Goal: Task Accomplishment & Management: Manage account settings

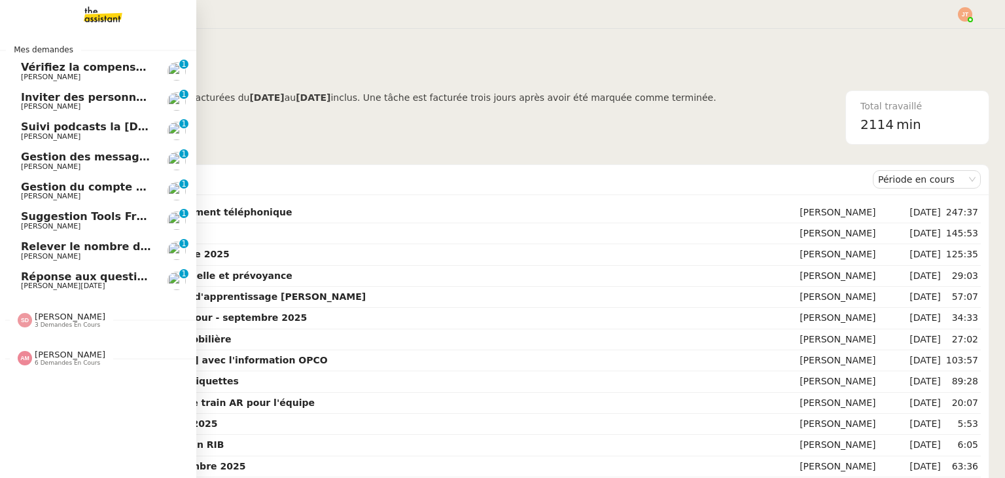
click at [79, 158] on span "Gestion des messages privés linkedIn - 15 septembre 2025" at bounding box center [158, 156] width 274 height 12
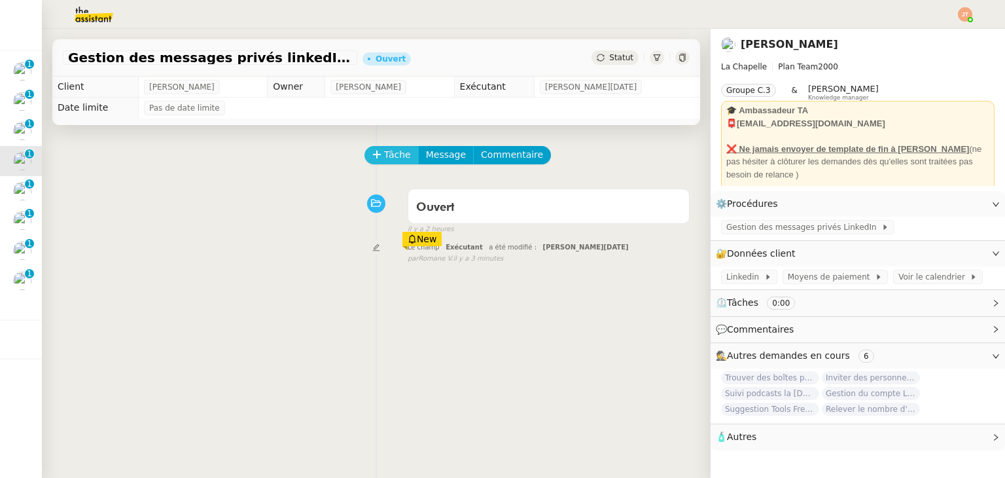
click at [395, 160] on span "Tâche" at bounding box center [397, 154] width 27 height 15
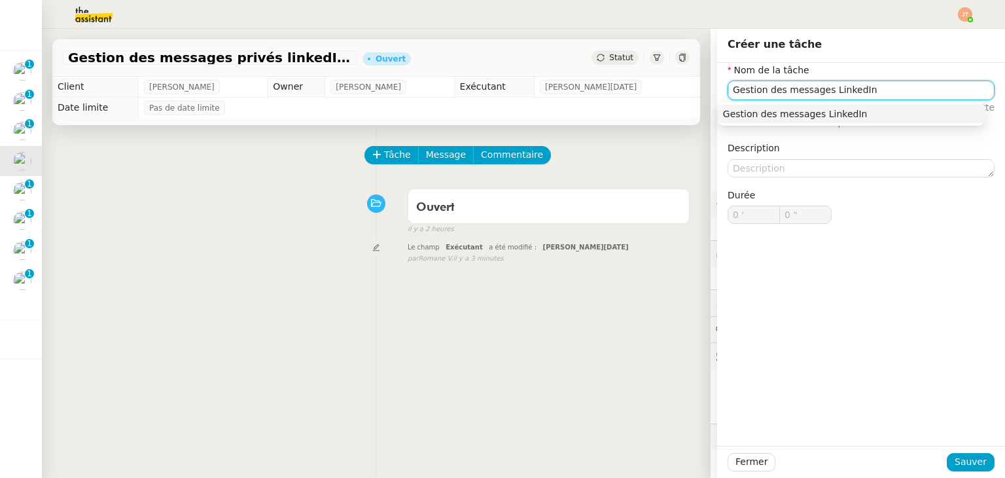
click at [813, 90] on input "Gestion des messages LinkedIn" at bounding box center [861, 89] width 267 height 19
type input "Gestion des messages privés LinkedIn"
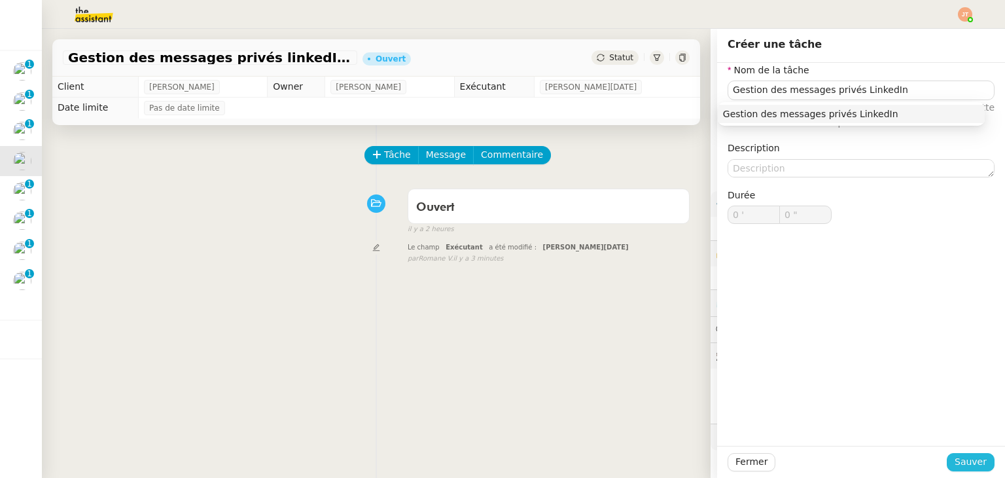
click at [968, 458] on span "Sauver" at bounding box center [971, 461] width 32 height 15
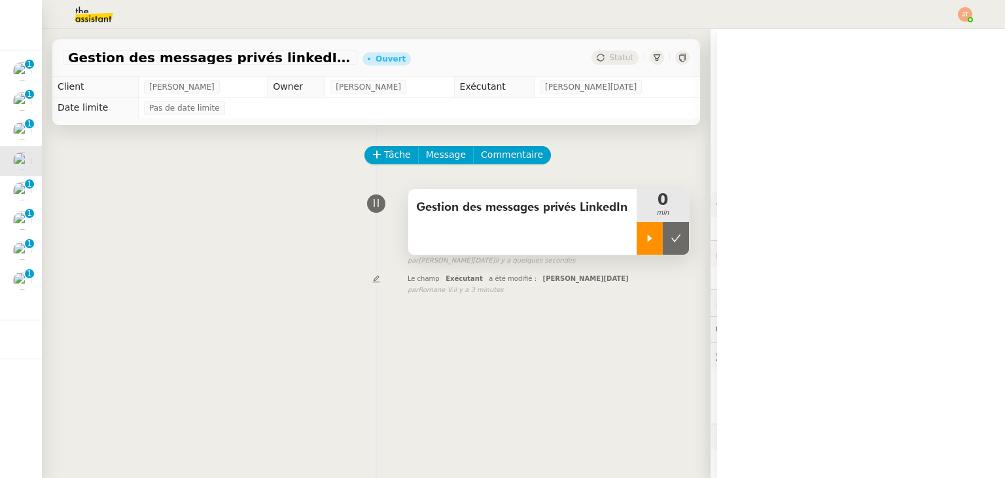
click at [637, 247] on div at bounding box center [650, 238] width 26 height 33
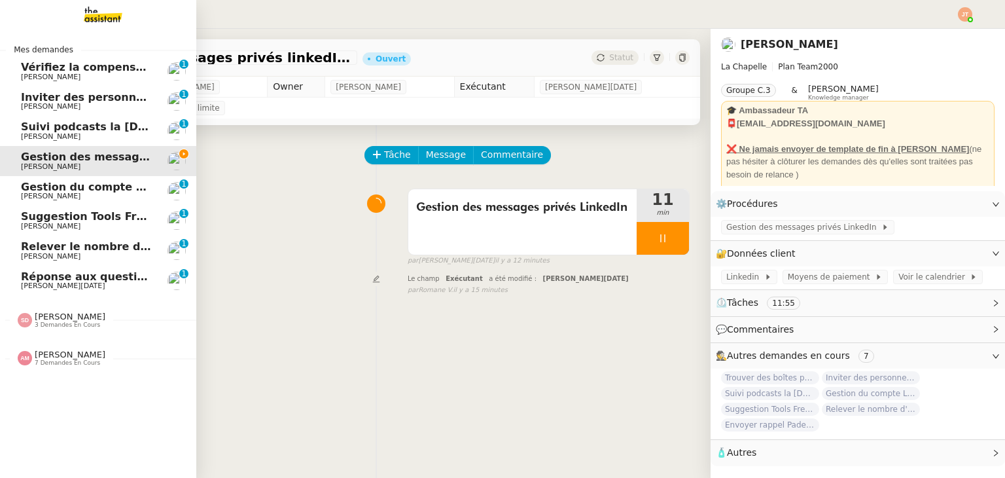
click at [61, 100] on span "Inviter des personnes sur Linkedin - [DATE]" at bounding box center [149, 97] width 256 height 12
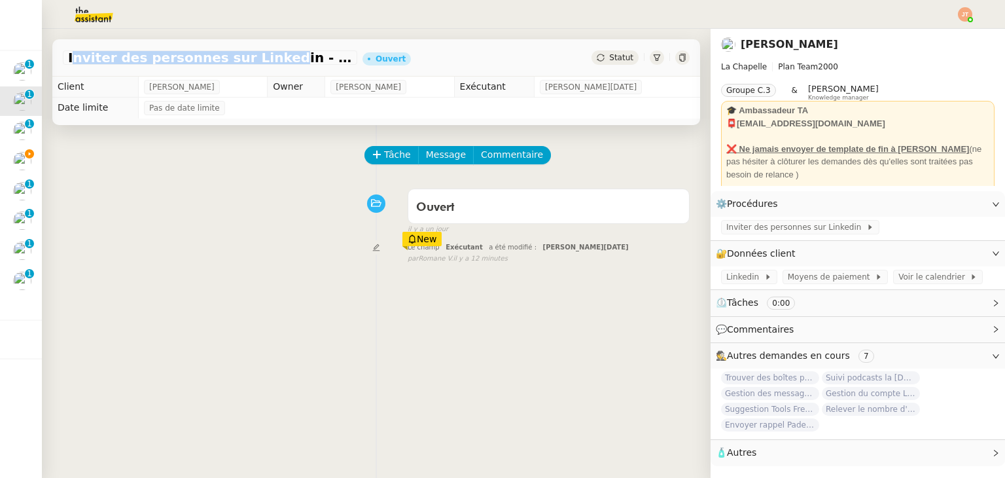
drag, startPoint x: 67, startPoint y: 58, endPoint x: 254, endPoint y: 61, distance: 186.5
click at [254, 61] on span "Inviter des personnes sur Linkedin - [DATE]" at bounding box center [210, 57] width 284 height 13
drag, startPoint x: 113, startPoint y: 186, endPoint x: 86, endPoint y: 173, distance: 29.6
click at [113, 186] on div "Ouvert false il y a un jour" at bounding box center [376, 209] width 627 height 52
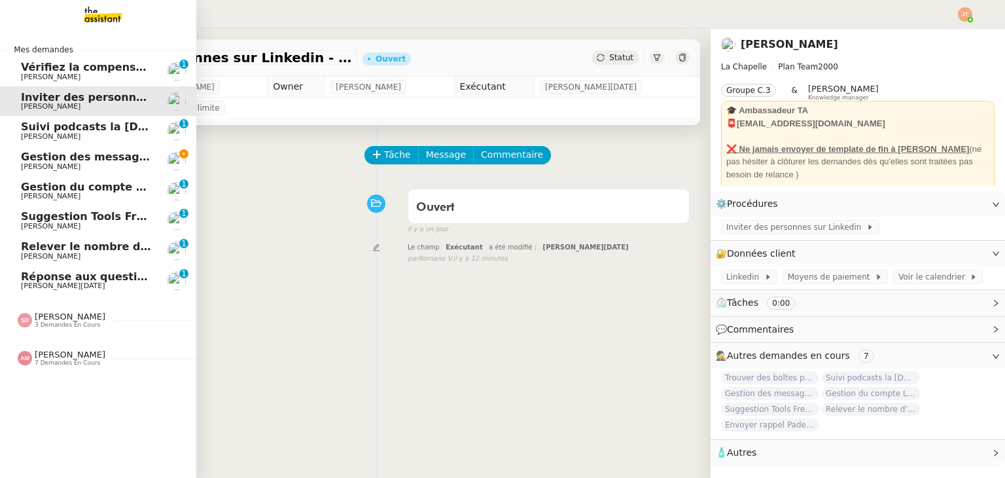
click at [58, 363] on span "7 demandes en cours" at bounding box center [67, 362] width 65 height 7
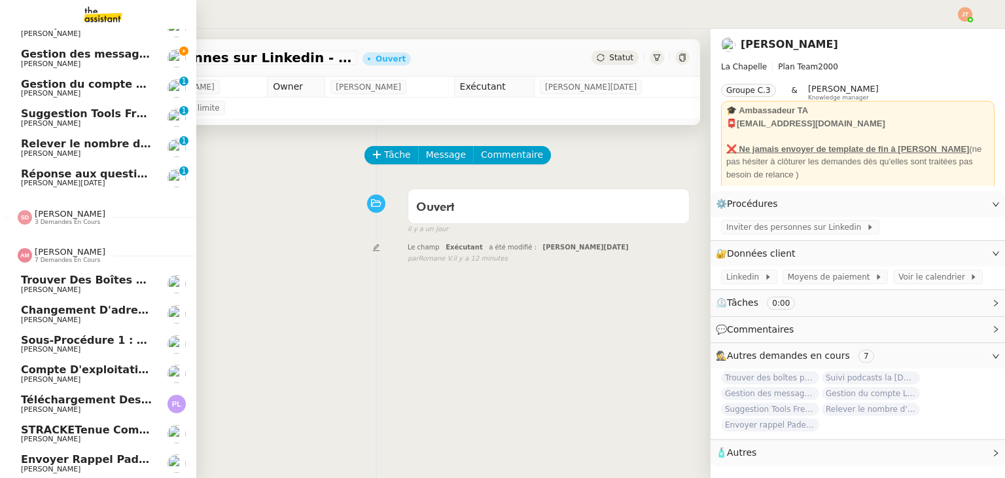
scroll to position [110, 0]
click at [91, 456] on span "Envoyer rappel Padel chaque [DATE]" at bounding box center [131, 458] width 220 height 12
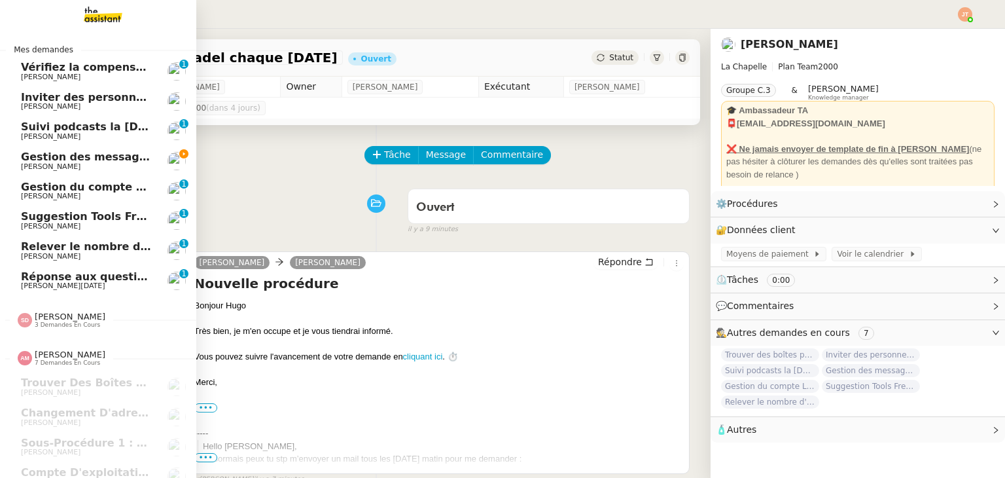
click at [107, 137] on span "[PERSON_NAME]" at bounding box center [87, 137] width 132 height 8
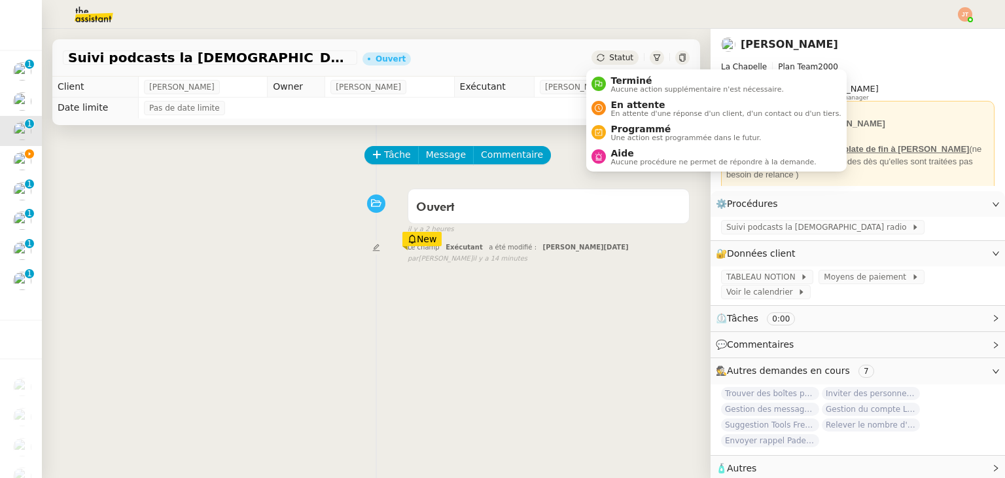
click at [605, 63] on div "Statut" at bounding box center [614, 57] width 47 height 14
click at [621, 158] on span "Aucune procédure ne permet de répondre à la demande." at bounding box center [713, 161] width 205 height 7
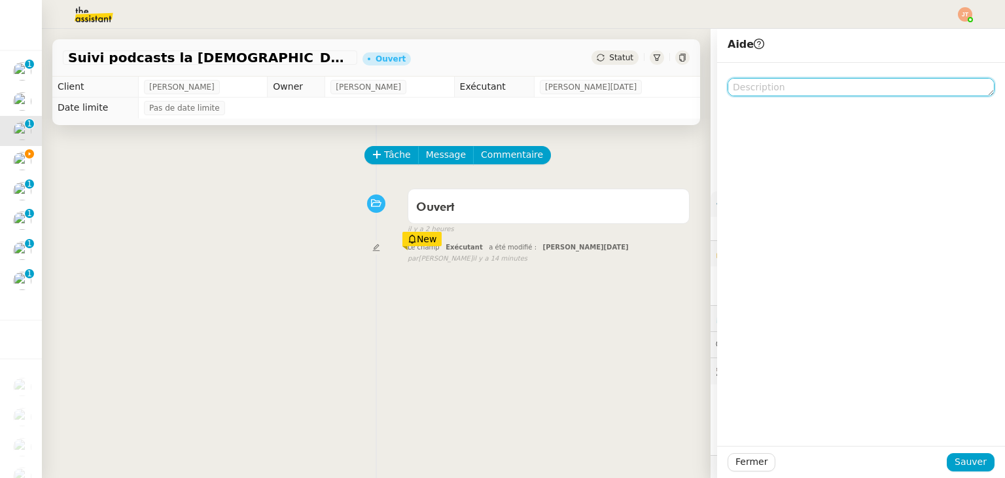
click at [769, 89] on textarea at bounding box center [861, 87] width 267 height 18
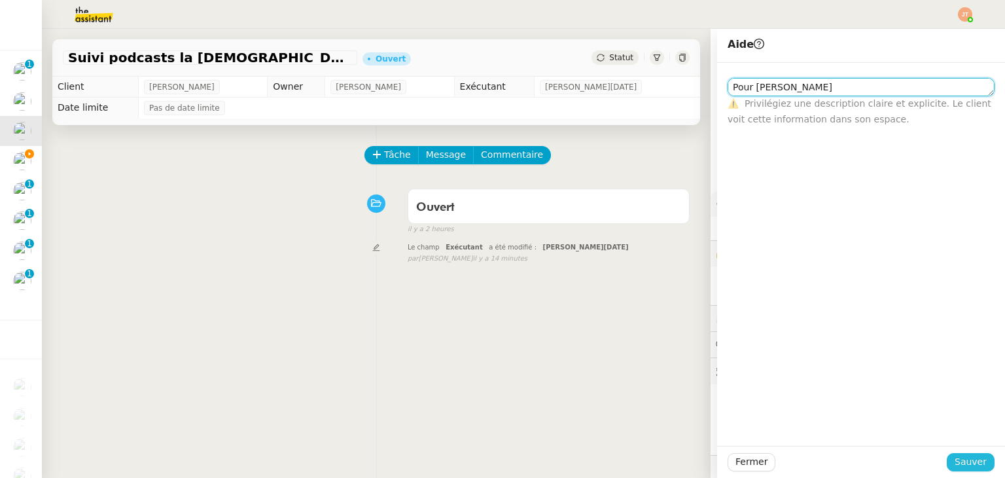
type textarea "Pour Amyna"
click at [962, 461] on span "Sauver" at bounding box center [971, 461] width 32 height 15
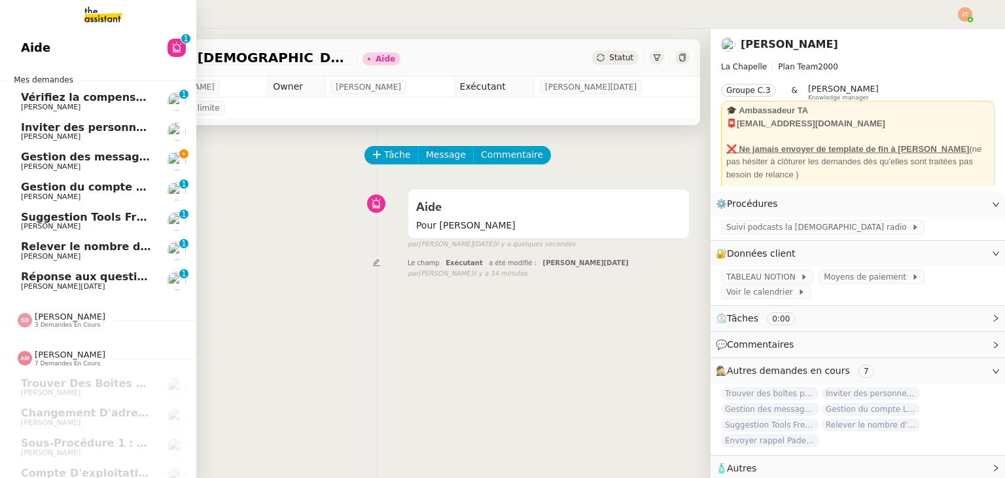
click at [80, 219] on span "Suggestion Tools Freezbee - 15 septembre 2025" at bounding box center [125, 217] width 209 height 12
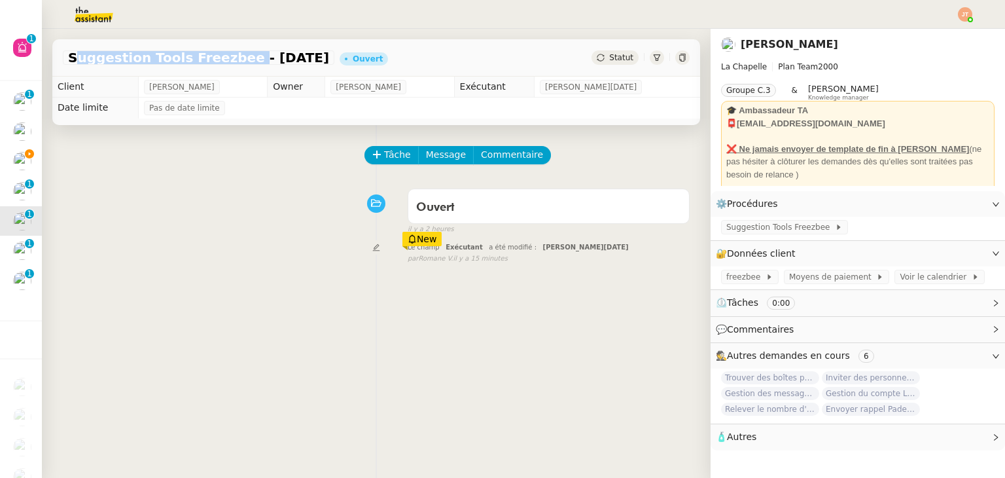
drag, startPoint x: 67, startPoint y: 57, endPoint x: 222, endPoint y: 60, distance: 155.1
click at [222, 60] on span "Suggestion Tools Freezbee - 15 septembre 2025" at bounding box center [198, 57] width 261 height 13
copy span "Suggestion Tools Freezbee"
click at [397, 167] on div "Tâche Message Commentaire" at bounding box center [528, 161] width 324 height 31
click at [391, 157] on span "Tâche" at bounding box center [397, 154] width 27 height 15
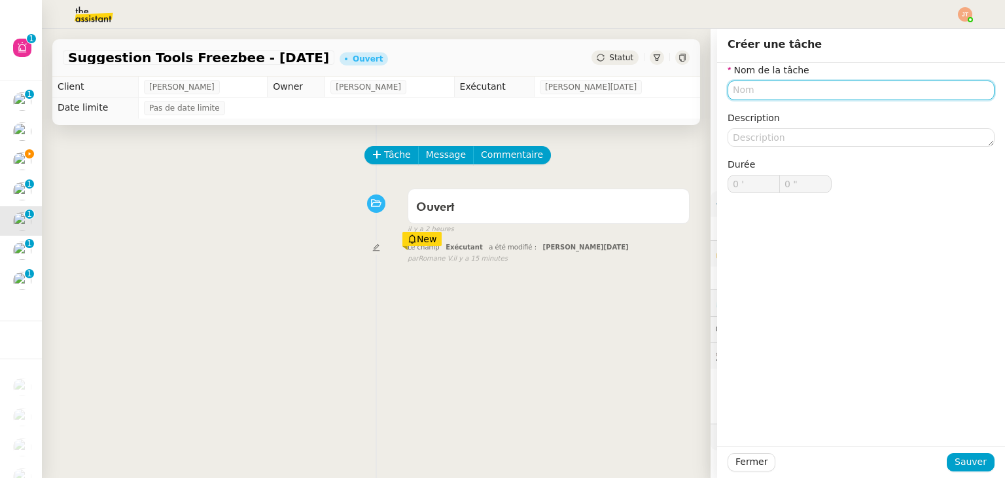
click at [767, 84] on input "text" at bounding box center [861, 89] width 267 height 19
paste input "Suggestion Tools Freezbee"
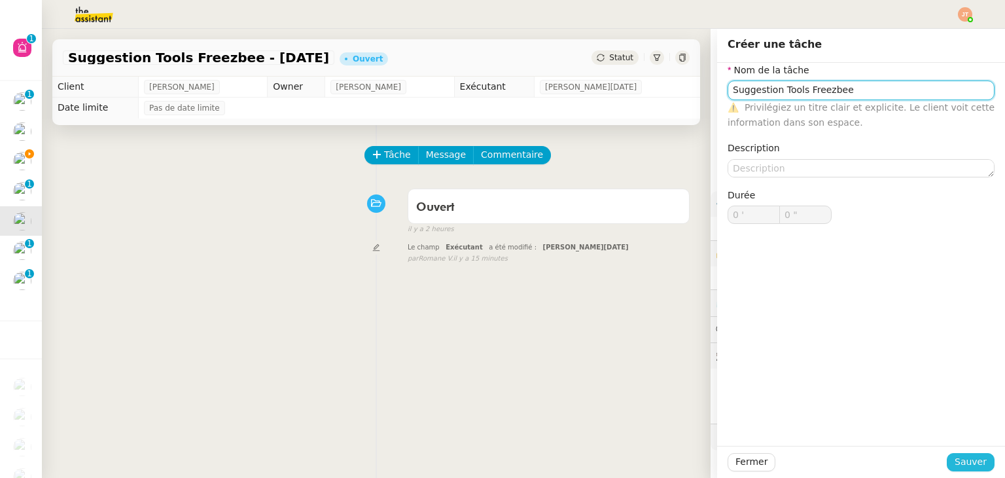
type input "Suggestion Tools Freezbee"
click at [961, 461] on span "Sauver" at bounding box center [971, 461] width 32 height 15
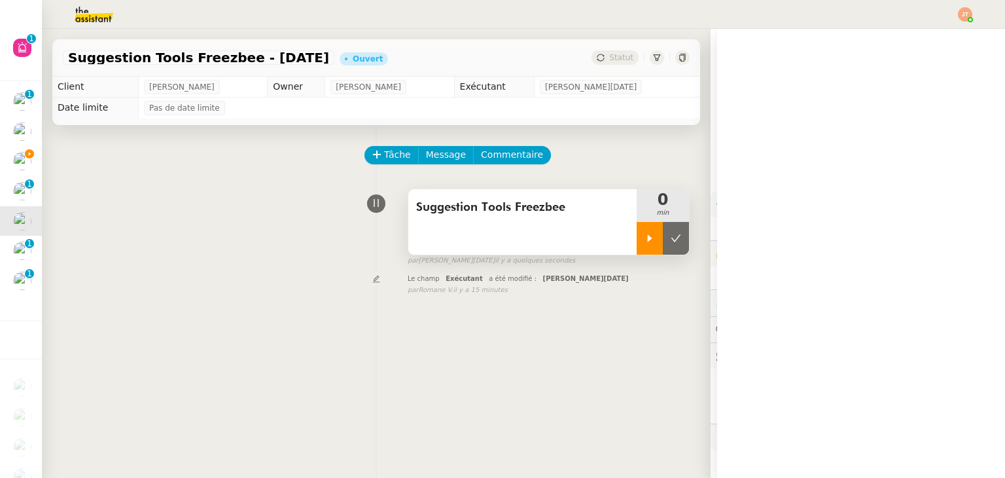
click at [644, 242] on icon at bounding box center [649, 238] width 10 height 10
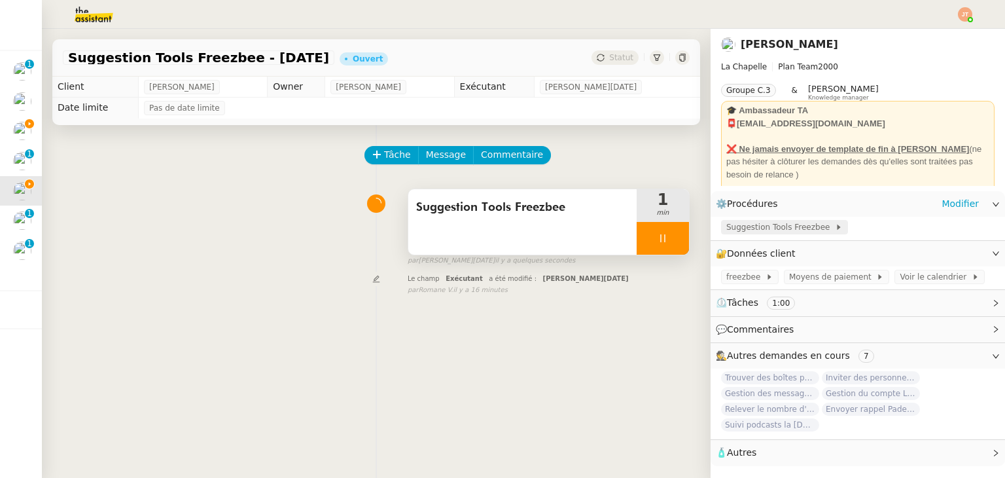
click at [726, 225] on span "Suggestion Tools Freezbee" at bounding box center [780, 227] width 109 height 13
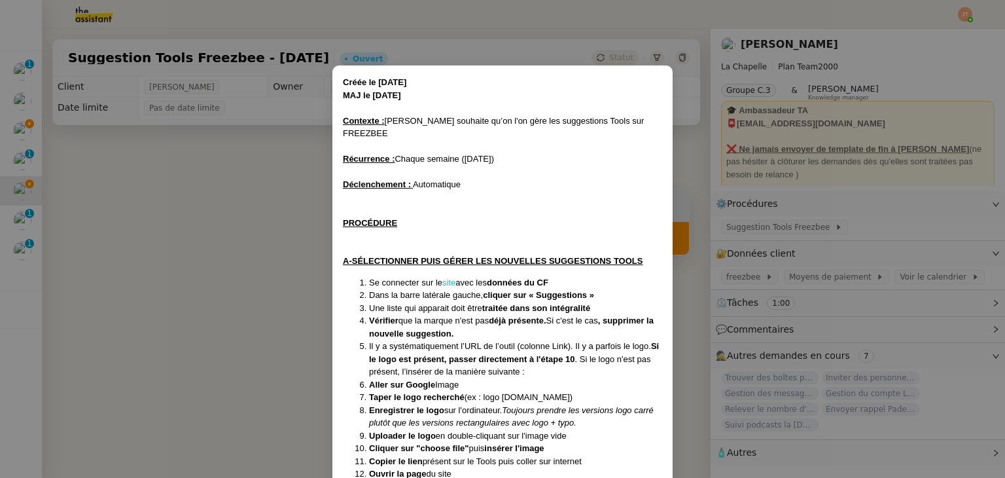
click at [447, 277] on link "site" at bounding box center [448, 282] width 13 height 10
click at [219, 197] on nz-modal-container "Créée le 06/11/2024 MAJ le 27/12/2024 Contexte : Hugo souhaite qu’on l'on gère …" at bounding box center [502, 239] width 1005 height 478
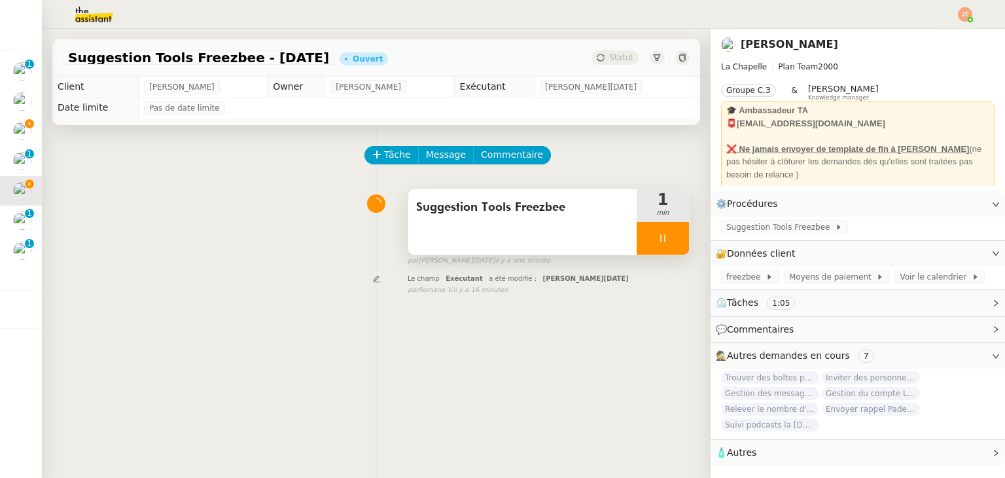
click at [253, 164] on div "Tâche Message Commentaire" at bounding box center [376, 161] width 627 height 31
click at [249, 305] on div "Tâche Message Commentaire Veuillez patienter une erreur s'est produite 👌👌👌 mess…" at bounding box center [376, 364] width 669 height 478
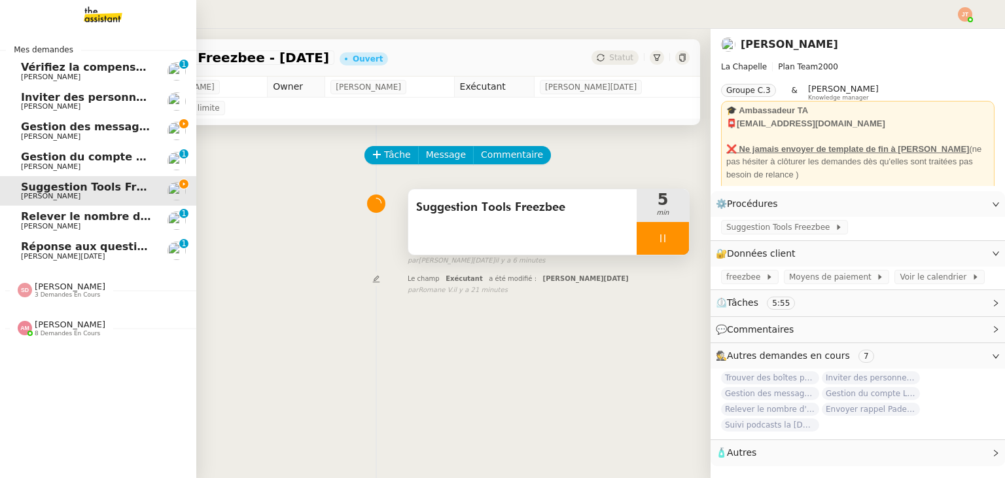
click at [62, 339] on div "Amyna Mehrez 8 demandes en cours" at bounding box center [98, 323] width 196 height 38
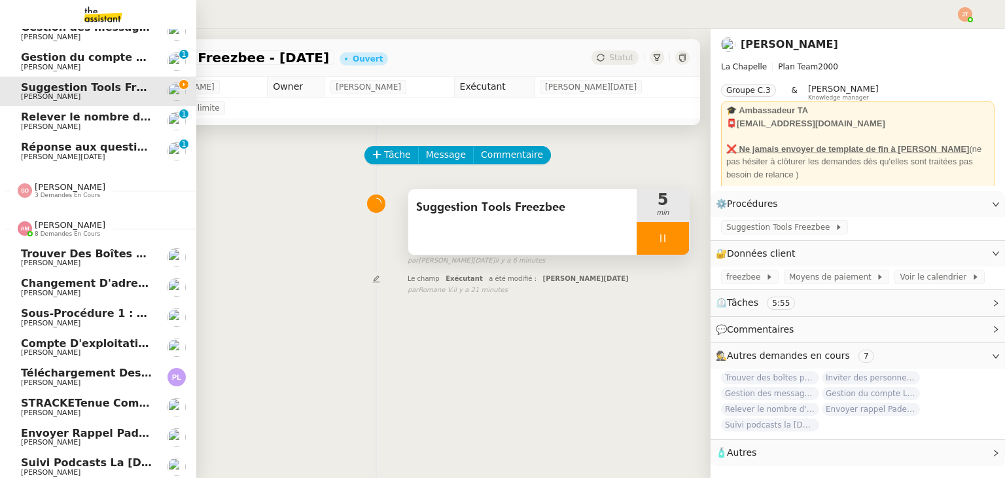
scroll to position [110, 0]
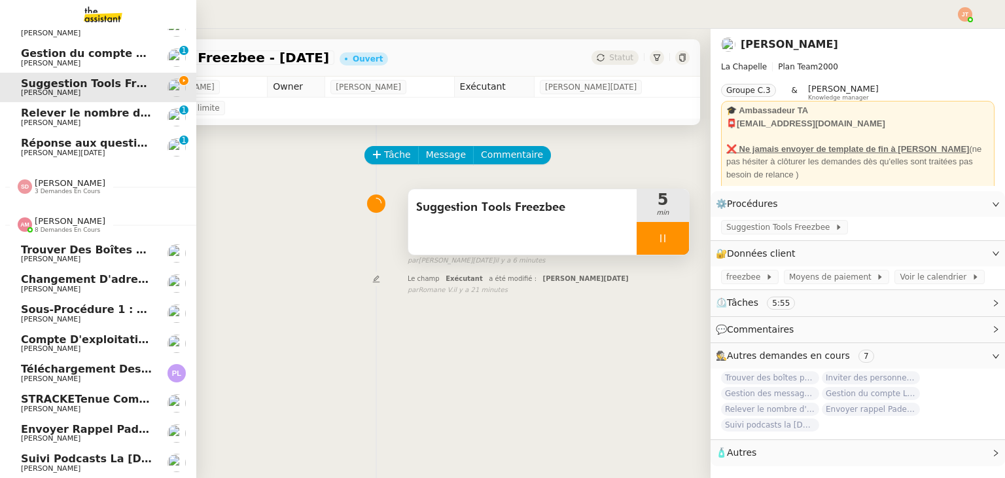
click at [63, 216] on span "[PERSON_NAME]" at bounding box center [70, 221] width 71 height 10
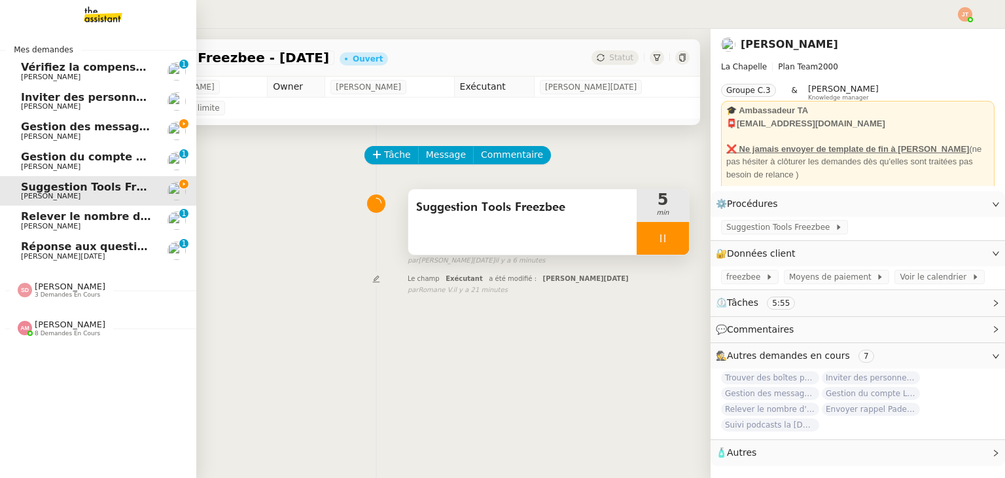
scroll to position [0, 0]
click at [58, 124] on span "Gestion des messages privés linkedIn - 15 septembre 2025" at bounding box center [158, 126] width 274 height 12
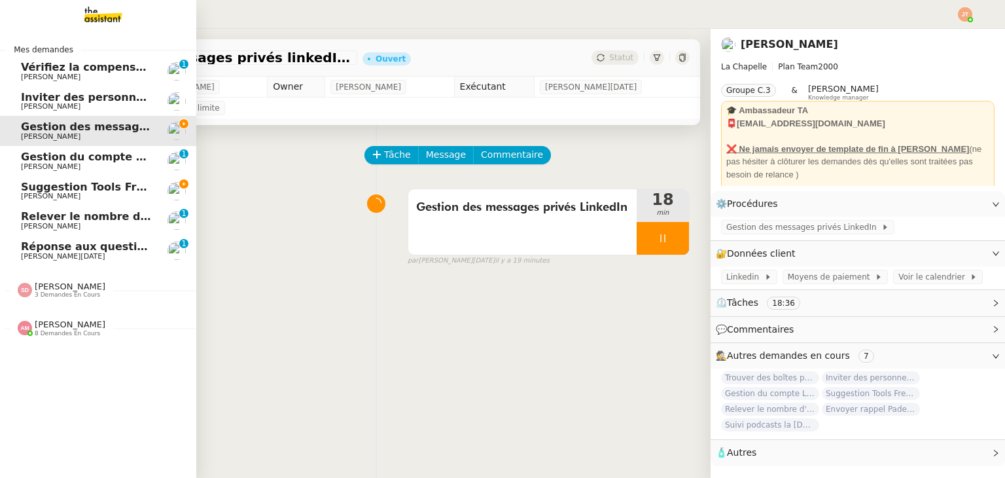
click at [99, 189] on span "Suggestion Tools Freezbee - 15 septembre 2025" at bounding box center [125, 187] width 209 height 12
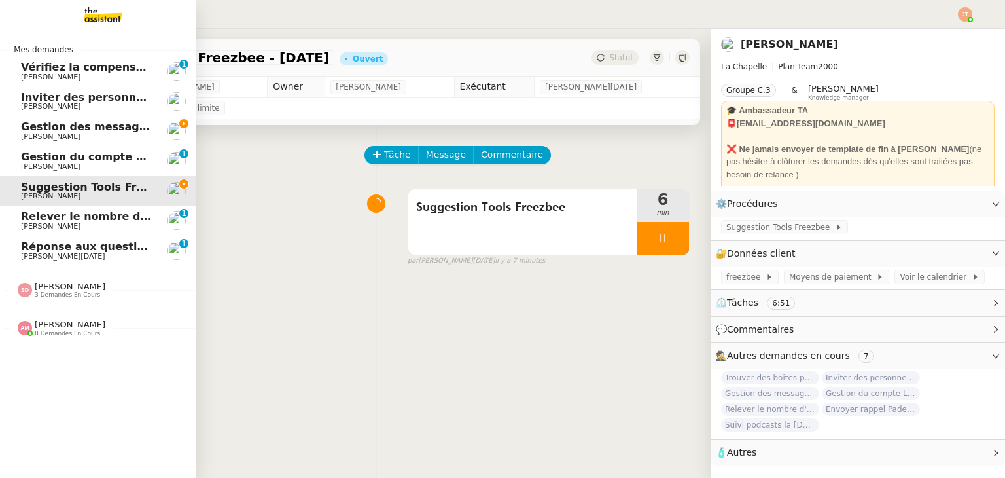
click at [62, 295] on span "3 demandes en cours" at bounding box center [67, 294] width 65 height 7
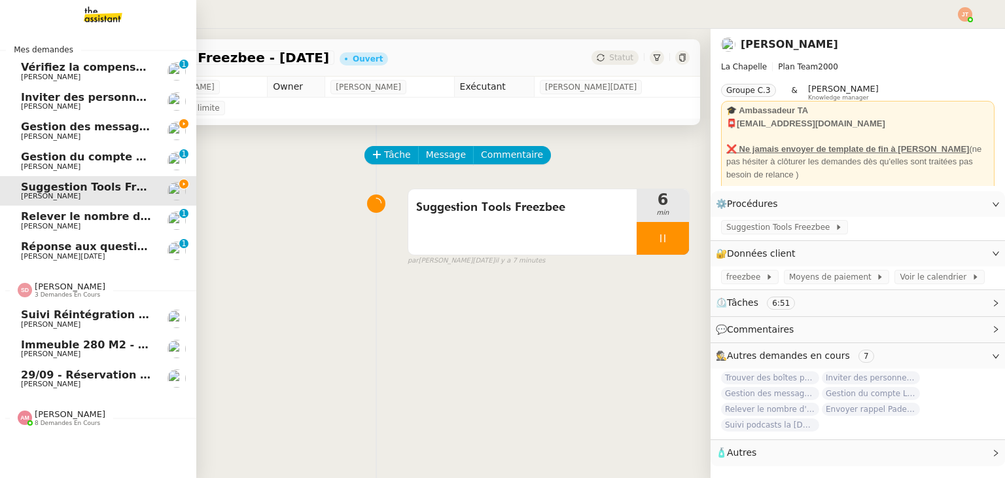
click at [63, 294] on span "3 demandes en cours" at bounding box center [67, 294] width 65 height 7
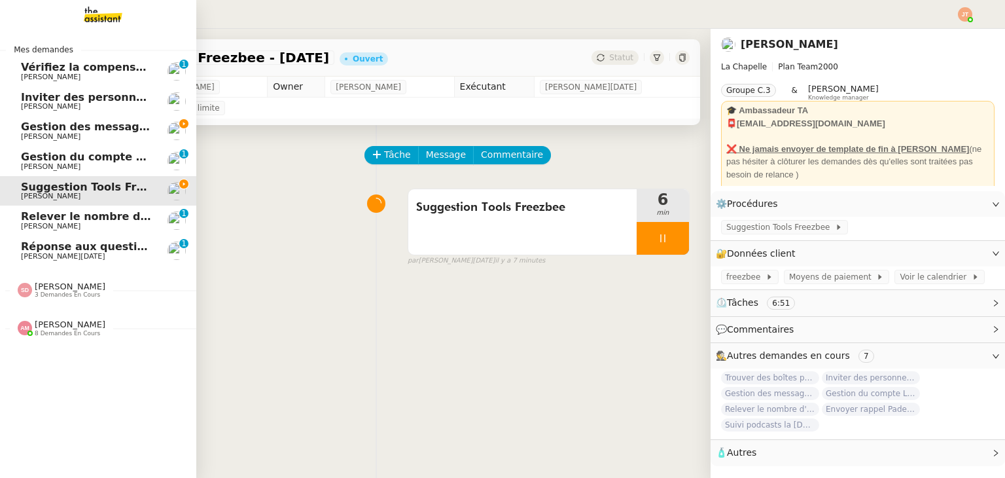
click at [63, 294] on span "3 demandes en cours" at bounding box center [67, 294] width 65 height 7
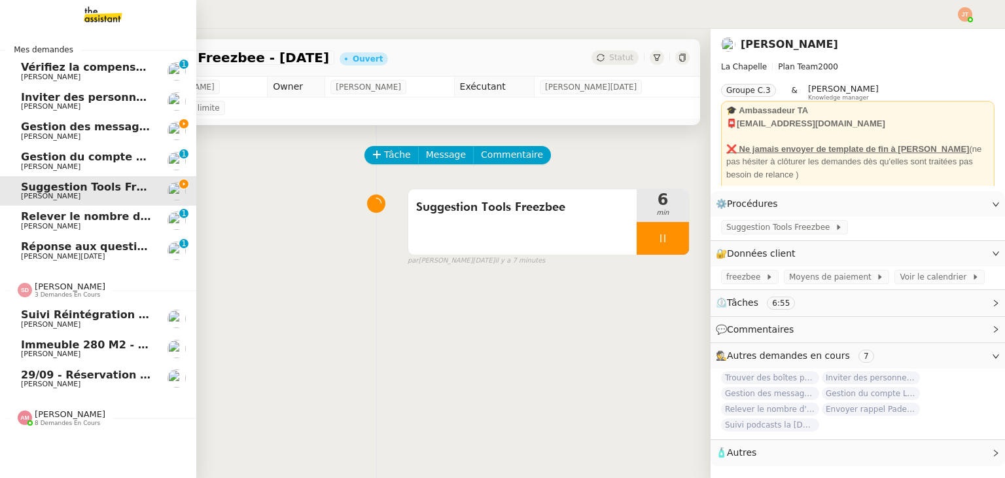
click at [63, 294] on span "3 demandes en cours" at bounding box center [67, 294] width 65 height 7
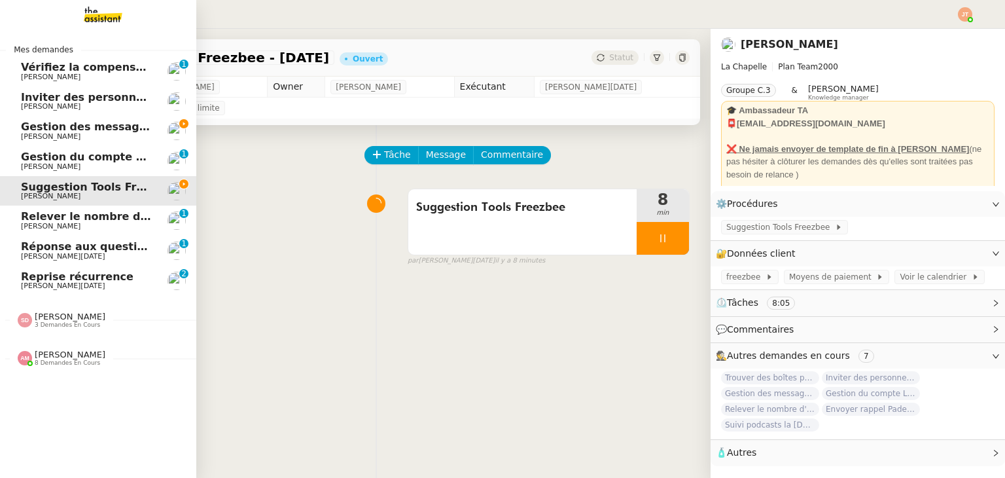
click at [82, 123] on span "Gestion des messages privés linkedIn - 15 septembre 2025" at bounding box center [158, 126] width 274 height 12
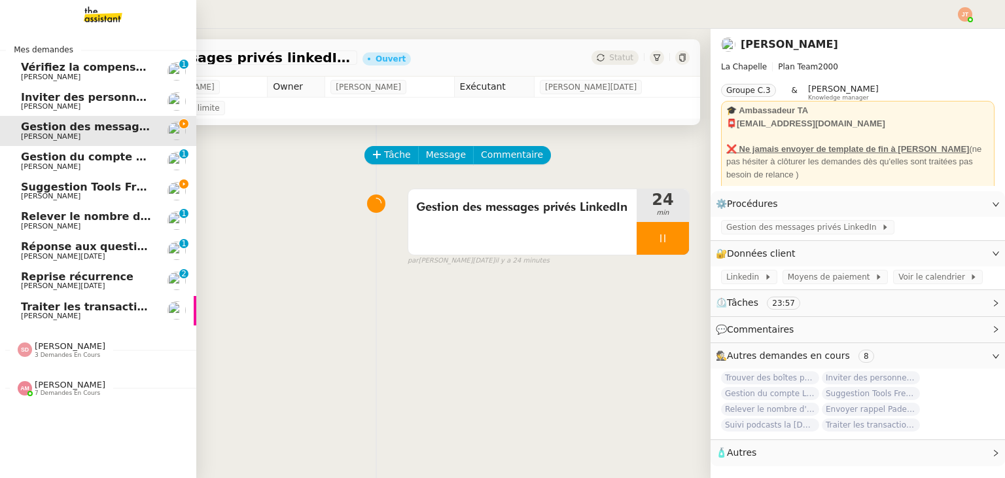
click at [58, 194] on span "[PERSON_NAME]" at bounding box center [87, 196] width 132 height 8
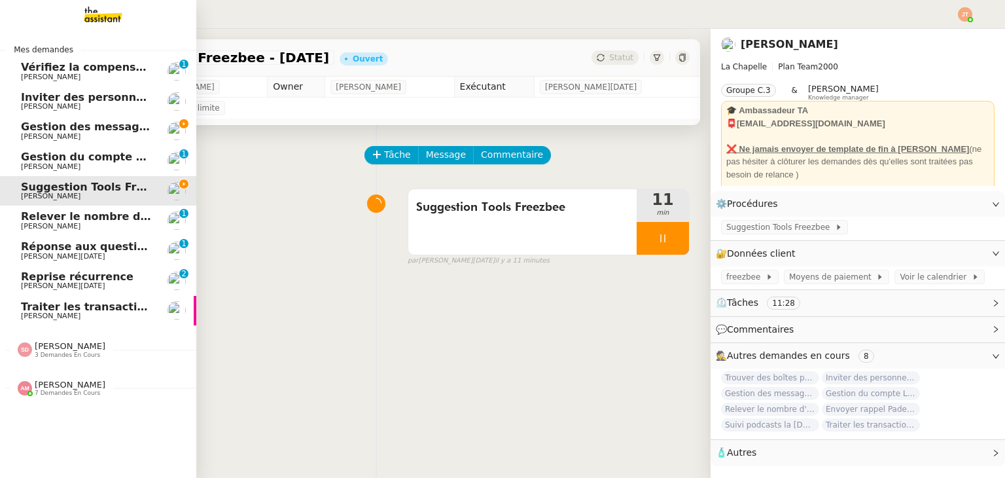
click at [62, 129] on span "Gestion des messages privés linkedIn - 15 septembre 2025" at bounding box center [158, 126] width 274 height 12
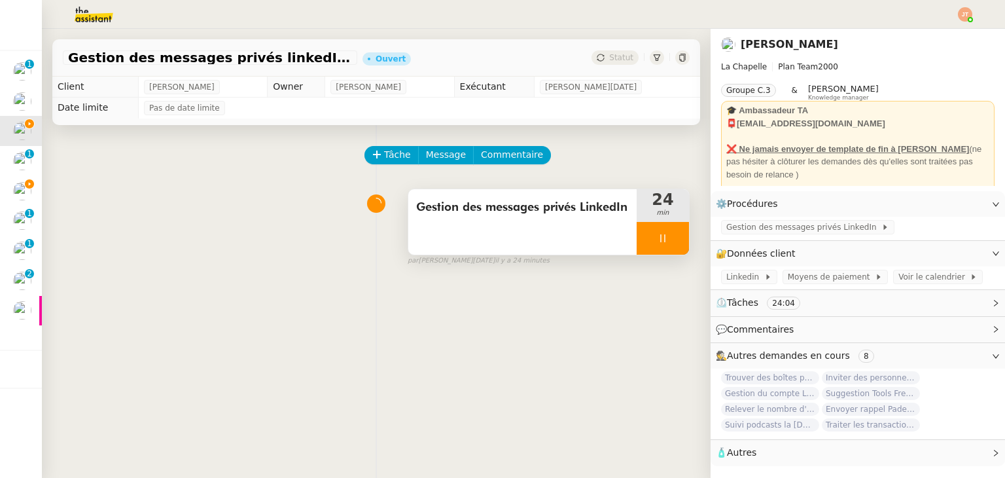
click at [637, 241] on div at bounding box center [663, 238] width 52 height 33
click at [671, 243] on icon at bounding box center [676, 238] width 10 height 10
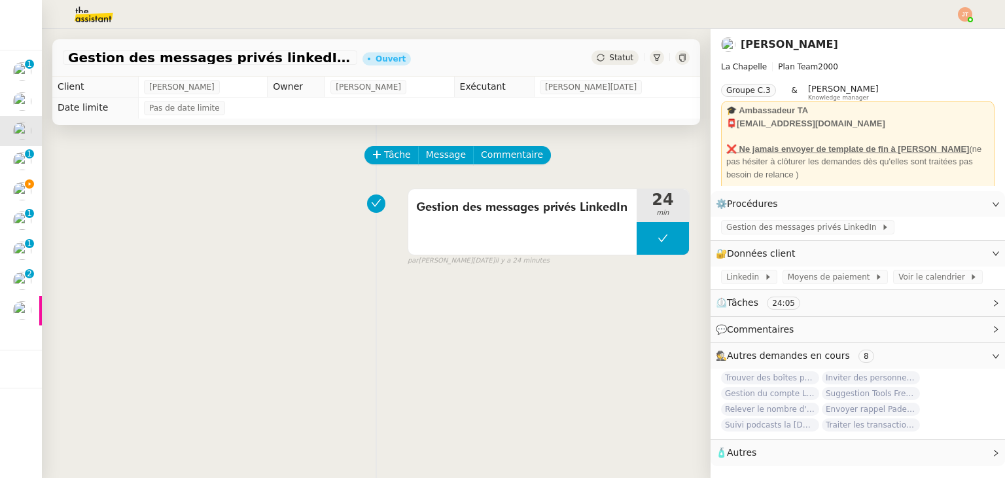
click at [100, 6] on img at bounding box center [83, 14] width 101 height 29
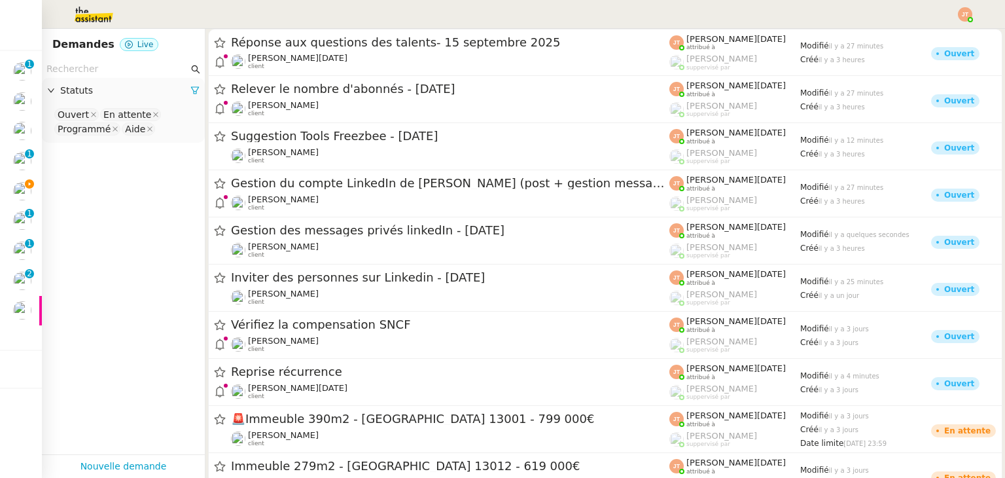
click at [128, 67] on input "text" at bounding box center [117, 69] width 142 height 15
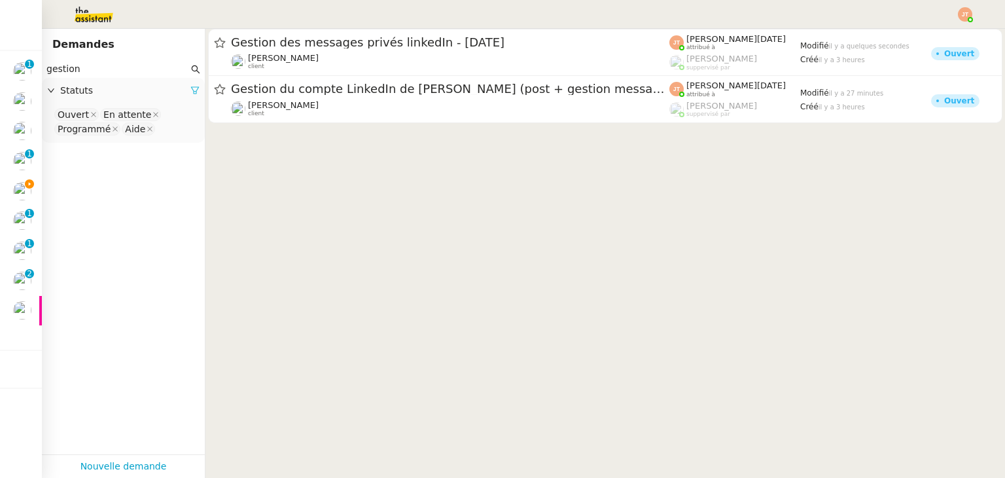
type input "gestion"
click at [191, 88] on icon at bounding box center [195, 90] width 8 height 7
click at [126, 95] on span "Statuts" at bounding box center [129, 90] width 139 height 15
click at [115, 113] on nz-select-top-control "Please select" at bounding box center [123, 115] width 142 height 16
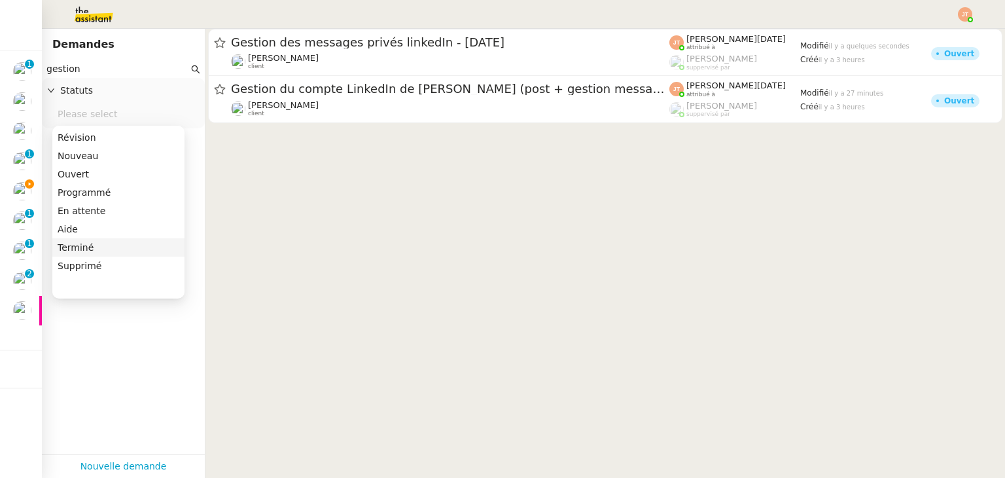
click at [87, 242] on div "Terminé" at bounding box center [119, 247] width 122 height 12
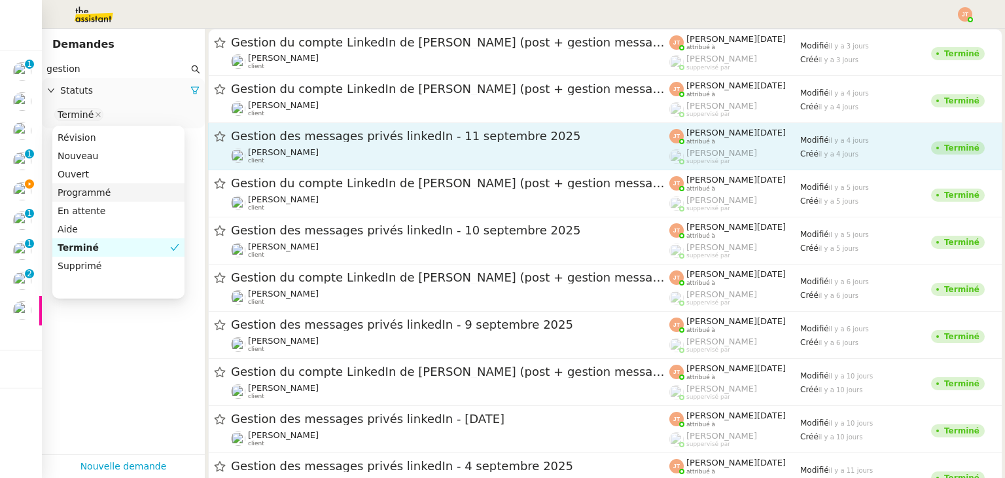
click at [335, 133] on span "Gestion des messages privés linkedIn - 11 septembre 2025" at bounding box center [450, 136] width 438 height 12
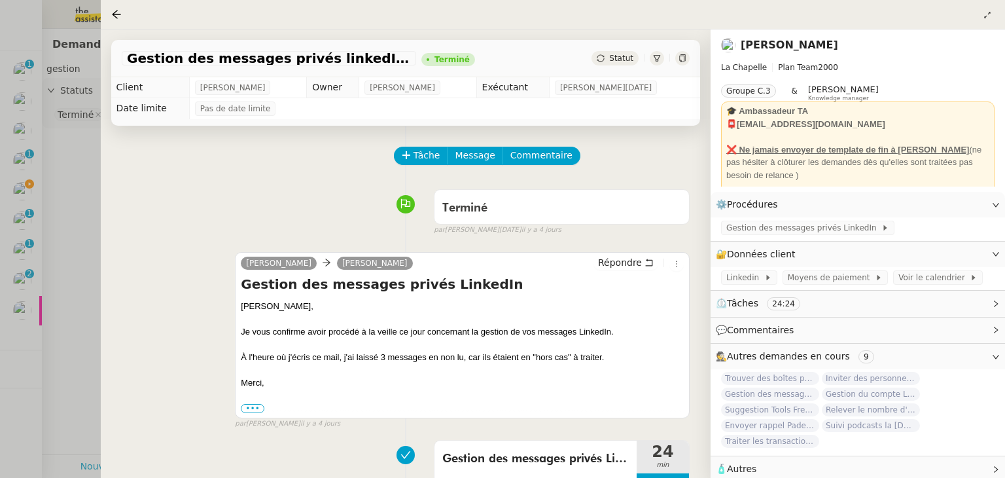
click at [84, 225] on div at bounding box center [502, 239] width 1005 height 478
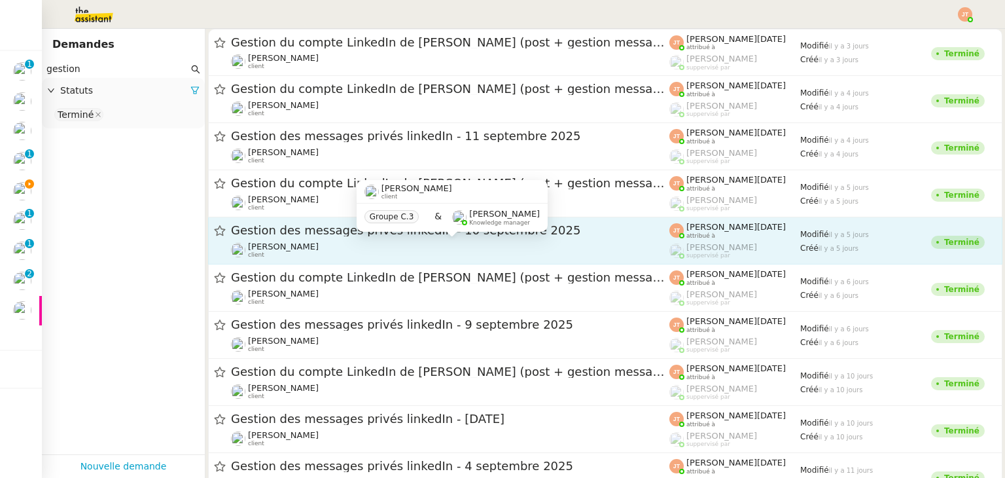
click at [343, 242] on div "Hugo Bentz client" at bounding box center [450, 249] width 438 height 17
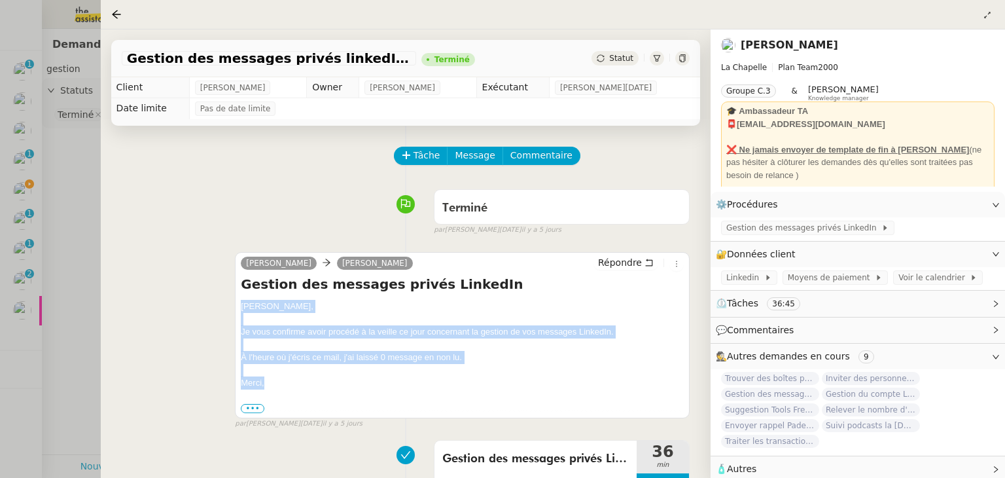
drag, startPoint x: 241, startPoint y: 309, endPoint x: 291, endPoint y: 383, distance: 88.6
click at [291, 383] on div "Hugo, Je vous confirme avoir procédé à la veille ce jour concernant la gestion …" at bounding box center [462, 357] width 443 height 115
copy div "Hugo, Je vous confirme avoir procédé à la veille ce jour concernant la gestion …"
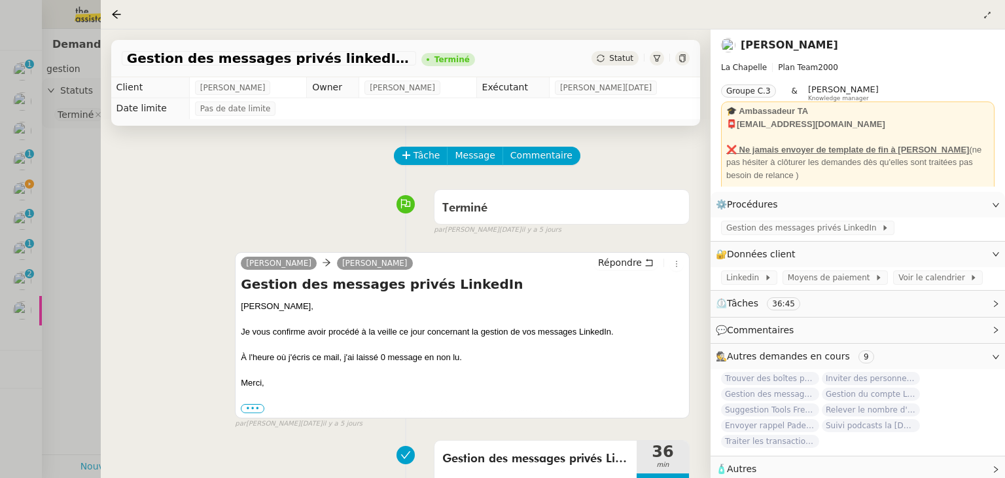
click at [71, 213] on div at bounding box center [502, 239] width 1005 height 478
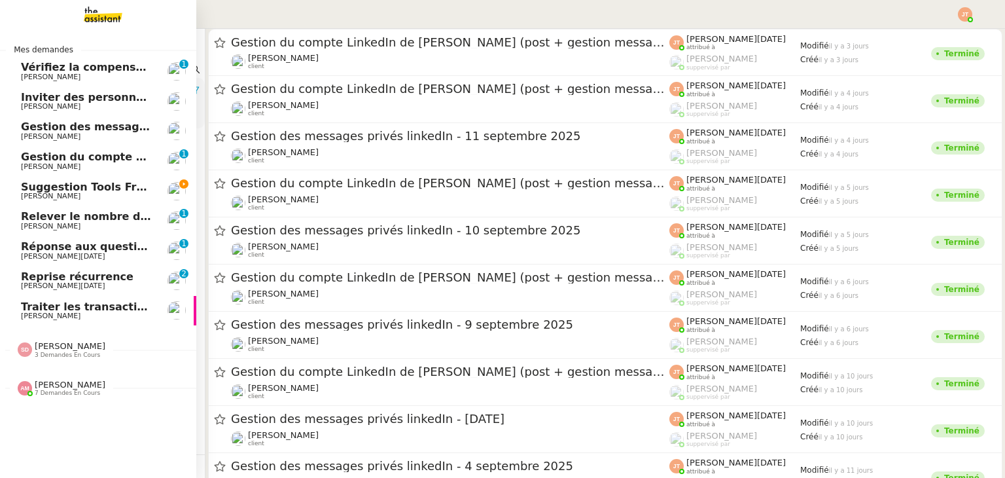
click at [48, 132] on span "Gestion des messages privés linkedIn - 15 septembre 2025" at bounding box center [158, 126] width 274 height 12
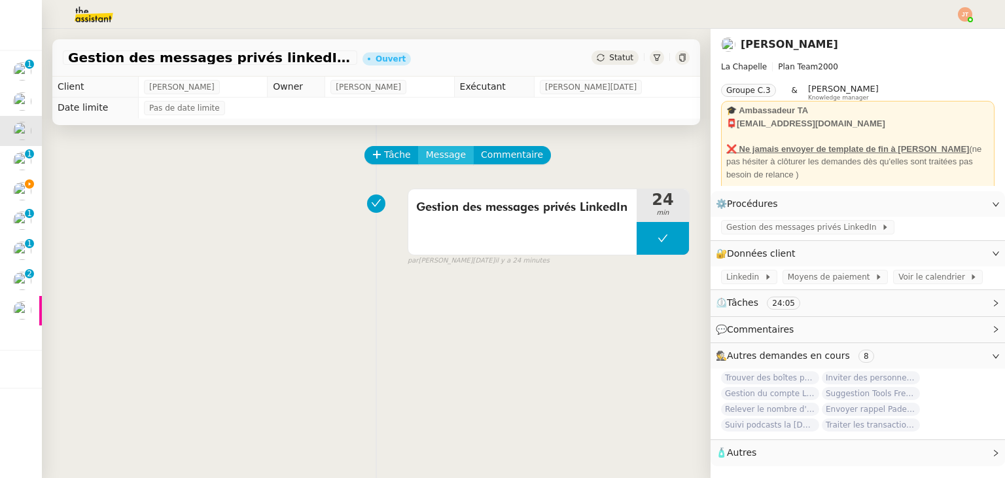
click at [426, 162] on span "Message" at bounding box center [446, 154] width 40 height 15
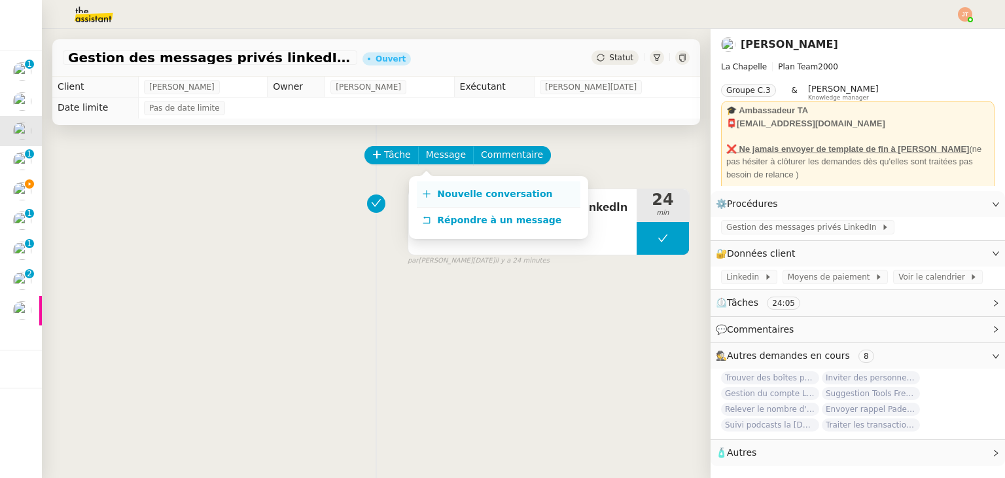
click at [453, 192] on span "Nouvelle conversation" at bounding box center [494, 193] width 115 height 10
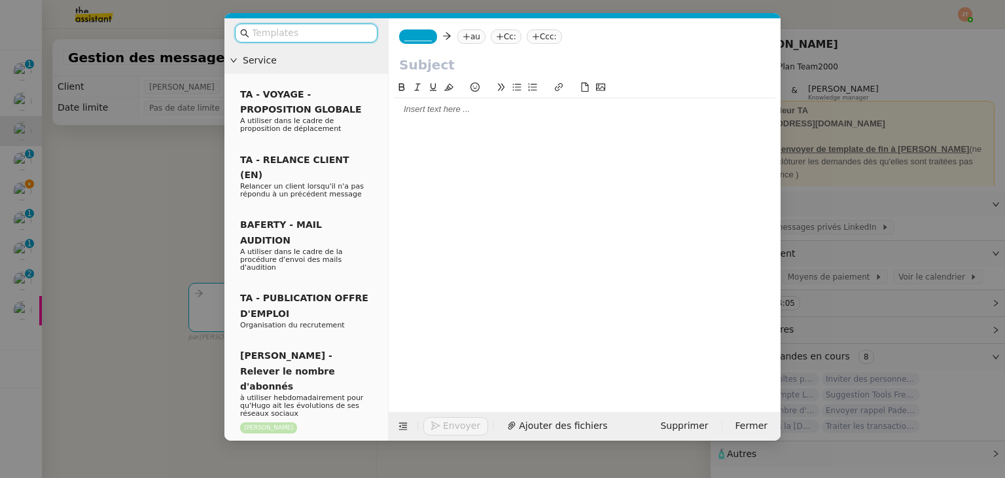
click at [419, 118] on div at bounding box center [584, 109] width 381 height 22
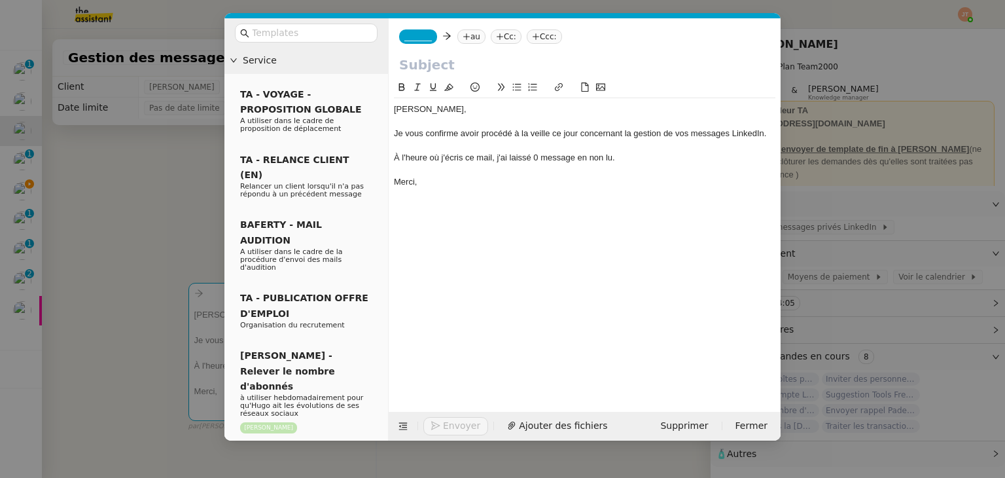
click at [430, 63] on input "text" at bounding box center [584, 65] width 371 height 20
click at [207, 147] on nz-modal-container "Service TA - VOYAGE - PROPOSITION GLOBALE A utiliser dans le cadre de propositi…" at bounding box center [502, 239] width 1005 height 478
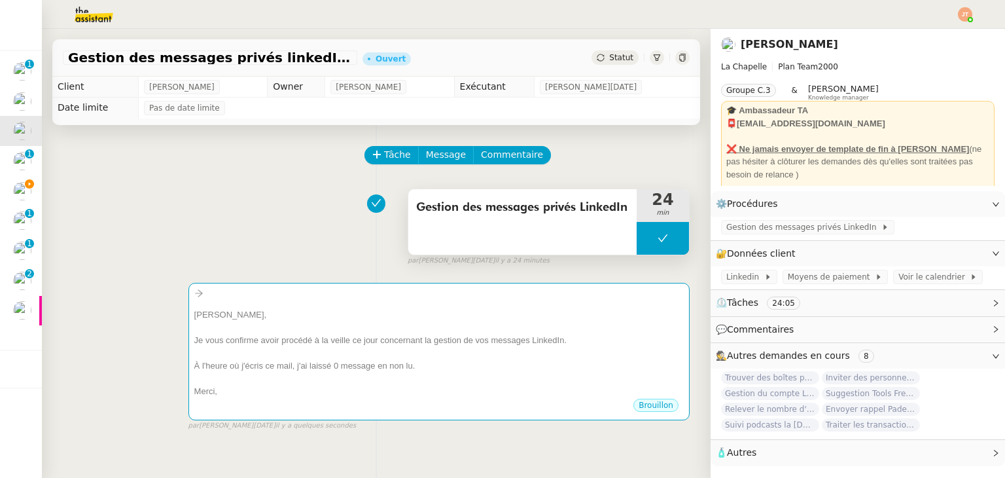
click at [502, 217] on span "Gestion des messages privés LinkedIn" at bounding box center [522, 208] width 213 height 20
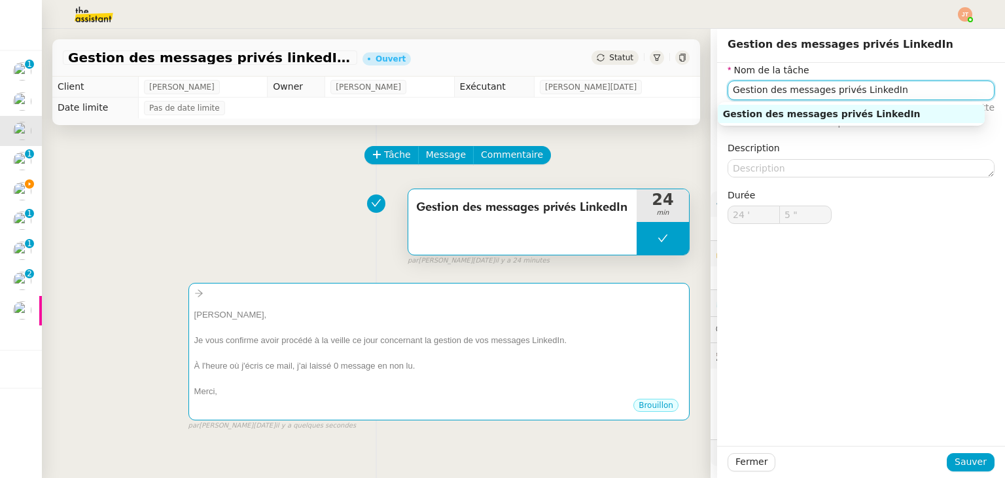
drag, startPoint x: 881, startPoint y: 98, endPoint x: 708, endPoint y: 102, distance: 173.4
click at [717, 102] on div "Nom de la tâche Gestion des messages privés LinkedIn ⚠️ Privilégiez un titre cl…" at bounding box center [861, 154] width 288 height 182
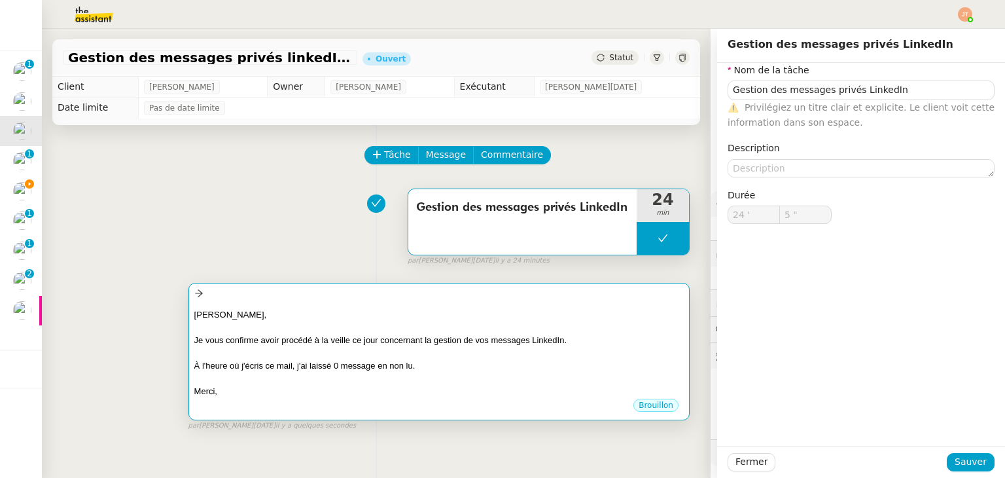
click at [348, 325] on div at bounding box center [438, 327] width 489 height 13
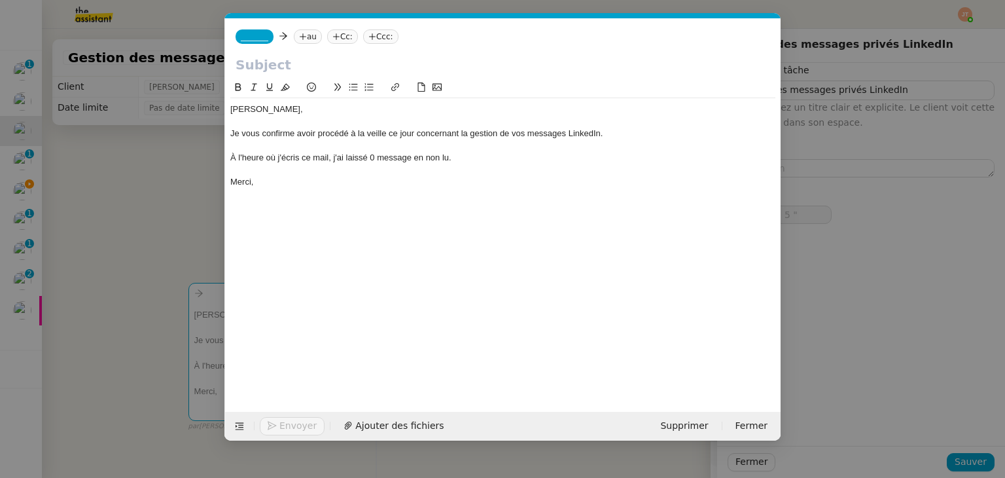
scroll to position [0, 27]
click at [300, 70] on input "text" at bounding box center [503, 65] width 535 height 20
paste input "Gestion des messages privés LinkedIn"
type input "Gestion des messages privés LinkedIn"
click at [302, 38] on nz-tag "au" at bounding box center [308, 36] width 28 height 14
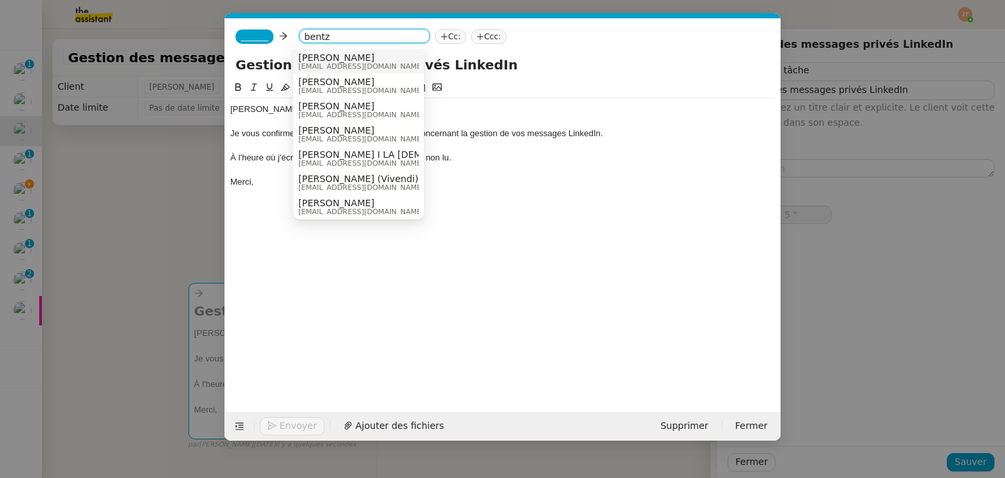
type input "bentz"
click at [323, 58] on span "[PERSON_NAME]" at bounding box center [361, 57] width 126 height 10
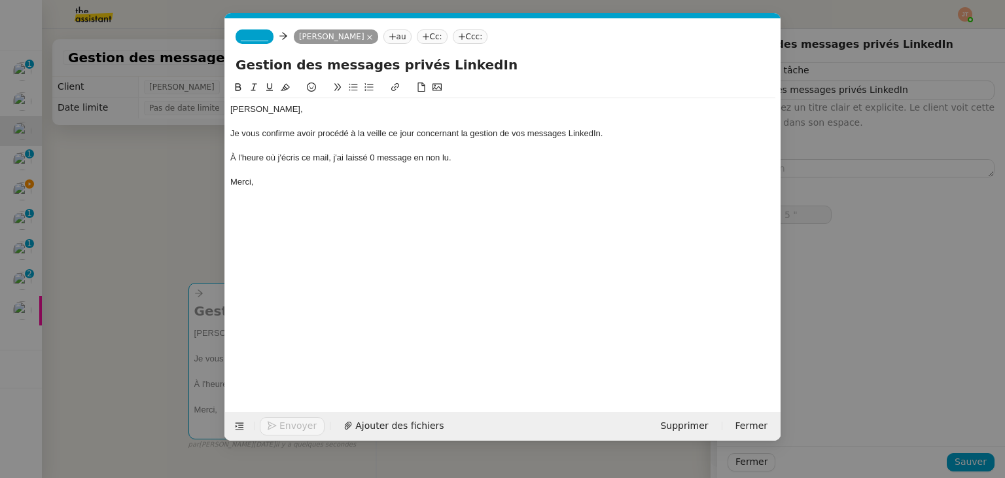
click at [253, 32] on span "_______" at bounding box center [254, 36] width 27 height 9
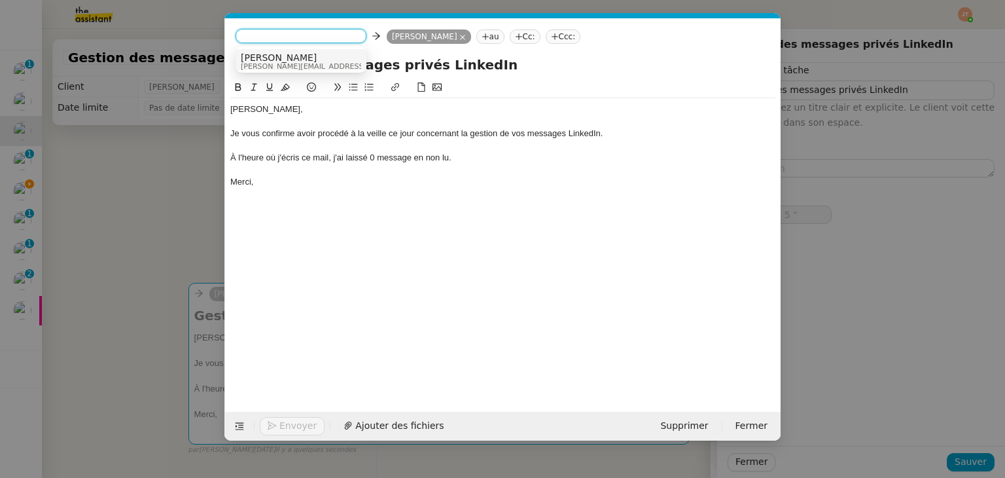
click at [273, 56] on span "[PERSON_NAME]" at bounding box center [334, 57] width 186 height 10
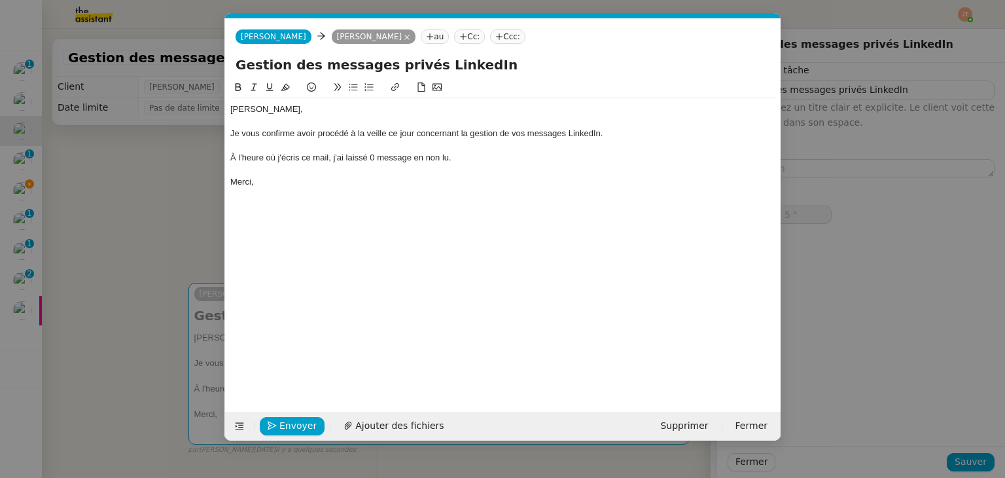
click at [374, 154] on div "À l'heure où j'écris ce mail, j'ai laissé 0 message en non lu." at bounding box center [502, 158] width 545 height 12
click at [447, 158] on div "À l'heure où j'écris ce mail, j'ai laissé 1 message en non lu." at bounding box center [502, 158] width 545 height 12
click at [455, 158] on div "À l'heure où j'écris ce mail, j'ai laissé 1 message en non lu." at bounding box center [502, 158] width 545 height 12
click at [455, 158] on div "À l'heure où j'écris ce mail, j'ai laissé 1 message en non lu car il était "hor…" at bounding box center [502, 158] width 545 height 12
click at [0, 0] on lt-span ", car" at bounding box center [0, 0] width 0 height 0
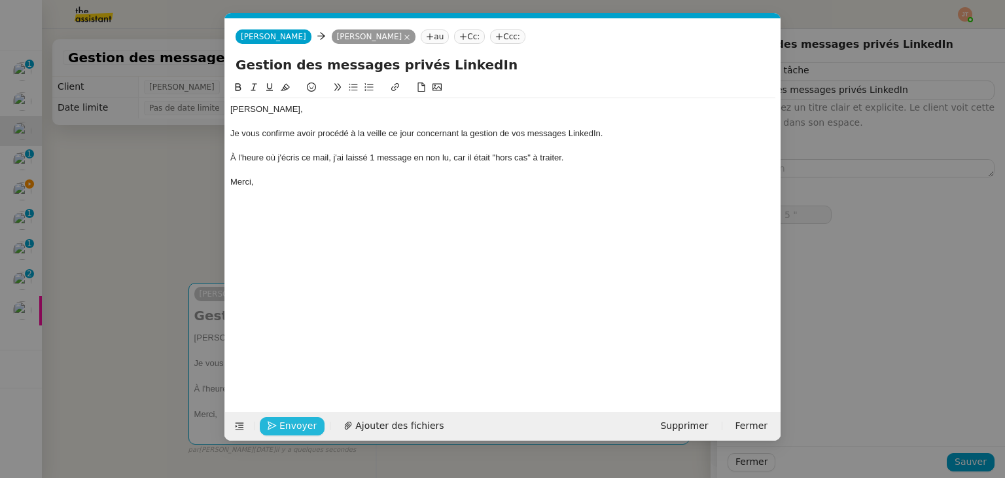
click at [295, 423] on span "Envoyer" at bounding box center [297, 425] width 37 height 15
click at [295, 423] on span "Confirmer l'envoi" at bounding box center [318, 425] width 79 height 15
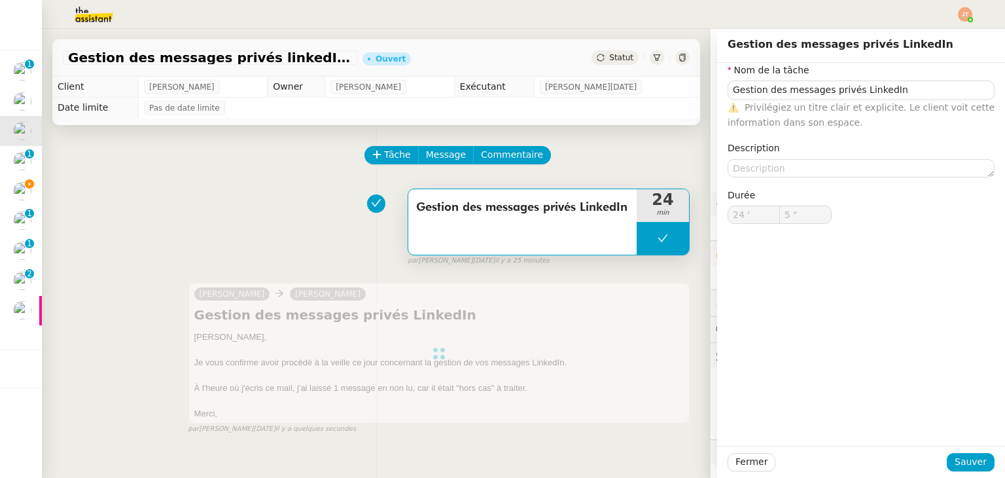
type input "Gestion des messages privés LinkedIn"
type input "24 '"
type input "5 ""
click at [742, 461] on span "Fermer" at bounding box center [751, 461] width 32 height 15
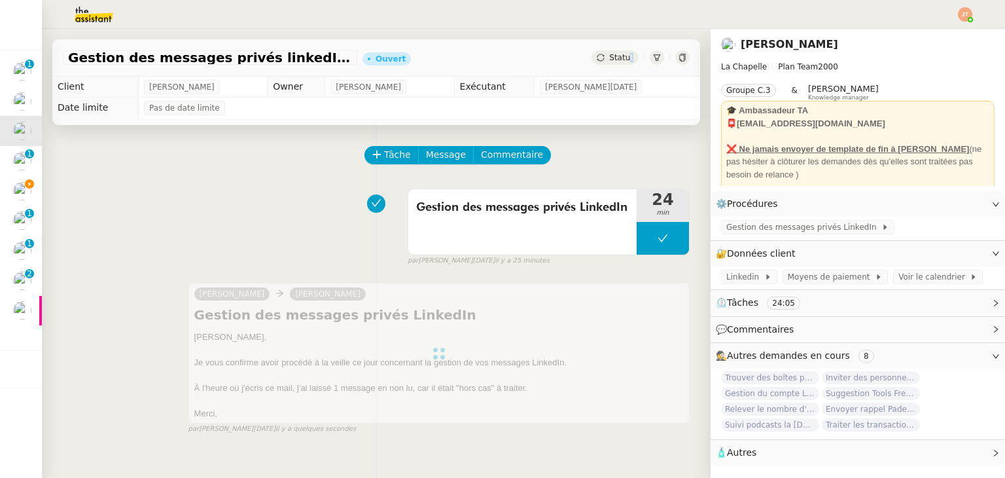
click at [622, 56] on span "Statut" at bounding box center [621, 57] width 24 height 9
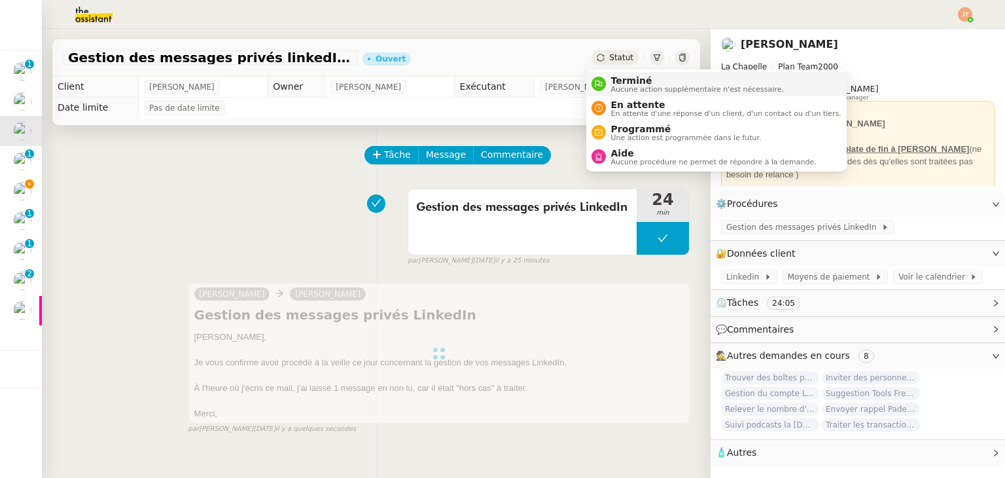
click at [616, 86] on span "Aucune action supplémentaire n'est nécessaire." at bounding box center [697, 89] width 173 height 7
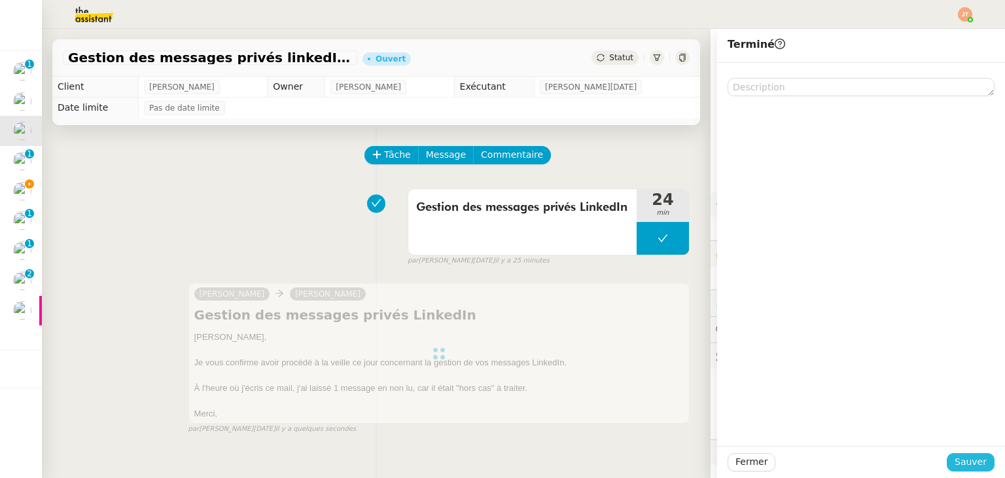
click at [955, 459] on span "Sauver" at bounding box center [971, 461] width 32 height 15
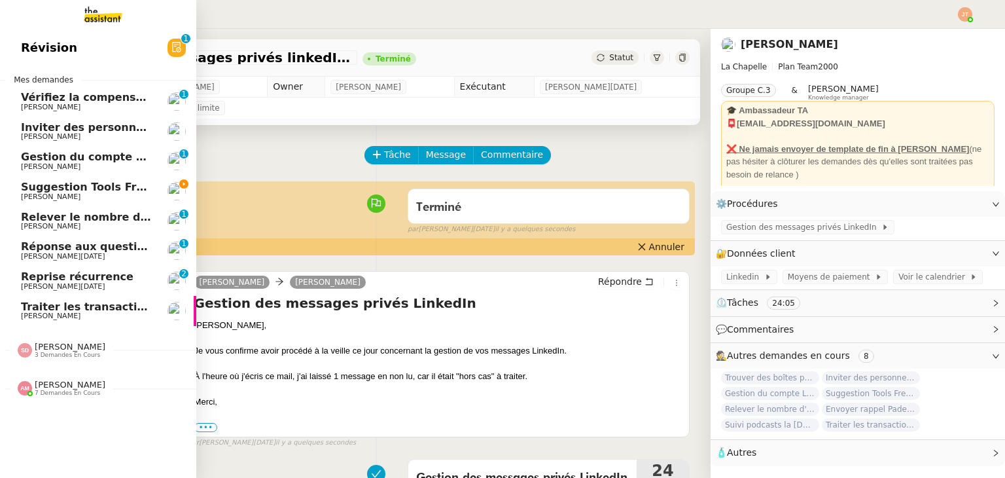
click at [65, 186] on span "Suggestion Tools Freezbee - 15 septembre 2025" at bounding box center [125, 187] width 209 height 12
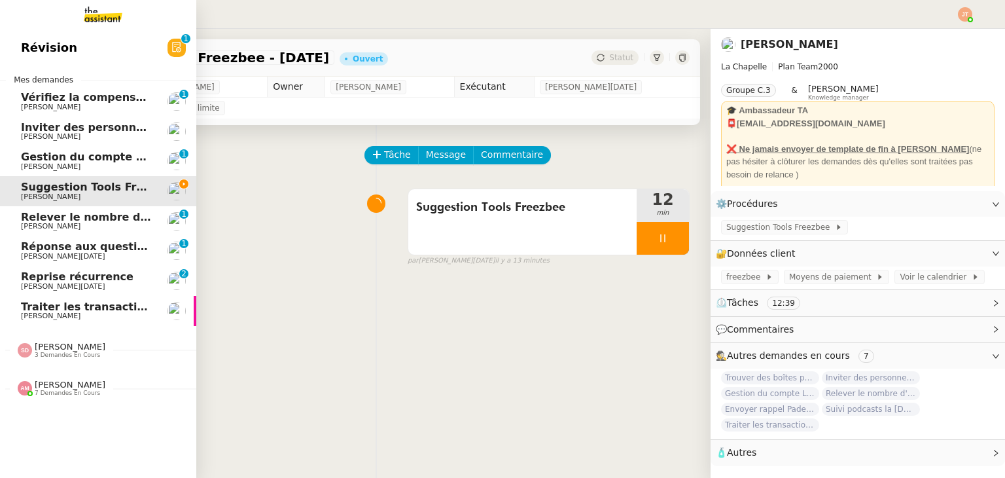
click at [81, 165] on span "[PERSON_NAME]" at bounding box center [87, 167] width 132 height 8
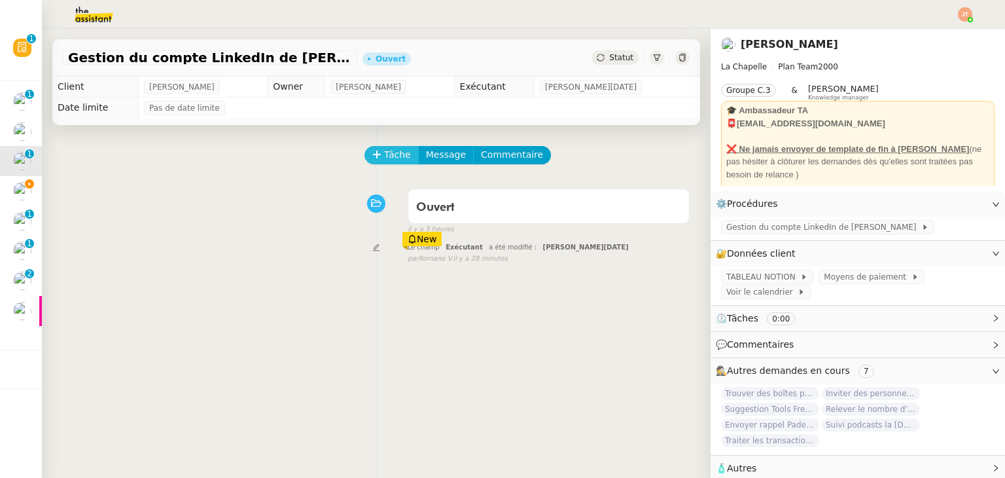
click at [391, 158] on span "Tâche" at bounding box center [397, 154] width 27 height 15
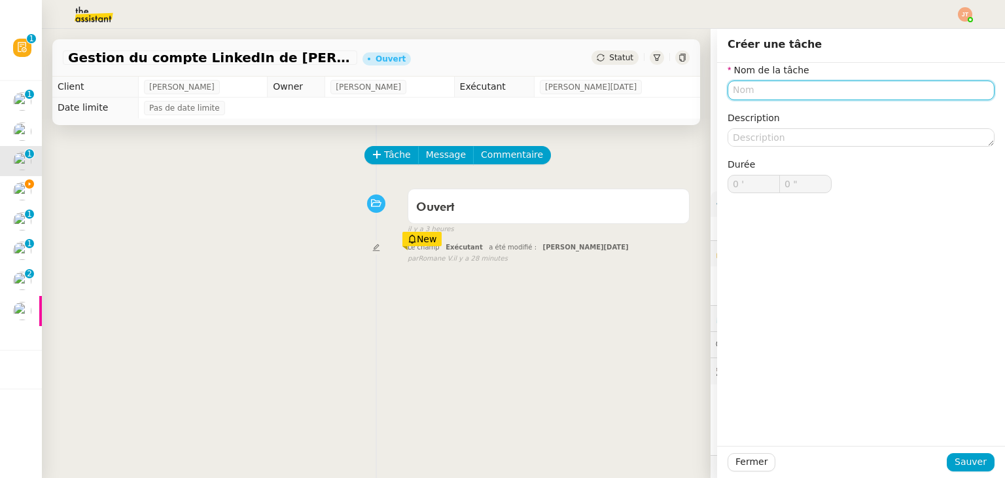
click at [747, 92] on input "text" at bounding box center [861, 89] width 267 height 19
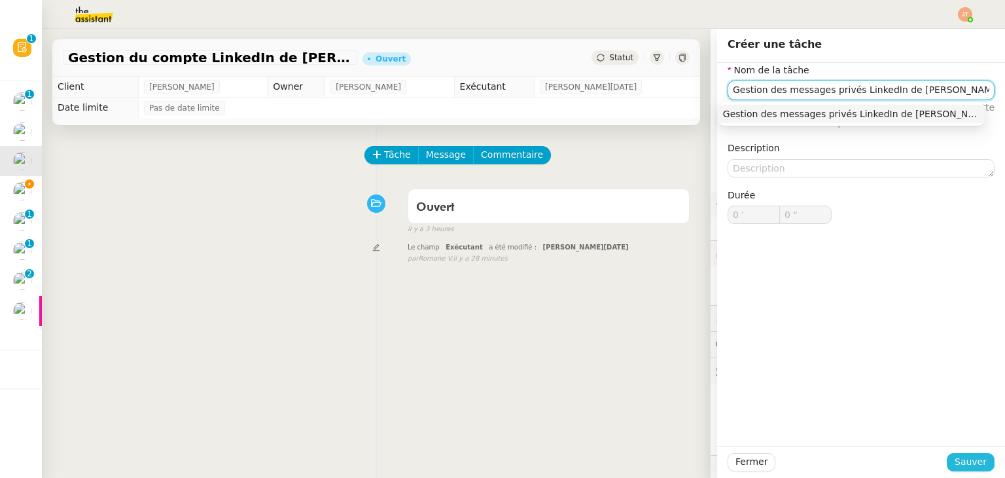
type input "Gestion des messages privés LinkedIn de Charly"
click at [960, 463] on span "Sauver" at bounding box center [971, 461] width 32 height 15
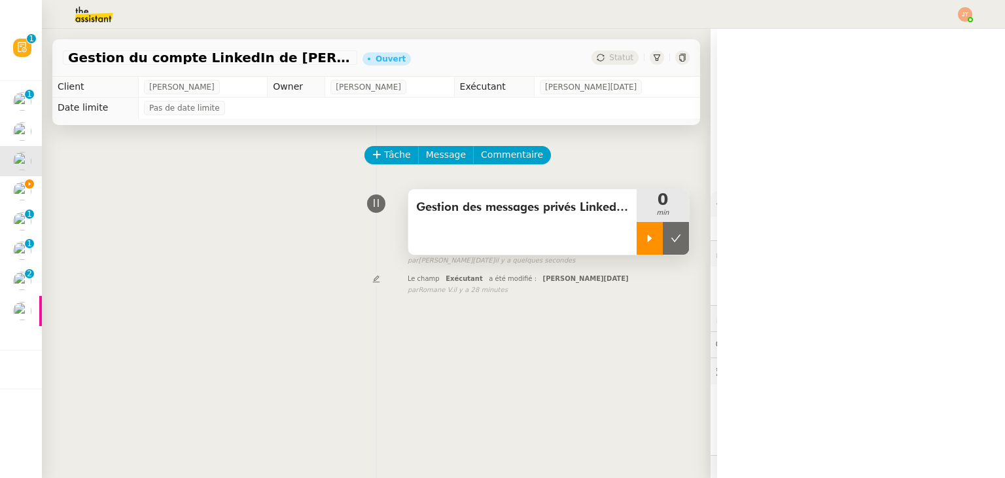
click at [637, 239] on div at bounding box center [650, 238] width 26 height 33
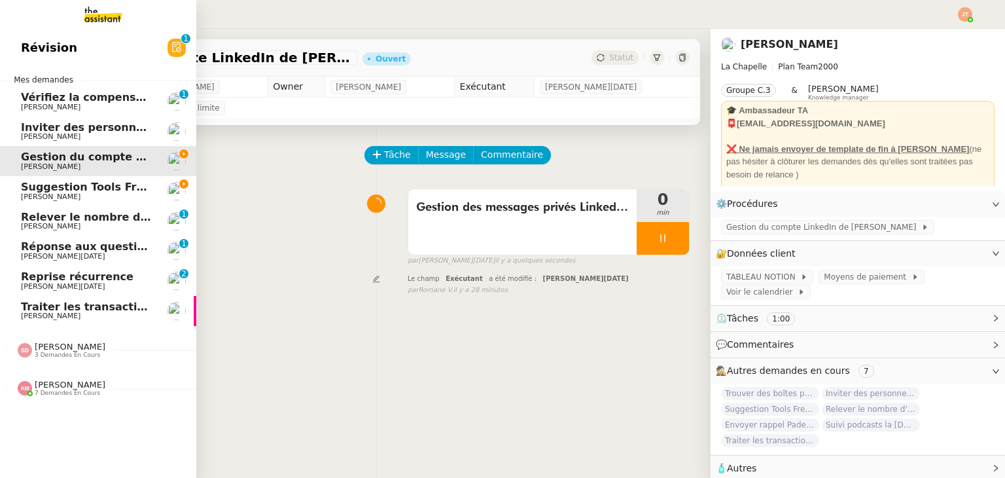
click at [38, 192] on span "Suggestion Tools Freezbee - 15 septembre 2025" at bounding box center [125, 187] width 209 height 12
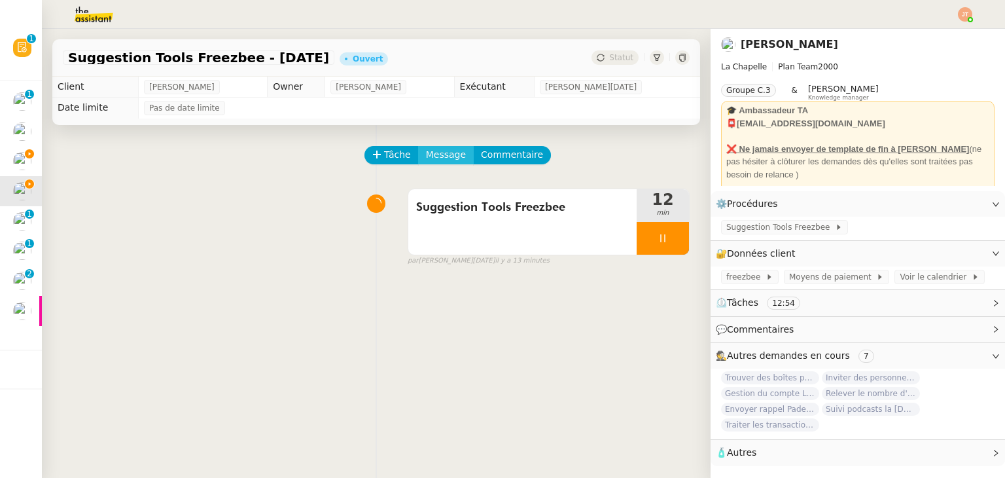
click at [426, 153] on span "Message" at bounding box center [446, 154] width 40 height 15
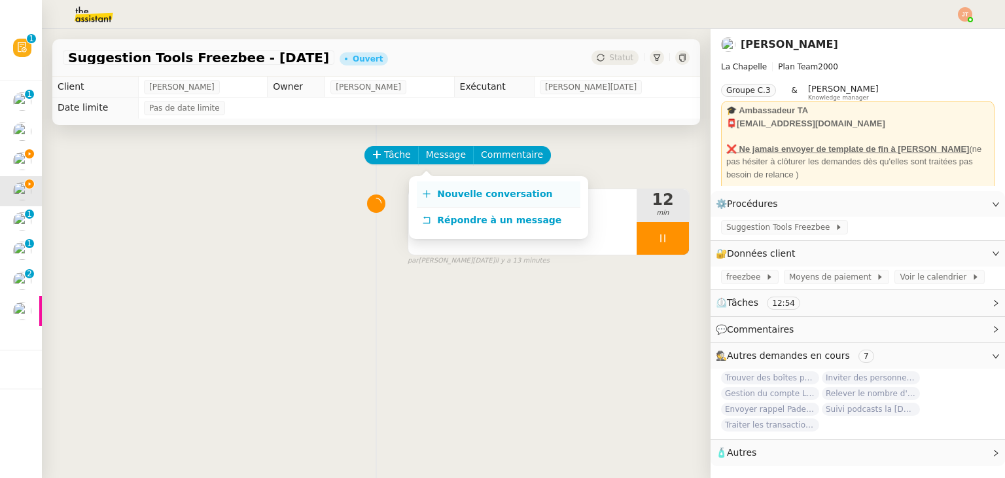
click at [451, 198] on span "Nouvelle conversation" at bounding box center [494, 193] width 115 height 10
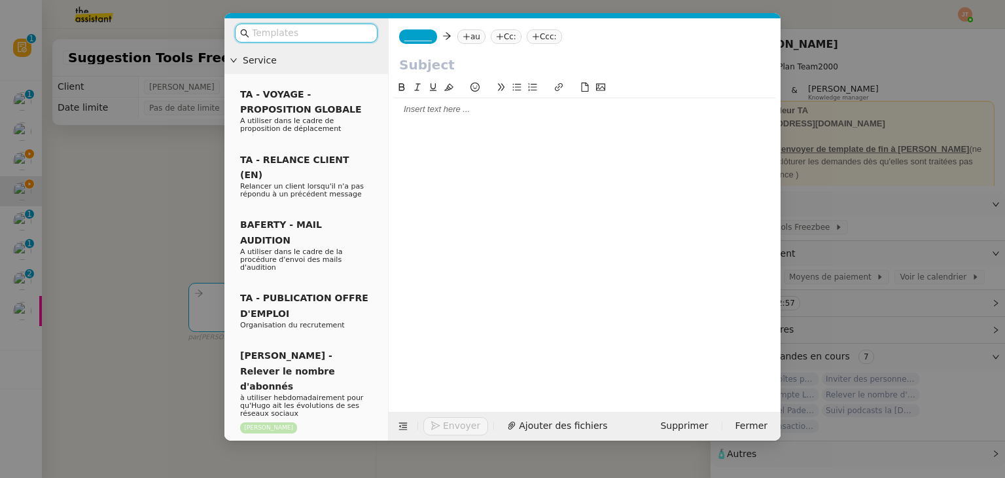
click at [425, 116] on div at bounding box center [584, 109] width 381 height 22
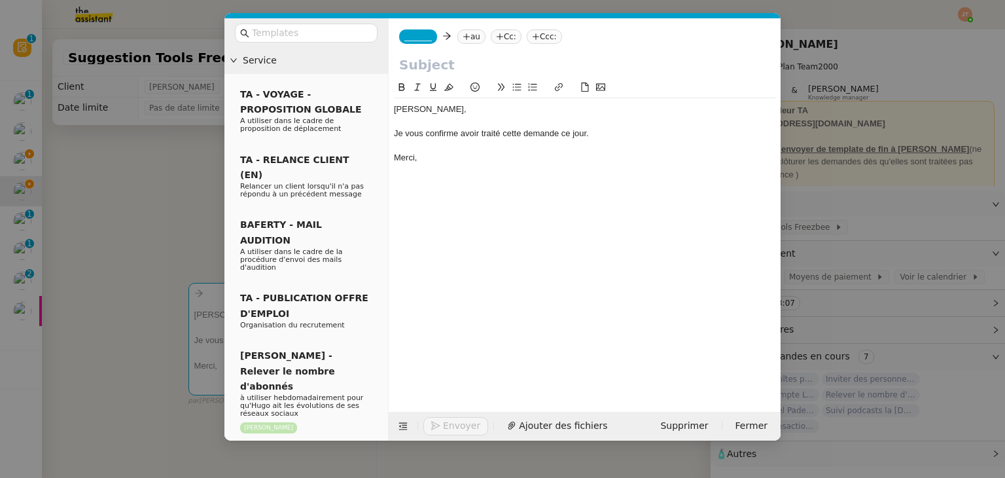
drag, startPoint x: 97, startPoint y: 226, endPoint x: 97, endPoint y: 213, distance: 12.4
click at [97, 222] on nz-modal-container "Service TA - VOYAGE - PROPOSITION GLOBALE A utiliser dans le cadre de propositi…" at bounding box center [502, 239] width 1005 height 478
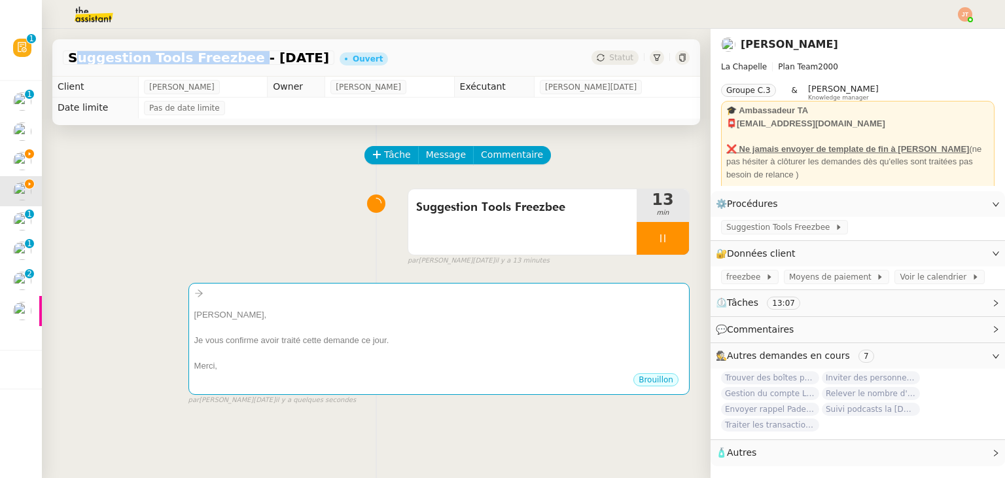
drag, startPoint x: 69, startPoint y: 56, endPoint x: 225, endPoint y: 57, distance: 155.7
click at [225, 57] on span "Suggestion Tools Freezbee - 15 septembre 2025" at bounding box center [198, 57] width 261 height 13
copy span "Suggestion Tools Freezbee"
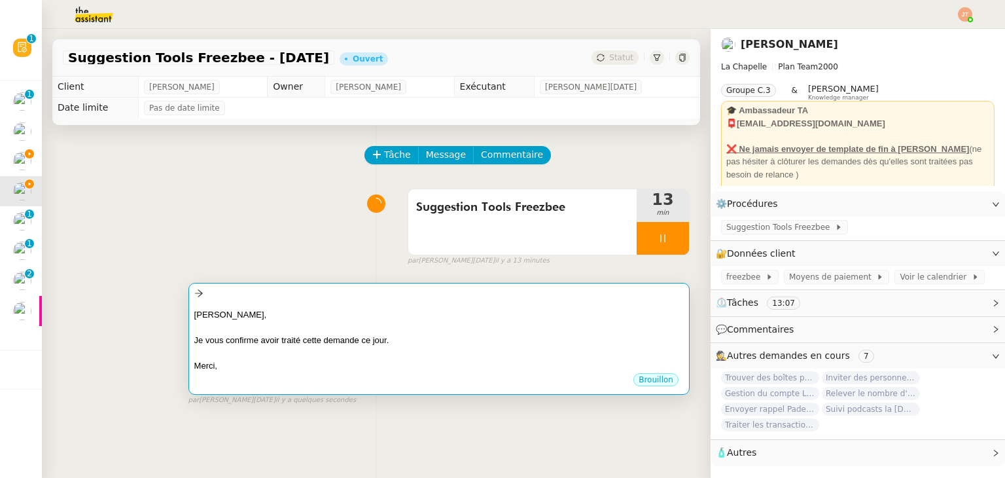
click at [317, 296] on div at bounding box center [438, 293] width 489 height 15
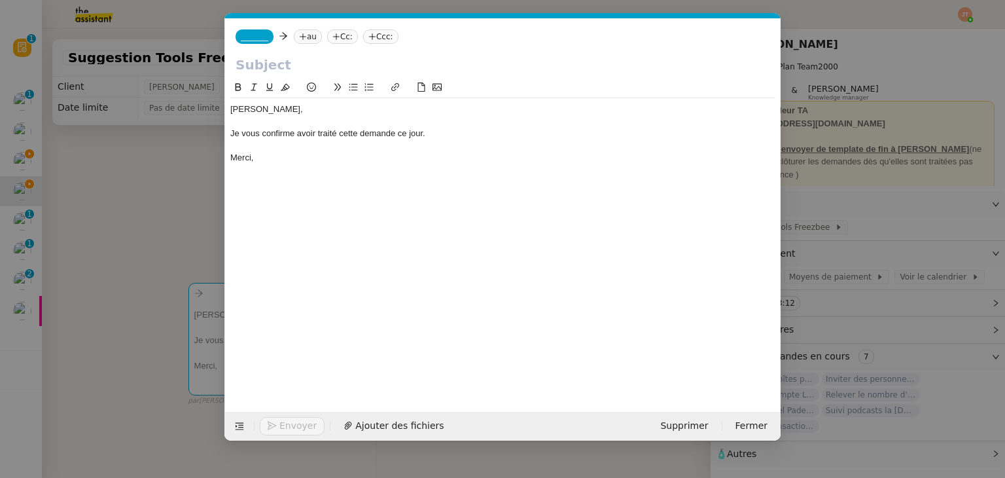
scroll to position [0, 27]
click at [267, 61] on input "text" at bounding box center [503, 65] width 535 height 20
paste input "Suggestion Tools Freezbee"
type input "Suggestion Tools Freezbee"
click at [305, 41] on nz-tag "au" at bounding box center [308, 36] width 28 height 14
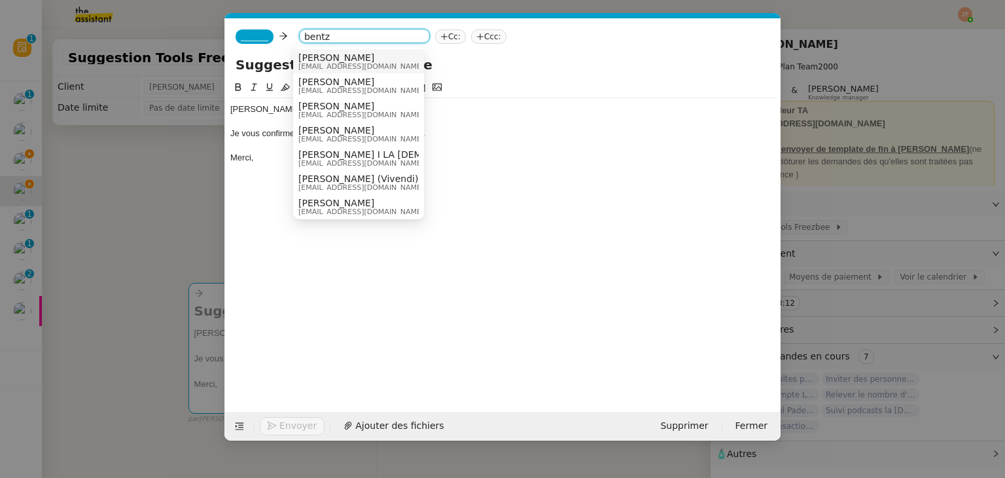
type input "bentz"
click at [314, 60] on span "[PERSON_NAME]" at bounding box center [361, 57] width 126 height 10
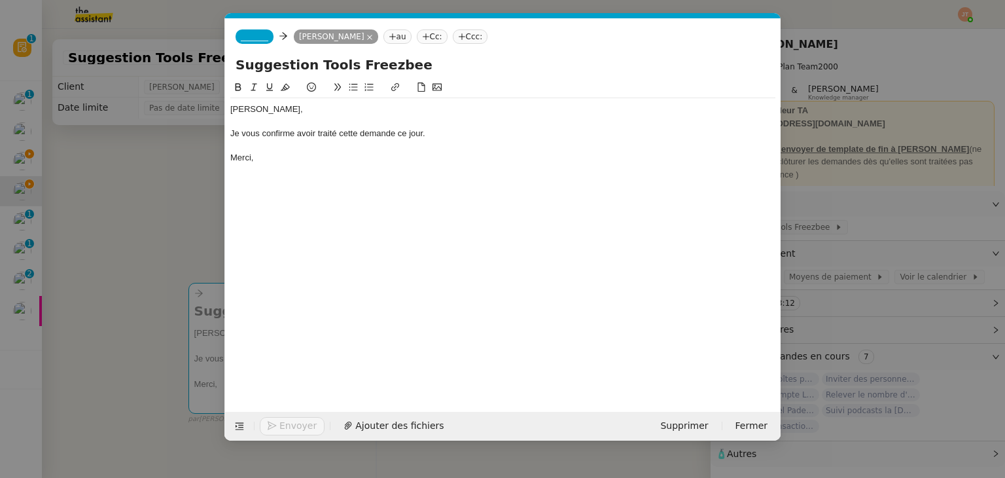
click at [246, 34] on span "_______" at bounding box center [254, 36] width 27 height 9
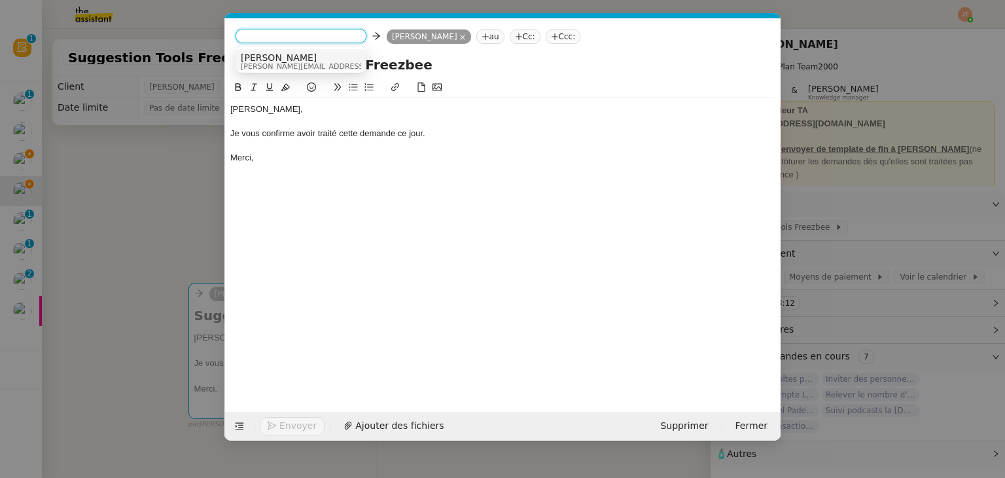
click at [270, 60] on span "[PERSON_NAME]" at bounding box center [334, 57] width 186 height 10
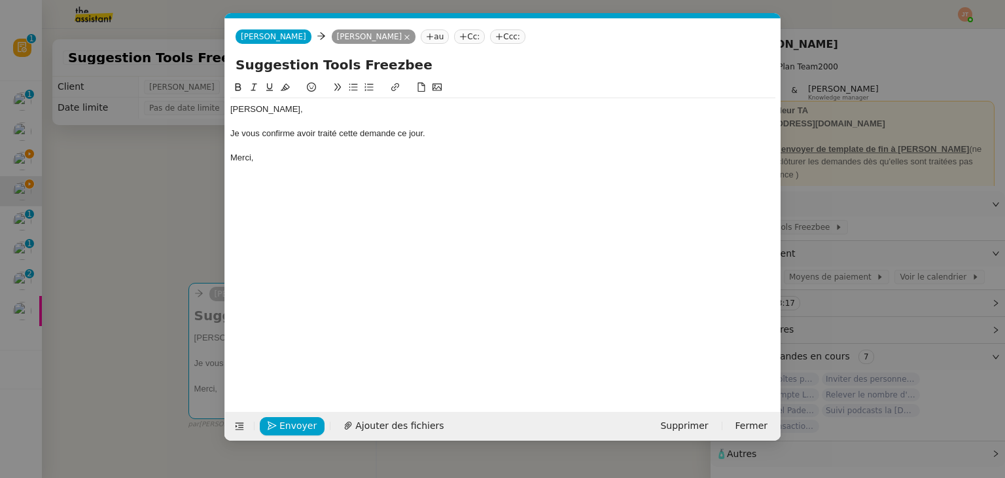
click at [161, 177] on nz-modal-container "Service TA - VOYAGE - PROPOSITION GLOBALE A utiliser dans le cadre de propositi…" at bounding box center [502, 239] width 1005 height 478
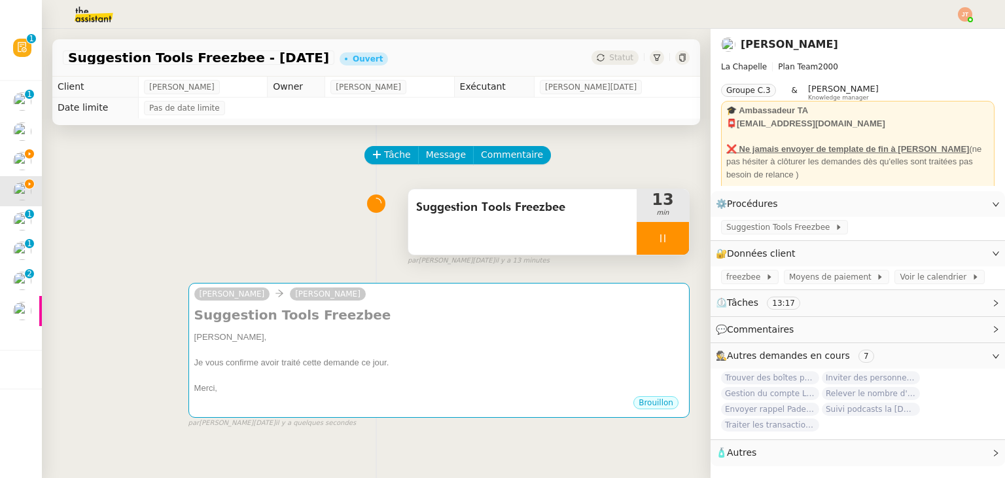
click at [658, 235] on icon at bounding box center [663, 238] width 10 height 10
click at [671, 237] on icon at bounding box center [676, 238] width 10 height 10
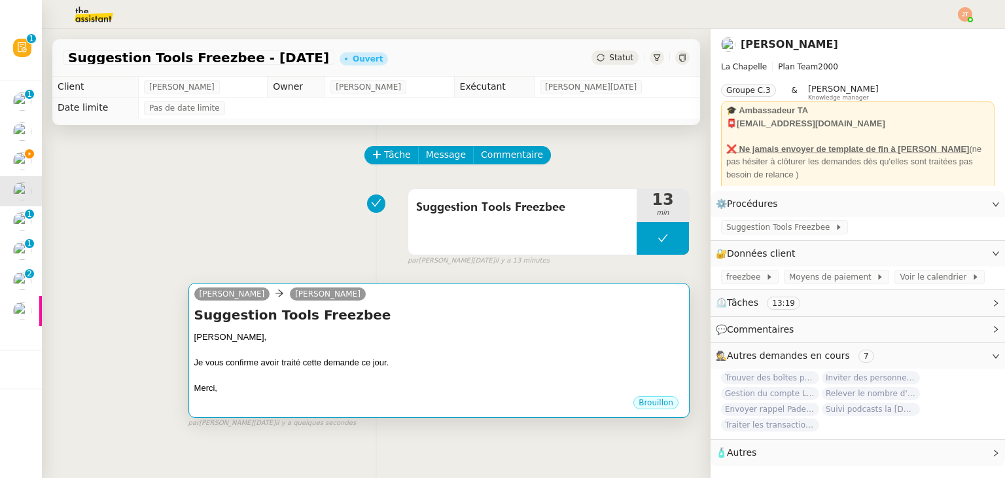
click at [438, 320] on h4 "Suggestion Tools Freezbee" at bounding box center [438, 315] width 489 height 18
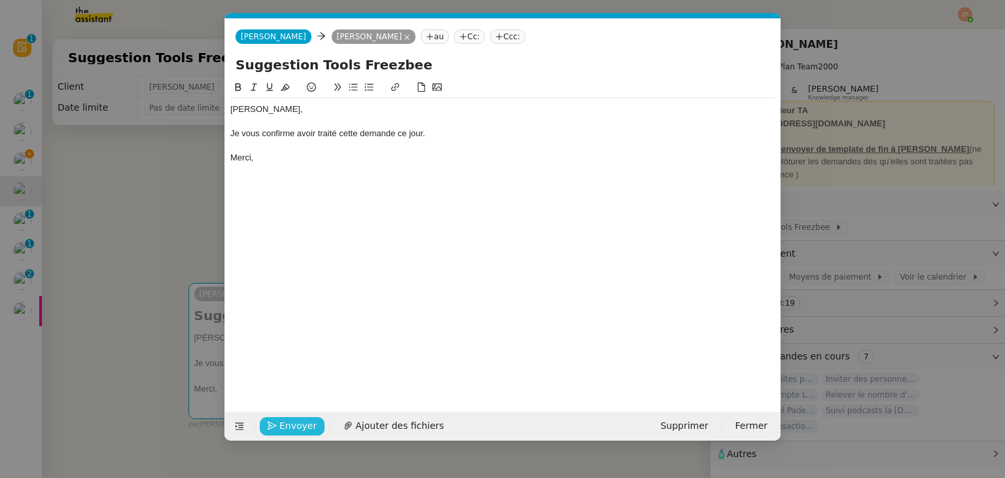
click at [294, 425] on span "Envoyer" at bounding box center [297, 425] width 37 height 15
click at [294, 425] on span "Confirmer l'envoi" at bounding box center [318, 425] width 79 height 15
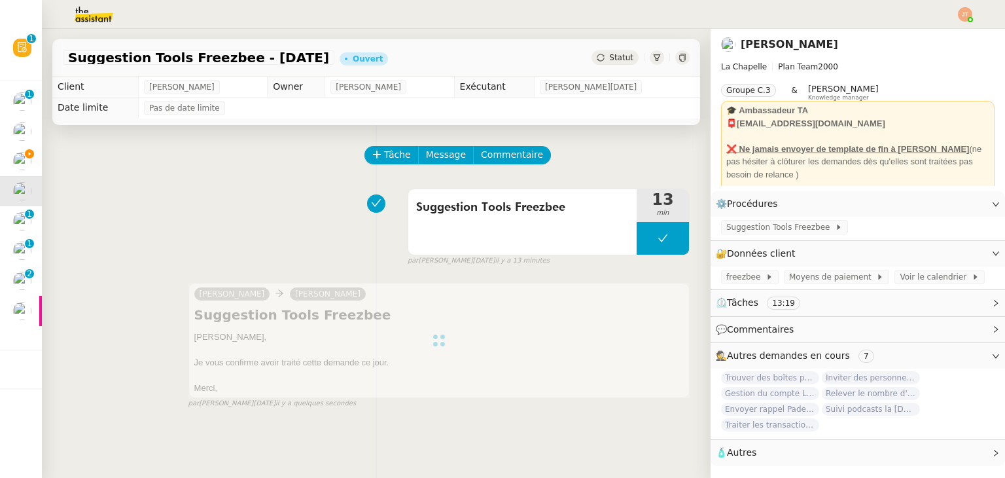
click at [616, 62] on span "Statut" at bounding box center [621, 57] width 24 height 9
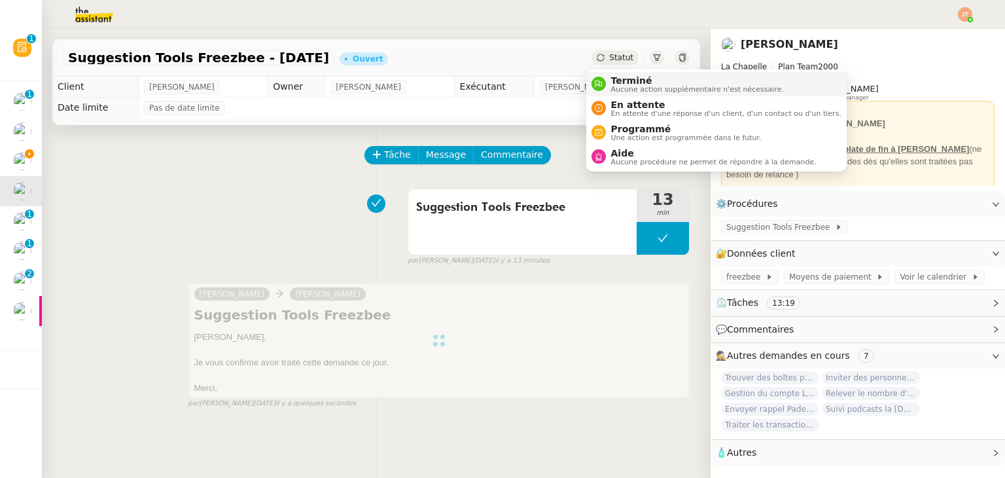
click at [622, 75] on span "Terminé" at bounding box center [697, 80] width 173 height 10
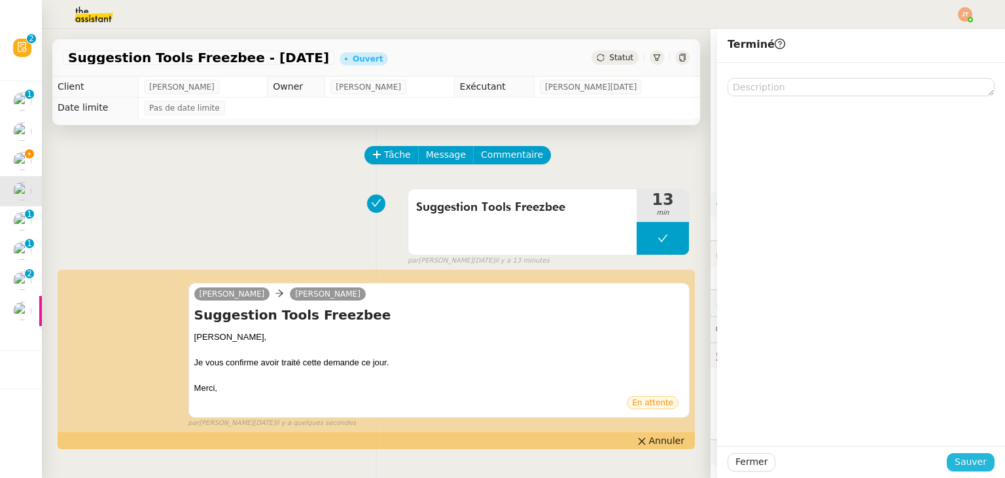
click at [956, 461] on span "Sauver" at bounding box center [971, 461] width 32 height 15
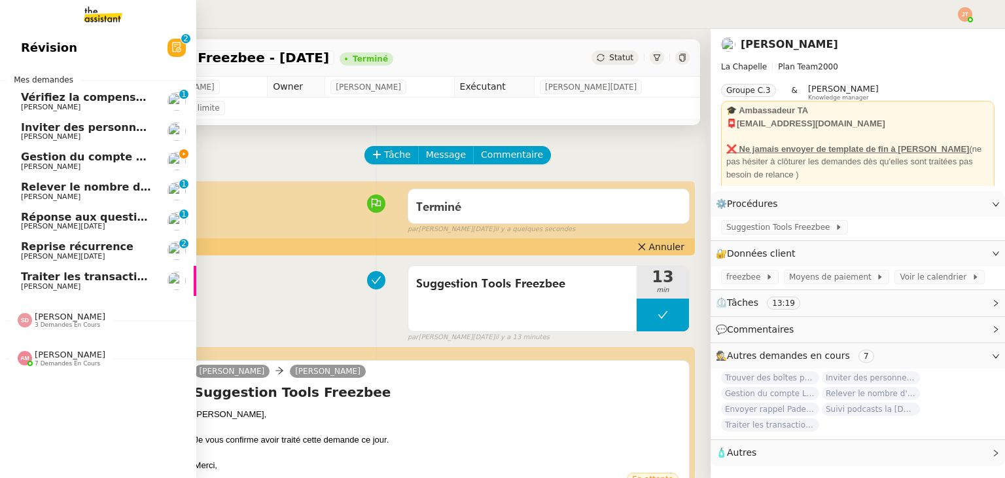
click at [58, 160] on span "Gestion du compte LinkedIn de [PERSON_NAME] (post + gestion messages) - [DATE]" at bounding box center [269, 156] width 497 height 12
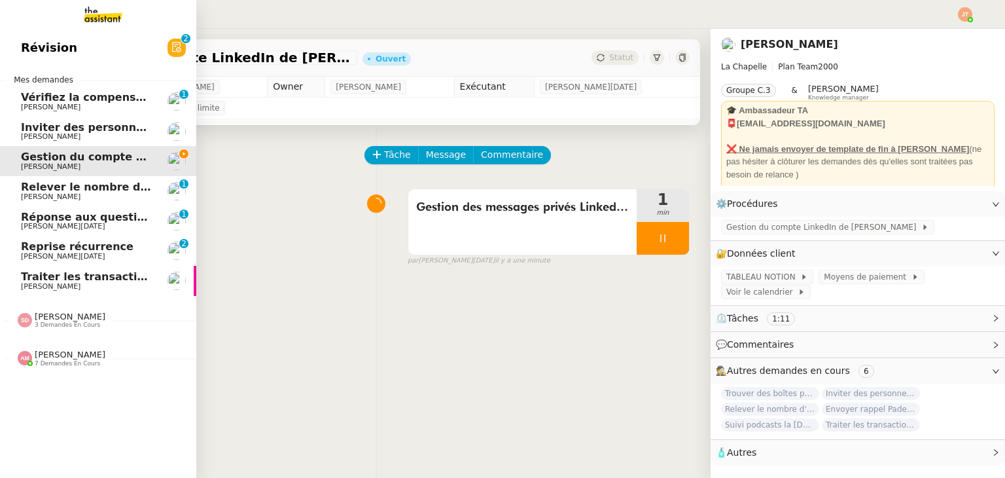
click at [120, 281] on span "Traiter les transactions bancaires" at bounding box center [120, 276] width 198 height 12
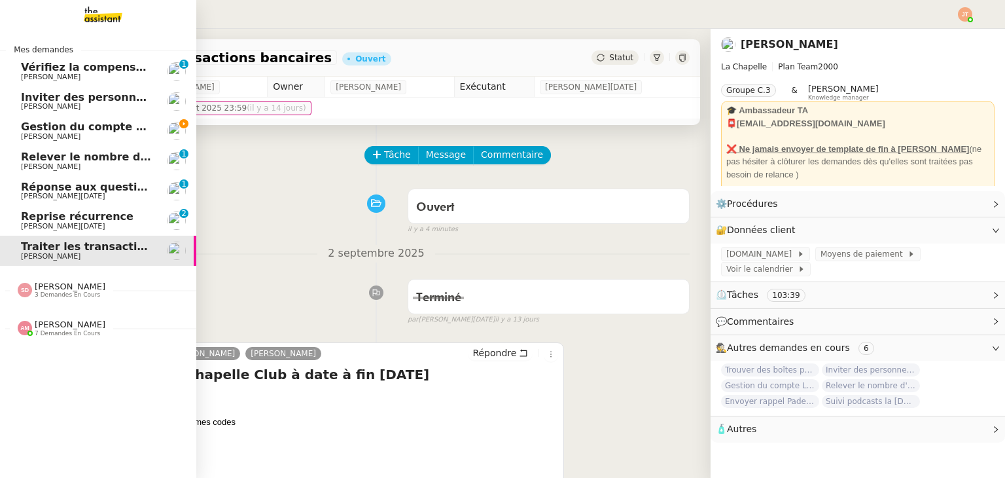
click at [97, 166] on span "[PERSON_NAME]" at bounding box center [87, 167] width 132 height 8
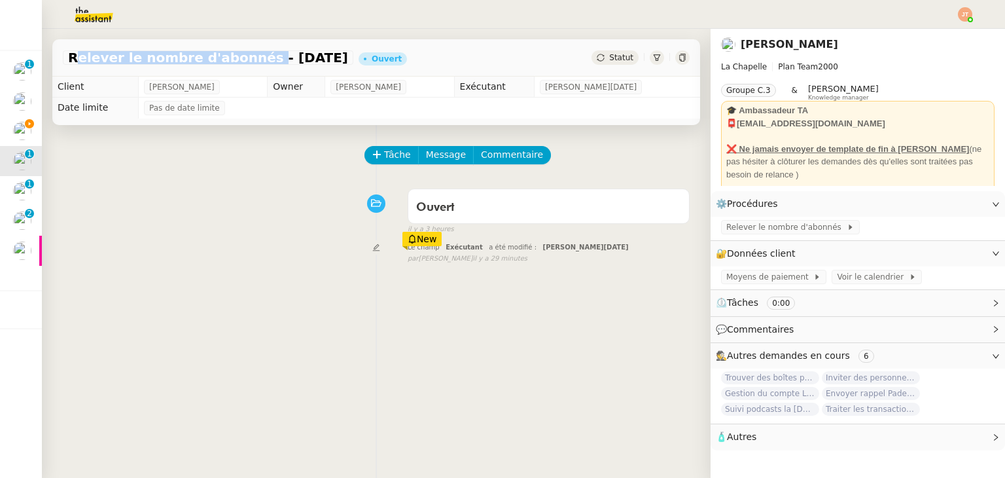
drag, startPoint x: 69, startPoint y: 57, endPoint x: 240, endPoint y: 58, distance: 170.8
click at [240, 58] on span "Relever le nombre d'abonnés - [DATE]" at bounding box center [208, 57] width 280 height 13
copy span "Relever le nombre d'abonnés"
click at [385, 158] on span "Tâche" at bounding box center [397, 154] width 27 height 15
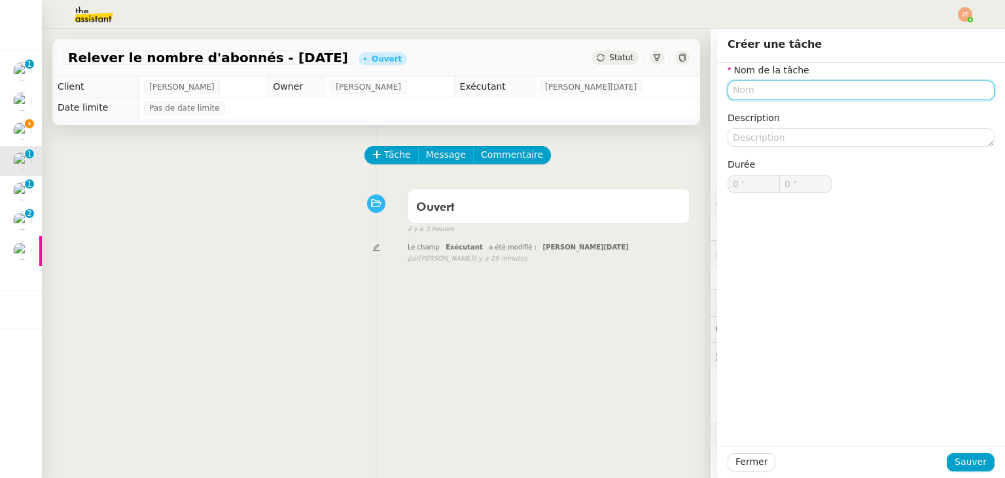
click at [748, 88] on input "text" at bounding box center [861, 89] width 267 height 19
paste input "Relever le nombre d'abonnés"
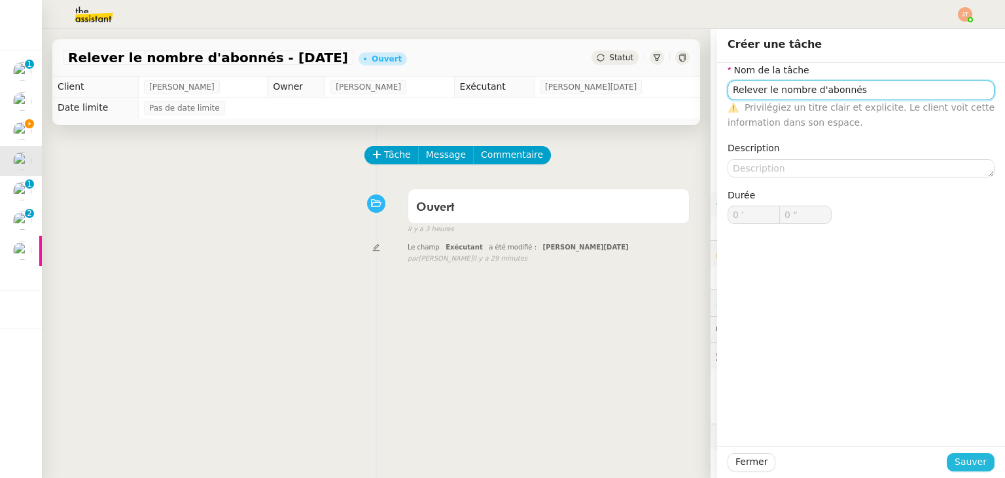
type input "Relever le nombre d'abonnés"
click at [962, 456] on span "Sauver" at bounding box center [971, 461] width 32 height 15
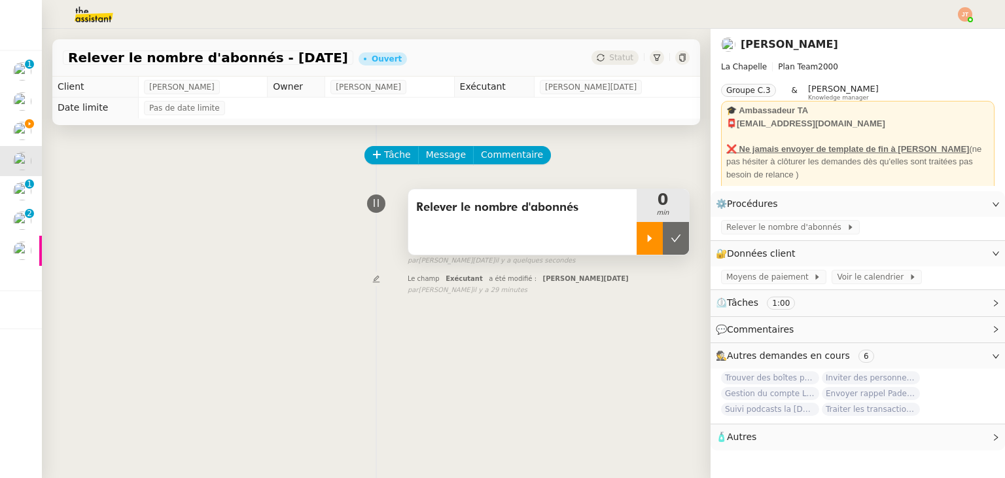
click at [644, 241] on icon at bounding box center [649, 238] width 10 height 10
click at [75, 16] on img at bounding box center [83, 14] width 101 height 29
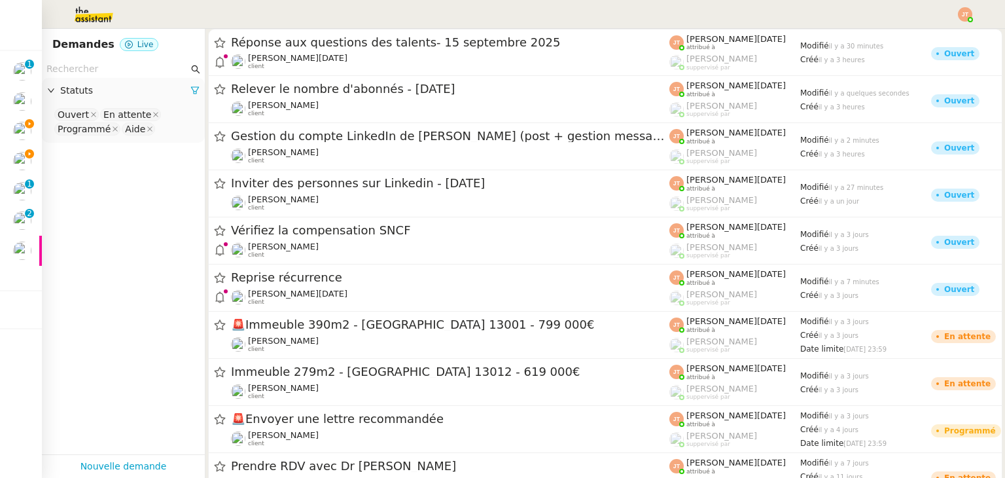
click at [99, 62] on input "text" at bounding box center [117, 69] width 142 height 15
paste input "Relever le nombre d'abonnés"
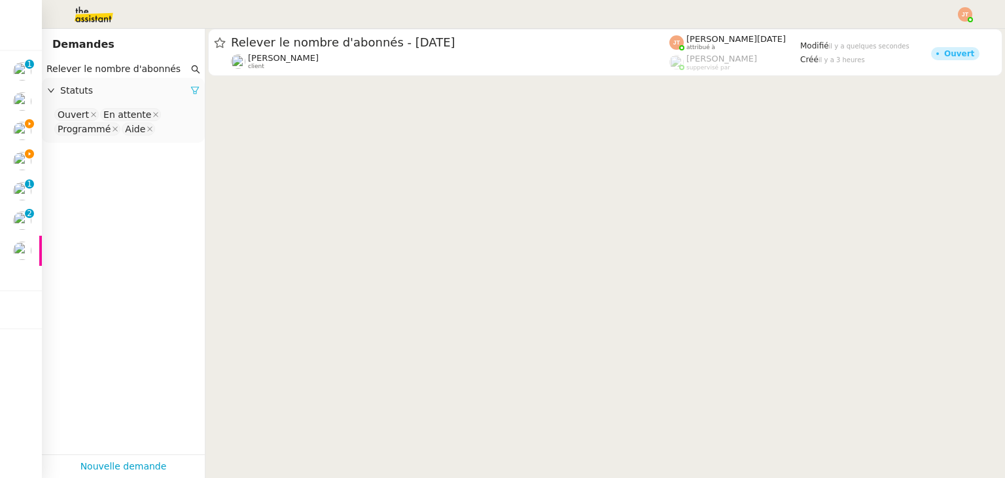
type input "Relever le nombre d'abonnés"
click at [190, 90] on icon at bounding box center [194, 90] width 9 height 9
click at [122, 92] on span "Statuts" at bounding box center [129, 90] width 139 height 15
click at [115, 118] on nz-select-top-control "Please select" at bounding box center [123, 115] width 142 height 16
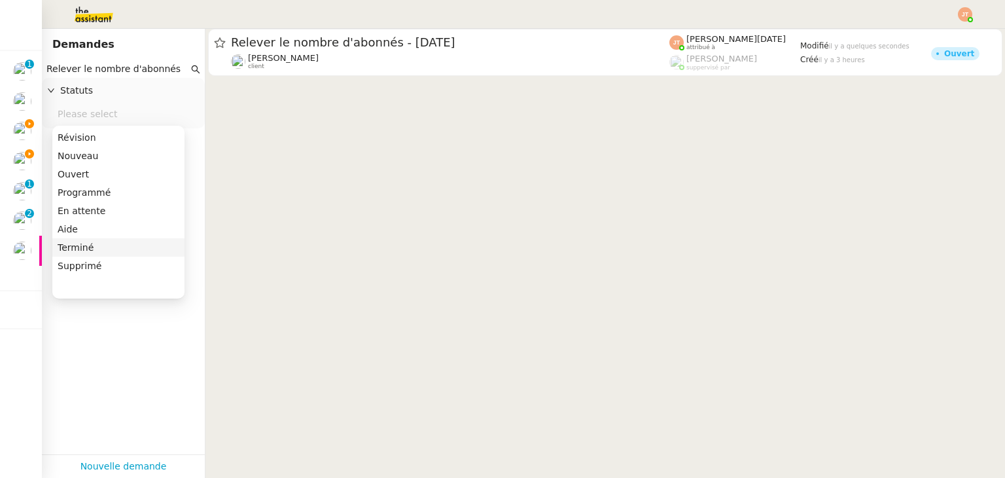
click at [96, 241] on div "Terminé" at bounding box center [119, 247] width 122 height 12
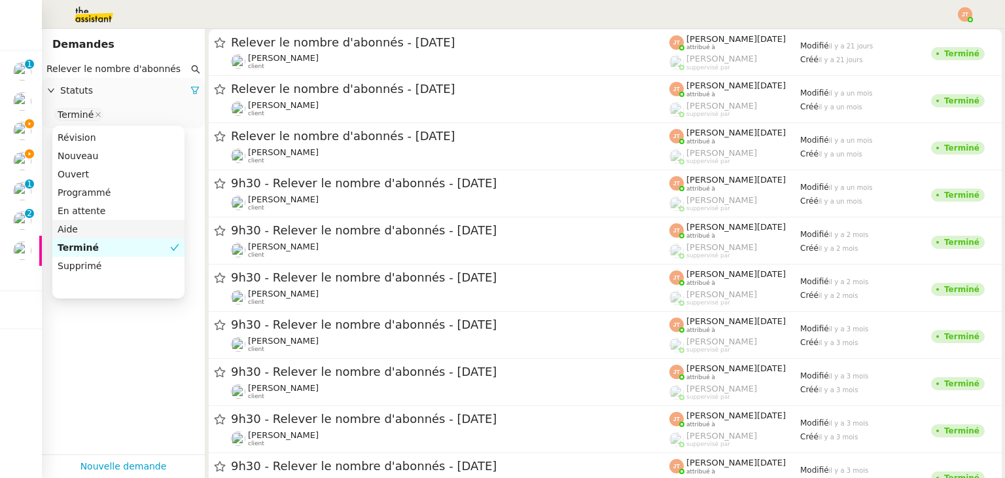
click at [106, 356] on app-tickets-filter "Relever le nombre d'abonnés Statuts Terminé" at bounding box center [123, 257] width 163 height 394
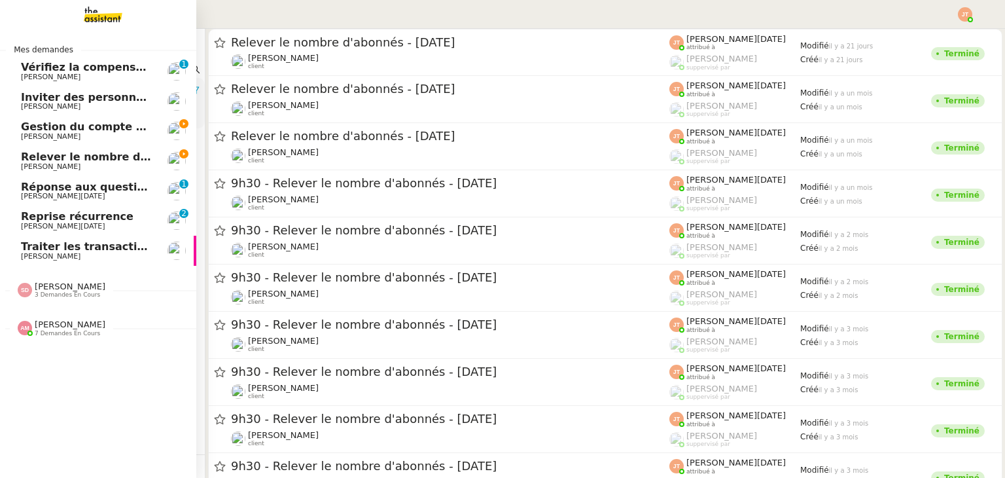
click at [57, 156] on span "Relever le nombre d'abonnés - [DATE]" at bounding box center [133, 156] width 224 height 12
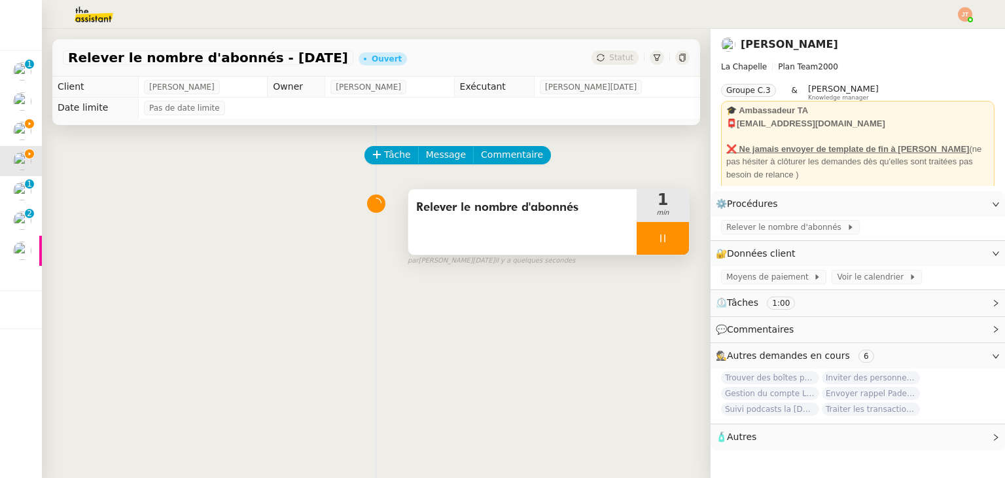
click at [637, 241] on div at bounding box center [663, 238] width 52 height 33
click at [671, 241] on icon at bounding box center [676, 238] width 10 height 10
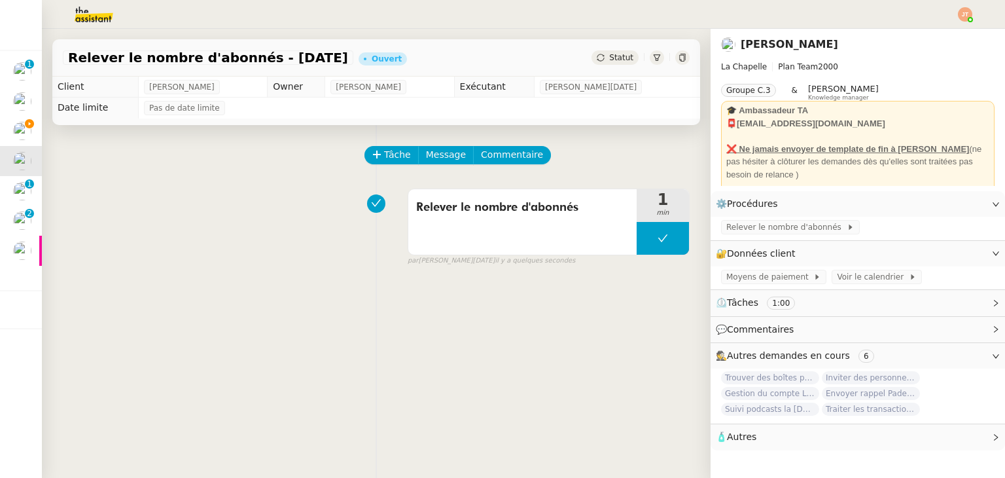
click at [615, 60] on span "Statut" at bounding box center [621, 57] width 24 height 9
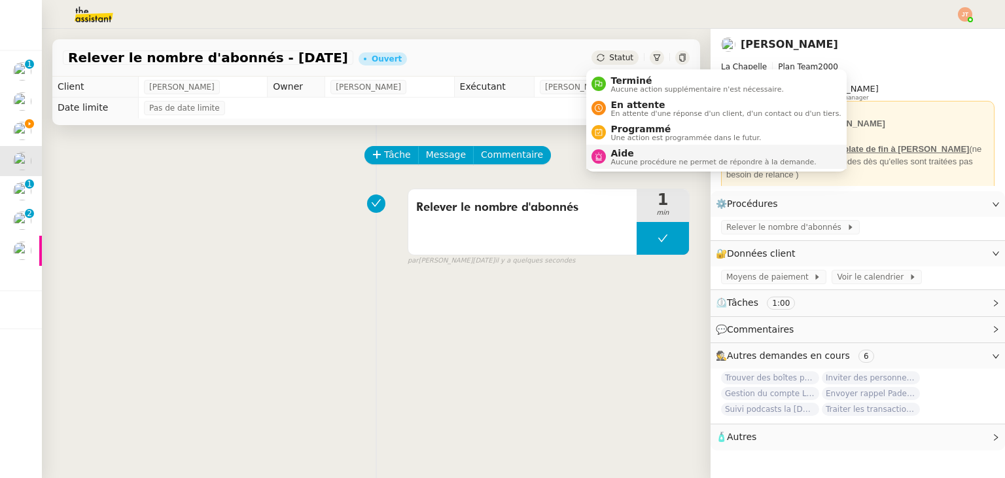
click at [622, 162] on span "Aucune procédure ne permet de répondre à la demande." at bounding box center [713, 161] width 205 height 7
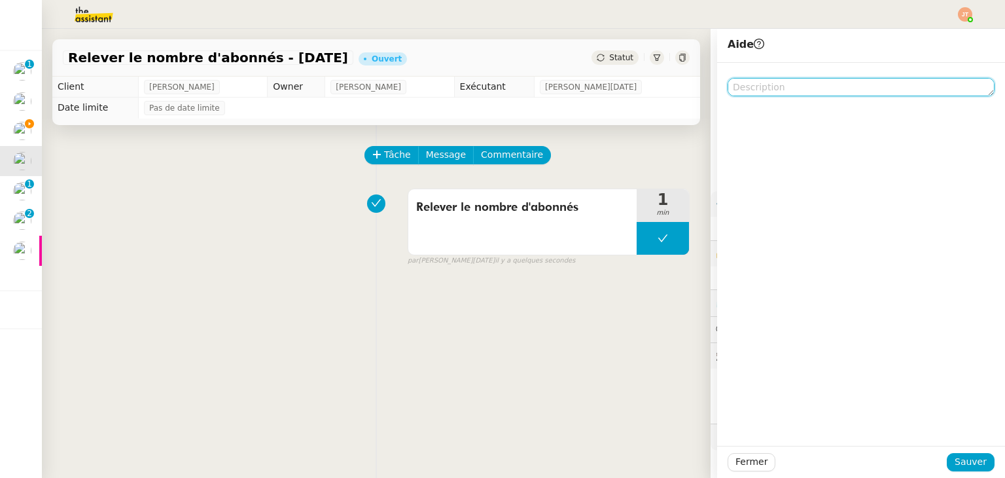
click at [775, 91] on textarea at bounding box center [861, 87] width 267 height 18
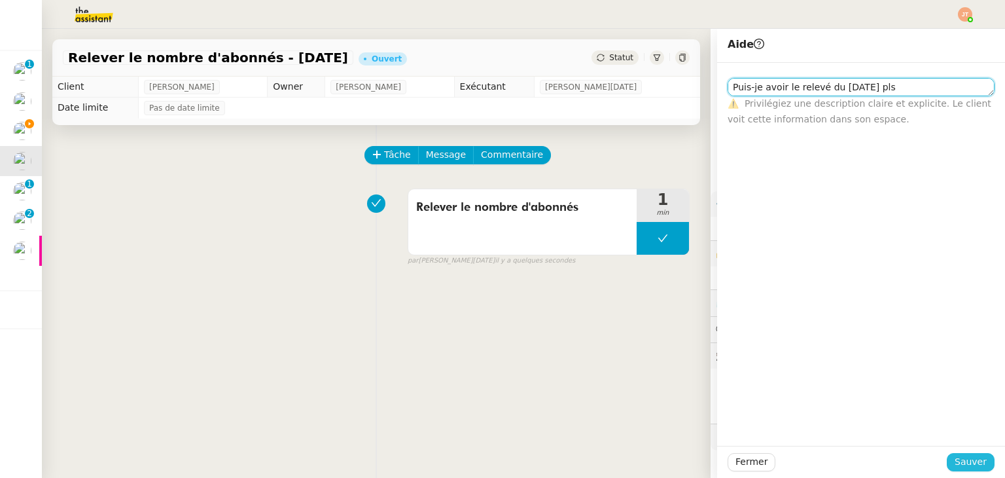
type textarea "Puis-je avoir le relevé du [DATE] pls"
click at [955, 459] on span "Sauver" at bounding box center [971, 461] width 32 height 15
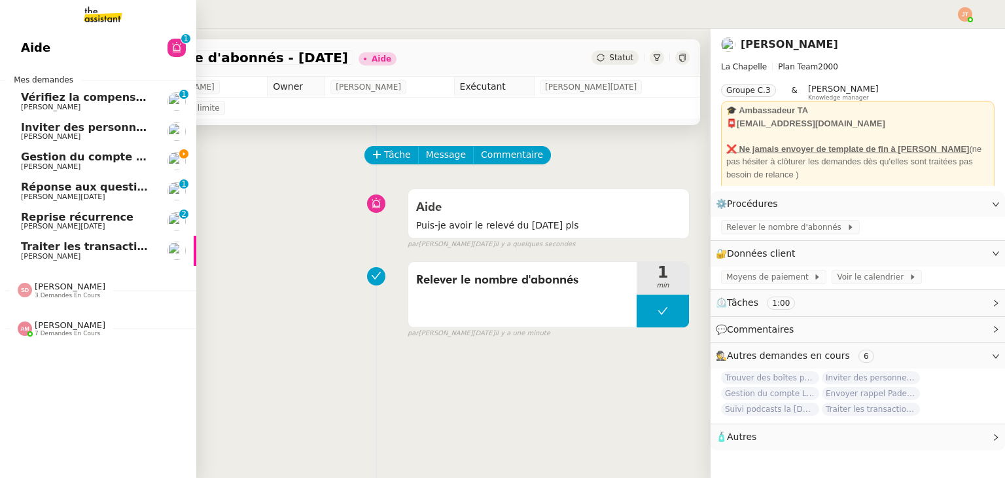
click at [44, 164] on span "[PERSON_NAME]" at bounding box center [51, 166] width 60 height 9
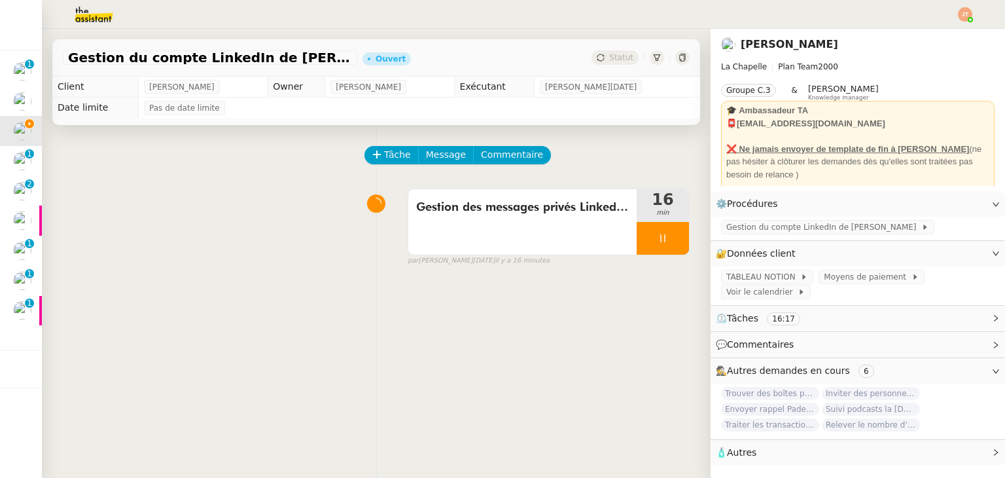
click at [100, 11] on img at bounding box center [83, 14] width 101 height 29
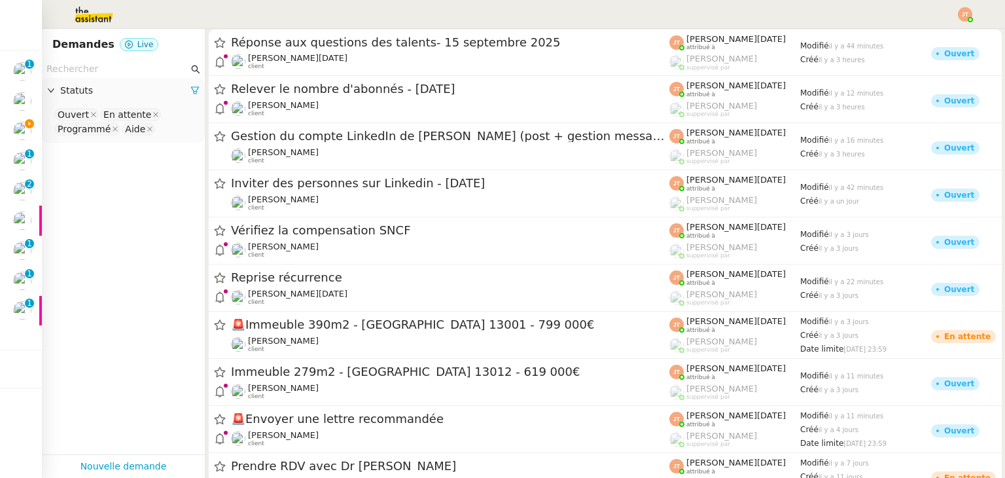
click at [126, 68] on input "text" at bounding box center [117, 69] width 142 height 15
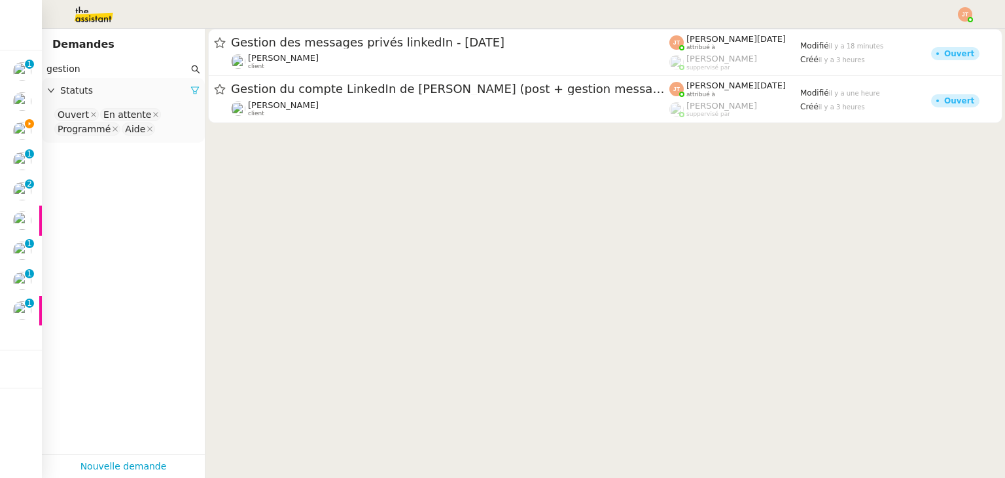
type input "gestion"
click at [190, 92] on icon at bounding box center [194, 90] width 9 height 9
click at [144, 101] on div "Statuts" at bounding box center [123, 91] width 163 height 26
click at [114, 118] on nz-select-top-control "Please select" at bounding box center [123, 115] width 142 height 16
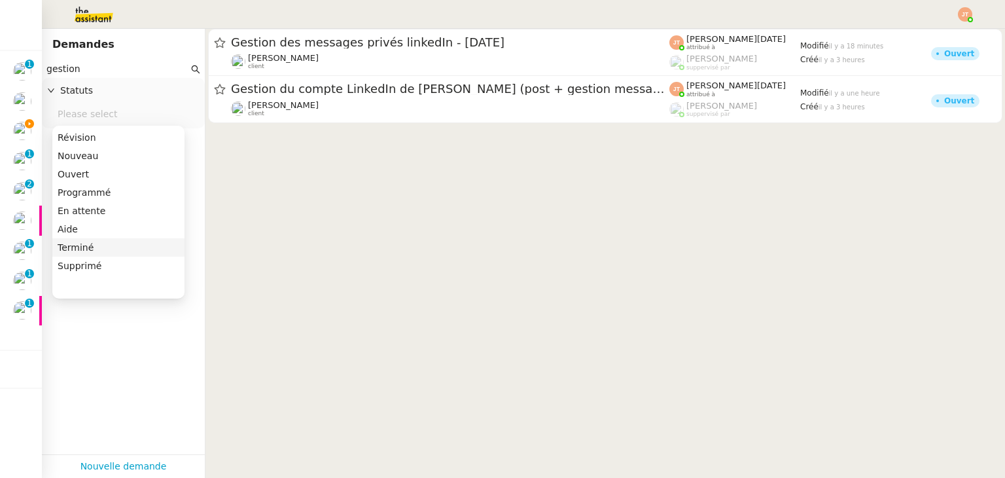
click at [92, 247] on div "Terminé" at bounding box center [119, 247] width 122 height 12
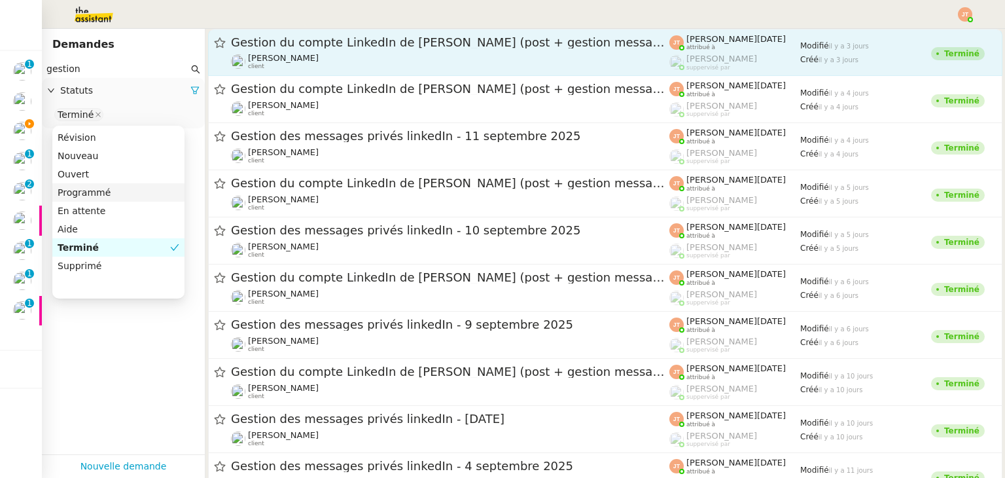
click at [342, 60] on div "Hugo Bentz client" at bounding box center [450, 61] width 438 height 17
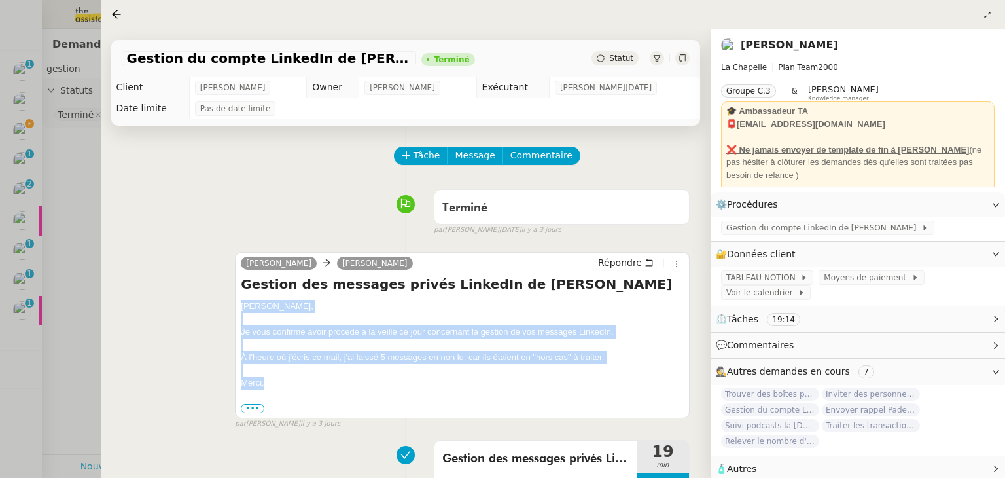
drag, startPoint x: 238, startPoint y: 307, endPoint x: 301, endPoint y: 381, distance: 97.5
click at [301, 381] on div "camille Hugo Bentz Répondre Gestion des messages privés LinkedIn de Charly Hugo…" at bounding box center [462, 335] width 455 height 166
copy div "Hugo, Je vous confirme avoir procédé à la veille ce jour concernant la gestion …"
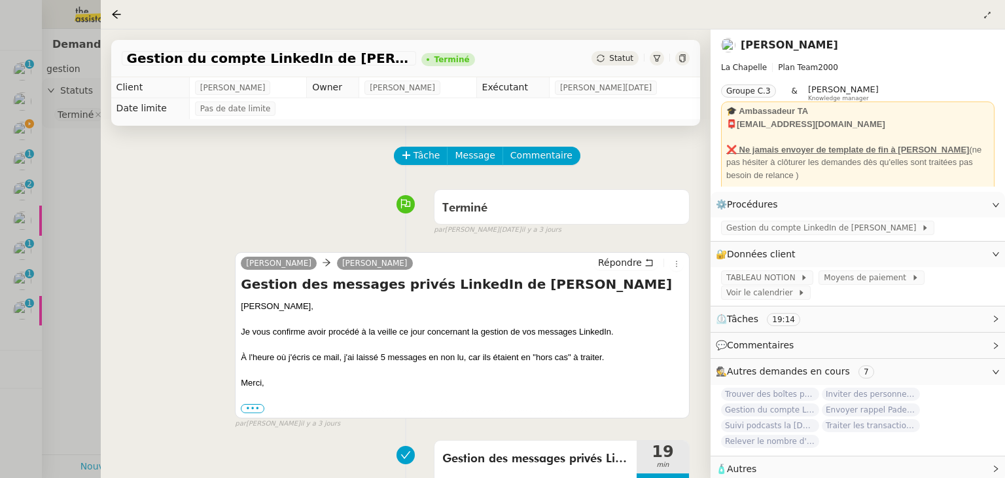
click at [70, 215] on div at bounding box center [502, 239] width 1005 height 478
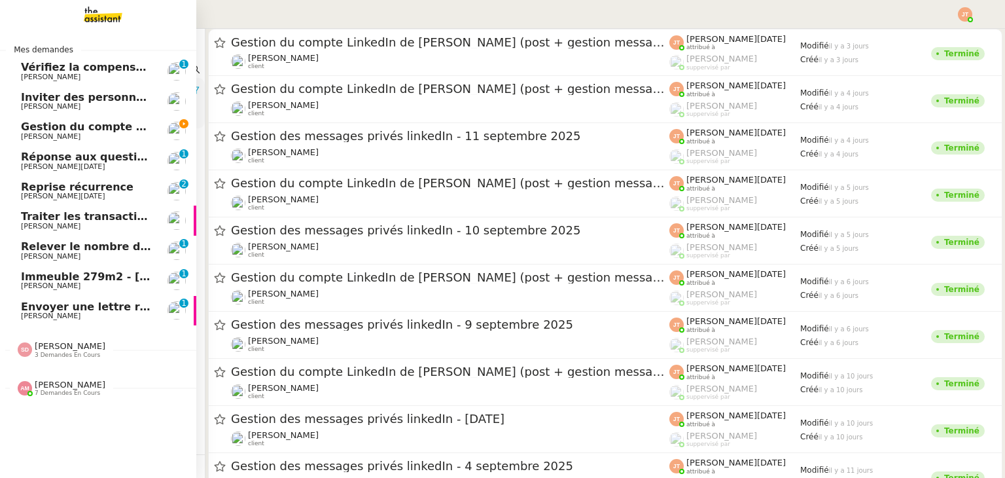
click at [28, 128] on span "Gestion du compte LinkedIn de [PERSON_NAME] (post + gestion messages) - [DATE]" at bounding box center [269, 126] width 497 height 12
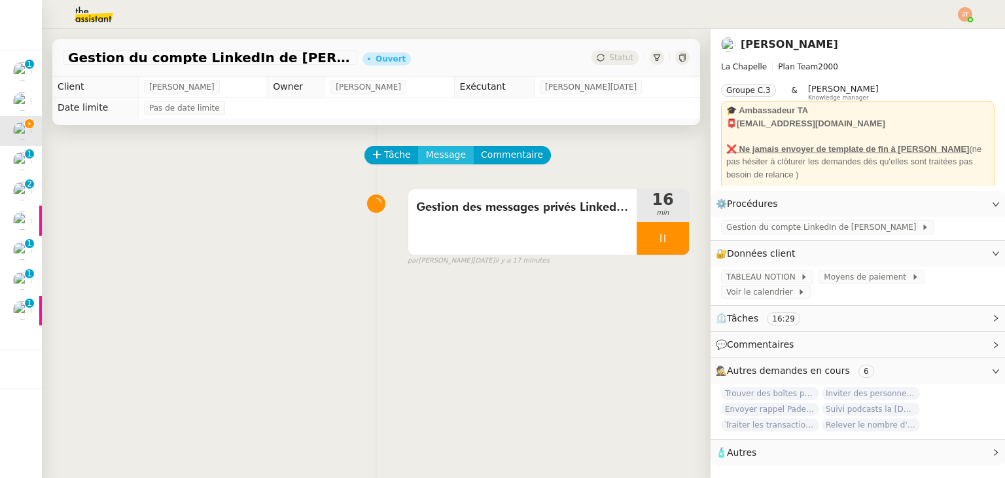
click at [434, 155] on span "Message" at bounding box center [446, 154] width 40 height 15
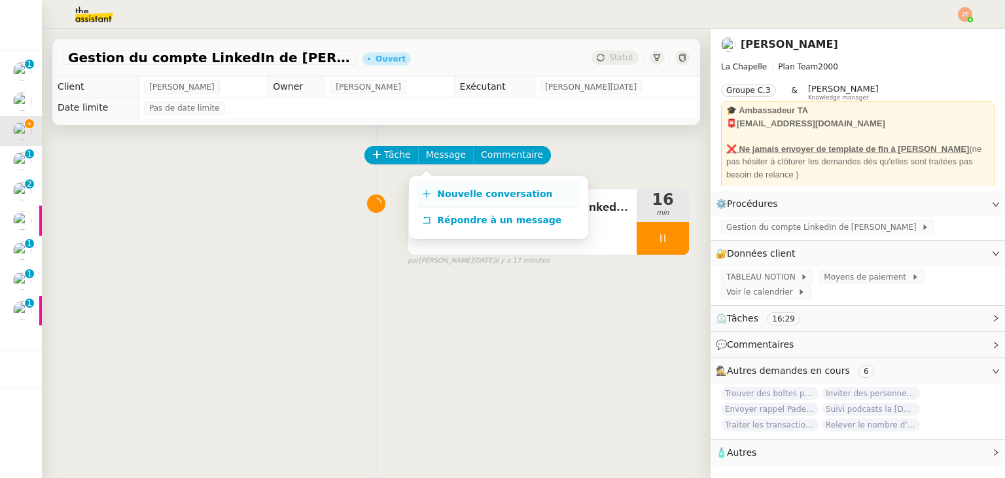
click at [436, 185] on link "Nouvelle conversation" at bounding box center [499, 194] width 164 height 26
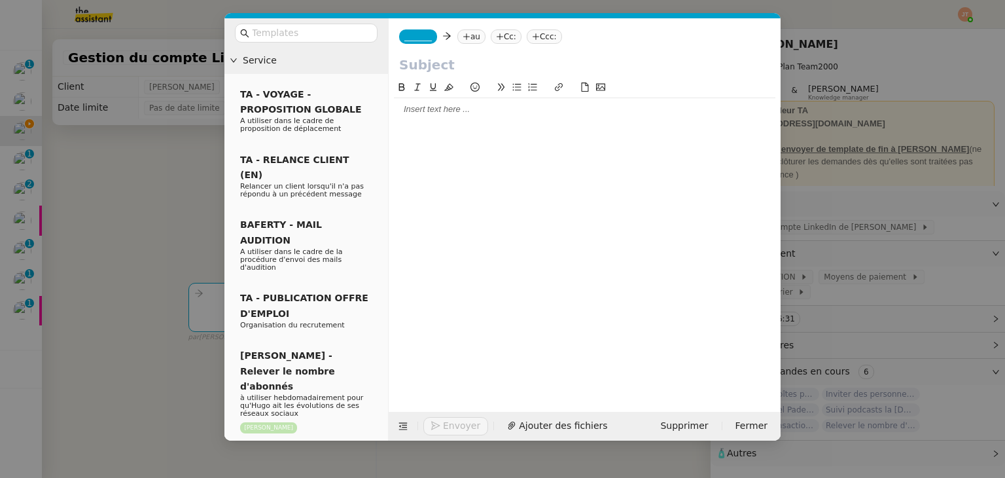
click at [416, 112] on div at bounding box center [584, 109] width 381 height 12
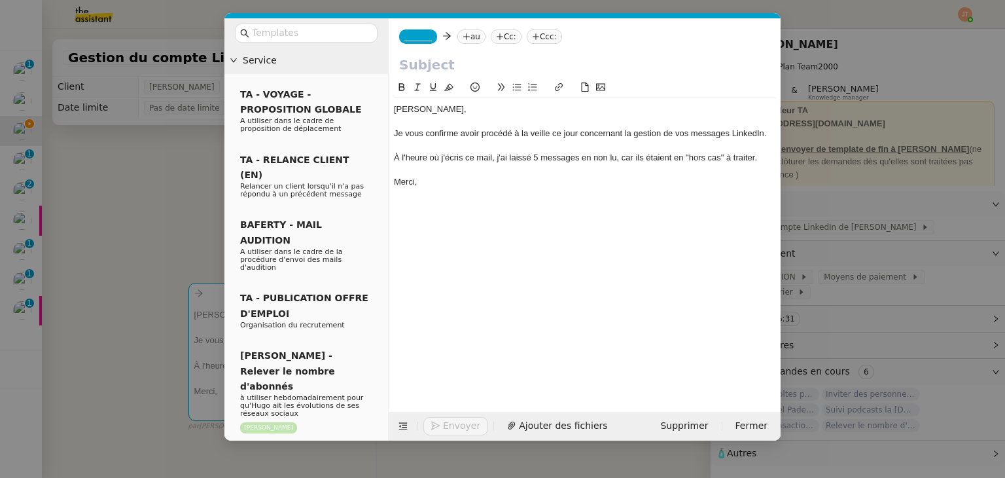
click at [168, 179] on nz-modal-container "Service TA - VOYAGE - PROPOSITION GLOBALE A utiliser dans le cadre de propositi…" at bounding box center [502, 239] width 1005 height 478
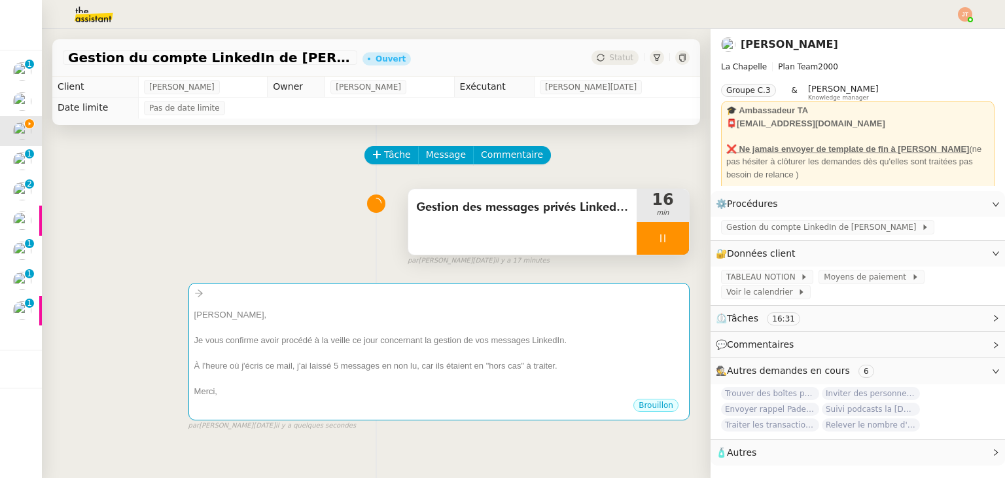
click at [510, 226] on div "Gestion des messages privés LinkedIn de Charly" at bounding box center [522, 221] width 228 height 65
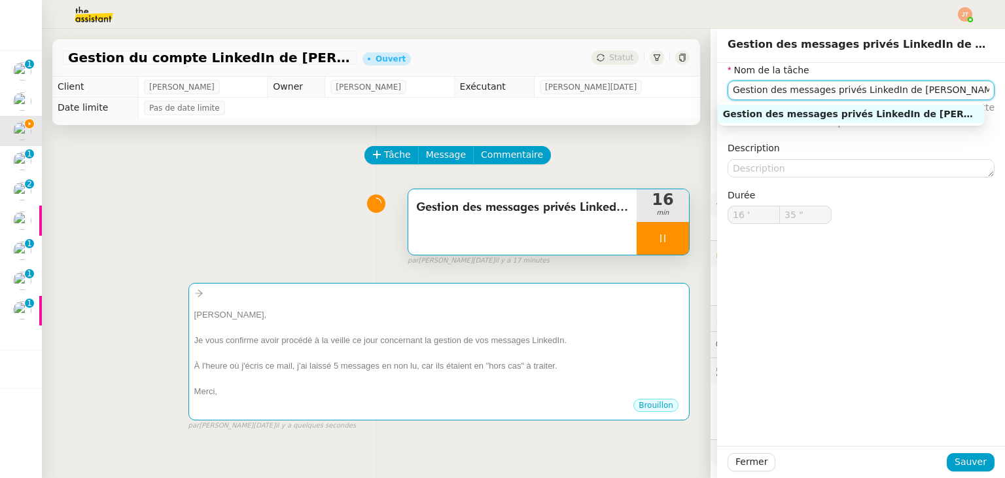
type input "36 ""
drag, startPoint x: 924, startPoint y: 97, endPoint x: 701, endPoint y: 98, distance: 222.5
click at [701, 98] on app-ticket "Gestion du compte LinkedIn de Charly LAMARD (post + gestion messages) - 15 sept…" at bounding box center [523, 253] width 963 height 449
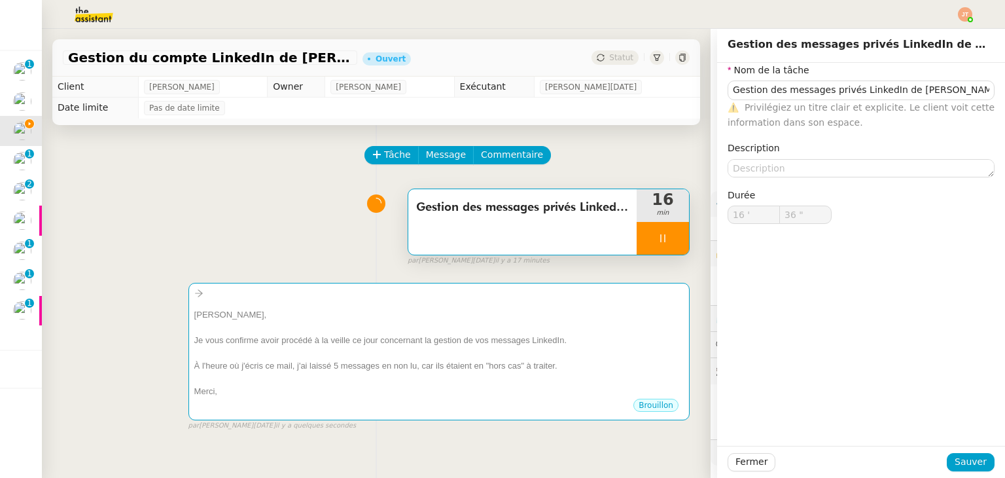
click at [246, 210] on div "Gestion des messages privés LinkedIn de Charly 16 min false par Jean-Noël D. il…" at bounding box center [376, 225] width 627 height 84
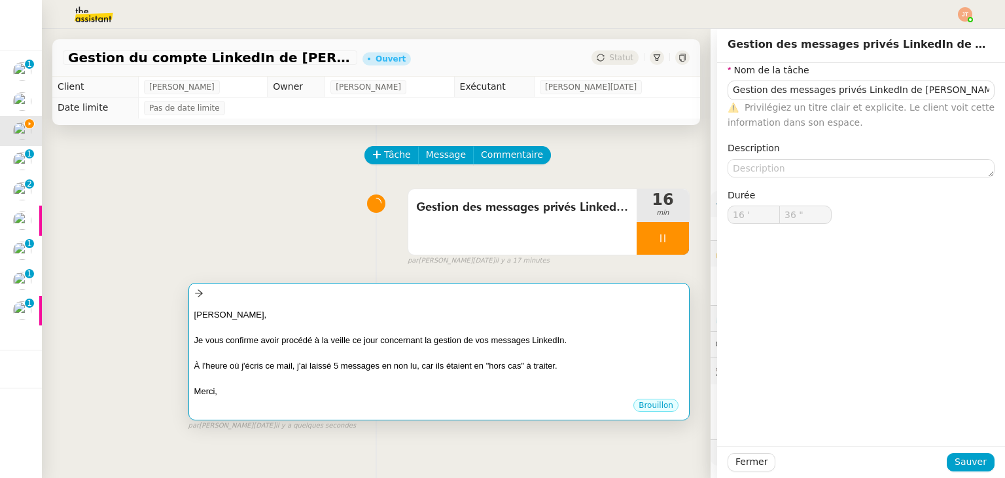
click at [317, 328] on div at bounding box center [438, 327] width 489 height 13
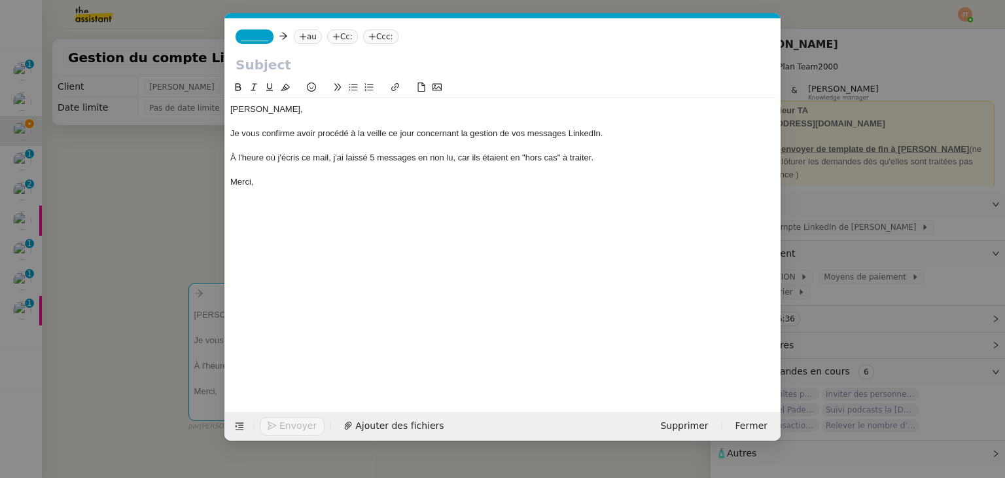
scroll to position [0, 27]
click at [341, 65] on input "text" at bounding box center [503, 65] width 535 height 20
paste input "Gestion des messages privés LinkedIn de Charly"
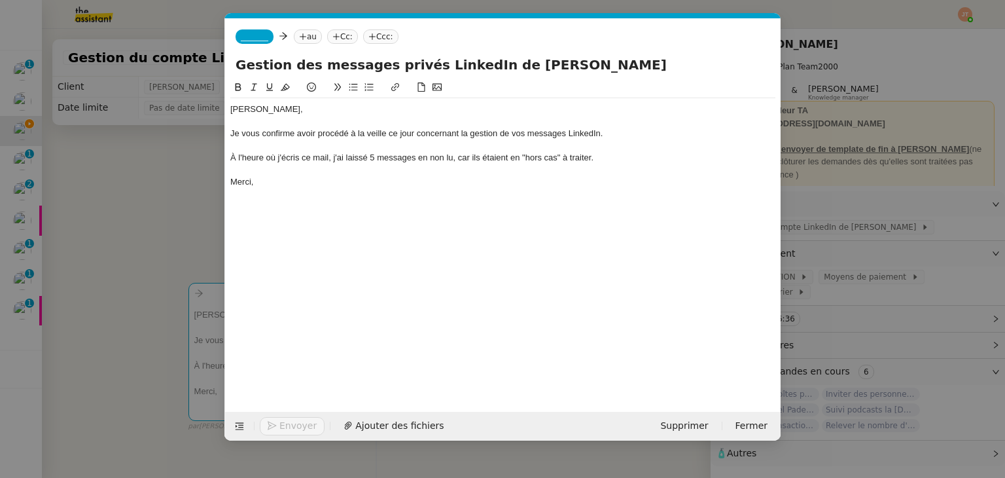
type input "Gestion des messages privés LinkedIn de Charly"
click at [299, 38] on icon at bounding box center [303, 37] width 8 height 8
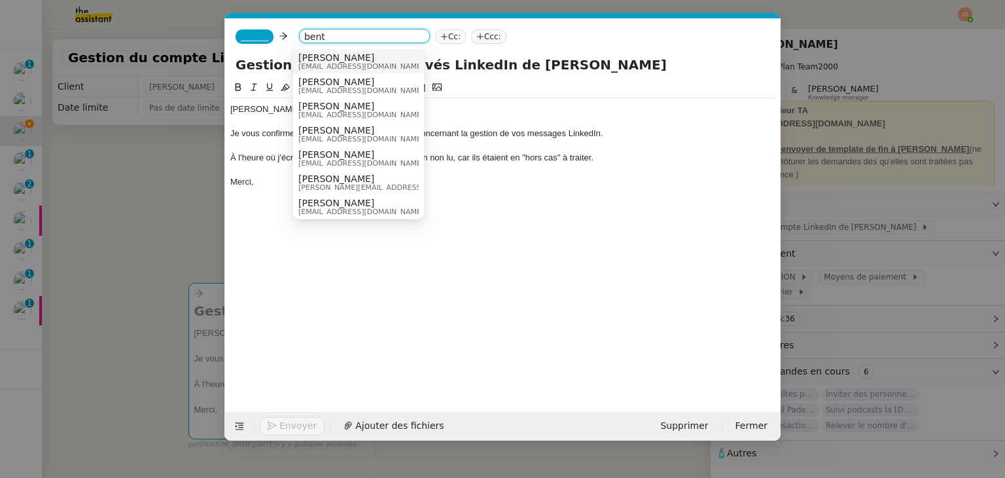
type input "bent"
click at [330, 60] on span "[PERSON_NAME]" at bounding box center [361, 57] width 126 height 10
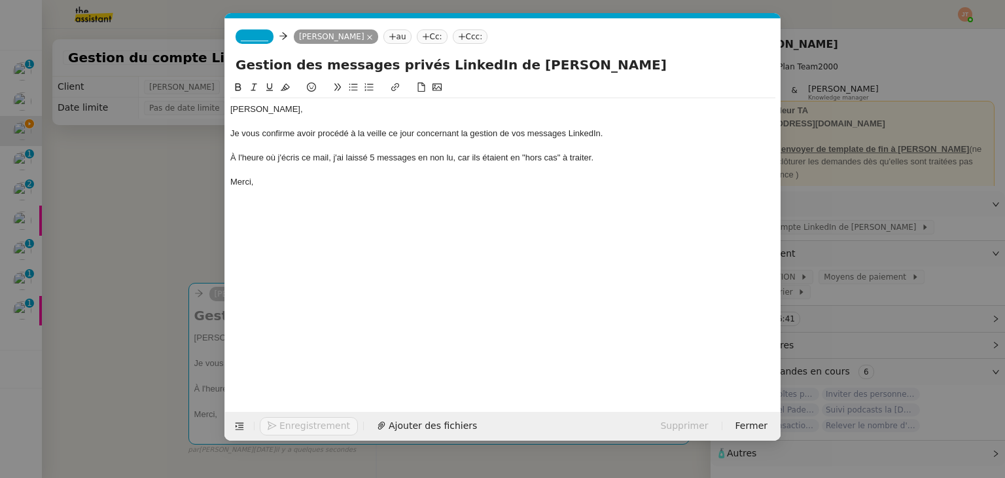
click at [254, 41] on span "_______" at bounding box center [254, 36] width 27 height 9
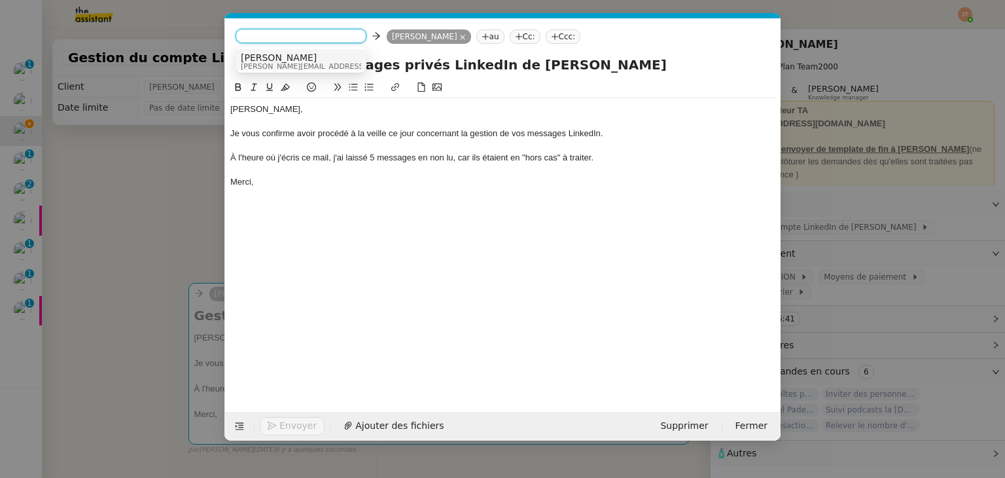
click at [264, 63] on span "[PERSON_NAME][EMAIL_ADDRESS][DOMAIN_NAME]" at bounding box center [334, 66] width 186 height 7
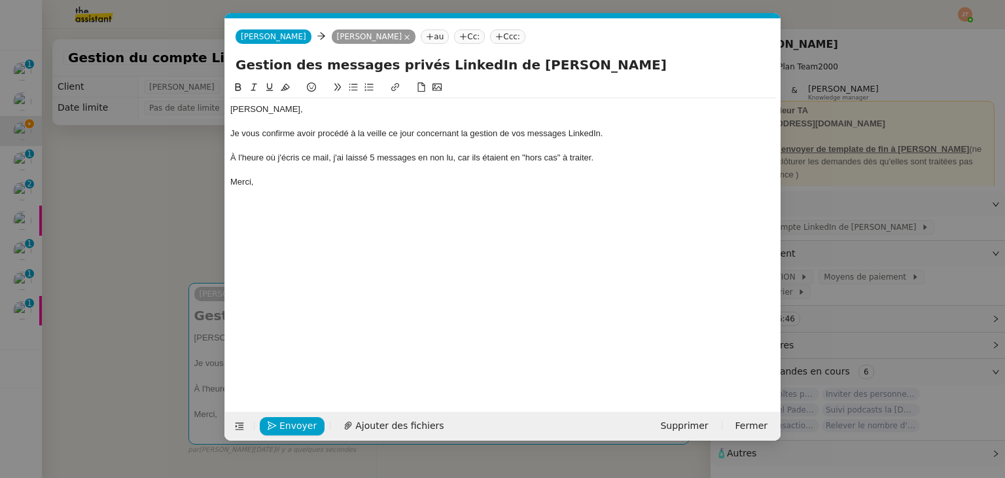
click at [165, 183] on nz-modal-container "Service TA - VOYAGE - PROPOSITION GLOBALE A utiliser dans le cadre de propositi…" at bounding box center [502, 239] width 1005 height 478
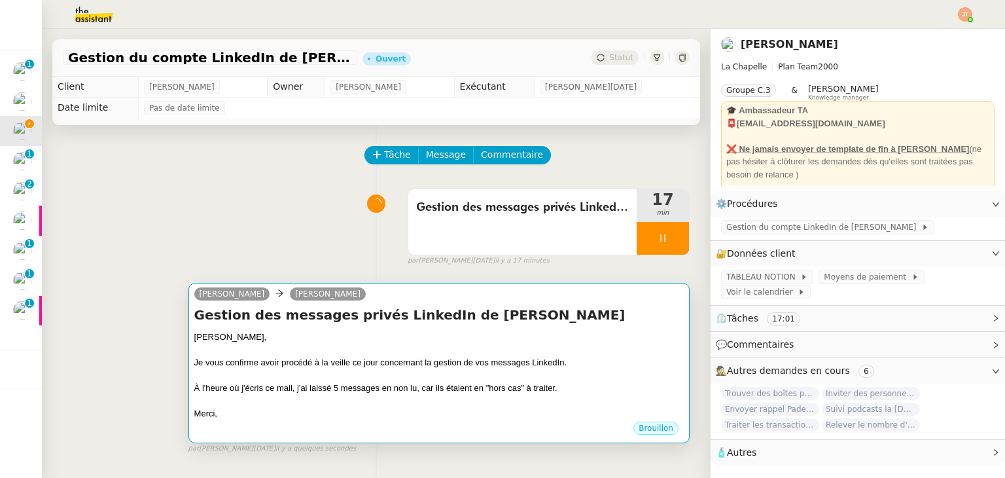
click at [306, 383] on div "À l'heure où j'écris ce mail, j'ai laissé 5 messages en non lu, car ils étaient…" at bounding box center [438, 387] width 489 height 13
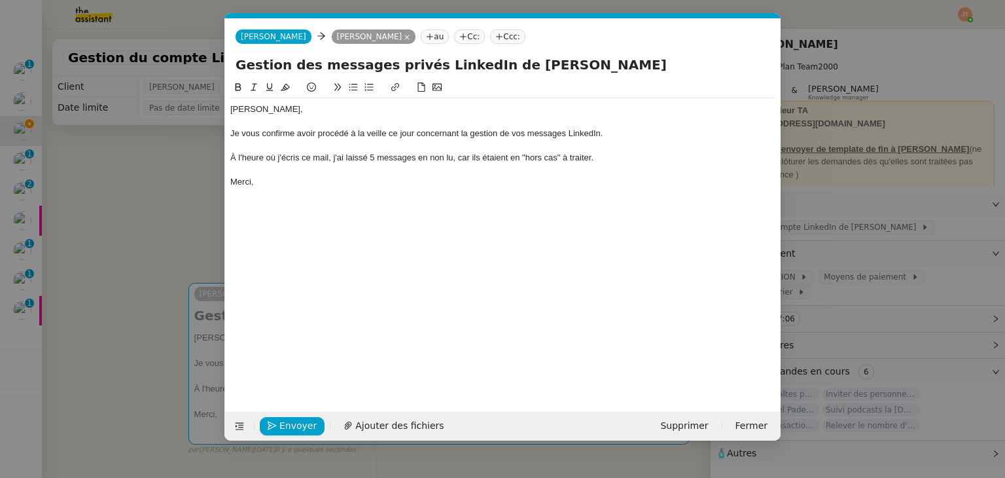
click at [372, 158] on div "À l'heure où j'écris ce mail, j'ai laissé 5 messages en non lu, car ils étaient…" at bounding box center [502, 158] width 545 height 12
click at [338, 181] on div "Merci," at bounding box center [502, 182] width 545 height 12
click at [158, 190] on nz-modal-container "Service TA - VOYAGE - PROPOSITION GLOBALE A utiliser dans le cadre de propositi…" at bounding box center [502, 239] width 1005 height 478
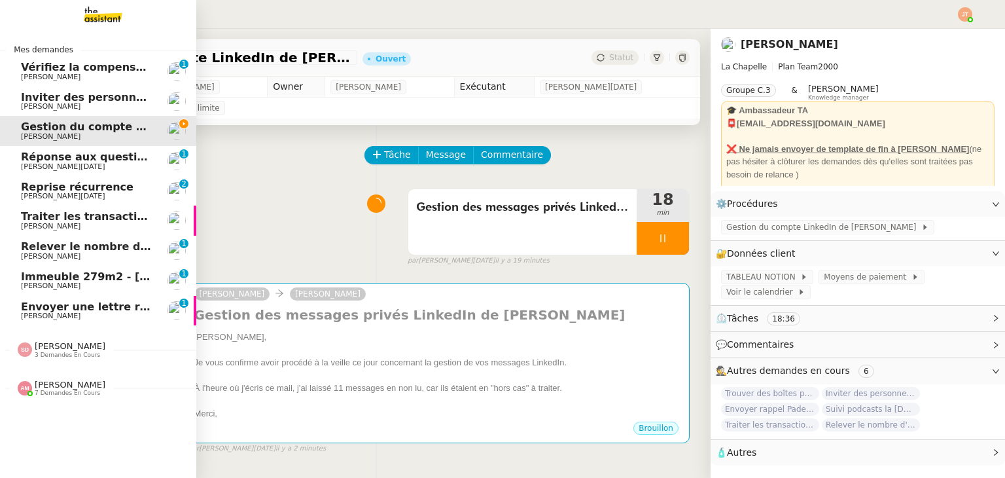
click at [99, 94] on span "Inviter des personnes sur Linkedin - [DATE]" at bounding box center [149, 97] width 256 height 12
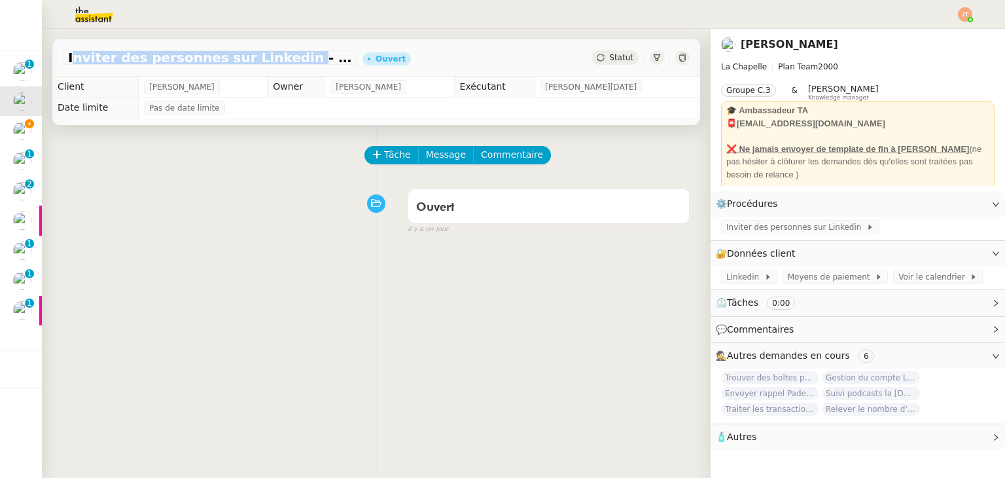
drag, startPoint x: 67, startPoint y: 59, endPoint x: 267, endPoint y: 54, distance: 199.6
click at [267, 54] on span "Inviter des personnes sur Linkedin - [DATE]" at bounding box center [210, 57] width 284 height 13
copy span "Inviter des personnes sur Linkedin"
click at [403, 164] on button "Tâche" at bounding box center [391, 155] width 54 height 18
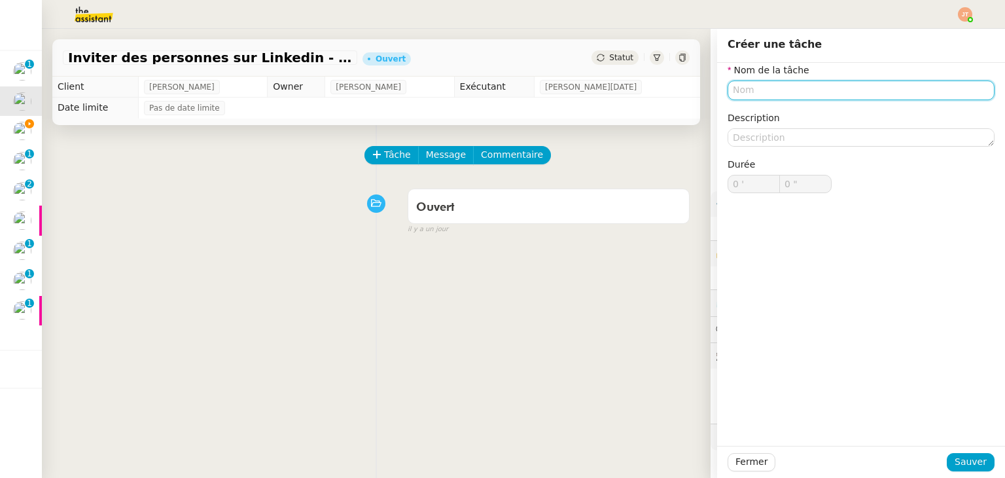
click at [756, 94] on input "text" at bounding box center [861, 89] width 267 height 19
paste input "Inviter des personnes sur Linkedin"
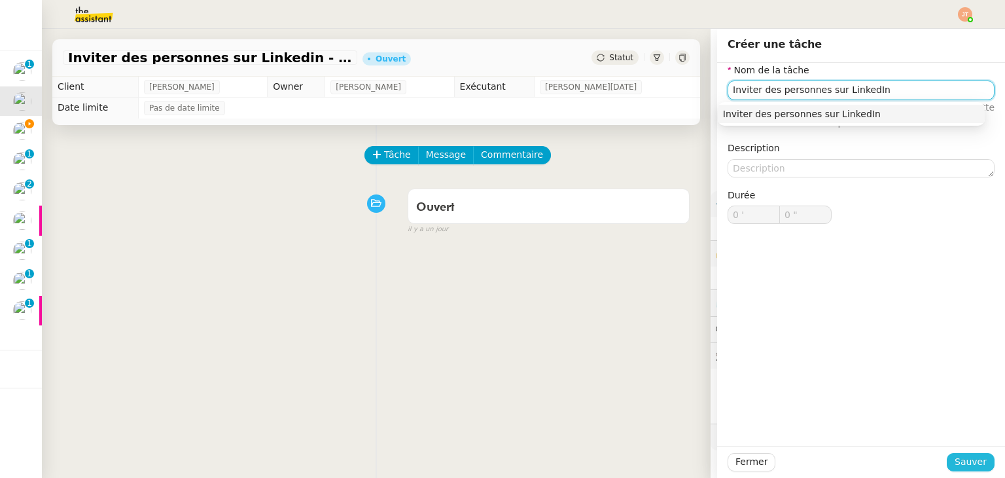
type input "Inviter des personnes sur LinkedIn"
click at [966, 466] on span "Sauver" at bounding box center [971, 461] width 32 height 15
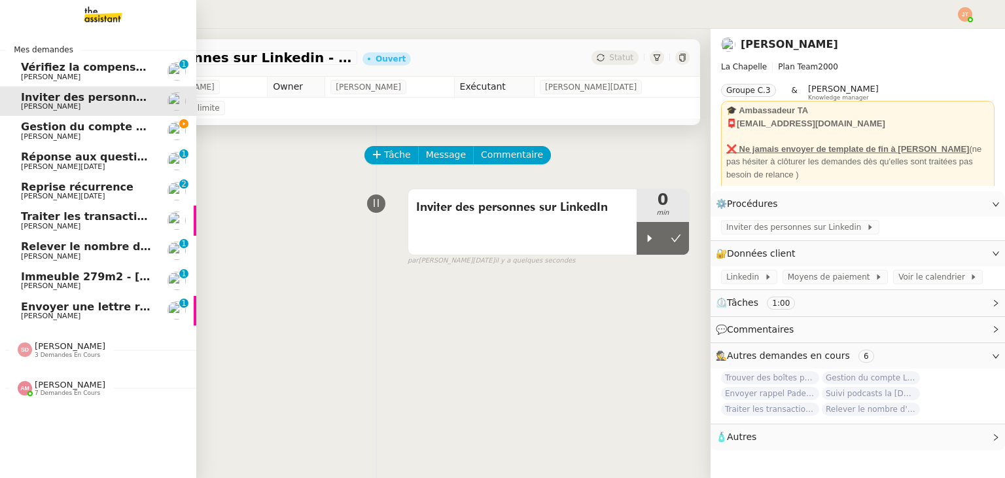
click at [47, 130] on span "Gestion du compte LinkedIn de [PERSON_NAME] (post + gestion messages) - [DATE]" at bounding box center [269, 126] width 497 height 12
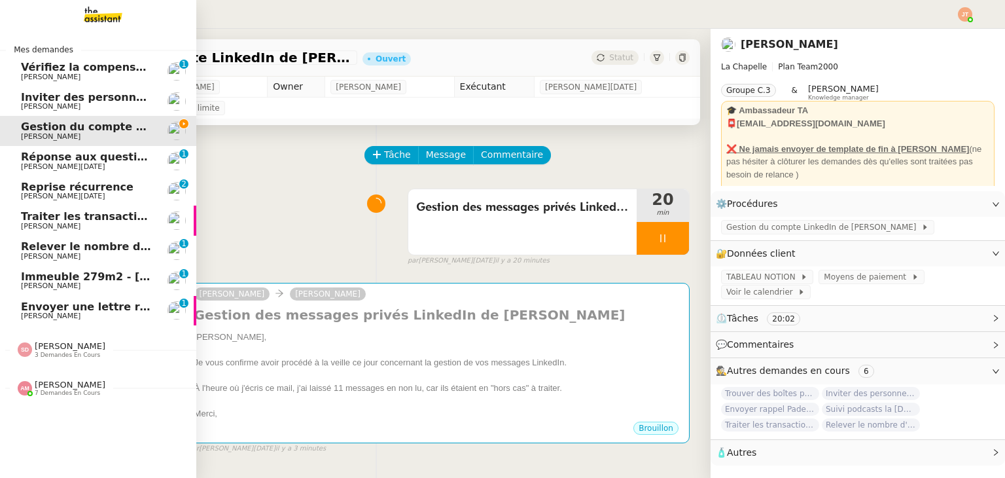
click at [120, 249] on span "Relever le nombre d'abonnés - [DATE]" at bounding box center [133, 246] width 224 height 12
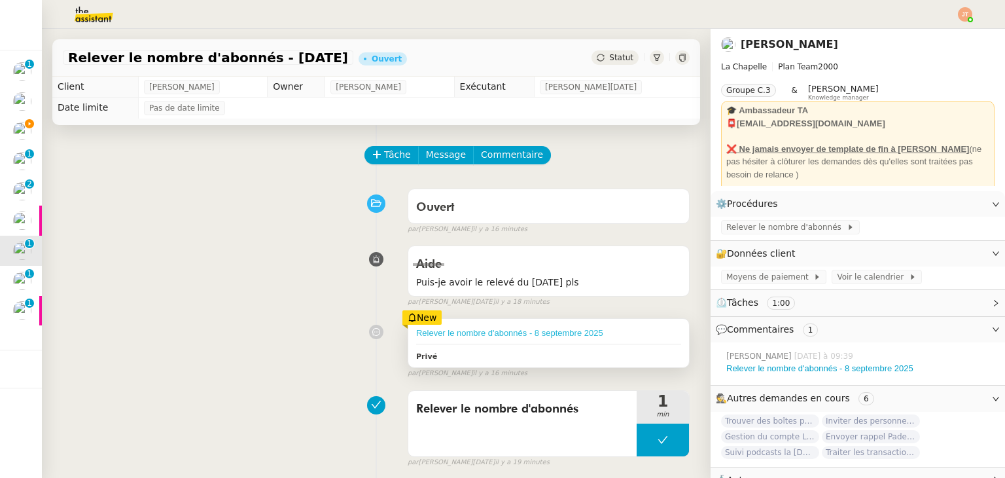
click at [505, 335] on link "Relever le nombre d'abonnés - 8 septembre 2025" at bounding box center [509, 333] width 187 height 10
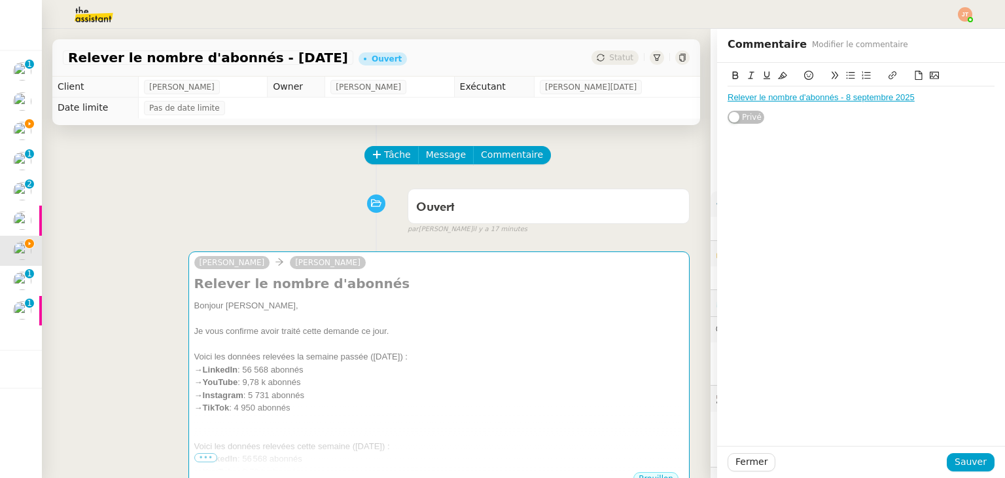
click at [224, 209] on div "Ouvert false par Frédérique A. il y a 17 minutes" at bounding box center [376, 209] width 627 height 52
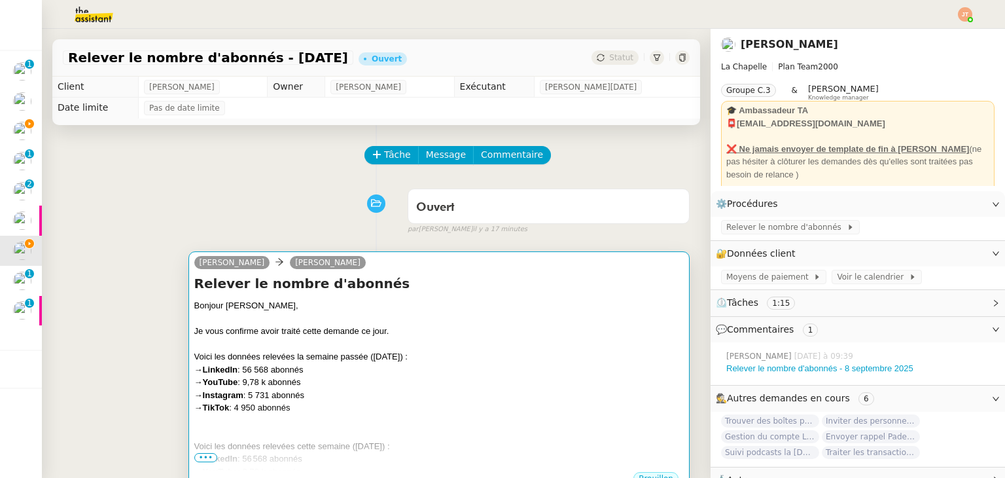
click at [319, 333] on div "Je vous confirme avoir traité cette demande ce jour." at bounding box center [438, 331] width 489 height 13
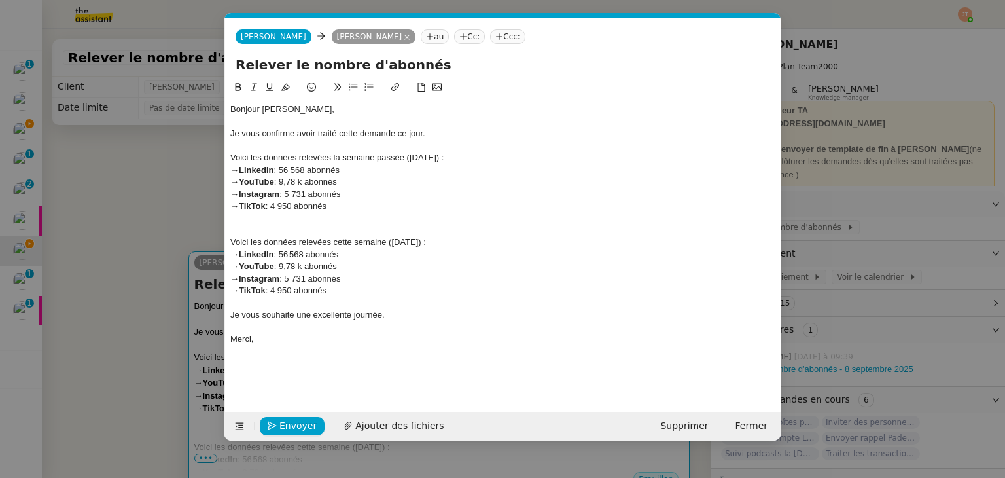
scroll to position [0, 27]
drag, startPoint x: 308, startPoint y: 252, endPoint x: 296, endPoint y: 252, distance: 12.4
click at [296, 252] on div "→ LinkedIn : 56 568 abonnés" at bounding box center [502, 255] width 545 height 12
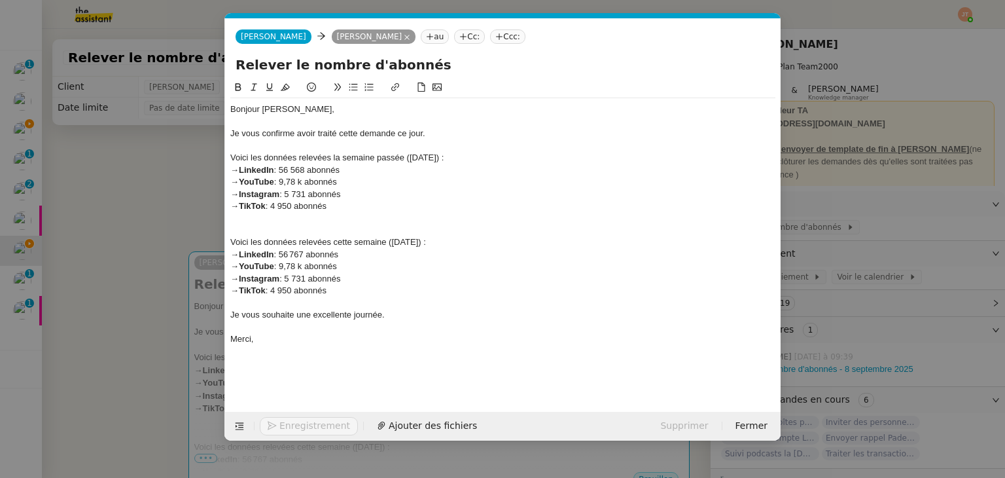
click at [349, 264] on div "→ YouTube : 9,78 k abonnés" at bounding box center [502, 266] width 545 height 12
click at [298, 265] on div "→ YouTube : 9,78 k abonnés" at bounding box center [502, 266] width 545 height 12
click at [308, 280] on div "→ Instagram : 5 731 abonnés" at bounding box center [502, 279] width 545 height 12
click at [295, 291] on div "→ TikTok : 4 950 abonnés" at bounding box center [502, 291] width 545 height 12
click at [331, 289] on div "→ TikTok : 4 953 abonnés" at bounding box center [502, 291] width 545 height 12
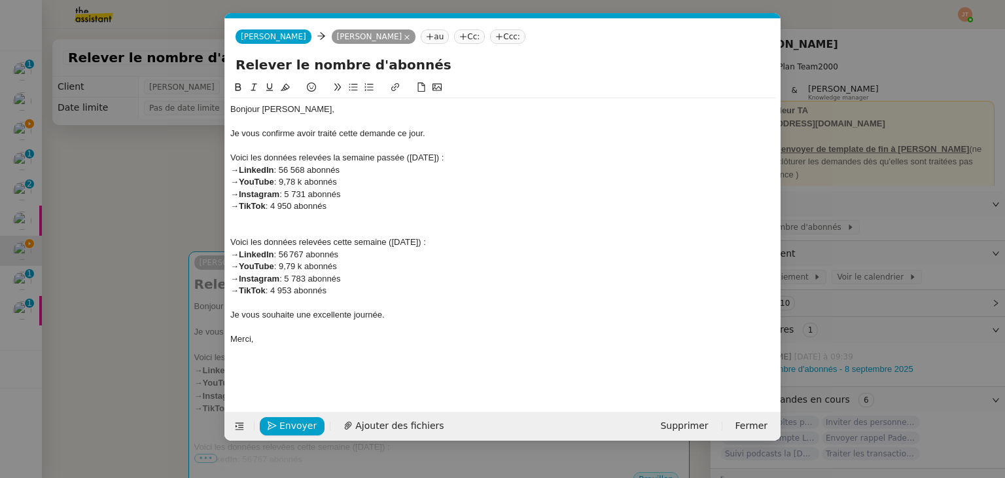
click at [175, 169] on nz-modal-container "Service TA - VOYAGE - PROPOSITION GLOBALE A utiliser dans le cadre de propositi…" at bounding box center [502, 239] width 1005 height 478
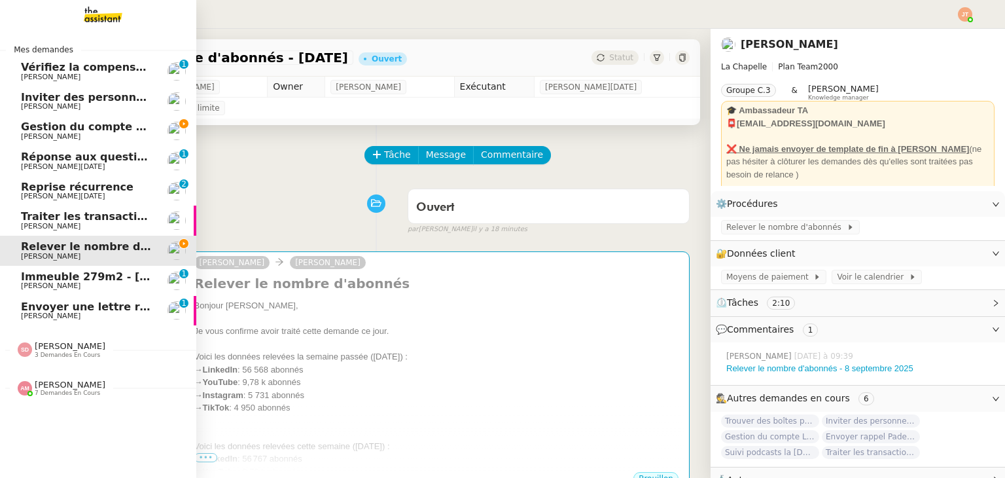
click at [47, 134] on span "[PERSON_NAME]" at bounding box center [51, 136] width 60 height 9
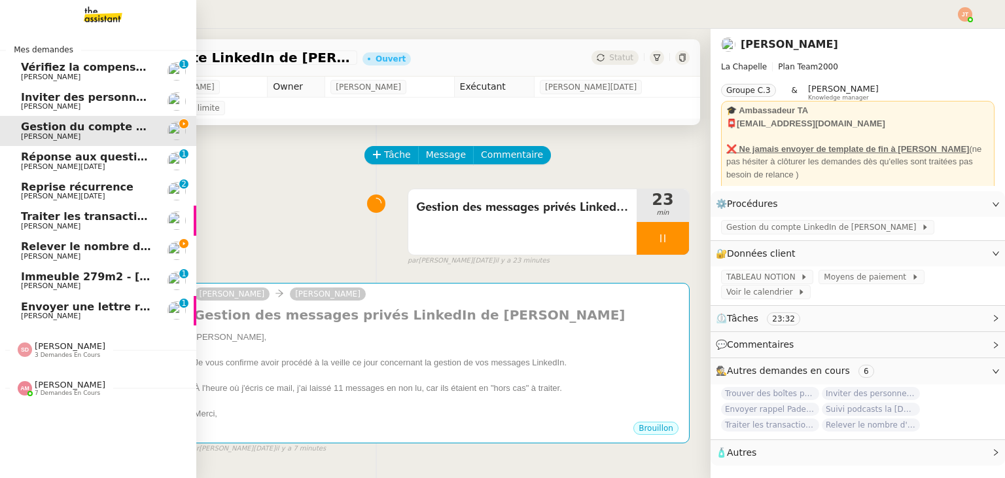
click at [95, 247] on span "Relever le nombre d'abonnés - [DATE]" at bounding box center [133, 246] width 224 height 12
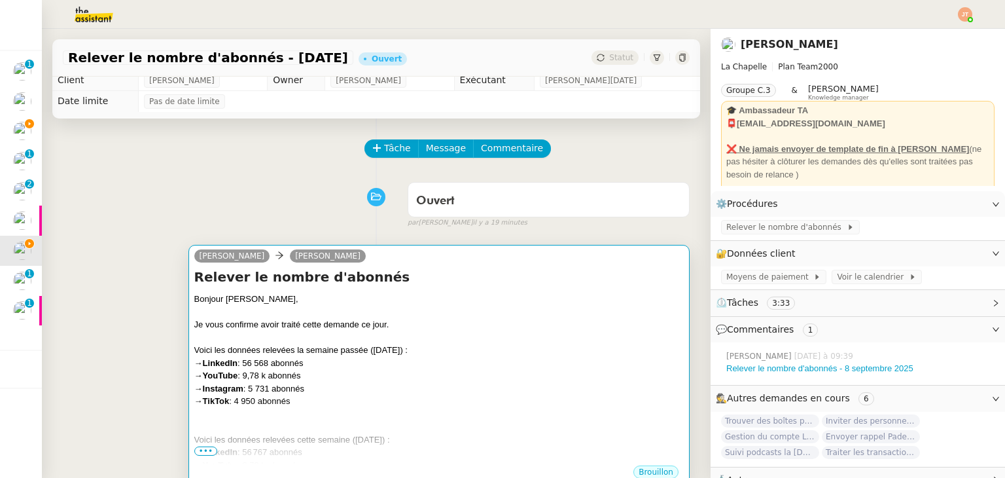
scroll to position [4, 0]
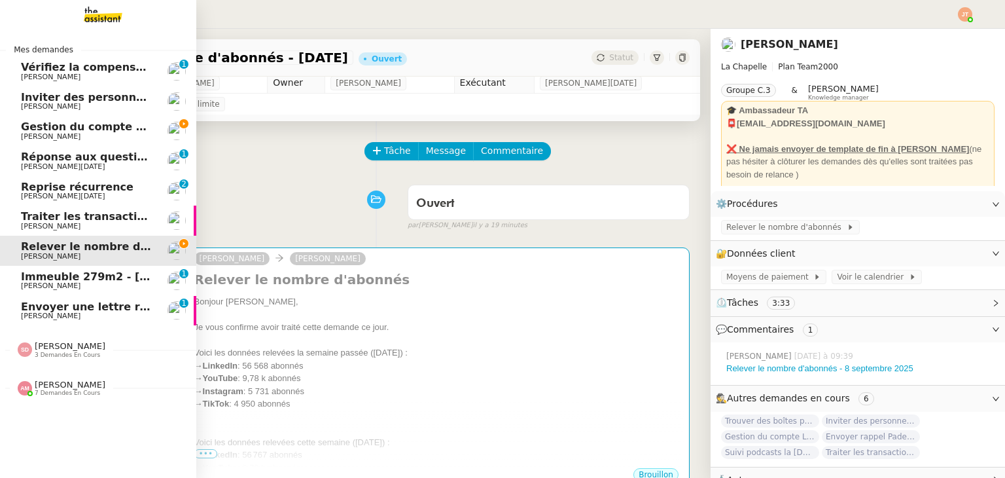
click at [117, 123] on span "Gestion du compte LinkedIn de [PERSON_NAME] (post + gestion messages) - [DATE]" at bounding box center [269, 126] width 497 height 12
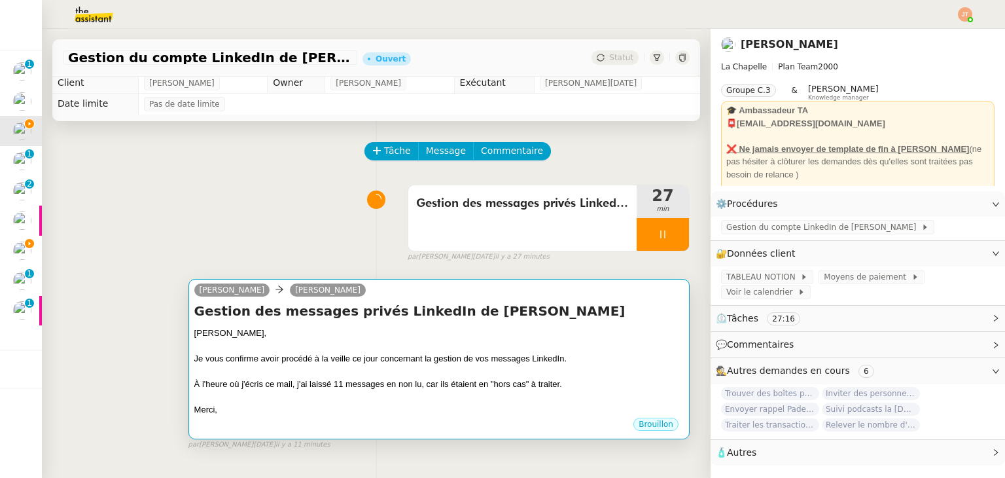
click at [342, 359] on div "Je vous confirme avoir procédé à la veille ce jour concernant la gestion de vos…" at bounding box center [438, 358] width 489 height 13
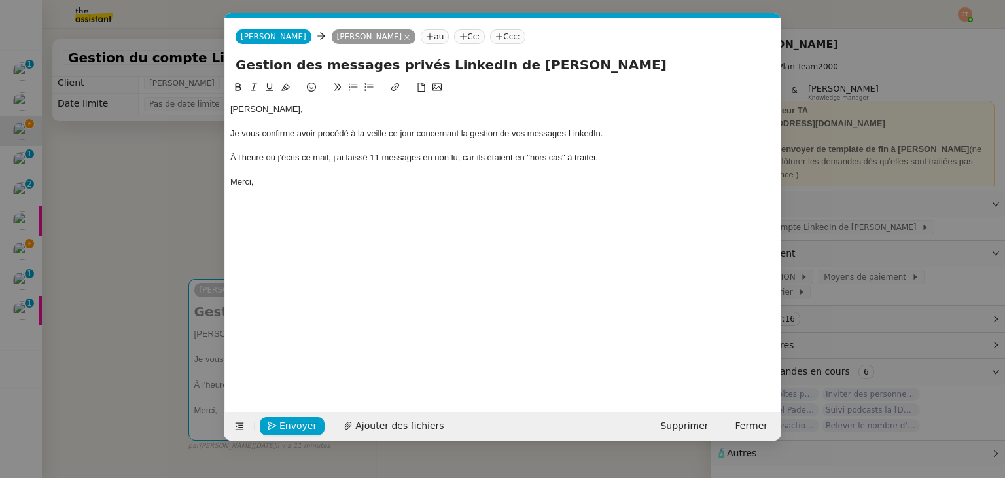
scroll to position [0, 27]
click at [285, 418] on span "Envoyer" at bounding box center [297, 425] width 37 height 15
click at [285, 418] on span "Confirmer l'envoi" at bounding box center [318, 425] width 79 height 15
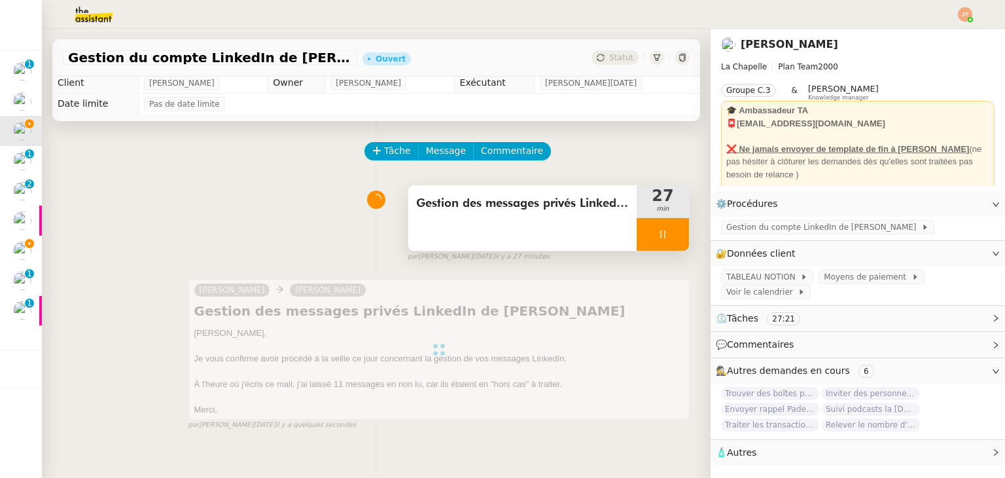
click at [637, 234] on div at bounding box center [663, 234] width 52 height 33
click at [671, 234] on icon at bounding box center [676, 234] width 10 height 10
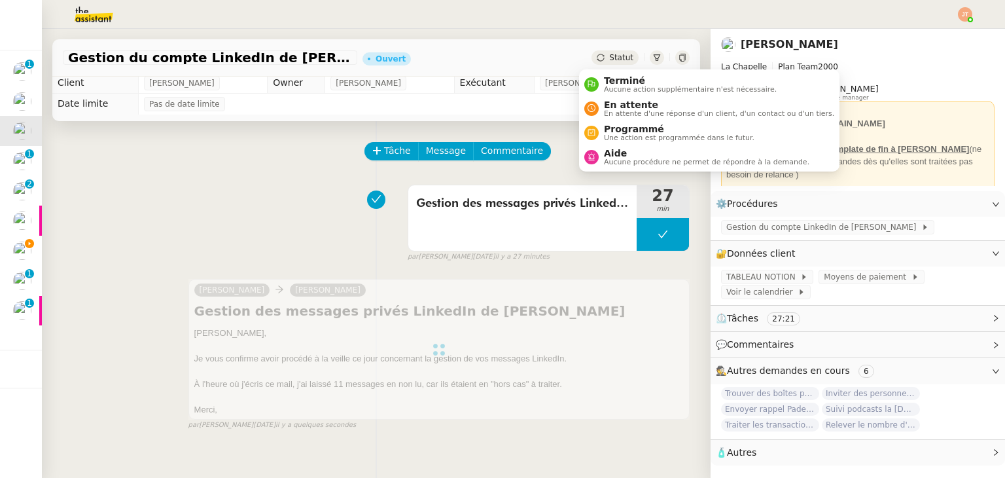
click at [614, 54] on span "Statut" at bounding box center [621, 57] width 24 height 9
click at [616, 88] on span "Aucune action supplémentaire n'est nécessaire." at bounding box center [690, 89] width 173 height 7
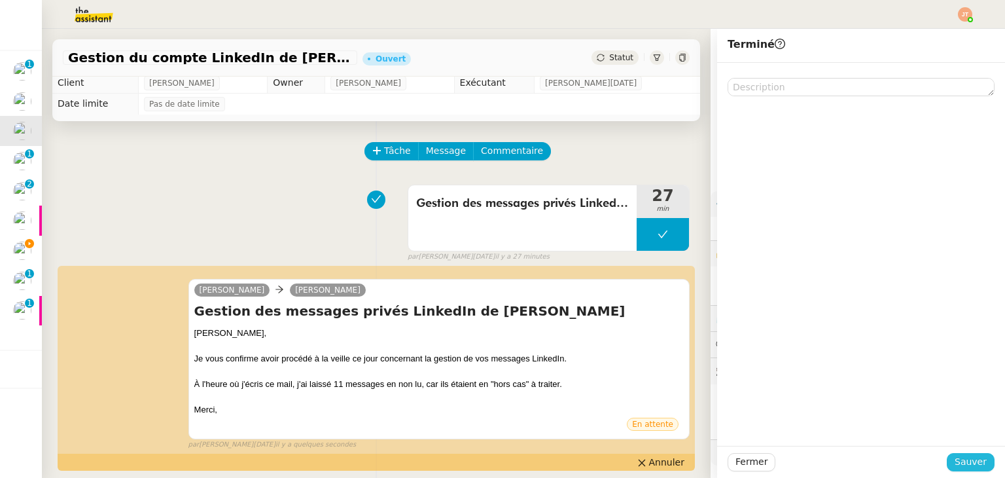
click at [955, 461] on span "Sauver" at bounding box center [971, 461] width 32 height 15
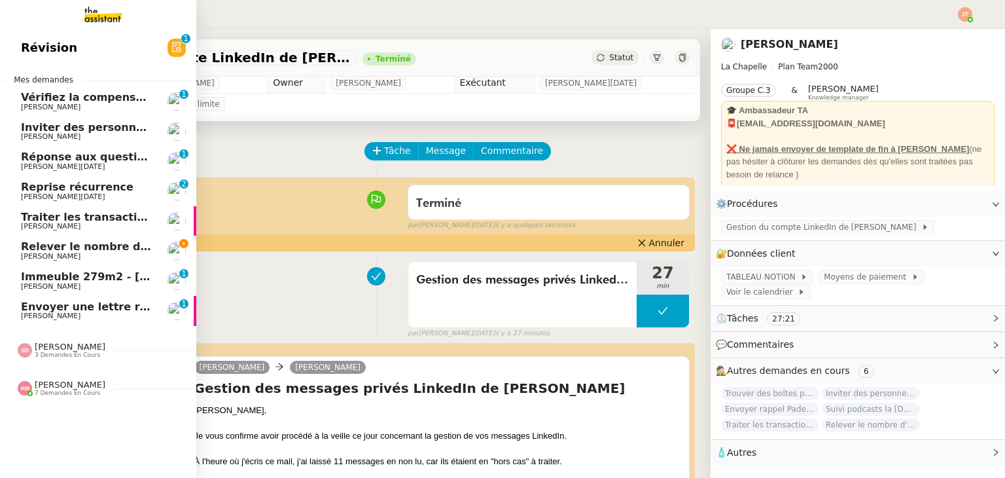
click at [78, 245] on span "Relever le nombre d'abonnés - [DATE]" at bounding box center [133, 246] width 224 height 12
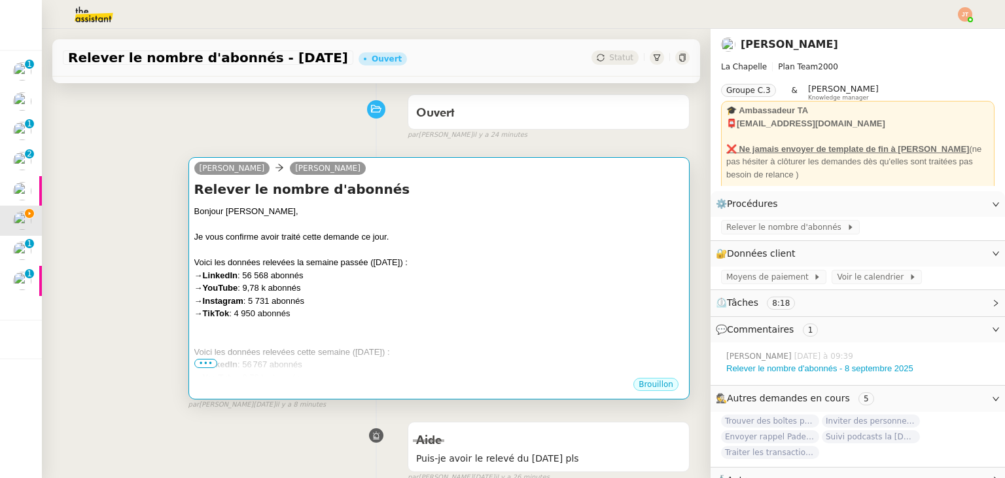
scroll to position [262, 0]
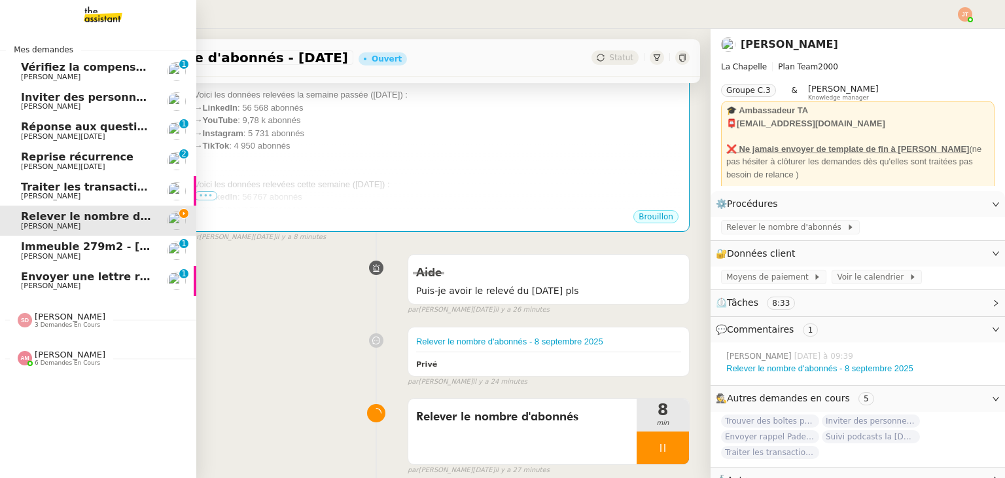
click at [48, 99] on span "Inviter des personnes sur Linkedin - [DATE]" at bounding box center [149, 97] width 256 height 12
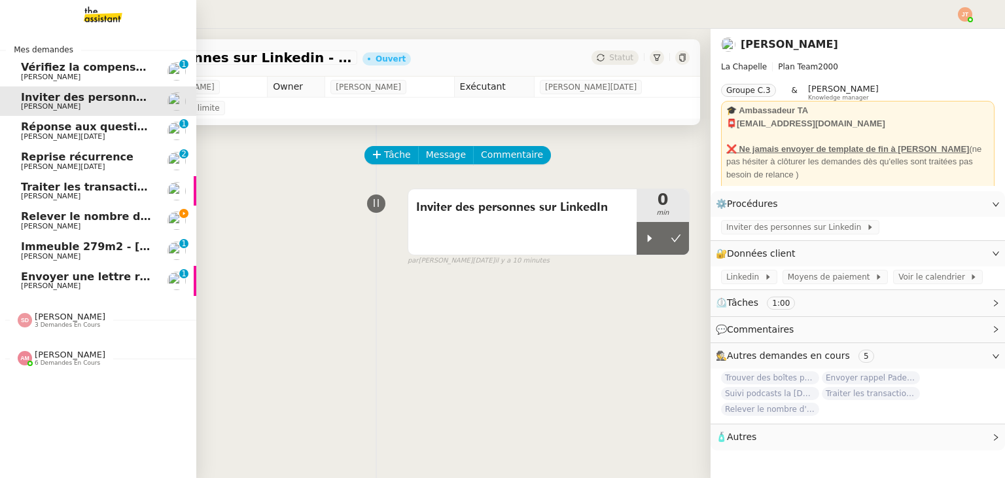
click at [62, 222] on span "[PERSON_NAME]" at bounding box center [87, 226] width 132 height 8
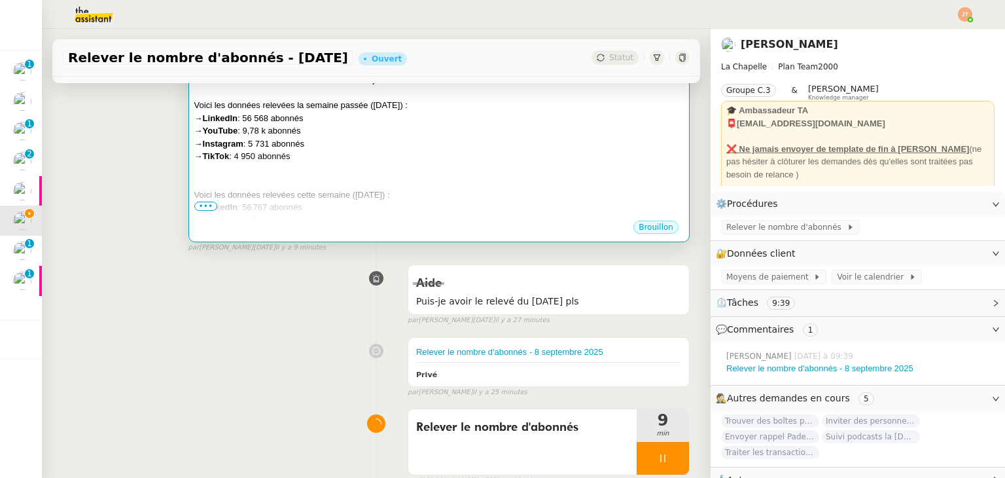
scroll to position [262, 0]
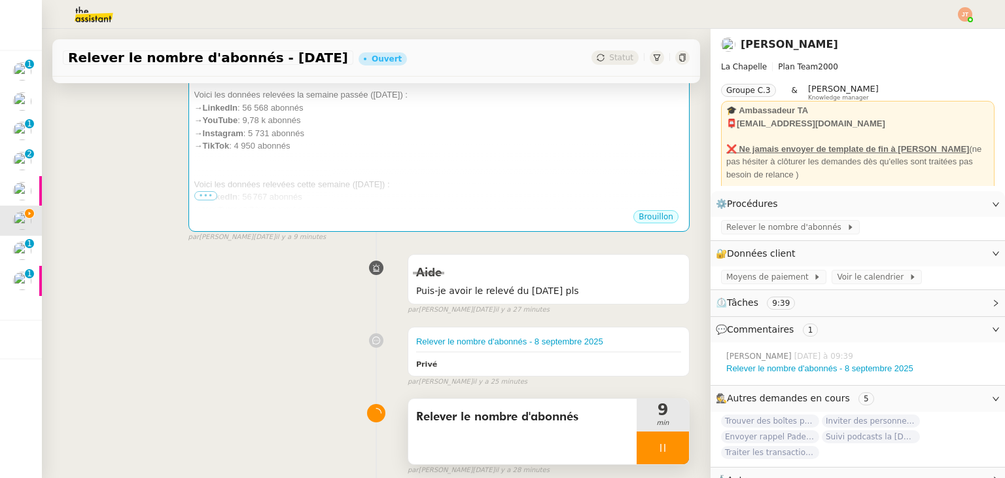
drag, startPoint x: 640, startPoint y: 464, endPoint x: 646, endPoint y: 459, distance: 8.4
click at [640, 464] on div at bounding box center [663, 447] width 52 height 33
click at [671, 453] on icon at bounding box center [676, 447] width 10 height 10
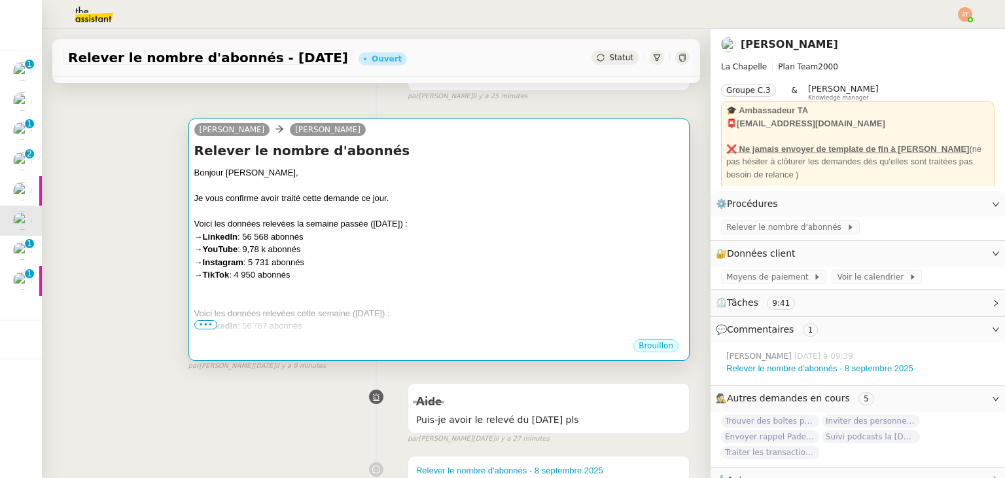
scroll to position [131, 0]
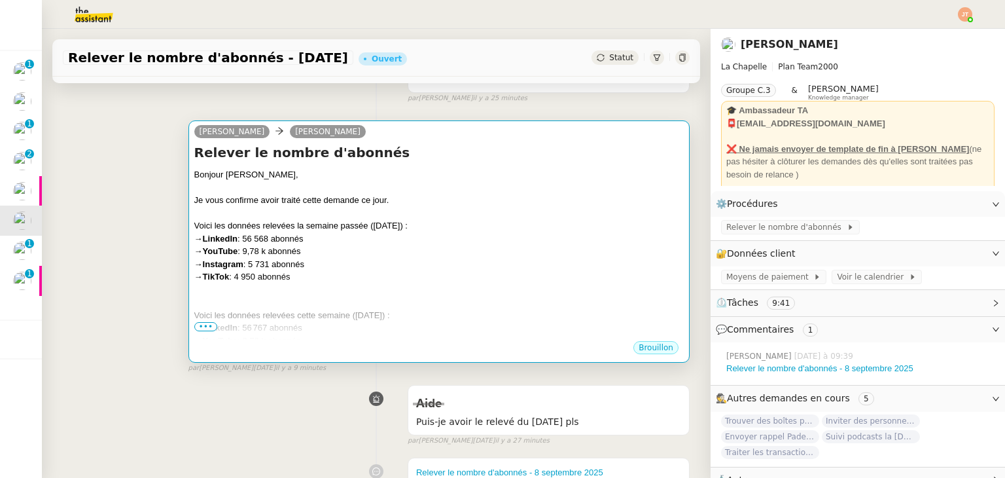
click at [405, 277] on div "→ TikTok : 4 950 abonnés" at bounding box center [438, 276] width 489 height 13
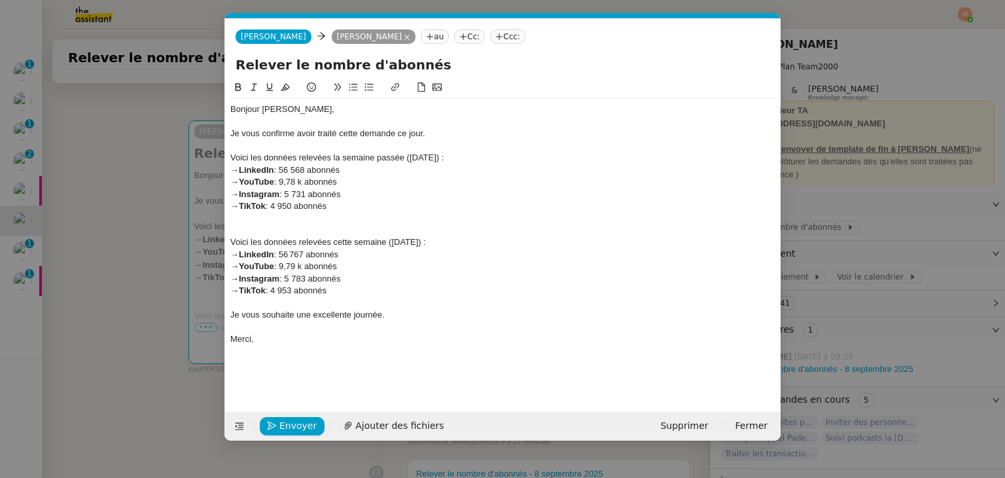
scroll to position [0, 27]
click at [300, 425] on span "Envoyer" at bounding box center [297, 425] width 37 height 15
click at [300, 425] on span "Confirmer l'envoi" at bounding box center [318, 425] width 79 height 15
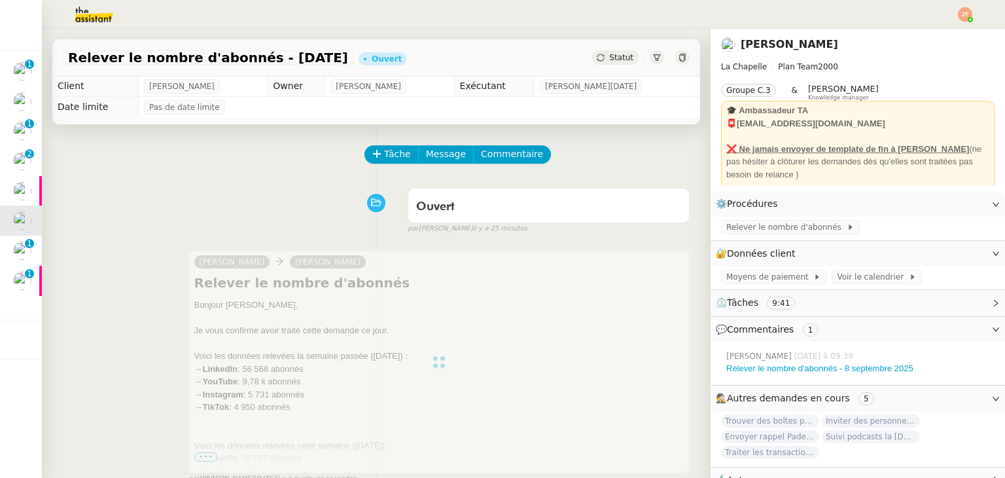
scroll to position [0, 0]
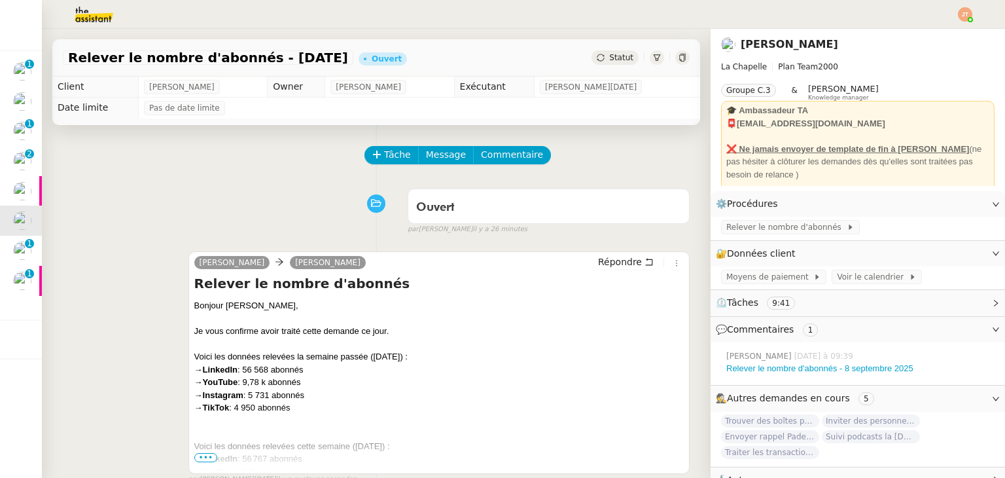
click at [609, 58] on span "Statut" at bounding box center [621, 57] width 24 height 9
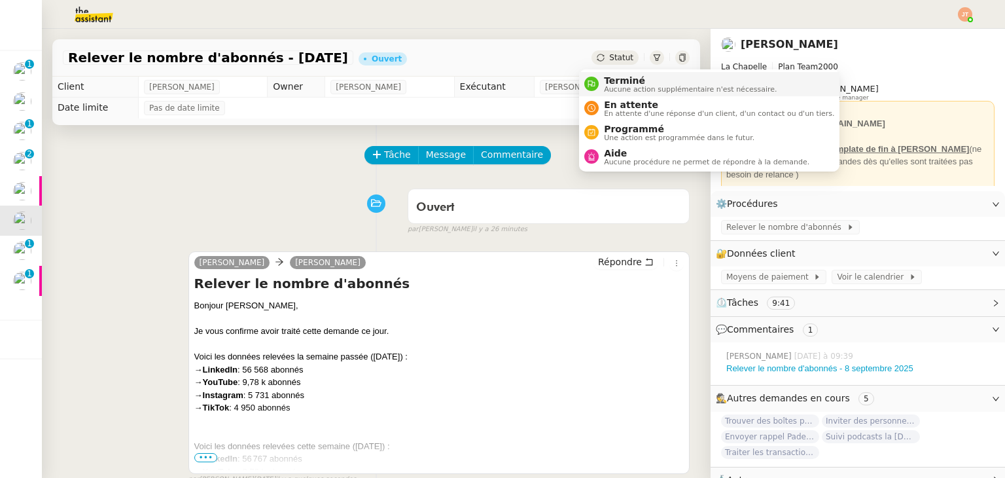
click at [610, 86] on span "Aucune action supplémentaire n'est nécessaire." at bounding box center [690, 89] width 173 height 7
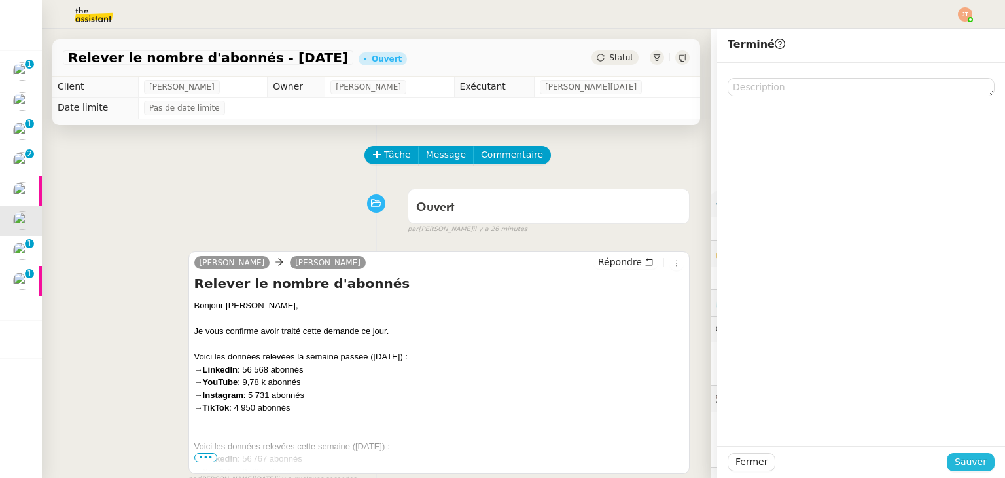
click at [963, 467] on span "Sauver" at bounding box center [971, 461] width 32 height 15
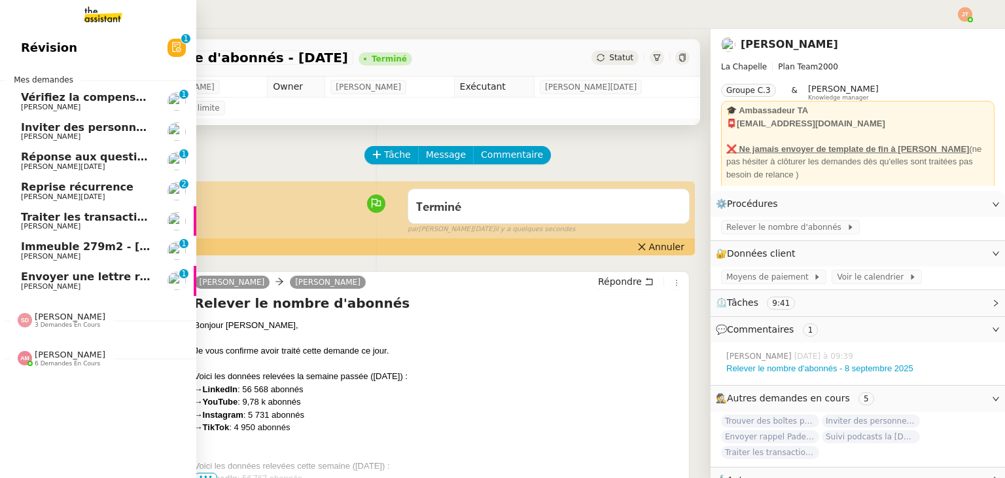
click at [82, 130] on span "Inviter des personnes sur Linkedin - [DATE]" at bounding box center [149, 127] width 256 height 12
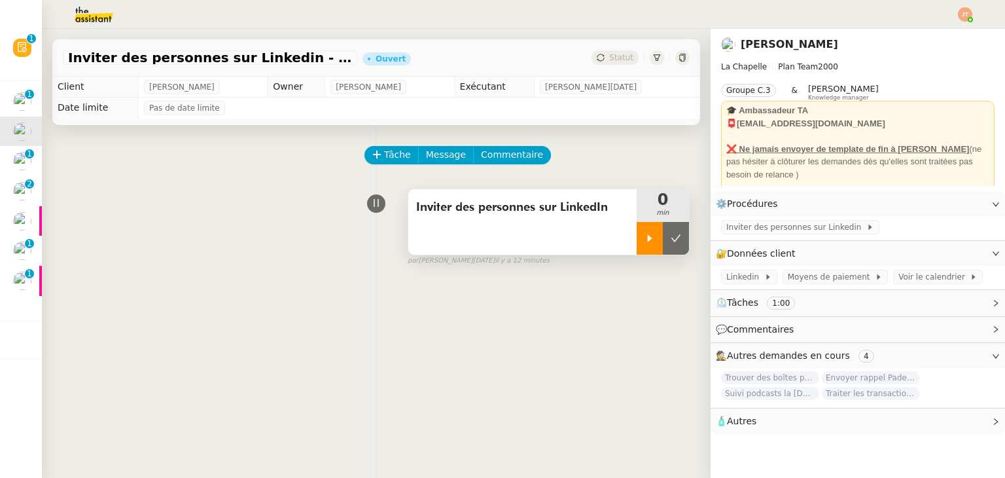
click at [648, 240] on icon at bounding box center [650, 237] width 5 height 7
click at [741, 236] on div "Inviter des personnes sur Linkedin" at bounding box center [858, 228] width 294 height 23
click at [741, 232] on span "Inviter des personnes sur Linkedin" at bounding box center [796, 227] width 140 height 13
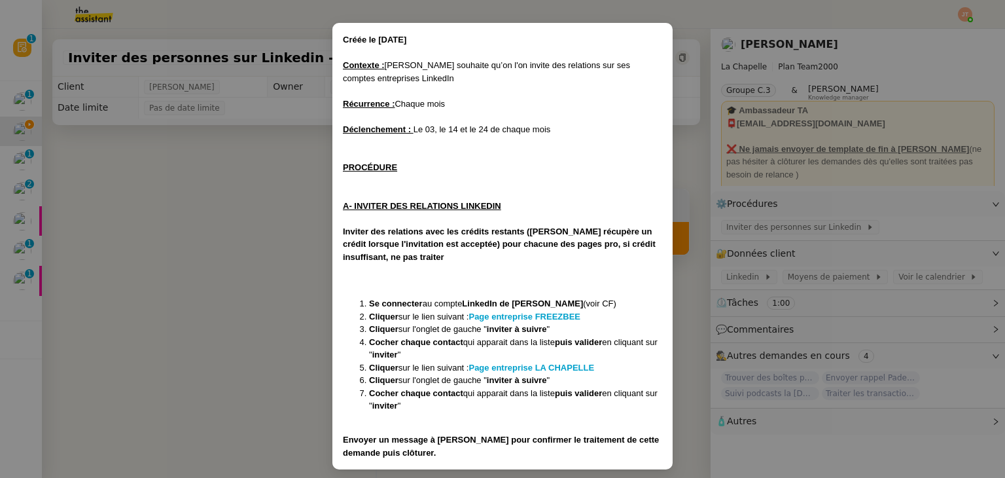
scroll to position [50, 0]
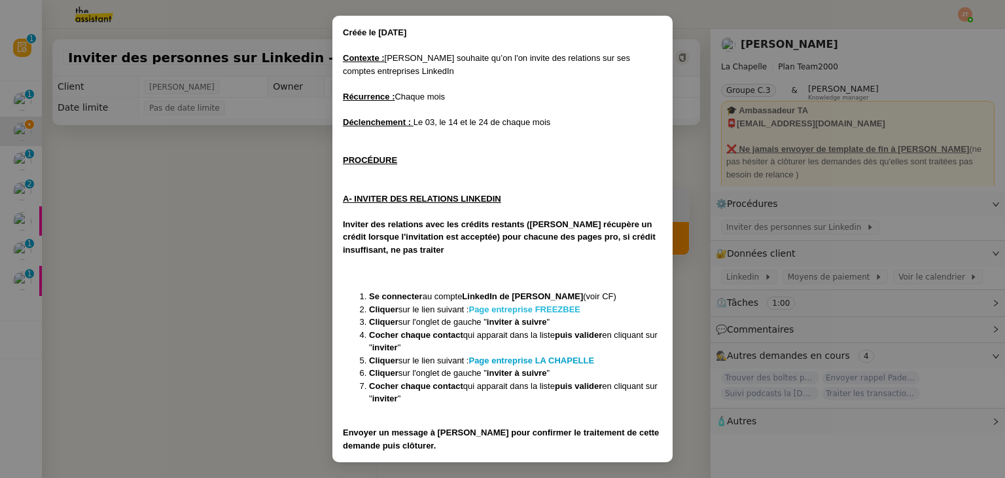
click at [514, 309] on strong "Page entreprise FREEZBEE" at bounding box center [524, 309] width 112 height 10
click at [535, 361] on strong "Page entreprise LA CHAPELLE" at bounding box center [531, 360] width 126 height 10
click at [236, 209] on nz-modal-container "Créée le 06/01/2025 Contexte : Hugo souhaite qu’on l'on invite des relations su…" at bounding box center [502, 239] width 1005 height 478
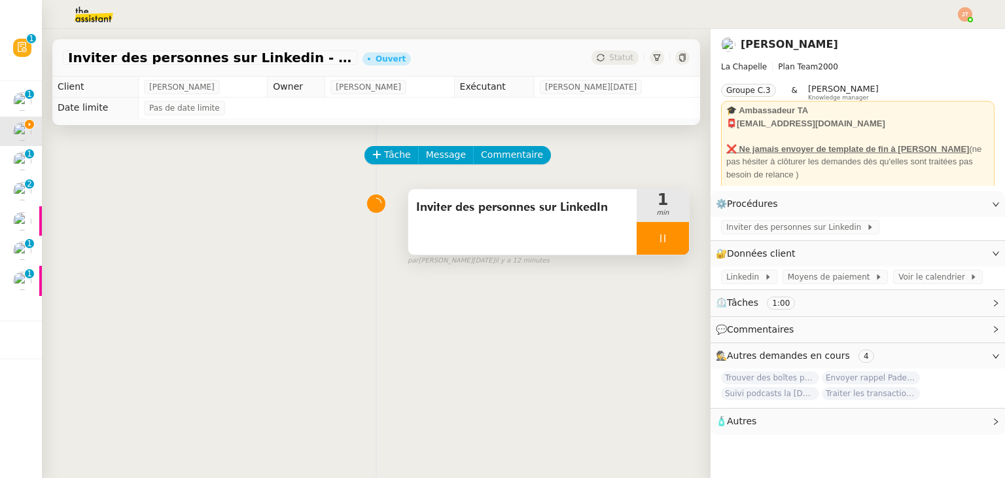
scroll to position [0, 0]
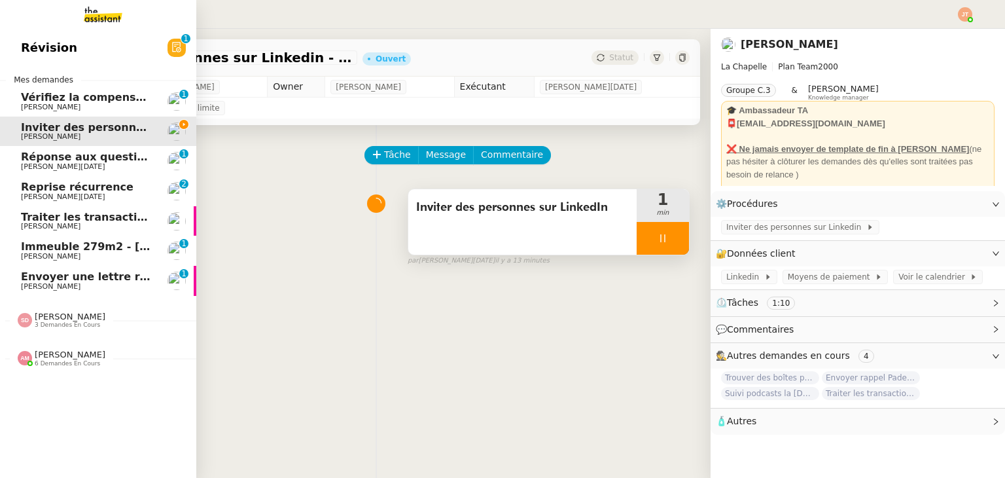
click at [81, 278] on span "Envoyer une lettre recommandée" at bounding box center [120, 276] width 198 height 12
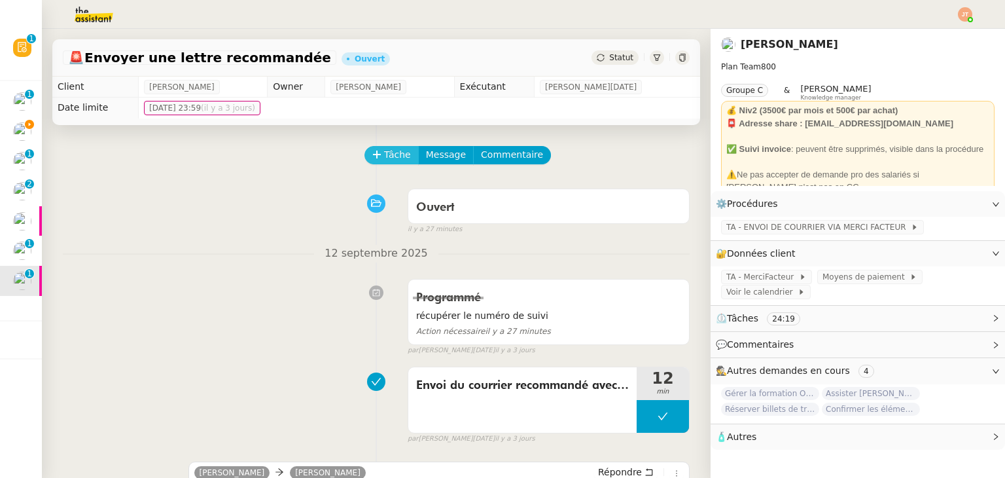
click at [385, 158] on span "Tâche" at bounding box center [397, 154] width 27 height 15
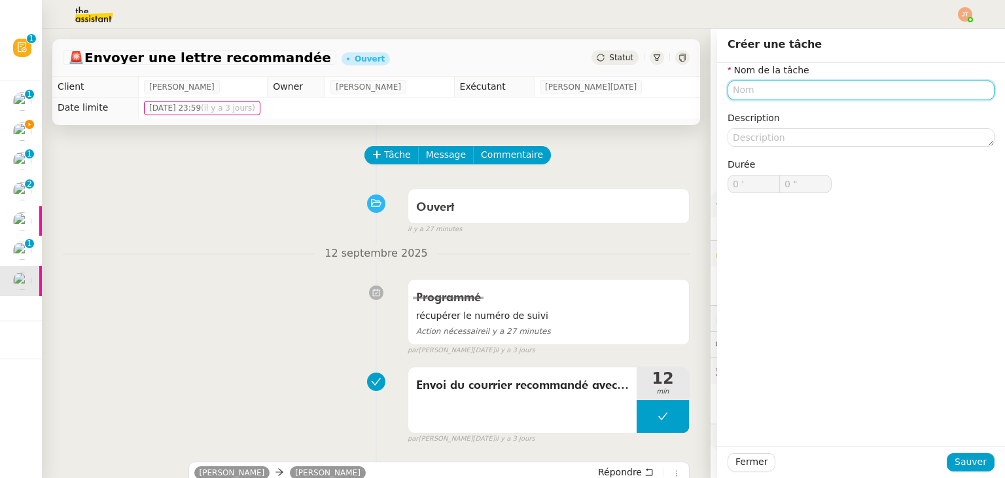
click at [741, 85] on input "text" at bounding box center [861, 89] width 267 height 19
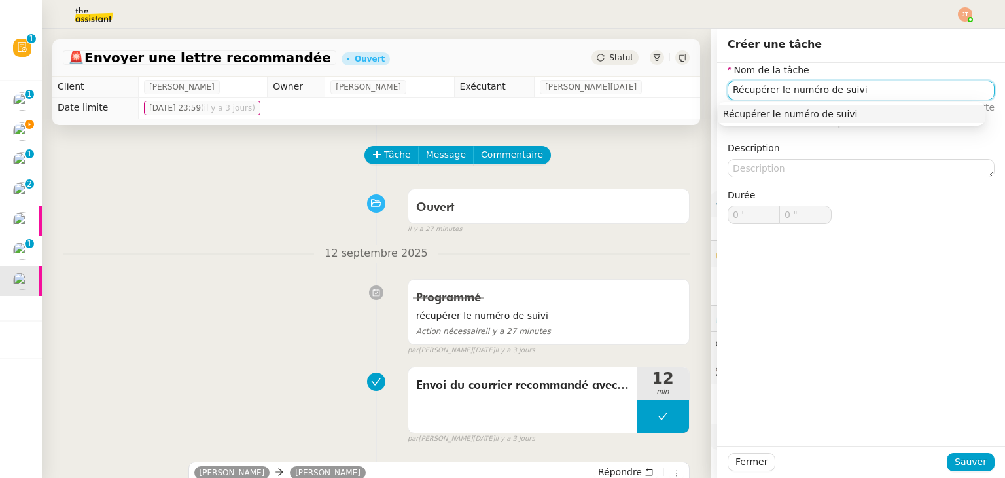
drag, startPoint x: 771, startPoint y: 87, endPoint x: 716, endPoint y: 86, distance: 55.0
click at [717, 86] on div "Nom de la tâche Récupérer le numéro de suivi ⚠️ Privilégiez un titre clair et e…" at bounding box center [861, 154] width 288 height 182
type input "Partage du numéro de suivi"
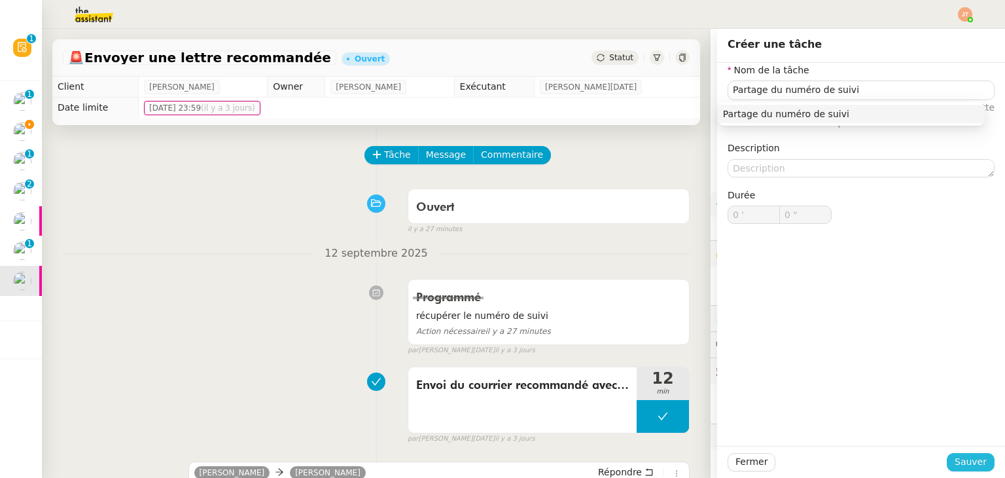
click at [956, 456] on span "Sauver" at bounding box center [971, 461] width 32 height 15
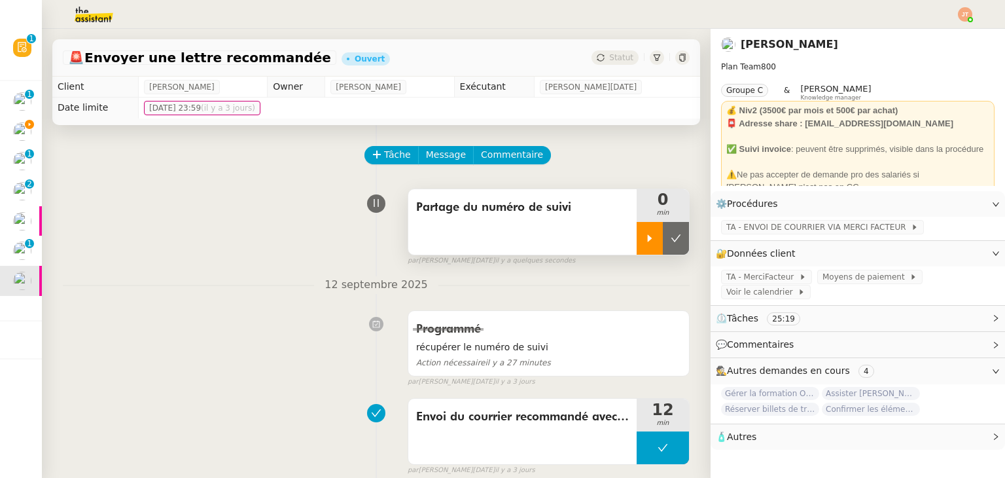
click at [644, 234] on icon at bounding box center [649, 238] width 10 height 10
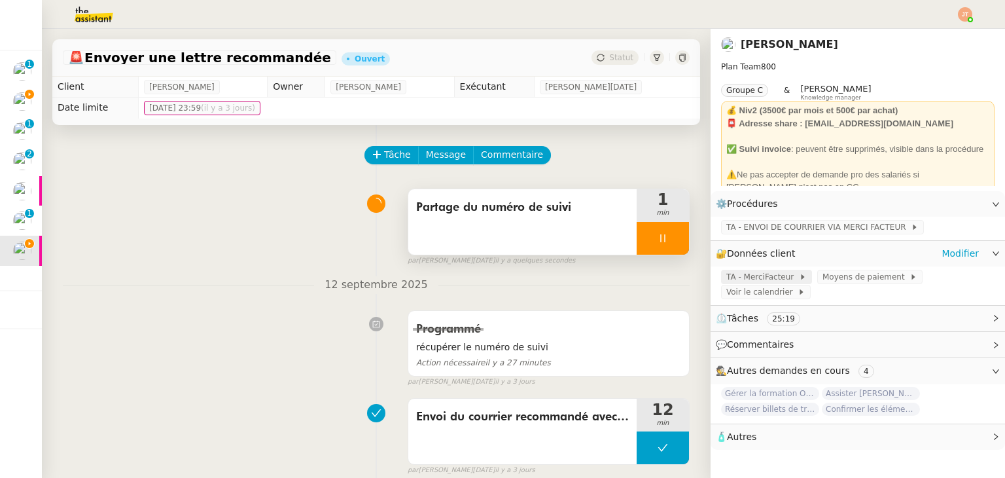
click at [741, 279] on span "TA - MerciFacteur" at bounding box center [762, 276] width 73 height 13
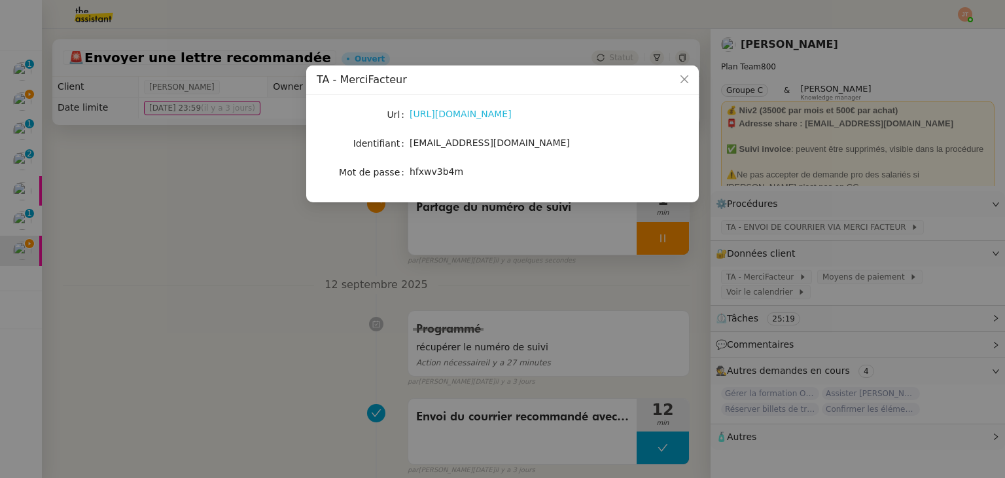
click at [512, 113] on link "https://www.merci-facteur.com/pro/" at bounding box center [461, 114] width 102 height 10
click at [163, 213] on nz-modal-container "TA - MerciFacteur Url https://www.merci-facteur.com/pro/ Identifiant groupe.fre…" at bounding box center [502, 239] width 1005 height 478
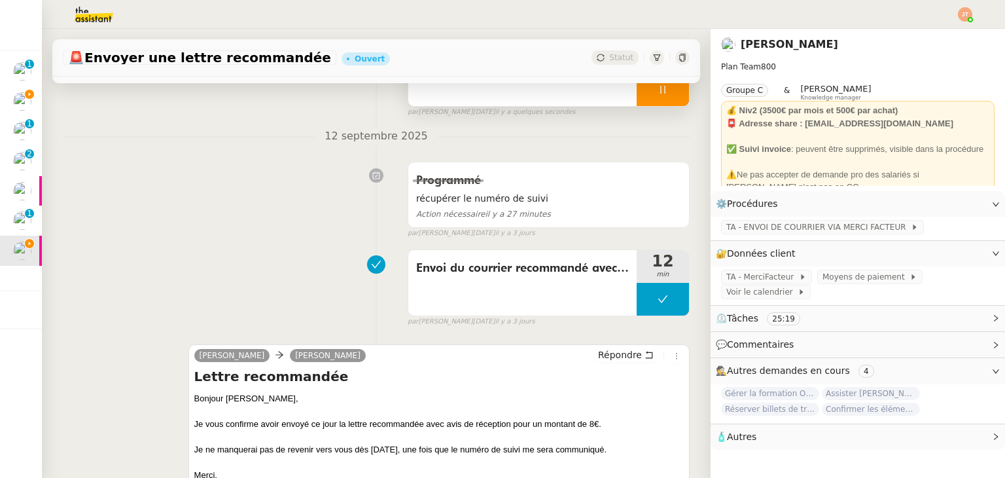
scroll to position [327, 0]
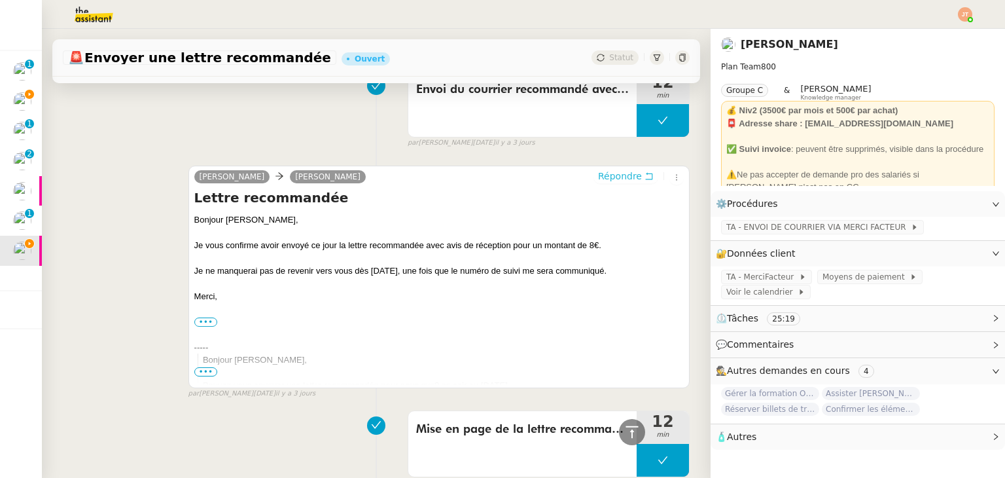
click at [602, 181] on span "Répondre" at bounding box center [620, 175] width 44 height 13
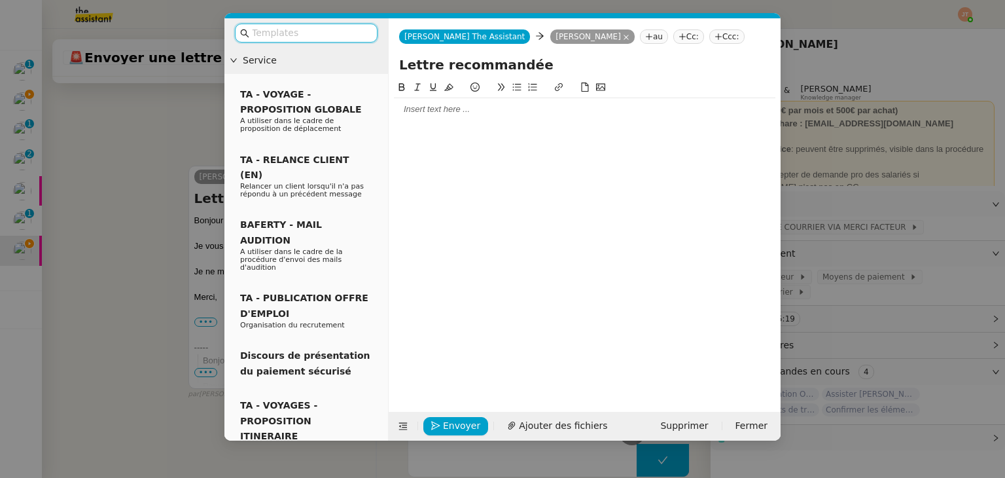
click at [440, 108] on div at bounding box center [584, 109] width 381 height 12
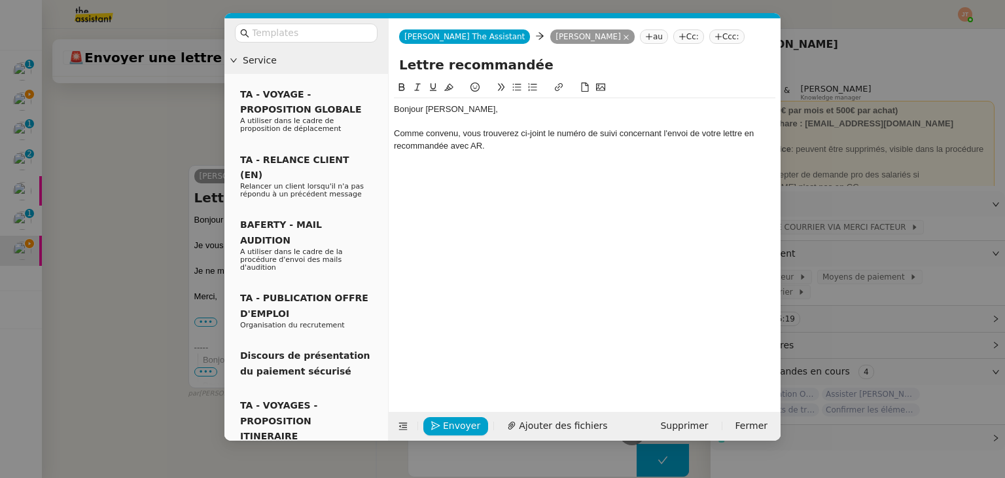
click at [546, 132] on div "Comme convenu, vous trouverez ci-joint le numéro de suivi concernant l'envoi de…" at bounding box center [584, 140] width 381 height 24
click at [526, 149] on div "Comme convenu, vous trouverez ci-dessous le numéro de suivi concernant l'envoi …" at bounding box center [584, 140] width 381 height 24
click at [499, 147] on div "Comme convenu, vous trouverez ci-dessous le numéro de suivi concernant l'envoi …" at bounding box center [584, 140] width 381 height 24
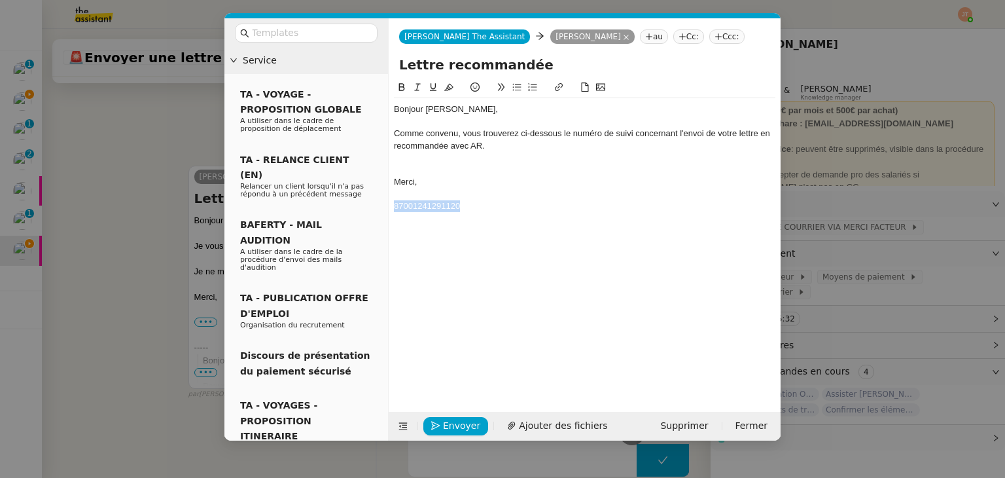
drag, startPoint x: 470, startPoint y: 205, endPoint x: 387, endPoint y: 206, distance: 83.1
click at [387, 206] on nz-layout "Service TA - VOYAGE - PROPOSITION GLOBALE A utiliser dans le cadre de propositi…" at bounding box center [502, 229] width 556 height 422
copy span "87001241291120"
click at [408, 160] on div at bounding box center [584, 158] width 381 height 12
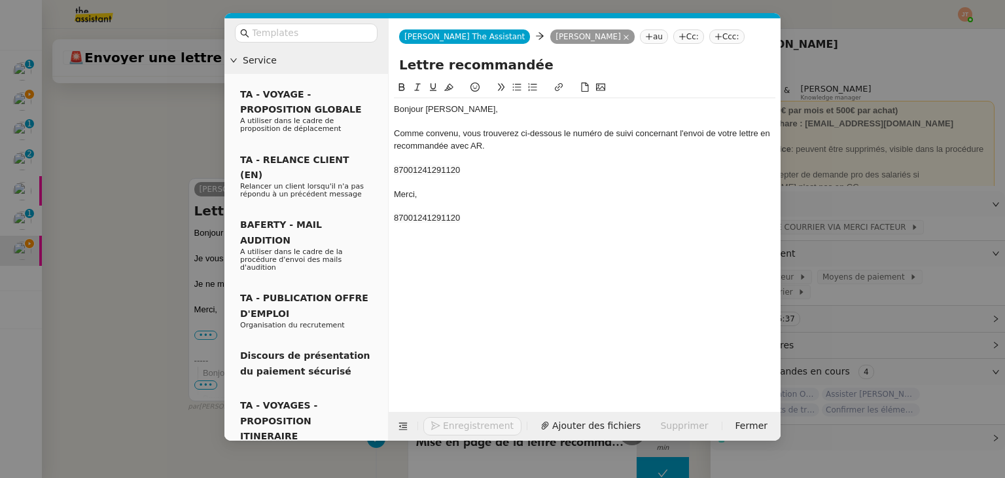
scroll to position [542, 0]
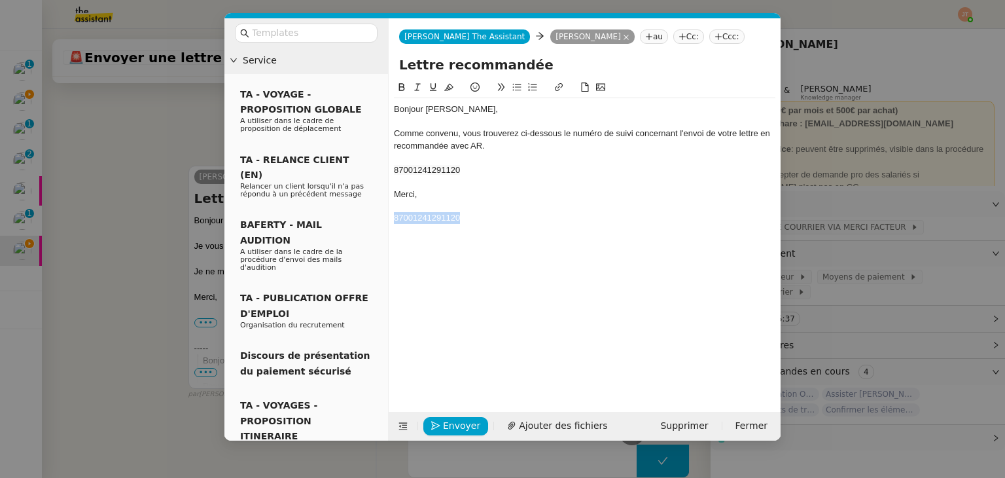
drag, startPoint x: 471, startPoint y: 217, endPoint x: 383, endPoint y: 215, distance: 87.7
click at [383, 215] on nz-layout "Service TA - VOYAGE - PROPOSITION GLOBALE A utiliser dans le cadre de propositi…" at bounding box center [502, 229] width 556 height 422
drag, startPoint x: 467, startPoint y: 167, endPoint x: 378, endPoint y: 169, distance: 89.7
click at [378, 169] on nz-layout "Service TA - VOYAGE - PROPOSITION GLOBALE A utiliser dans le cadre de propositi…" at bounding box center [502, 229] width 556 height 422
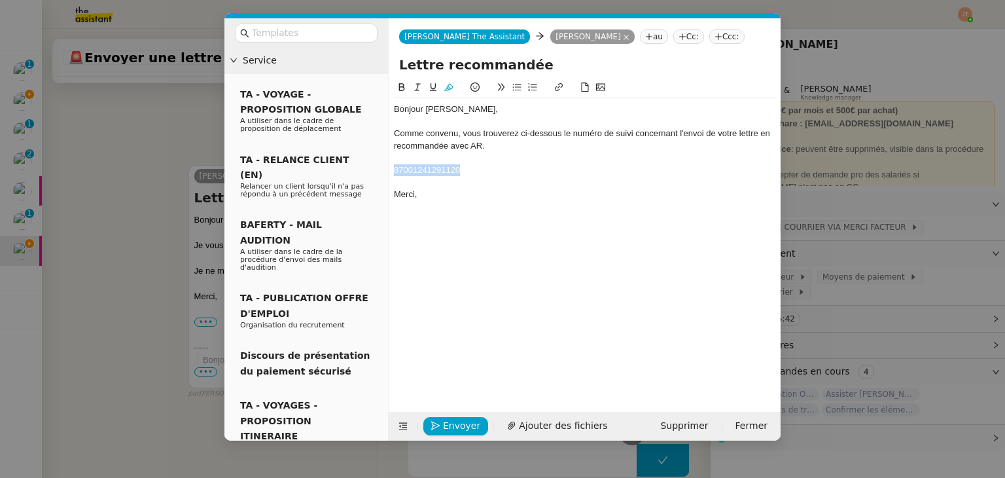
click at [448, 91] on icon at bounding box center [448, 86] width 9 height 9
click at [497, 194] on div "Merci," at bounding box center [584, 194] width 381 height 12
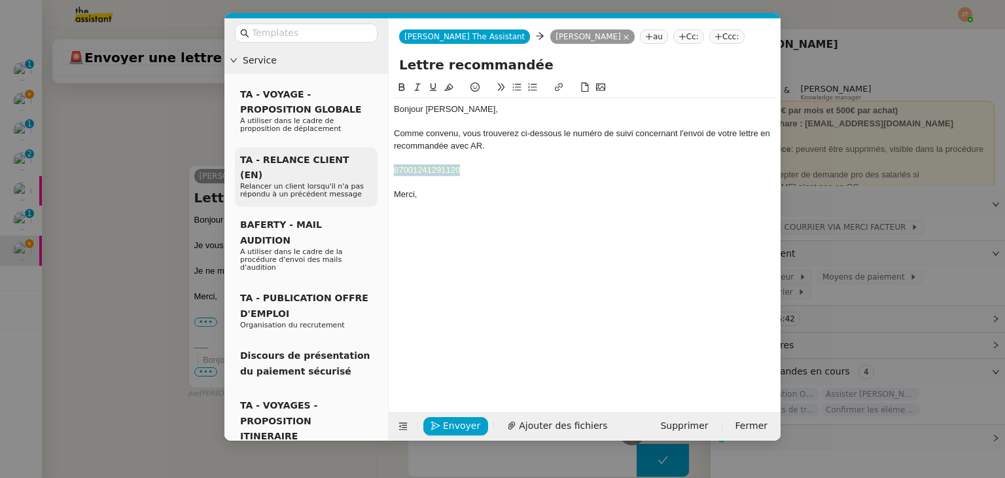
drag, startPoint x: 474, startPoint y: 171, endPoint x: 376, endPoint y: 170, distance: 98.1
click at [376, 170] on nz-layout "Service TA - VOYAGE - PROPOSITION GLOBALE A utiliser dans le cadre de propositi…" at bounding box center [502, 229] width 556 height 422
click at [451, 84] on icon at bounding box center [448, 86] width 9 height 9
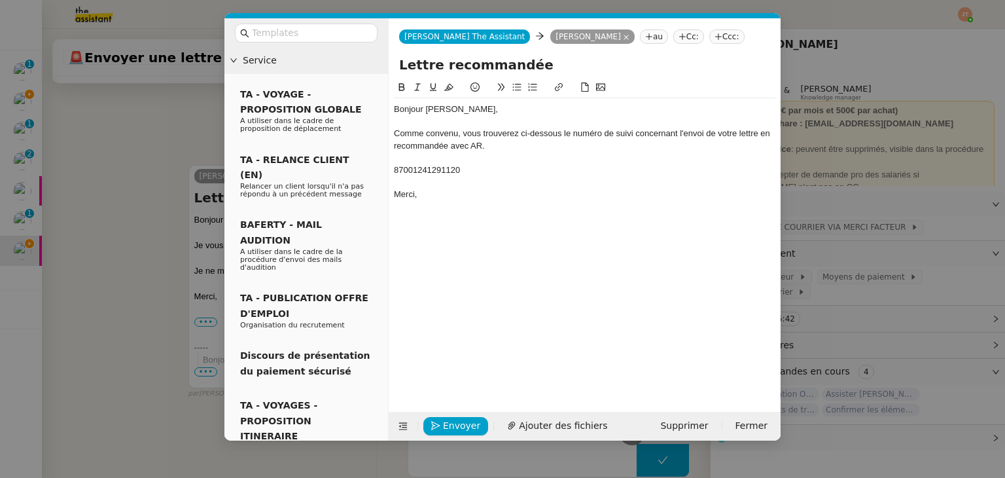
click at [476, 165] on div "87001241291120" at bounding box center [584, 170] width 381 height 12
click at [478, 175] on div "87001241291120" at bounding box center [584, 170] width 381 height 12
drag, startPoint x: 482, startPoint y: 168, endPoint x: 385, endPoint y: 168, distance: 97.5
click at [385, 168] on nz-layout "Service TA - VOYAGE - PROPOSITION GLOBALE A utiliser dans le cadre de propositi…" at bounding box center [502, 229] width 556 height 422
click at [402, 87] on icon at bounding box center [401, 86] width 9 height 9
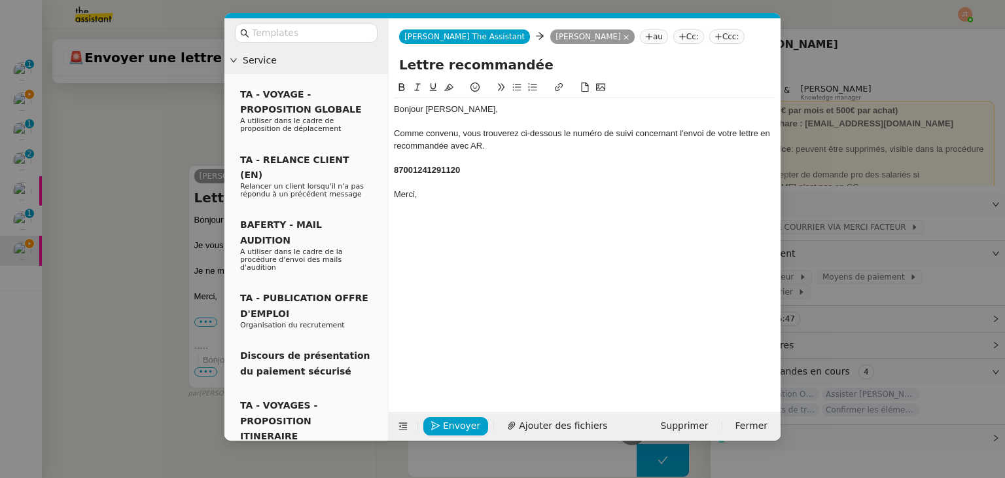
click at [487, 171] on div "87001241291120" at bounding box center [584, 170] width 381 height 12
click at [460, 423] on span "Envoyer" at bounding box center [461, 425] width 37 height 15
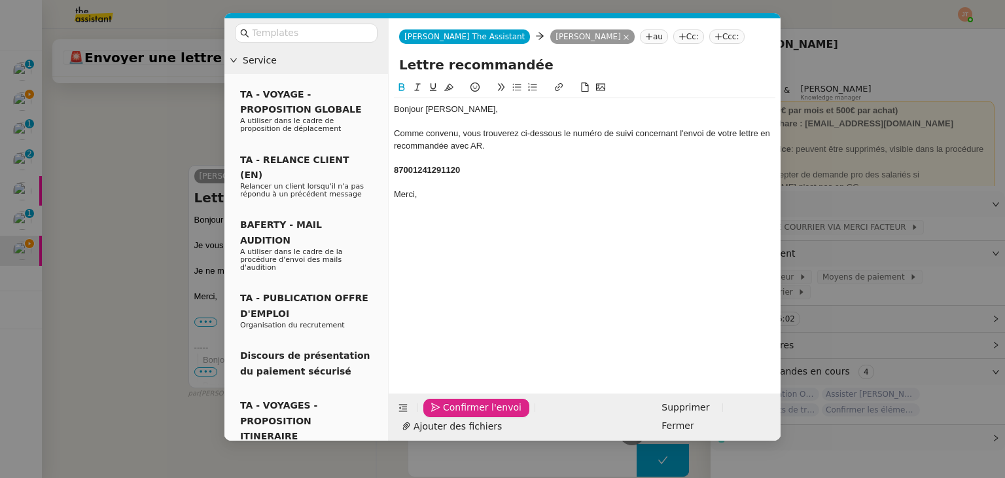
click at [460, 415] on span "Confirmer l'envoi" at bounding box center [482, 407] width 79 height 15
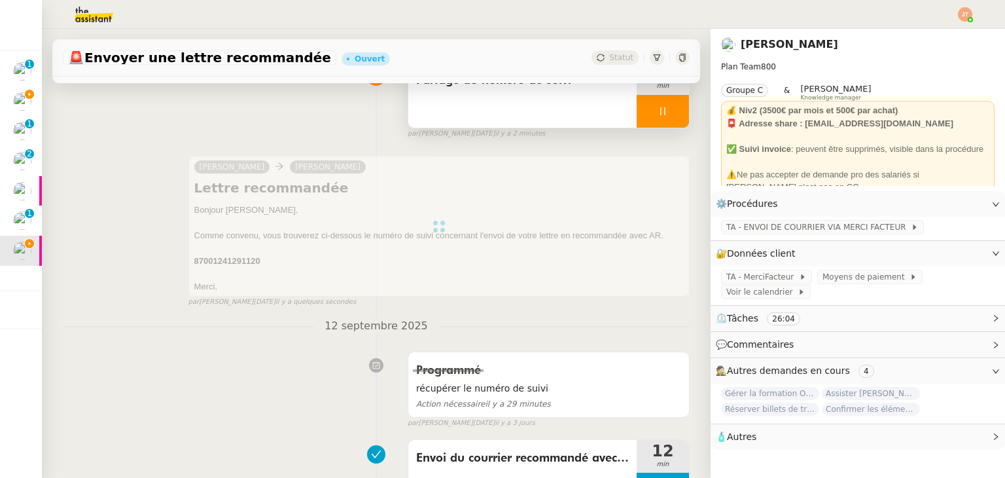
scroll to position [0, 0]
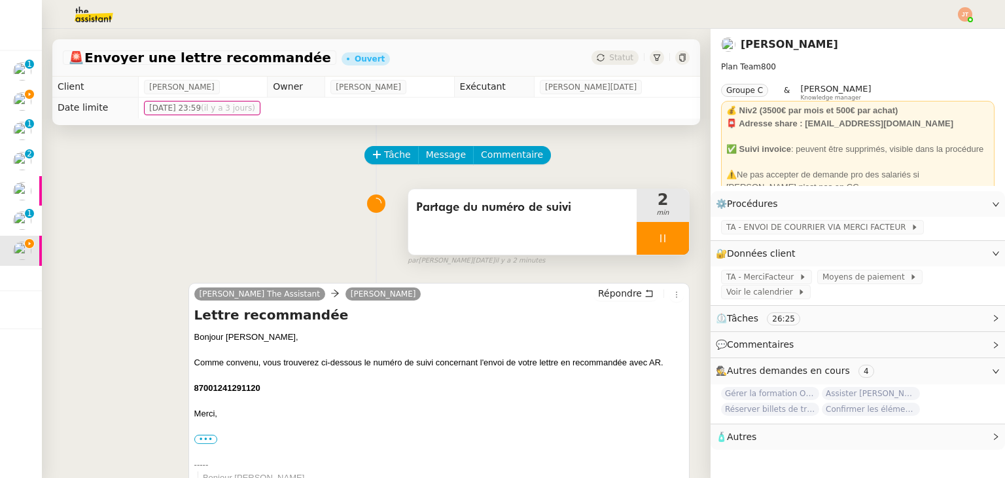
click at [637, 239] on div at bounding box center [663, 238] width 52 height 33
click at [671, 239] on icon at bounding box center [676, 238] width 10 height 10
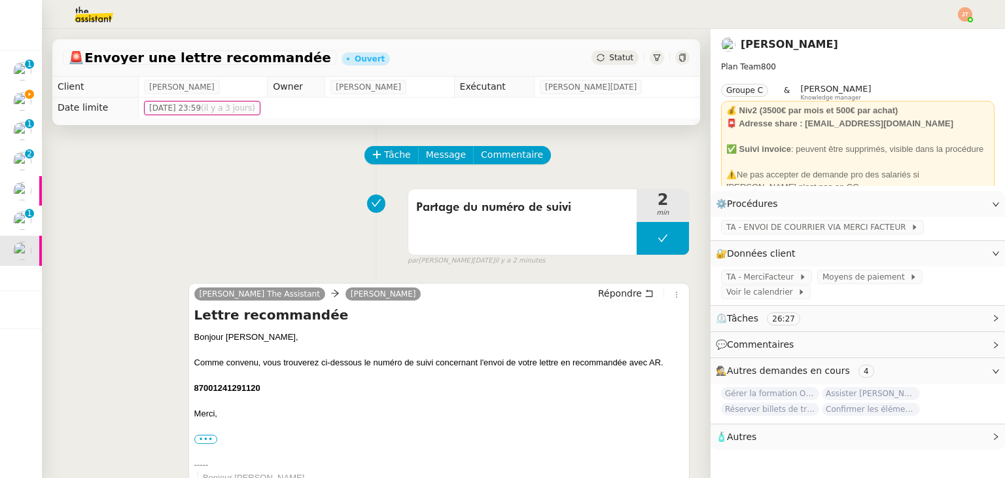
click at [594, 52] on div "Statut" at bounding box center [614, 57] width 47 height 14
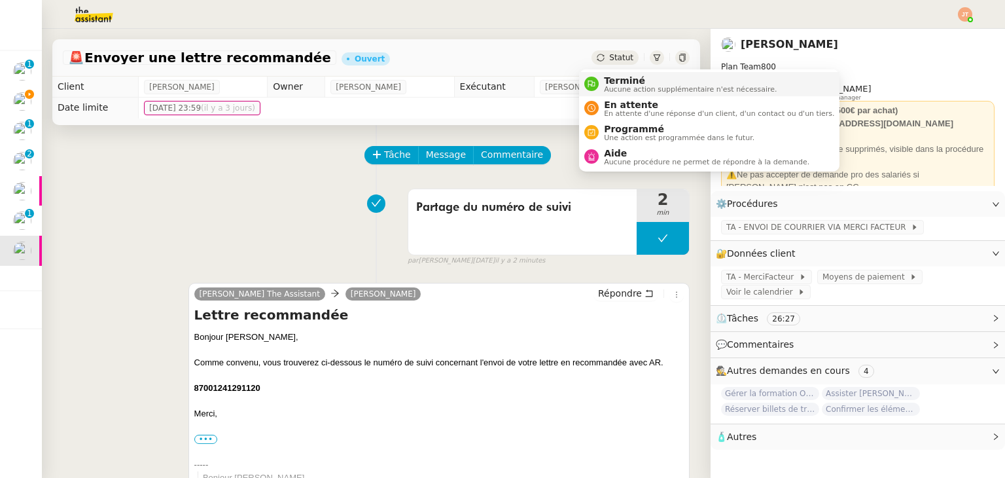
click at [608, 82] on span "Terminé" at bounding box center [690, 80] width 173 height 10
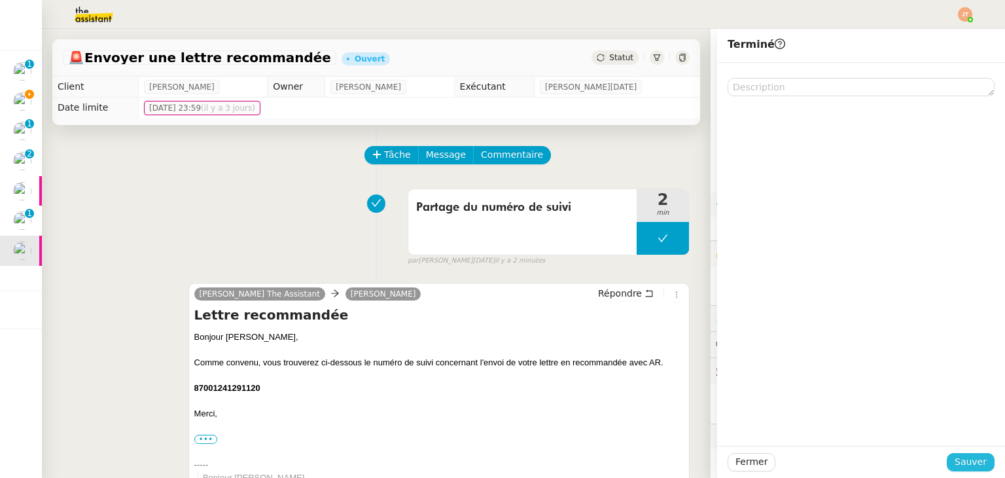
click at [948, 457] on button "Sauver" at bounding box center [971, 462] width 48 height 18
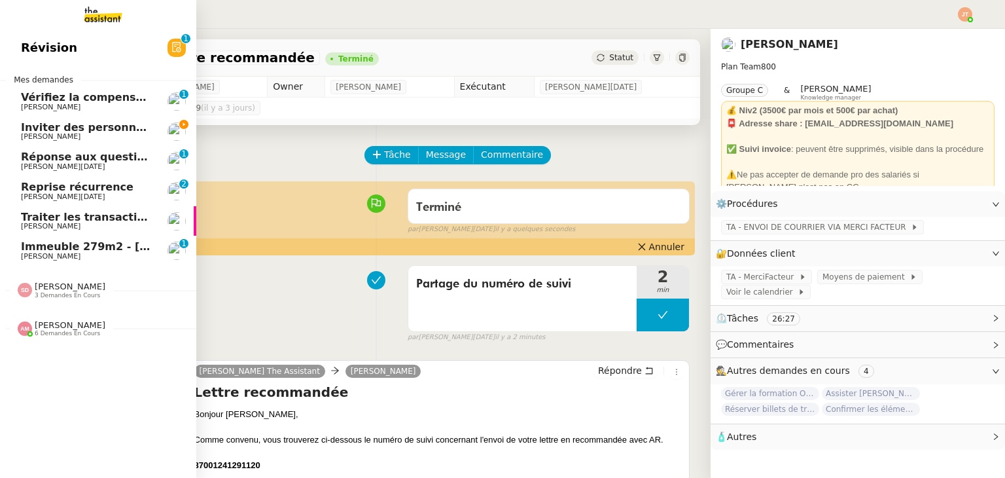
click at [58, 219] on span "Traiter les transactions bancaires" at bounding box center [120, 217] width 198 height 12
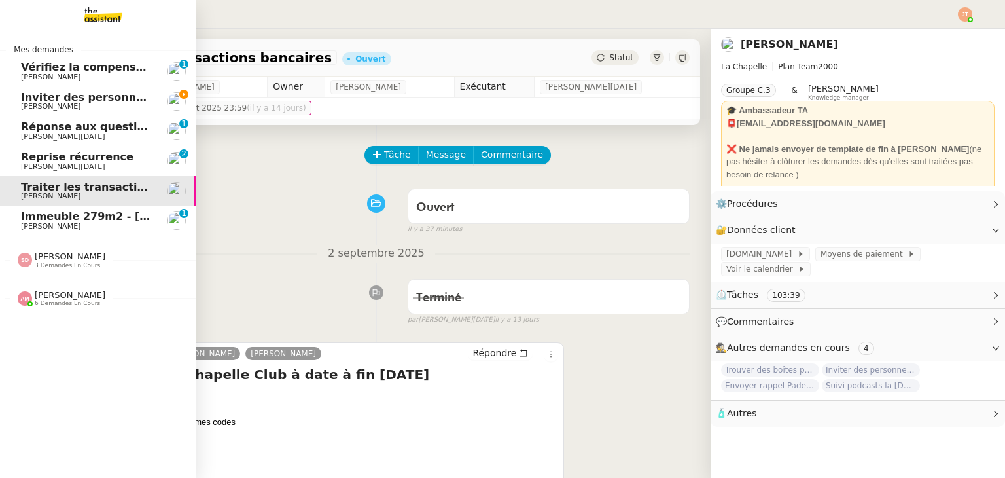
click at [71, 98] on span "Inviter des personnes sur Linkedin - [DATE]" at bounding box center [149, 97] width 256 height 12
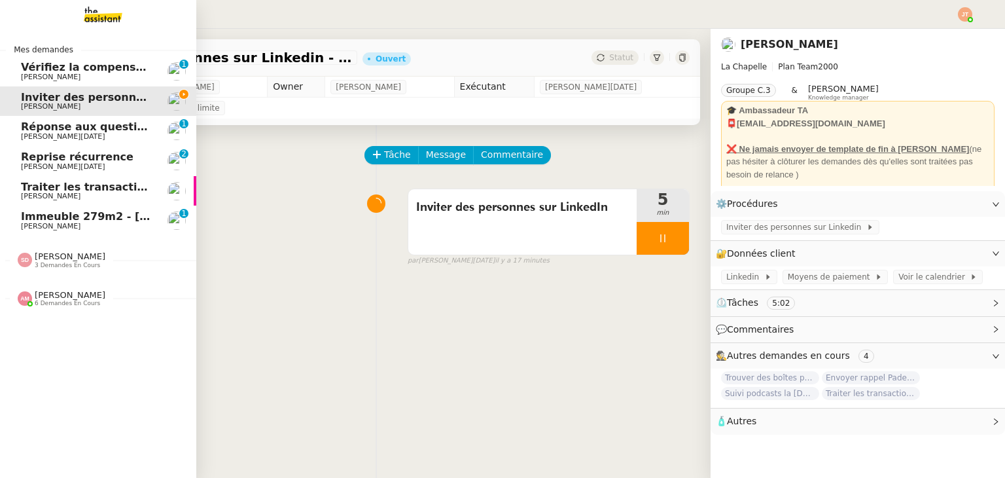
click at [99, 196] on span "[PERSON_NAME]" at bounding box center [87, 196] width 132 height 8
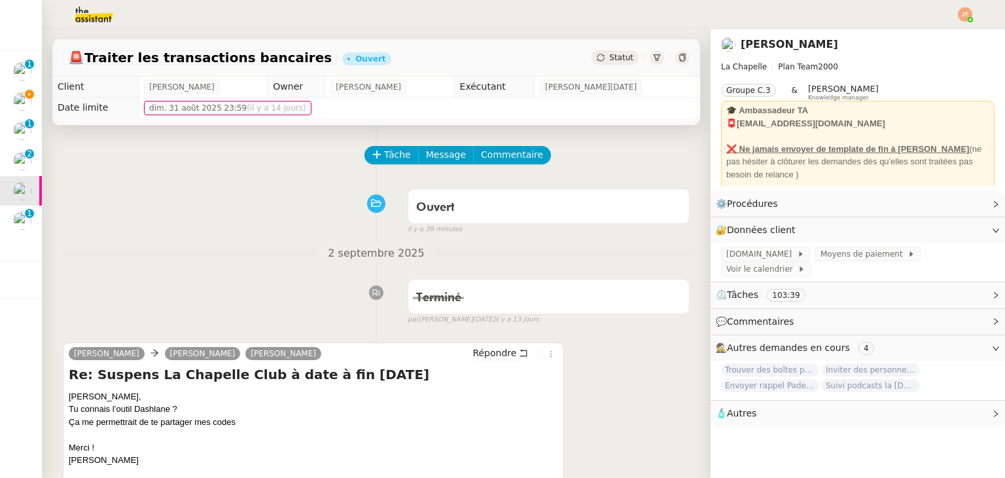
click at [609, 62] on span "Statut" at bounding box center [621, 57] width 24 height 9
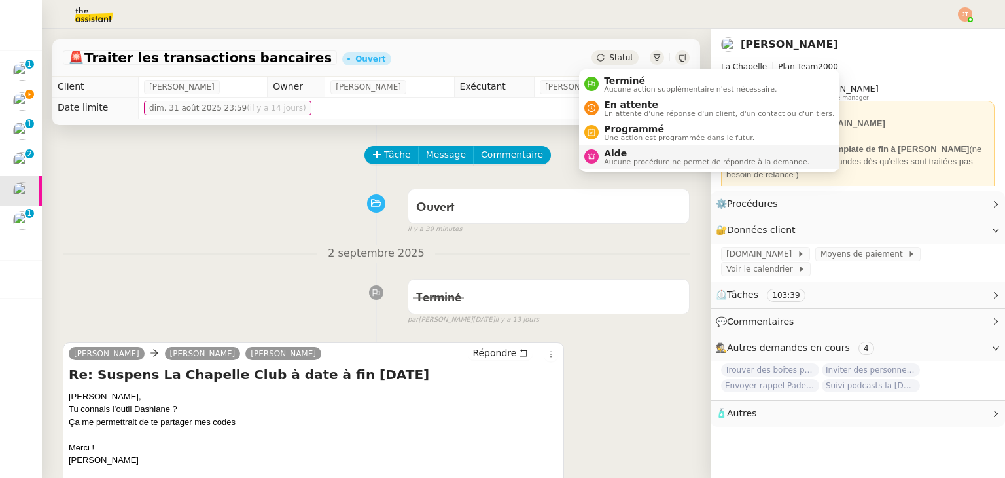
click at [604, 150] on span "Aide" at bounding box center [706, 153] width 205 height 10
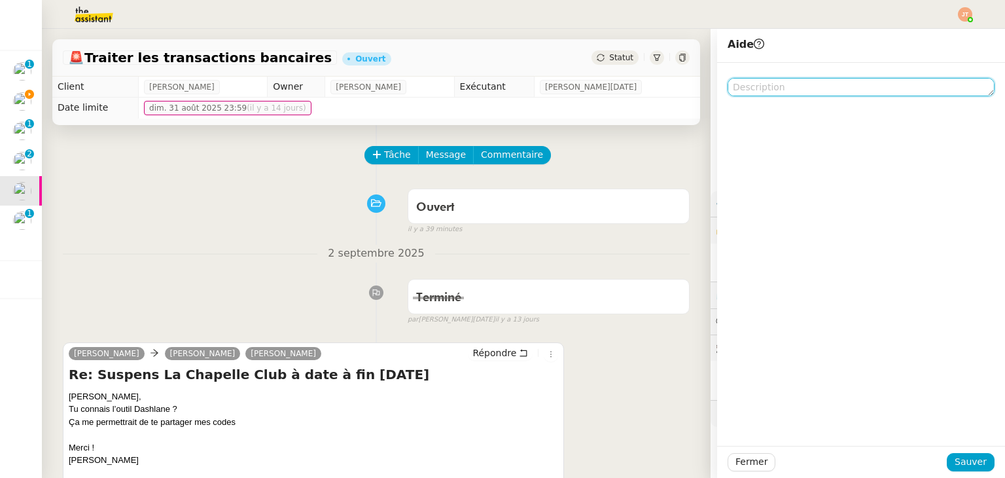
click at [762, 88] on textarea at bounding box center [861, 87] width 267 height 18
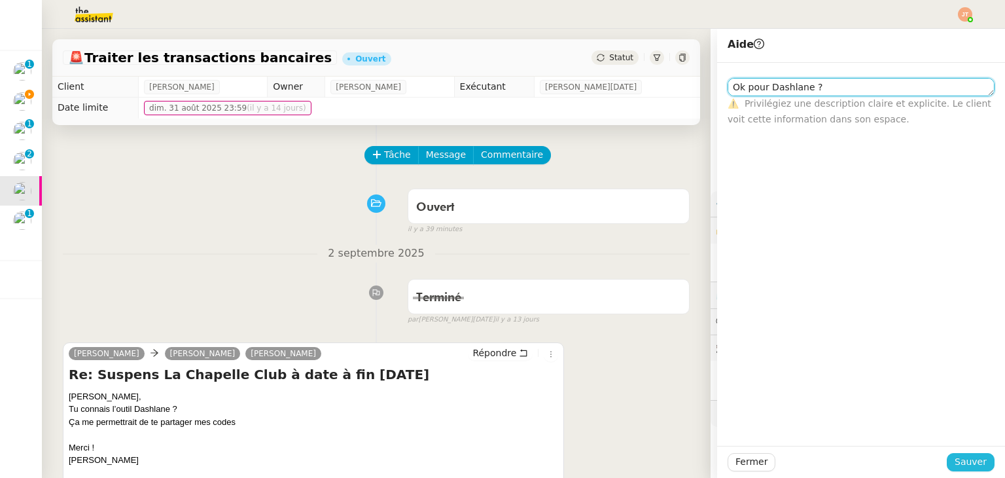
type textarea "Ok pour Dashlane ?"
click at [962, 464] on span "Sauver" at bounding box center [971, 461] width 32 height 15
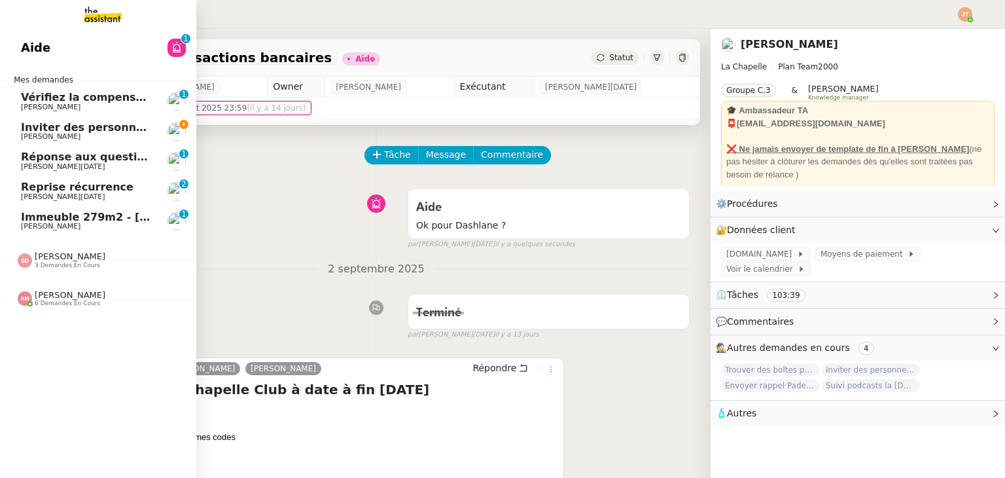
click at [85, 128] on span "Inviter des personnes sur Linkedin - [DATE]" at bounding box center [149, 127] width 256 height 12
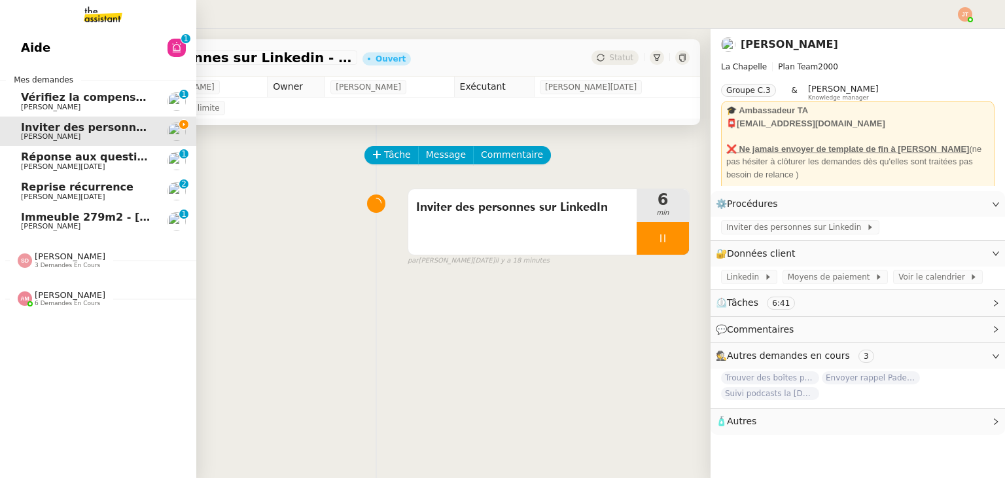
click at [21, 45] on span "Aide" at bounding box center [35, 48] width 29 height 20
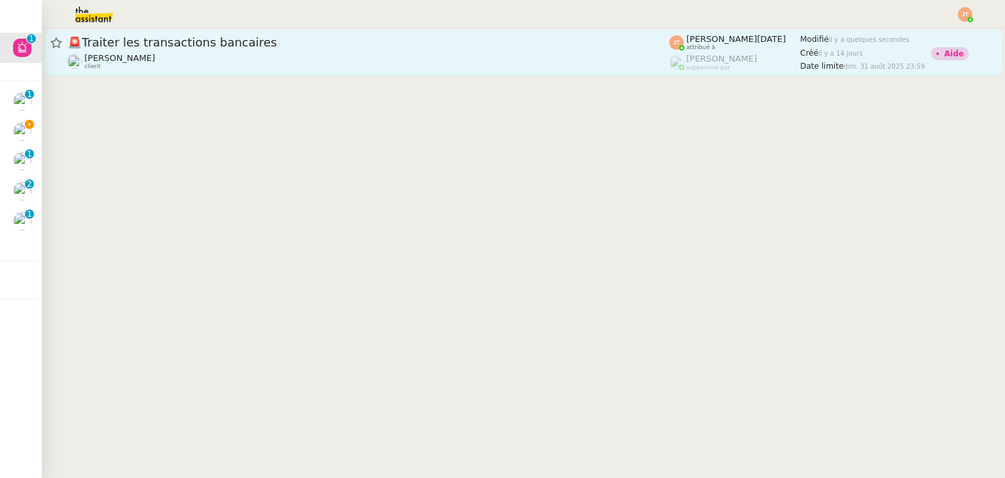
click at [561, 70] on link "🚨 Traiter les transactions bancaires Hugo Bentz client Jean-Noël De Tinguy attr…" at bounding box center [523, 52] width 958 height 47
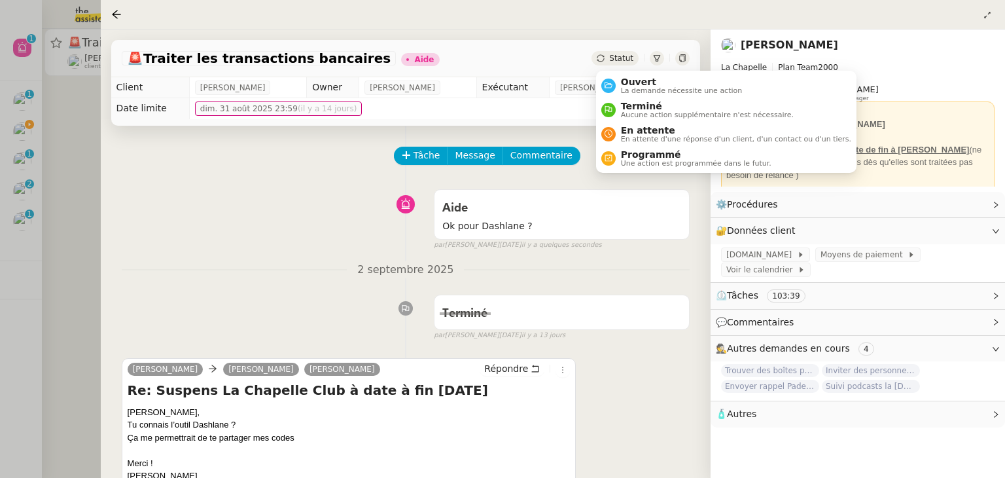
click at [620, 58] on span "Statut" at bounding box center [621, 58] width 24 height 9
click at [625, 84] on span "Ouvert" at bounding box center [682, 82] width 122 height 10
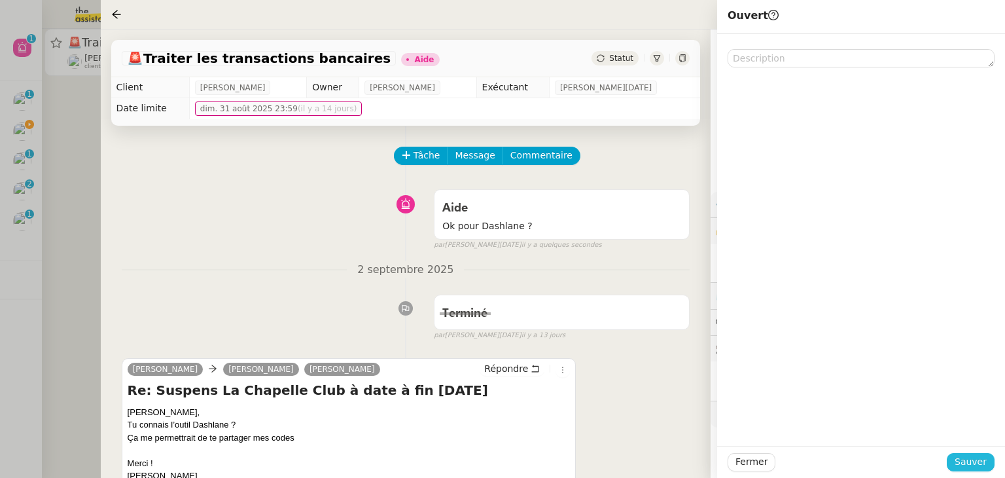
click at [981, 461] on span "Sauver" at bounding box center [971, 461] width 32 height 15
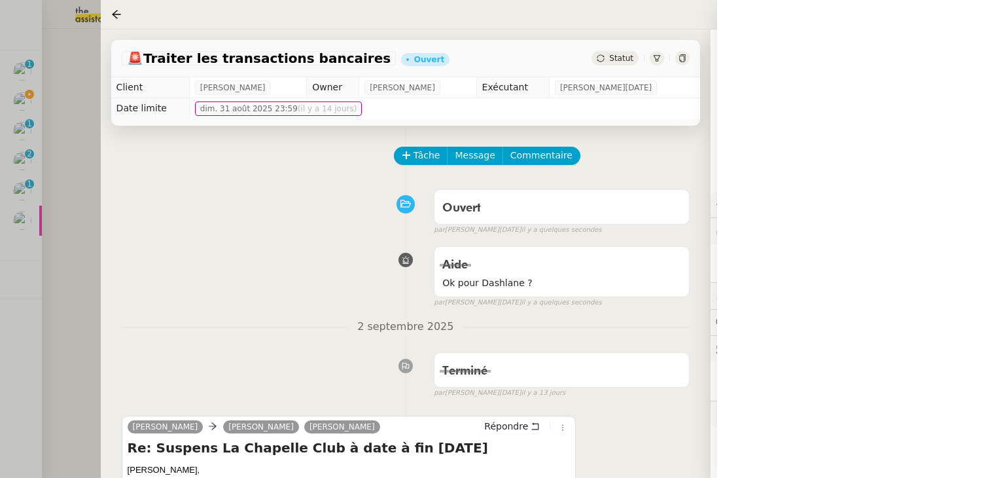
click at [68, 247] on div at bounding box center [502, 239] width 1005 height 478
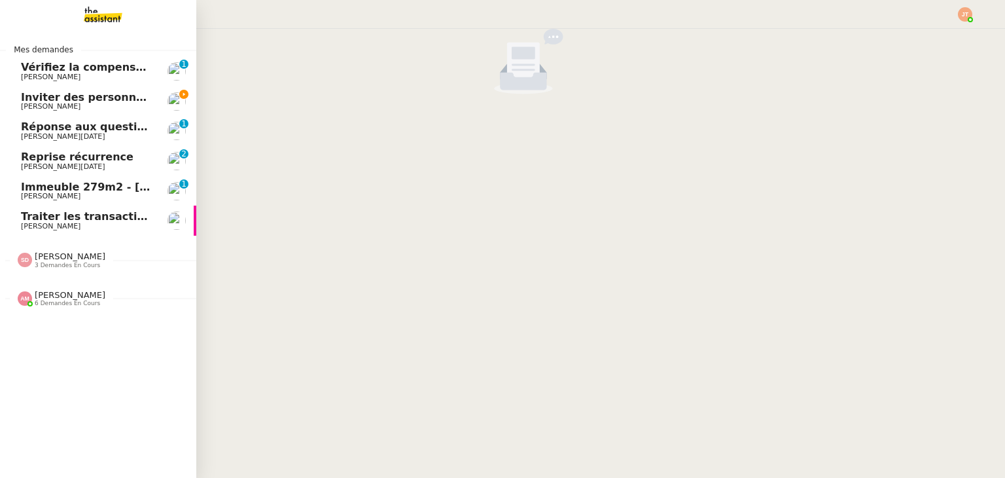
click at [56, 101] on span "Inviter des personnes sur Linkedin - [DATE]" at bounding box center [149, 97] width 256 height 12
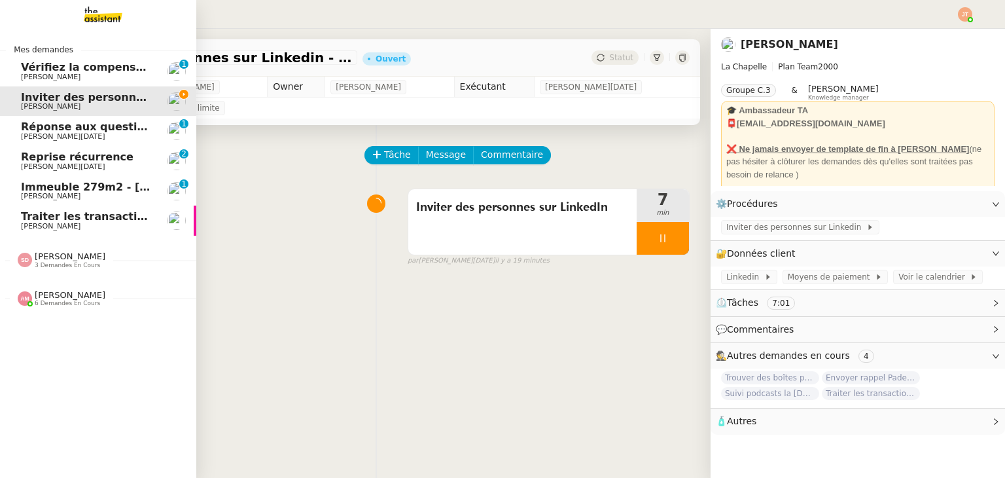
click at [118, 215] on span "Traiter les transactions bancaires" at bounding box center [120, 216] width 198 height 12
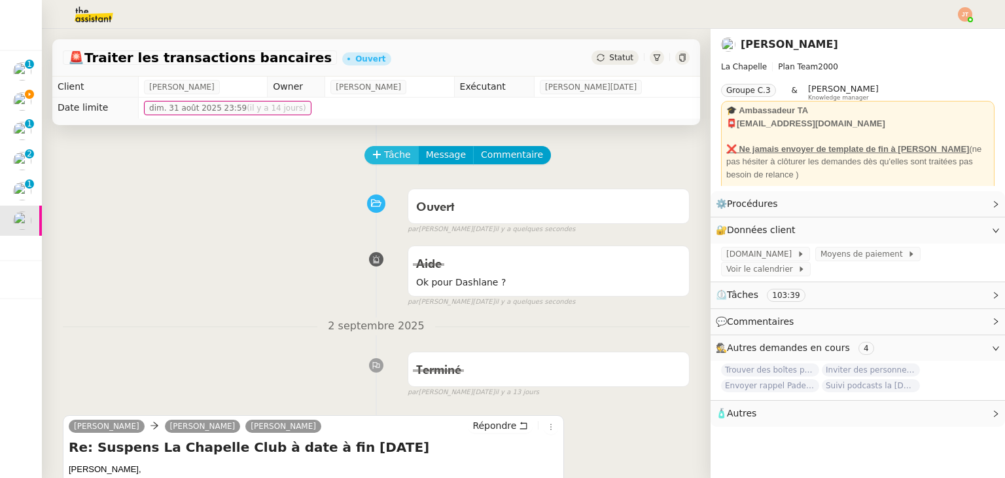
click at [387, 162] on span "Tâche" at bounding box center [397, 154] width 27 height 15
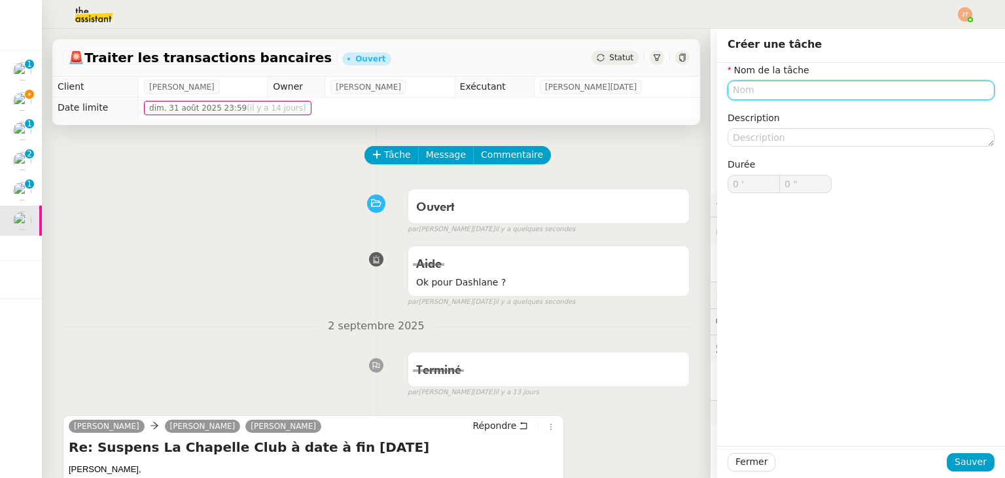
click at [752, 84] on input "text" at bounding box center [861, 89] width 267 height 19
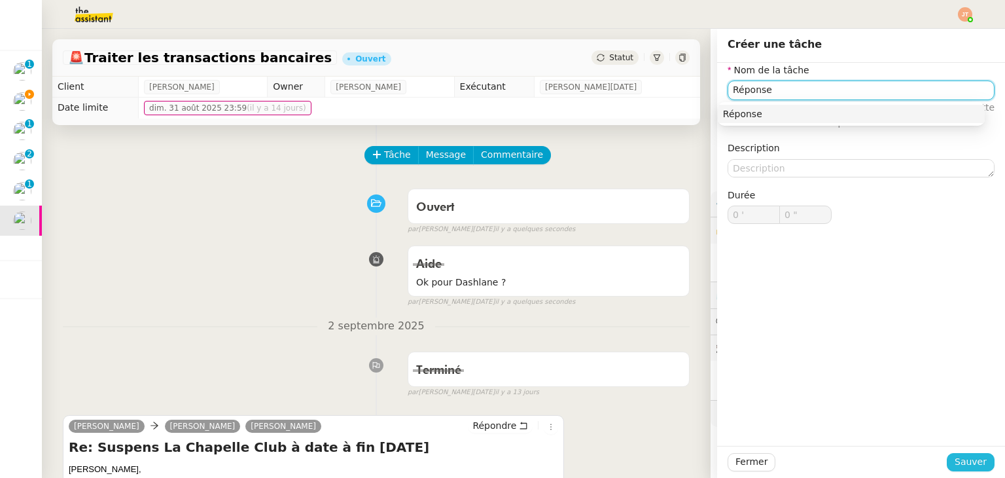
type input "Réponse"
click at [970, 462] on span "Sauver" at bounding box center [971, 461] width 32 height 15
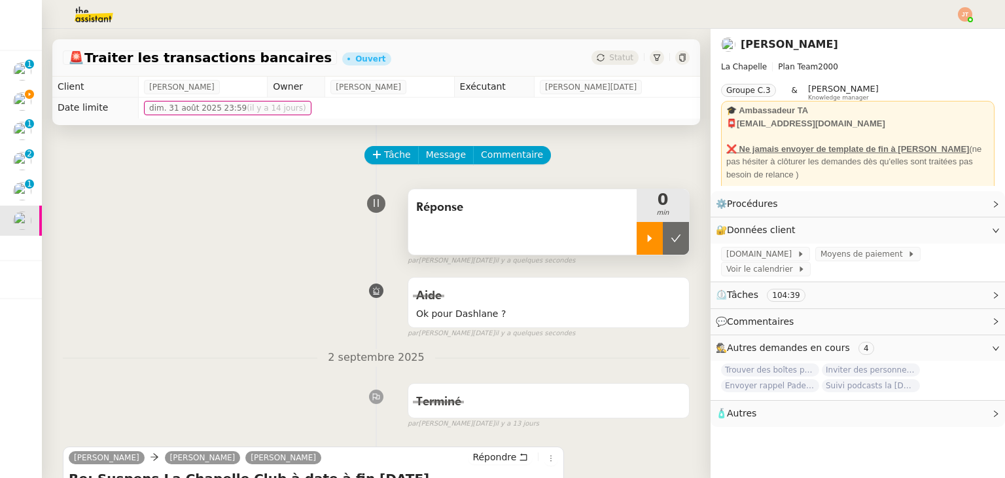
click at [644, 238] on icon at bounding box center [649, 238] width 10 height 10
click at [501, 156] on span "Commentaire" at bounding box center [512, 154] width 62 height 15
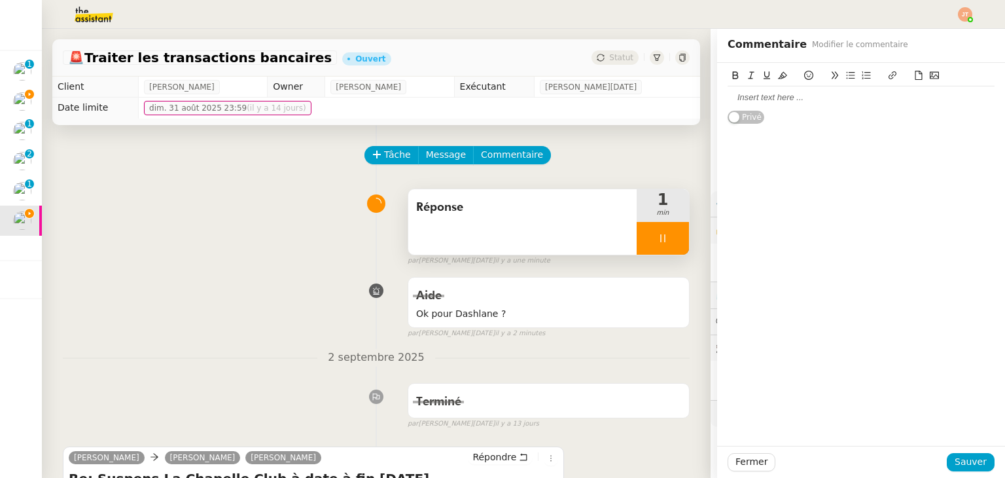
click at [743, 93] on div at bounding box center [861, 98] width 267 height 12
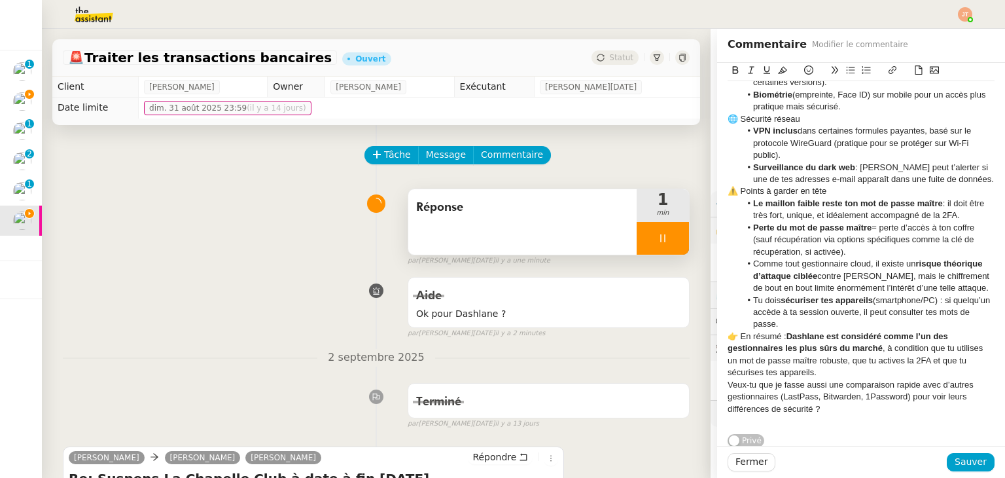
scroll to position [262, 0]
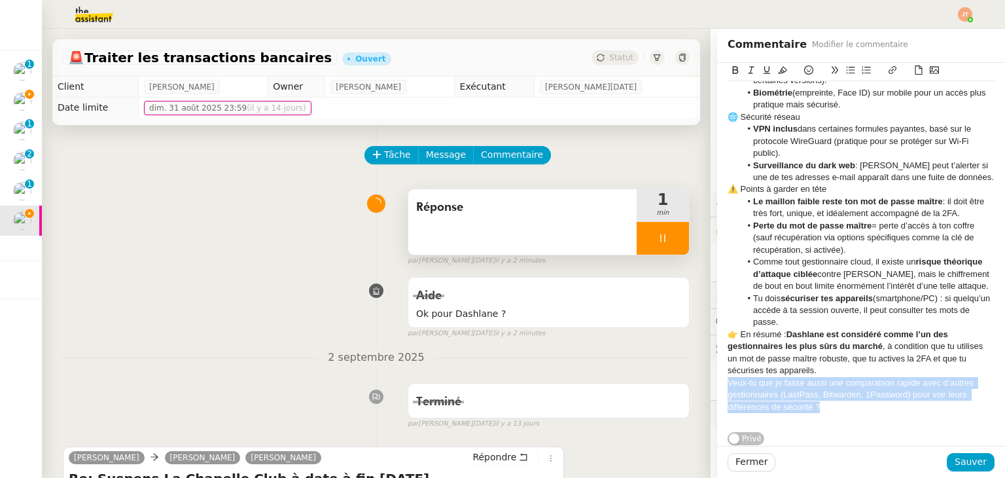
drag, startPoint x: 830, startPoint y: 404, endPoint x: 718, endPoint y: 383, distance: 113.3
click at [728, 383] on div "Veux-tu que je fasse aussi une comparaison rapide avec d’autres gestionnaires (…" at bounding box center [861, 395] width 267 height 36
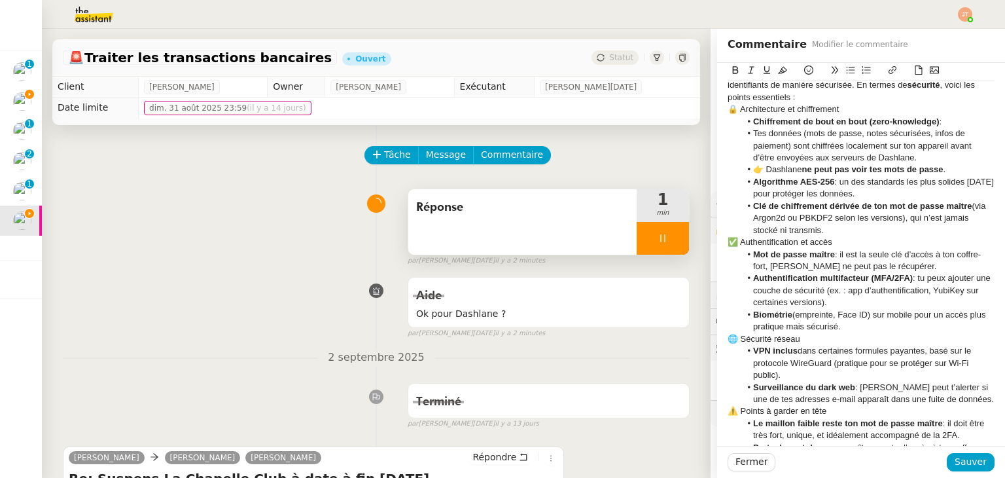
scroll to position [33, 0]
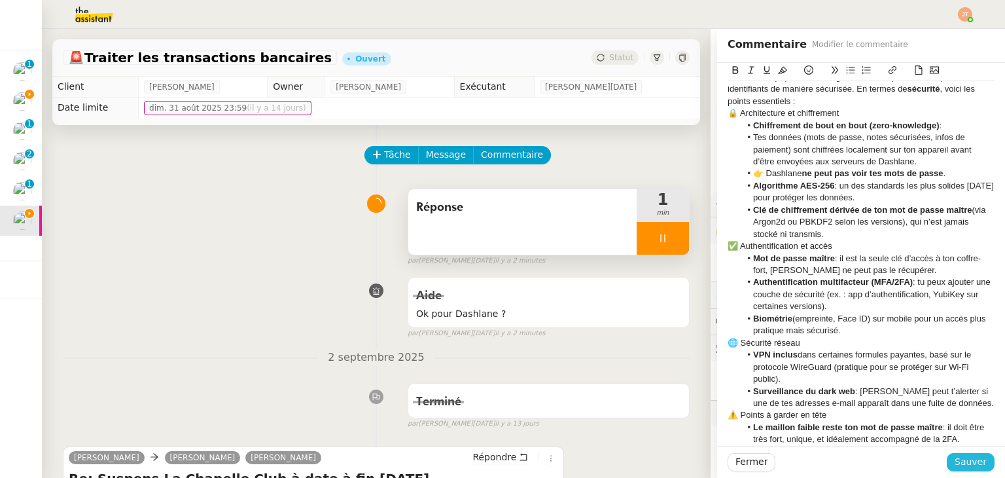
click at [963, 461] on span "Sauver" at bounding box center [971, 461] width 32 height 15
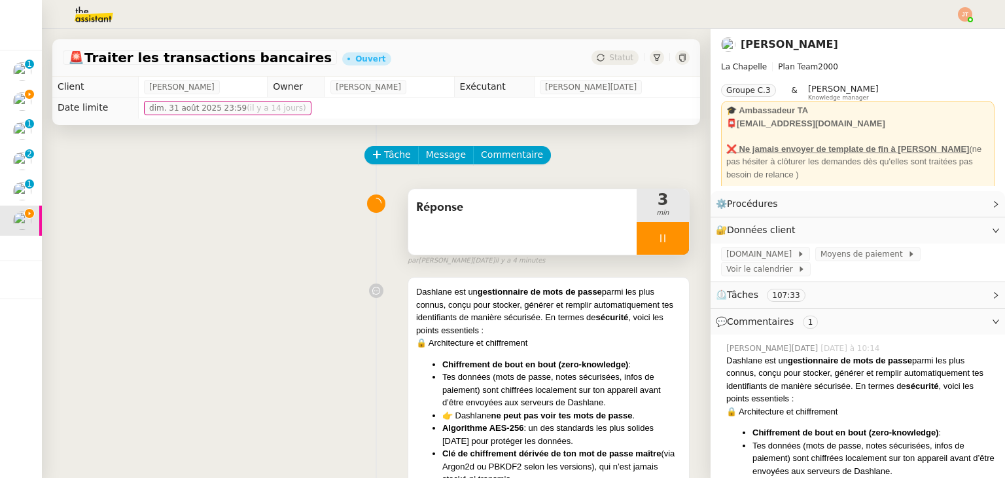
drag, startPoint x: 639, startPoint y: 231, endPoint x: 651, endPoint y: 229, distance: 12.6
click at [639, 231] on div at bounding box center [663, 238] width 52 height 33
click at [671, 236] on icon at bounding box center [676, 238] width 10 height 10
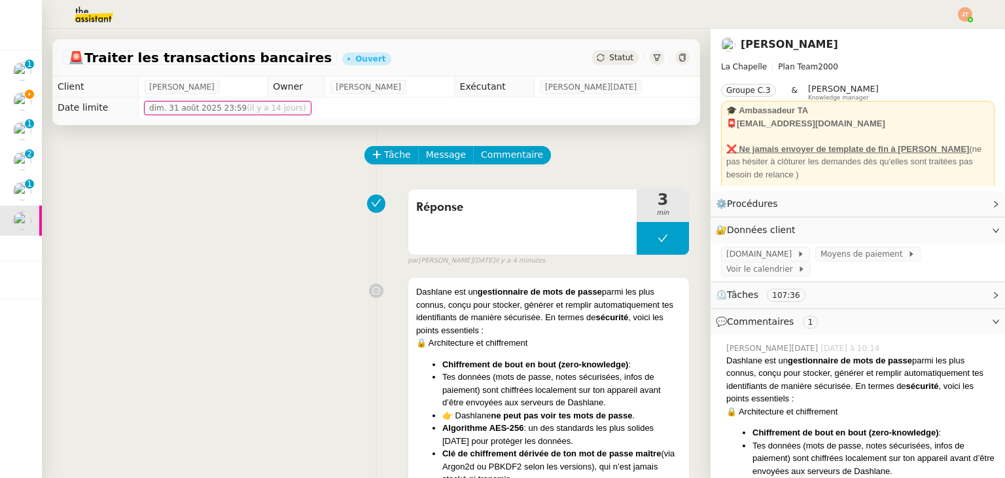
click at [593, 58] on div "Statut" at bounding box center [614, 57] width 47 height 14
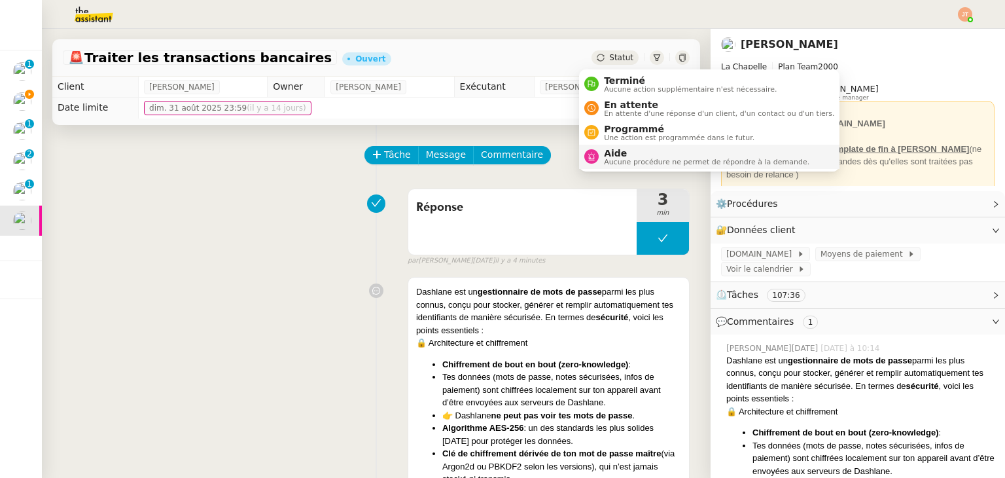
click at [620, 150] on span "Aide" at bounding box center [706, 153] width 205 height 10
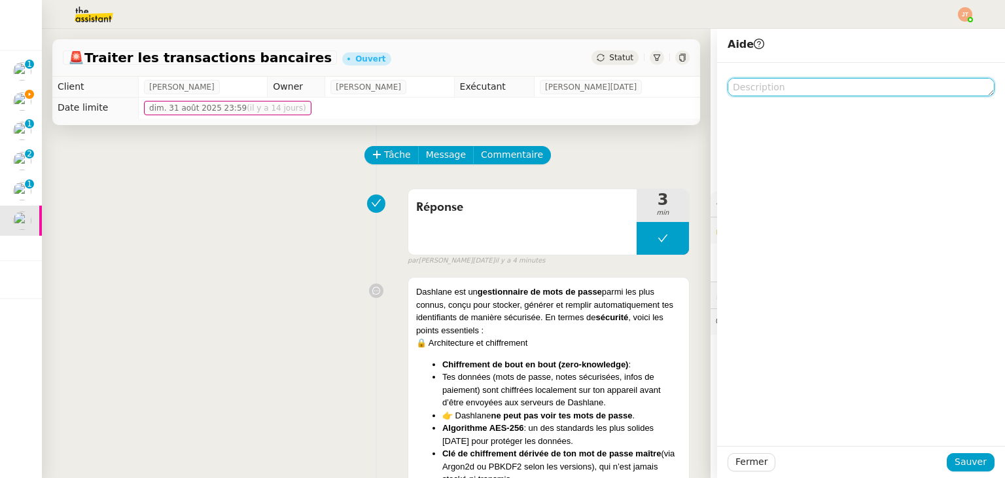
click at [728, 87] on textarea at bounding box center [861, 87] width 267 height 18
type textarea "Y"
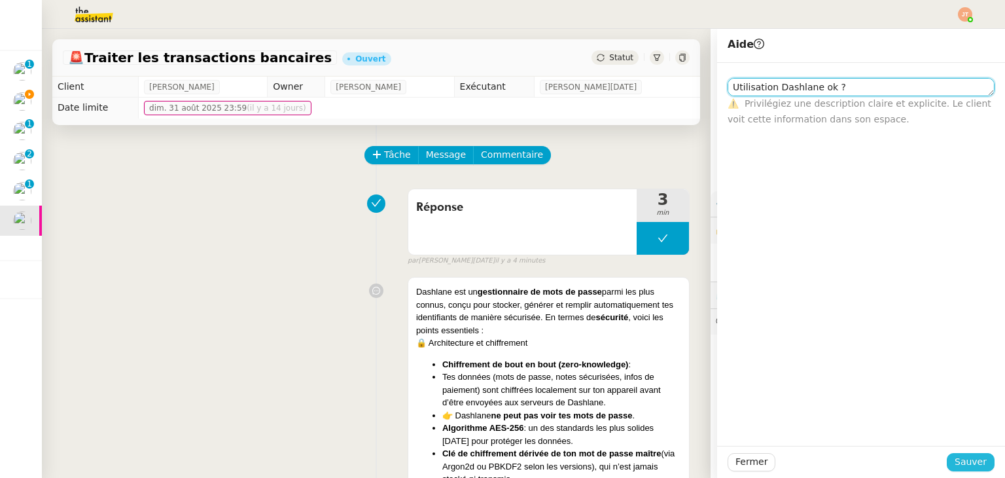
type textarea "Utilisation Dashlane ok ?"
click at [947, 459] on button "Sauver" at bounding box center [971, 462] width 48 height 18
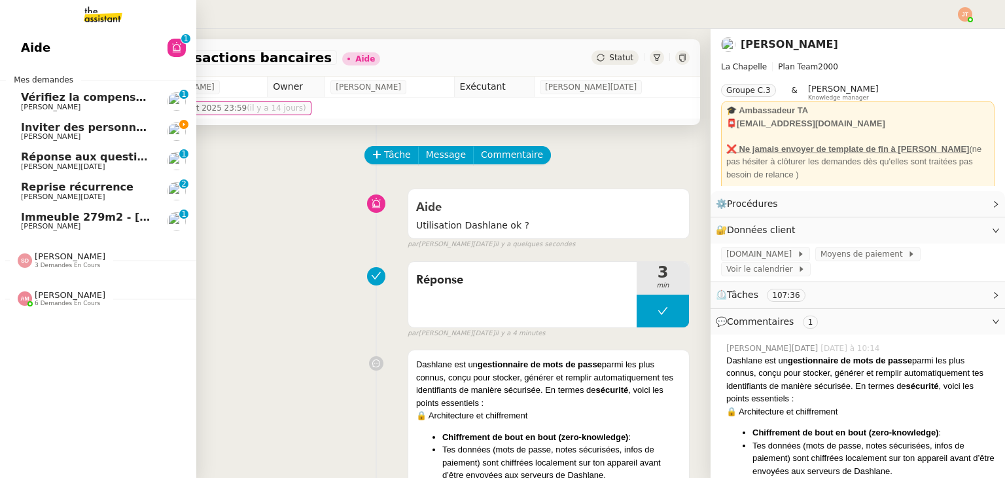
click at [94, 128] on span "Inviter des personnes sur Linkedin - [DATE]" at bounding box center [149, 127] width 256 height 12
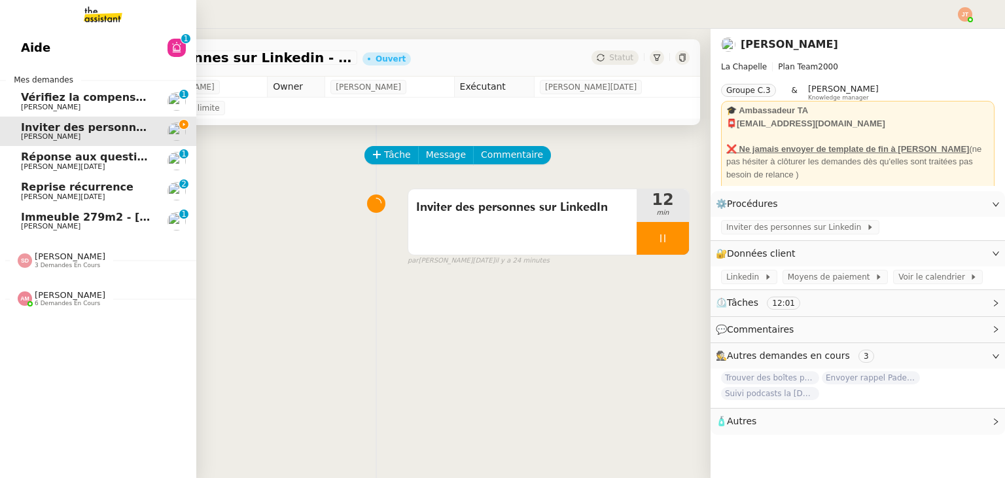
click at [97, 217] on span "Immeuble 279m2 - [GEOGRAPHIC_DATA] 13012 - 619 000€" at bounding box center [192, 217] width 343 height 12
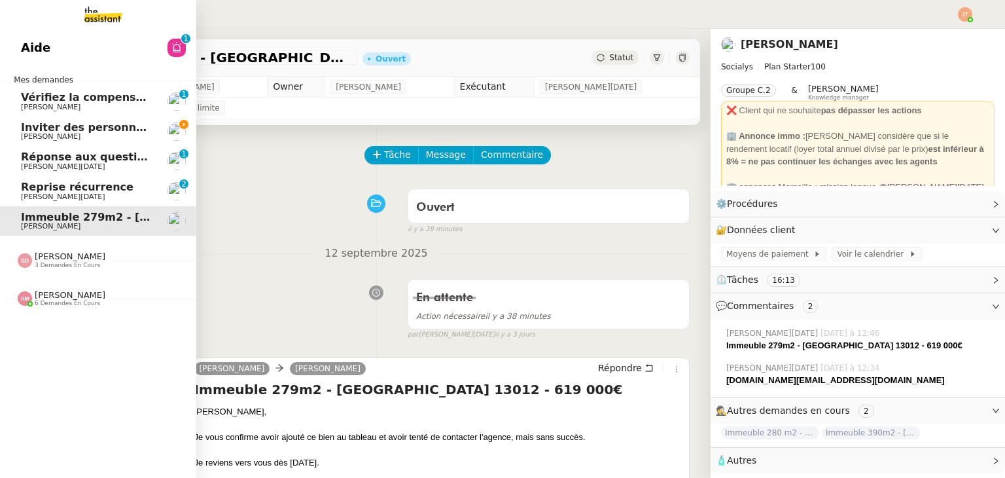
click at [55, 104] on span "[PERSON_NAME]" at bounding box center [51, 107] width 60 height 9
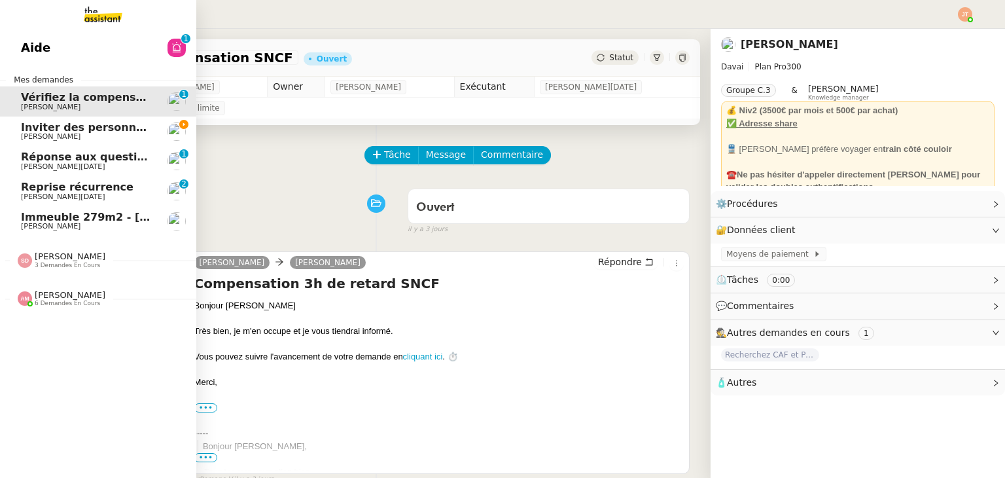
click at [109, 136] on span "[PERSON_NAME]" at bounding box center [87, 137] width 132 height 8
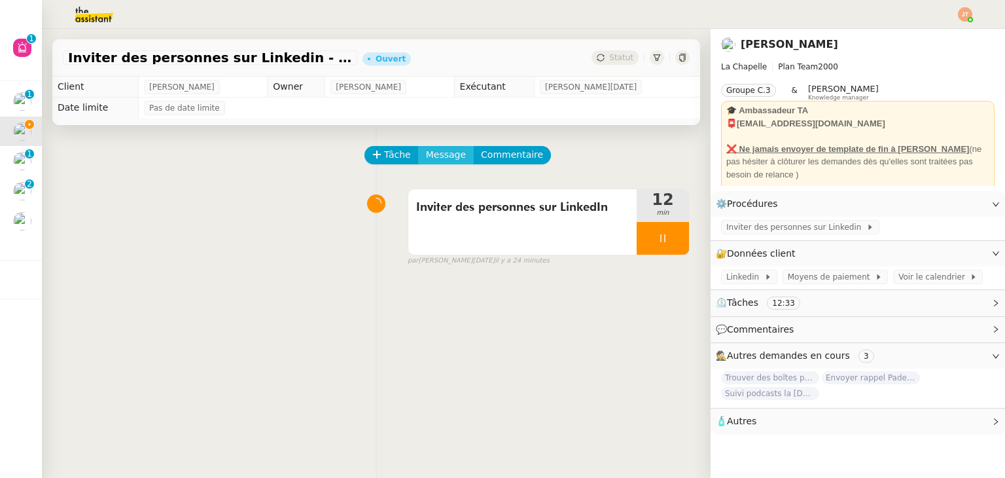
click at [426, 160] on span "Message" at bounding box center [446, 154] width 40 height 15
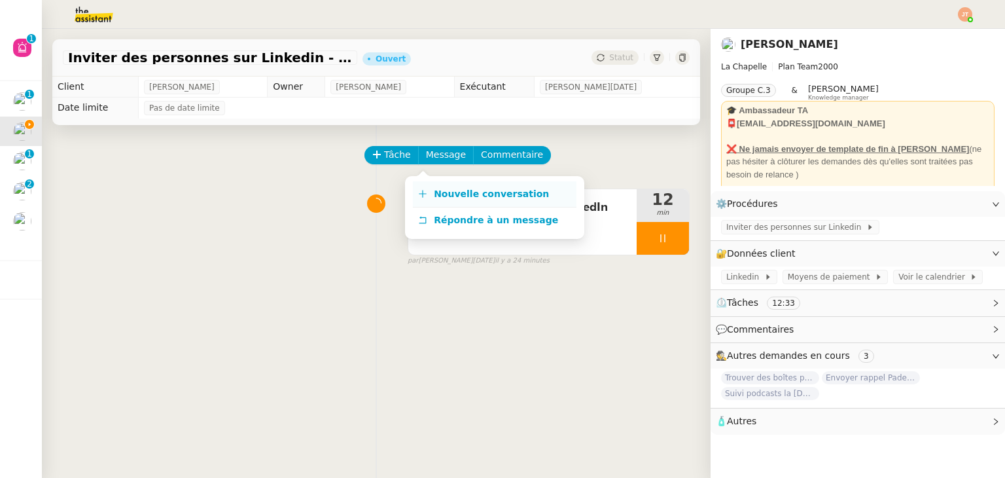
click at [459, 190] on span "Nouvelle conversation" at bounding box center [491, 193] width 115 height 10
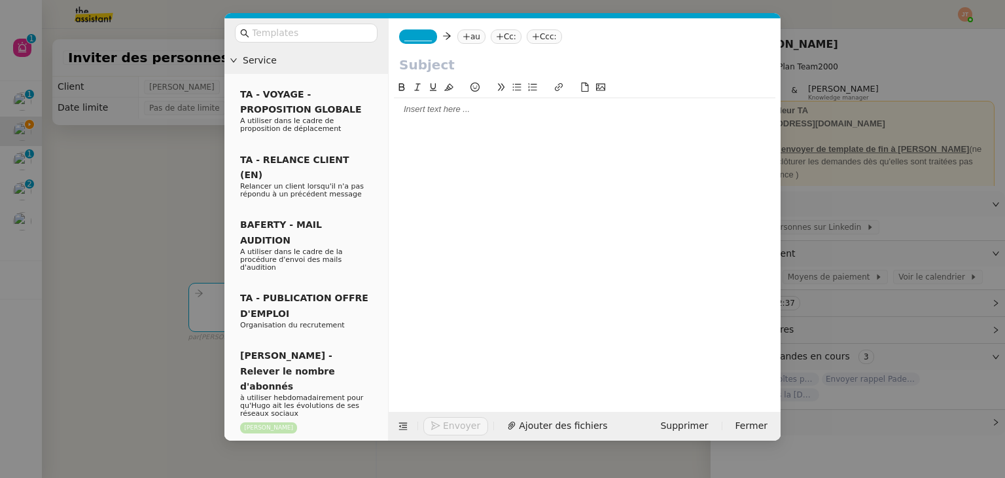
click at [467, 40] on nz-tag "au" at bounding box center [471, 36] width 28 height 14
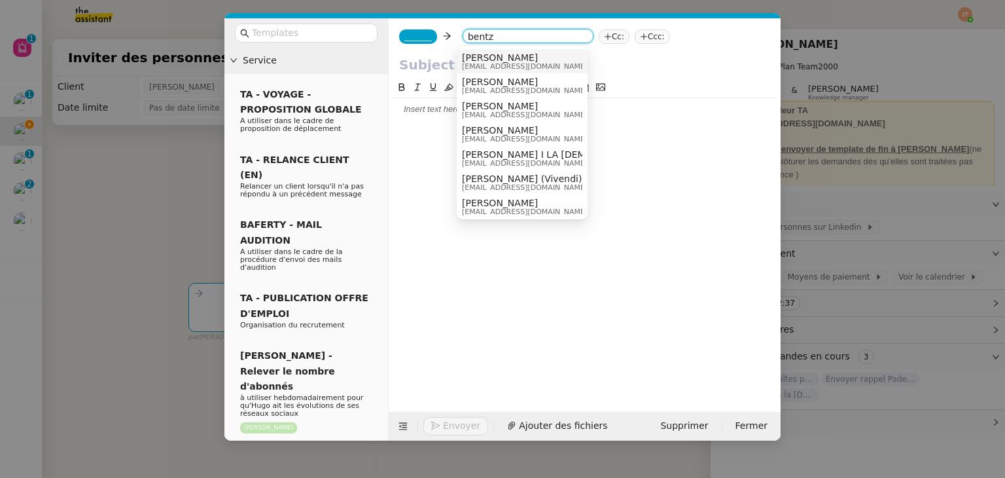
type input "bentz"
click at [476, 67] on span "[EMAIL_ADDRESS][DOMAIN_NAME]" at bounding box center [525, 66] width 126 height 7
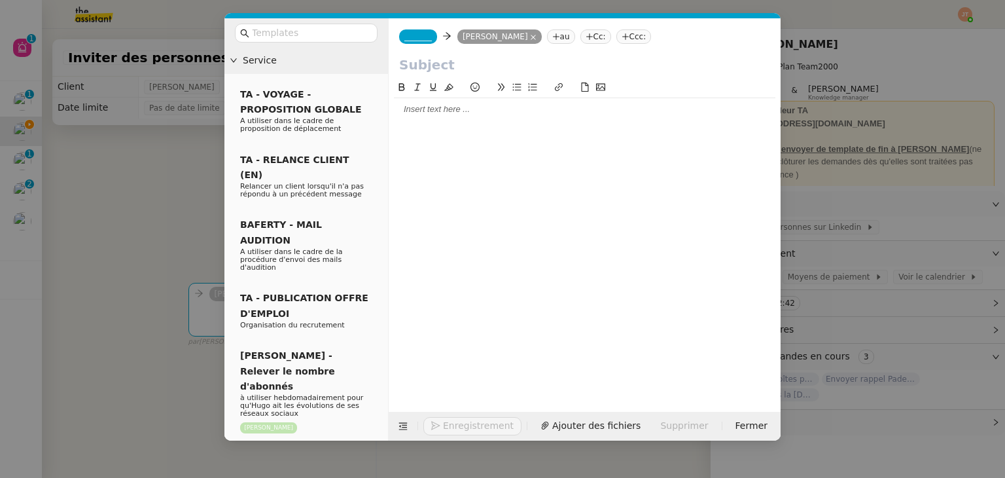
click at [417, 29] on div "_______ Hugo Bentz Hugo Bentz au Cc: Ccc:" at bounding box center [585, 36] width 392 height 37
click at [419, 29] on div "_______ Hugo Bentz Hugo Bentz au Cc: Ccc:" at bounding box center [585, 36] width 392 height 37
click at [421, 31] on nz-tag "_______" at bounding box center [418, 36] width 38 height 14
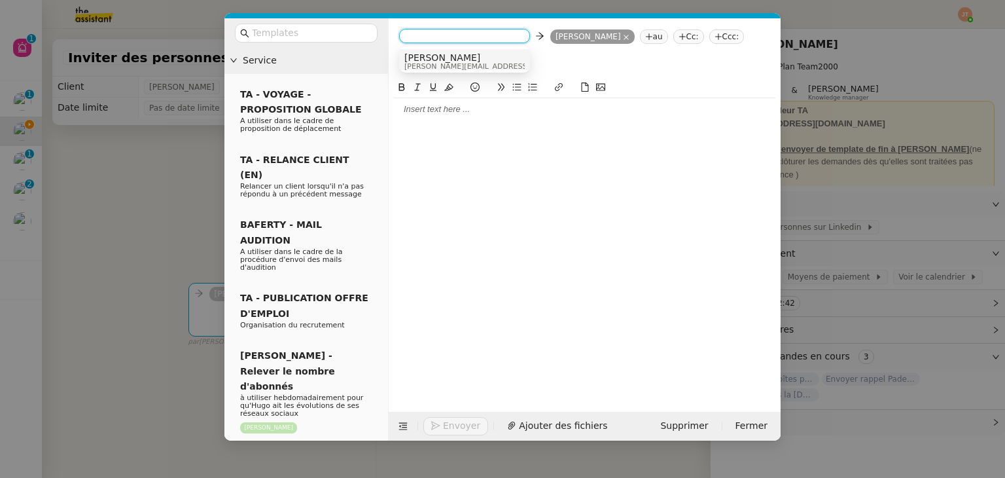
click at [429, 65] on span "[PERSON_NAME][EMAIL_ADDRESS][DOMAIN_NAME]" at bounding box center [497, 66] width 186 height 7
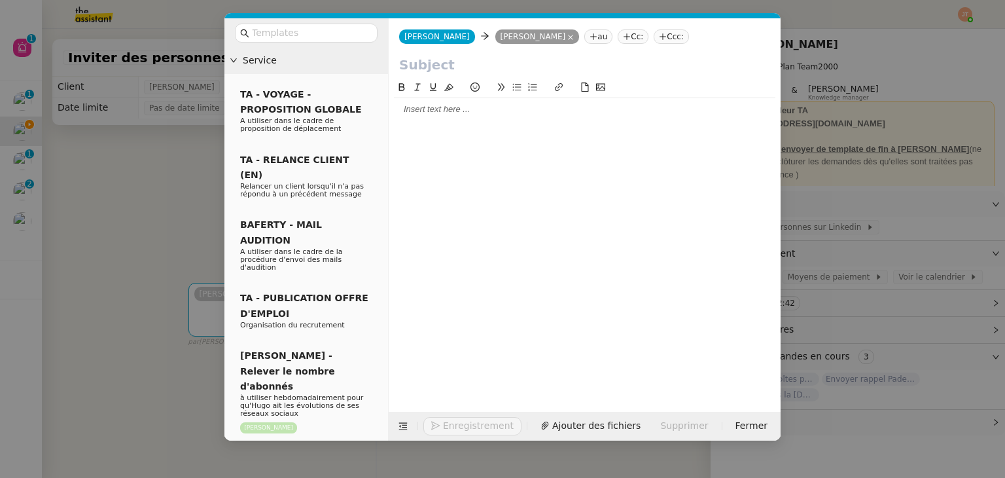
click at [127, 144] on nz-modal-container "Service TA - VOYAGE - PROPOSITION GLOBALE A utiliser dans le cadre de propositi…" at bounding box center [502, 239] width 1005 height 478
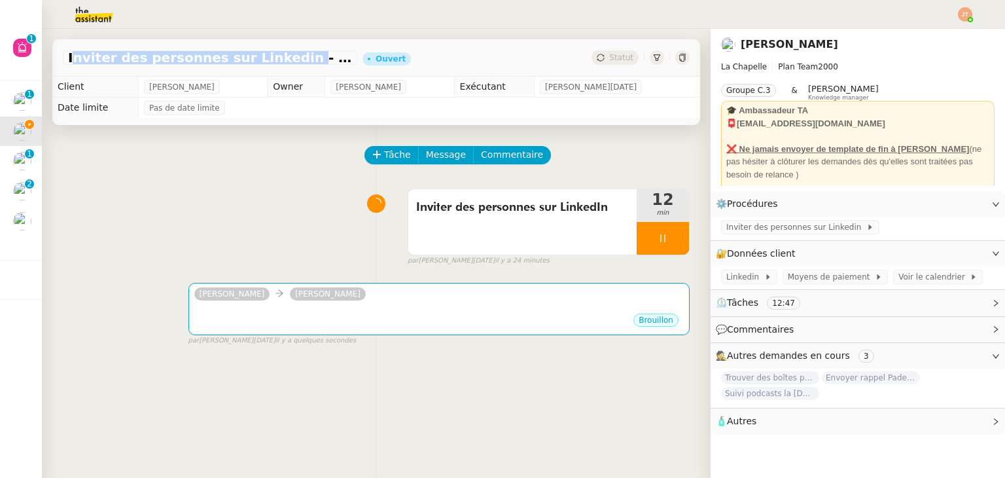
drag, startPoint x: 65, startPoint y: 58, endPoint x: 268, endPoint y: 56, distance: 202.8
click at [268, 56] on div "Inviter des personnes sur Linkedin - [DATE]" at bounding box center [210, 57] width 294 height 14
copy span "Inviter des personnes sur Linkedin"
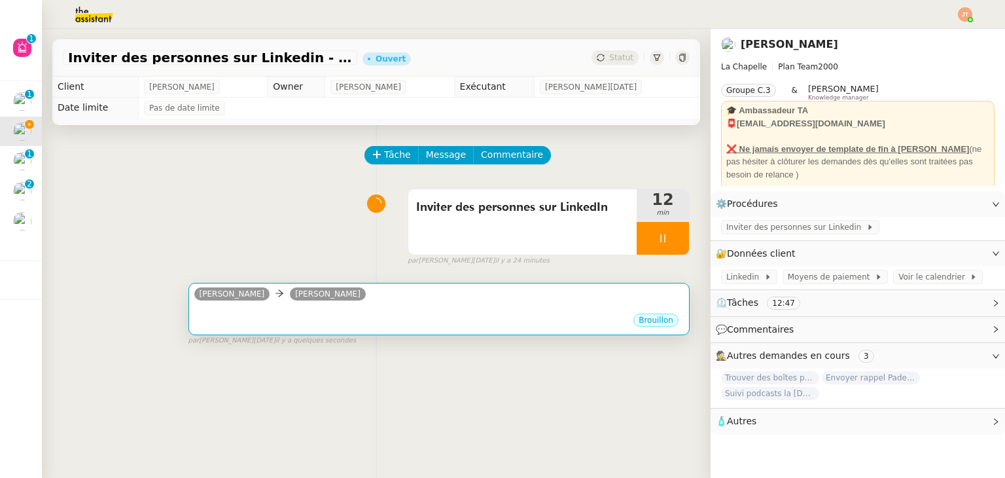
click at [326, 304] on div "camille Hugo Bentz" at bounding box center [438, 296] width 489 height 20
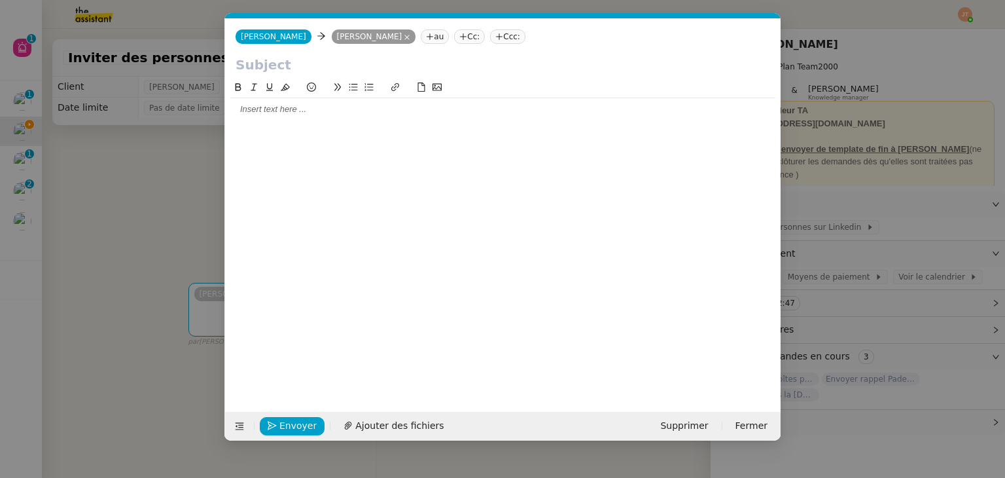
scroll to position [0, 27]
click at [303, 73] on input "text" at bounding box center [503, 65] width 535 height 20
paste input "Inviter des personnes sur Linkedin"
click at [302, 111] on div at bounding box center [502, 109] width 545 height 12
type input "Inviter des personnes sur LinkedIn"
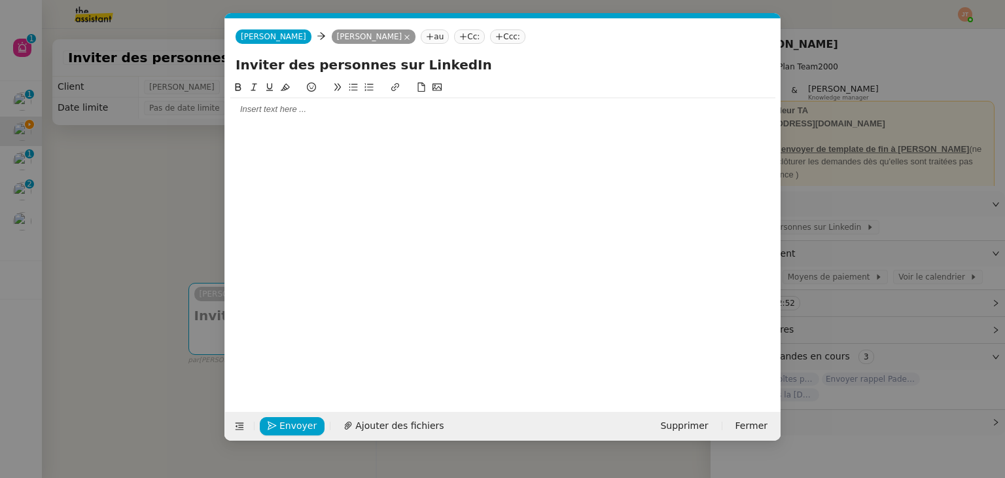
click at [314, 107] on div at bounding box center [502, 109] width 545 height 12
click at [167, 181] on nz-modal-container "Service TA - VOYAGE - PROPOSITION GLOBALE A utiliser dans le cadre de propositi…" at bounding box center [502, 239] width 1005 height 478
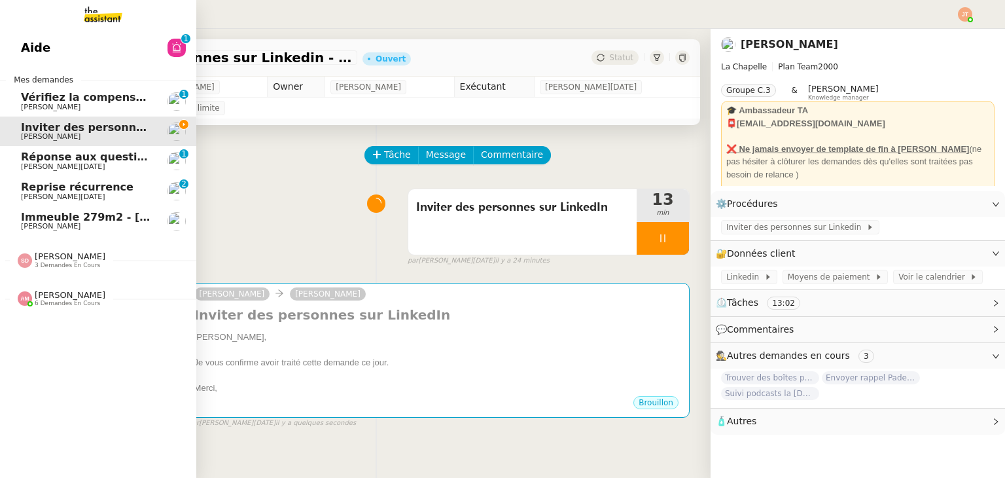
click at [80, 213] on span "Immeuble 279m2 - [GEOGRAPHIC_DATA] 13012 - 619 000€" at bounding box center [192, 217] width 343 height 12
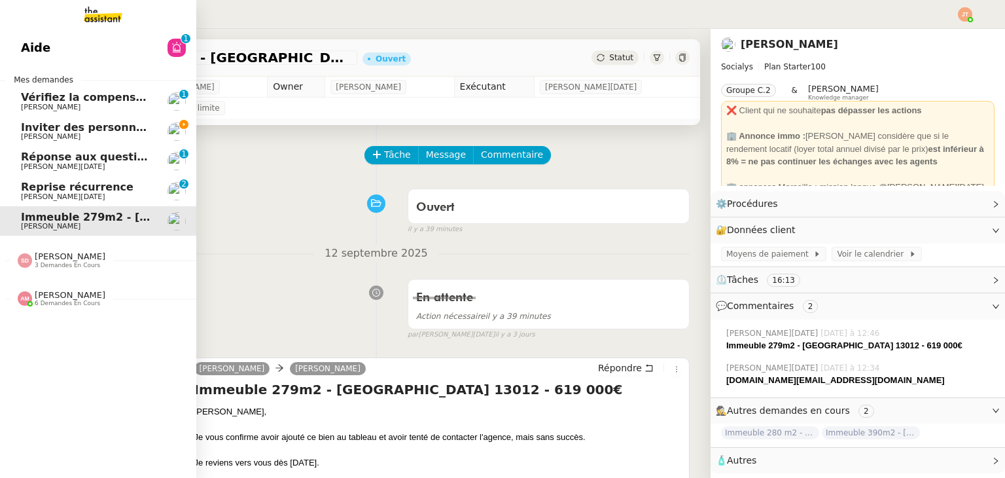
click at [52, 104] on span "[PERSON_NAME]" at bounding box center [51, 107] width 60 height 9
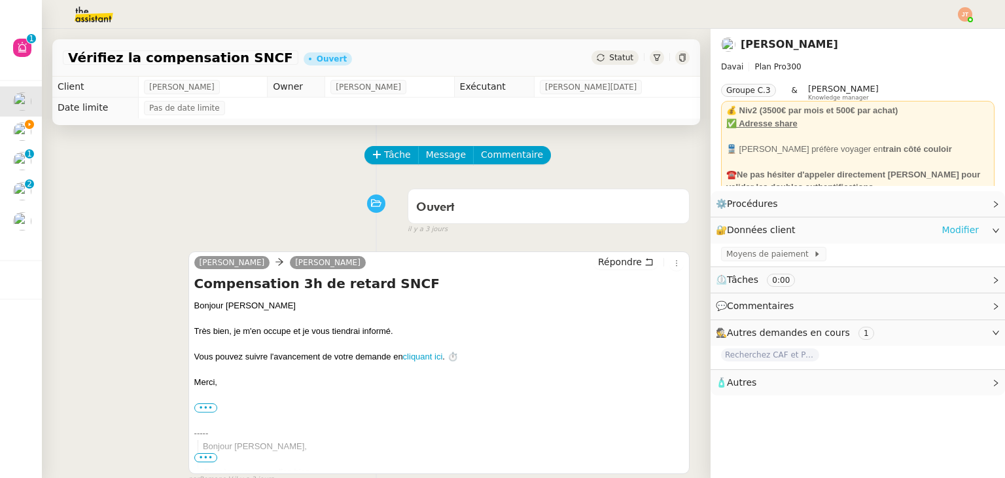
click at [949, 228] on link "Modifier" at bounding box center [960, 229] width 37 height 15
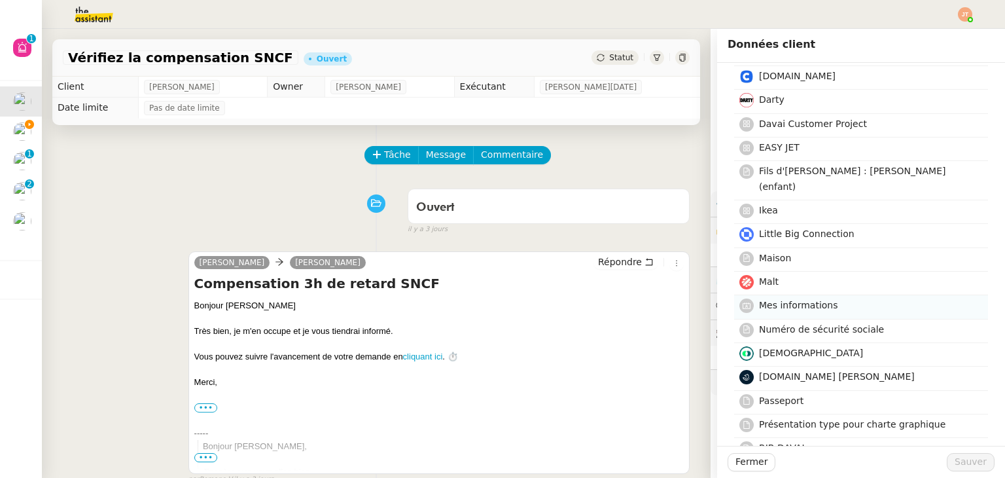
scroll to position [196, 0]
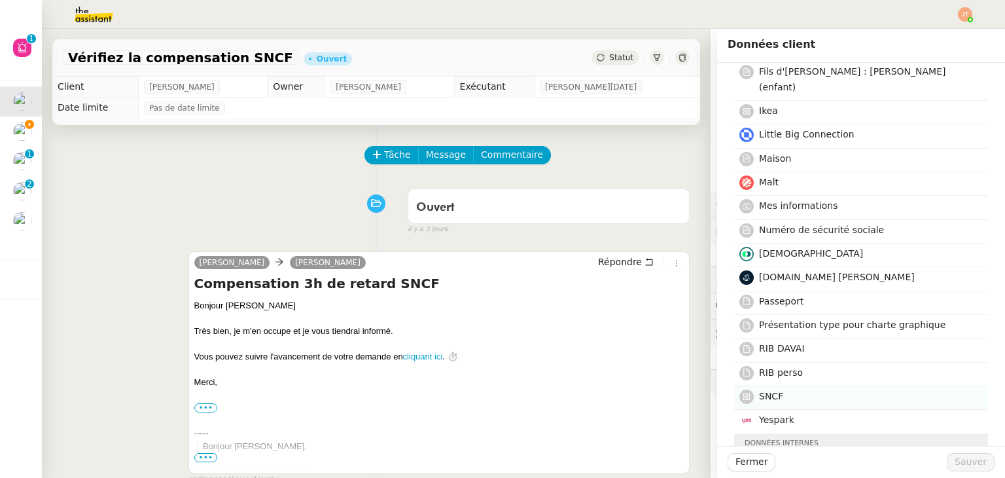
click at [768, 391] on span "SNCF" at bounding box center [771, 396] width 24 height 10
click at [970, 463] on span "Sauver" at bounding box center [971, 461] width 32 height 15
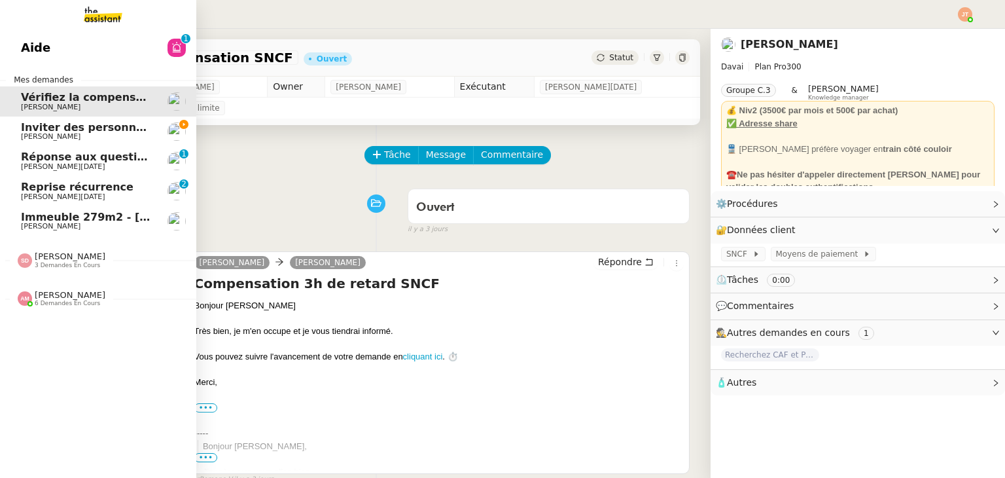
click at [93, 131] on span "Inviter des personnes sur Linkedin - [DATE]" at bounding box center [149, 127] width 256 height 12
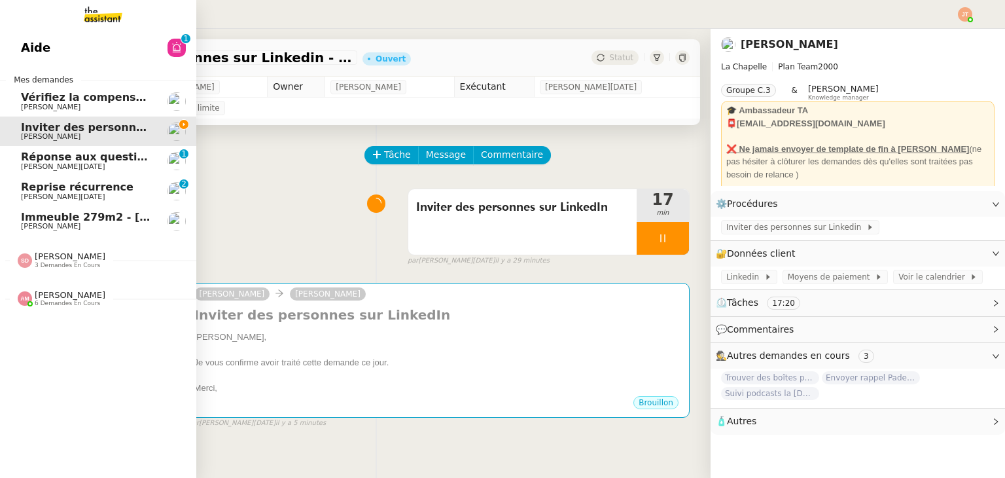
click at [58, 99] on span "Vérifiez la compensation SNCF" at bounding box center [111, 97] width 180 height 12
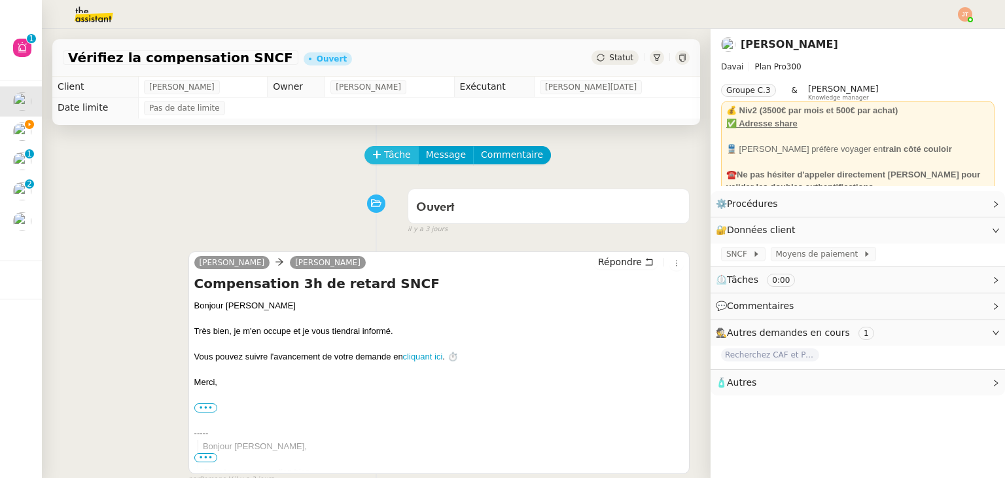
click at [385, 156] on span "Tâche" at bounding box center [397, 154] width 27 height 15
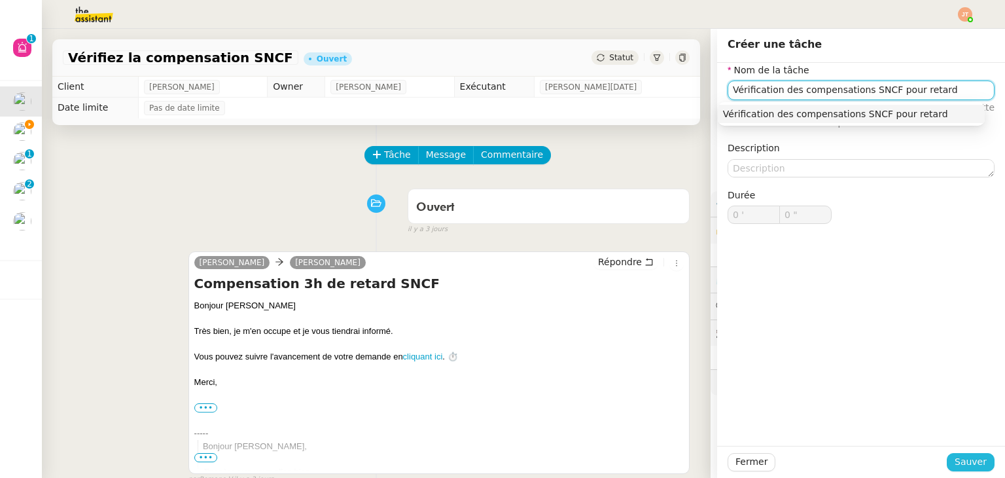
type input "Vérification des compensations SNCF pour retard"
click at [971, 467] on span "Sauver" at bounding box center [971, 461] width 32 height 15
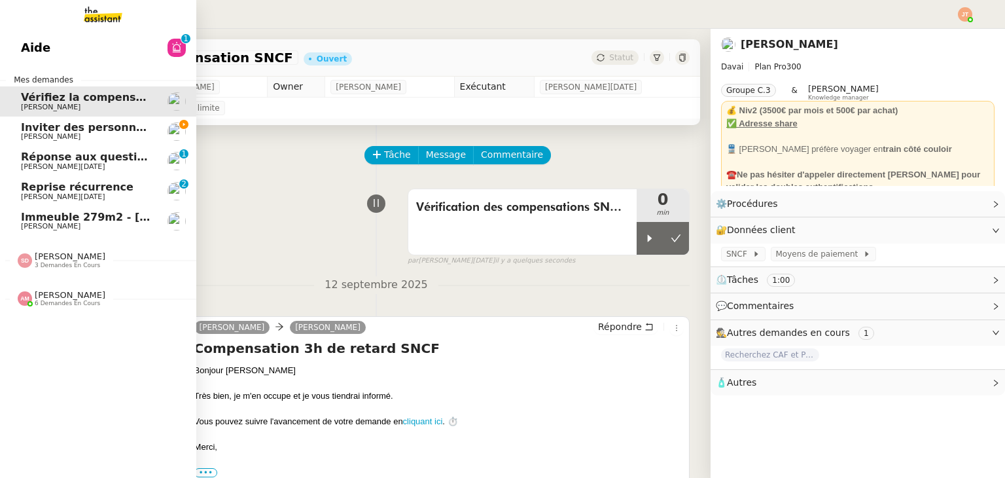
click at [77, 129] on span "Inviter des personnes sur Linkedin - [DATE]" at bounding box center [149, 127] width 256 height 12
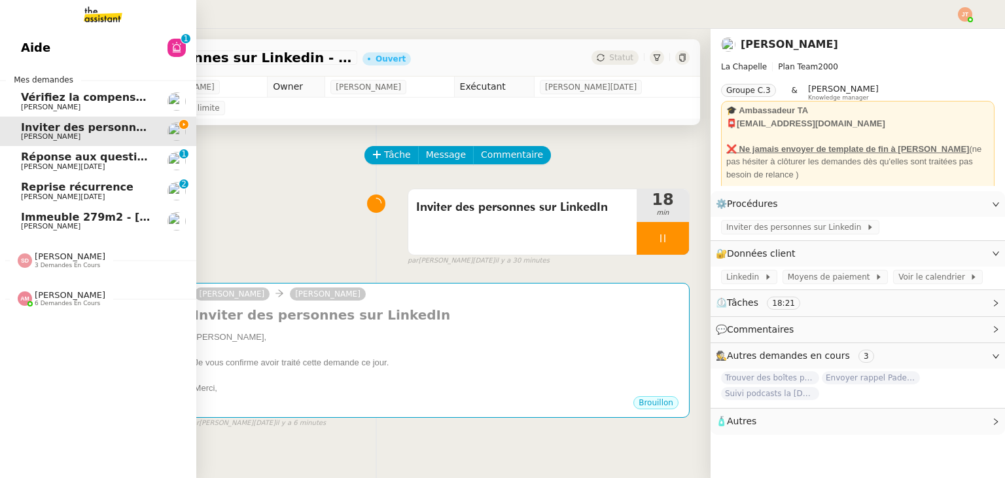
click at [50, 99] on span "Vérifiez la compensation SNCF" at bounding box center [111, 97] width 180 height 12
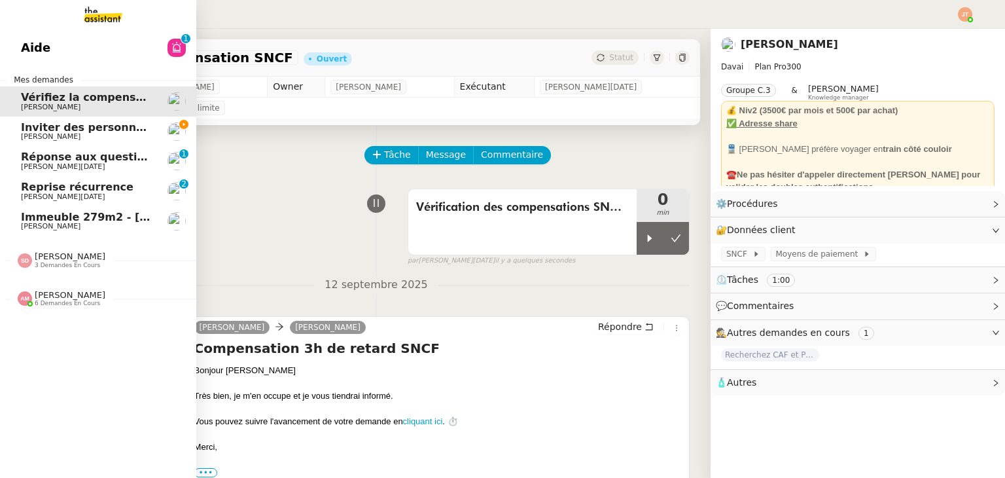
click at [29, 124] on span "Inviter des personnes sur Linkedin - [DATE]" at bounding box center [149, 127] width 256 height 12
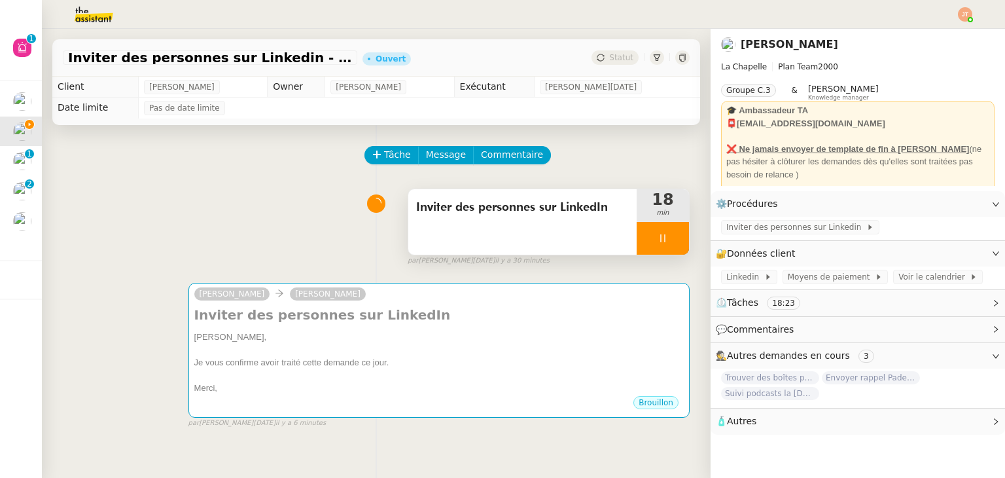
click at [637, 234] on div at bounding box center [663, 238] width 52 height 33
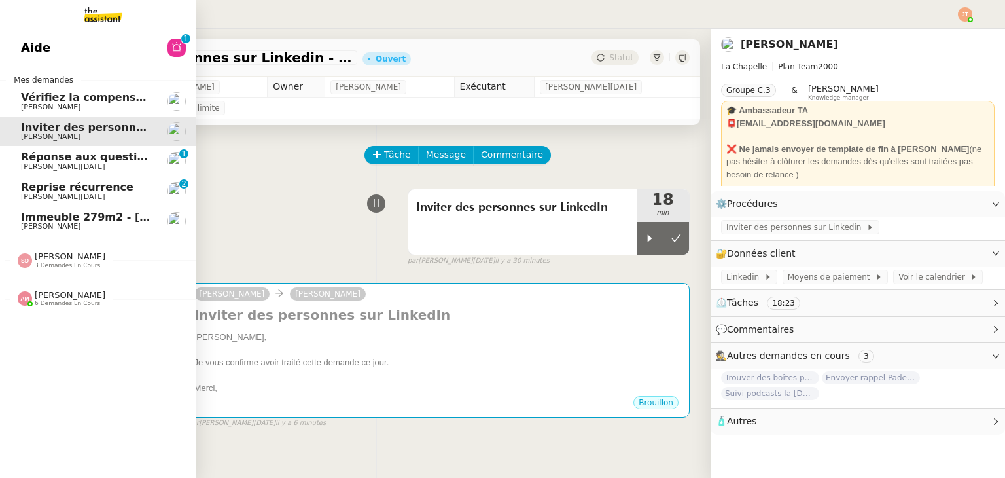
click at [37, 104] on span "[PERSON_NAME]" at bounding box center [51, 107] width 60 height 9
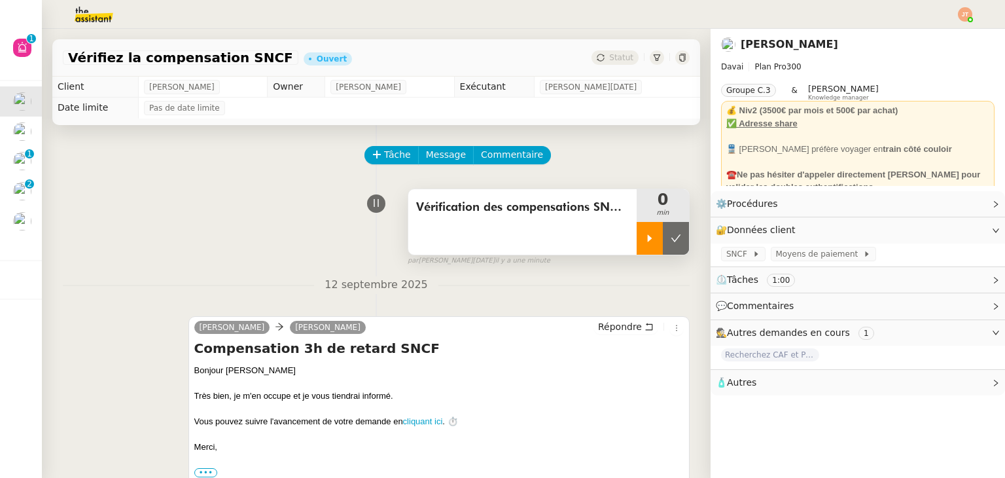
click at [637, 250] on div at bounding box center [650, 238] width 26 height 33
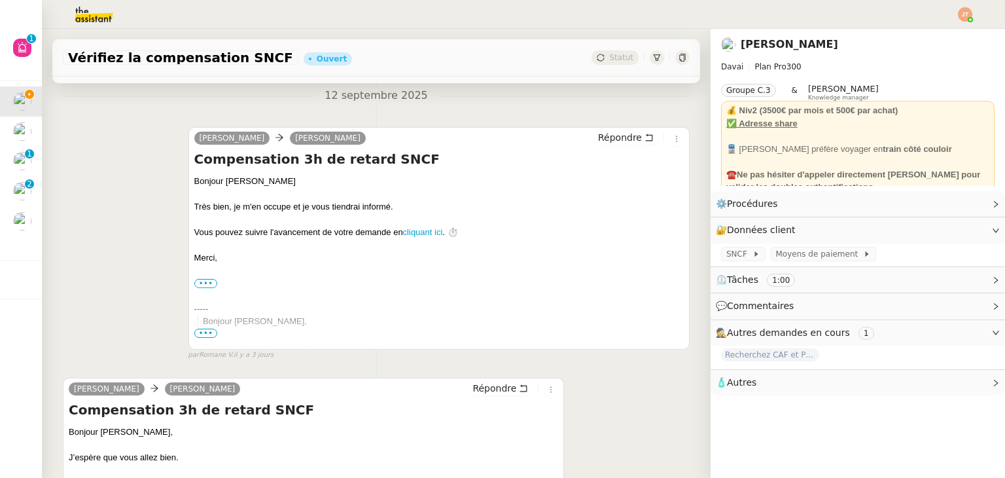
scroll to position [196, 0]
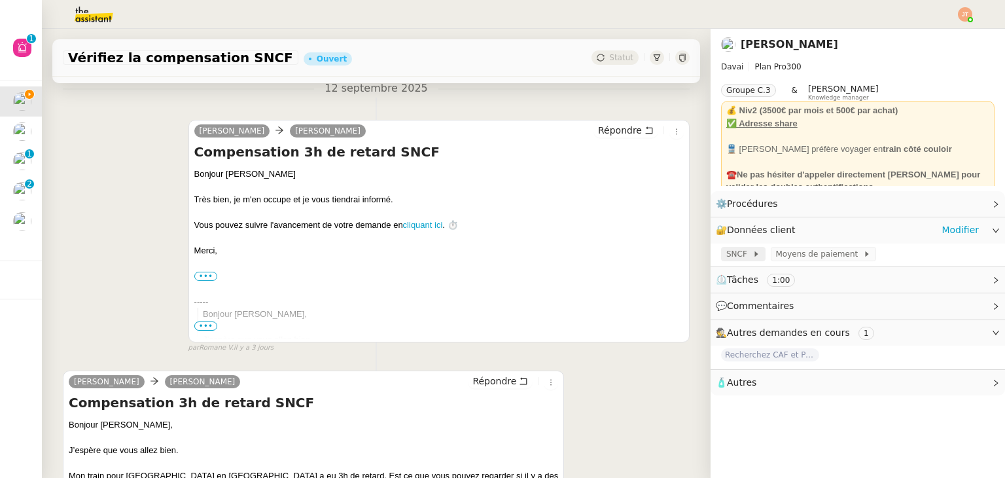
click at [721, 257] on div "SNCF" at bounding box center [743, 254] width 44 height 14
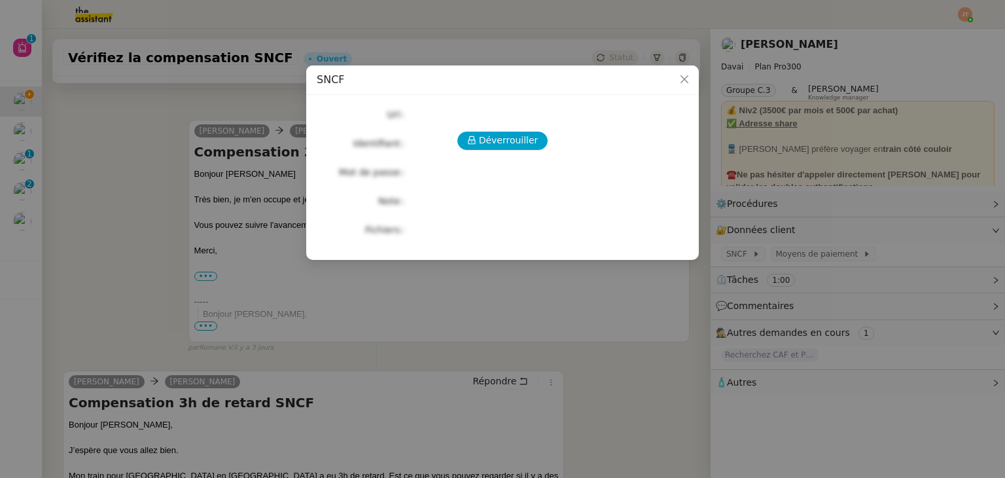
click at [523, 151] on div "Déverrouiller Url Identifiant Mot de passe Note Fichiers Upload" at bounding box center [503, 171] width 372 height 133
click at [510, 141] on span "Déverrouiller" at bounding box center [509, 140] width 60 height 15
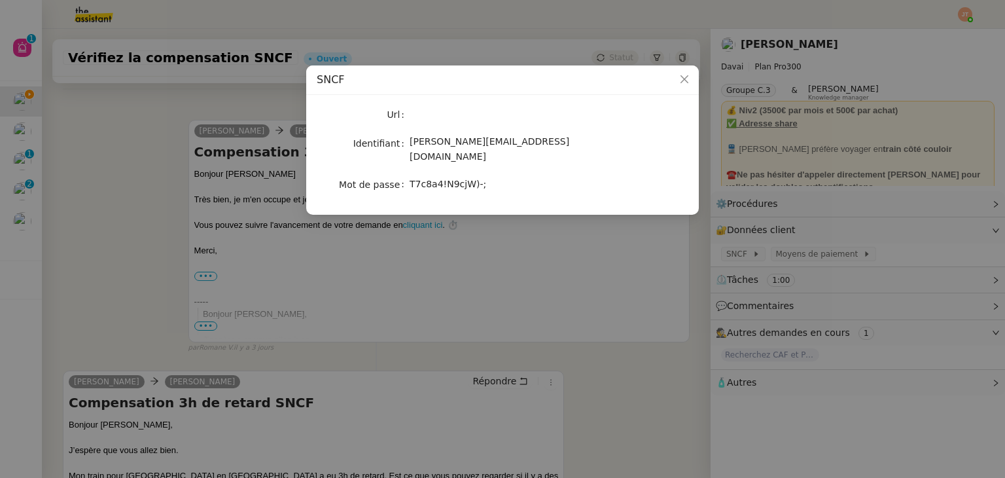
click at [147, 160] on nz-modal-container "SNCF Url Identifiant emile@davai.co Mot de passe T7c8a4!N9cjW)-;" at bounding box center [502, 239] width 1005 height 478
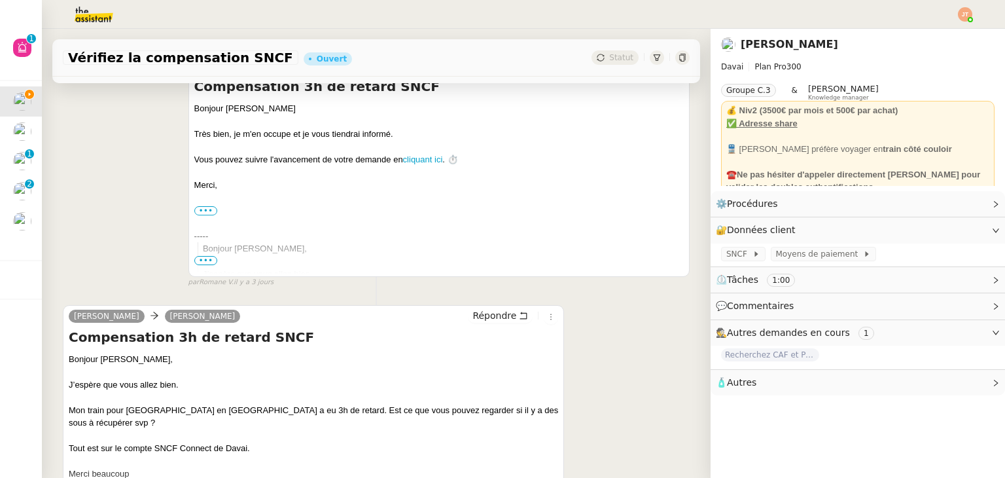
scroll to position [0, 0]
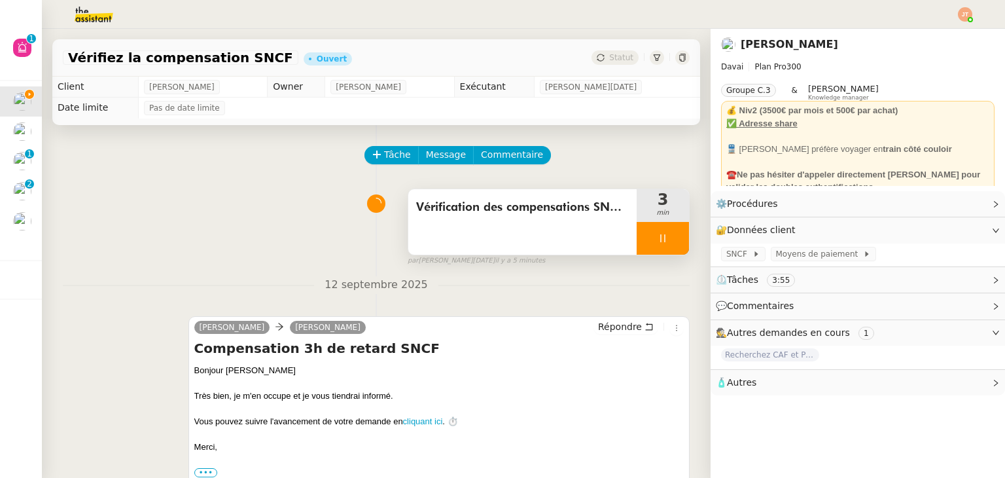
click at [650, 233] on div at bounding box center [663, 238] width 52 height 33
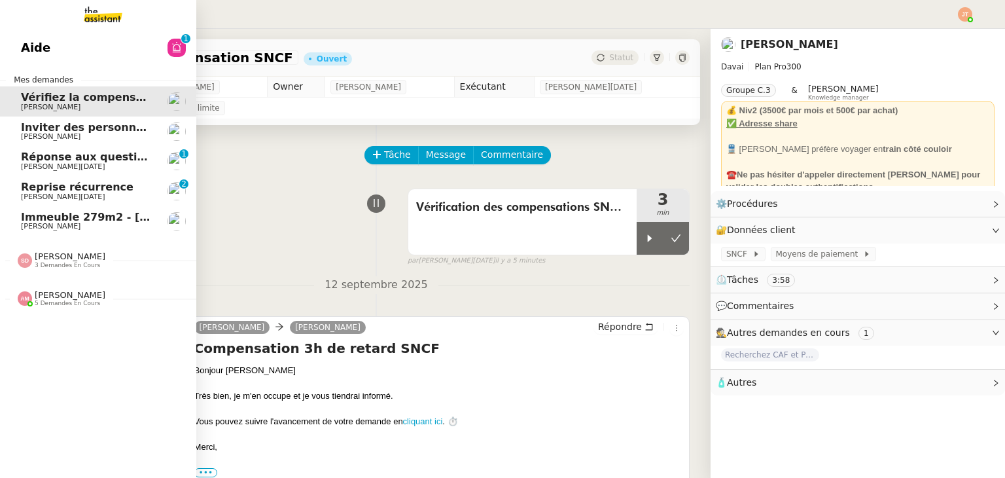
click at [73, 133] on span "[PERSON_NAME]" at bounding box center [87, 137] width 132 height 8
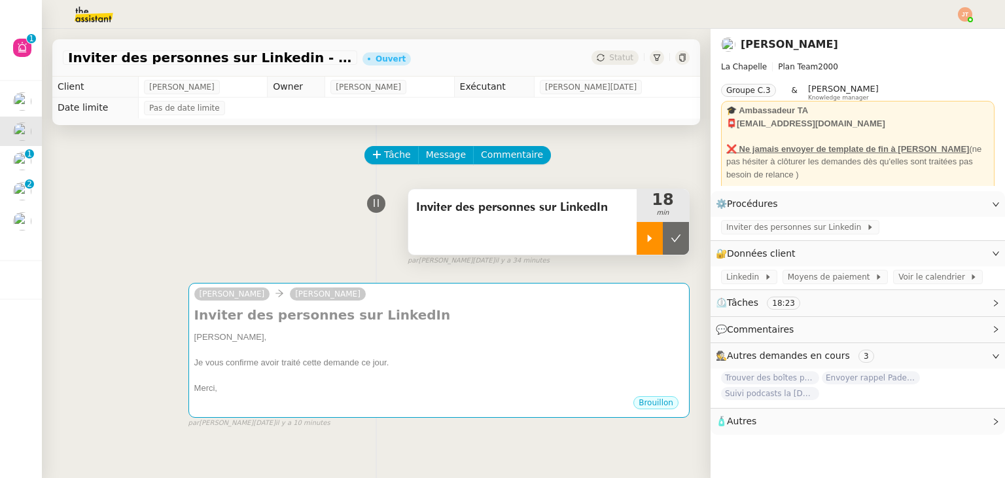
click at [644, 236] on icon at bounding box center [649, 238] width 10 height 10
click at [963, 257] on link "Modifier" at bounding box center [960, 253] width 37 height 15
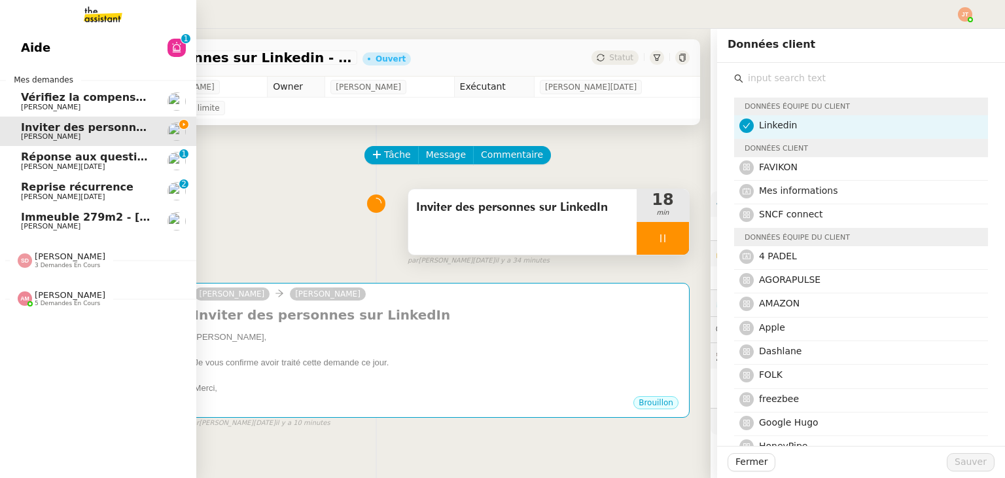
click at [46, 100] on span "Vérifiez la compensation SNCF" at bounding box center [111, 97] width 180 height 12
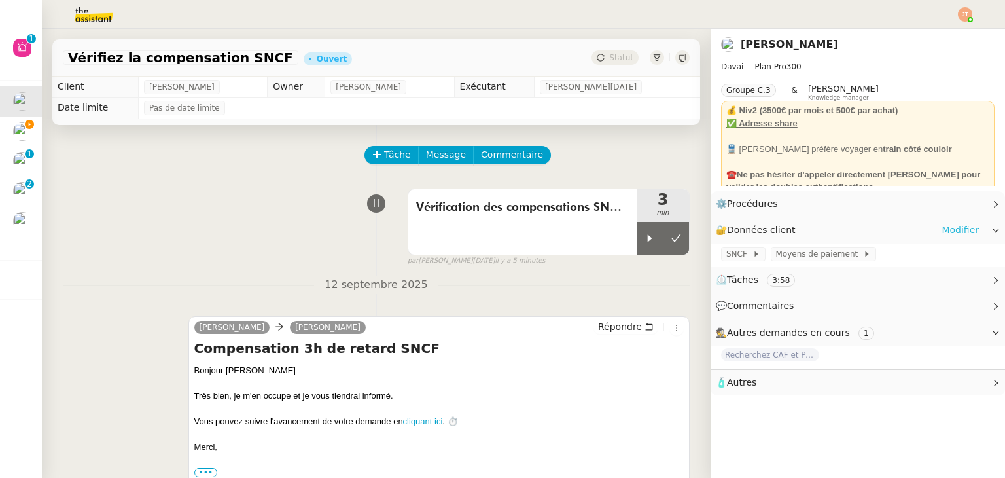
click at [955, 232] on link "Modifier" at bounding box center [960, 229] width 37 height 15
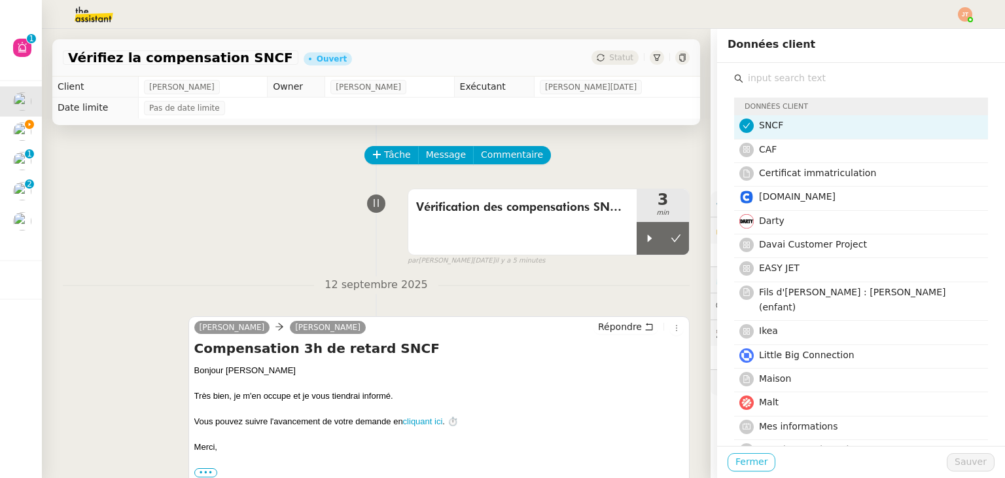
click at [747, 461] on span "Fermer" at bounding box center [751, 461] width 32 height 15
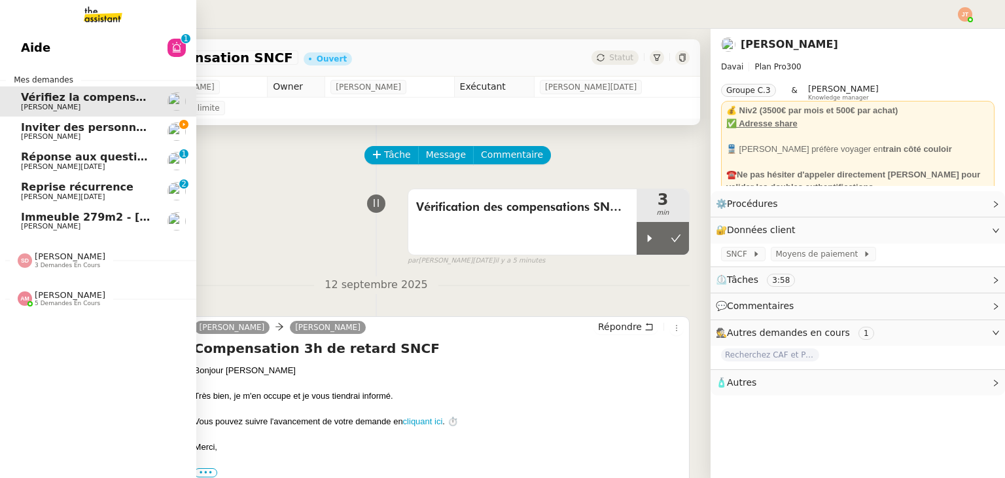
click at [30, 122] on span "Inviter des personnes sur Linkedin - [DATE]" at bounding box center [149, 127] width 256 height 12
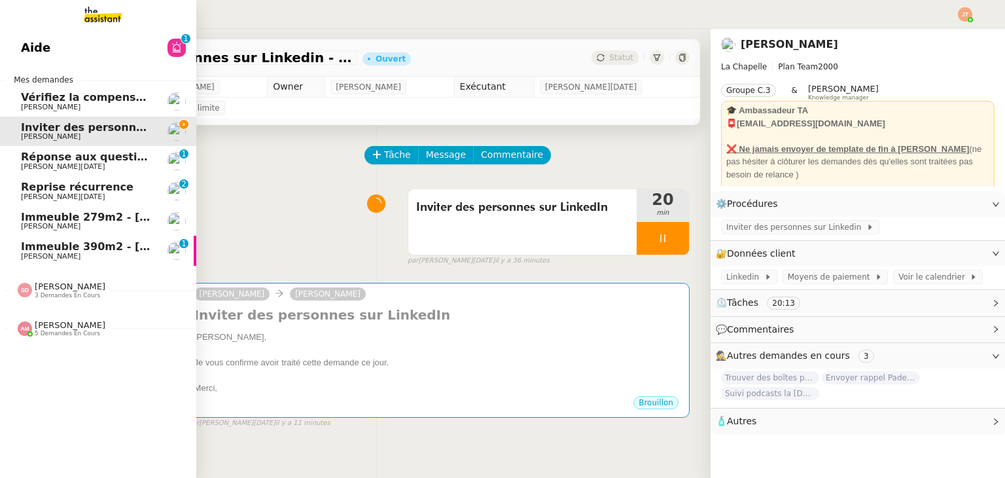
click at [82, 195] on span "[PERSON_NAME][DATE]" at bounding box center [87, 197] width 132 height 8
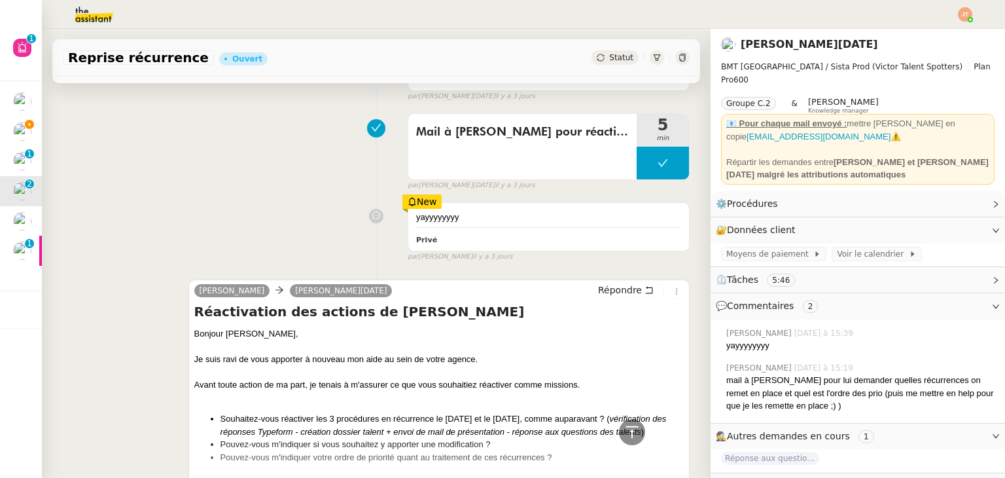
scroll to position [65, 0]
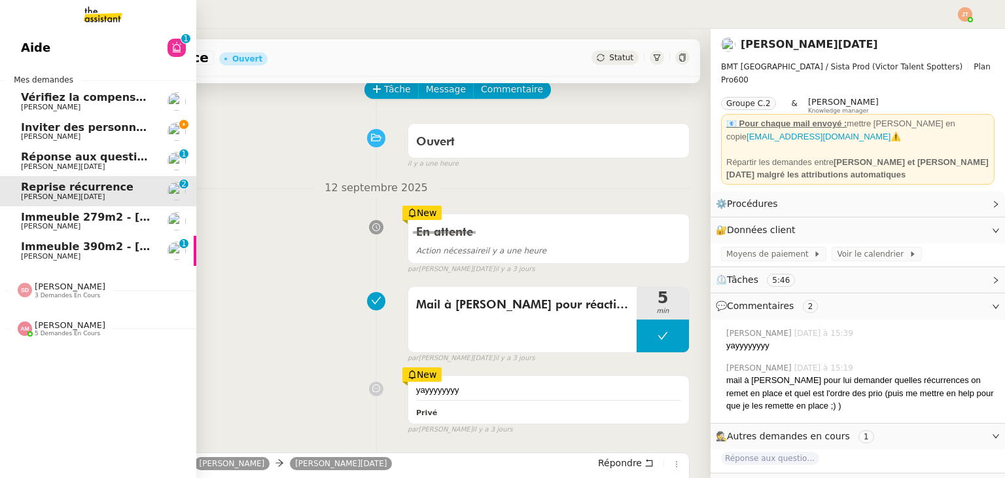
click at [75, 124] on span "Inviter des personnes sur Linkedin - [DATE]" at bounding box center [149, 127] width 256 height 12
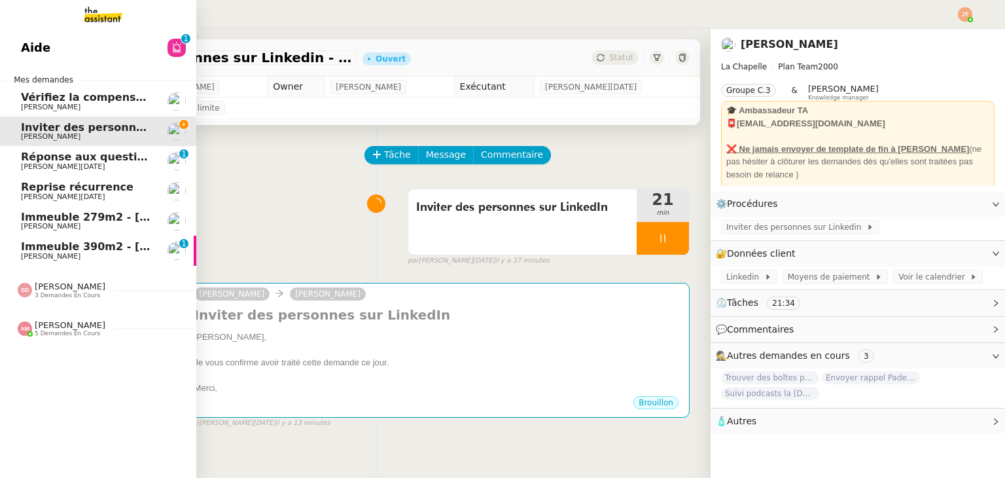
click at [63, 99] on span "Vérifiez la compensation SNCF" at bounding box center [111, 97] width 180 height 12
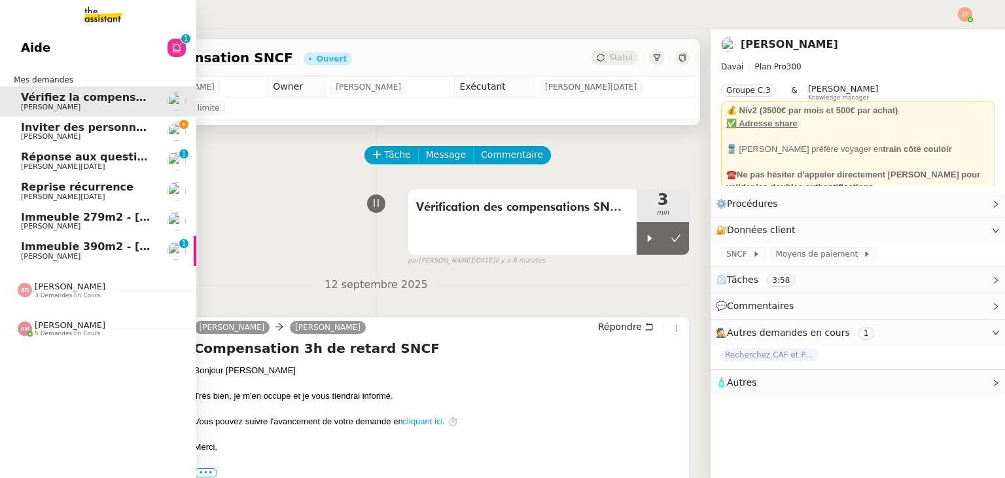
click at [37, 133] on span "[PERSON_NAME]" at bounding box center [51, 136] width 60 height 9
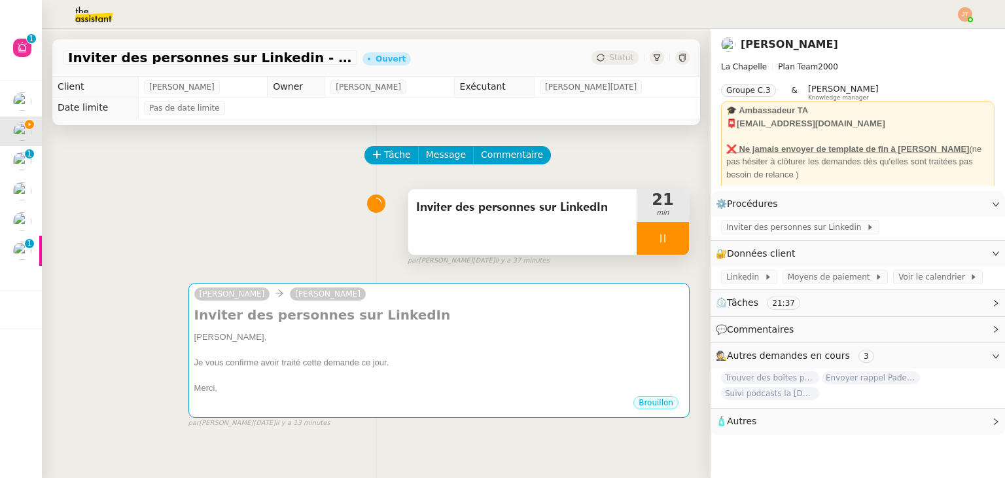
click at [660, 241] on icon at bounding box center [662, 238] width 5 height 8
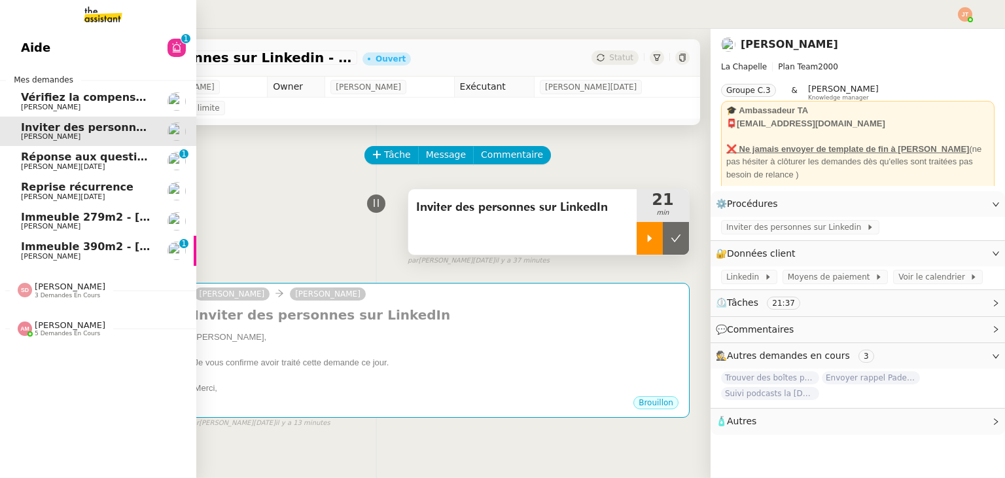
click at [64, 105] on span "[PERSON_NAME]" at bounding box center [87, 107] width 132 height 8
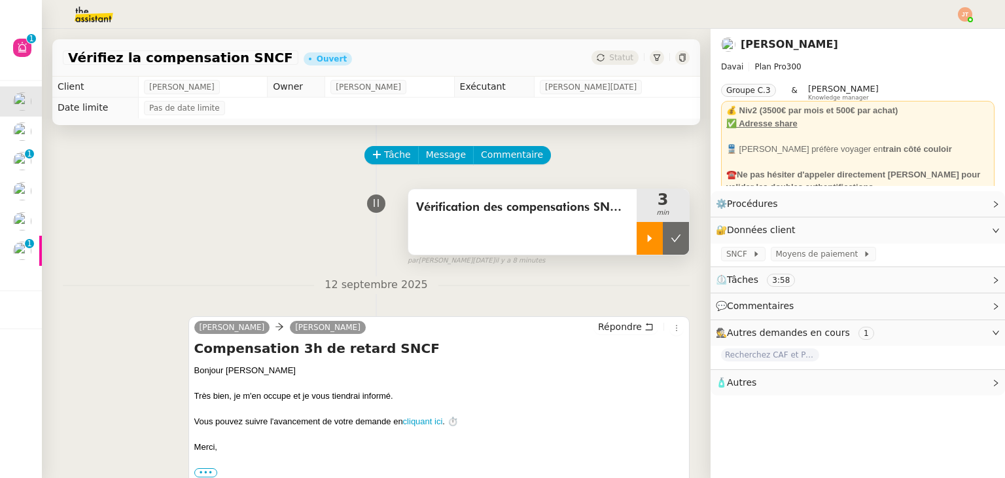
click at [637, 233] on div at bounding box center [650, 238] width 26 height 33
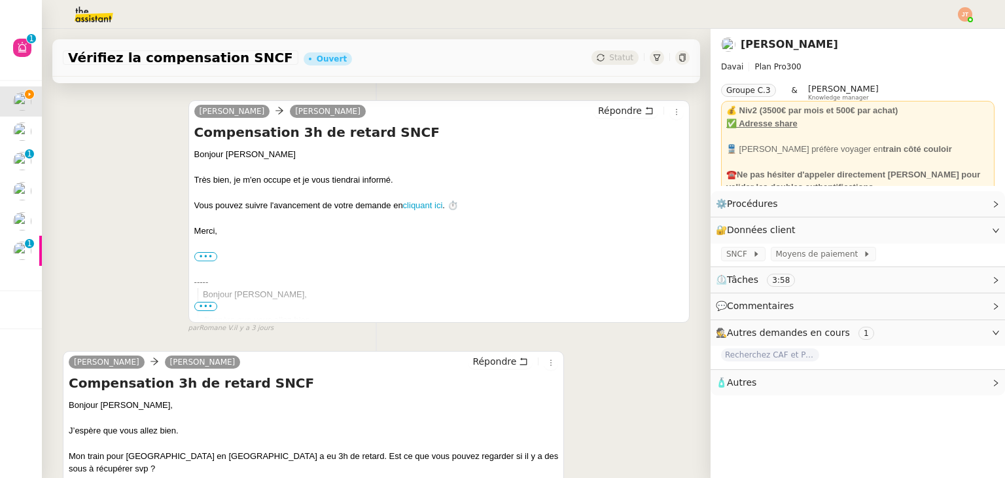
scroll to position [262, 0]
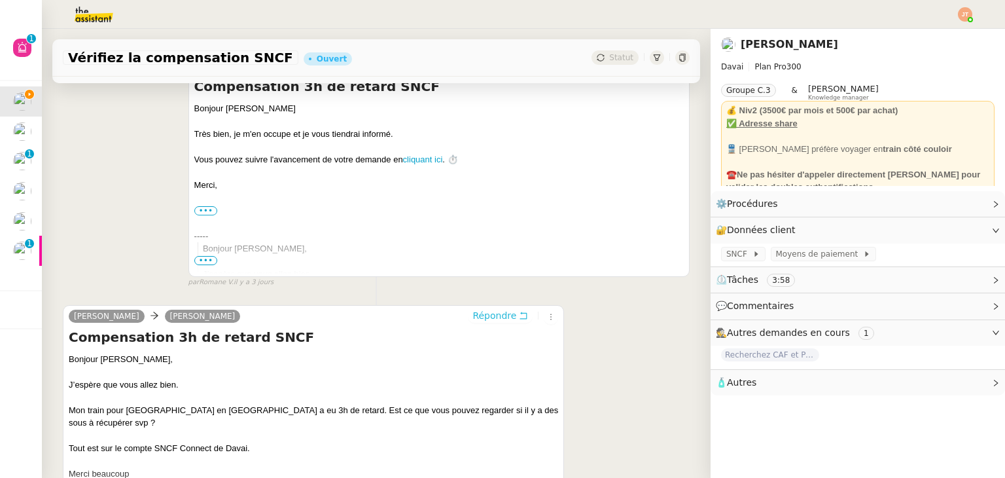
click at [477, 322] on span "Répondre" at bounding box center [494, 315] width 44 height 13
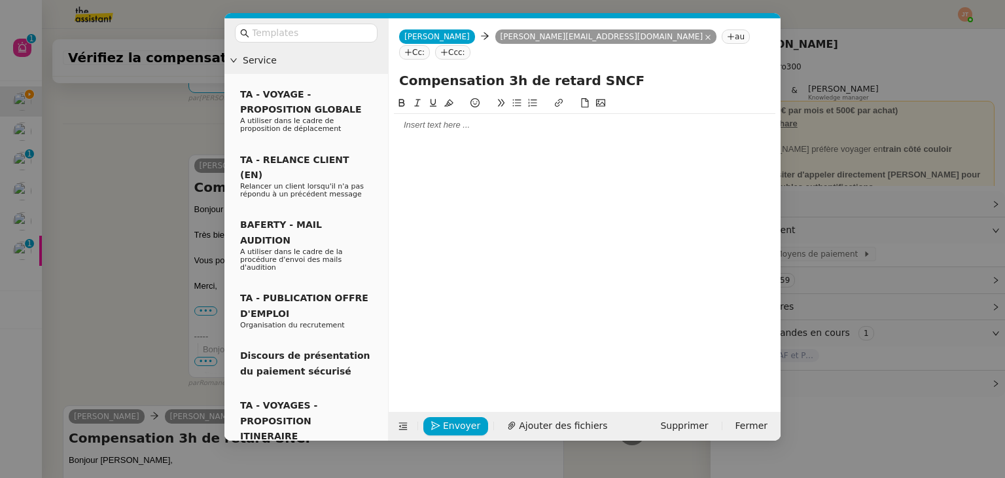
scroll to position [362, 0]
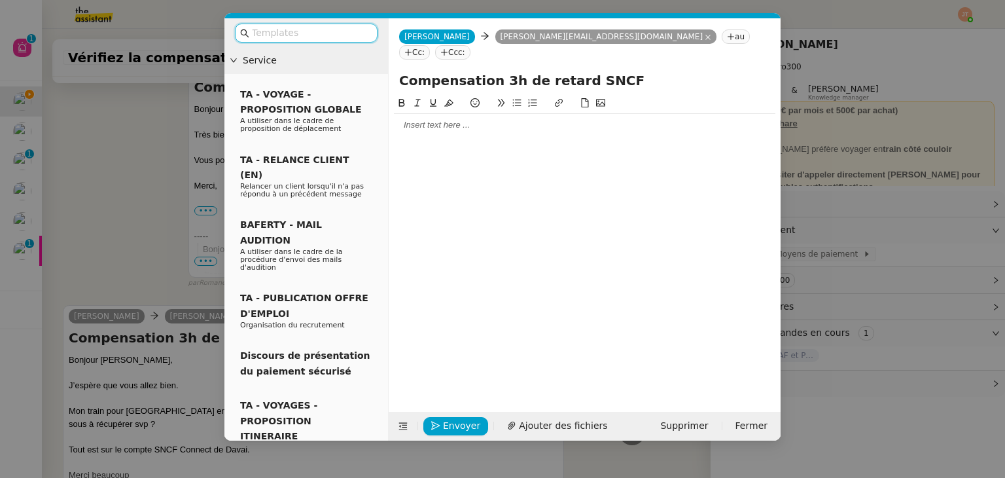
click at [429, 119] on div at bounding box center [584, 125] width 381 height 12
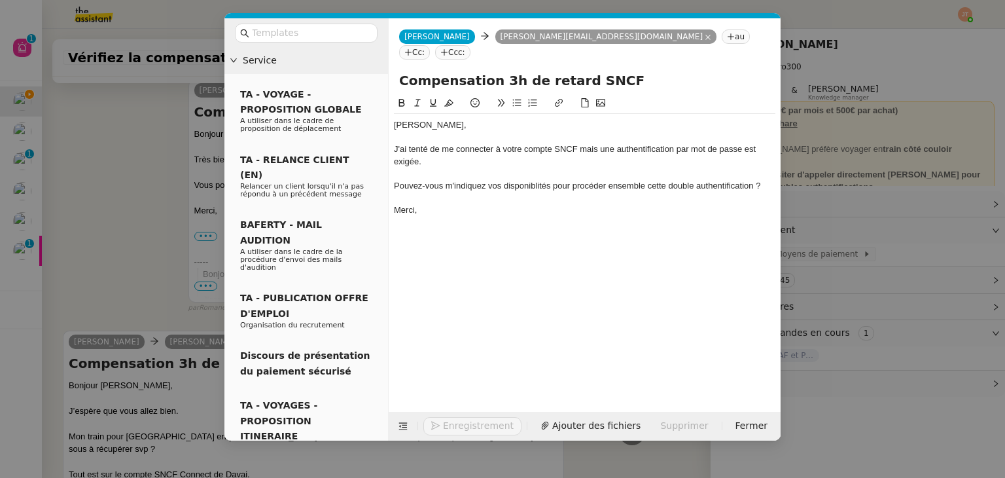
scroll to position [451, 0]
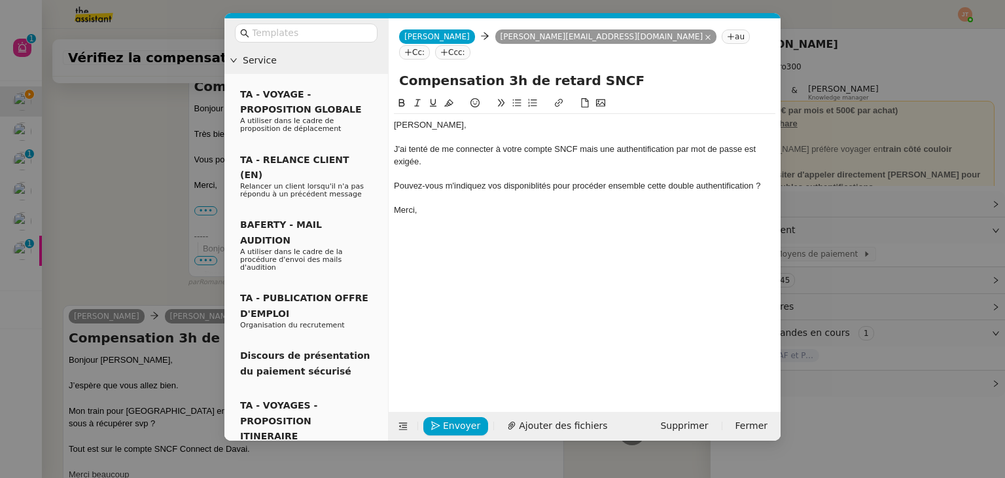
click at [393, 168] on nz-spin "Emile, J'ai tenté de me connecter à votre compte SNCF mais une authentification…" at bounding box center [585, 246] width 392 height 301
click at [396, 180] on div "Pouvez-vous m'indiquez vos disponiblités pour procéder ensemble cette double au…" at bounding box center [584, 186] width 381 height 12
click at [517, 98] on icon at bounding box center [516, 102] width 9 height 9
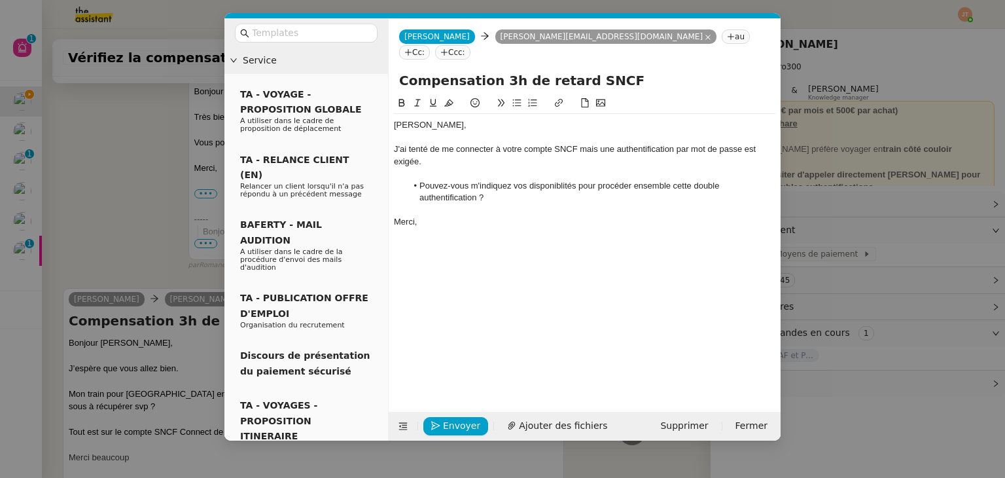
click at [552, 180] on li "Pouvez-vous m'indiquez vos disponiblités pour procéder ensemble cette double au…" at bounding box center [591, 192] width 369 height 24
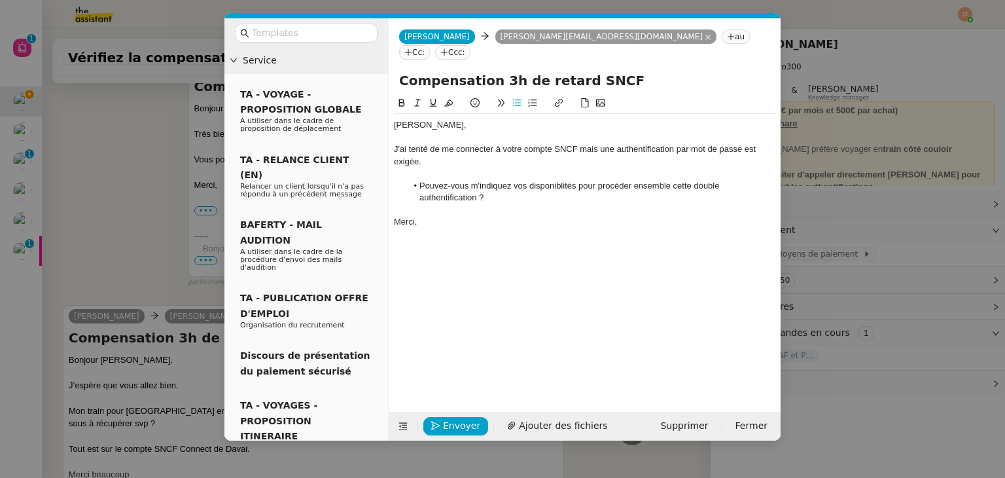
click at [0, 0] on lt-span "disponib i lités" at bounding box center [0, 0] width 0 height 0
click at [587, 143] on div "J'ai tenté de me connecter à votre compte SNCF mais une authentification par mo…" at bounding box center [584, 155] width 381 height 24
click at [0, 0] on lt-span ", mais" at bounding box center [0, 0] width 0 height 0
click at [633, 180] on li "Pouvez-vous m'indiquez vos disponibilités pour procéder ensemble cette double a…" at bounding box center [591, 192] width 369 height 24
click at [673, 180] on li "Pouvez-vous m'indiquez vos disponibilités pour procéder ensemble cette double a…" at bounding box center [591, 192] width 369 height 24
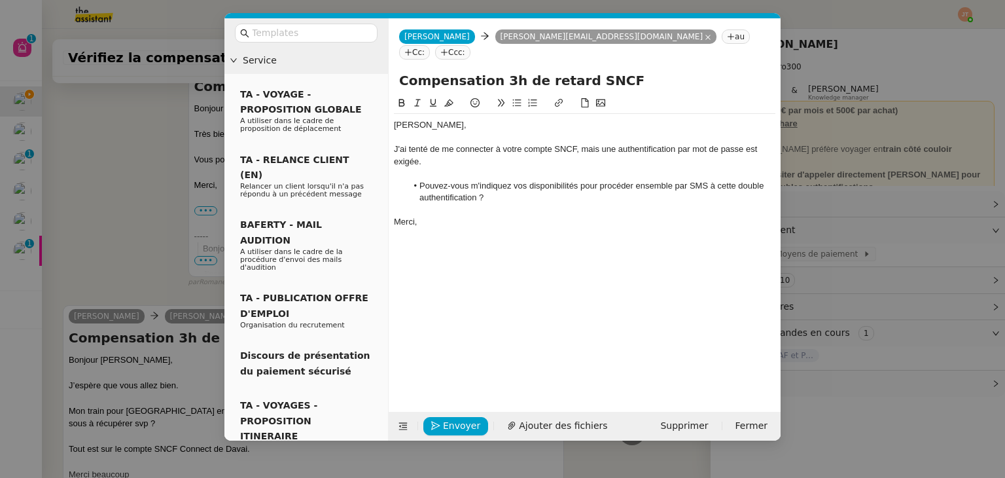
click at [516, 185] on li "Pouvez-vous m'indiquez vos disponibilités pour procéder ensemble par SMS à cett…" at bounding box center [591, 192] width 369 height 24
click at [405, 119] on div "Emile," at bounding box center [584, 125] width 381 height 12
click at [0, 0] on lt-span "Émile" at bounding box center [0, 0] width 0 height 0
click at [461, 204] on div at bounding box center [584, 210] width 381 height 12
click at [461, 423] on span "Envoyer" at bounding box center [461, 425] width 37 height 15
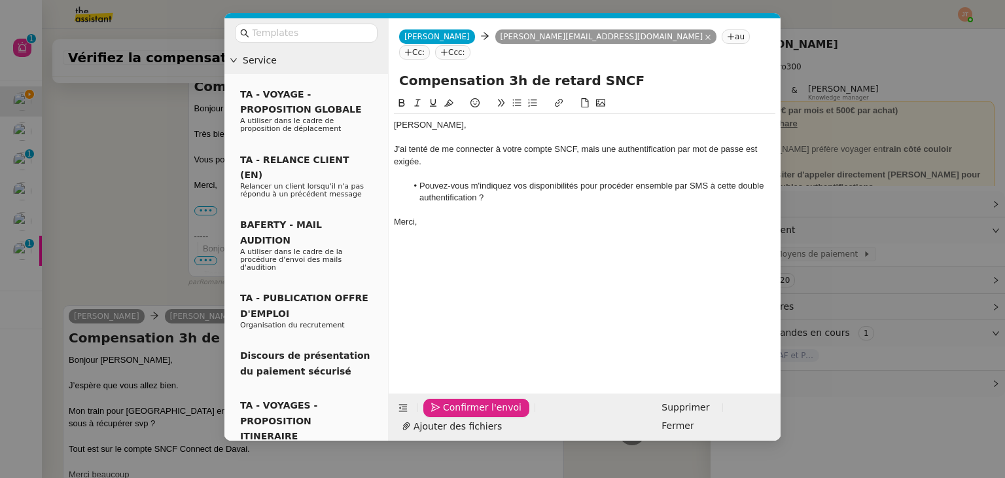
click at [461, 415] on span "Confirmer l'envoi" at bounding box center [482, 407] width 79 height 15
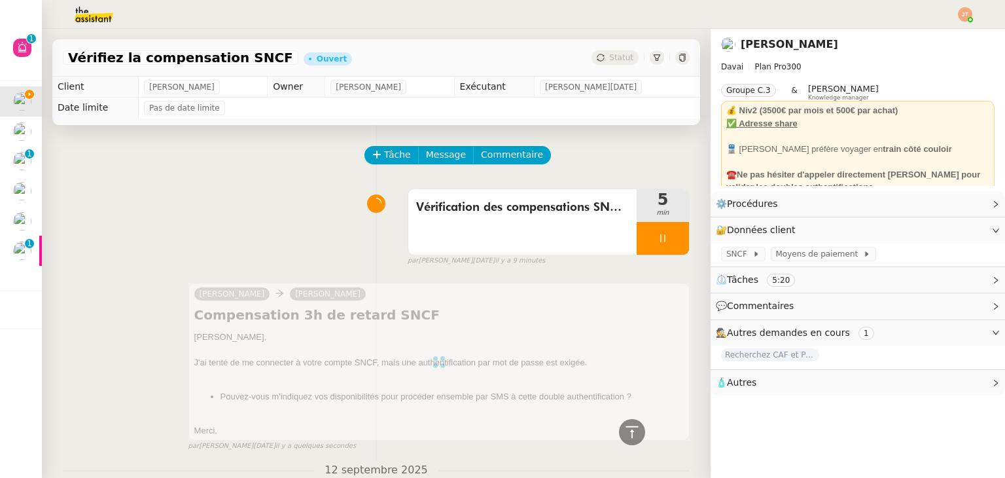
scroll to position [0, 0]
click at [639, 243] on div at bounding box center [663, 238] width 52 height 33
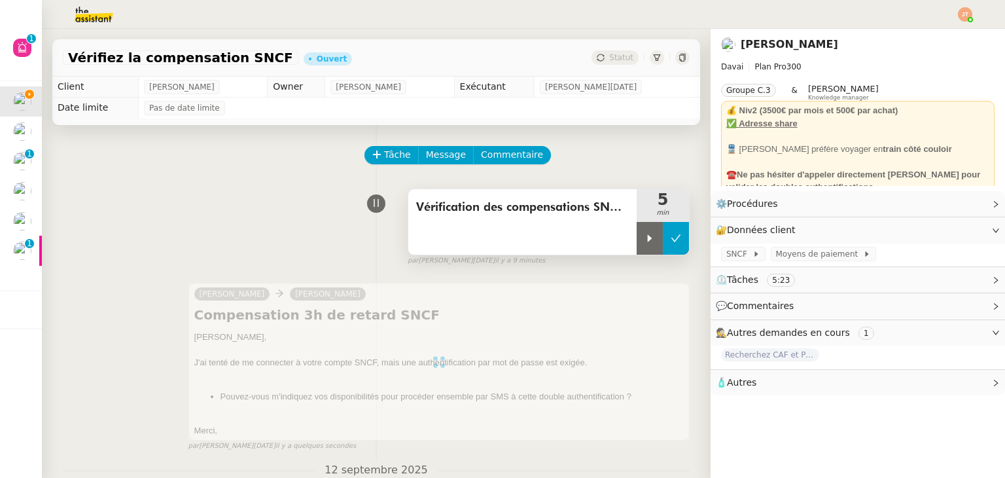
click at [671, 240] on icon at bounding box center [676, 237] width 10 height 7
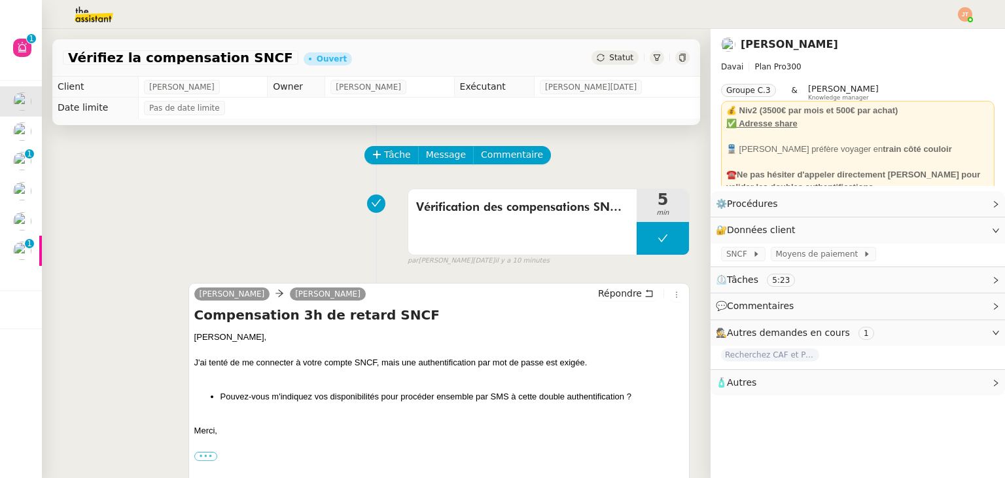
click at [597, 67] on div "Vérifiez la compensation SNCF Ouvert Statut" at bounding box center [376, 57] width 648 height 37
click at [599, 64] on div "Statut" at bounding box center [614, 57] width 47 height 14
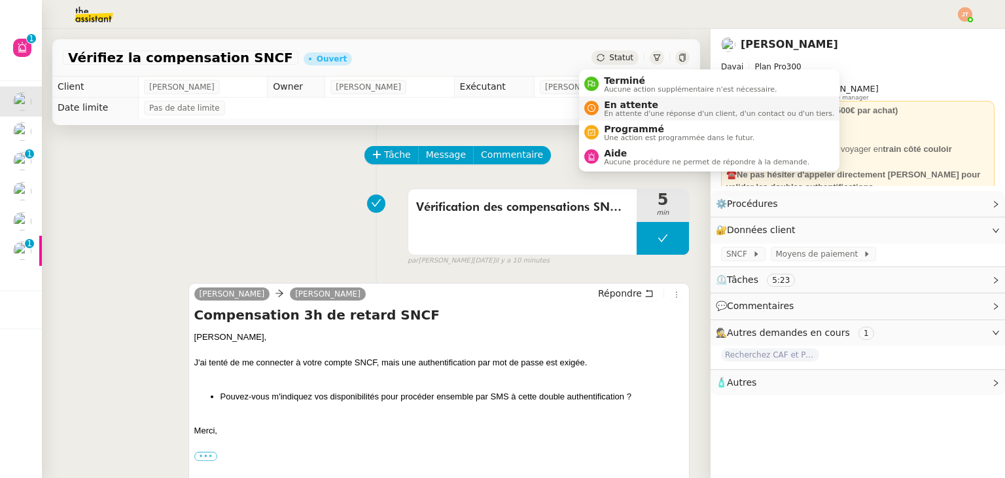
click at [604, 110] on span "En attente d'une réponse d'un client, d'un contact ou d'un tiers." at bounding box center [719, 113] width 230 height 7
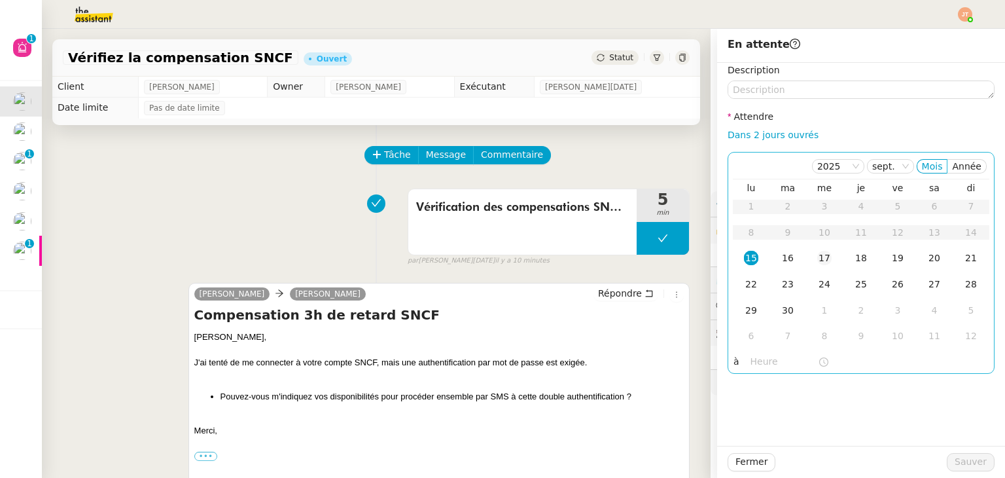
click at [817, 262] on div "17" at bounding box center [824, 258] width 14 height 14
click at [754, 364] on input "text" at bounding box center [783, 361] width 67 height 15
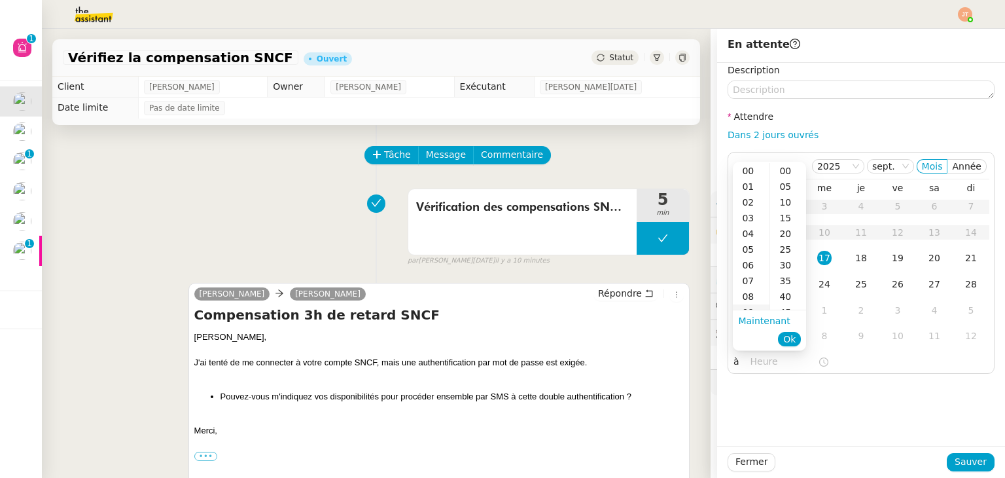
click at [752, 305] on div "09" at bounding box center [751, 312] width 37 height 16
click at [785, 167] on div "00" at bounding box center [788, 171] width 36 height 16
type input "09:00"
click at [790, 341] on span "Ok" at bounding box center [789, 338] width 12 height 13
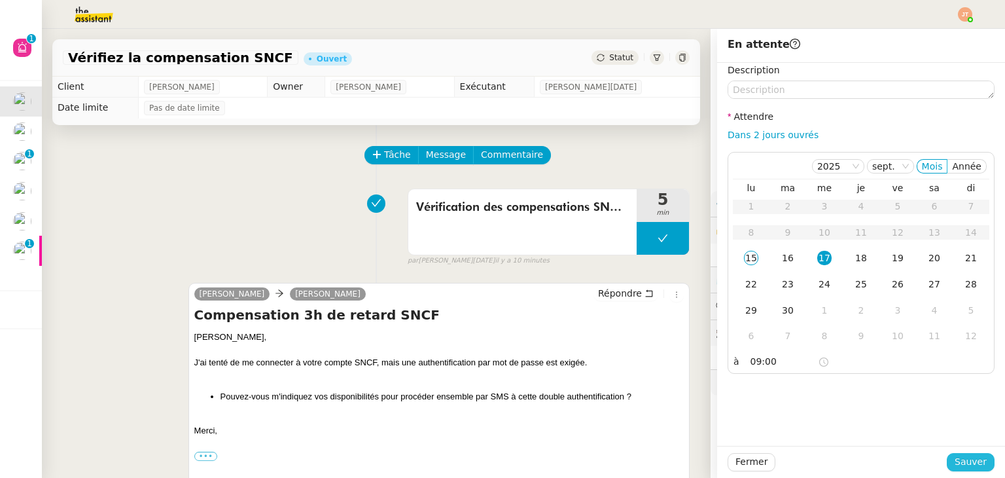
click at [973, 463] on span "Sauver" at bounding box center [971, 461] width 32 height 15
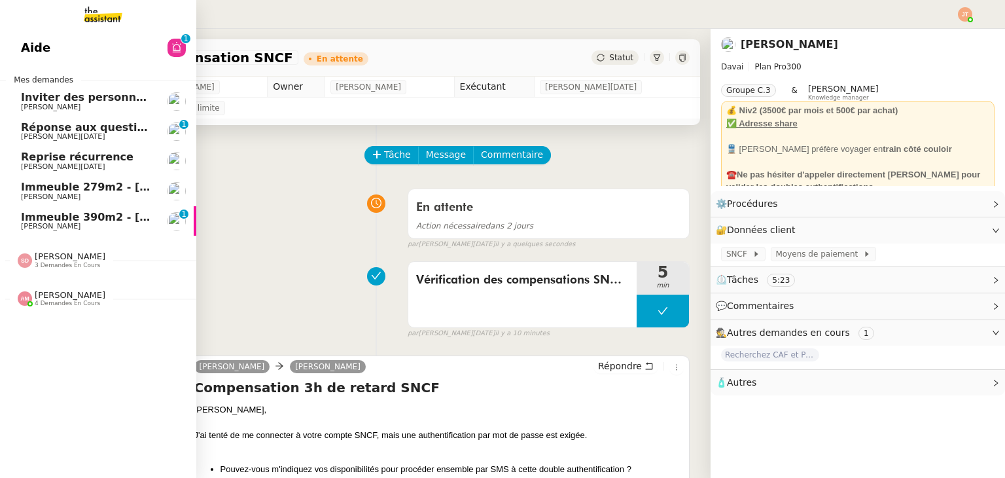
click at [35, 101] on span "Inviter des personnes sur Linkedin - [DATE]" at bounding box center [149, 97] width 256 height 12
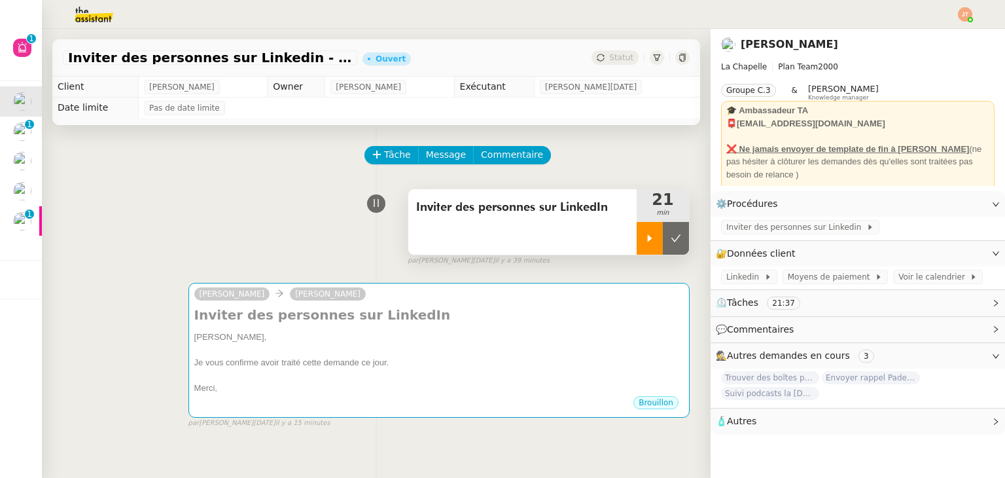
click at [637, 249] on div at bounding box center [650, 238] width 26 height 33
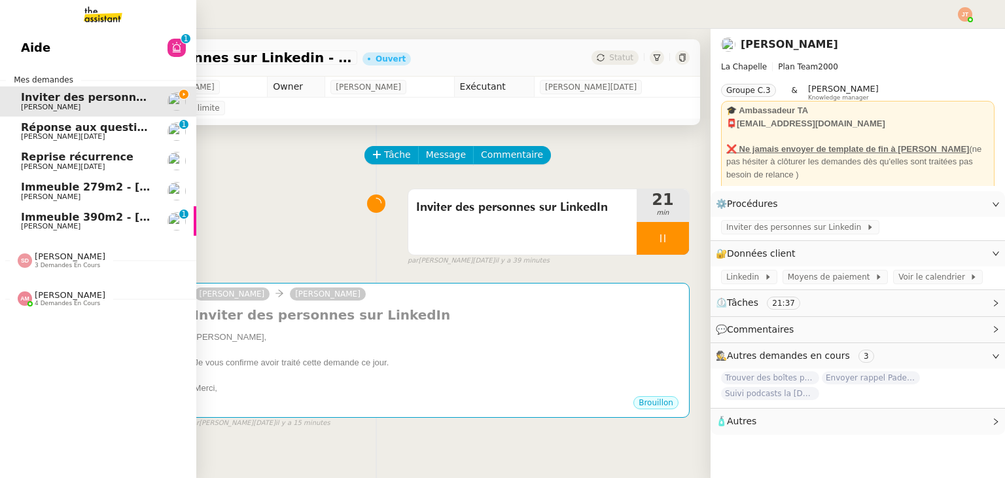
click at [90, 216] on span "Immeuble 390m2 - Marseille 13001 - 799 000€" at bounding box center [192, 217] width 343 height 12
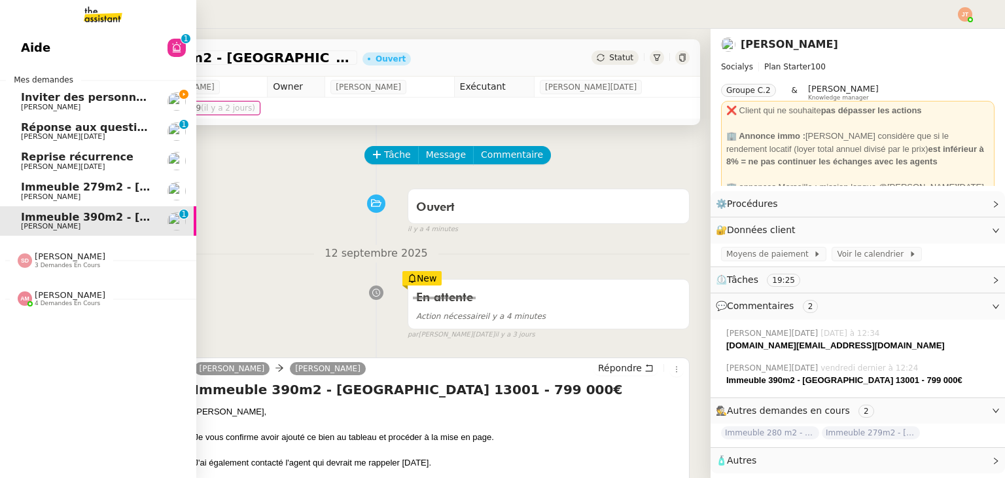
click at [118, 194] on span "[PERSON_NAME]" at bounding box center [87, 197] width 132 height 8
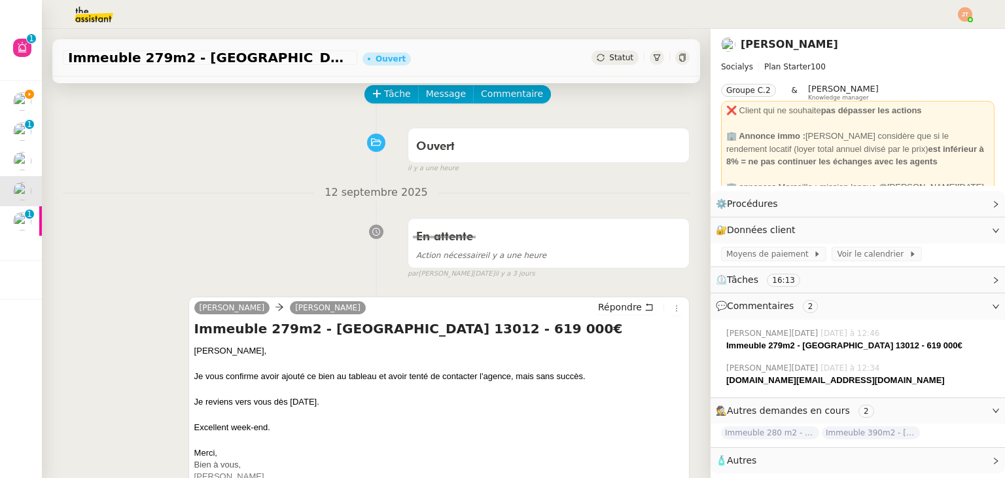
scroll to position [65, 0]
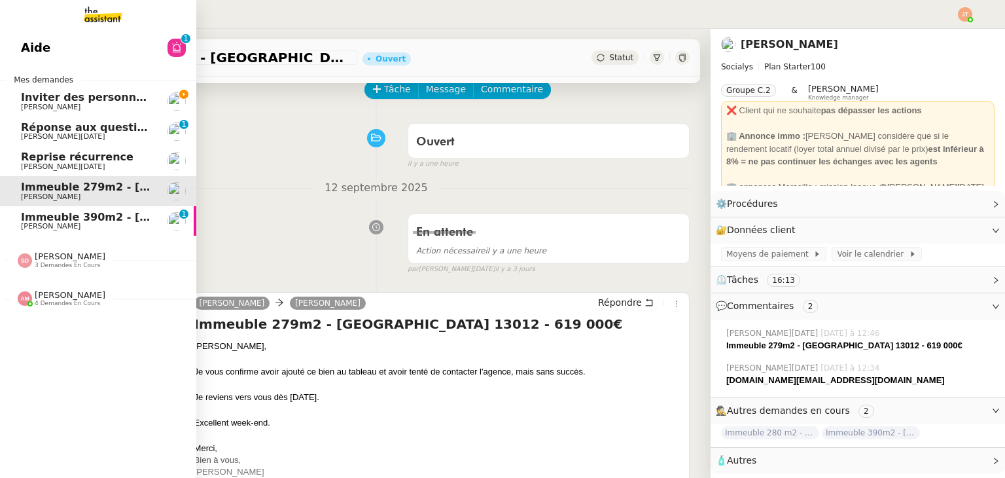
click at [58, 217] on span "Immeuble 390m2 - Marseille 13001 - 799 000€" at bounding box center [192, 217] width 343 height 12
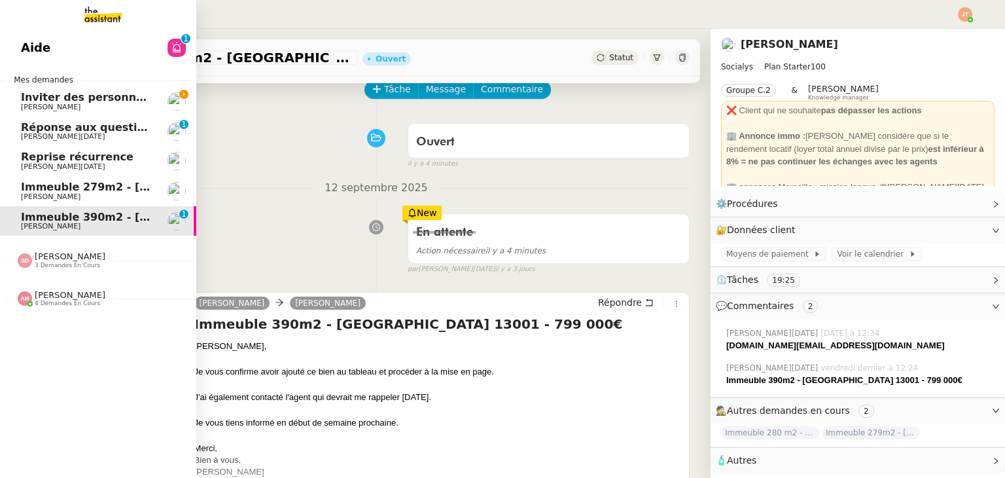
click at [107, 189] on span "Immeuble 279m2 - [GEOGRAPHIC_DATA] 13012 - 619 000€" at bounding box center [192, 187] width 343 height 12
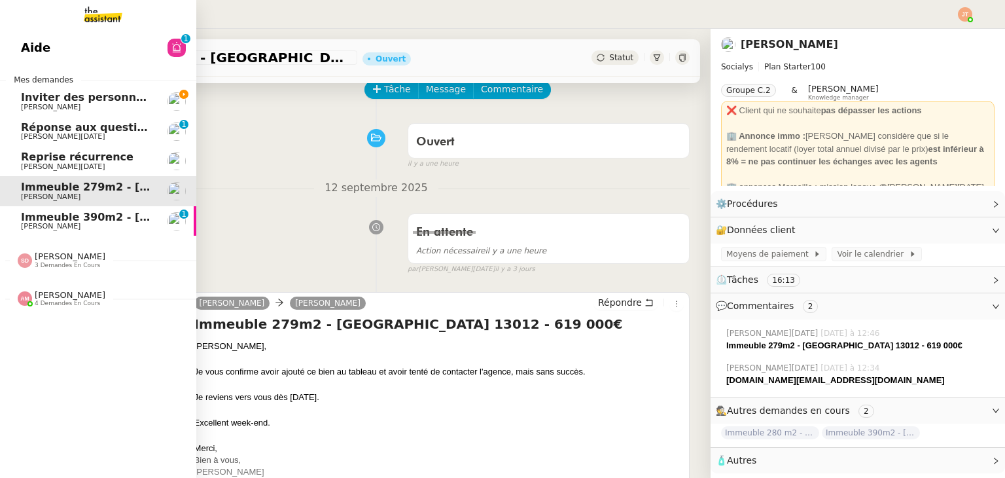
click at [127, 97] on span "Inviter des personnes sur Linkedin - [DATE]" at bounding box center [149, 97] width 256 height 12
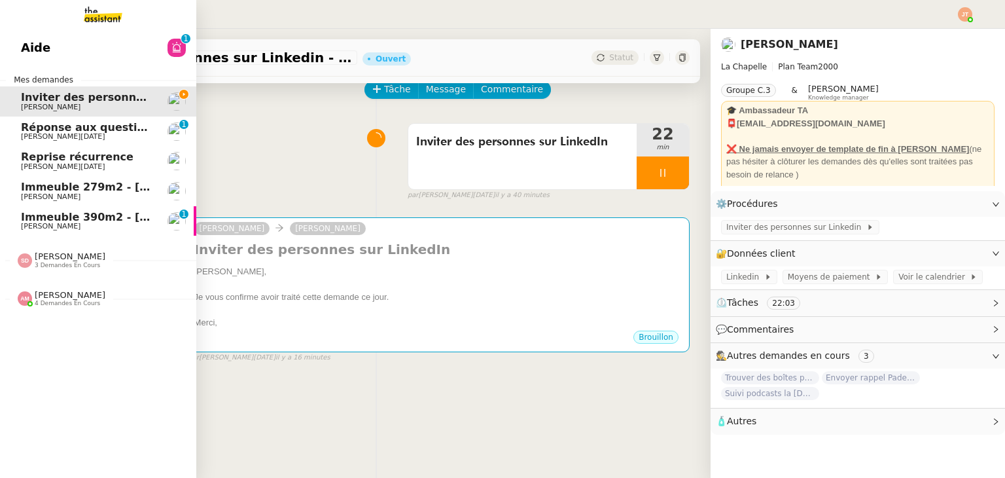
click at [54, 184] on span "Immeuble 279m2 - [GEOGRAPHIC_DATA] 13012 - 619 000€" at bounding box center [192, 187] width 343 height 12
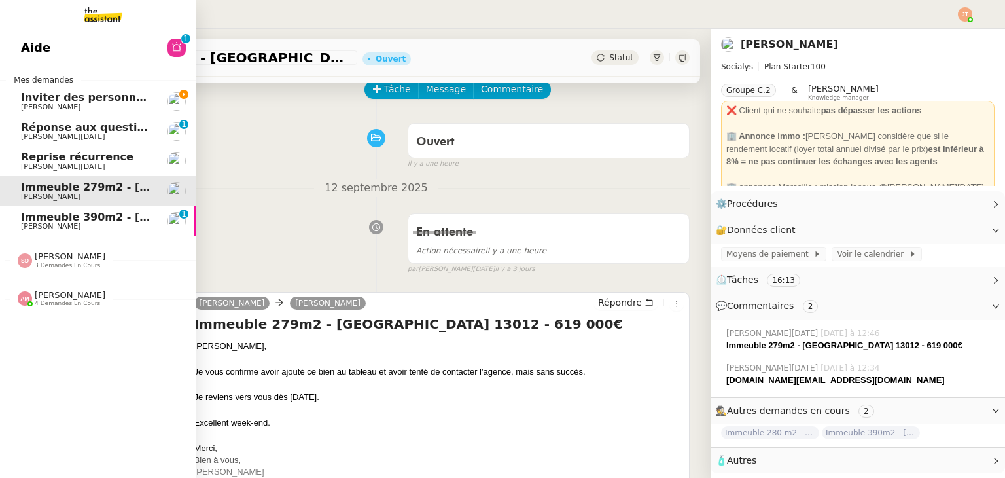
click at [82, 103] on span "[PERSON_NAME]" at bounding box center [87, 107] width 132 height 8
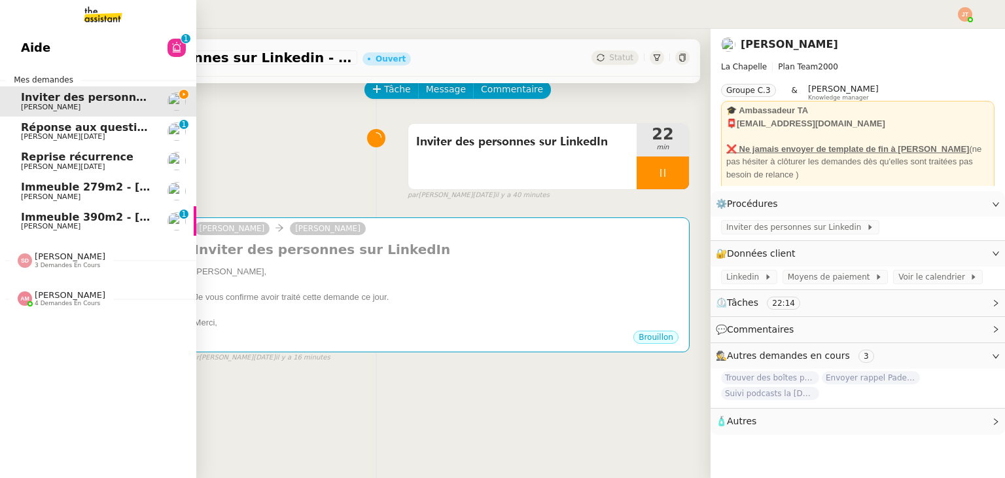
click at [78, 286] on span "Amyna Mehrez 4 demandes en cours" at bounding box center [103, 292] width 196 height 27
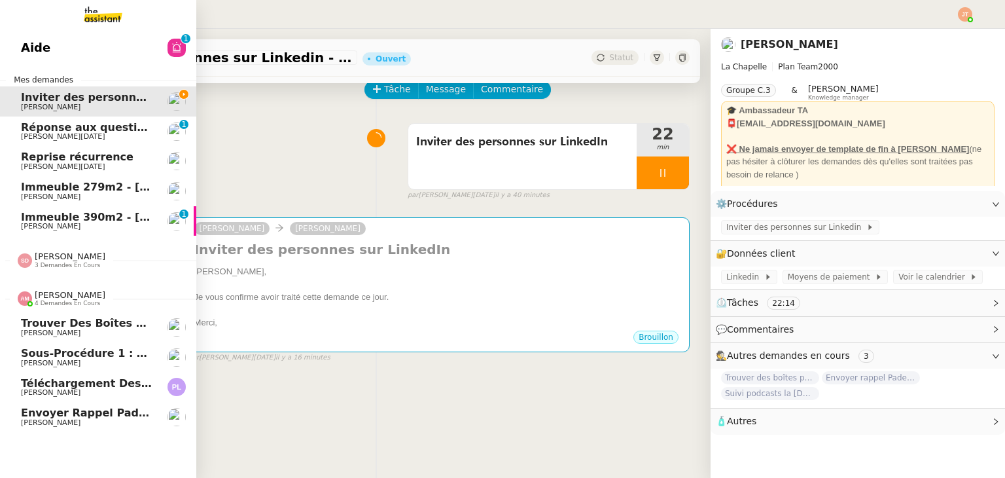
click at [78, 287] on span "Amyna Mehrez 4 demandes en cours" at bounding box center [103, 292] width 196 height 27
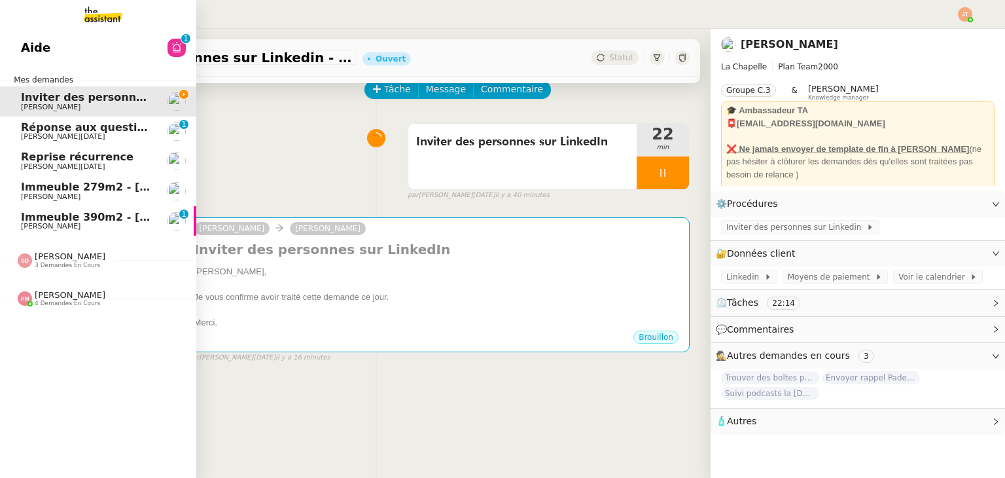
click at [84, 259] on span "[PERSON_NAME]" at bounding box center [70, 256] width 71 height 10
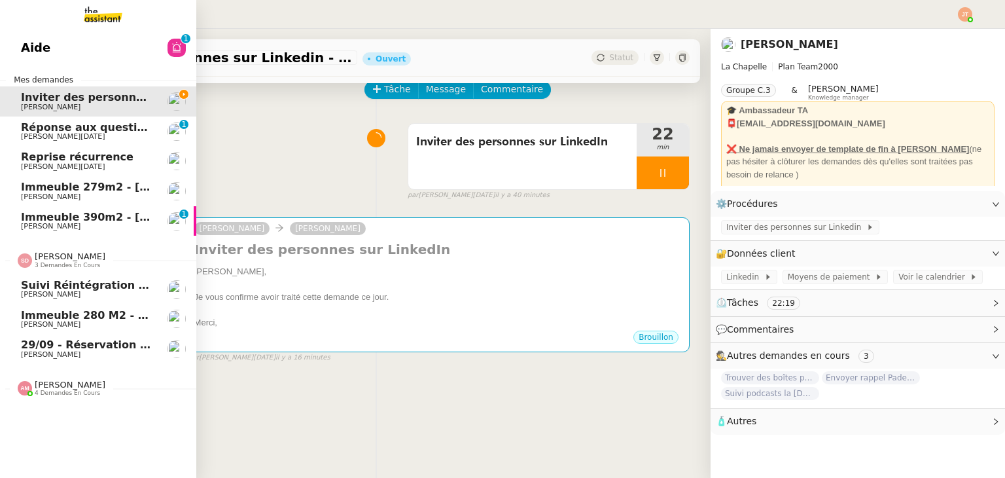
click at [91, 288] on span "Suivi réintégration – Médecine du travail (PST35) + paiements effectués" at bounding box center [237, 285] width 432 height 12
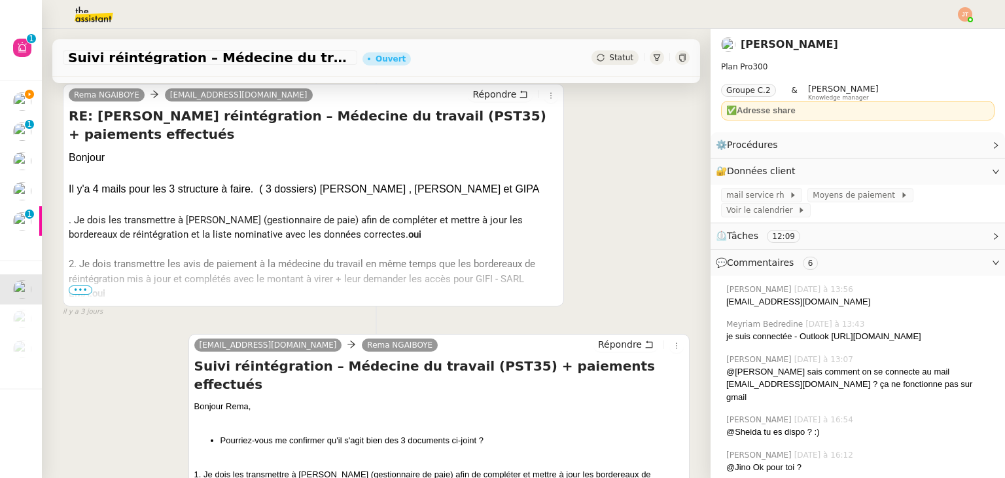
scroll to position [262, 0]
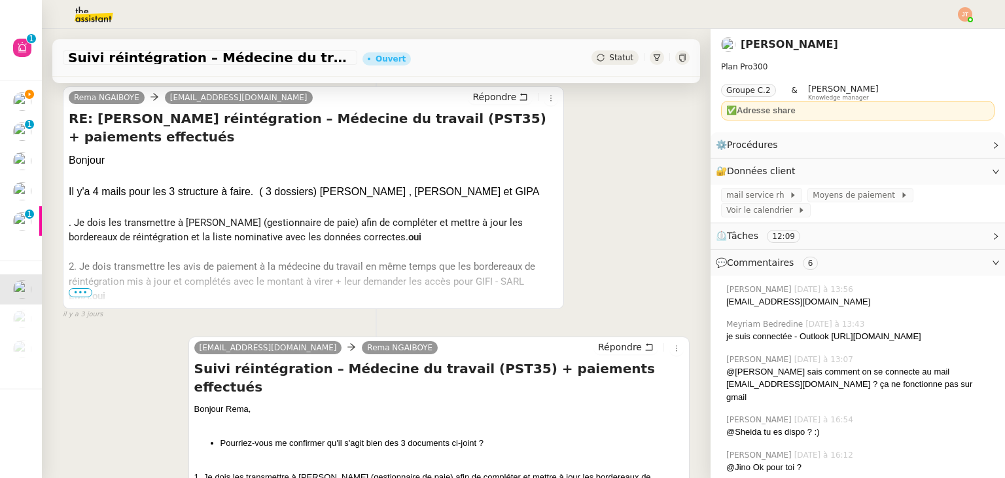
click at [79, 291] on span "•••" at bounding box center [81, 292] width 24 height 9
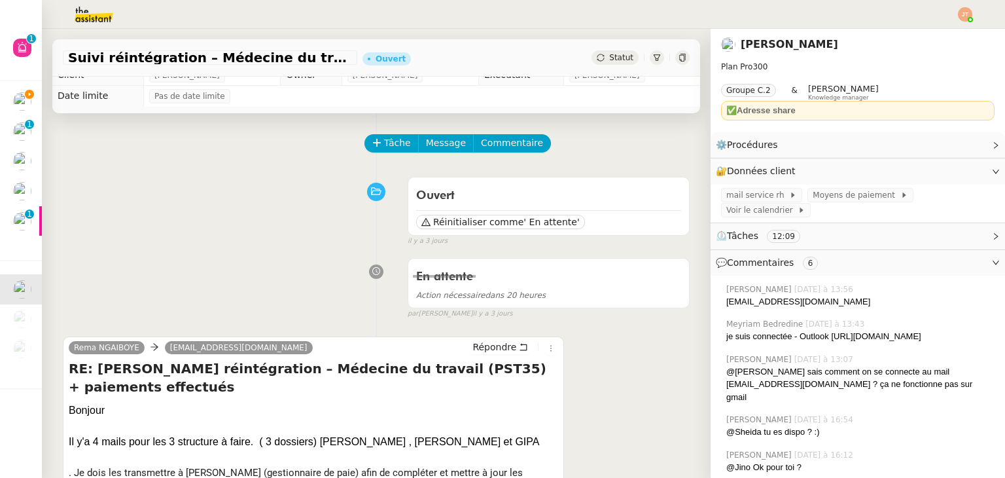
scroll to position [0, 0]
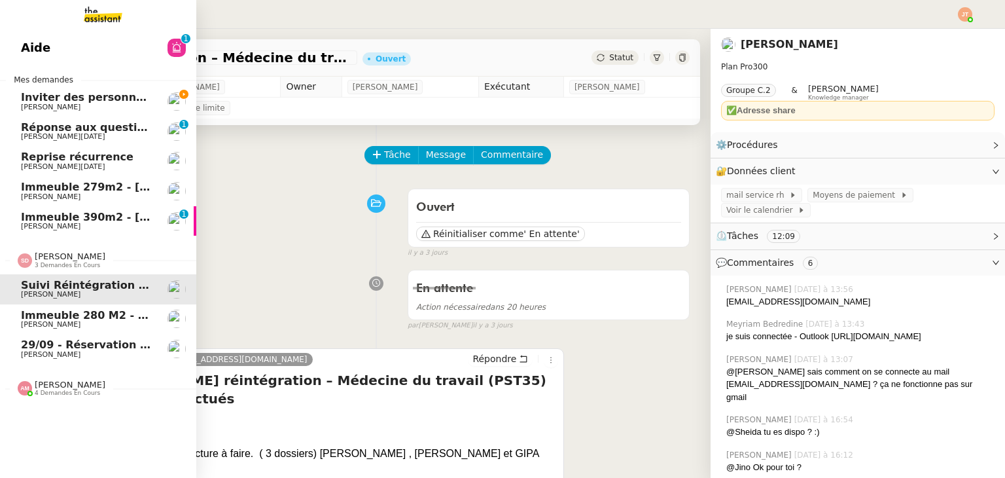
click at [86, 258] on span "Sheida Delpazir 3 demandes en cours" at bounding box center [61, 259] width 103 height 17
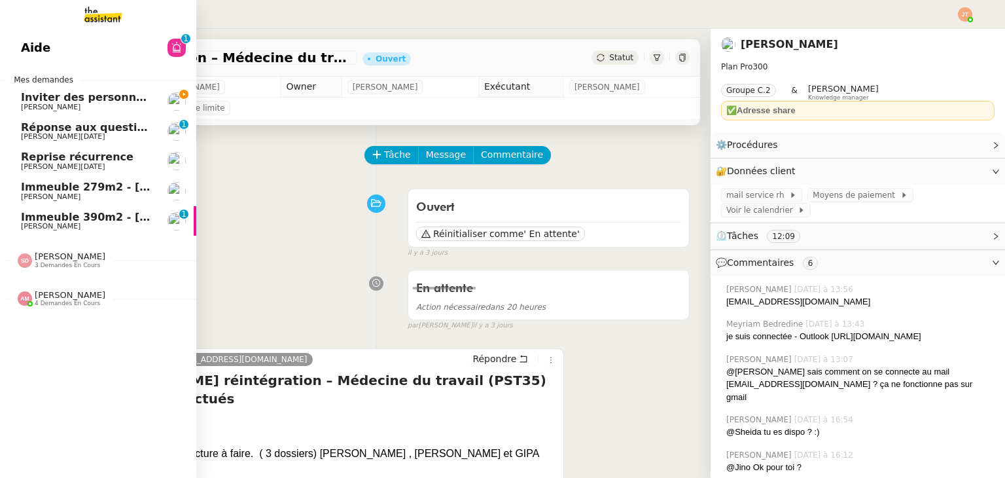
click at [87, 97] on span "Inviter des personnes sur Linkedin - [DATE]" at bounding box center [149, 97] width 256 height 12
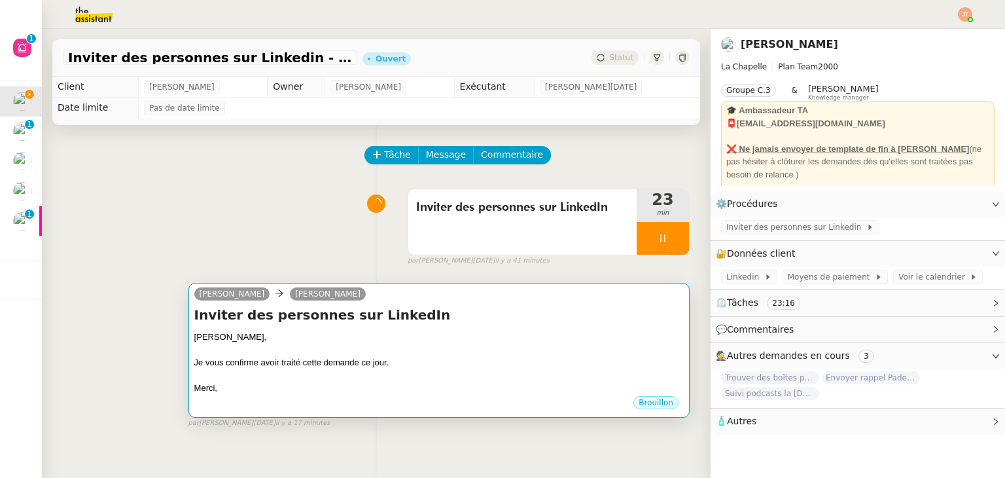
click at [398, 351] on div at bounding box center [438, 350] width 489 height 13
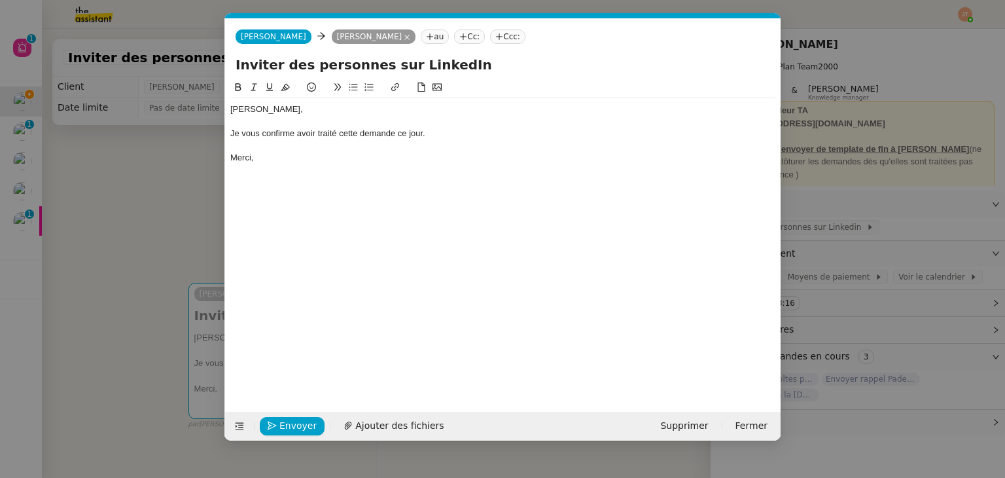
scroll to position [0, 27]
click at [297, 426] on span "Envoyer" at bounding box center [297, 425] width 37 height 15
click at [297, 426] on span "Confirmer l'envoi" at bounding box center [318, 425] width 79 height 15
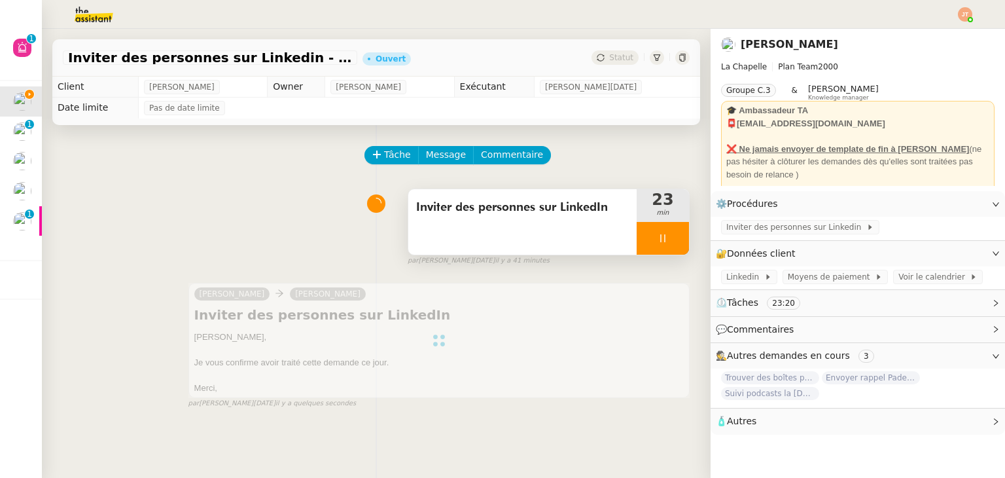
click at [658, 234] on icon at bounding box center [663, 238] width 10 height 10
click at [671, 238] on icon at bounding box center [676, 238] width 10 height 10
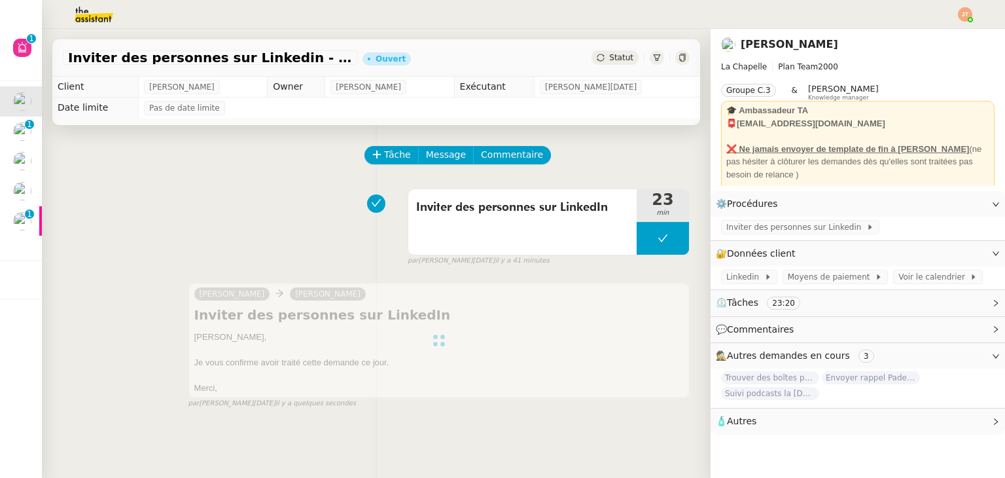
click at [609, 65] on div "Statut" at bounding box center [614, 57] width 47 height 14
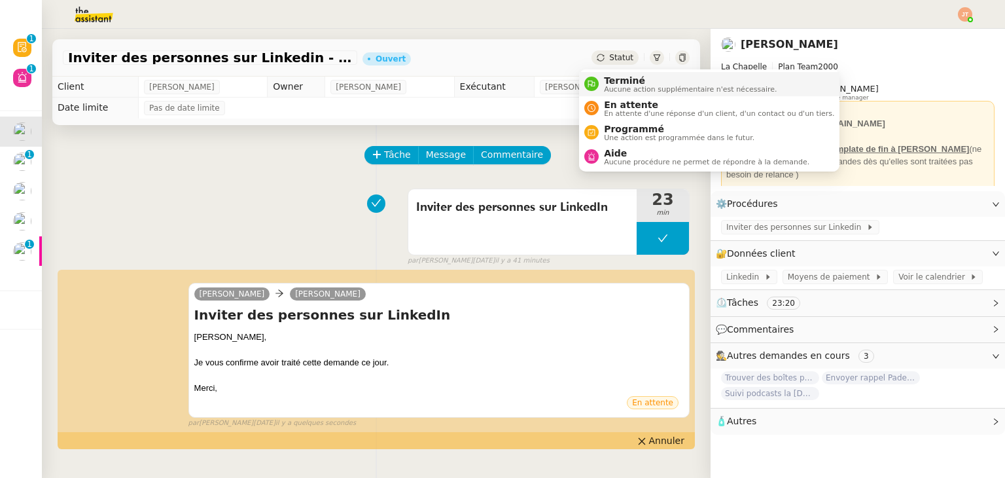
click at [625, 88] on span "Aucune action supplémentaire n'est nécessaire." at bounding box center [690, 89] width 173 height 7
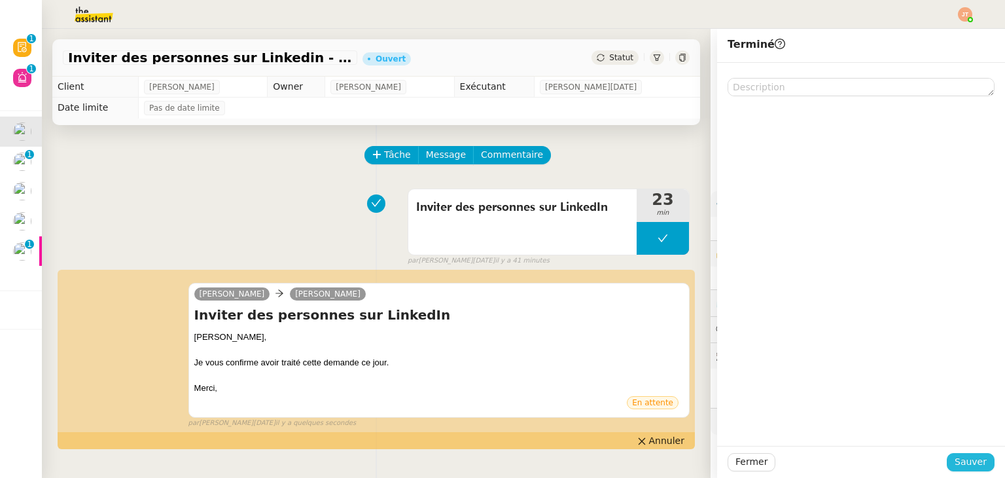
click at [955, 459] on span "Sauver" at bounding box center [971, 461] width 32 height 15
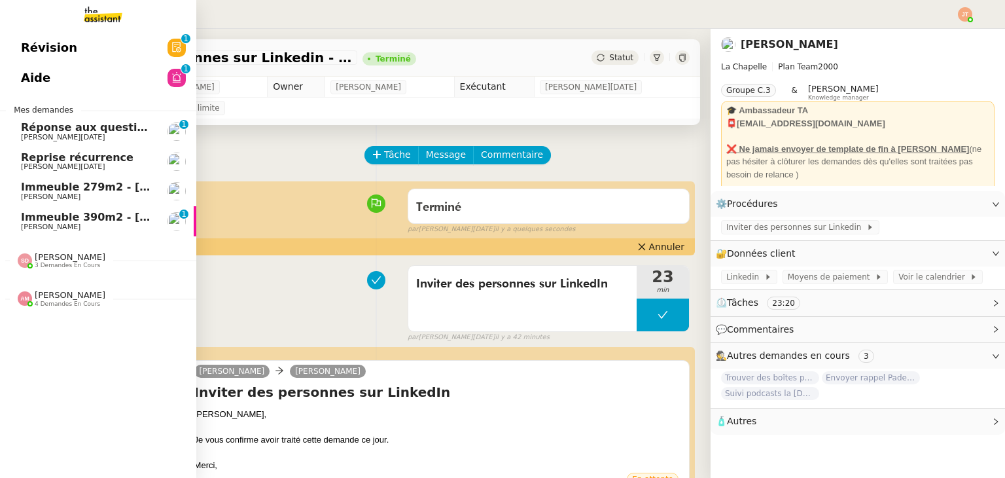
click at [87, 192] on span "Immeuble 279m2 - [GEOGRAPHIC_DATA] 13012 - 619 000€" at bounding box center [192, 187] width 343 height 12
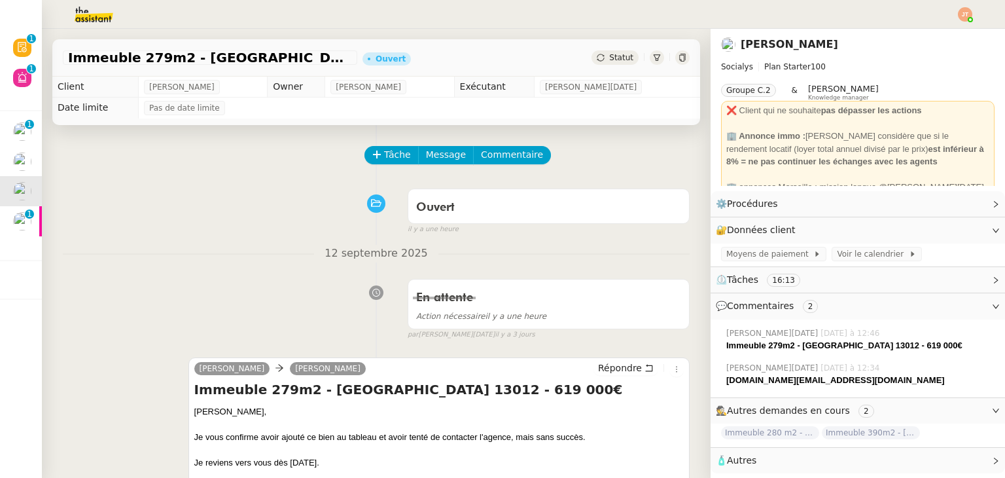
click at [387, 166] on div "Tâche Message Commentaire" at bounding box center [528, 161] width 324 height 31
click at [387, 162] on span "Tâche" at bounding box center [397, 154] width 27 height 15
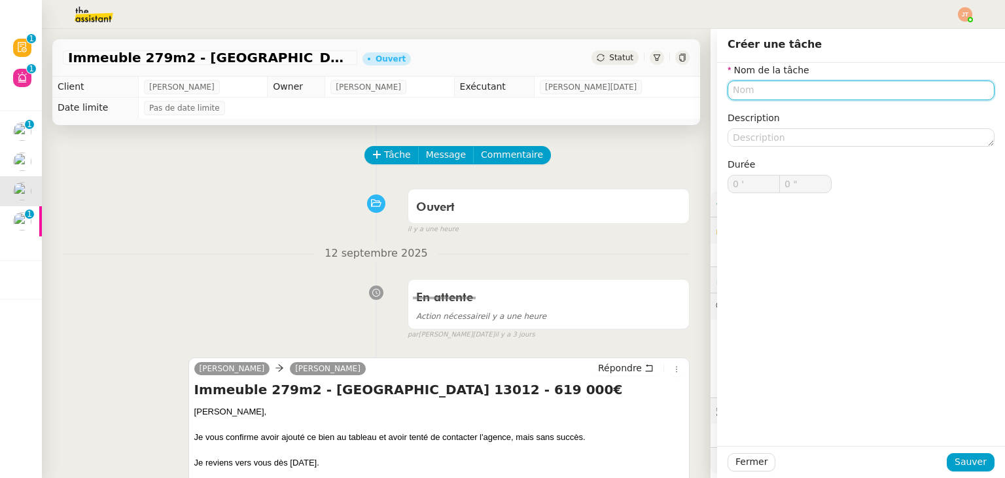
click at [743, 94] on input "text" at bounding box center [861, 89] width 267 height 19
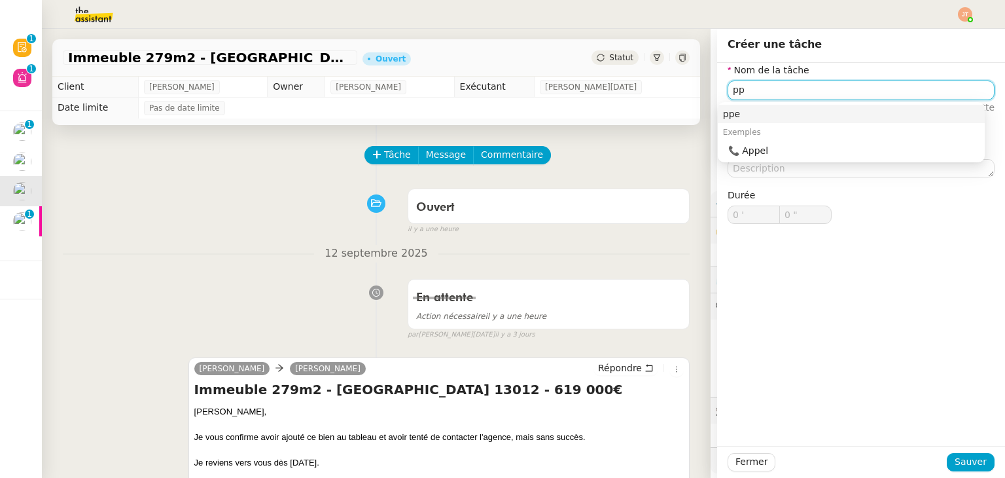
type input "p"
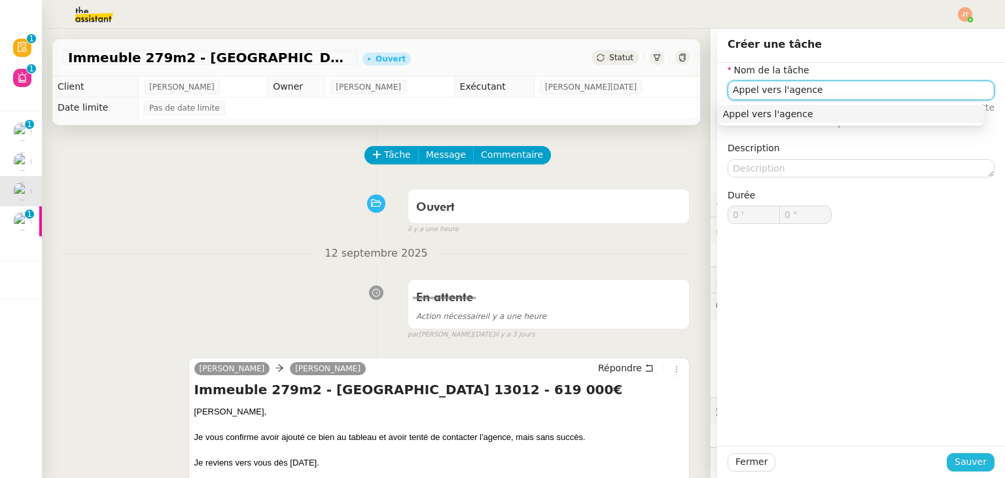
type input "Appel vers l'agence"
click at [955, 465] on span "Sauver" at bounding box center [971, 461] width 32 height 15
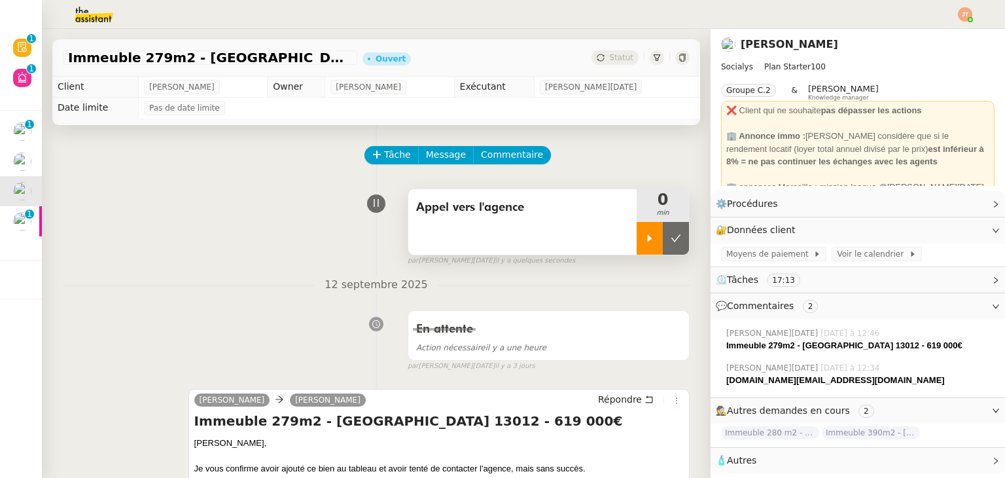
click at [644, 240] on icon at bounding box center [649, 238] width 10 height 10
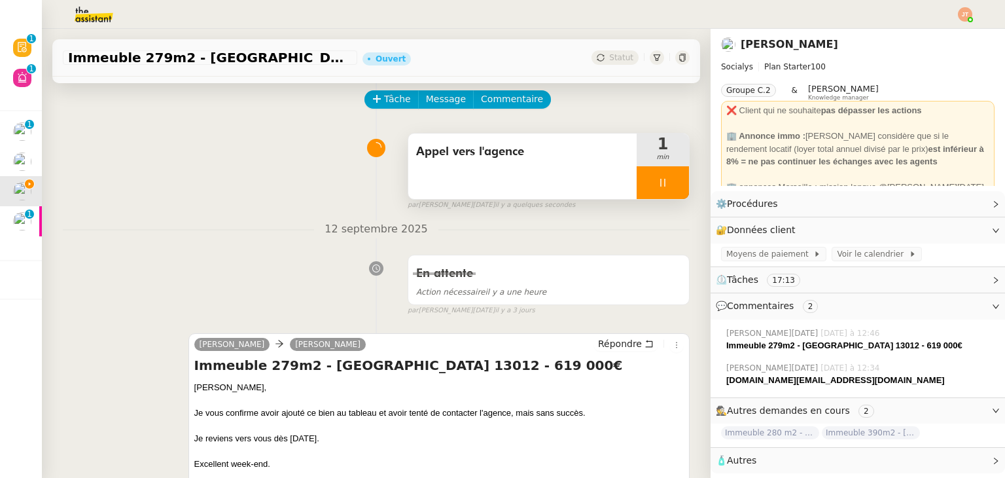
scroll to position [65, 0]
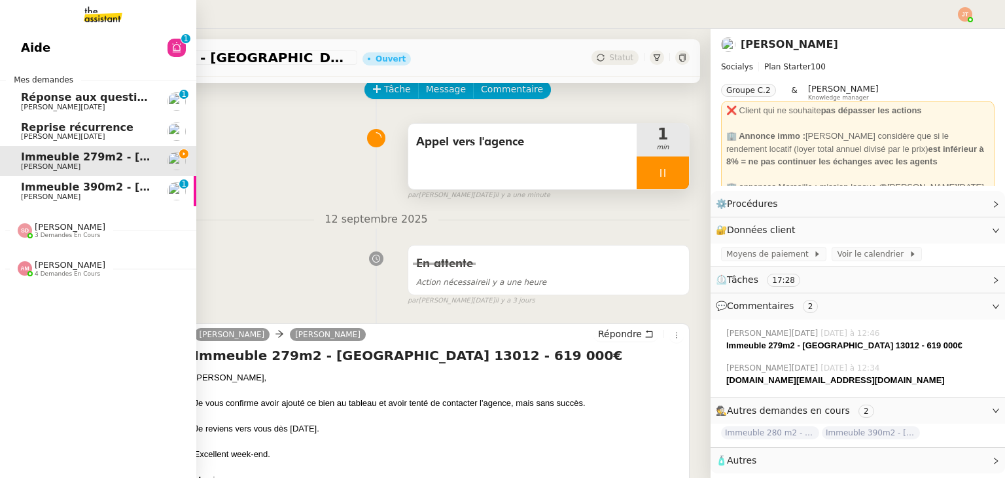
click at [75, 189] on span "Immeuble 390m2 - Marseille 13001 - 799 000€" at bounding box center [192, 187] width 343 height 12
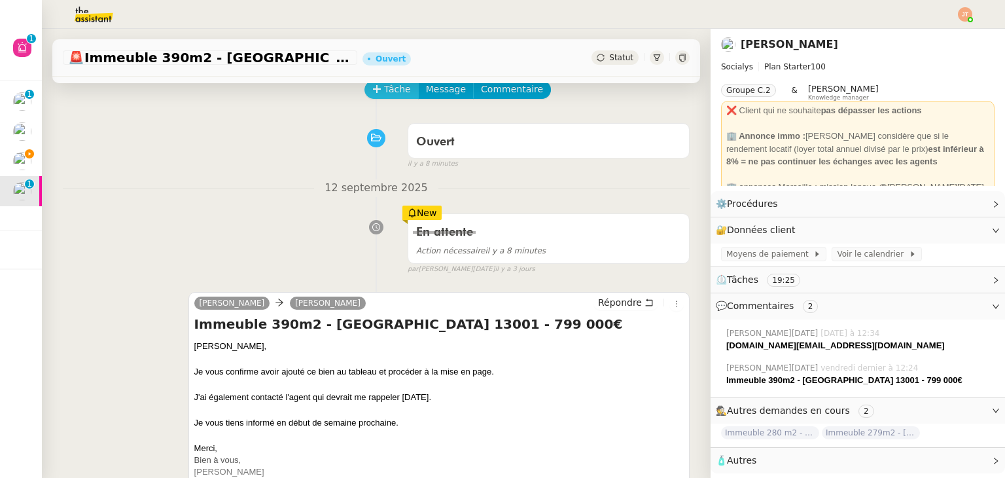
click at [389, 94] on span "Tâche" at bounding box center [397, 89] width 27 height 15
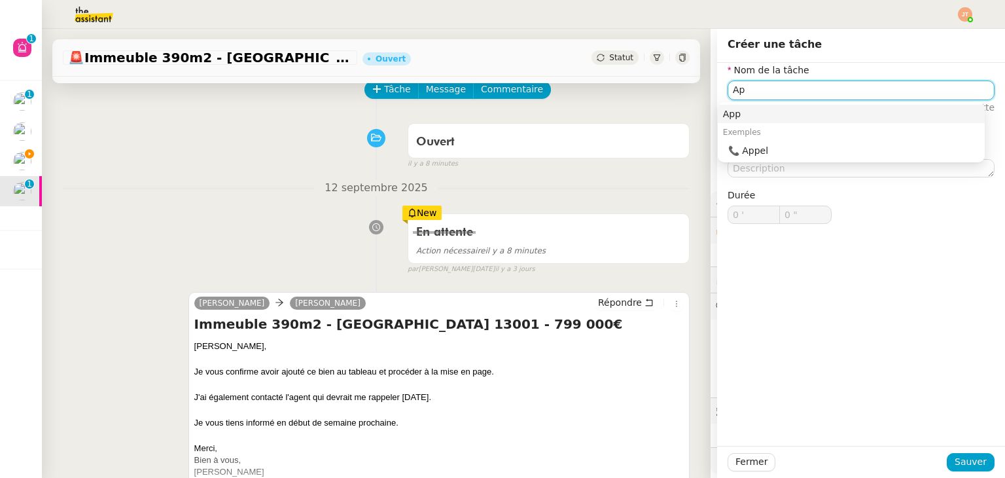
type input "A"
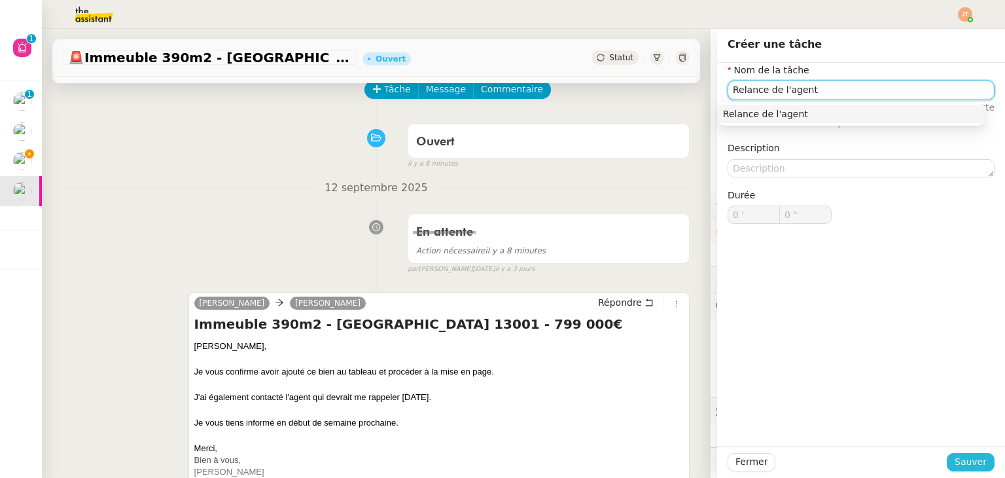
type input "Relance de l'agent"
click at [966, 457] on span "Sauver" at bounding box center [971, 461] width 32 height 15
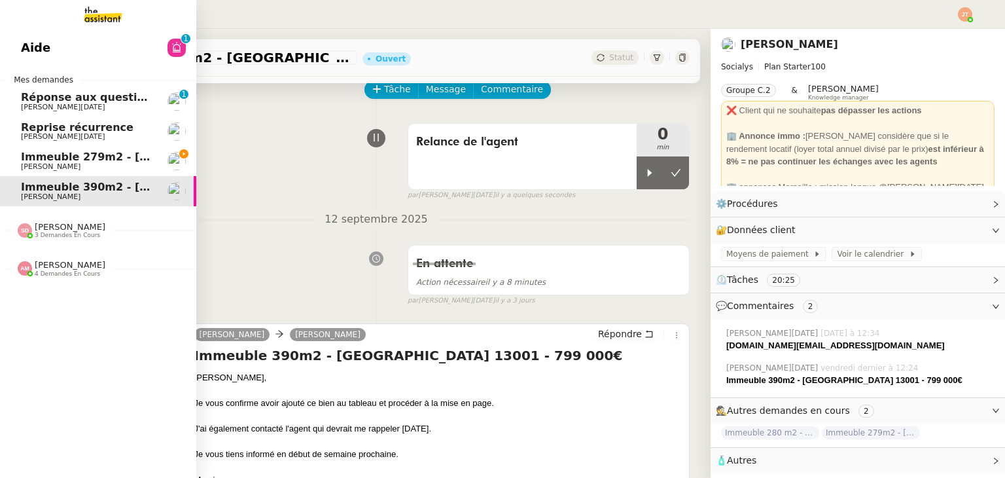
click at [44, 158] on span "Immeuble 279m2 - [GEOGRAPHIC_DATA] 13012 - 619 000€" at bounding box center [192, 156] width 343 height 12
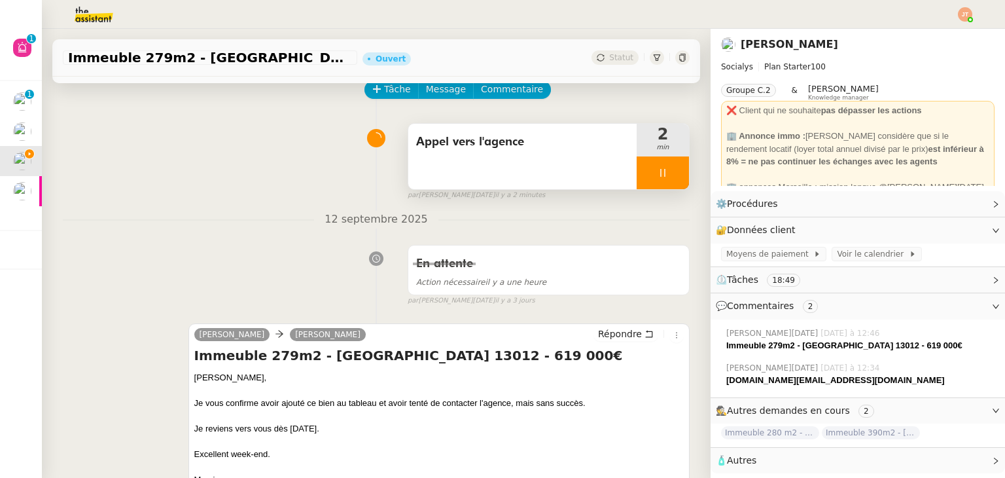
click at [658, 168] on icon at bounding box center [663, 173] width 10 height 10
click at [663, 171] on button at bounding box center [676, 172] width 26 height 33
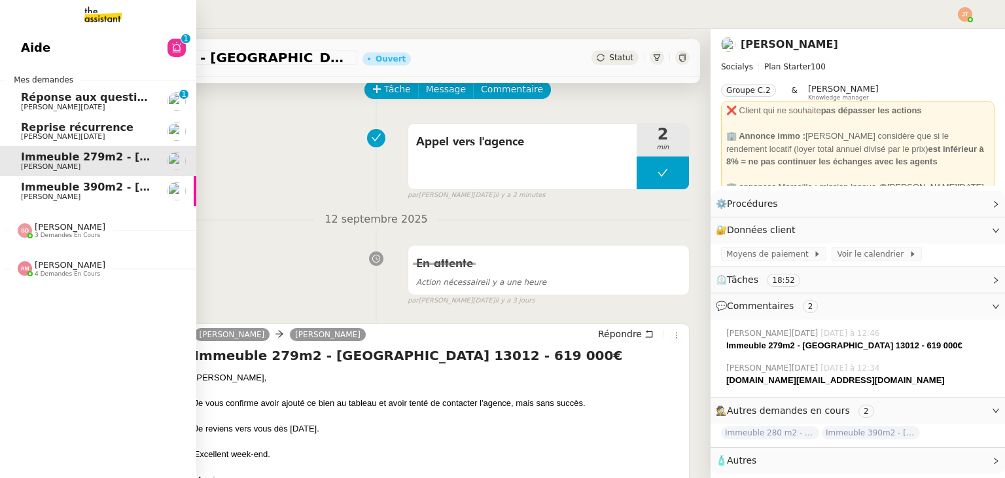
click at [63, 190] on span "Immeuble 390m2 - Marseille 13001 - 799 000€" at bounding box center [192, 187] width 343 height 12
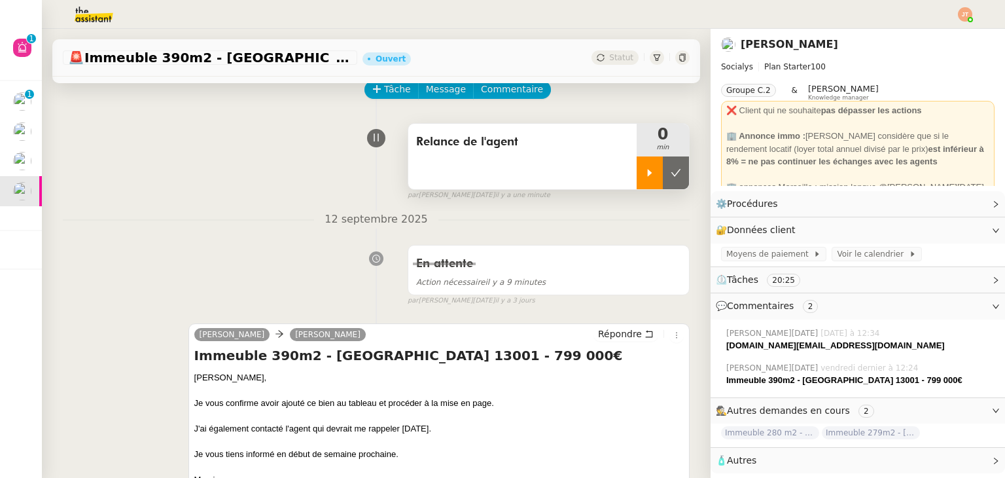
click at [639, 179] on div at bounding box center [650, 172] width 26 height 33
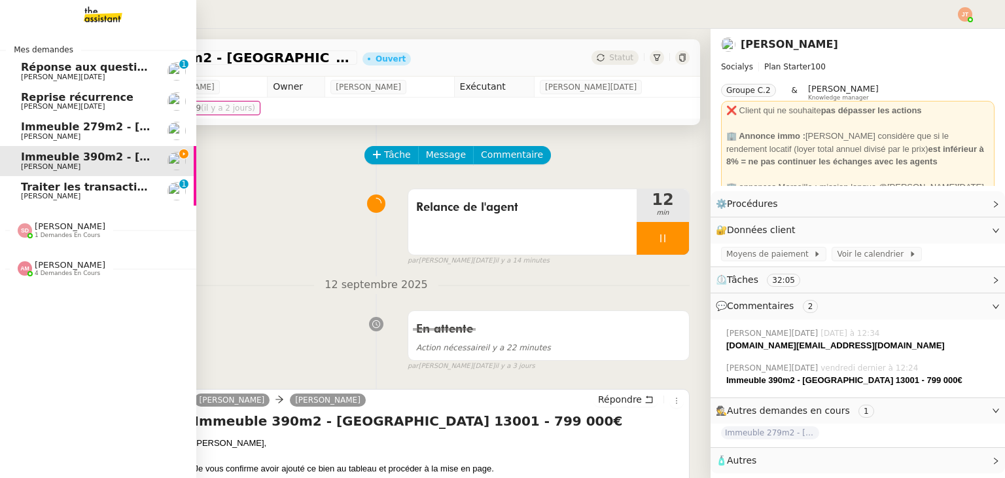
click at [115, 132] on span "Immeuble 279m2 - [GEOGRAPHIC_DATA] 13012 - 619 000€" at bounding box center [192, 126] width 343 height 12
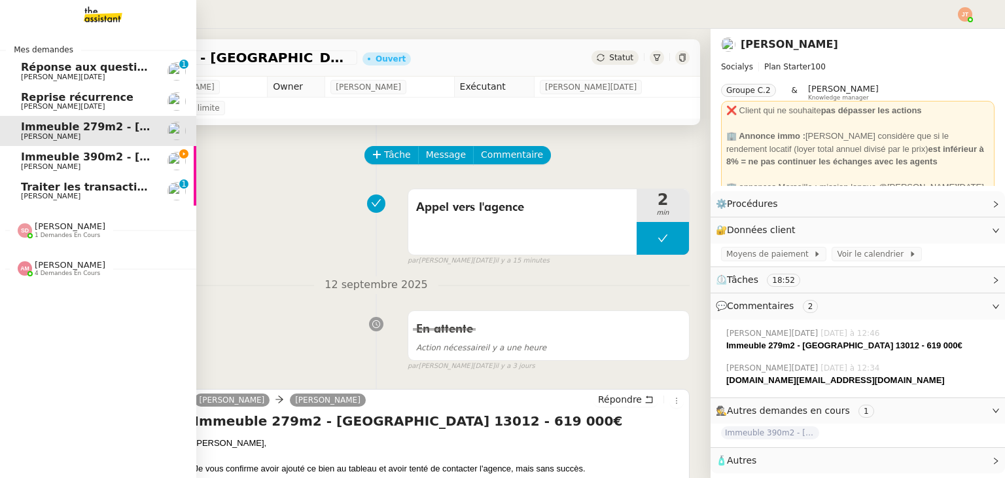
click at [47, 155] on span "Immeuble 390m2 - Marseille 13001 - 799 000€" at bounding box center [192, 156] width 343 height 12
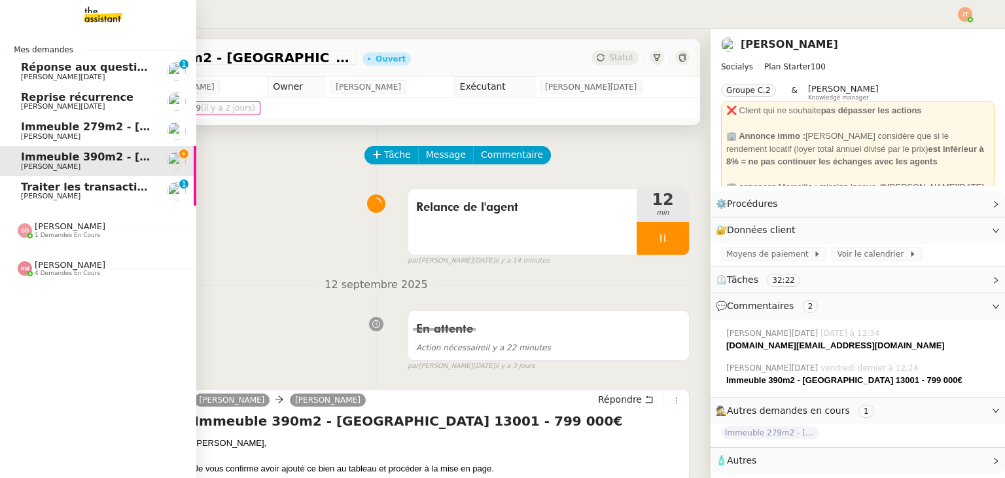
click at [82, 189] on span "Traiter les transactions bancaires" at bounding box center [120, 187] width 198 height 12
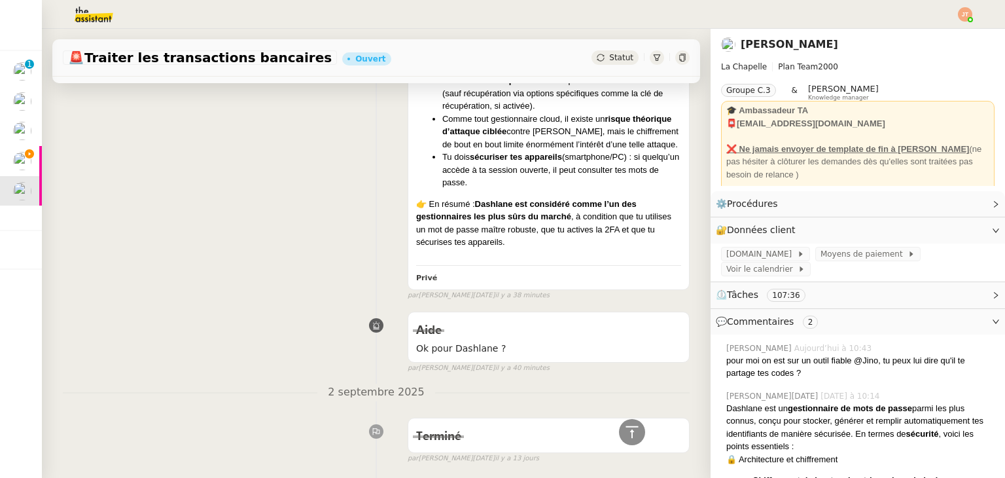
scroll to position [1112, 0]
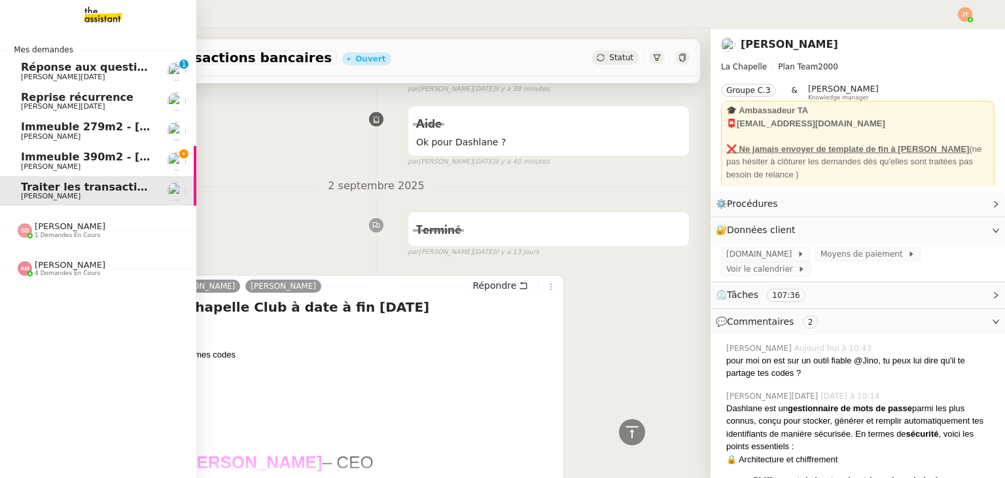
click at [34, 162] on span "[PERSON_NAME]" at bounding box center [51, 166] width 60 height 9
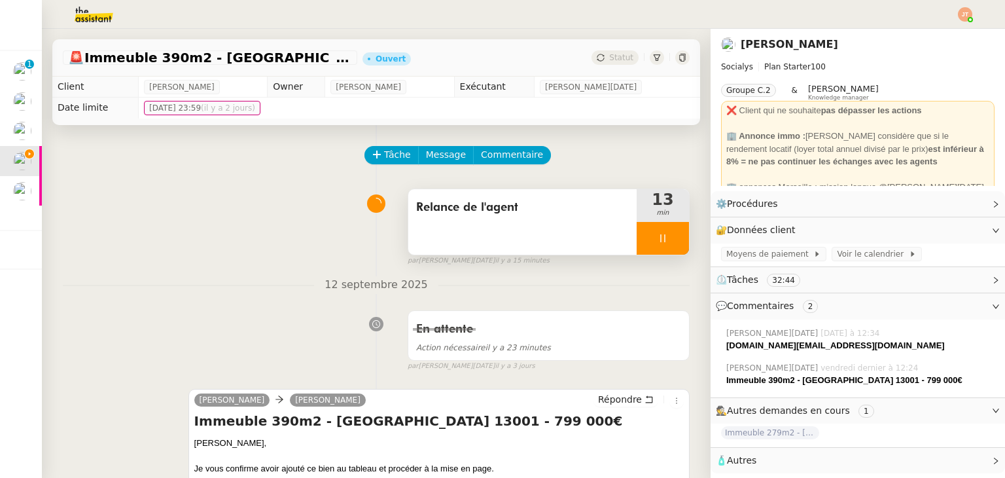
click at [658, 238] on icon at bounding box center [663, 238] width 10 height 10
click at [671, 243] on icon at bounding box center [676, 238] width 10 height 10
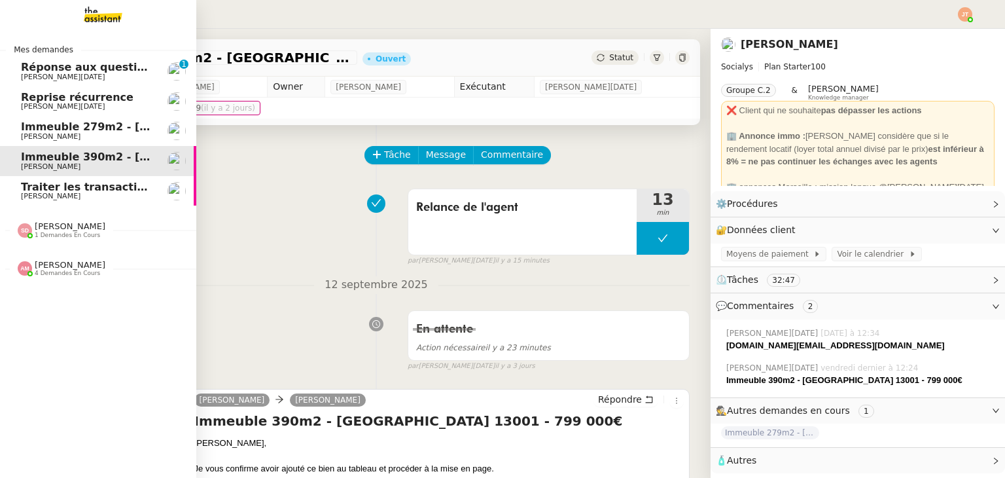
click at [77, 187] on span "Traiter les transactions bancaires" at bounding box center [120, 187] width 198 height 12
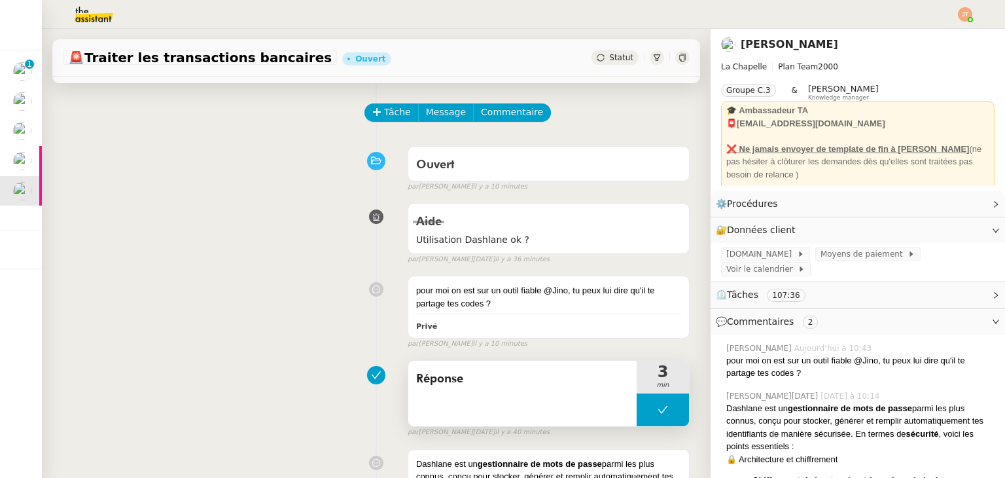
scroll to position [131, 0]
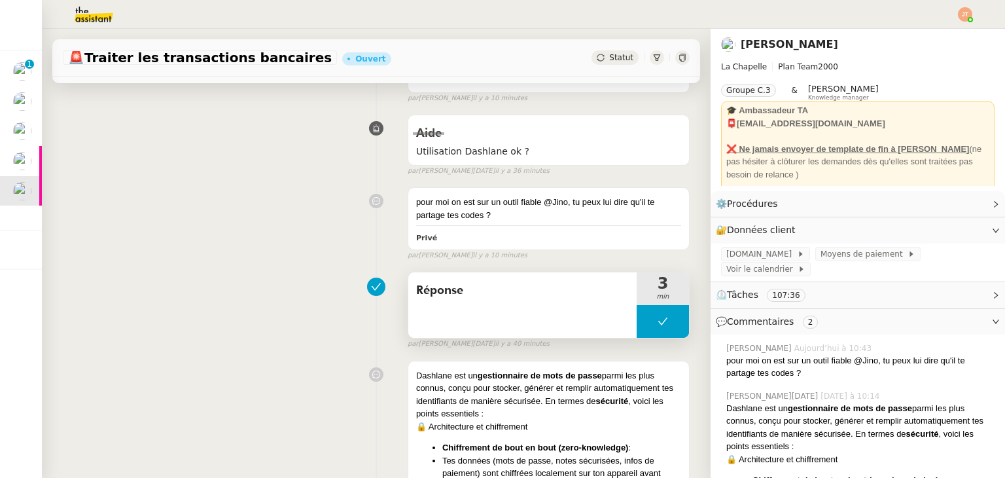
click at [646, 315] on button at bounding box center [663, 321] width 52 height 33
click at [638, 319] on div at bounding box center [650, 321] width 26 height 33
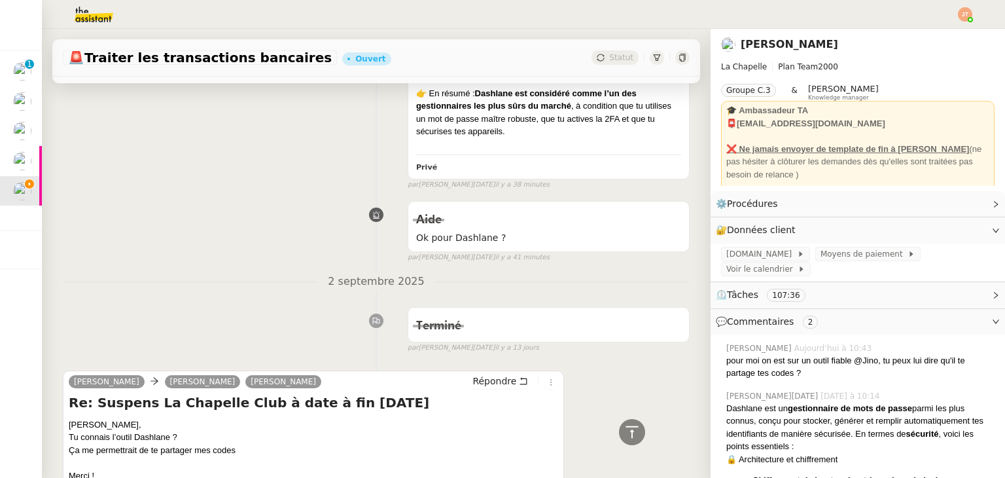
scroll to position [1178, 0]
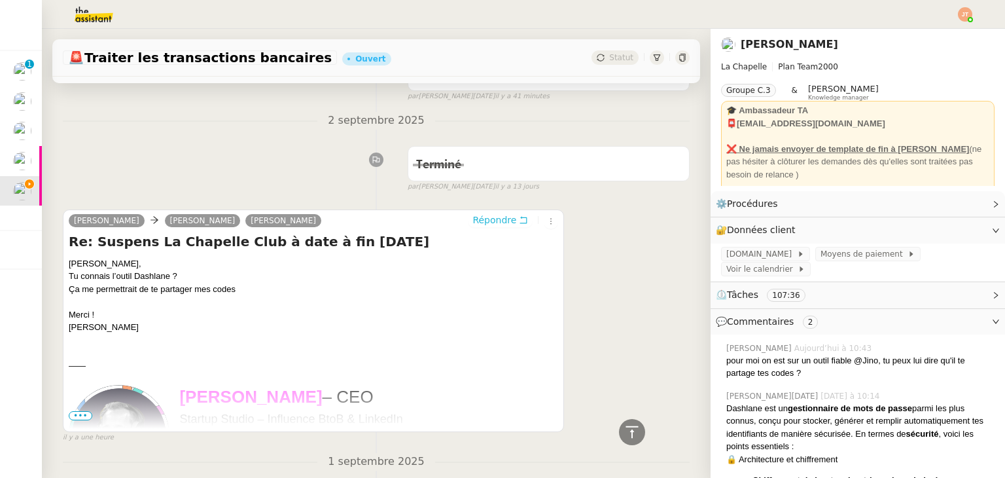
click at [489, 226] on span "Répondre" at bounding box center [494, 219] width 44 height 13
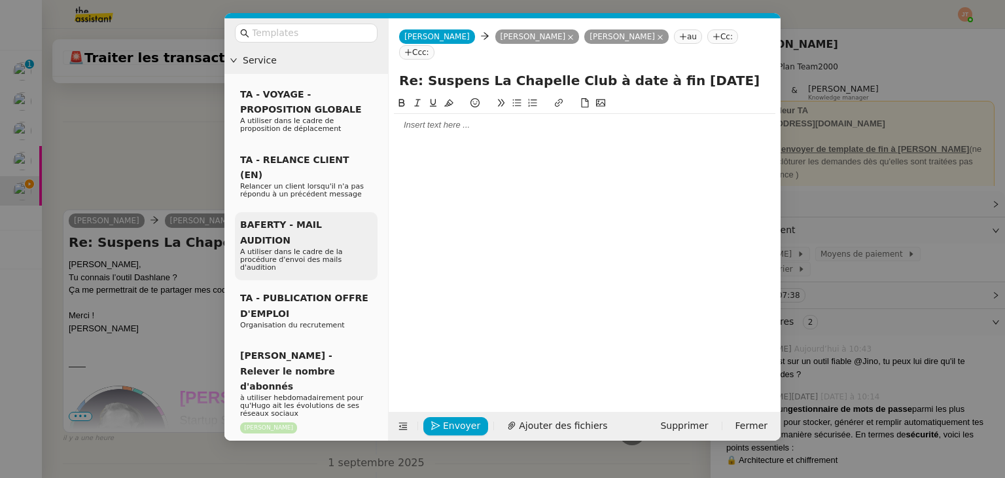
scroll to position [1278, 0]
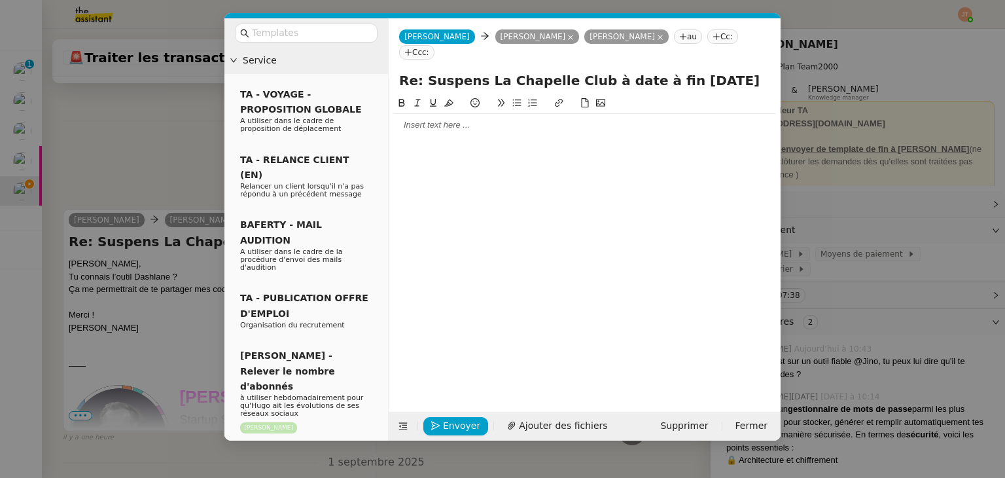
click at [427, 122] on div at bounding box center [584, 244] width 381 height 296
click at [428, 120] on div at bounding box center [584, 125] width 381 height 22
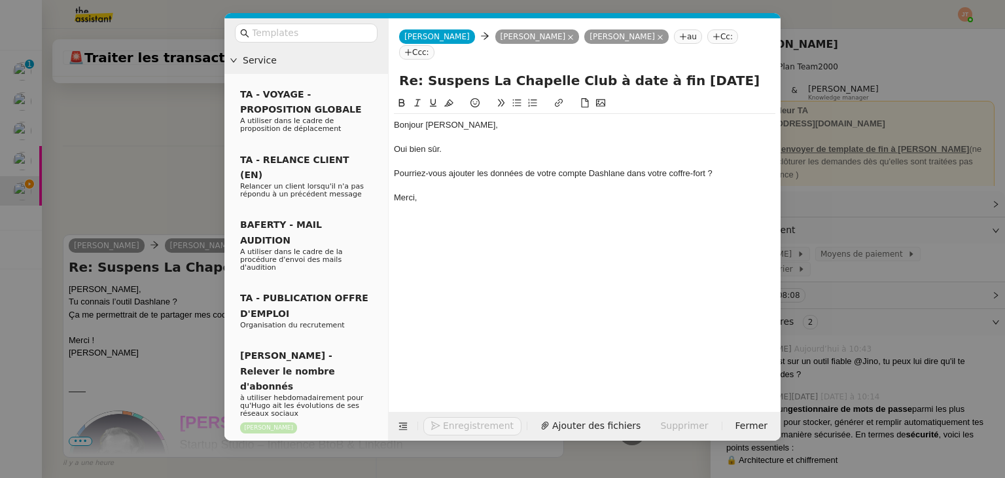
scroll to position [1368, 0]
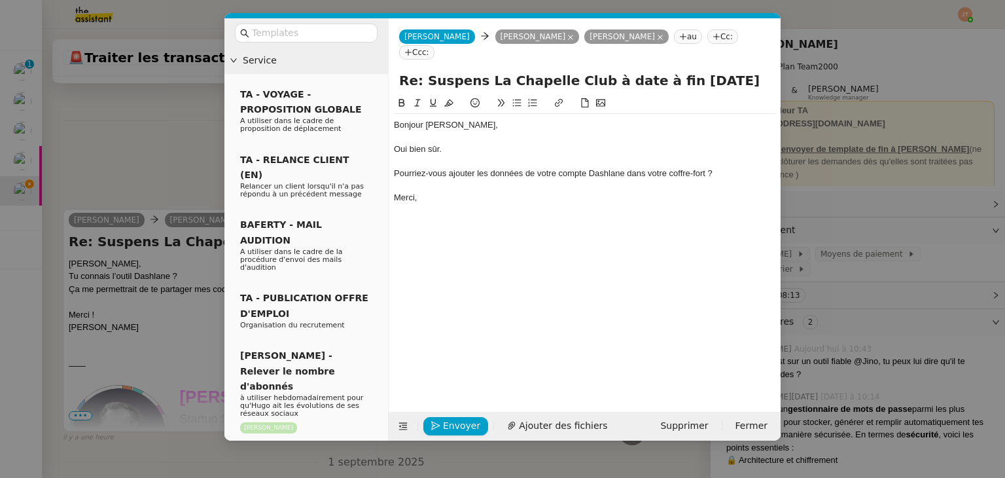
click at [395, 168] on div "Pourriez-vous ajouter les données de votre compte Dashlane dans votre coffre-fo…" at bounding box center [584, 174] width 381 height 12
click at [515, 98] on icon at bounding box center [516, 102] width 9 height 9
click at [436, 189] on div "Bonjour Hugo, Oui bien sûr. Pourriez-vous ajouter les données de votre compte D…" at bounding box center [584, 161] width 381 height 95
click at [174, 171] on nz-modal-container "Service TA - VOYAGE - PROPOSITION GLOBALE A utiliser dans le cadre de propositi…" at bounding box center [502, 239] width 1005 height 478
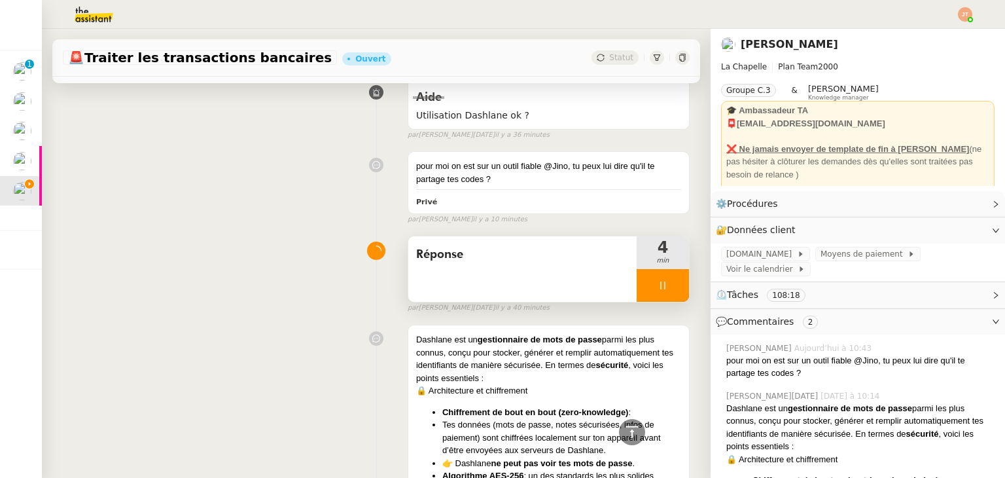
scroll to position [205, 0]
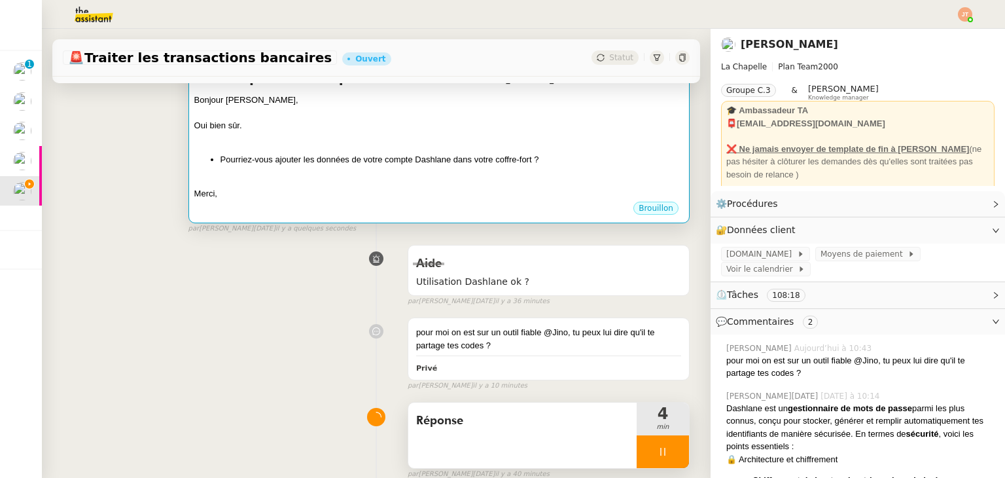
click at [435, 149] on div "Bonjour Hugo, Oui bien sûr. Pourriez-vous ajouter les données de votre compte D…" at bounding box center [438, 147] width 489 height 107
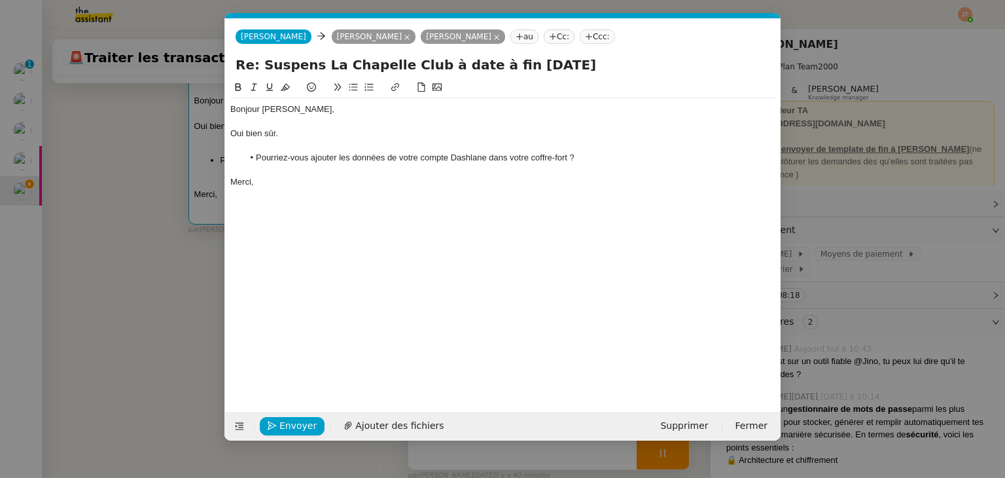
scroll to position [0, 27]
click at [135, 307] on nz-modal-container "Service TA - VOYAGE - PROPOSITION GLOBALE A utiliser dans le cadre de propositi…" at bounding box center [502, 239] width 1005 height 478
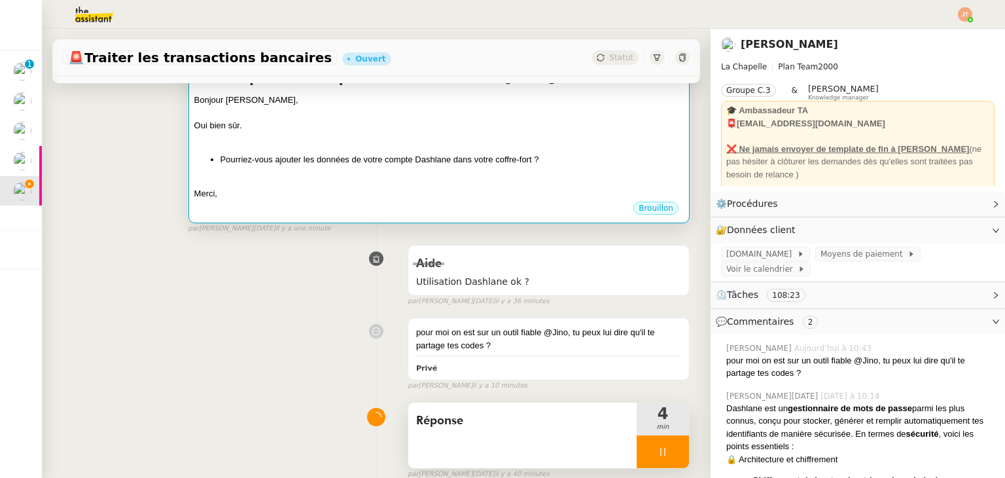
click at [504, 133] on div at bounding box center [438, 138] width 489 height 13
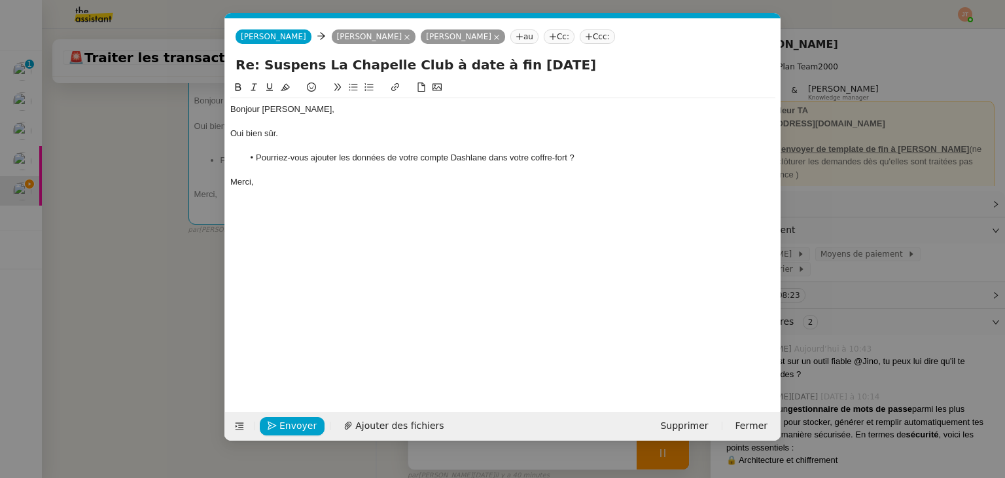
click at [288, 130] on div "Oui bien sûr." at bounding box center [502, 134] width 545 height 12
click at [362, 183] on div "Merci," at bounding box center [502, 182] width 545 height 12
click at [298, 419] on span "Envoyer" at bounding box center [297, 425] width 37 height 15
click at [298, 419] on span "Confirmer l'envoi" at bounding box center [318, 425] width 79 height 15
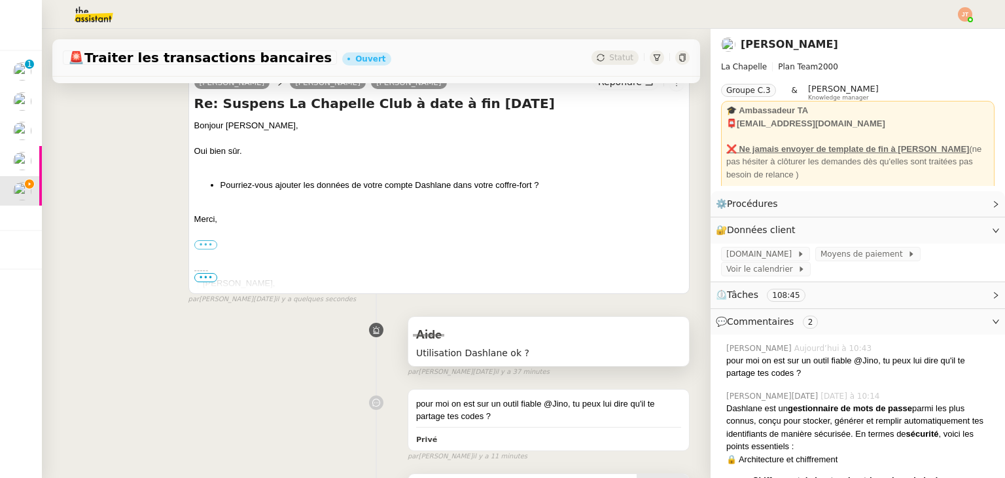
scroll to position [327, 0]
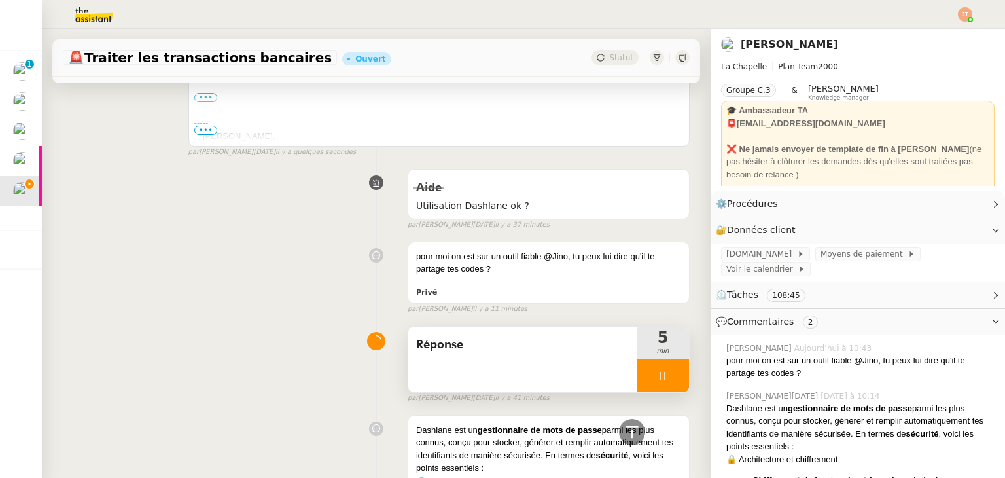
click at [658, 376] on icon at bounding box center [663, 375] width 10 height 10
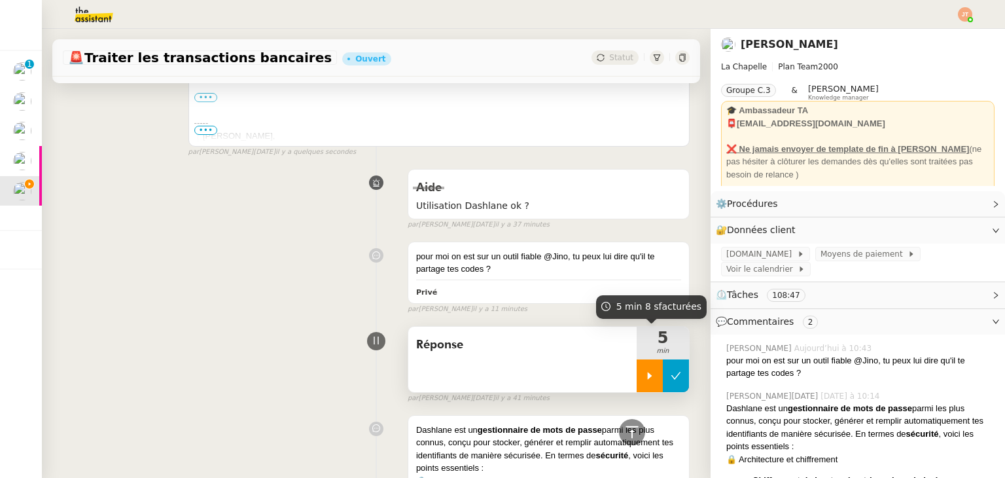
click at [671, 374] on icon at bounding box center [676, 375] width 10 height 7
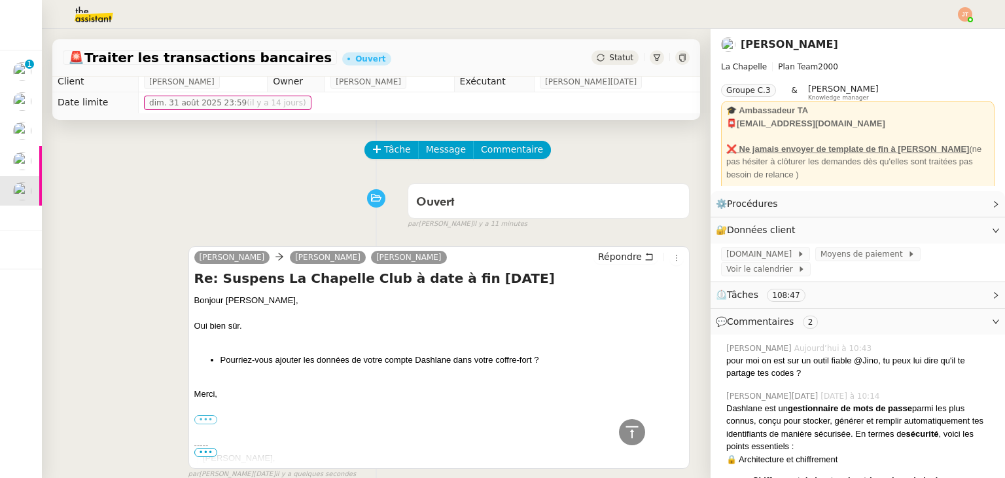
scroll to position [0, 0]
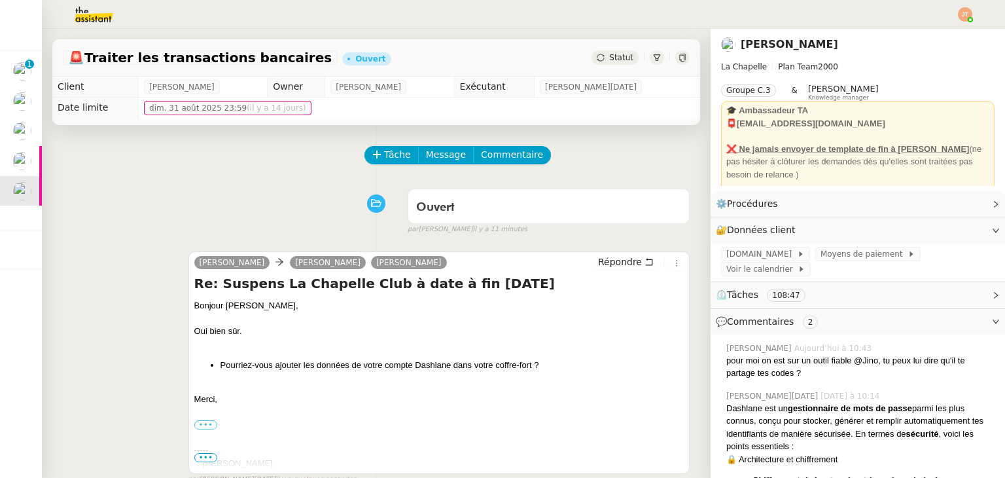
click at [609, 55] on span "Statut" at bounding box center [621, 57] width 24 height 9
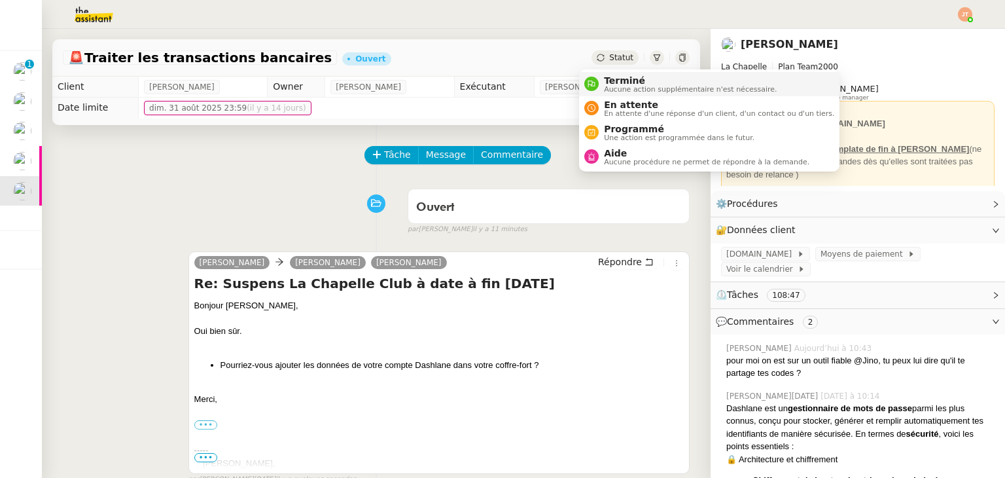
click at [611, 86] on span "Aucune action supplémentaire n'est nécessaire." at bounding box center [690, 89] width 173 height 7
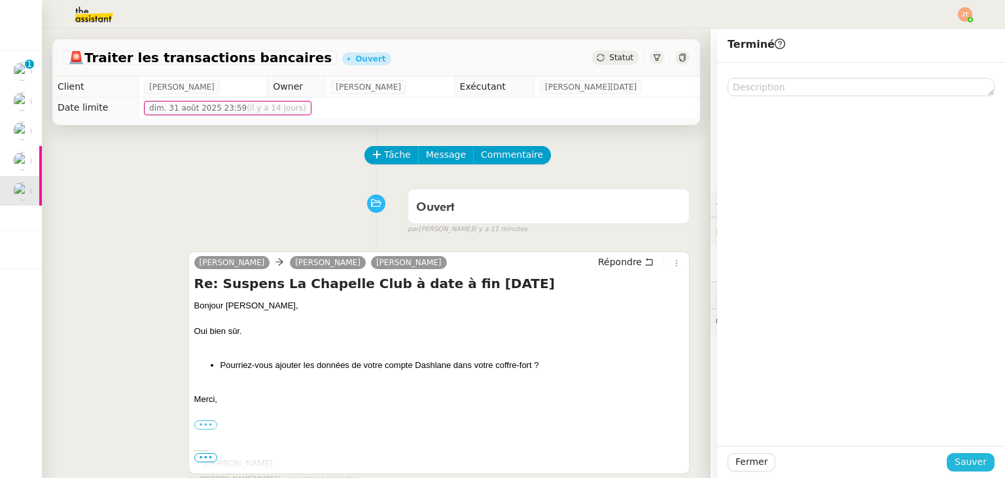
click at [962, 461] on span "Sauver" at bounding box center [971, 461] width 32 height 15
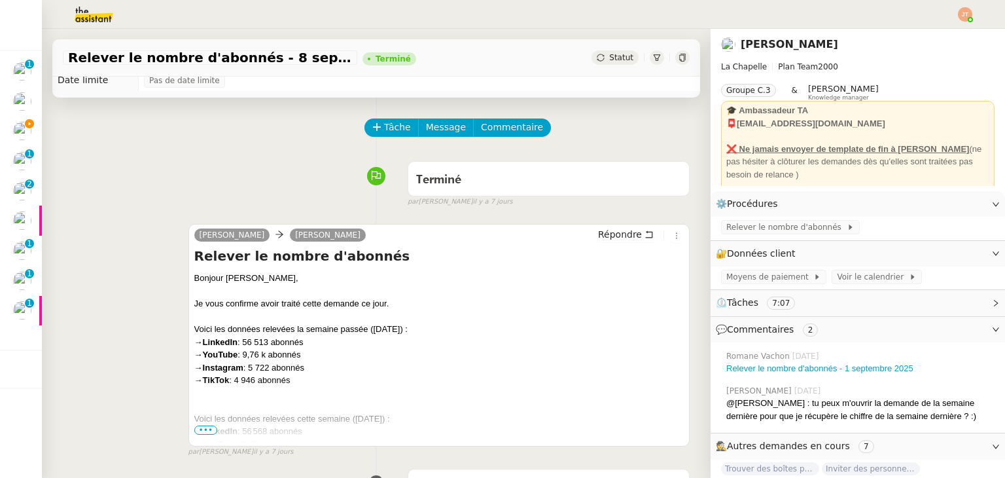
scroll to position [196, 0]
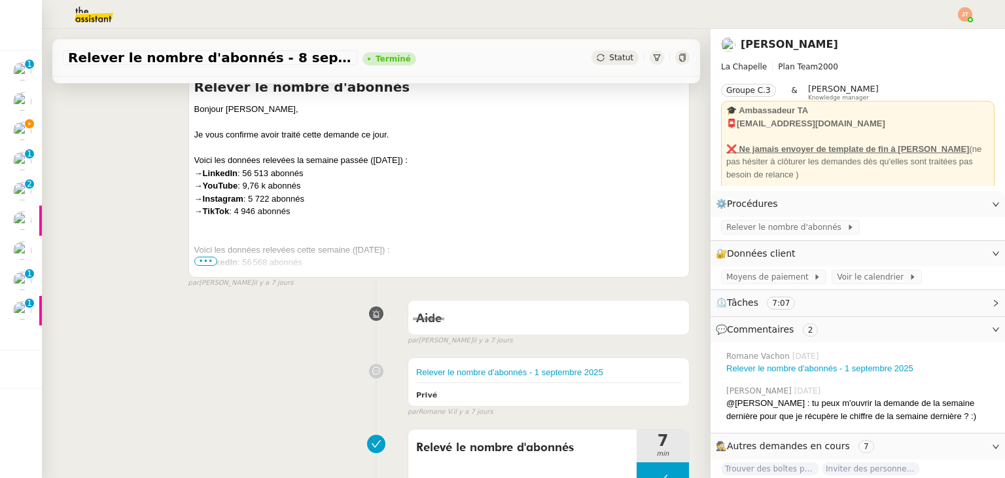
click at [209, 266] on span "•••" at bounding box center [206, 260] width 24 height 9
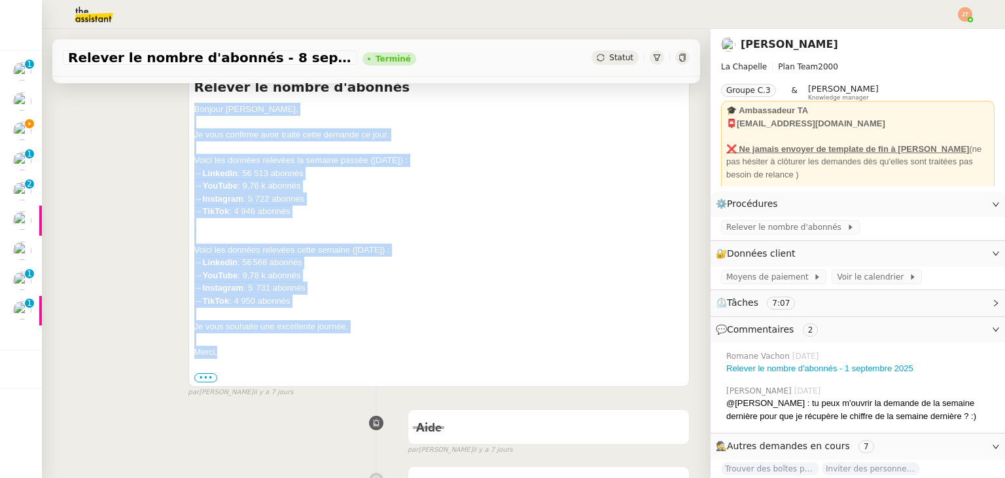
drag, startPoint x: 191, startPoint y: 110, endPoint x: 297, endPoint y: 348, distance: 260.7
click at [297, 348] on div "Bonjour [PERSON_NAME], Je vous confirme avoir traité cette demande ce jour. Voi…" at bounding box center [438, 243] width 489 height 281
copy div "Bonjour [PERSON_NAME], Je vous confirme avoir traité cette demande ce jour. Voi…"
click at [107, 212] on div "[PERSON_NAME] Relever le nombre d'abonnés Bonjour [PERSON_NAME], Je vous confir…" at bounding box center [376, 220] width 627 height 354
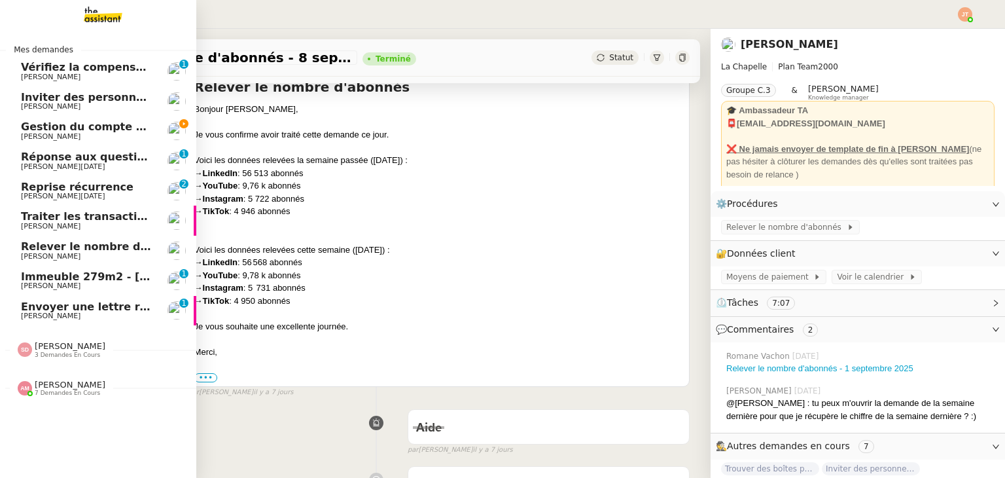
click at [71, 249] on span "Relever le nombre d'abonnés - [DATE]" at bounding box center [133, 246] width 224 height 12
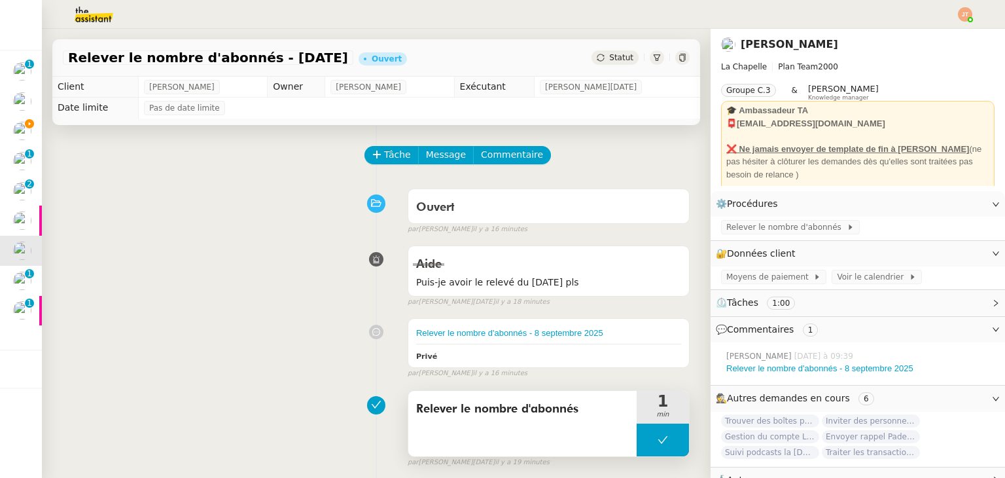
click at [658, 444] on icon at bounding box center [663, 439] width 10 height 10
click at [639, 442] on div at bounding box center [650, 439] width 26 height 33
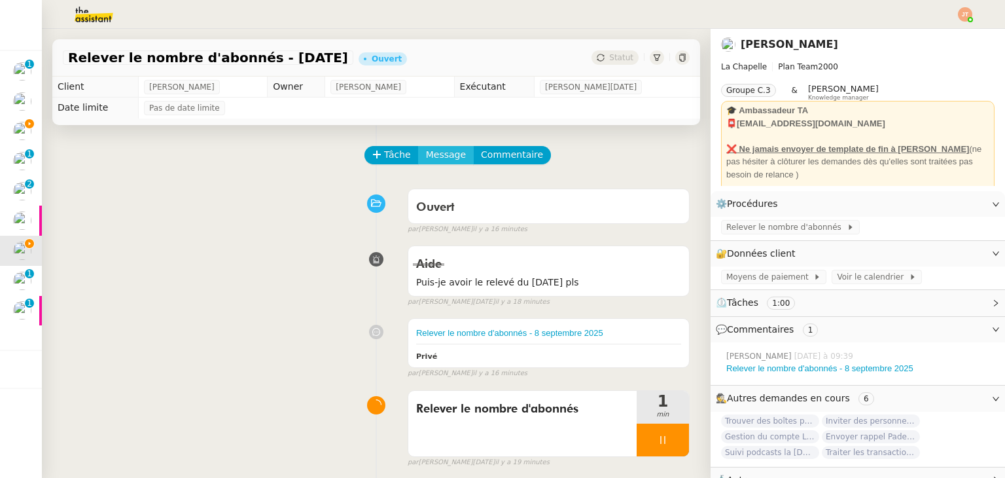
click at [436, 147] on button "Message" at bounding box center [446, 155] width 56 height 18
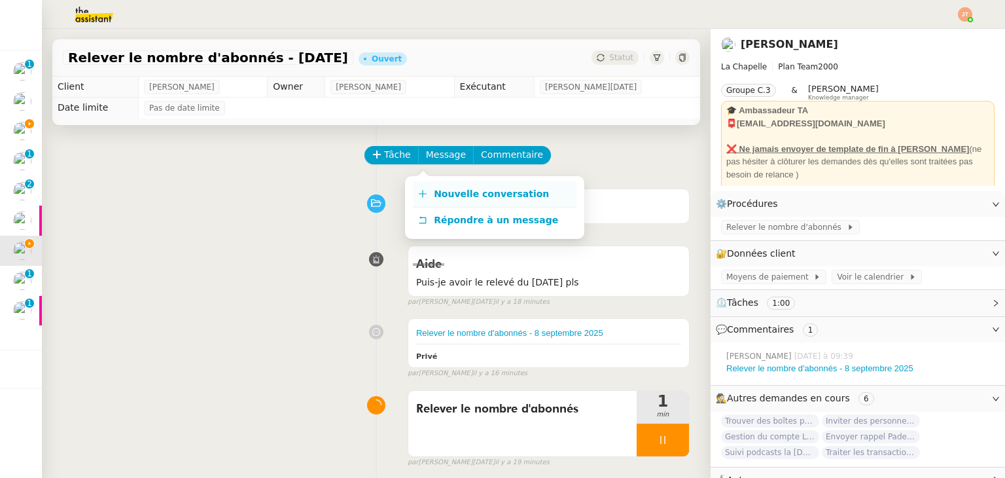
click at [442, 194] on span "Nouvelle conversation" at bounding box center [491, 193] width 115 height 10
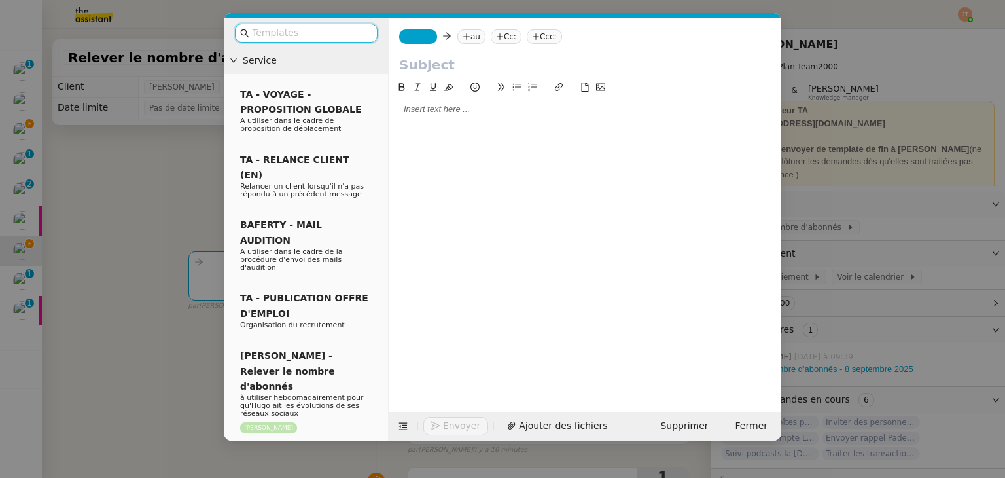
click at [450, 108] on div at bounding box center [584, 109] width 381 height 12
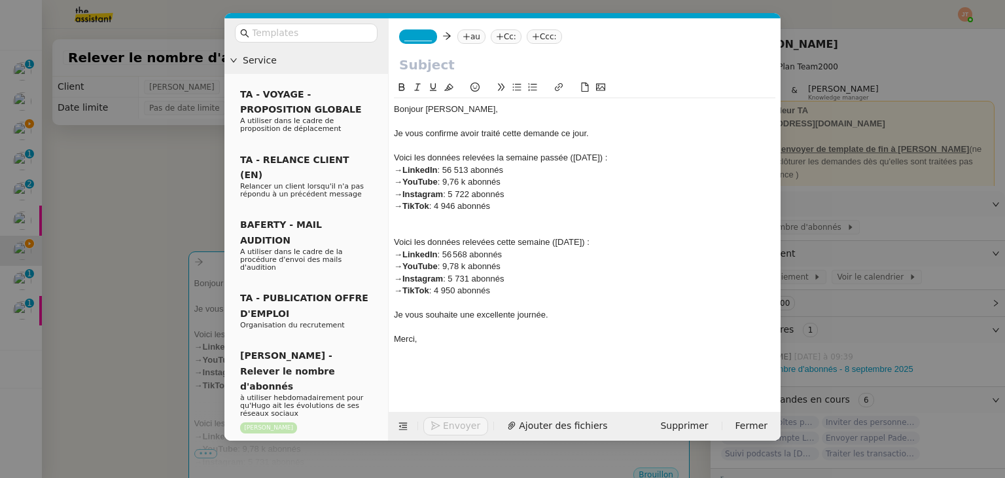
click at [581, 155] on div "Voici les données relevées la semaine passée ([DATE]) :" at bounding box center [584, 158] width 381 height 12
click at [471, 169] on div "→ LinkedIn : 56 513 abonnés" at bounding box center [584, 170] width 381 height 12
click at [463, 182] on div "→ YouTube : 9,76 k abonnés" at bounding box center [584, 182] width 381 height 12
click at [474, 192] on div "→ Instagram : 5 722 abonnés" at bounding box center [584, 194] width 381 height 12
click at [458, 205] on div "→ TikTok : 4 946 abonnés" at bounding box center [584, 206] width 381 height 12
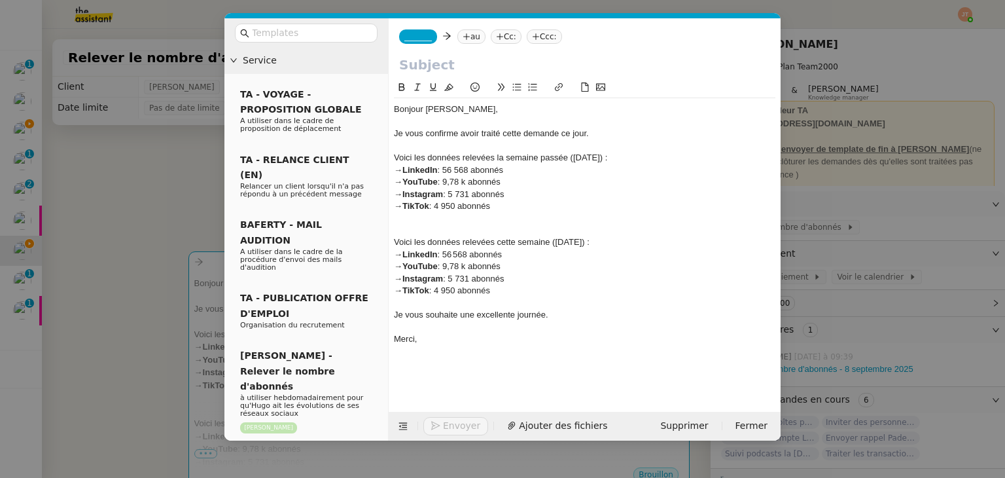
click at [563, 241] on div "Voici les données relevées cette semaine ([DATE]) :" at bounding box center [584, 242] width 381 height 12
click at [528, 255] on div "→ LinkedIn : 56 568 abonnés" at bounding box center [584, 255] width 381 height 12
click at [116, 138] on nz-modal-container "Service TA - VOYAGE - PROPOSITION GLOBALE A utiliser dans le cadre de propositi…" at bounding box center [502, 239] width 1005 height 478
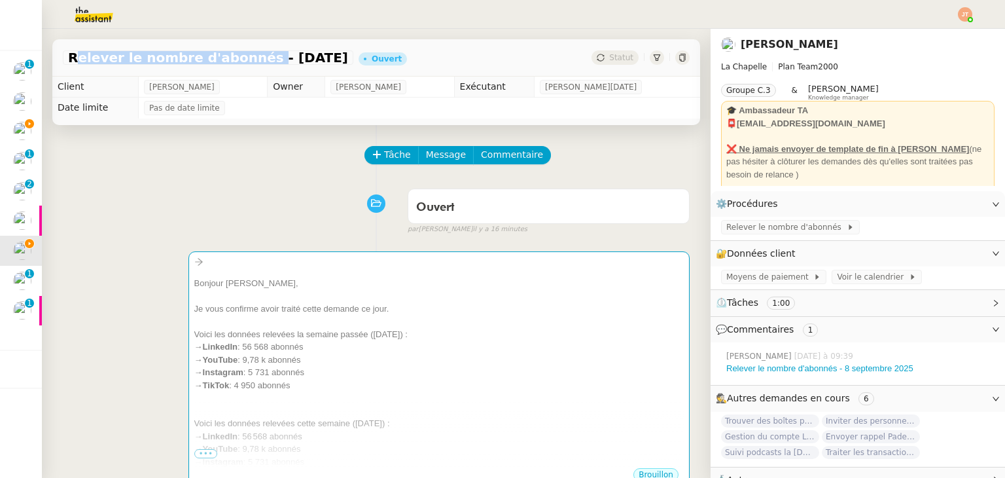
drag, startPoint x: 71, startPoint y: 58, endPoint x: 239, endPoint y: 60, distance: 168.2
click at [239, 60] on span "Relever le nombre d'abonnés - [DATE]" at bounding box center [208, 57] width 280 height 13
copy span "Relever le nombre d'abonnés"
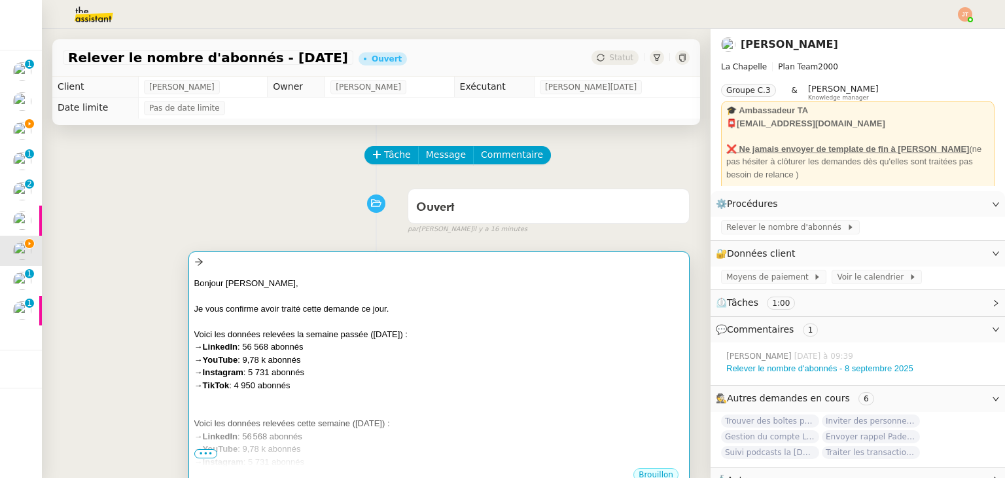
click at [318, 278] on div "Bonjour [PERSON_NAME]," at bounding box center [438, 283] width 489 height 13
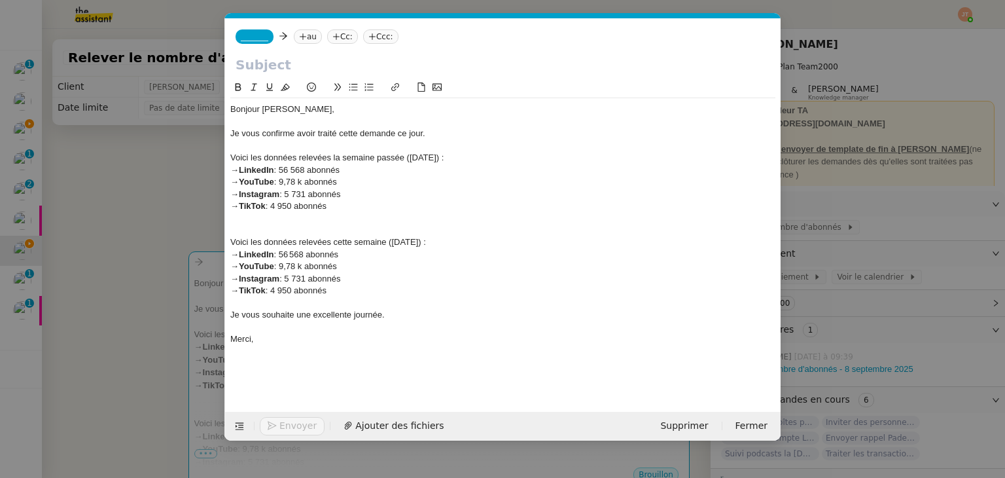
scroll to position [0, 27]
click at [265, 61] on input "text" at bounding box center [503, 65] width 535 height 20
paste input "Relever le nombre d'abonnés"
type input "Relever le nombre d'abonnés"
click at [300, 37] on icon at bounding box center [303, 36] width 7 height 1
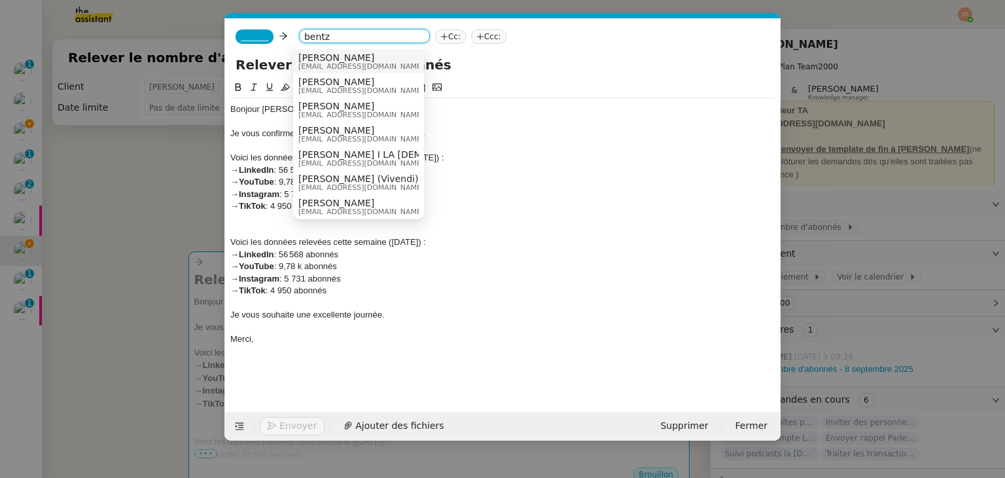
type input "bentz"
click at [319, 60] on span "[PERSON_NAME]" at bounding box center [361, 57] width 126 height 10
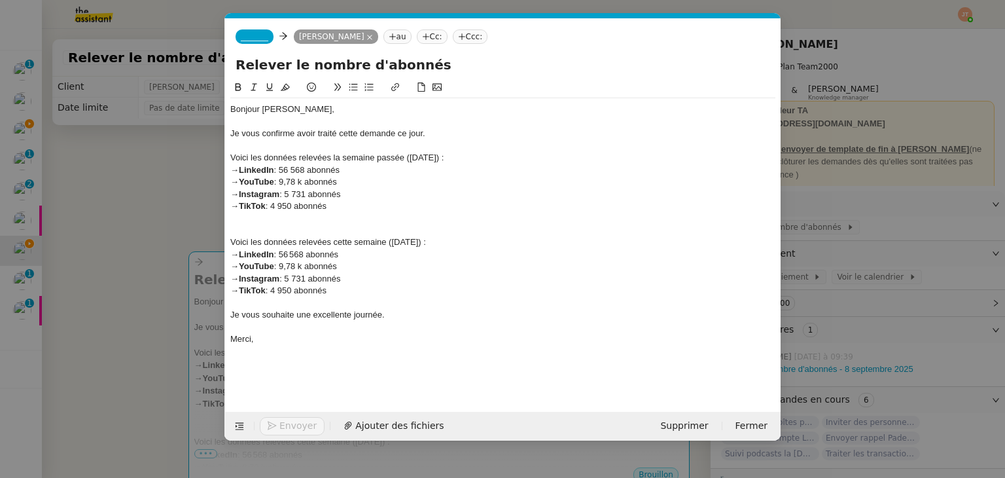
click at [265, 37] on nz-tag "_______" at bounding box center [255, 36] width 38 height 14
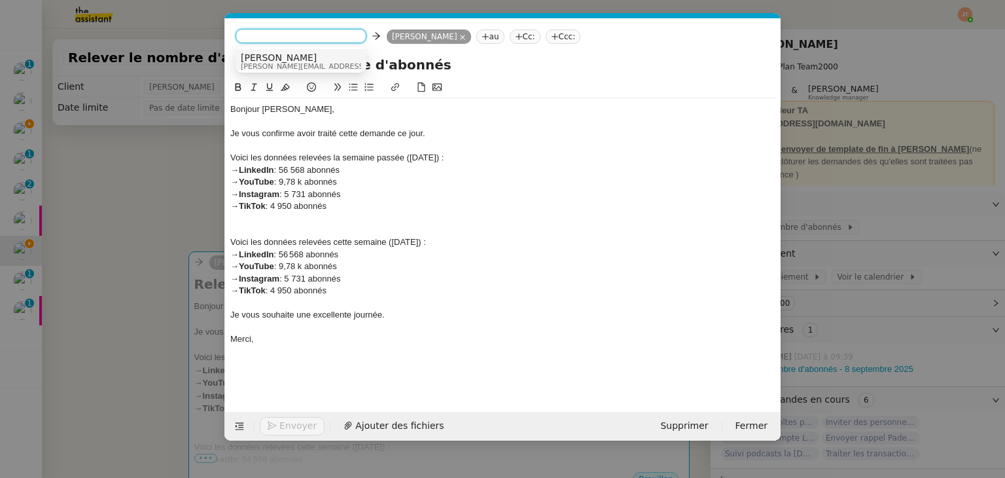
click at [274, 63] on span "[PERSON_NAME][EMAIL_ADDRESS][DOMAIN_NAME]" at bounding box center [334, 66] width 186 height 7
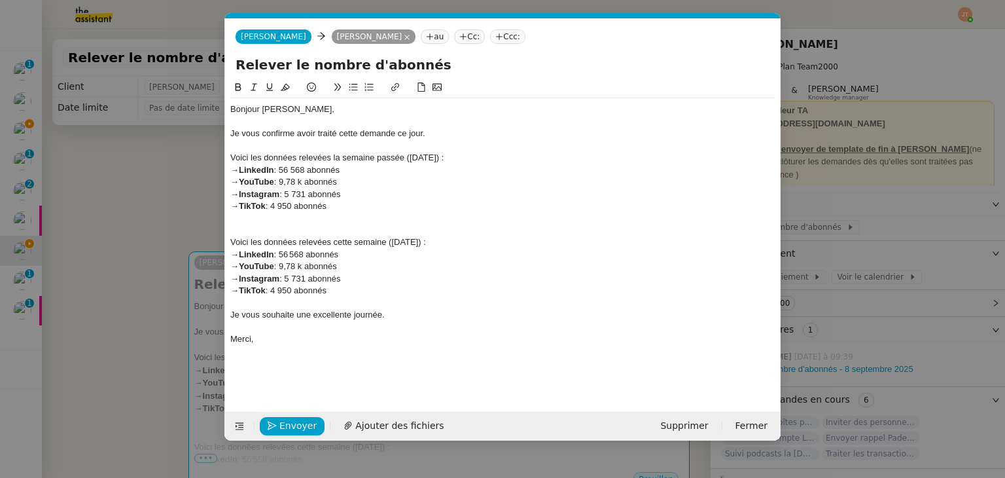
click at [150, 186] on nz-modal-container "Service TA - VOYAGE - PROPOSITION GLOBALE A utiliser dans le cadre de propositi…" at bounding box center [502, 239] width 1005 height 478
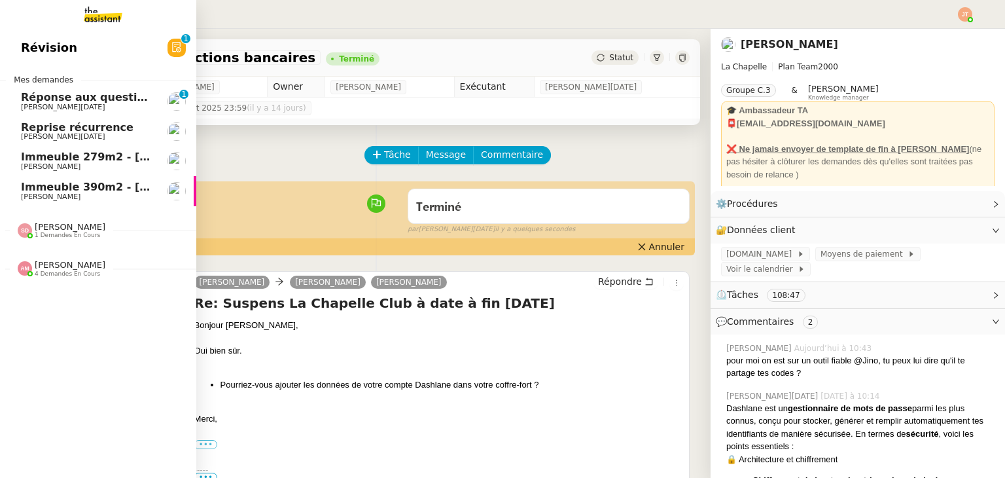
click at [92, 188] on span "Immeuble 390m2 - [GEOGRAPHIC_DATA] 13001 - 799 000€" at bounding box center [192, 187] width 343 height 12
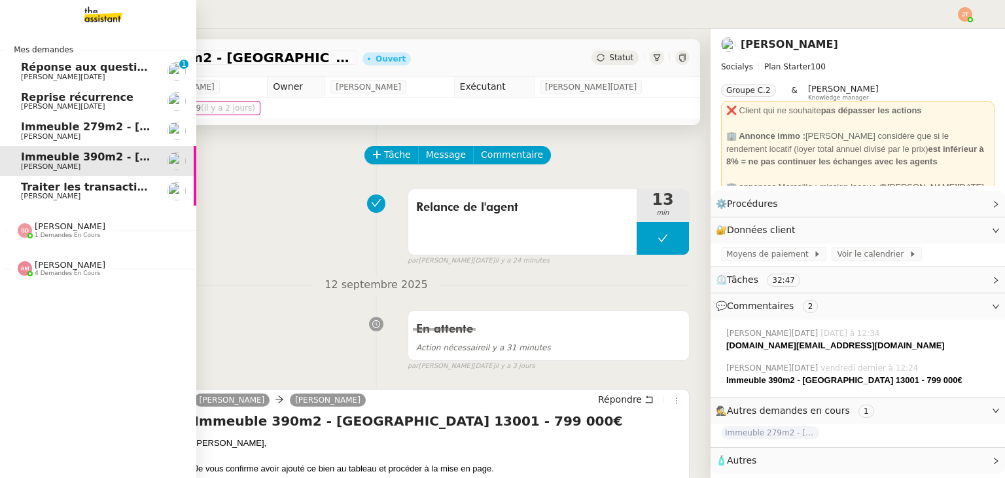
click at [107, 194] on span "[PERSON_NAME]" at bounding box center [87, 196] width 132 height 8
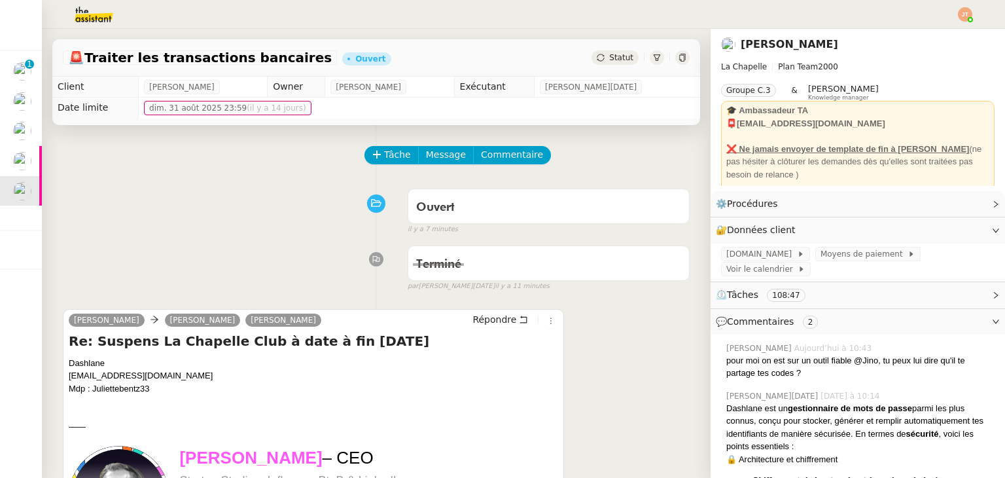
click at [296, 192] on div "Ouvert false il y a 7 minutes" at bounding box center [376, 209] width 627 height 52
drag, startPoint x: 69, startPoint y: 362, endPoint x: 230, endPoint y: 328, distance: 164.4
click at [172, 387] on div "[PERSON_NAME] [PERSON_NAME][EMAIL_ADDRESS][DOMAIN_NAME] Mdp : Juliettebentz33" at bounding box center [313, 376] width 489 height 39
click at [249, 270] on div "Terminé false par Jean-Noël D. il y a 11 minutes" at bounding box center [376, 265] width 627 height 52
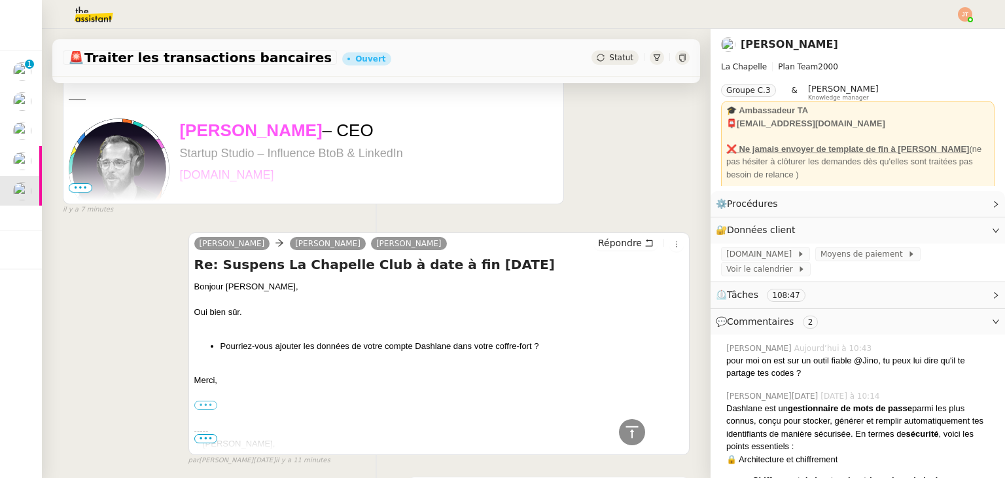
scroll to position [654, 0]
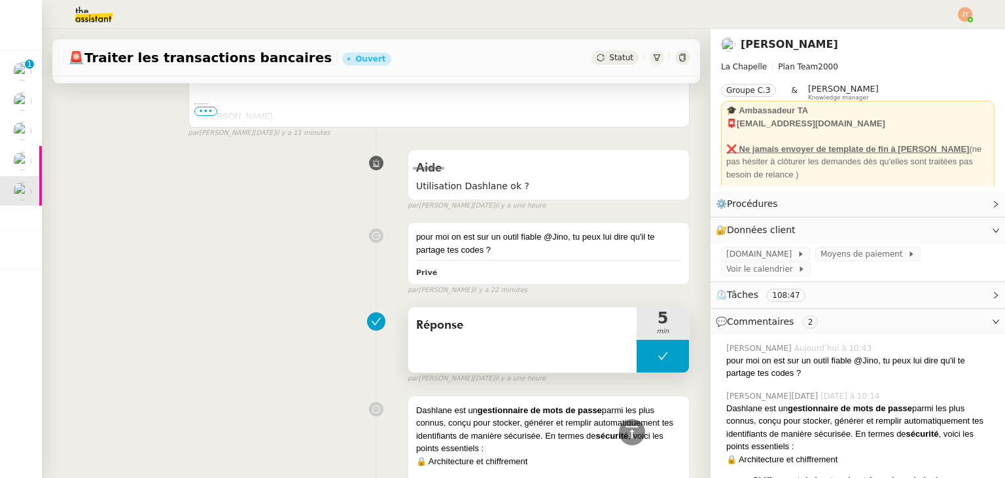
click at [637, 359] on button at bounding box center [663, 356] width 52 height 33
click at [644, 359] on icon at bounding box center [649, 356] width 10 height 10
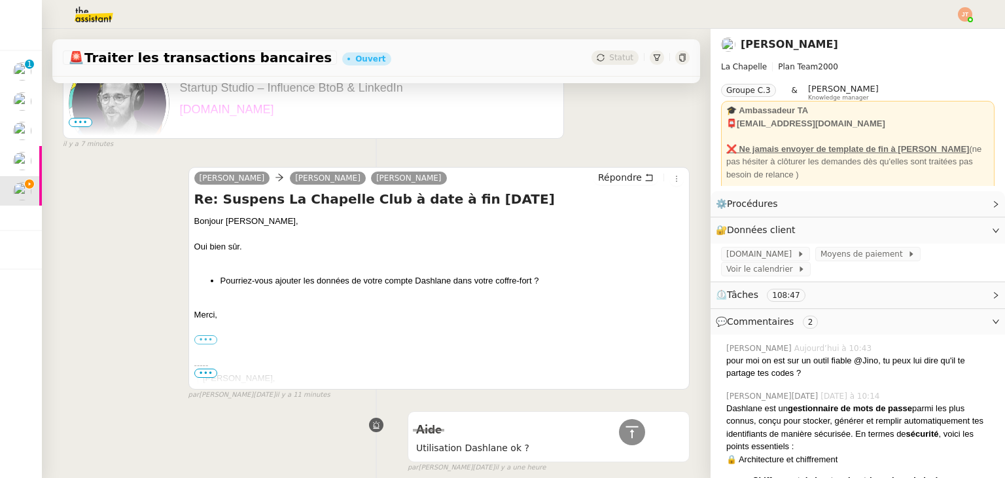
scroll to position [131, 0]
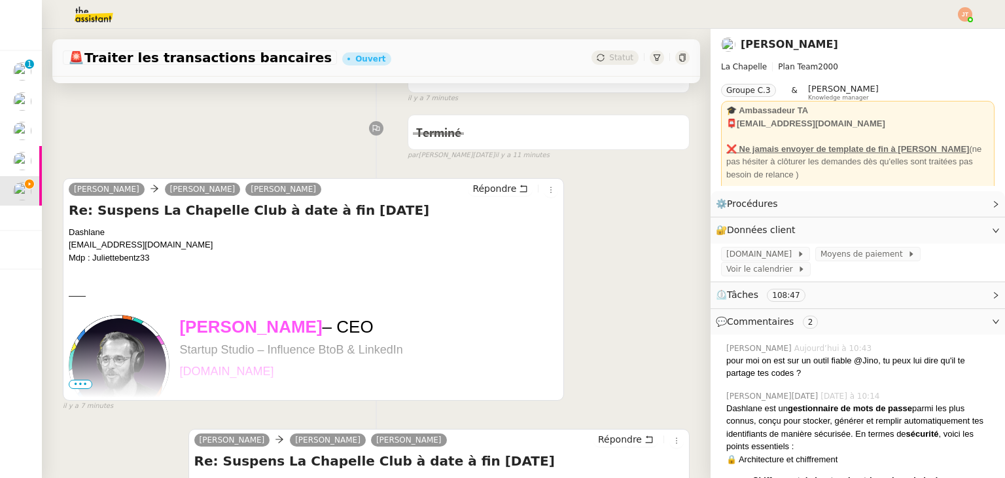
drag, startPoint x: 84, startPoint y: 231, endPoint x: 185, endPoint y: 260, distance: 104.8
click at [185, 260] on div "Dashlane hugo@lachapelle.club Mdp : Juliettebentz33" at bounding box center [313, 245] width 489 height 39
copy div "Dashlane hugo@lachapelle.club Mdp : Juliettebentz33"
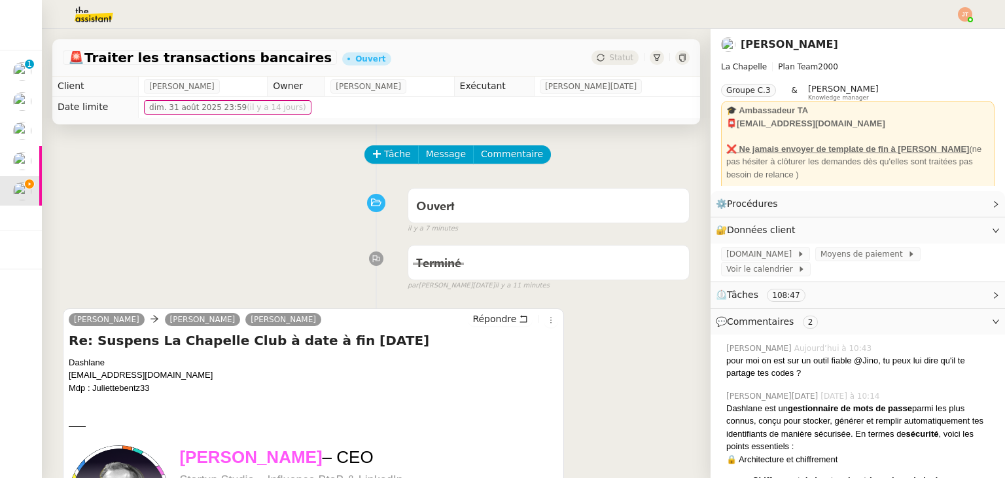
scroll to position [0, 0]
click at [505, 159] on span "Commentaire" at bounding box center [512, 154] width 62 height 15
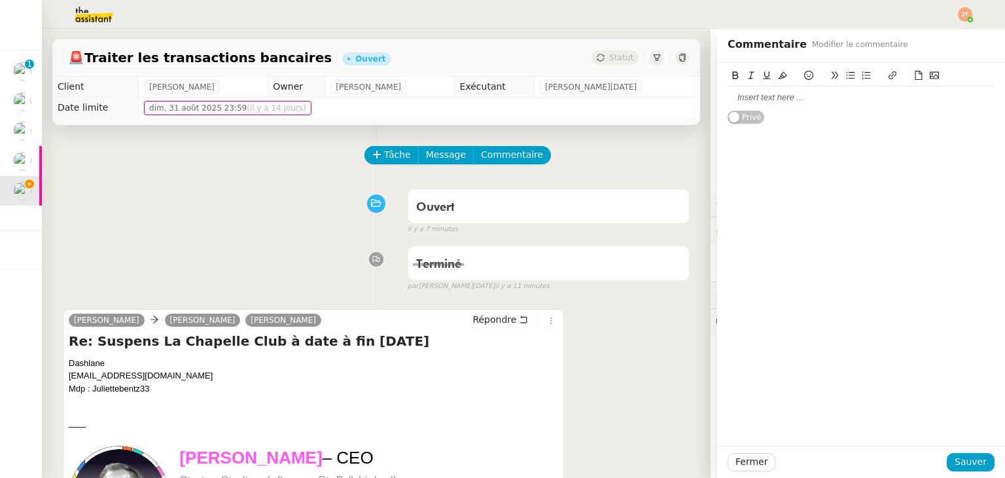
click at [761, 97] on div at bounding box center [861, 98] width 267 height 12
drag, startPoint x: 749, startPoint y: 97, endPoint x: 708, endPoint y: 98, distance: 40.6
click at [717, 98] on div "Dashlane hugo@lachapelle.club Mdp : Juliettebentz33 Privé" at bounding box center [861, 106] width 288 height 86
click at [733, 75] on icon at bounding box center [736, 75] width 6 height 8
click at [762, 77] on icon at bounding box center [766, 75] width 9 height 9
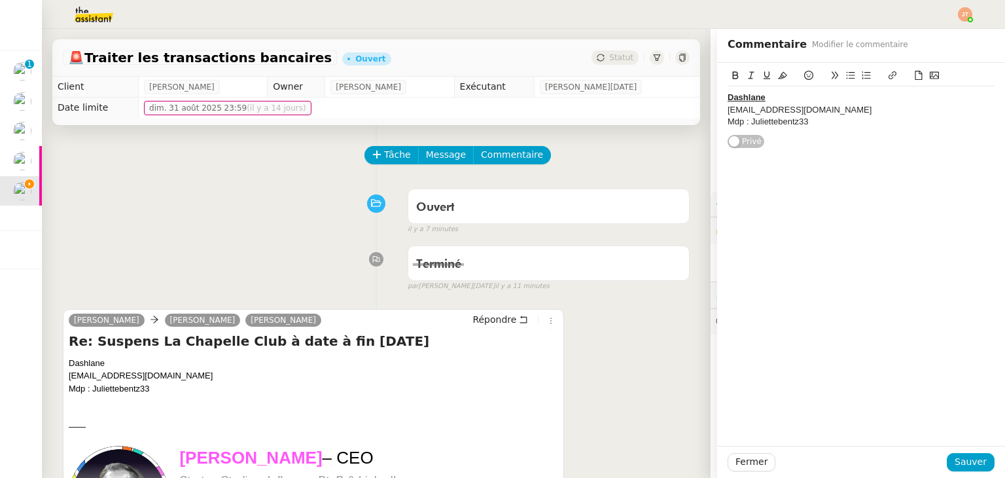
click at [758, 92] on div "Dashlane" at bounding box center [861, 98] width 267 height 12
click at [728, 111] on div "[EMAIL_ADDRESS][DOMAIN_NAME]" at bounding box center [861, 110] width 267 height 12
click at [809, 121] on div "Mdp : Juliettebentz33" at bounding box center [861, 122] width 267 height 12
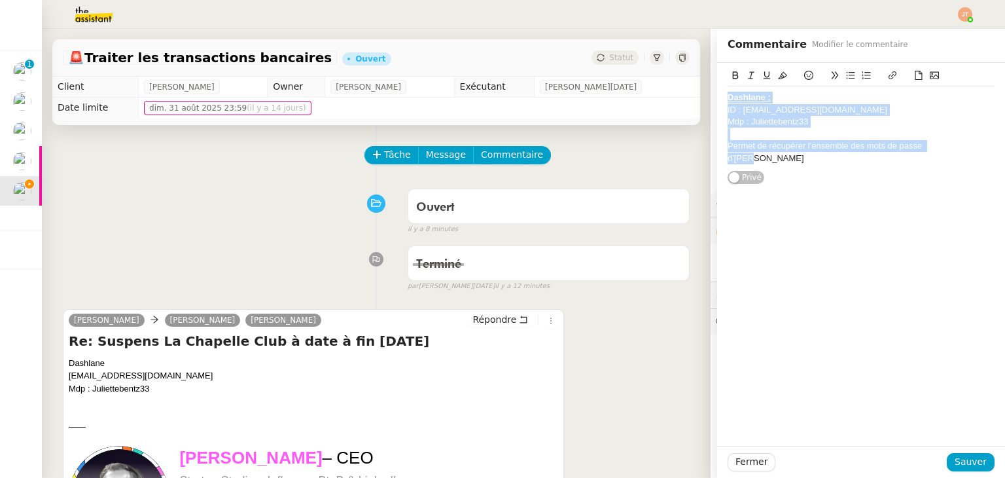
drag, startPoint x: 945, startPoint y: 149, endPoint x: 710, endPoint y: 95, distance: 240.9
click at [717, 95] on div "Dashlane : ID : hugo@lachapelle.club Mdp : Juliettebentz33 Permet de récupérer …" at bounding box center [861, 124] width 288 height 122
click at [778, 77] on icon at bounding box center [782, 75] width 9 height 7
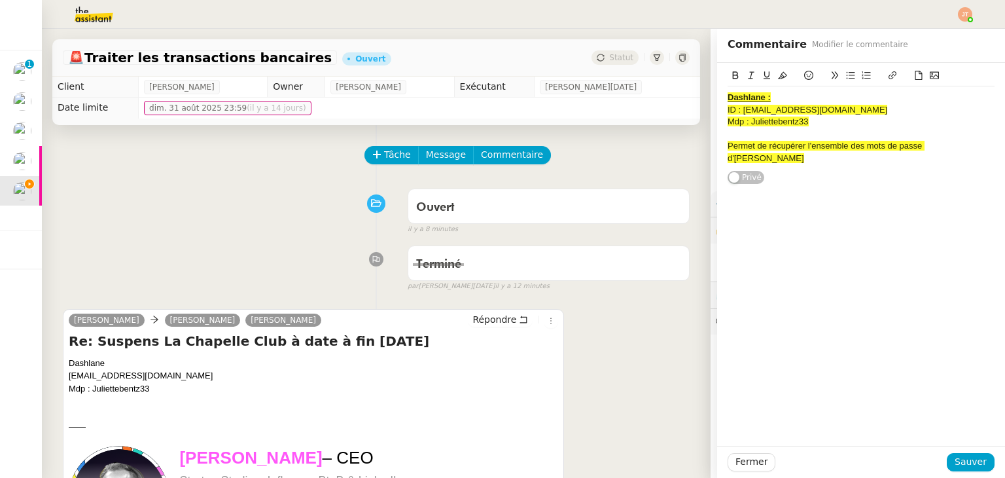
click at [871, 273] on div "Dashlane : ID : hugo@lachapelle.club Mdp : Juliettebentz33 Permet de récupérer …" at bounding box center [861, 254] width 288 height 383
click at [957, 459] on span "Sauver" at bounding box center [971, 461] width 32 height 15
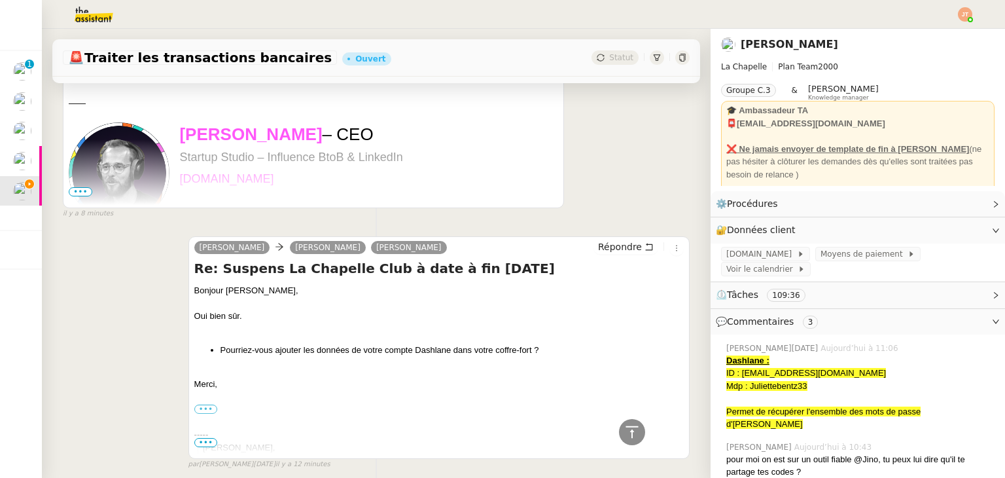
scroll to position [720, 0]
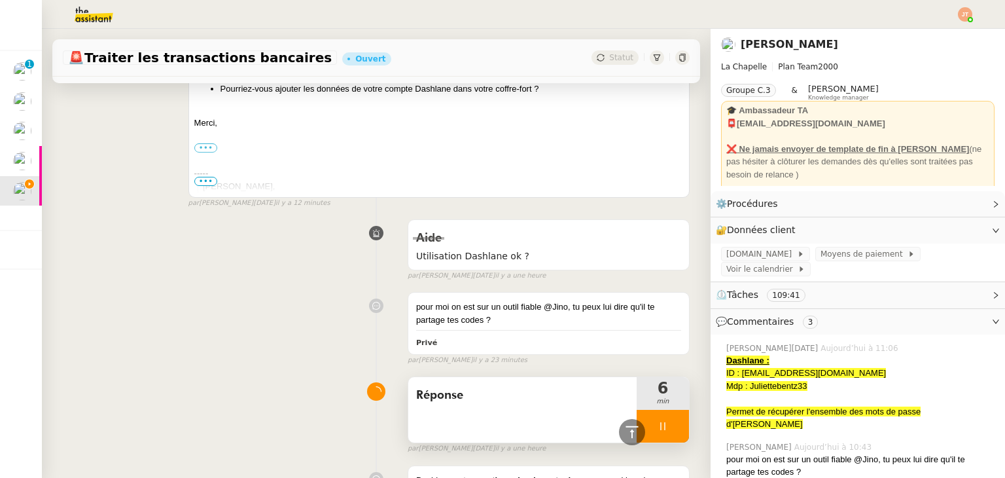
click at [658, 421] on icon at bounding box center [663, 426] width 10 height 10
click at [684, 421] on icon at bounding box center [689, 426] width 10 height 10
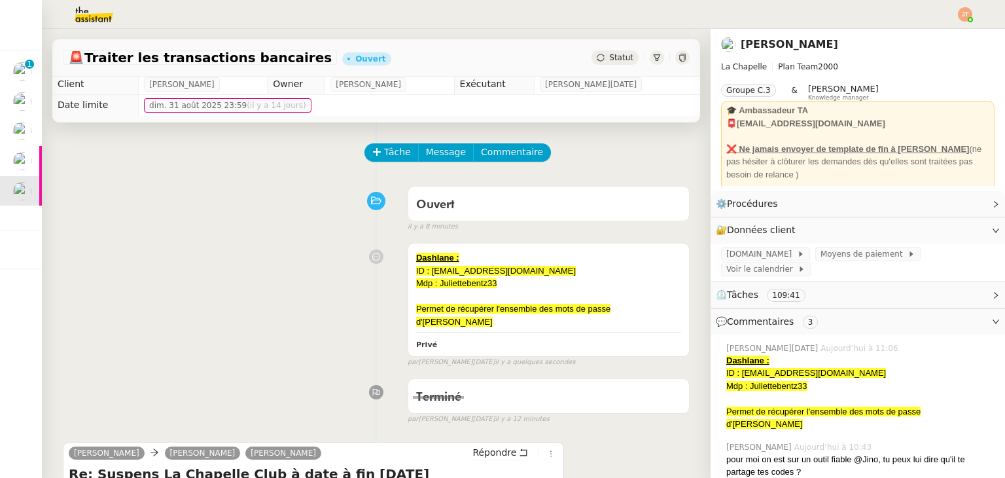
scroll to position [0, 0]
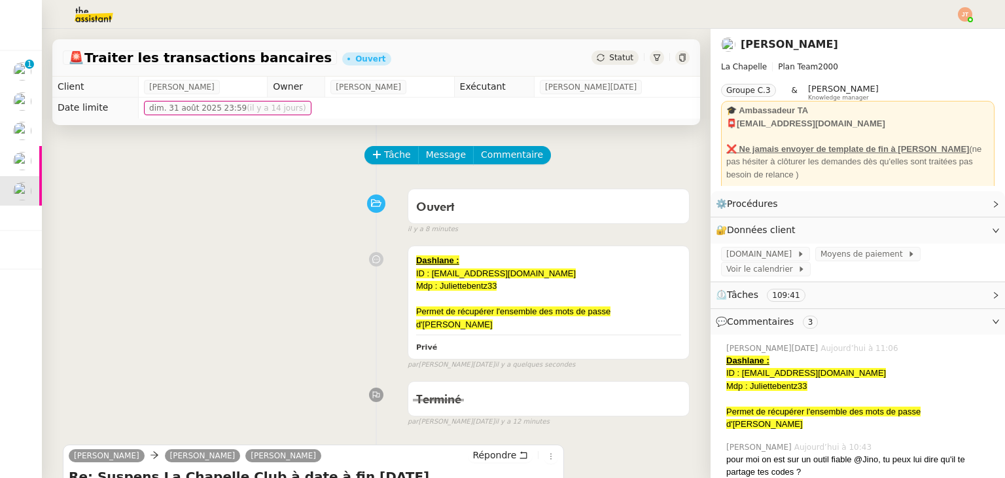
click at [609, 56] on span "Statut" at bounding box center [621, 57] width 24 height 9
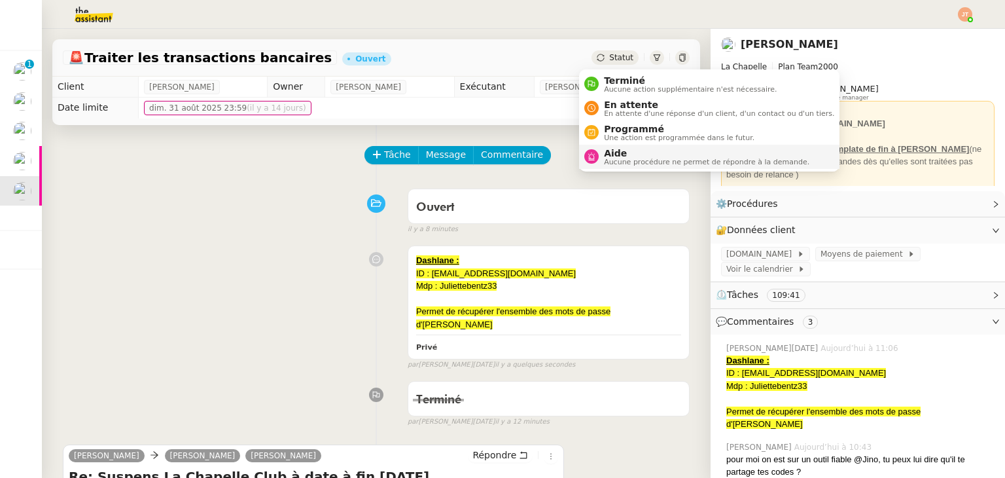
click at [612, 162] on span "Aucune procédure ne permet de répondre à la demande." at bounding box center [706, 161] width 205 height 7
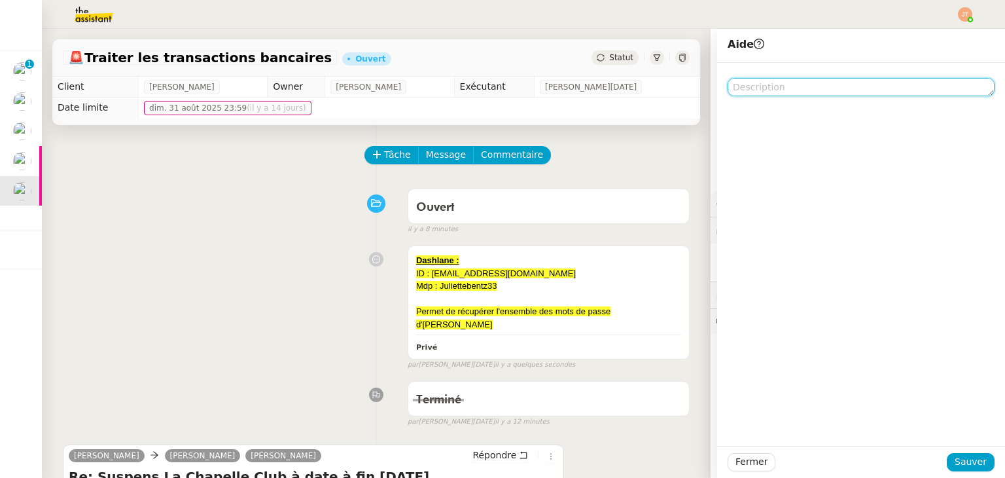
click at [741, 87] on textarea at bounding box center [861, 87] width 267 height 18
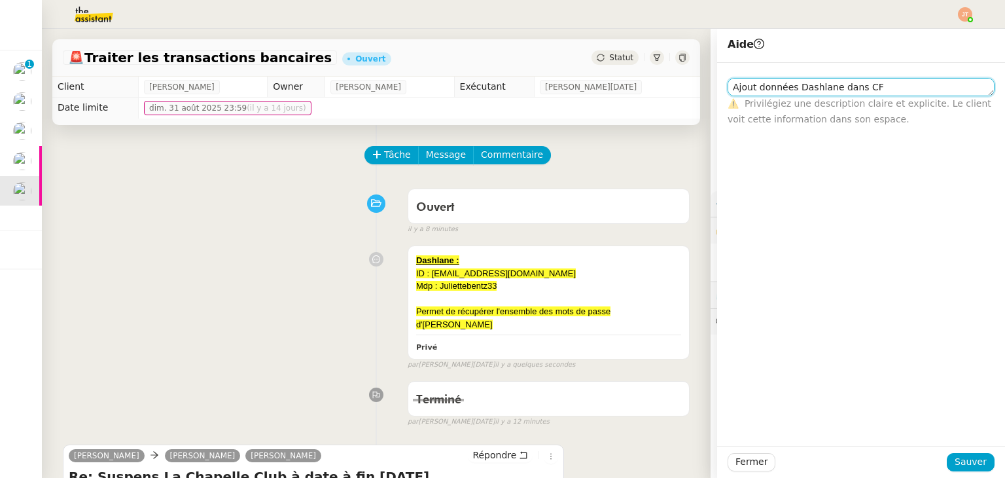
click at [770, 87] on textarea "Ajout données Dashlane dans CF" at bounding box center [861, 87] width 267 height 18
type textarea "Ajout données Dashlane dans CF"
click at [828, 254] on div "Ajout données Dashlane dans CF ⚠️ Privilégiez une description claire et explici…" at bounding box center [861, 254] width 288 height 383
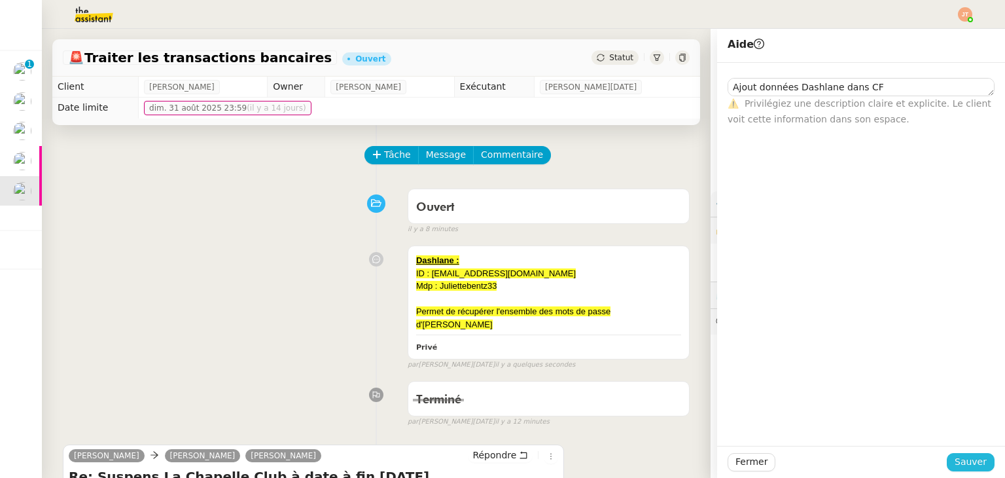
click at [972, 461] on span "Sauver" at bounding box center [971, 461] width 32 height 15
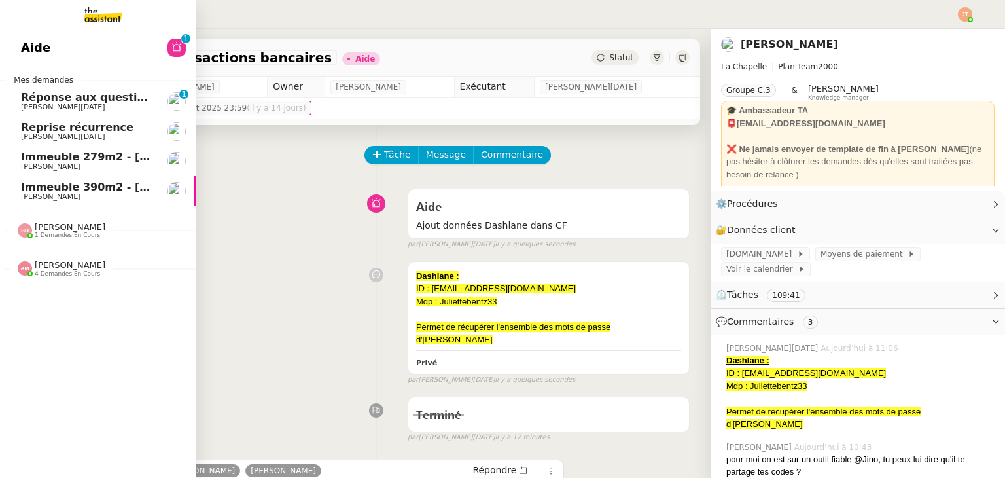
click at [84, 181] on link "Immeuble 390m2 - Marseille 13001 - 799 000€ Kevin AUBERT" at bounding box center [98, 191] width 196 height 30
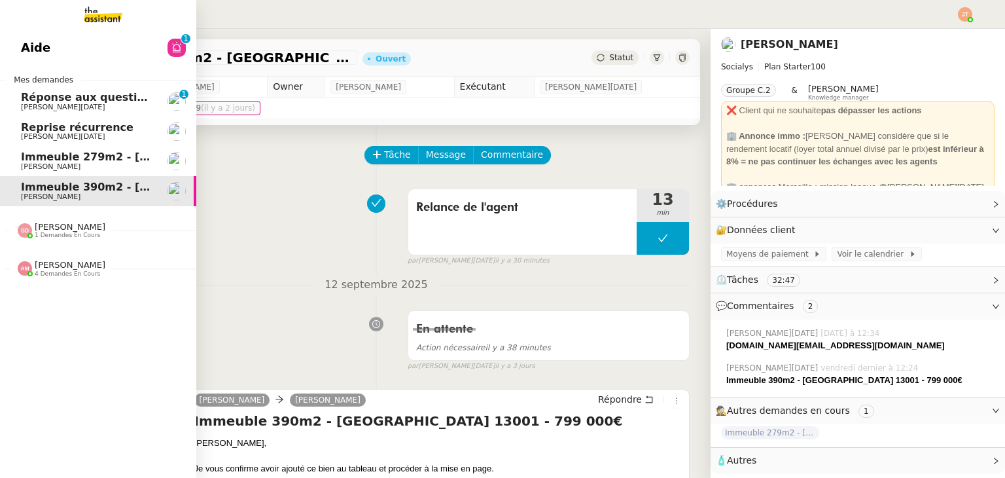
click at [120, 171] on span "[PERSON_NAME]" at bounding box center [87, 167] width 132 height 8
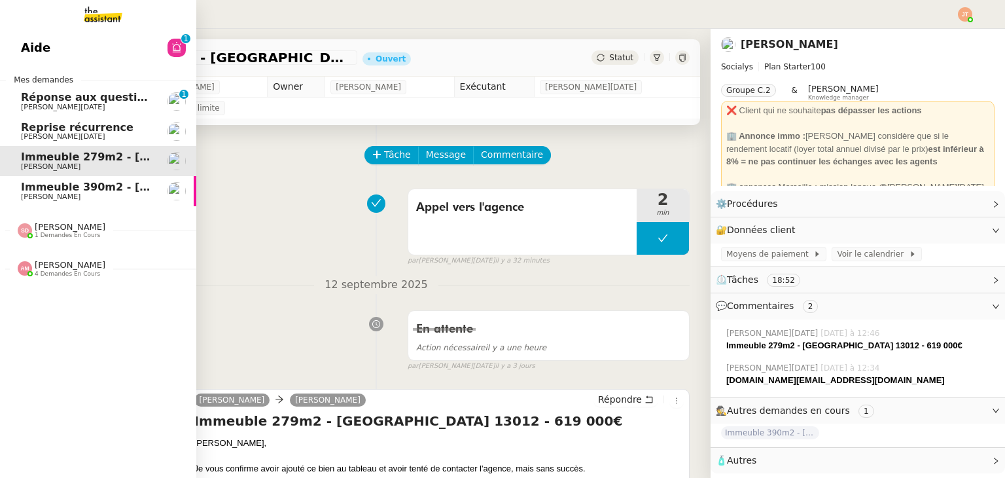
click at [68, 180] on link "Immeuble 390m2 - Marseille 13001 - 799 000€ Kevin AUBERT" at bounding box center [98, 191] width 196 height 30
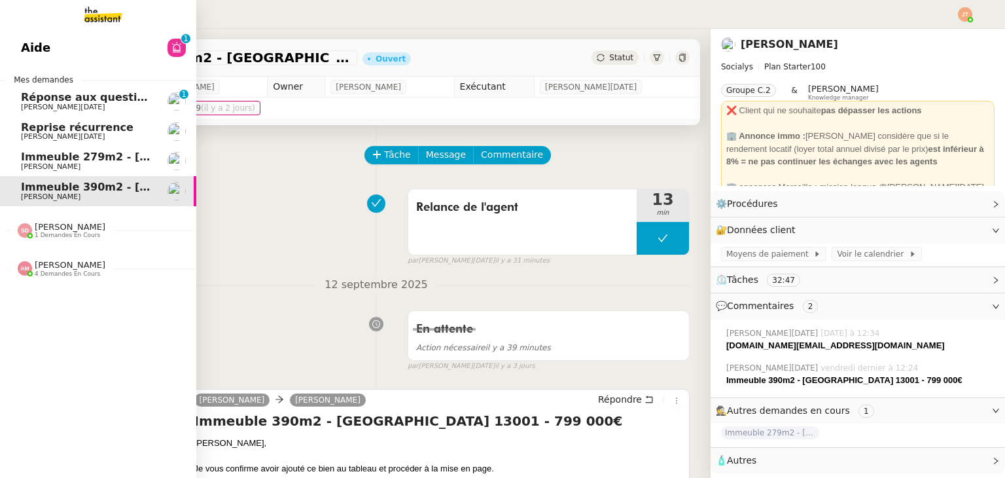
click at [79, 131] on span "Reprise récurrence" at bounding box center [77, 127] width 113 height 12
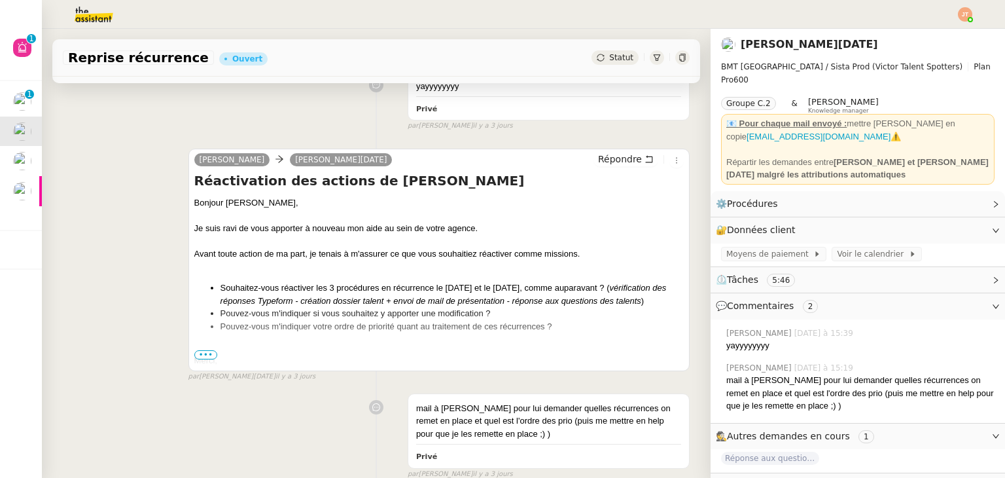
scroll to position [393, 0]
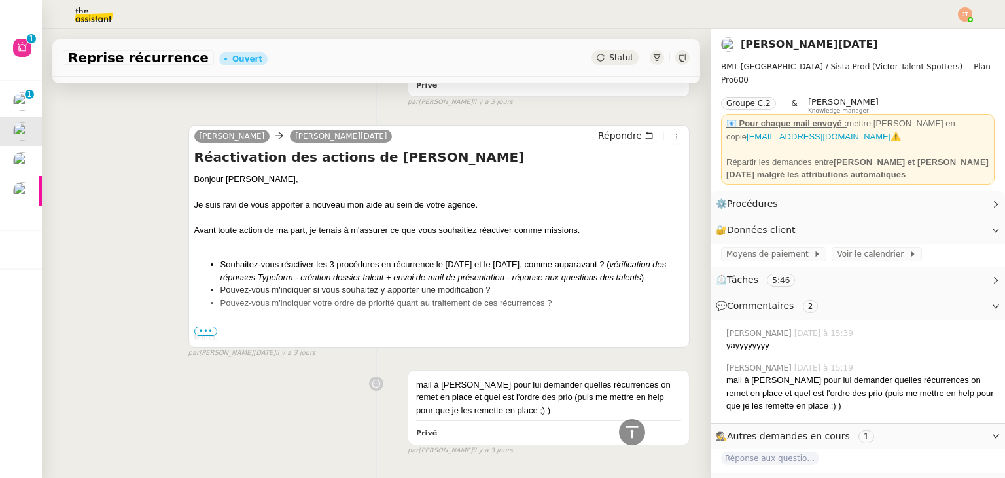
click at [198, 331] on span "•••" at bounding box center [206, 330] width 24 height 9
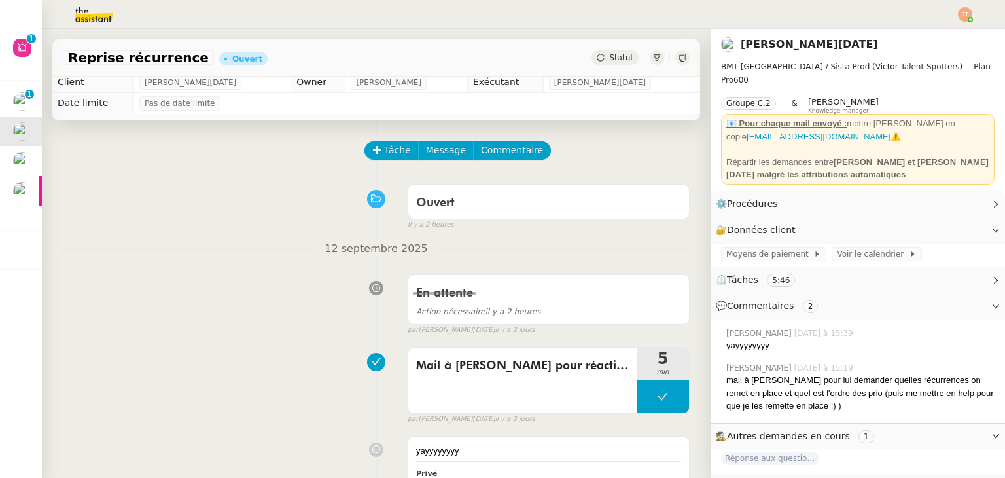
scroll to position [0, 0]
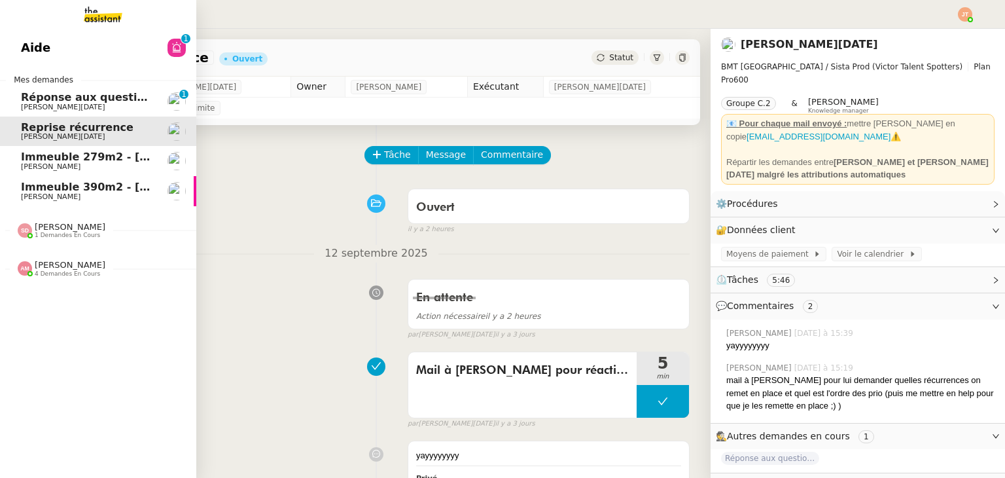
click at [71, 194] on span "[PERSON_NAME]" at bounding box center [87, 197] width 132 height 8
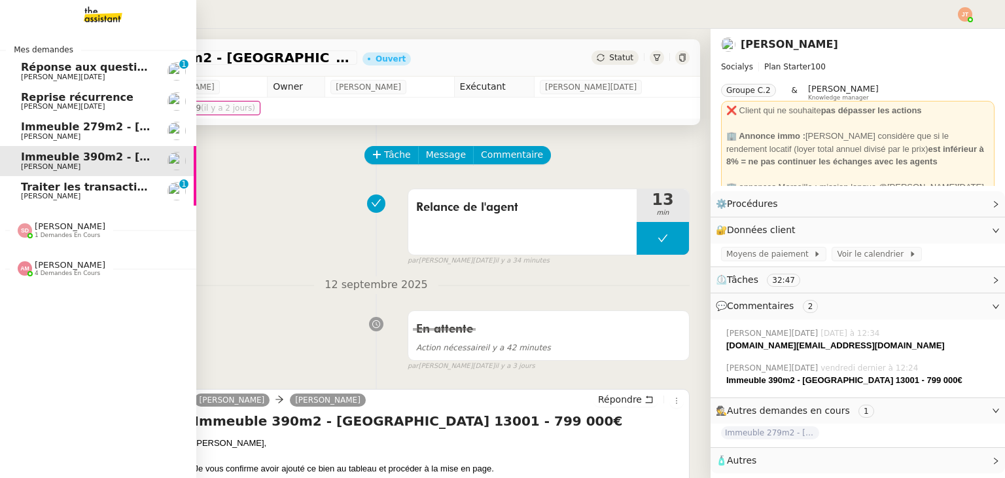
drag, startPoint x: 86, startPoint y: 189, endPoint x: 187, endPoint y: 188, distance: 100.8
click at [86, 189] on span "Traiter les transactions bancaires" at bounding box center [120, 187] width 198 height 12
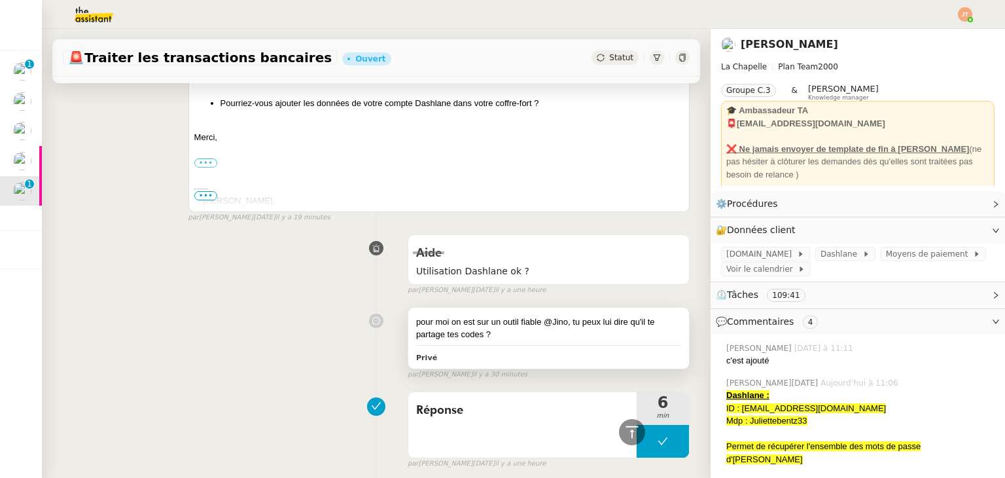
scroll to position [851, 0]
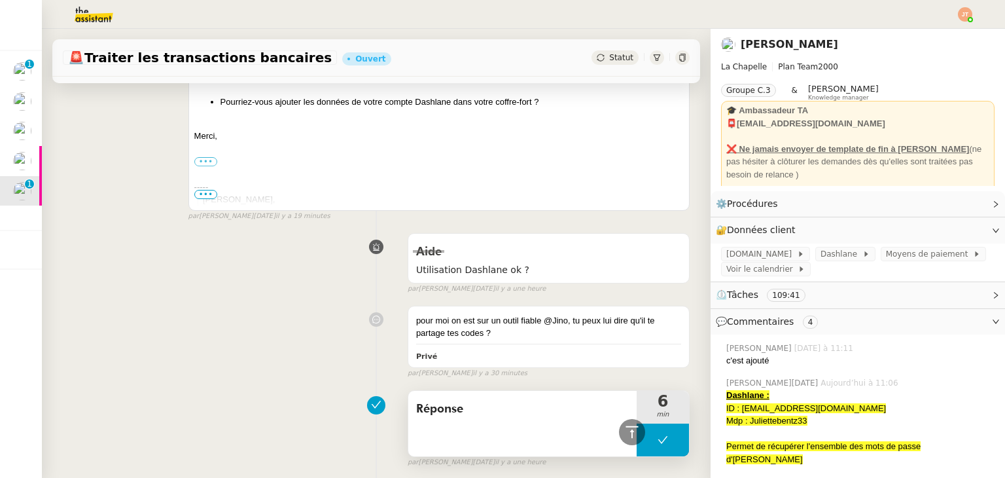
click at [658, 434] on icon at bounding box center [663, 439] width 10 height 10
click at [643, 427] on div at bounding box center [650, 439] width 26 height 33
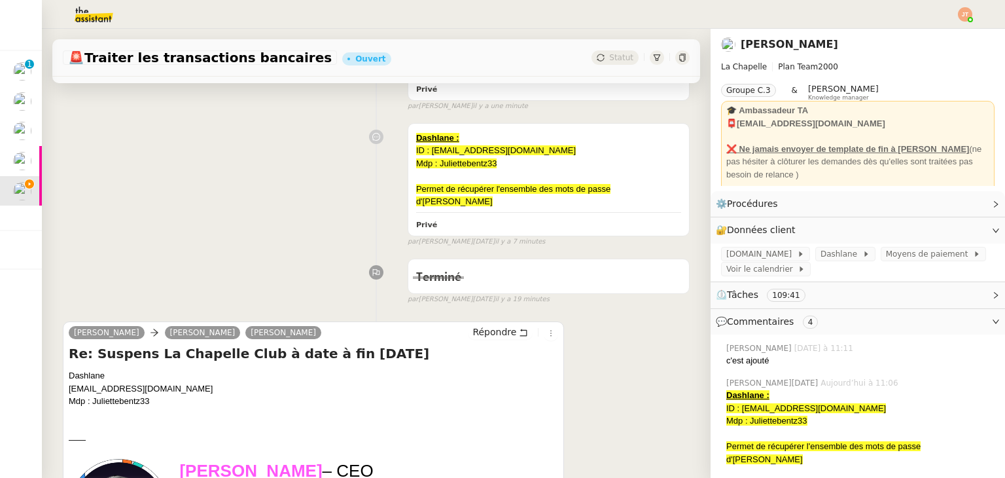
scroll to position [262, 0]
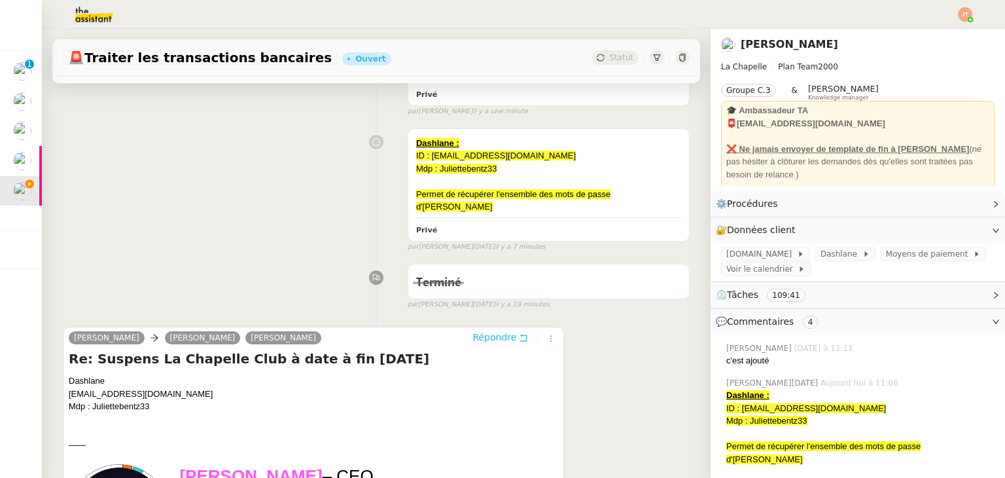
click at [479, 330] on span "Répondre" at bounding box center [494, 336] width 44 height 13
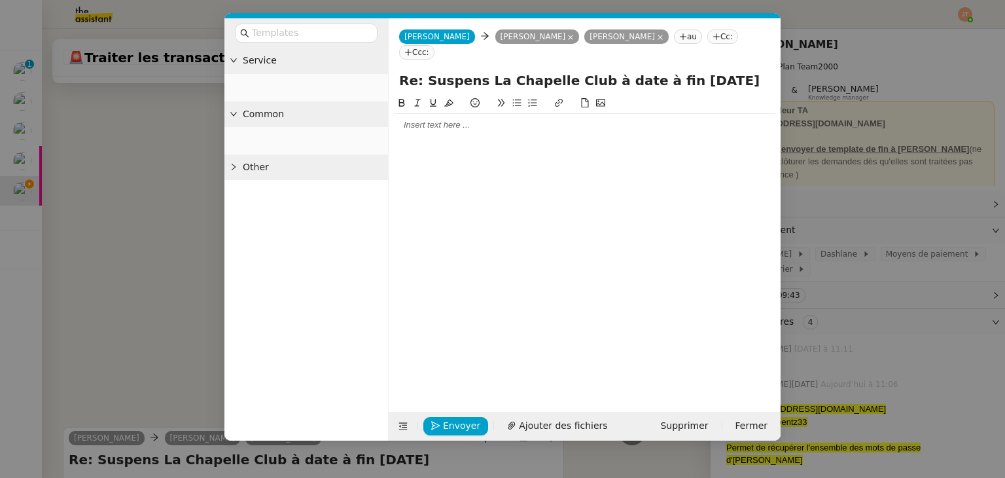
scroll to position [362, 0]
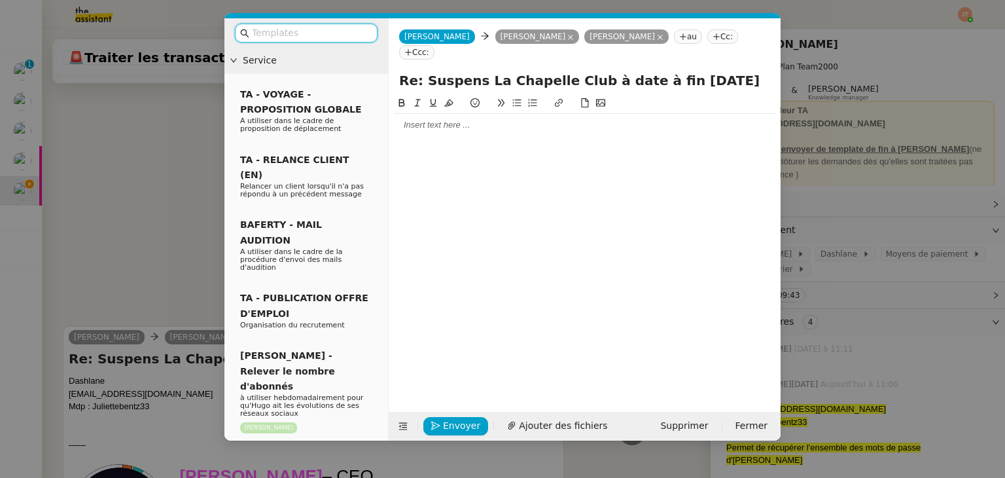
click at [437, 119] on div at bounding box center [584, 125] width 381 height 12
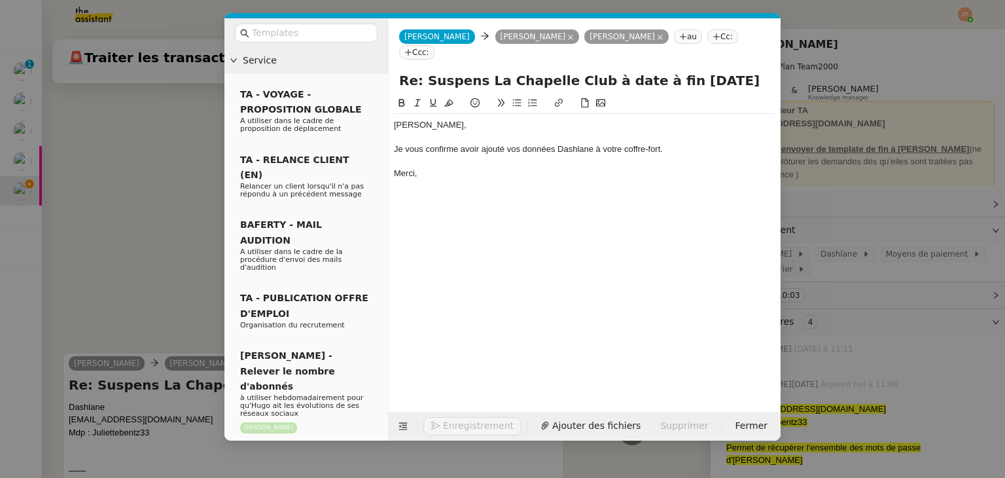
scroll to position [427, 0]
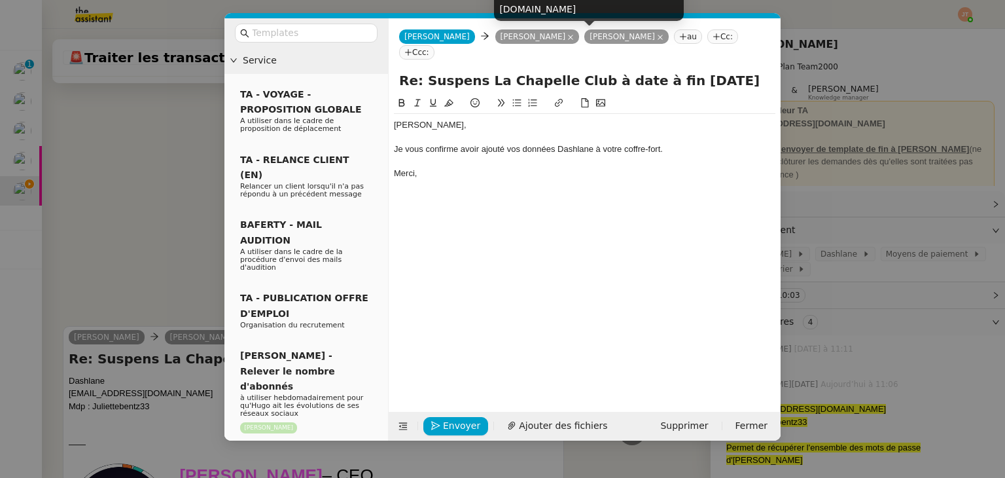
click at [657, 35] on icon at bounding box center [660, 37] width 7 height 7
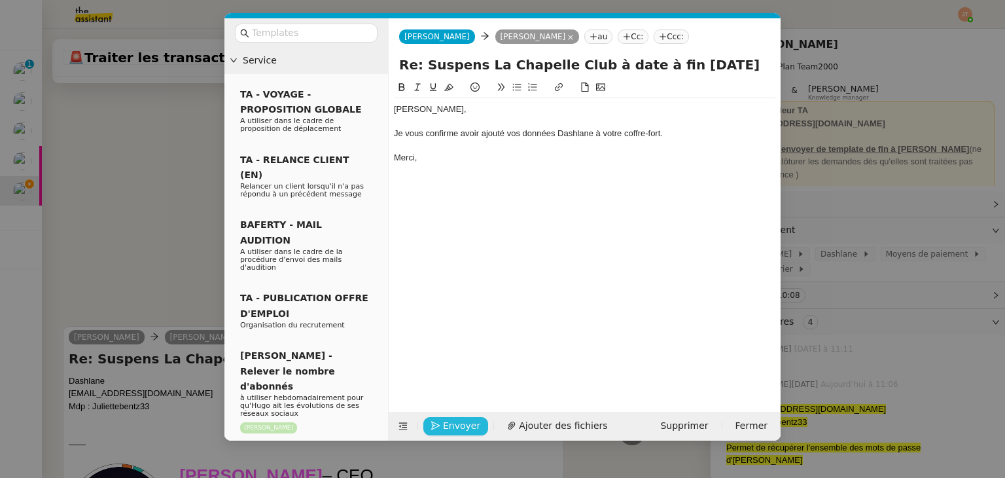
click at [455, 422] on span "Envoyer" at bounding box center [461, 425] width 37 height 15
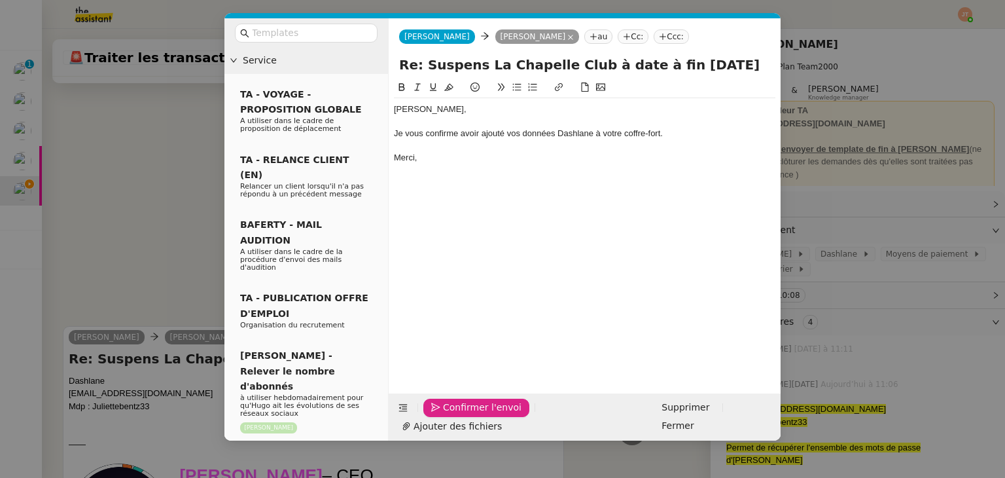
click at [455, 415] on span "Confirmer l'envoi" at bounding box center [482, 407] width 79 height 15
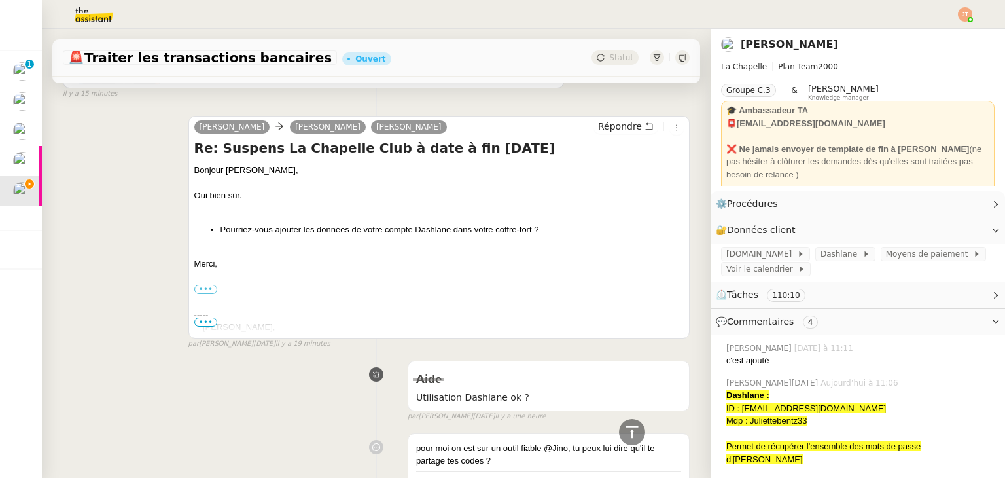
scroll to position [981, 0]
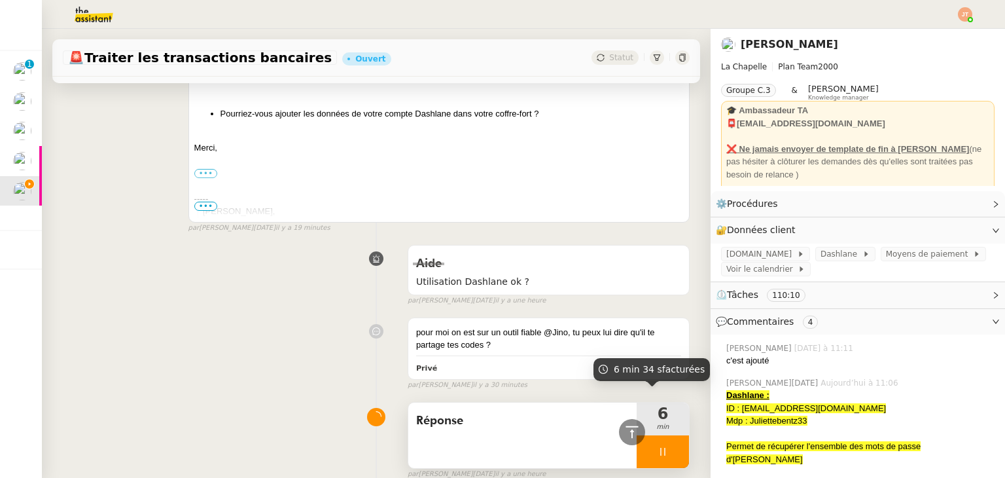
click at [658, 446] on icon at bounding box center [663, 451] width 10 height 10
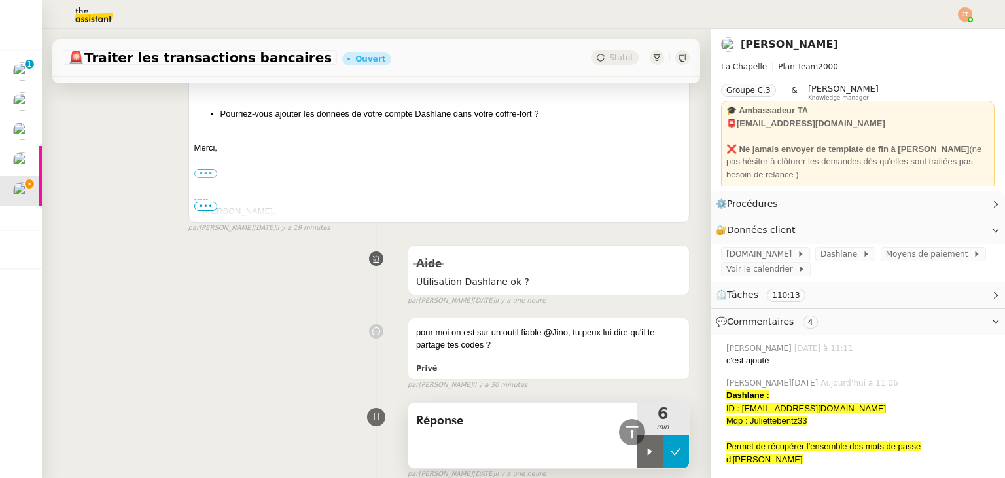
click at [671, 446] on icon at bounding box center [676, 451] width 10 height 10
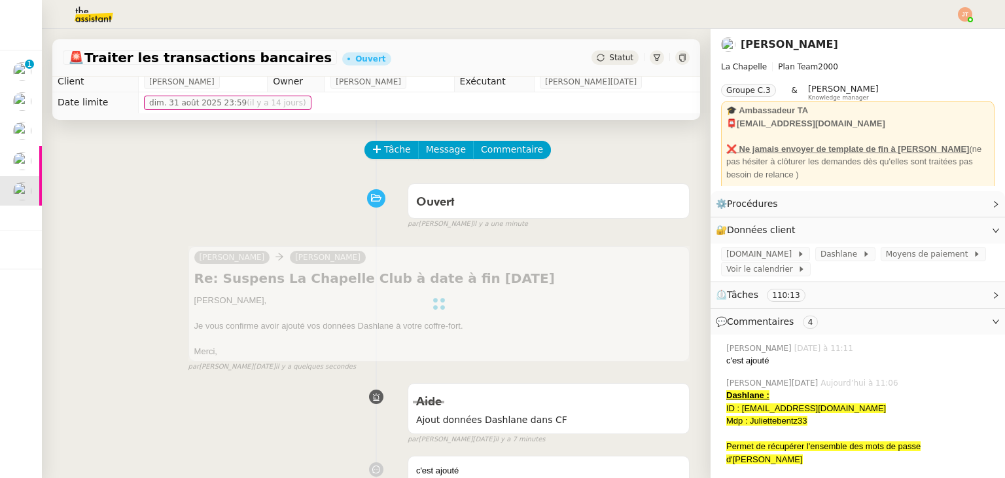
scroll to position [0, 0]
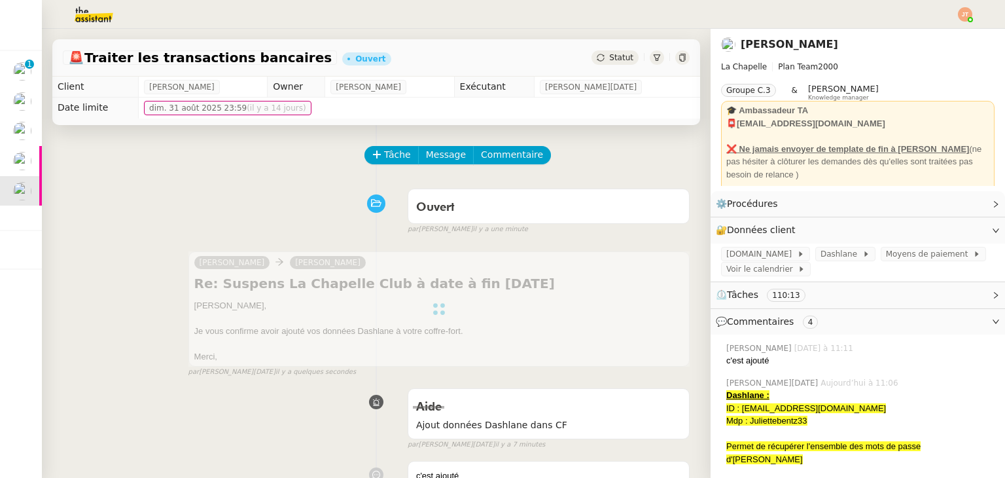
click at [609, 54] on span "Statut" at bounding box center [621, 57] width 24 height 9
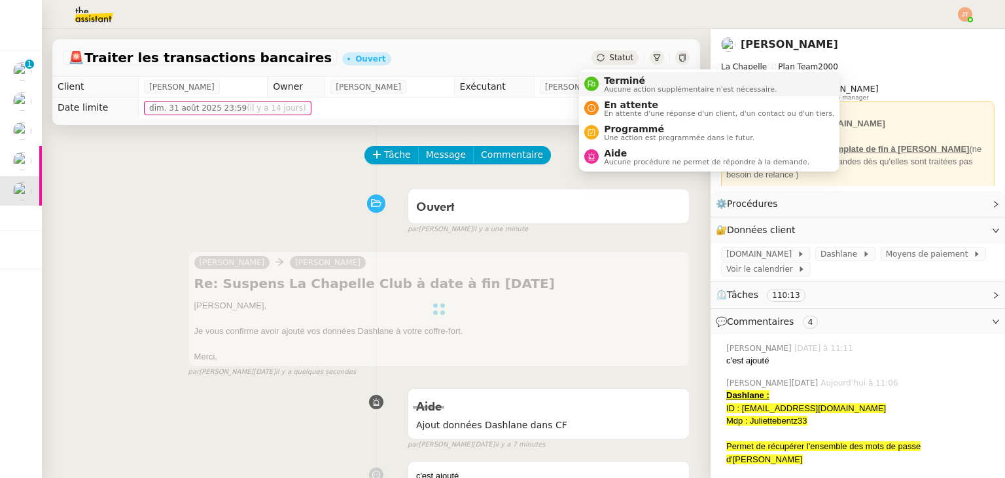
click at [628, 90] on span "Aucune action supplémentaire n'est nécessaire." at bounding box center [690, 89] width 173 height 7
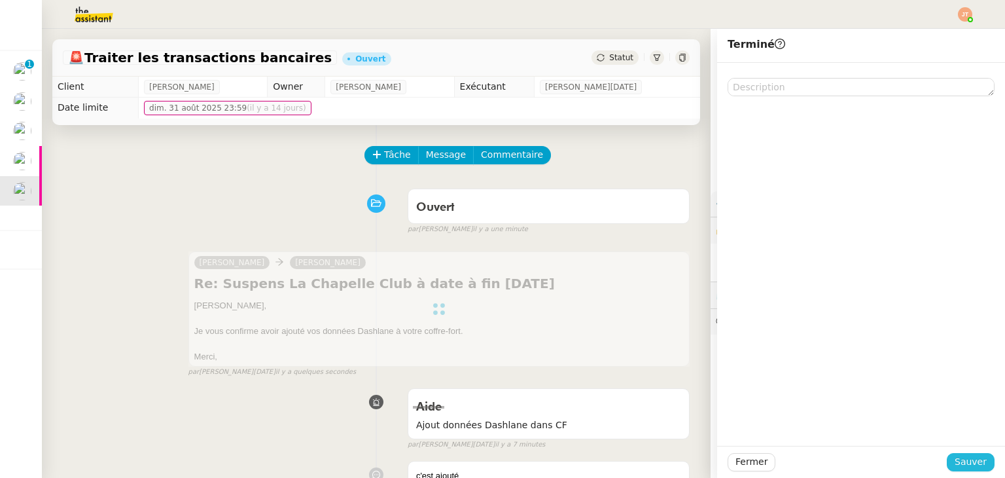
click at [972, 464] on span "Sauver" at bounding box center [971, 461] width 32 height 15
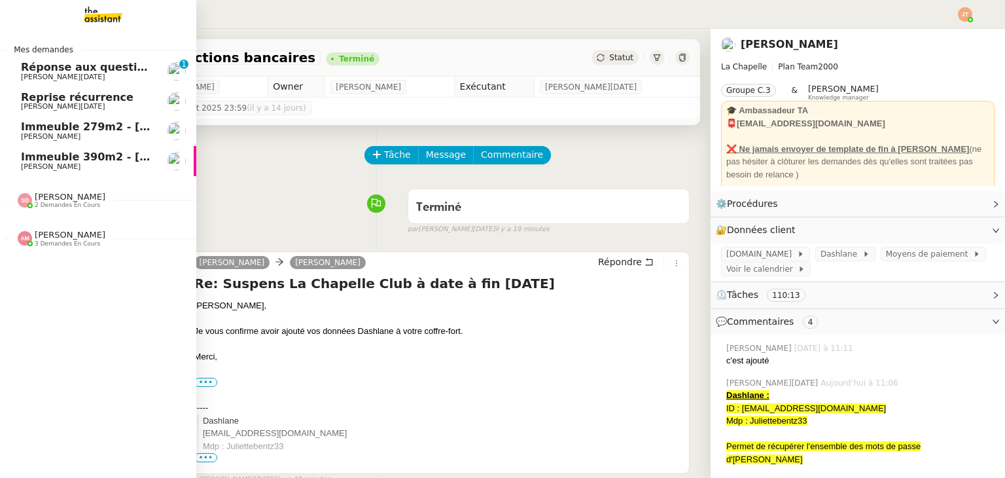
click at [47, 160] on span "Immeuble 390m2 - Marseille 13001 - 799 000€" at bounding box center [192, 156] width 343 height 12
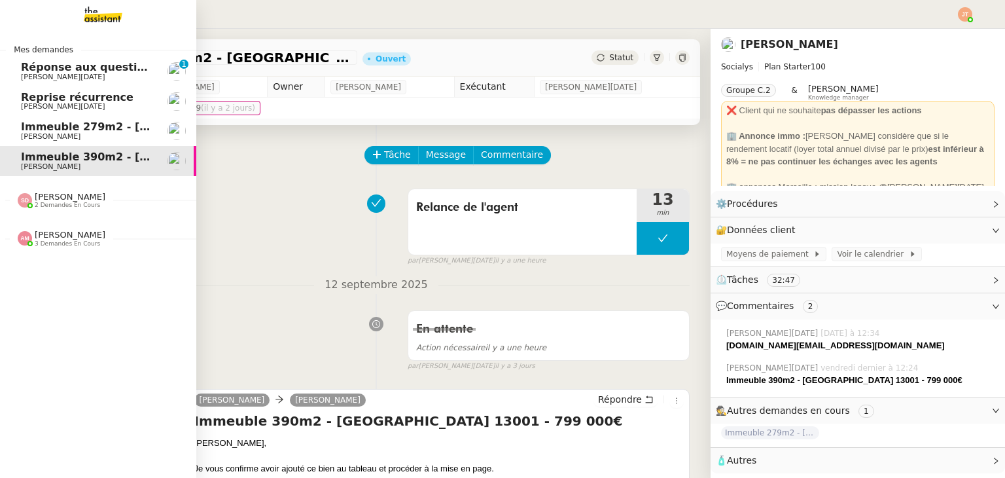
click at [79, 103] on span "[PERSON_NAME][DATE]" at bounding box center [87, 107] width 132 height 8
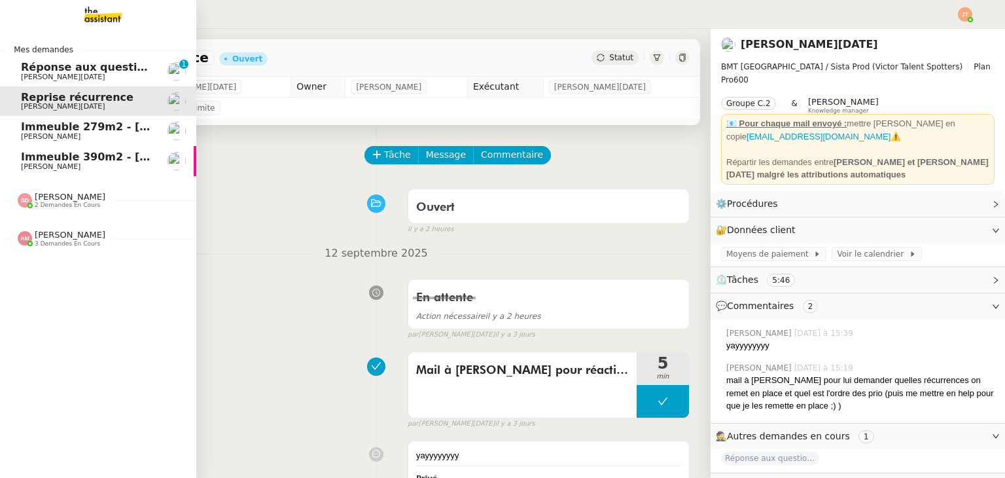
click at [60, 73] on span "[PERSON_NAME][DATE]" at bounding box center [63, 77] width 84 height 9
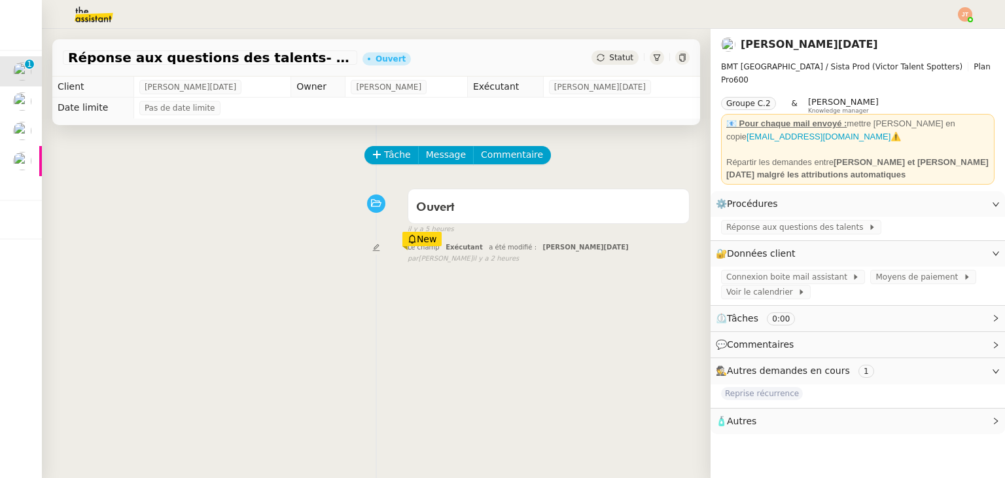
click at [679, 60] on icon at bounding box center [683, 58] width 8 height 8
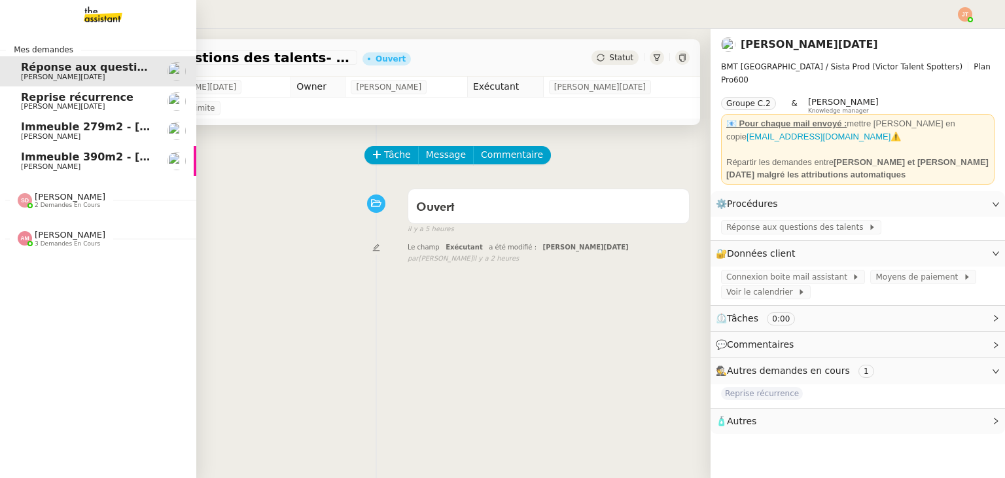
click at [67, 101] on span "Reprise récurrence" at bounding box center [77, 97] width 113 height 12
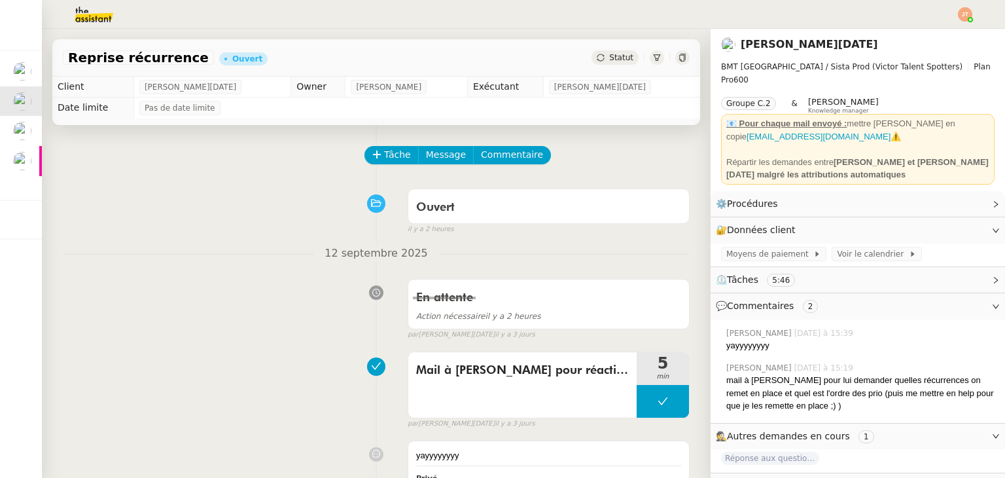
click at [609, 62] on span "Statut" at bounding box center [621, 57] width 24 height 9
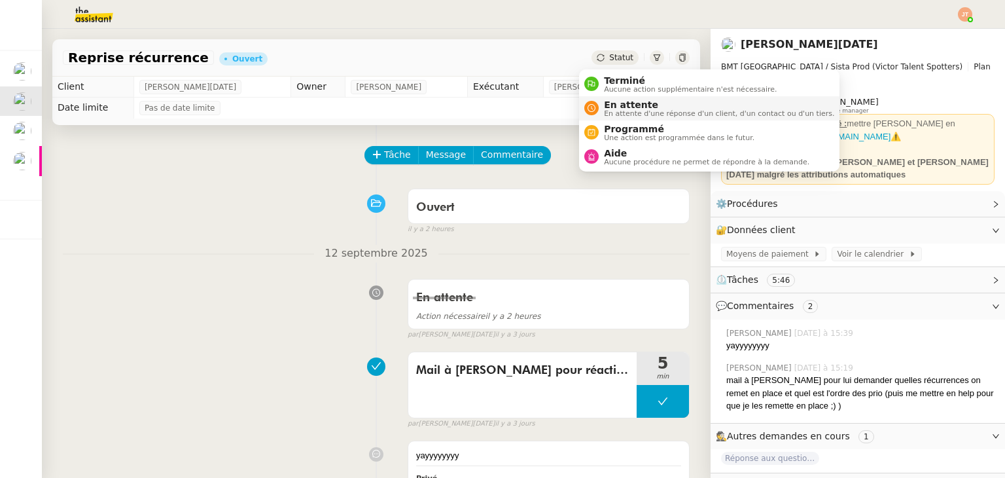
click at [610, 110] on span "En attente d'une réponse d'un client, d'un contact ou d'un tiers." at bounding box center [719, 113] width 230 height 7
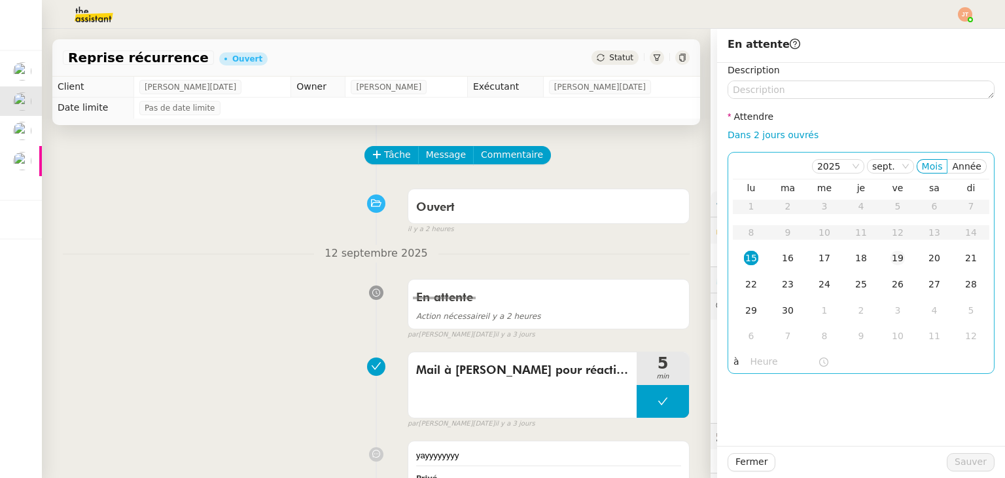
click at [891, 260] on div "19" at bounding box center [898, 258] width 14 height 14
click at [750, 364] on input "text" at bounding box center [783, 361] width 67 height 15
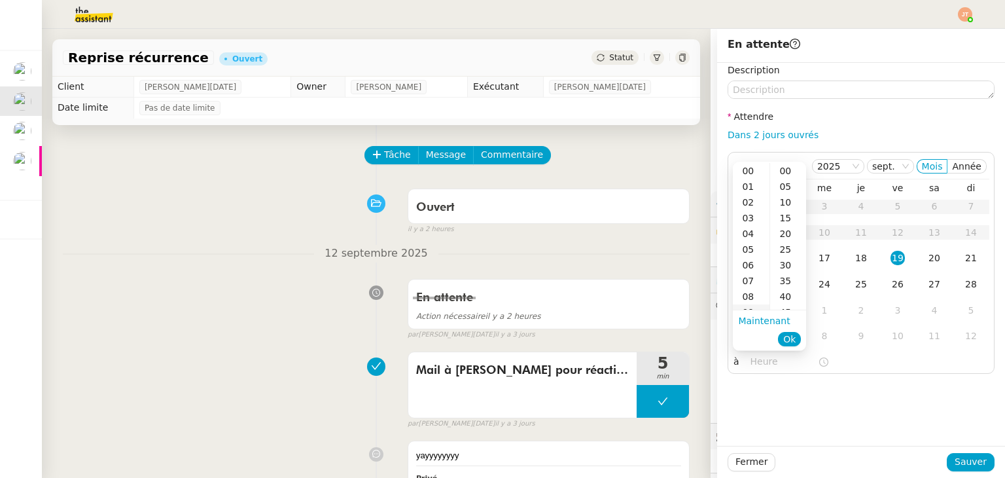
click at [752, 306] on div "09" at bounding box center [751, 312] width 37 height 16
type input "09:33"
drag, startPoint x: 741, startPoint y: 418, endPoint x: 749, endPoint y: 388, distance: 30.9
click at [742, 417] on div "Description Attendre Dans 2 jours ouvrés 2025 sept. Mois Année lu ma me je ve s…" at bounding box center [861, 254] width 288 height 383
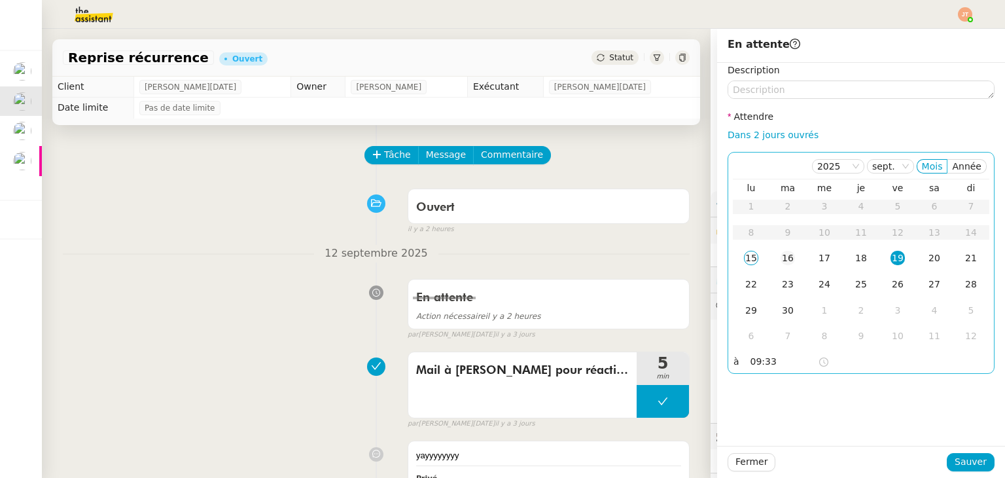
click at [781, 258] on div "16" at bounding box center [788, 258] width 14 height 14
click at [955, 455] on span "Sauver" at bounding box center [971, 461] width 32 height 15
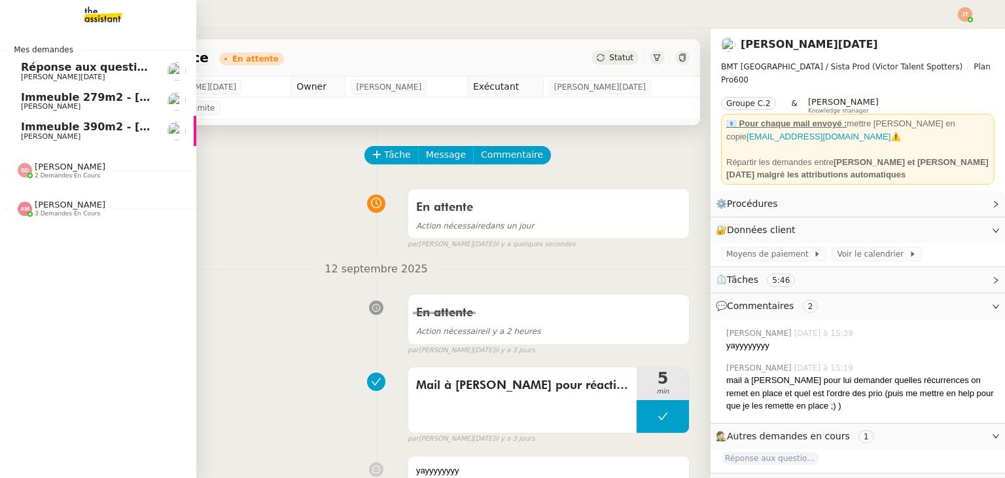
click at [52, 79] on span "[PERSON_NAME][DATE]" at bounding box center [63, 77] width 84 height 9
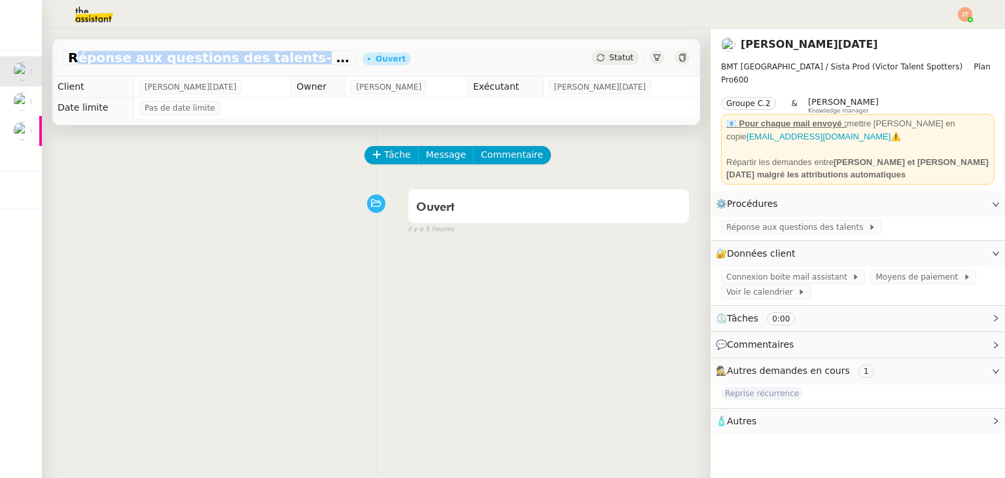
drag, startPoint x: 69, startPoint y: 58, endPoint x: 273, endPoint y: 56, distance: 203.5
click at [273, 56] on span "Réponse aux questions des talents- 15 septembre 2025" at bounding box center [210, 57] width 284 height 13
copy span "Réponse aux questions des talents"
click at [374, 159] on button "Tâche" at bounding box center [391, 155] width 54 height 18
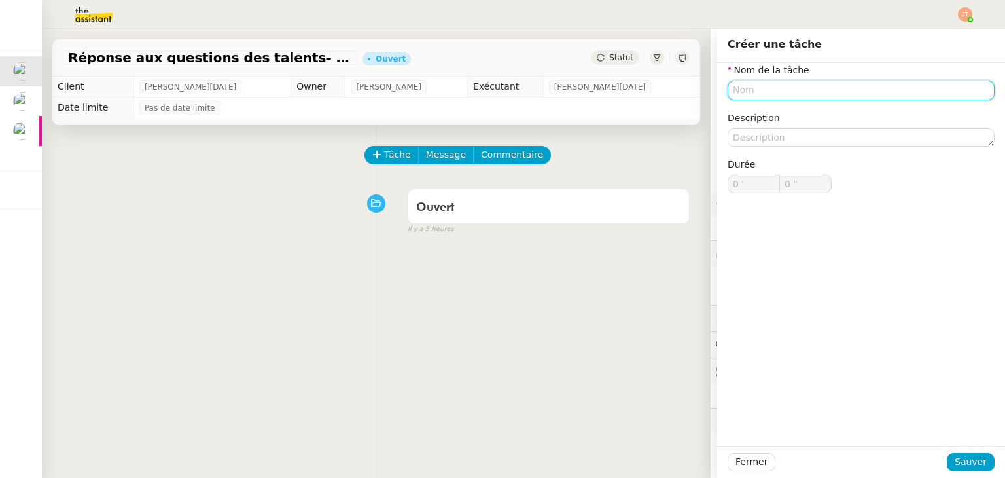
click at [737, 92] on input "text" at bounding box center [861, 89] width 267 height 19
paste input "Réponse aux questions des talents"
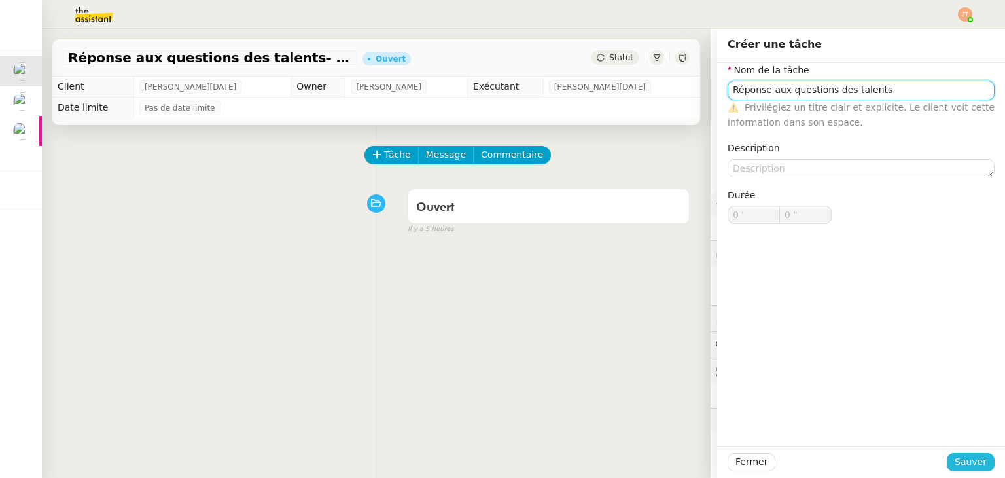
type input "Réponse aux questions des talents"
click at [955, 465] on span "Sauver" at bounding box center [971, 461] width 32 height 15
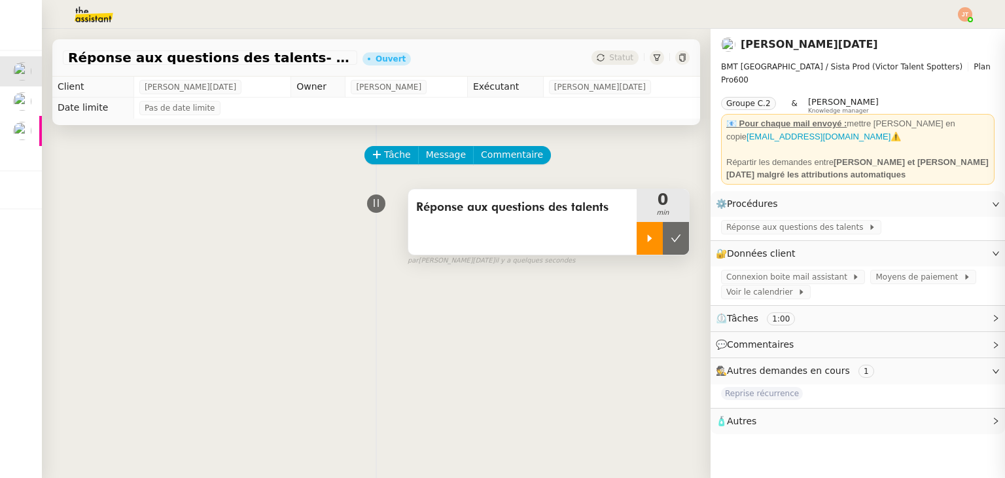
click at [637, 241] on div at bounding box center [650, 238] width 26 height 33
drag, startPoint x: 396, startPoint y: 291, endPoint x: 414, endPoint y: 288, distance: 18.6
click at [397, 291] on div "Tâche Message Commentaire Veuillez patienter une erreur s'est produite 👌👌👌 mess…" at bounding box center [376, 364] width 669 height 478
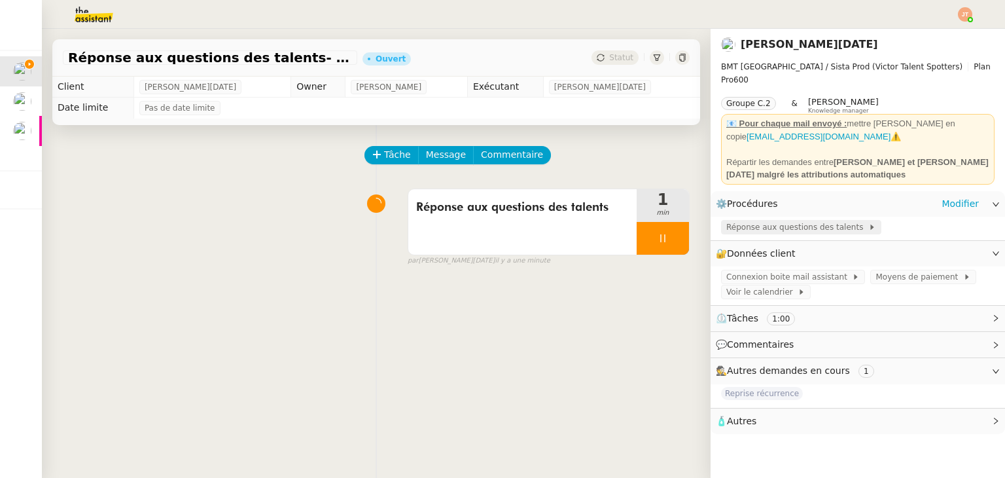
click at [749, 221] on span "Réponse aux questions des talents" at bounding box center [797, 227] width 142 height 13
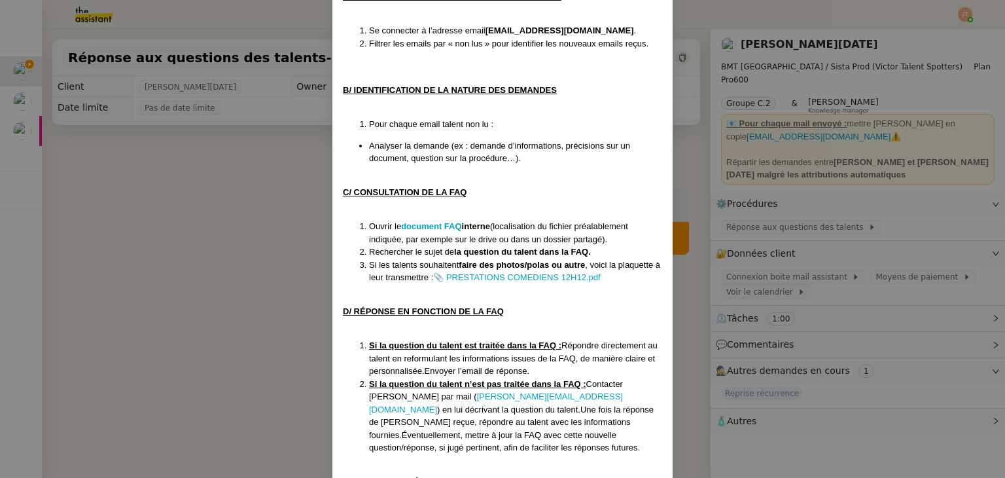
scroll to position [130, 0]
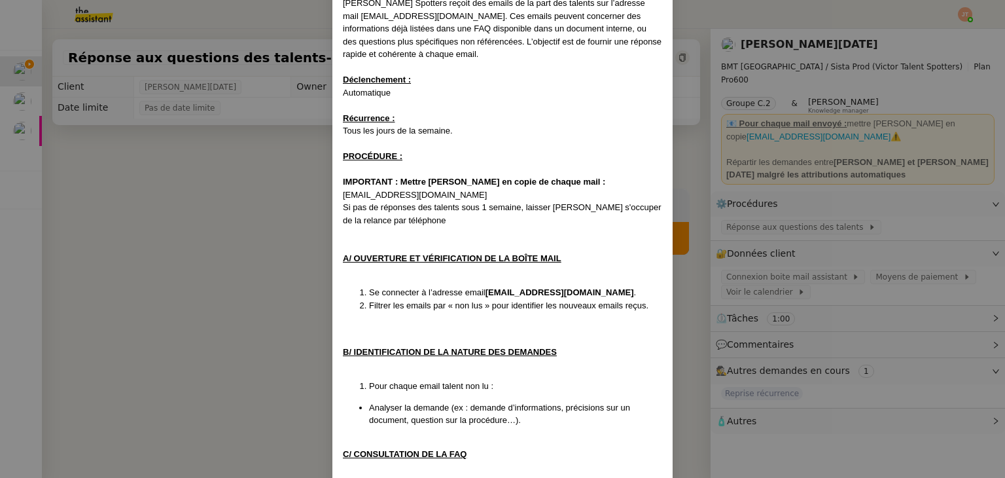
click at [241, 232] on nz-modal-container "Créée le 20/12/2024 MAJ le 3/04/2025 Contexte : Victor Talent Spotters reçoit d…" at bounding box center [502, 239] width 1005 height 478
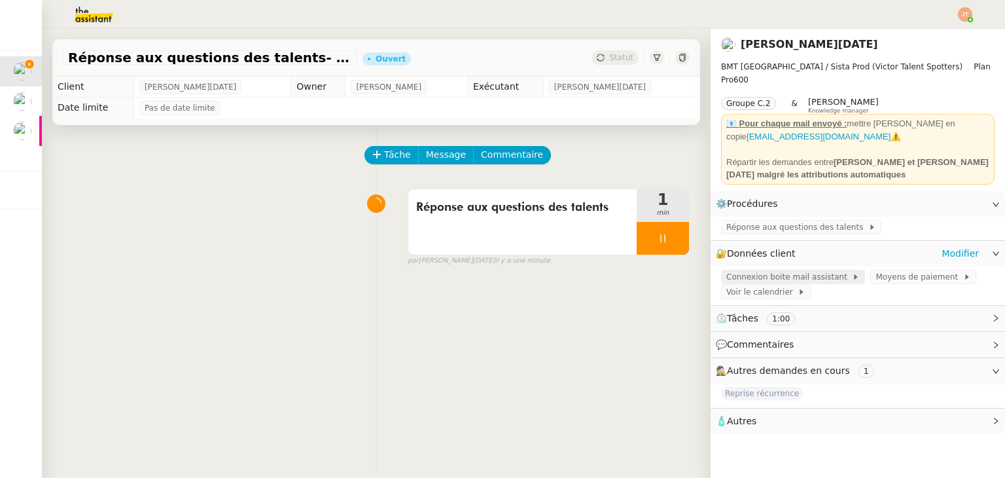
click at [769, 272] on span "Connexion boite mail assistant" at bounding box center [789, 276] width 126 height 13
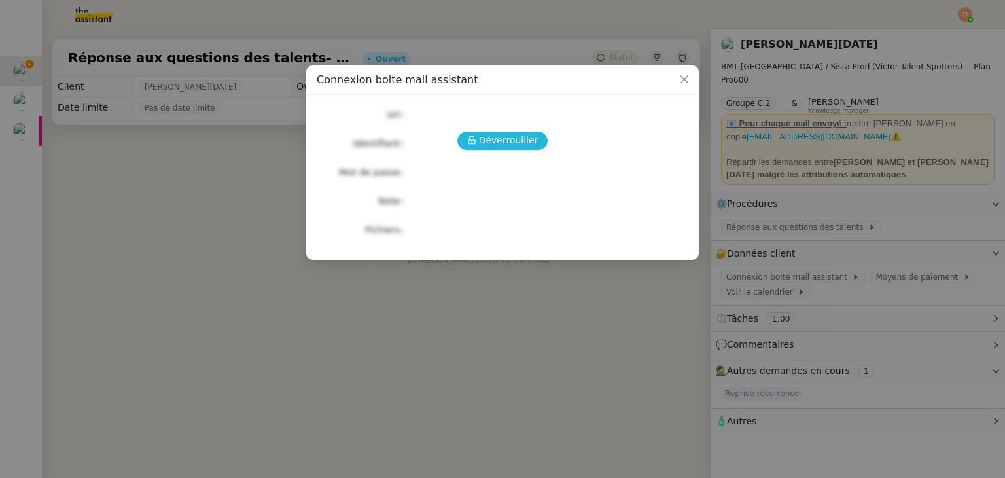
click at [474, 137] on icon at bounding box center [471, 140] width 7 height 9
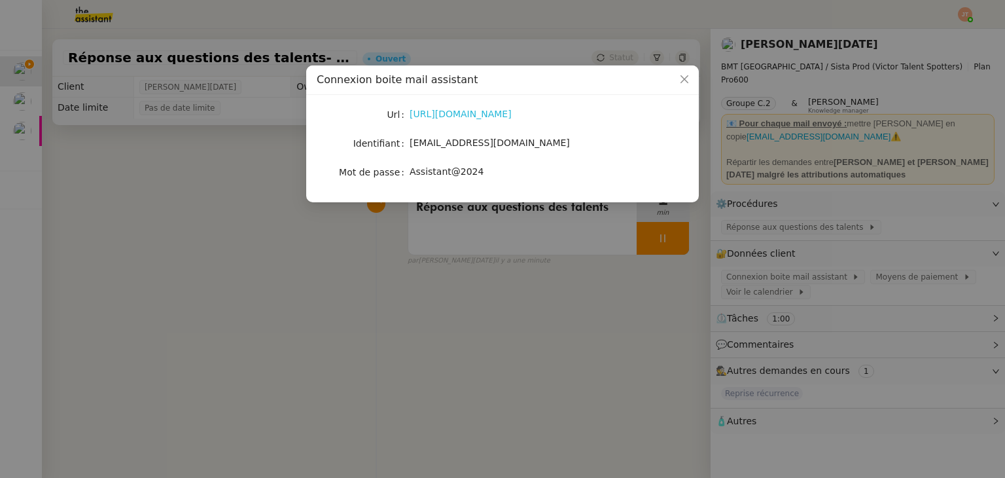
click at [453, 116] on link "https://mail.hostinger.com/?_task=logout&_token=ZE9yyB81LNLYyhdQ1eFNTIUswejkSaI4" at bounding box center [461, 114] width 102 height 10
click at [242, 183] on nz-modal-container "Connexion boite mail assistant Url https://mail.hostinger.com/?_task=logout&_to…" at bounding box center [502, 239] width 1005 height 478
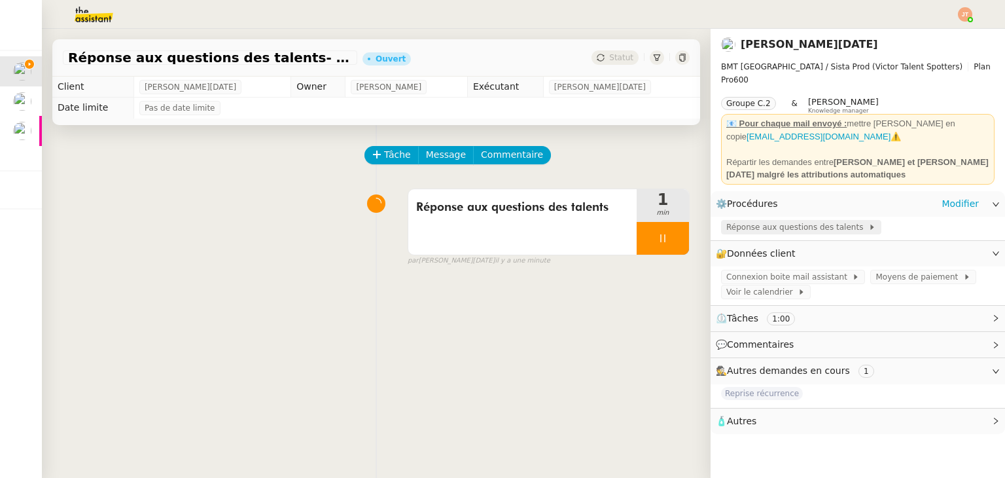
click at [752, 224] on span "Réponse aux questions des talents" at bounding box center [797, 227] width 142 height 13
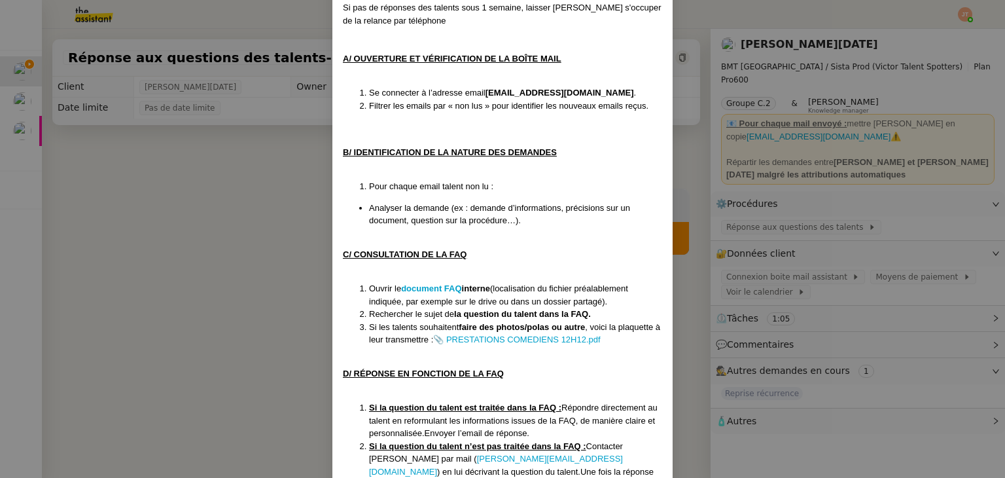
scroll to position [326, 0]
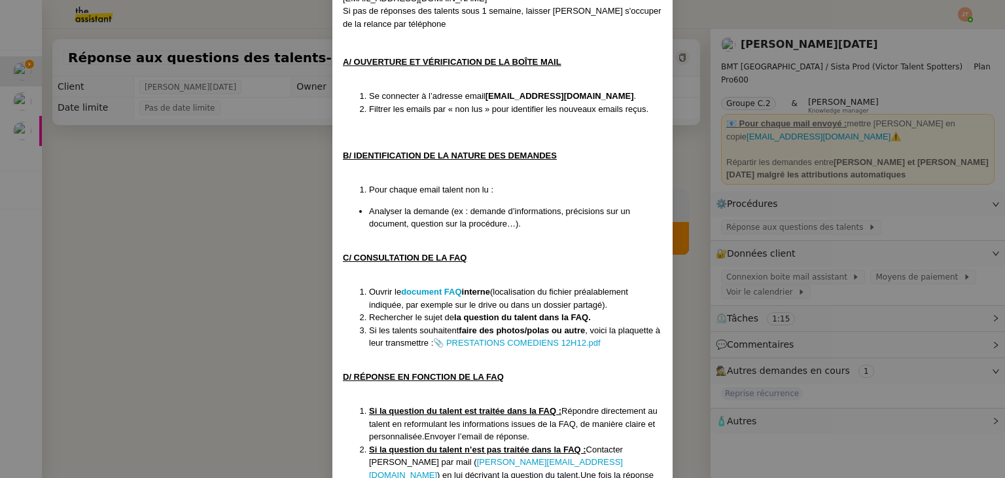
click at [284, 241] on nz-modal-container "Créée le 20/12/2024 MAJ le 3/04/2025 Contexte : Victor Talent Spotters reçoit d…" at bounding box center [502, 239] width 1005 height 478
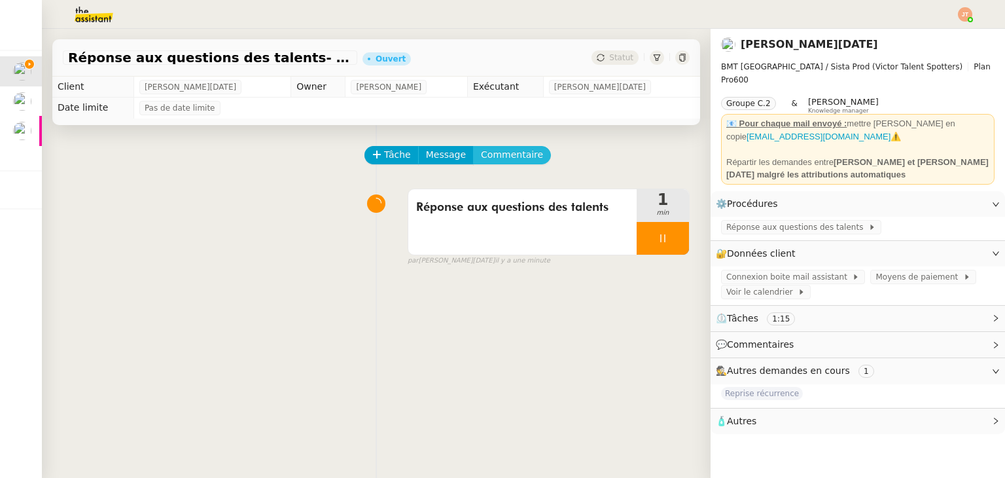
click at [501, 154] on span "Commentaire" at bounding box center [512, 154] width 62 height 15
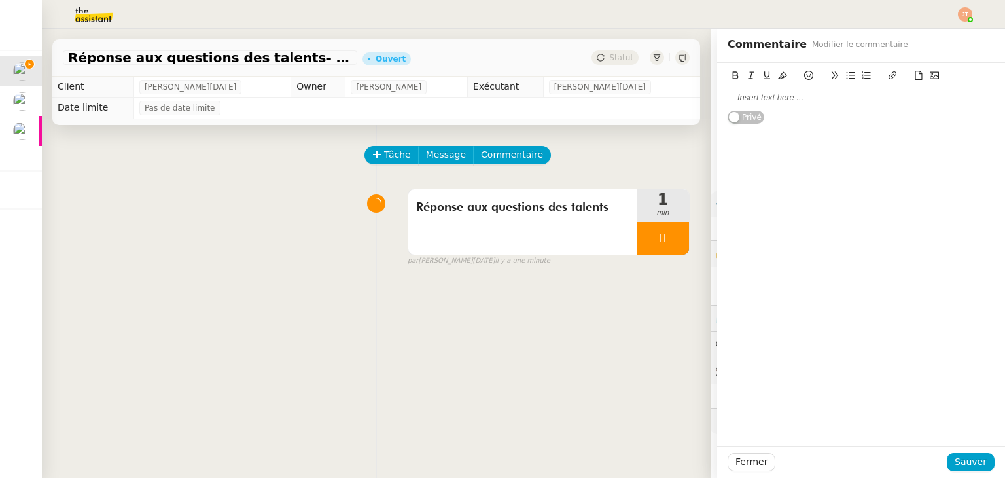
click at [761, 97] on div at bounding box center [861, 98] width 267 height 12
click at [955, 465] on span "Sauver" at bounding box center [971, 461] width 32 height 15
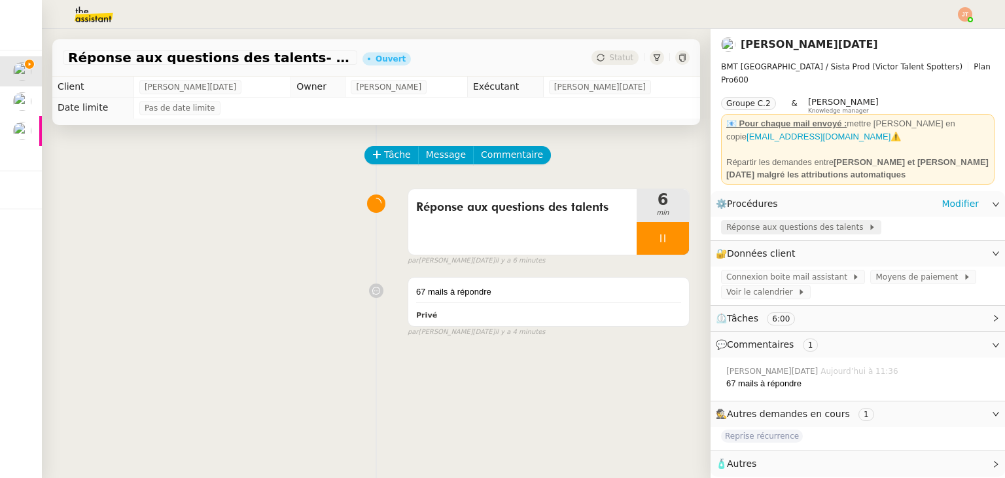
click at [805, 226] on span "Réponse aux questions des talents" at bounding box center [797, 227] width 142 height 13
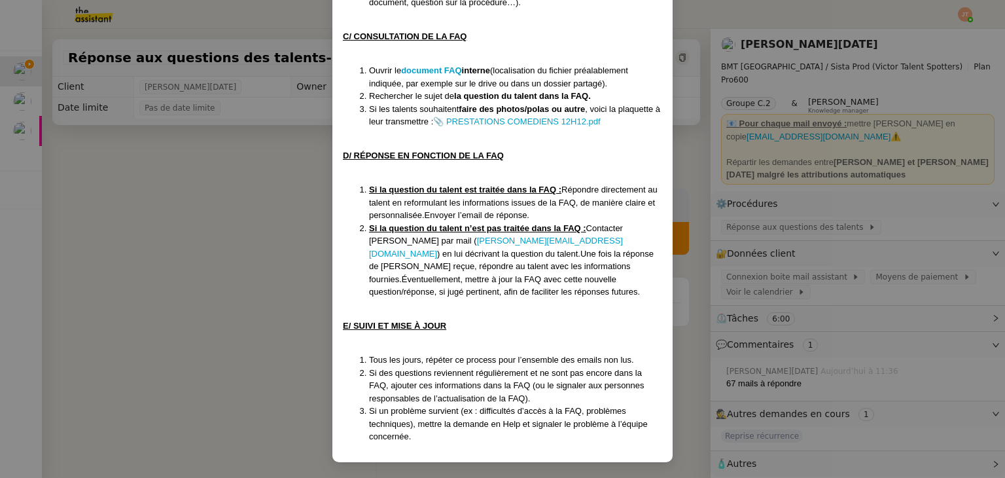
drag, startPoint x: 205, startPoint y: 268, endPoint x: 680, endPoint y: 234, distance: 476.8
click at [210, 268] on nz-modal-container "Créée le 20/12/2024 MAJ le 3/04/2025 Contexte : Victor Talent Spotters reçoit d…" at bounding box center [502, 239] width 1005 height 478
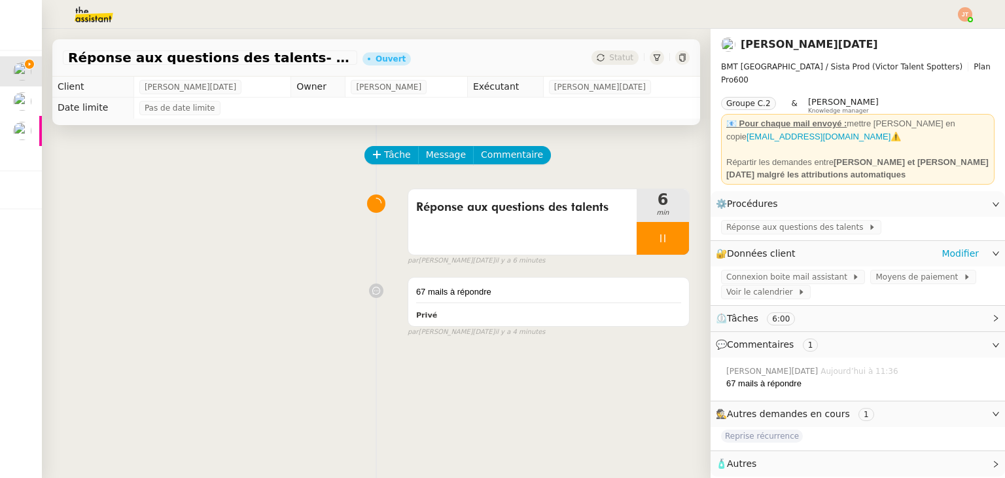
click at [970, 243] on div "🔐 Données client Modifier" at bounding box center [858, 254] width 294 height 26
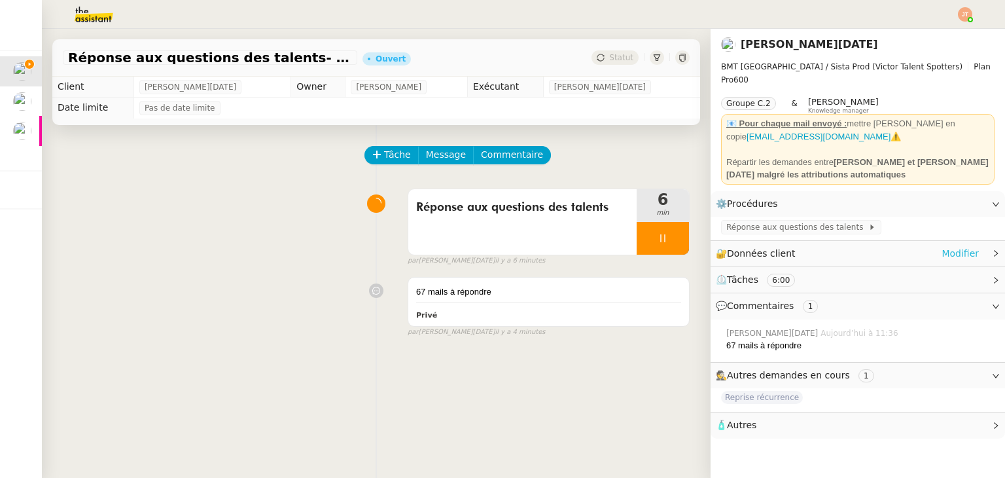
click at [950, 249] on link "Modifier" at bounding box center [960, 253] width 37 height 15
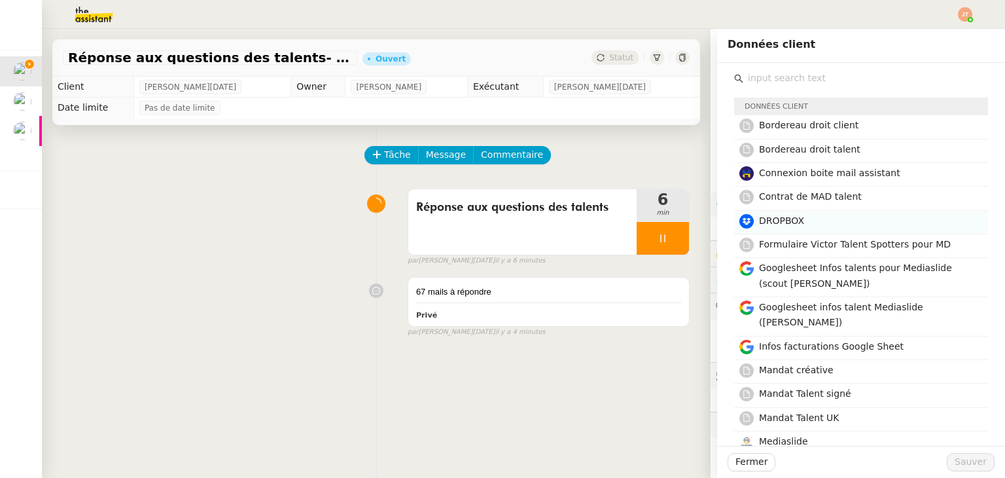
click at [785, 226] on h4 "DROPBOX" at bounding box center [869, 220] width 221 height 15
click at [969, 468] on span "Sauver" at bounding box center [971, 461] width 32 height 15
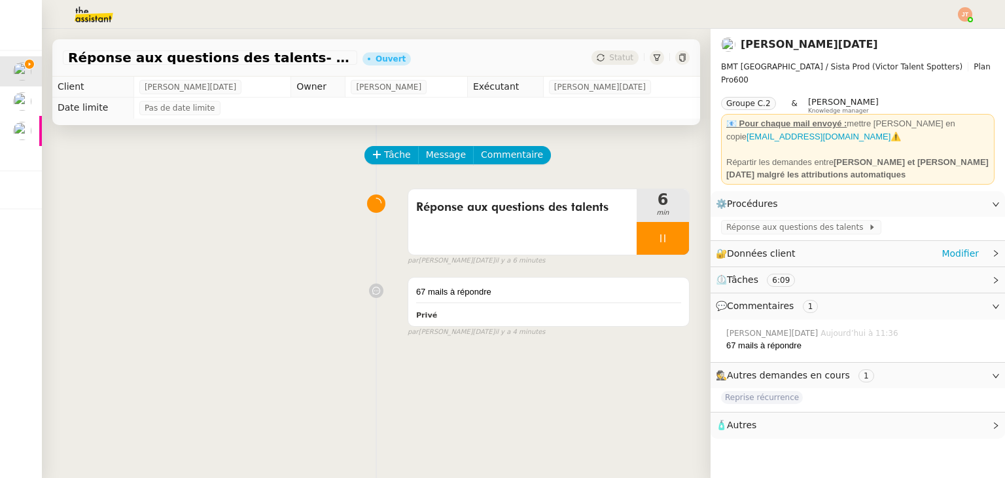
click at [994, 250] on icon at bounding box center [996, 253] width 4 height 7
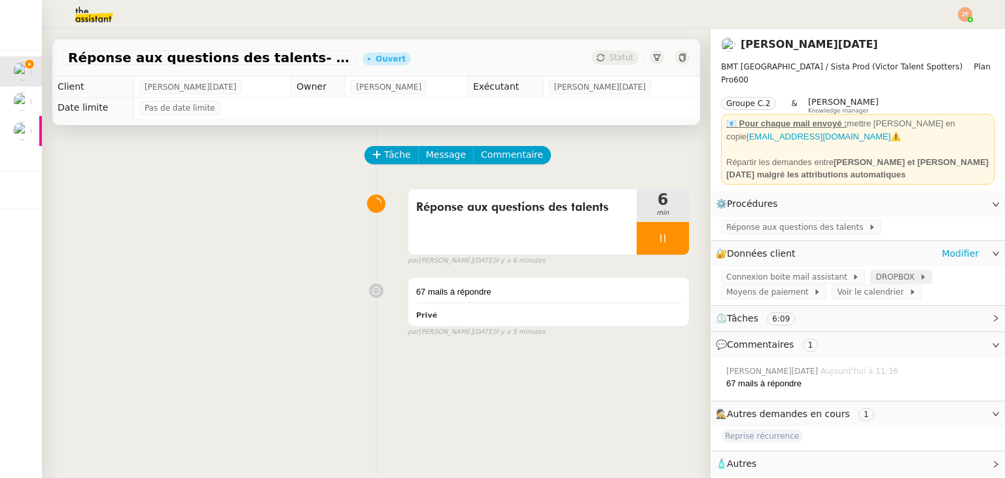
click at [875, 273] on span "DROPBOX" at bounding box center [897, 276] width 44 height 13
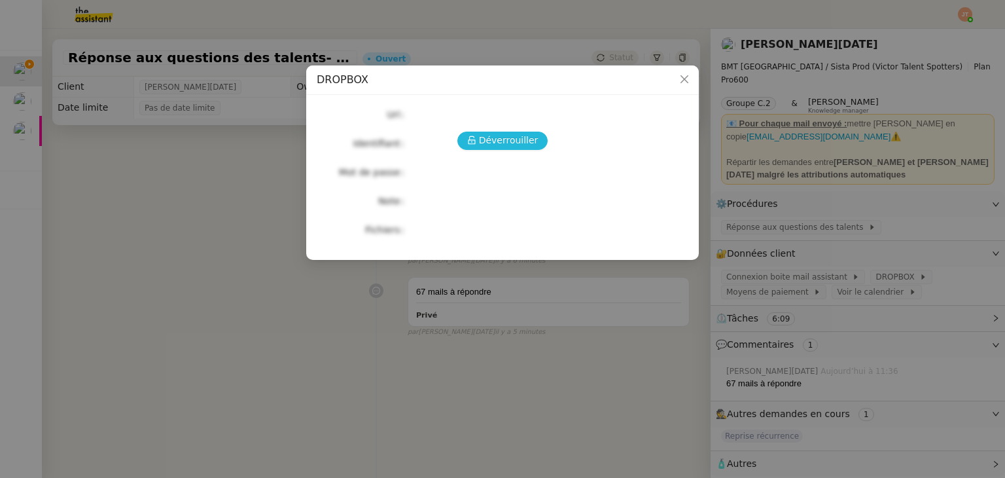
click at [525, 138] on span "Déverrouiller" at bounding box center [509, 140] width 60 height 15
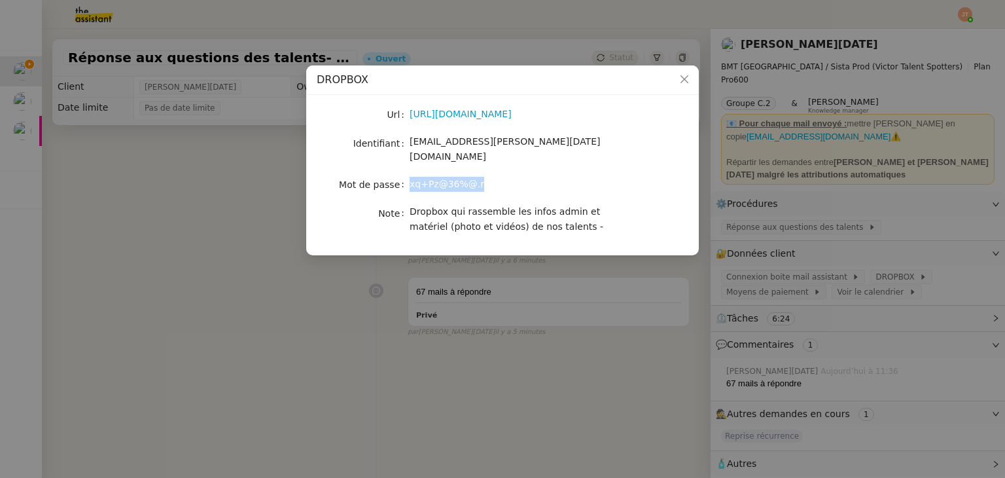
drag, startPoint x: 484, startPoint y: 169, endPoint x: 409, endPoint y: 171, distance: 75.3
click at [410, 177] on div "xq+Pz@36%@.r" at bounding box center [518, 184] width 217 height 15
copy span "xq+Pz@36%@.r"
click at [296, 283] on nz-modal-container "DROPBOX Url https://www.dropbox.com/scl/fo/tjfcxatcvk2xqzvry7q9w/AFWZolyrz5oIFB…" at bounding box center [502, 239] width 1005 height 478
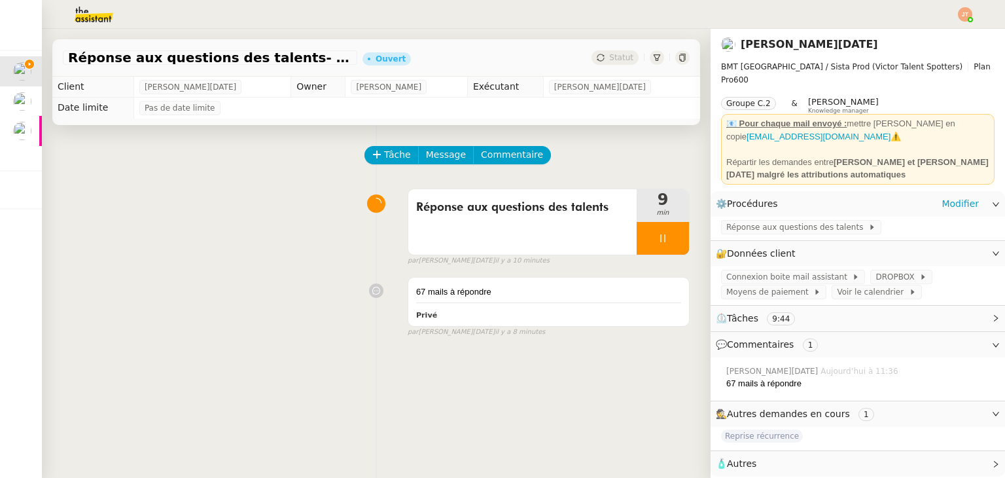
click at [970, 192] on div "⚙️ Procédures Modifier" at bounding box center [858, 204] width 294 height 26
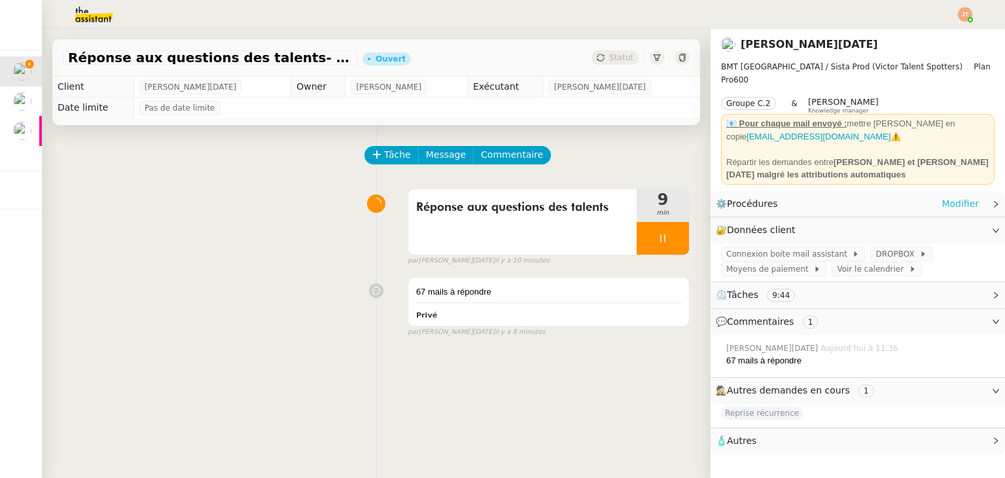
click at [949, 199] on link "Modifier" at bounding box center [960, 203] width 37 height 15
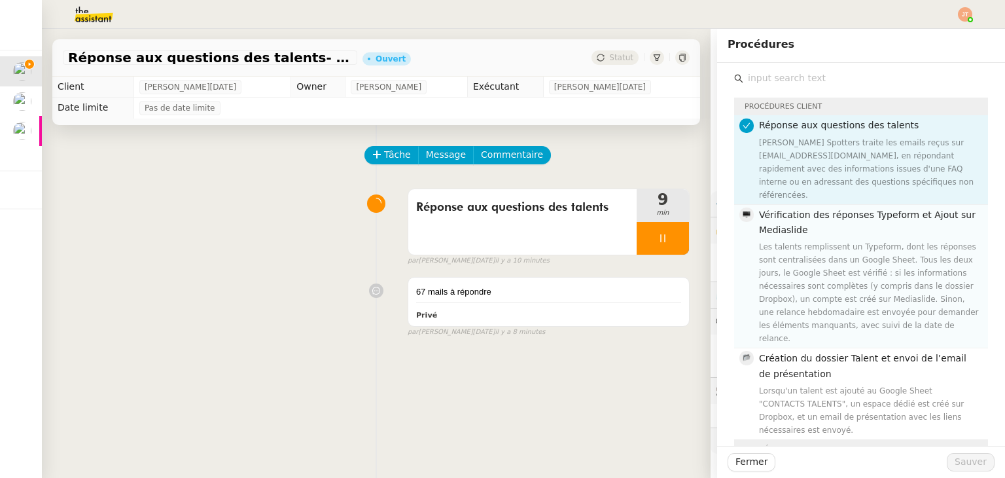
click at [769, 209] on span "Vérification des réponses Typeform et Ajout sur Mediaslide" at bounding box center [867, 222] width 217 height 26
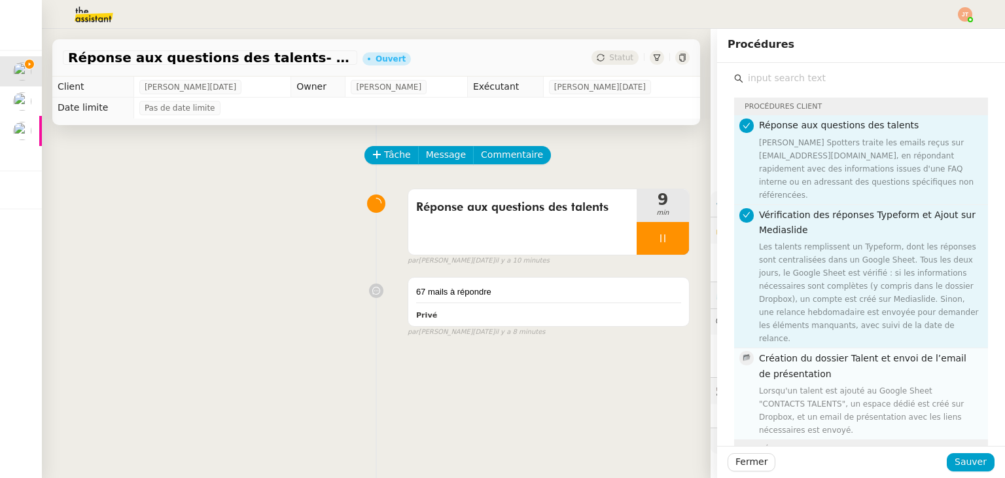
click at [819, 384] on div "Lorsqu'un talent est ajouté au Google Sheet "CONTACTS TALENTS", un espace dédié…" at bounding box center [869, 410] width 221 height 52
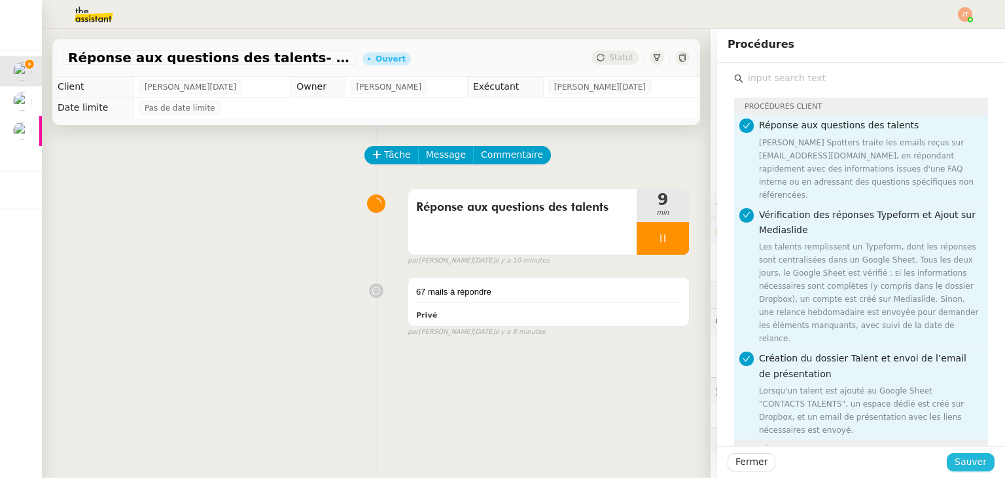
click at [958, 459] on span "Sauver" at bounding box center [971, 461] width 32 height 15
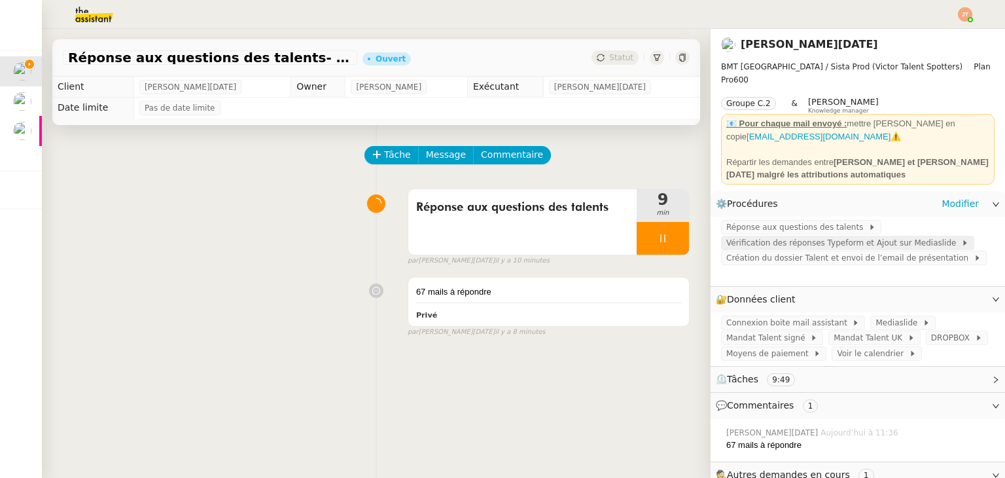
click at [757, 236] on span "Vérification des réponses Typeform et Ajout sur Mediaslide" at bounding box center [843, 242] width 235 height 13
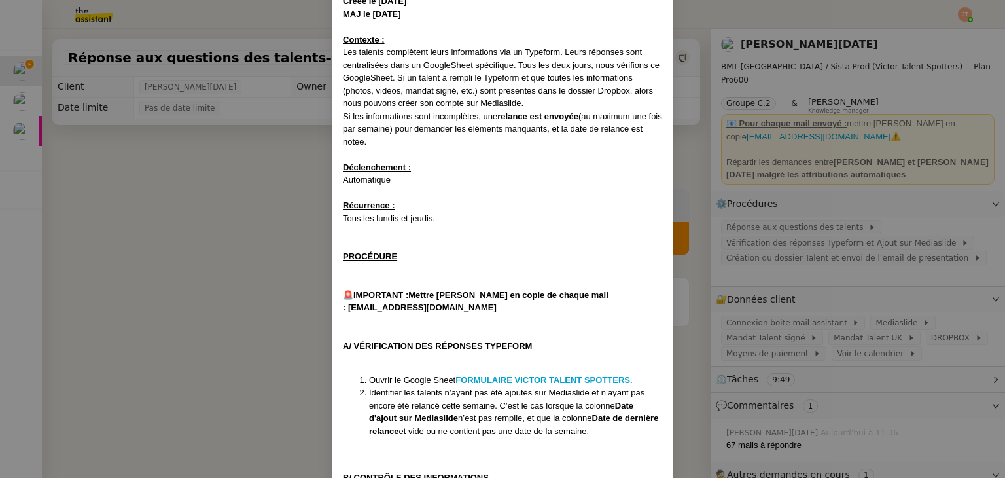
scroll to position [262, 0]
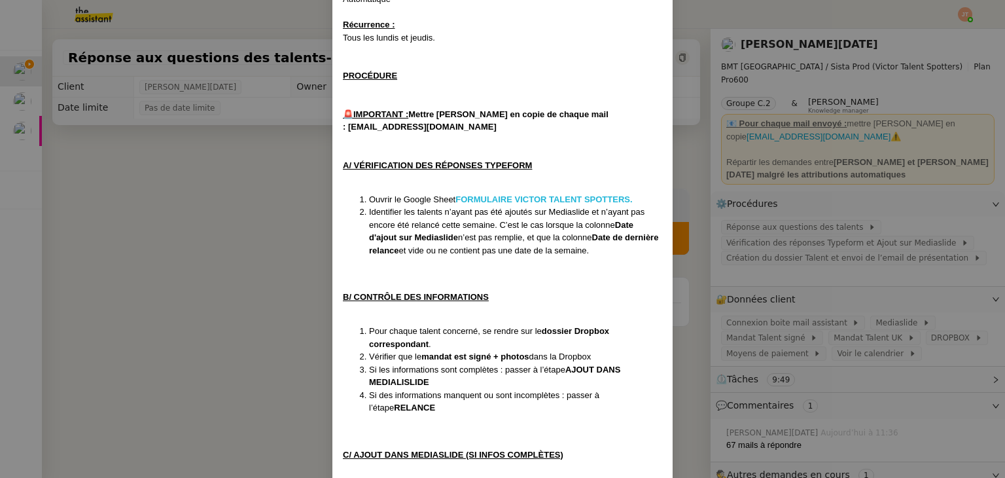
click at [506, 196] on strong "FORMULAIRE VICTOR TALENT SPOTTERS." at bounding box center [543, 199] width 177 height 10
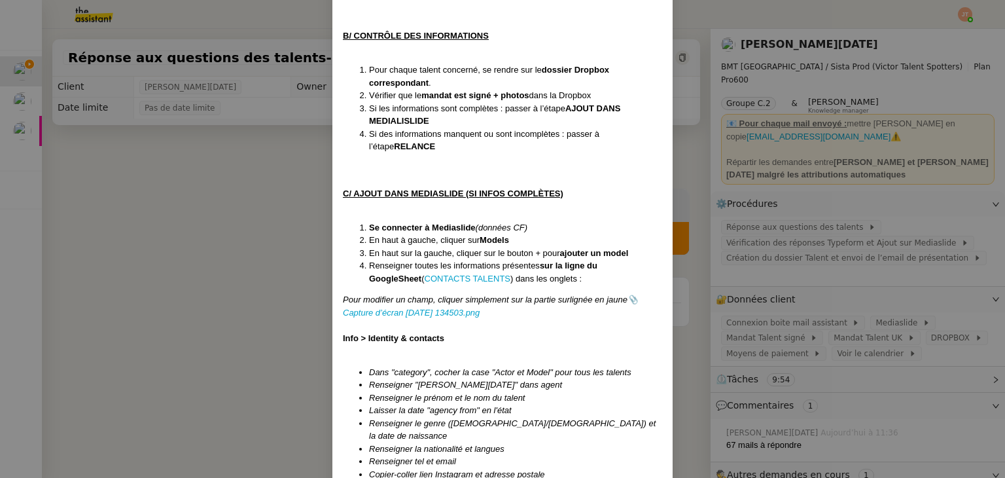
scroll to position [523, 0]
click at [425, 280] on link "CONTACTS TALENTS" at bounding box center [468, 278] width 86 height 10
click at [146, 202] on nz-modal-container "Créée le 20/12/2024 MAJ le 15/07/2025 Contexte : Les talents complètent leurs i…" at bounding box center [502, 239] width 1005 height 478
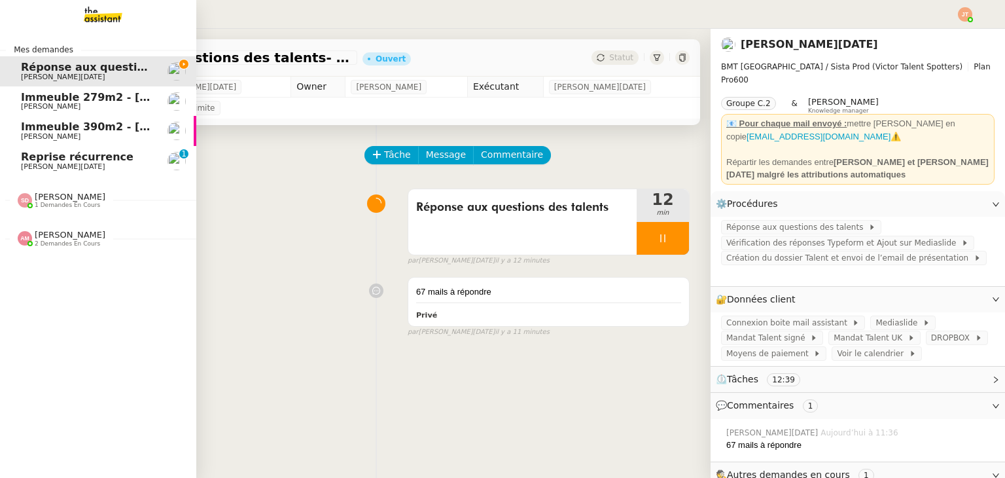
click at [31, 159] on span "Reprise récurrence" at bounding box center [77, 156] width 113 height 12
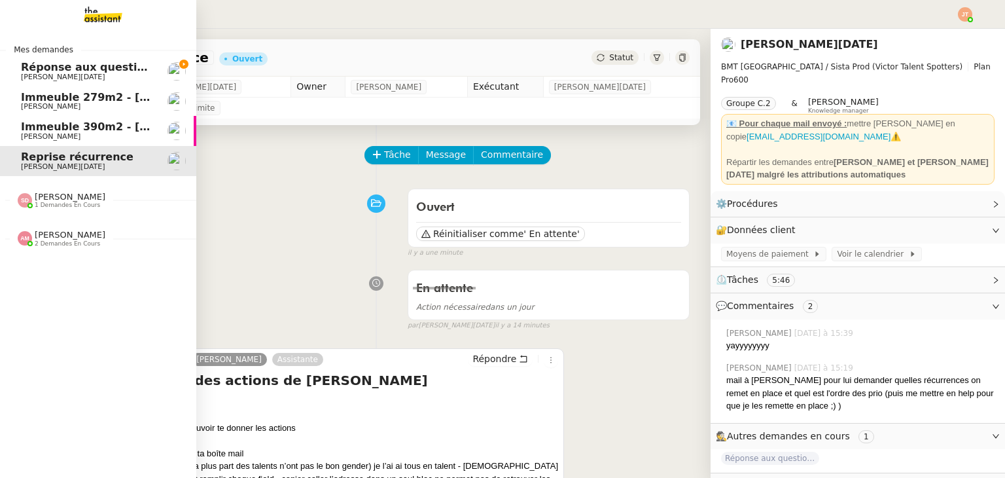
click at [37, 63] on span "Réponse aux questions des talents- 15 septembre 2025" at bounding box center [185, 67] width 329 height 12
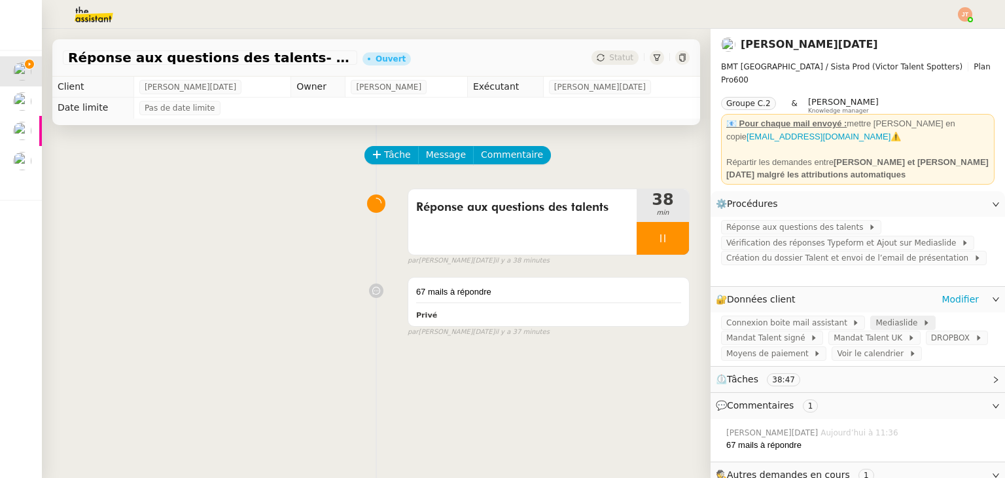
click at [875, 316] on span "Mediaslide" at bounding box center [898, 322] width 47 height 13
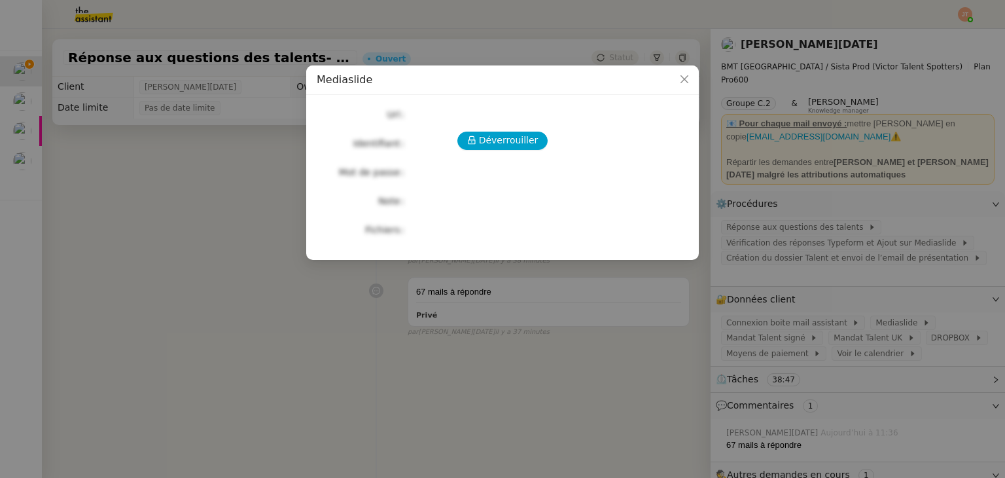
click at [461, 132] on div "Déverrouiller" at bounding box center [503, 141] width 372 height 18
click at [470, 135] on button "Déverrouiller" at bounding box center [502, 141] width 91 height 18
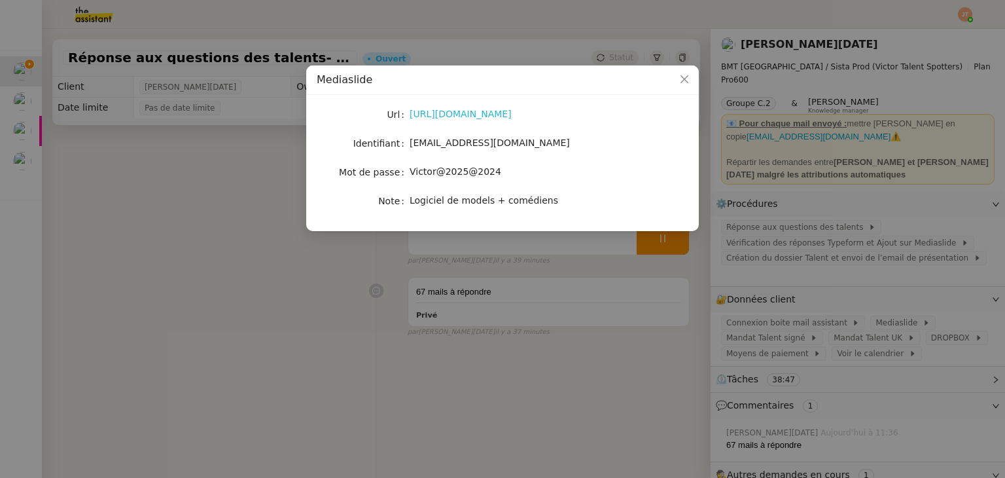
click at [450, 119] on link "https://victor-talent-spotters.mediaslide.com/site/login" at bounding box center [461, 114] width 102 height 10
drag, startPoint x: 497, startPoint y: 173, endPoint x: 409, endPoint y: 171, distance: 88.4
click at [410, 171] on div "Victor@2025@2024" at bounding box center [518, 171] width 217 height 15
copy span "Victor@2025@2024"
click at [304, 249] on nz-modal-container "Mediaslide Url https://victor-talent-spotters.mediaslide.com/site/login Identif…" at bounding box center [502, 239] width 1005 height 478
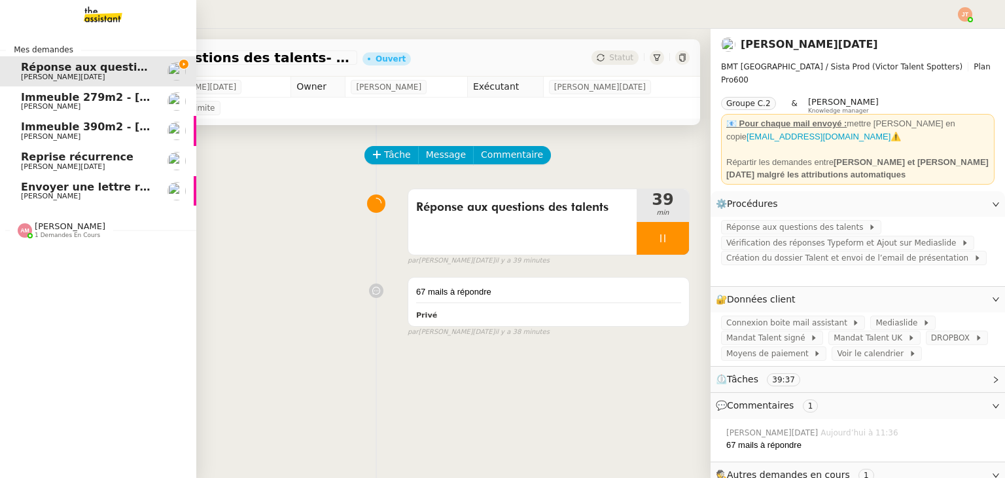
click at [86, 186] on span "Envoyer une lettre recommandée" at bounding box center [120, 187] width 198 height 12
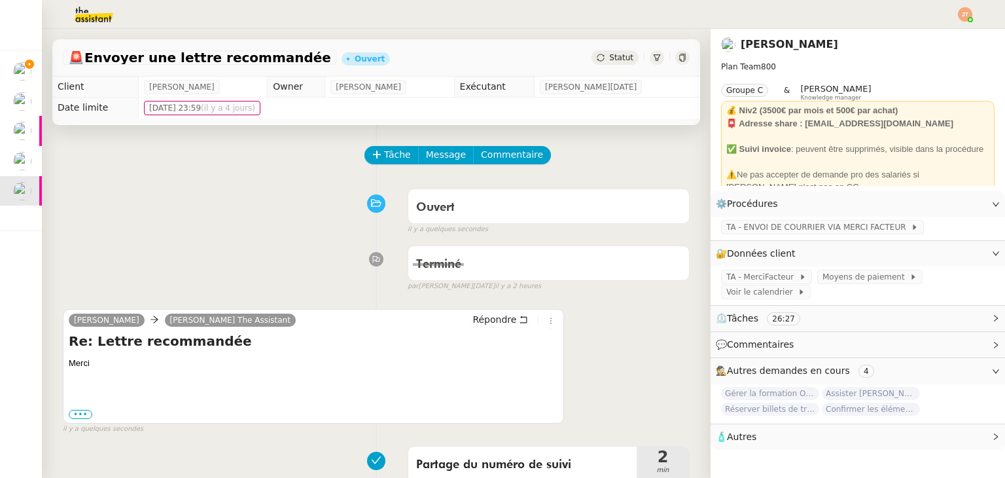
click at [603, 64] on div "Statut" at bounding box center [614, 57] width 47 height 14
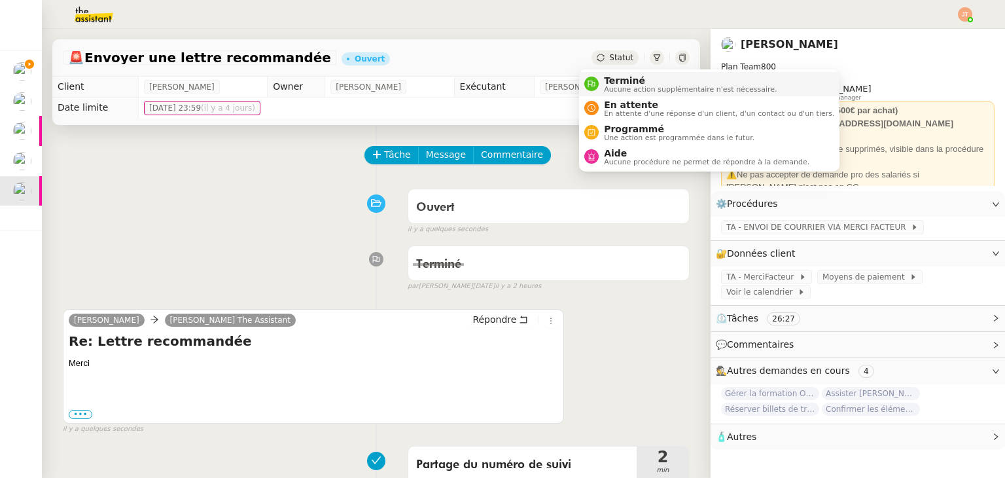
click at [605, 83] on span "Terminé" at bounding box center [690, 80] width 173 height 10
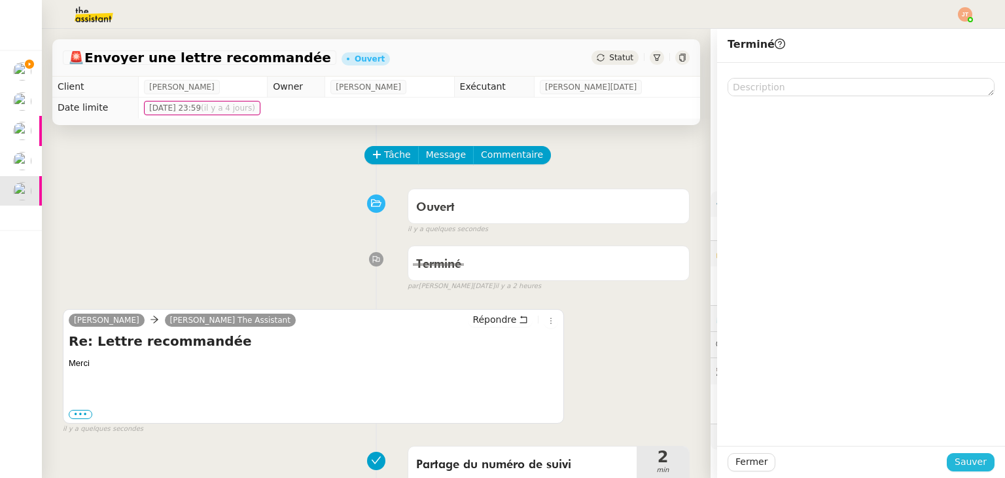
click at [964, 454] on span "Sauver" at bounding box center [971, 461] width 32 height 15
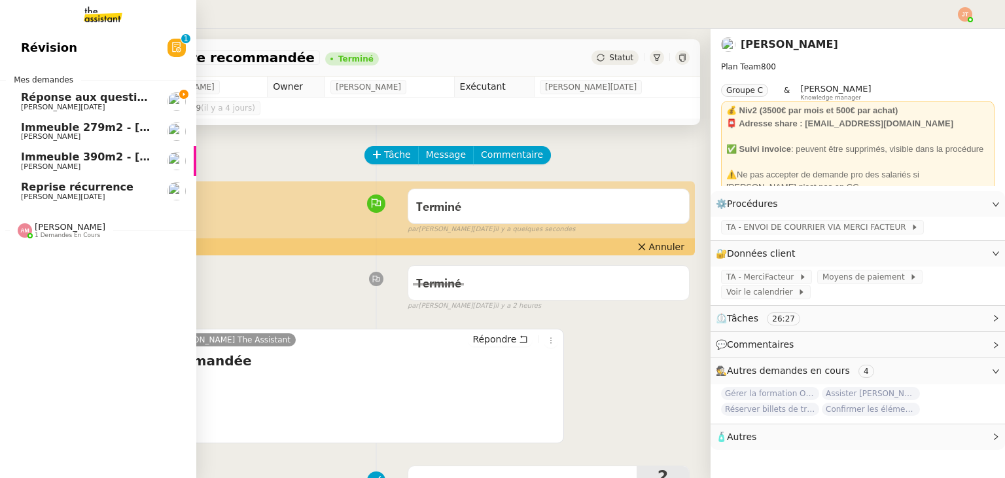
click at [81, 203] on link "Reprise récurrence Sandra Toussaint" at bounding box center [98, 191] width 196 height 30
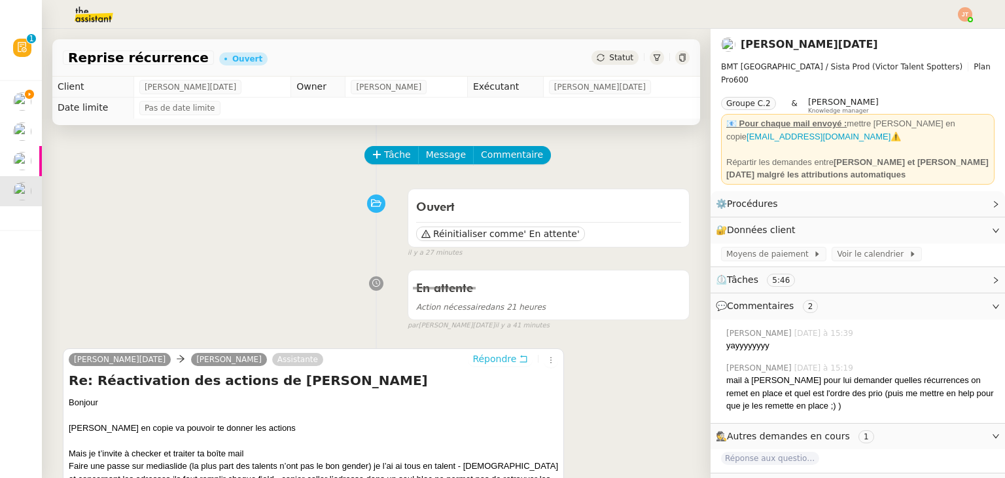
click at [484, 360] on span "Répondre" at bounding box center [494, 358] width 44 height 13
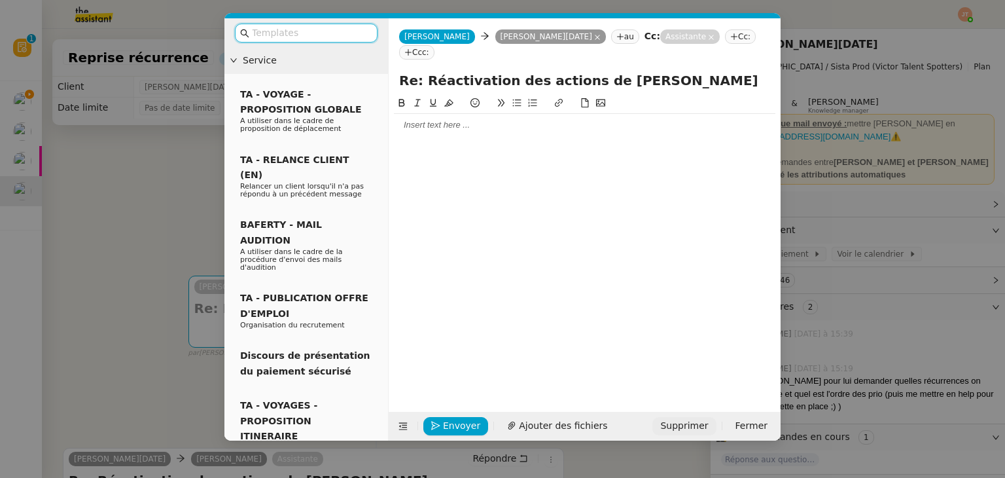
click at [690, 428] on span "Supprimer" at bounding box center [684, 425] width 48 height 15
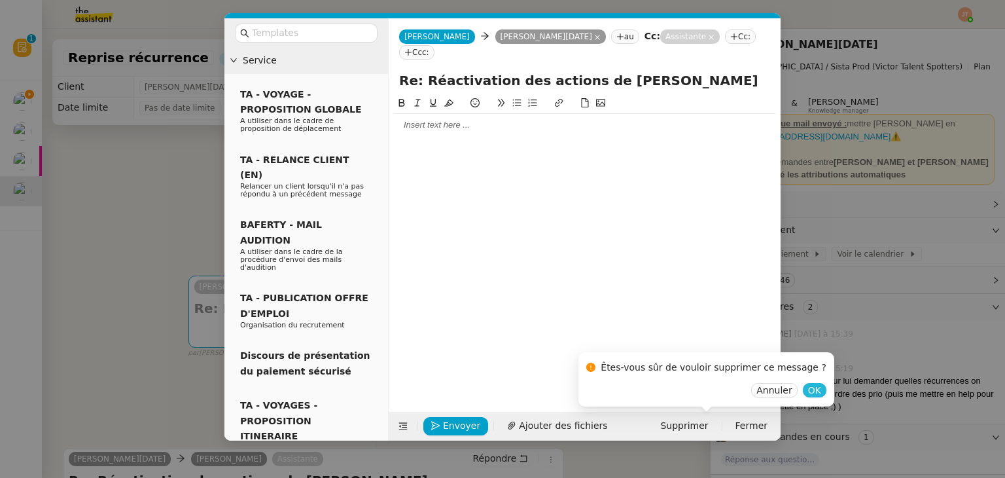
click at [808, 391] on span "OK" at bounding box center [814, 389] width 13 height 13
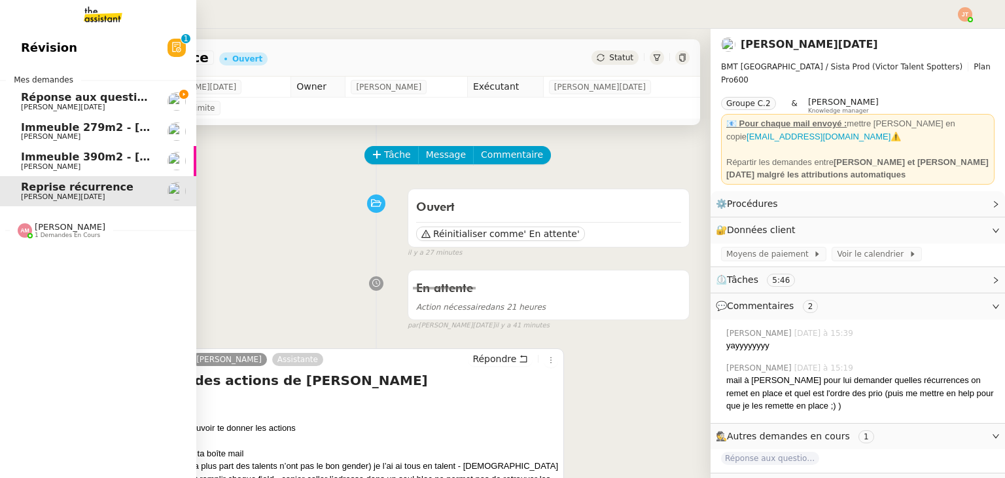
click at [93, 102] on span "Réponse aux questions des talents- 15 septembre 2025" at bounding box center [185, 97] width 329 height 12
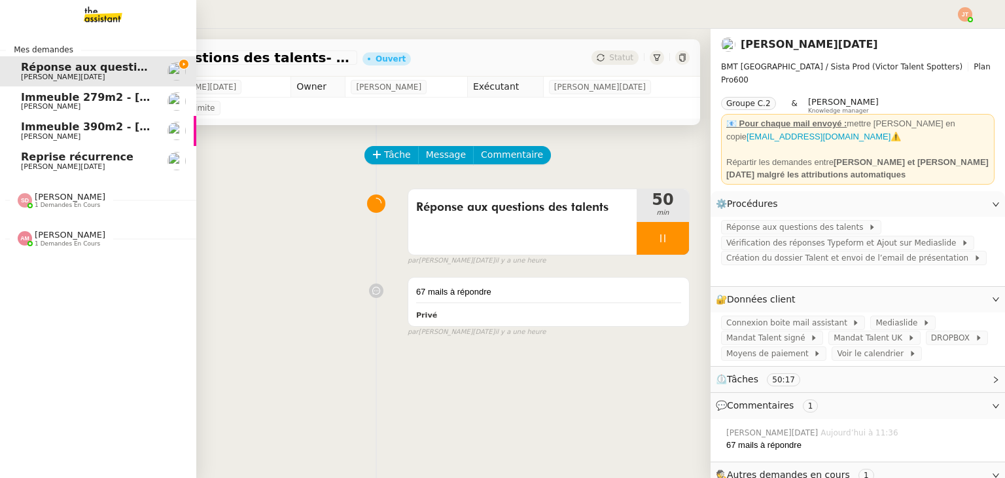
click at [68, 158] on span "Reprise récurrence" at bounding box center [77, 156] width 113 height 12
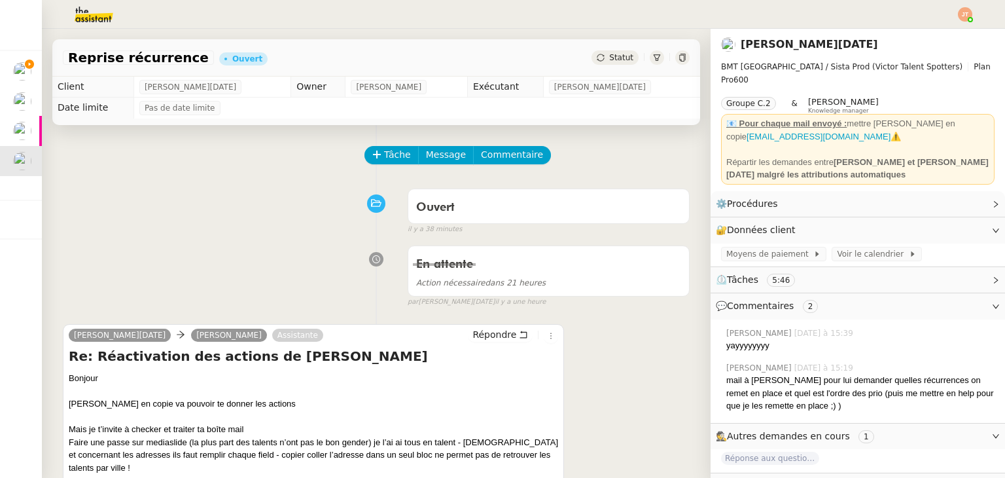
scroll to position [131, 0]
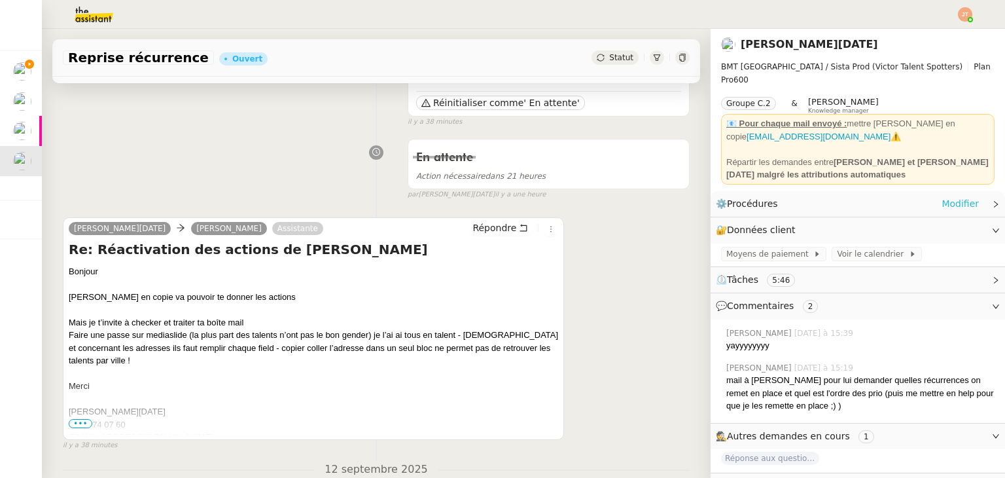
click at [962, 196] on link "Modifier" at bounding box center [960, 203] width 37 height 15
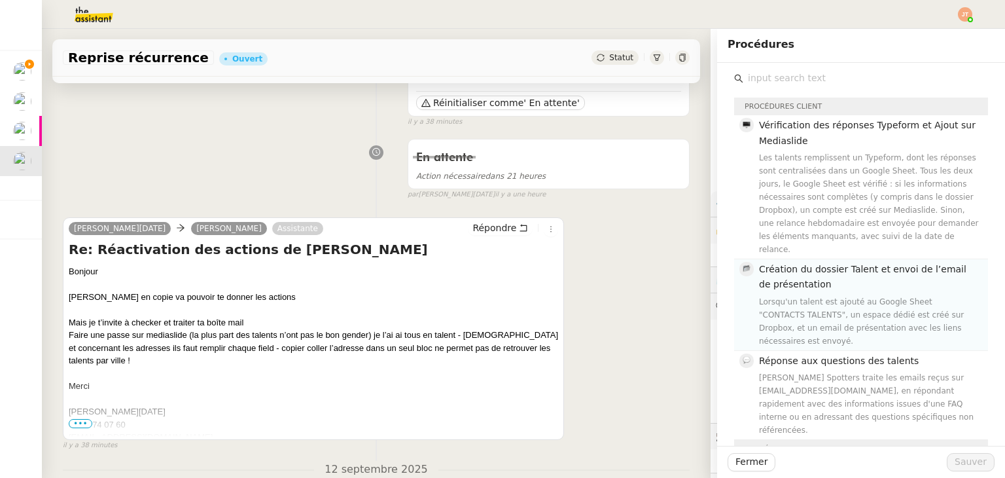
click at [769, 274] on span "Création du dossier Talent et envoi de l’email de présentation" at bounding box center [862, 277] width 207 height 26
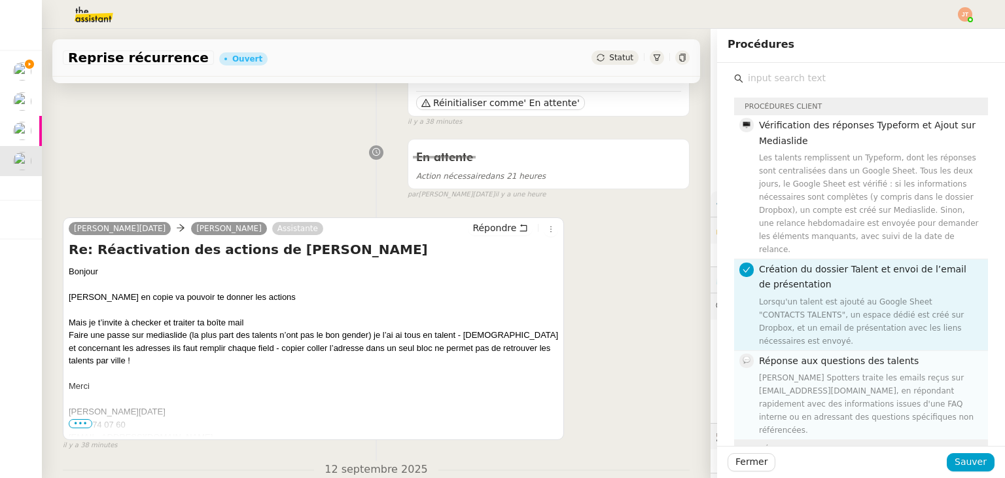
click at [801, 371] on div "Victor Talent Spotters traite les emails reçus sur assistantbooking@victor-tale…" at bounding box center [869, 403] width 221 height 65
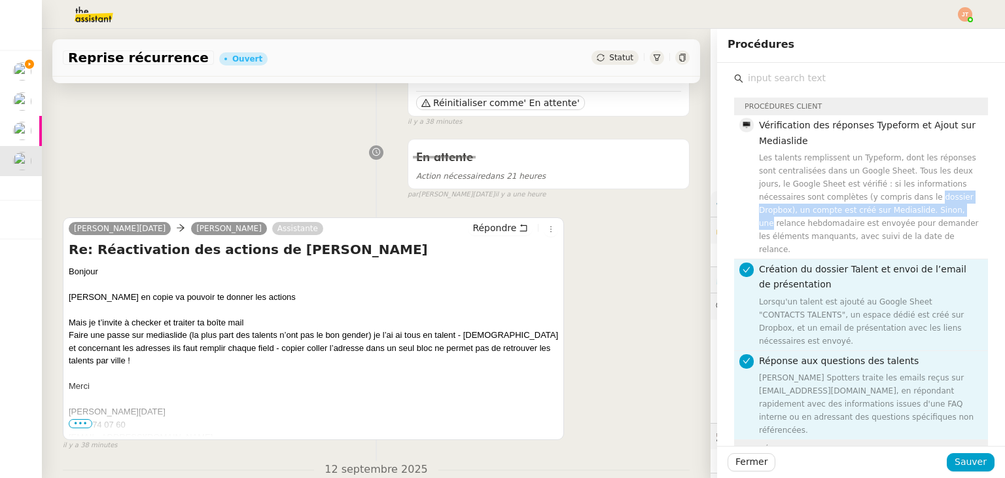
drag, startPoint x: 853, startPoint y: 203, endPoint x: 885, endPoint y: 283, distance: 86.6
click at [853, 203] on div "Les talents remplissent un Typeform, dont les réponses sont centralisées dans u…" at bounding box center [869, 203] width 221 height 105
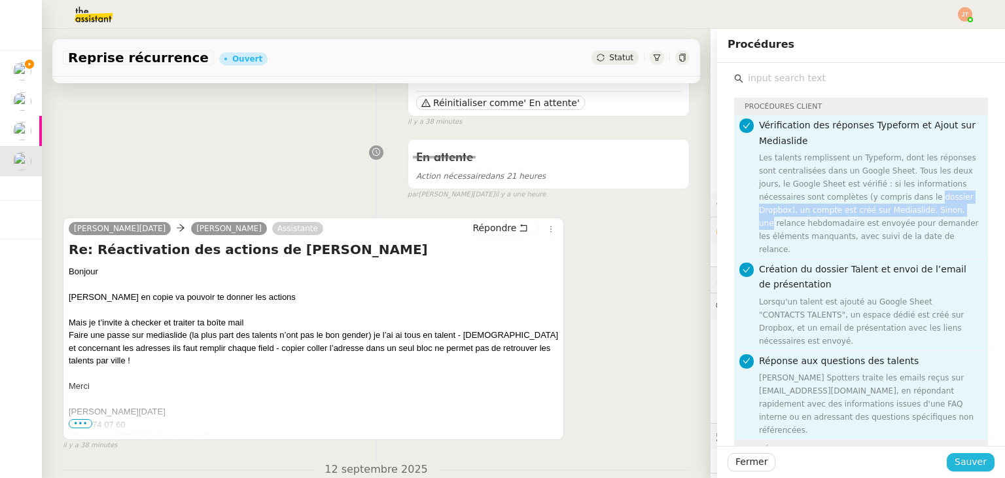
click at [971, 469] on button "Sauver" at bounding box center [971, 462] width 48 height 18
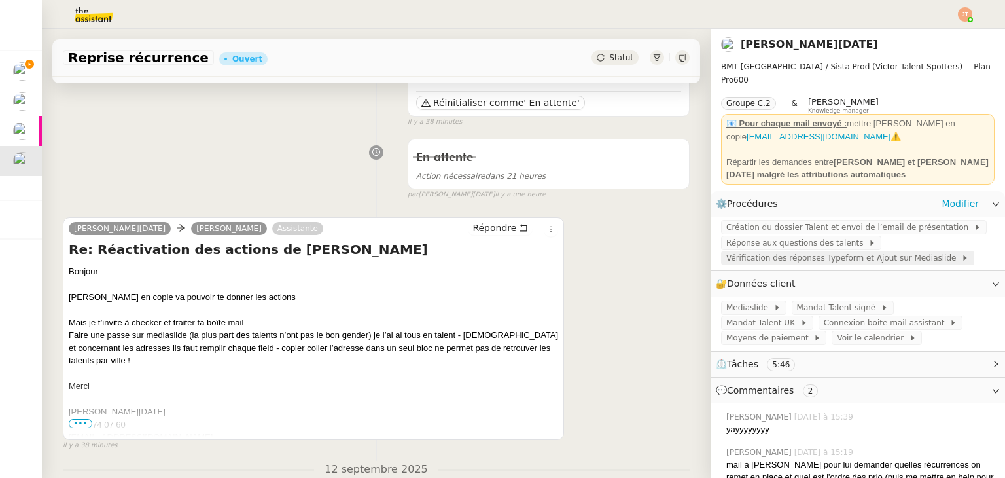
click at [781, 256] on span "Vérification des réponses Typeform et Ajout sur Mediaslide" at bounding box center [843, 257] width 235 height 13
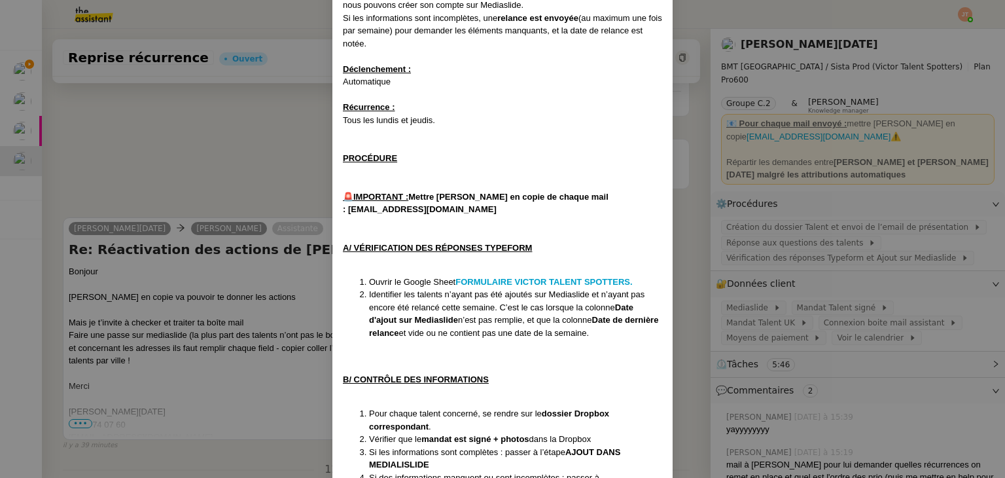
scroll to position [67, 0]
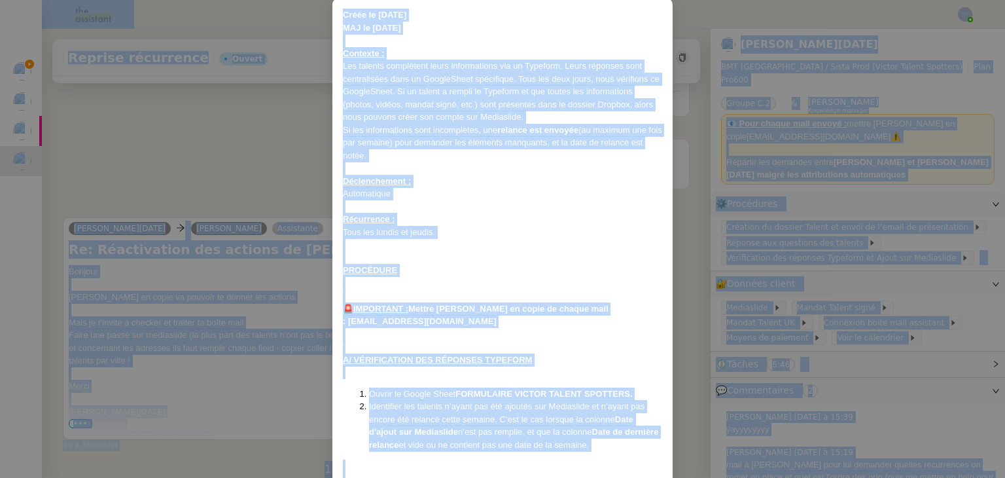
click at [489, 235] on div "Tous les lundis et jeudis." at bounding box center [502, 232] width 319 height 13
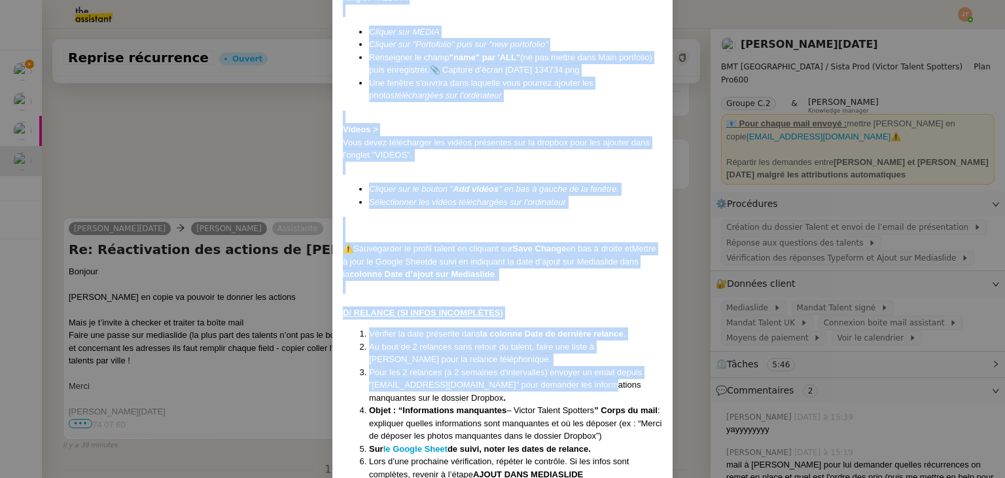
scroll to position [1245, 0]
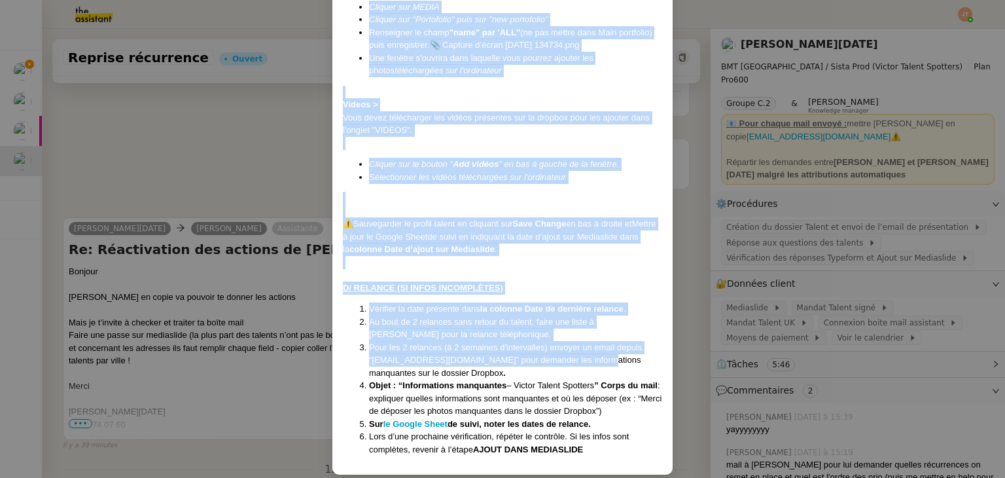
drag, startPoint x: 338, startPoint y: 14, endPoint x: 612, endPoint y: 442, distance: 509.1
copy div "Créée le 20/12/2024 MAJ le 15/07/2025 Contexte : Les talents complètent leurs i…"
click at [284, 166] on nz-modal-container "Créée le 20/12/2024 MAJ le 15/07/2025 Contexte : Les talents complètent leurs i…" at bounding box center [502, 239] width 1005 height 478
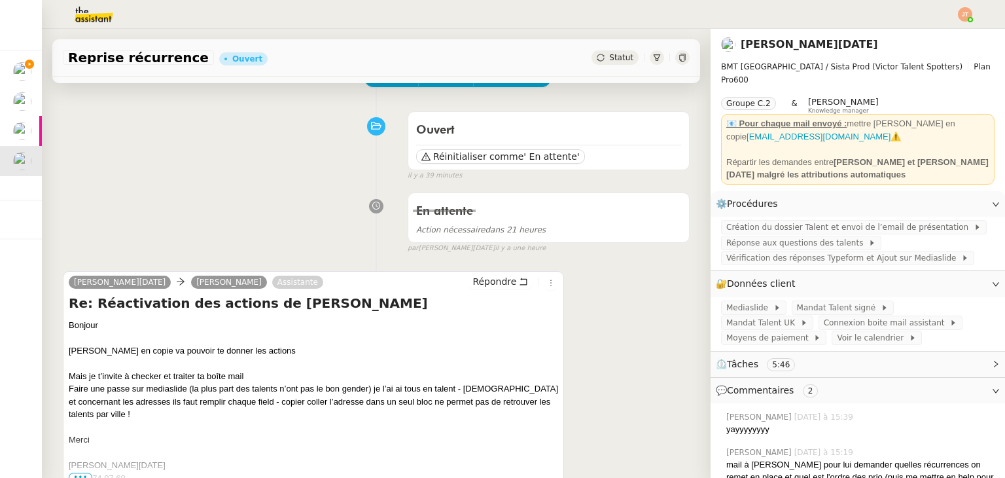
scroll to position [0, 0]
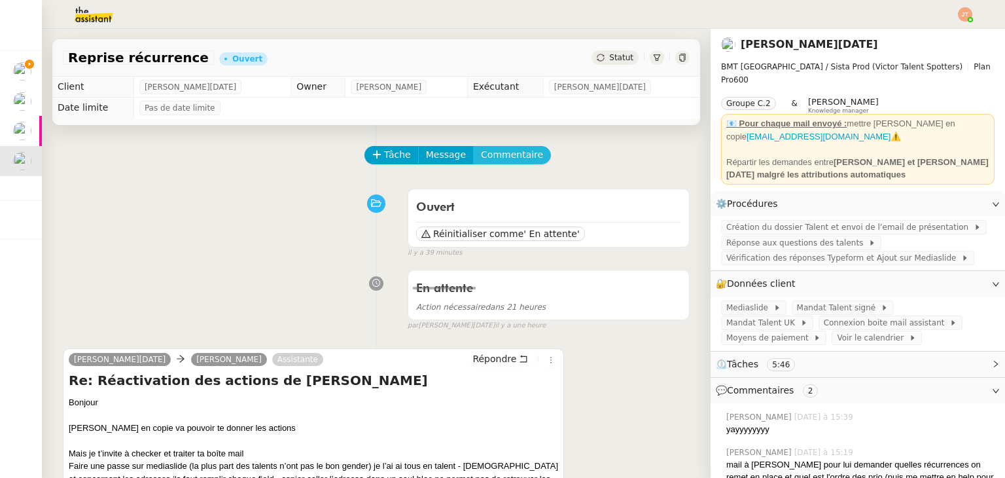
click at [495, 155] on span "Commentaire" at bounding box center [512, 154] width 62 height 15
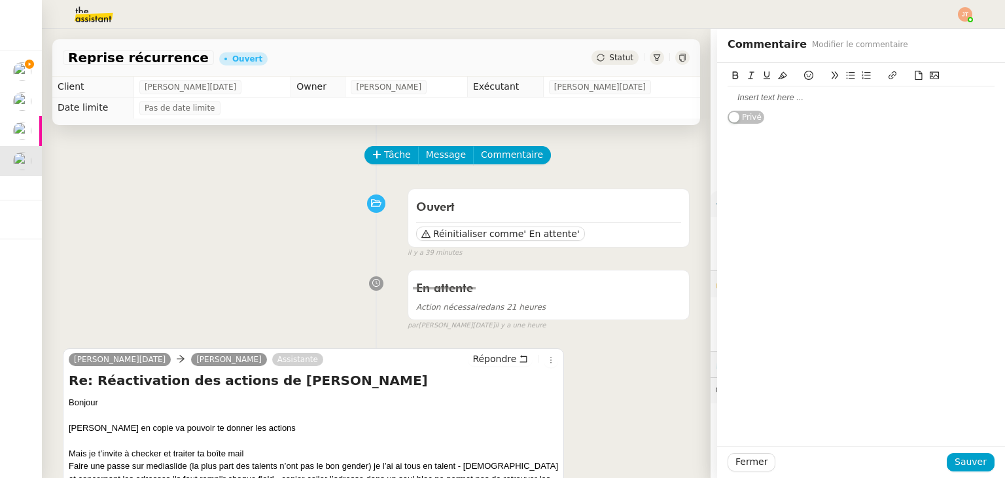
click at [775, 99] on div at bounding box center [861, 98] width 267 height 12
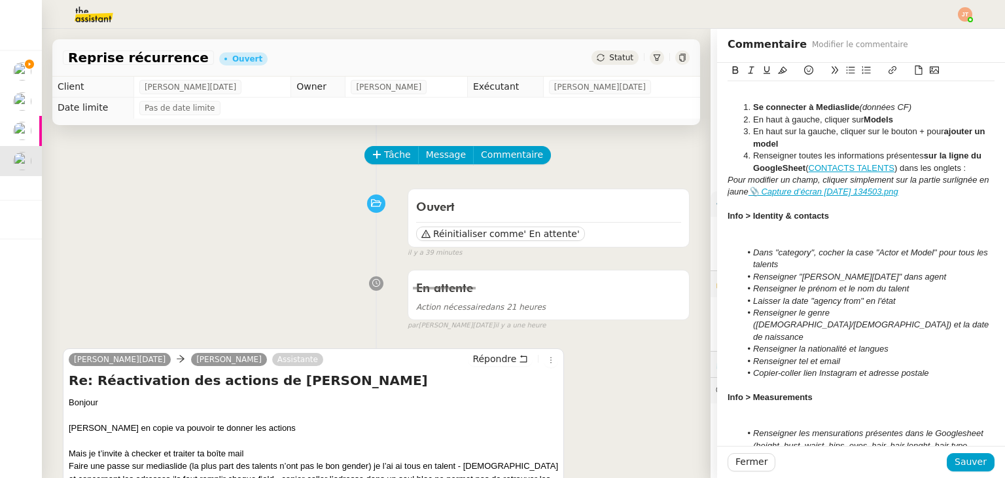
scroll to position [654, 0]
drag, startPoint x: 874, startPoint y: 313, endPoint x: 822, endPoint y: 311, distance: 52.4
click at [822, 311] on em "Renseigner le genre (male/female) et la date de naissance" at bounding box center [872, 325] width 238 height 34
click at [731, 71] on icon at bounding box center [735, 69] width 9 height 9
click at [855, 319] on em "(male/female)" at bounding box center [876, 324] width 203 height 10
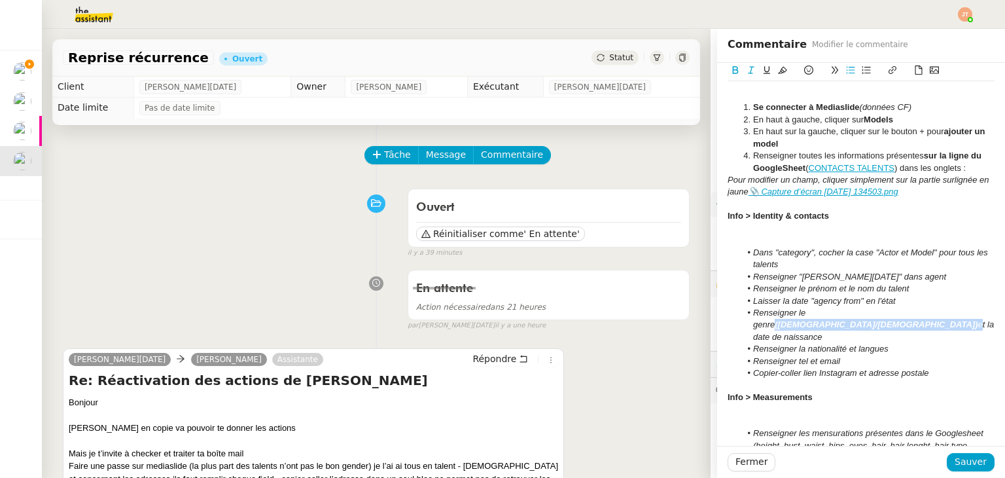
drag, startPoint x: 877, startPoint y: 312, endPoint x: 822, endPoint y: 309, distance: 55.7
click at [822, 309] on li "Renseigner le genre (male/female) et la date de naissance" at bounding box center [868, 325] width 255 height 36
click at [775, 76] on button at bounding box center [783, 70] width 16 height 15
click at [935, 391] on div "Info > Measurements" at bounding box center [861, 397] width 267 height 12
click at [955, 456] on span "Sauver" at bounding box center [971, 461] width 32 height 15
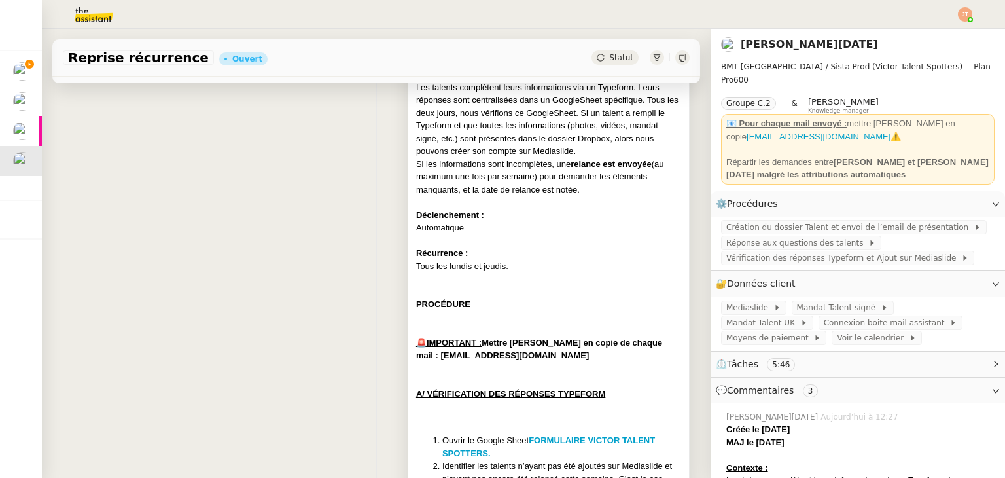
scroll to position [262, 0]
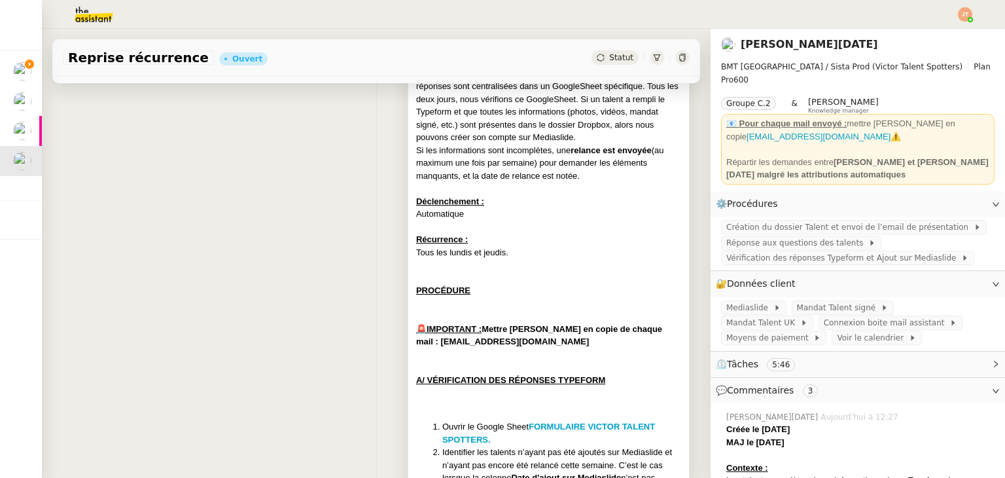
click at [470, 211] on div "Automatique" at bounding box center [548, 213] width 265 height 13
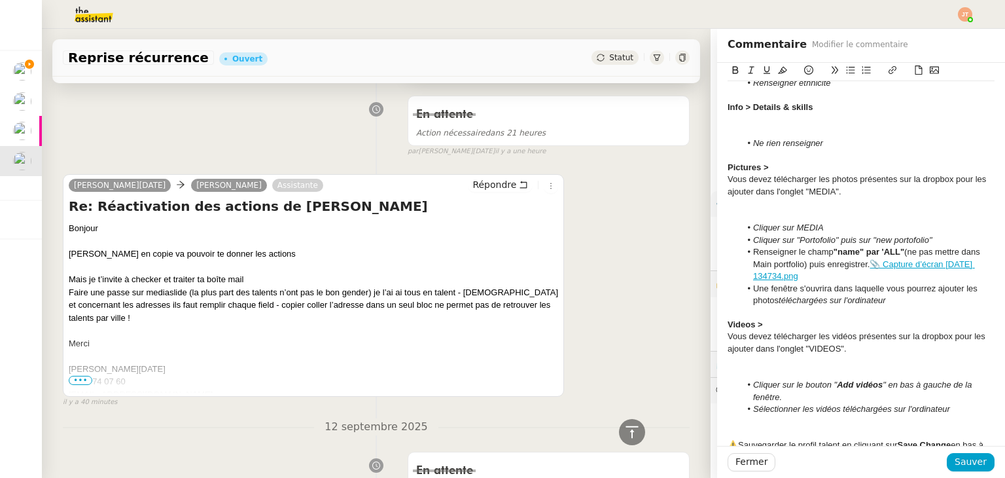
scroll to position [1047, 0]
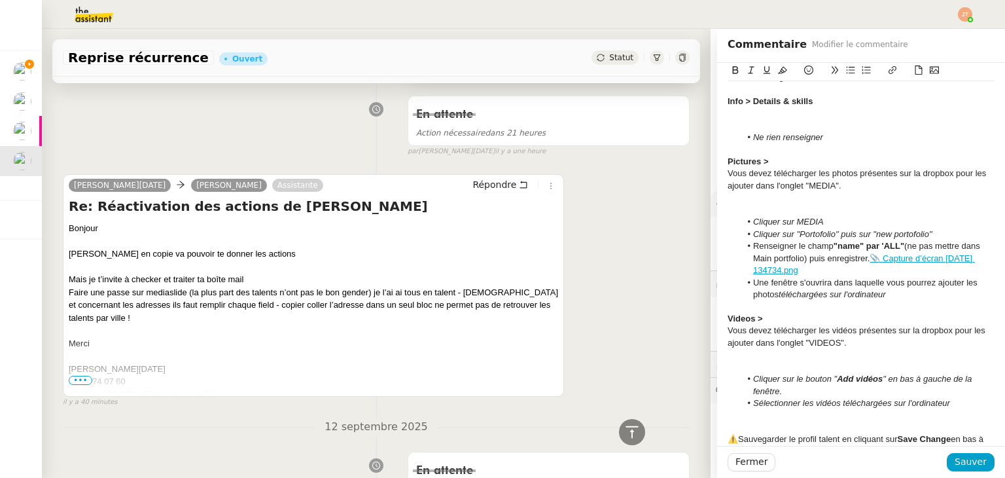
drag, startPoint x: 716, startPoint y: 292, endPoint x: 756, endPoint y: 304, distance: 41.6
drag, startPoint x: 746, startPoint y: 306, endPoint x: 717, endPoint y: 289, distance: 33.4
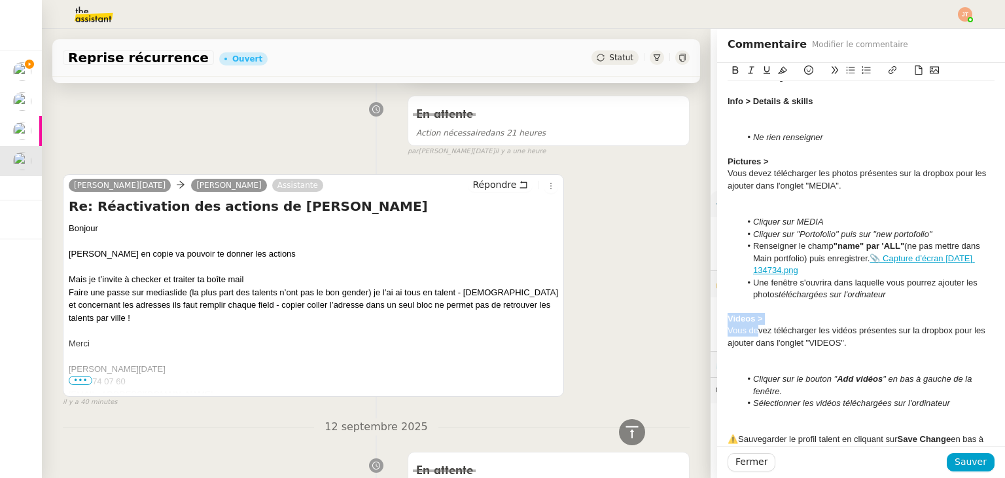
copy div "Videos > Vous de"
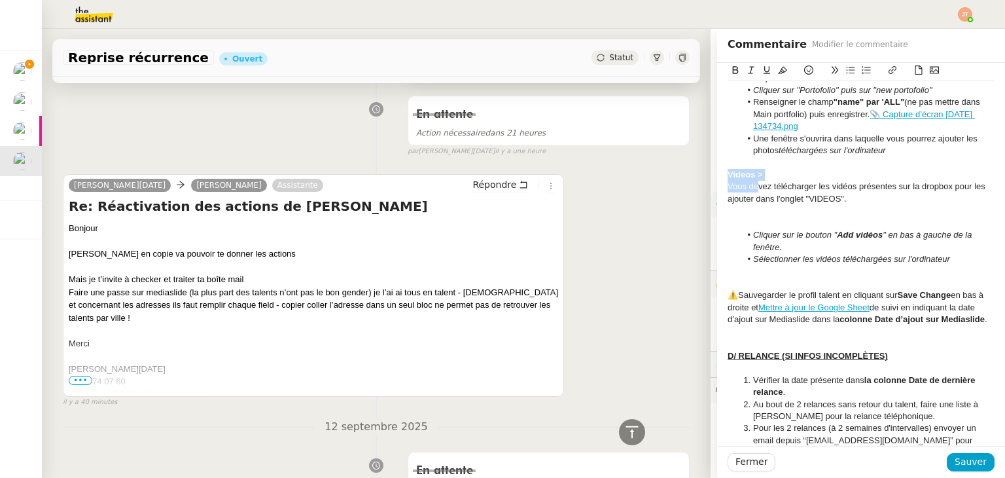
scroll to position [1243, 0]
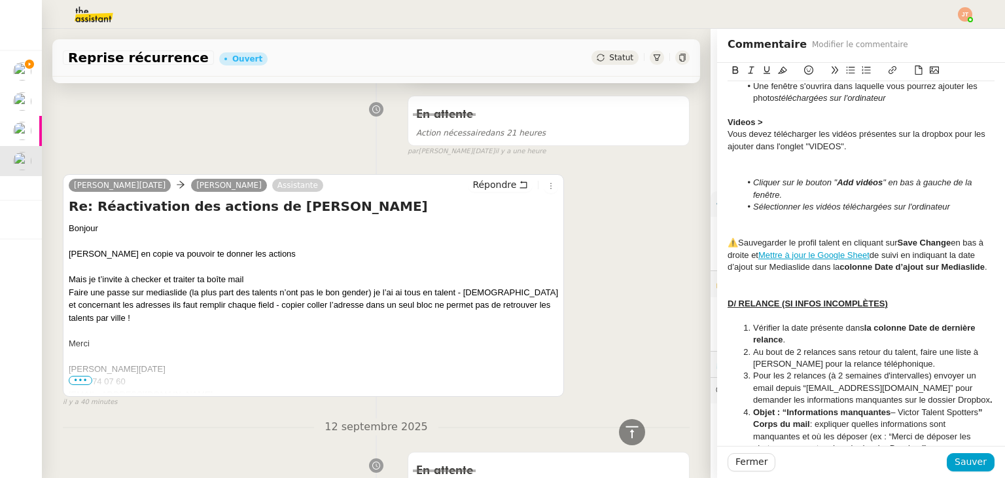
click at [773, 258] on div "⚠️Sauvegarder le profil talent en cliquant sur Save Change en bas à droite et M…" at bounding box center [861, 255] width 267 height 36
click at [777, 213] on div at bounding box center [861, 219] width 267 height 12
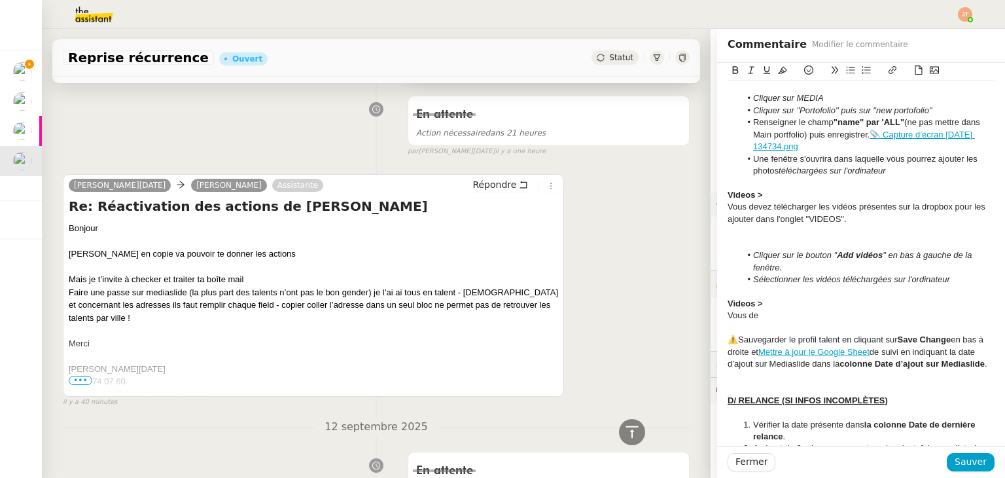
scroll to position [1178, 0]
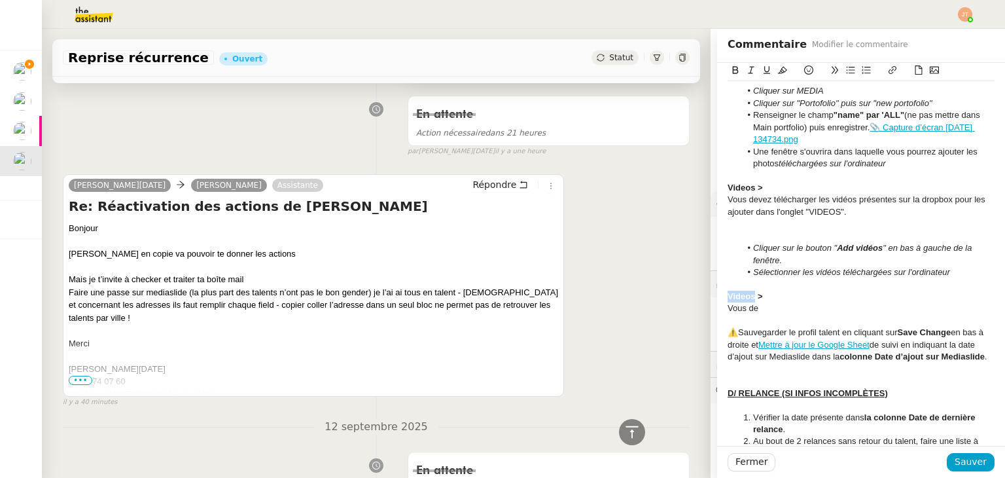
drag, startPoint x: 743, startPoint y: 271, endPoint x: 719, endPoint y: 271, distance: 24.2
click at [728, 291] on strong "Videos >" at bounding box center [745, 296] width 35 height 10
drag, startPoint x: 750, startPoint y: 281, endPoint x: 717, endPoint y: 285, distance: 33.0
drag, startPoint x: 937, startPoint y: 281, endPoint x: 881, endPoint y: 281, distance: 56.3
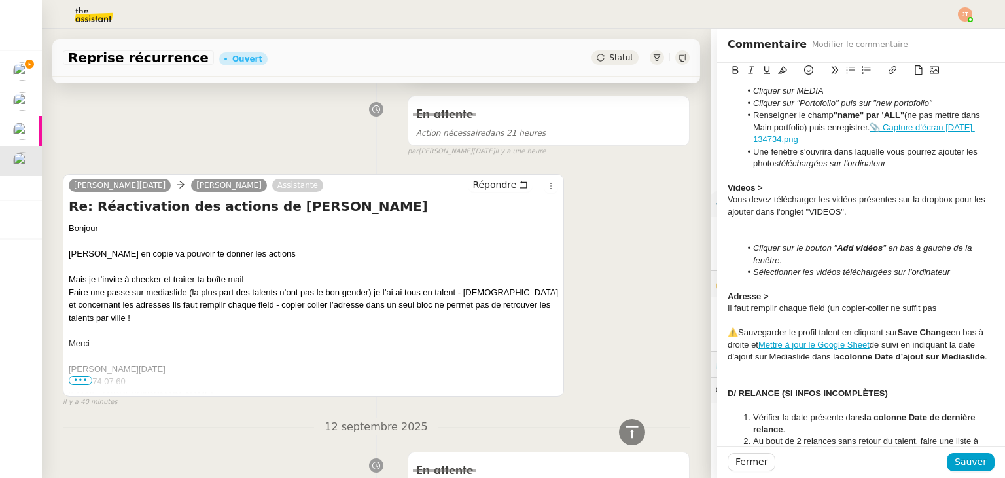
click at [881, 302] on div "Il faut remplir chaque field (un copier-coller ne suffit pas" at bounding box center [861, 308] width 267 height 12
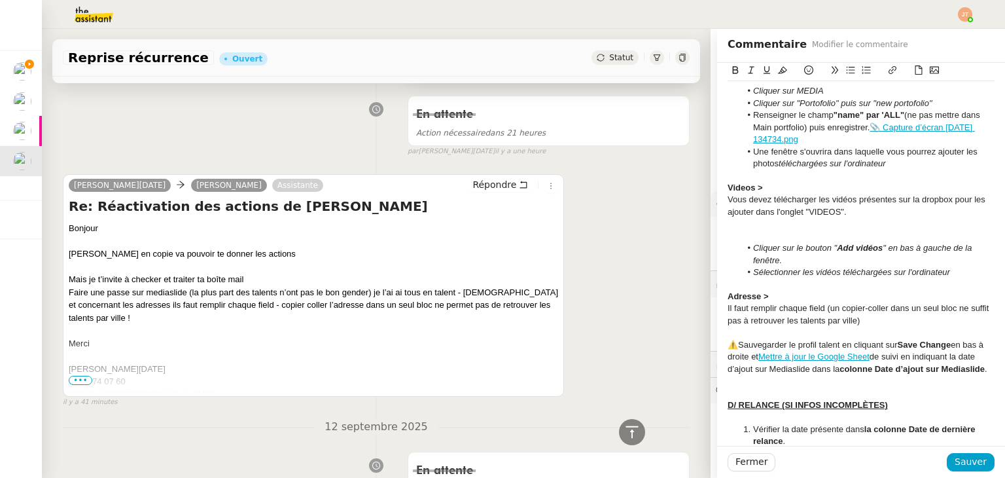
drag, startPoint x: 716, startPoint y: 283, endPoint x: 804, endPoint y: 283, distance: 87.7
drag, startPoint x: 815, startPoint y: 283, endPoint x: 715, endPoint y: 283, distance: 99.5
click at [759, 77] on button at bounding box center [767, 70] width 16 height 15
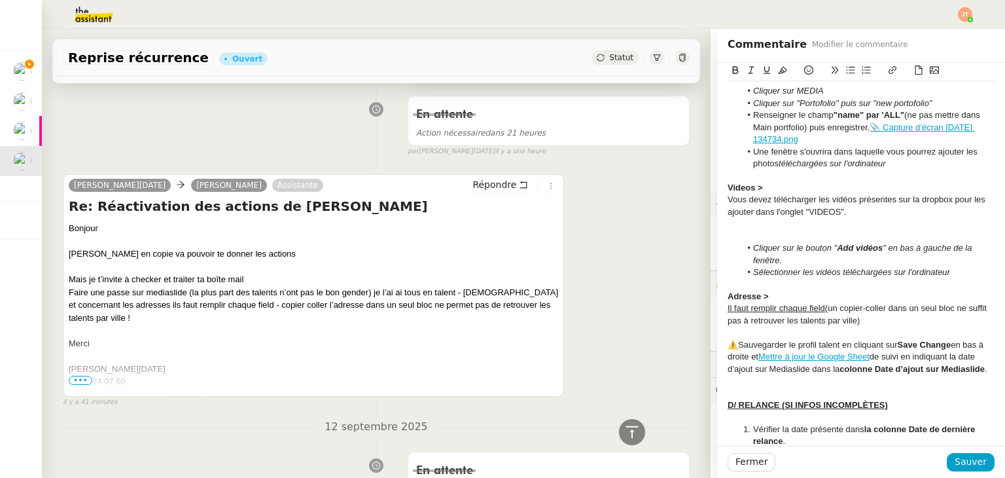
click at [835, 291] on div "Adresse >" at bounding box center [861, 297] width 267 height 12
drag, startPoint x: 814, startPoint y: 283, endPoint x: 713, endPoint y: 283, distance: 101.4
click at [731, 70] on icon at bounding box center [735, 69] width 9 height 9
click at [762, 69] on icon at bounding box center [766, 69] width 9 height 9
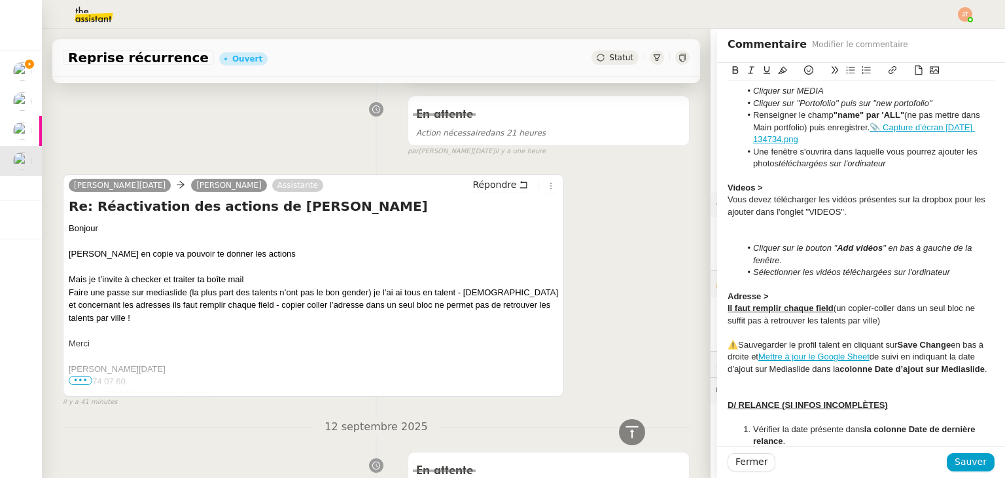
click at [821, 326] on div at bounding box center [861, 332] width 267 height 12
drag, startPoint x: 824, startPoint y: 281, endPoint x: 717, endPoint y: 280, distance: 107.3
click at [778, 69] on icon at bounding box center [782, 70] width 9 height 7
click at [855, 302] on div "Il faut remplir chaque field (un copier-coller dans un seul bloc ne suffit pas …" at bounding box center [861, 314] width 267 height 24
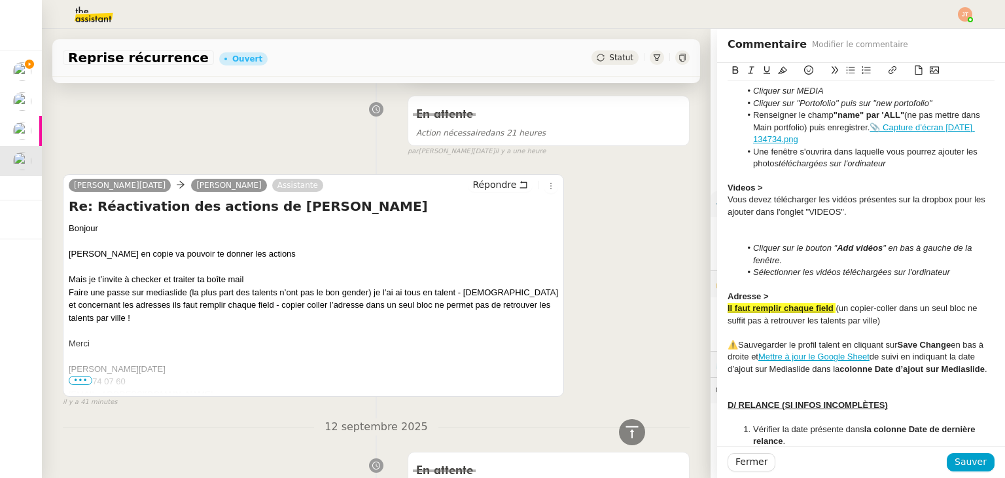
click at [834, 303] on span at bounding box center [835, 308] width 3 height 10
drag, startPoint x: 825, startPoint y: 281, endPoint x: 715, endPoint y: 281, distance: 110.6
click at [759, 76] on button at bounding box center [767, 70] width 16 height 15
click at [759, 77] on button at bounding box center [767, 70] width 16 height 15
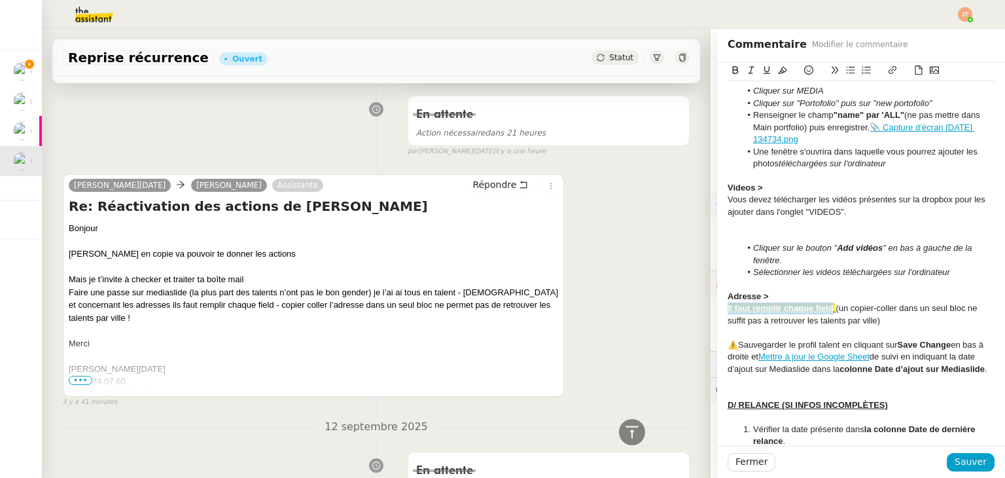
click at [762, 71] on icon at bounding box center [766, 69] width 9 height 9
click at [843, 242] on li "Cliquer sur le bouton " Add vidéos " en bas à gauche de la fenêtre." at bounding box center [868, 254] width 255 height 24
click at [874, 302] on div "Il faut remplir chaque field (un copier-coller dans un seul bloc ne suffit pas …" at bounding box center [861, 314] width 267 height 24
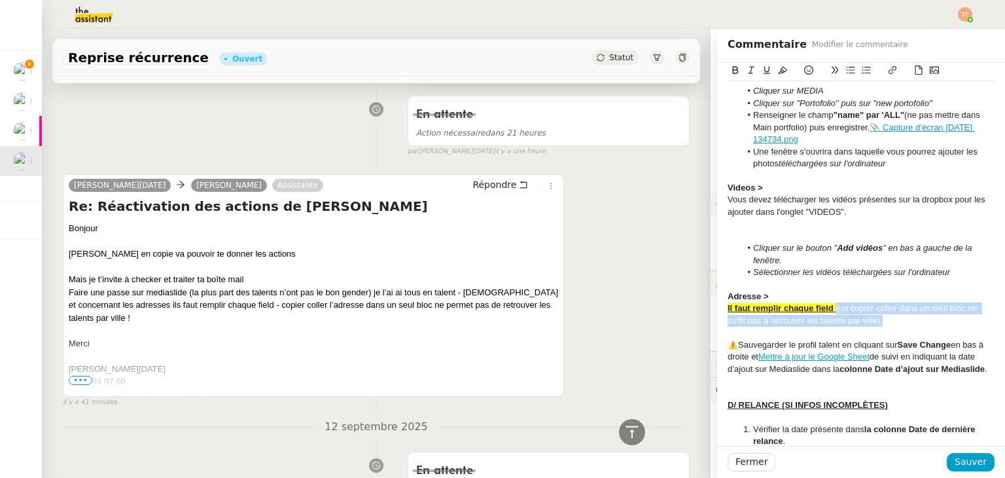
drag, startPoint x: 876, startPoint y: 299, endPoint x: 827, endPoint y: 283, distance: 51.7
click at [827, 302] on div "Il faut remplir chaque field (un copier-coller dans un seul bloc ne suffit pas …" at bounding box center [861, 314] width 267 height 24
click at [778, 70] on icon at bounding box center [782, 69] width 9 height 9
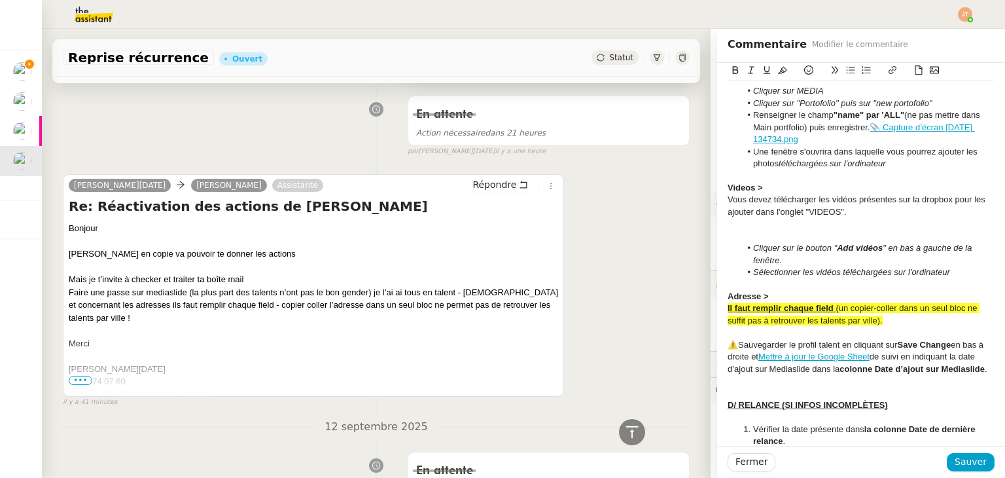
click at [863, 302] on div "Il faut remplir chaque field (un copier-coller dans un seul bloc ne suffit pas …" at bounding box center [861, 314] width 267 height 24
click at [955, 467] on span "Sauver" at bounding box center [971, 461] width 32 height 15
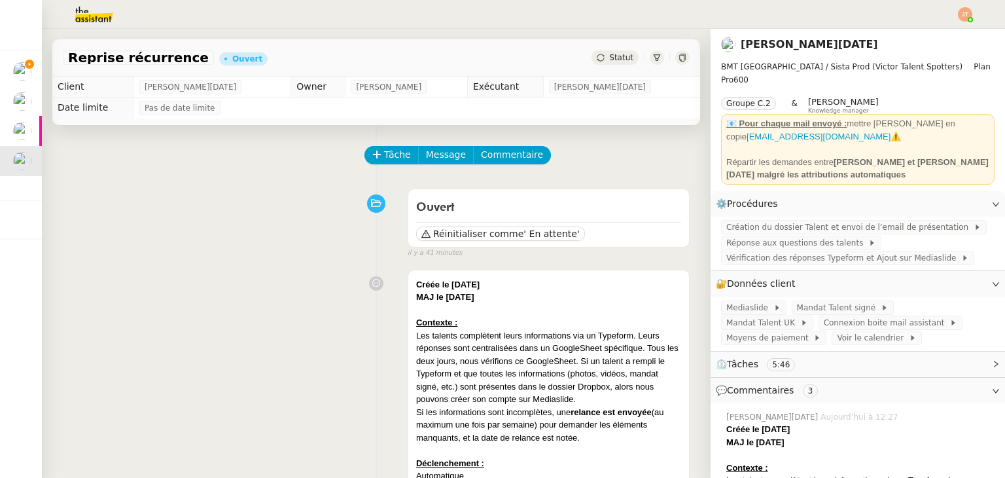
click at [609, 56] on span "Statut" at bounding box center [621, 57] width 24 height 9
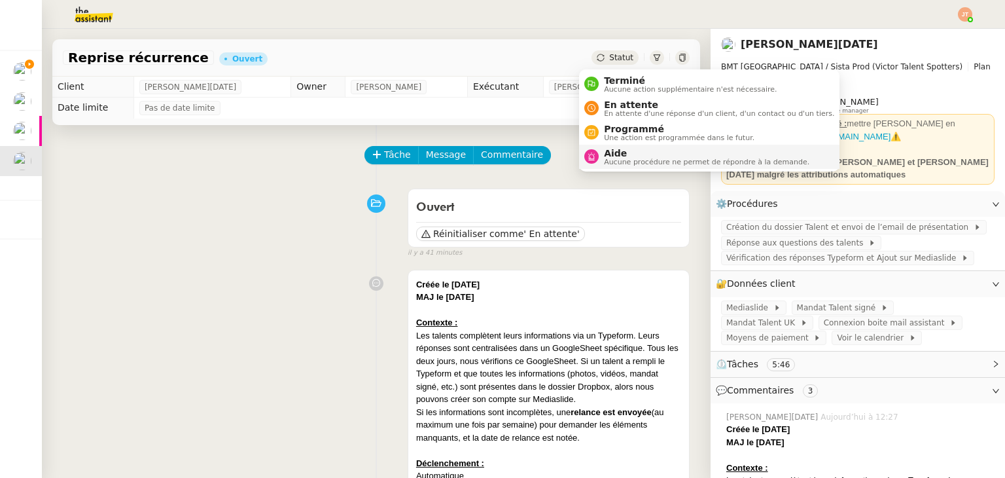
click at [620, 152] on span "Aide" at bounding box center [706, 153] width 205 height 10
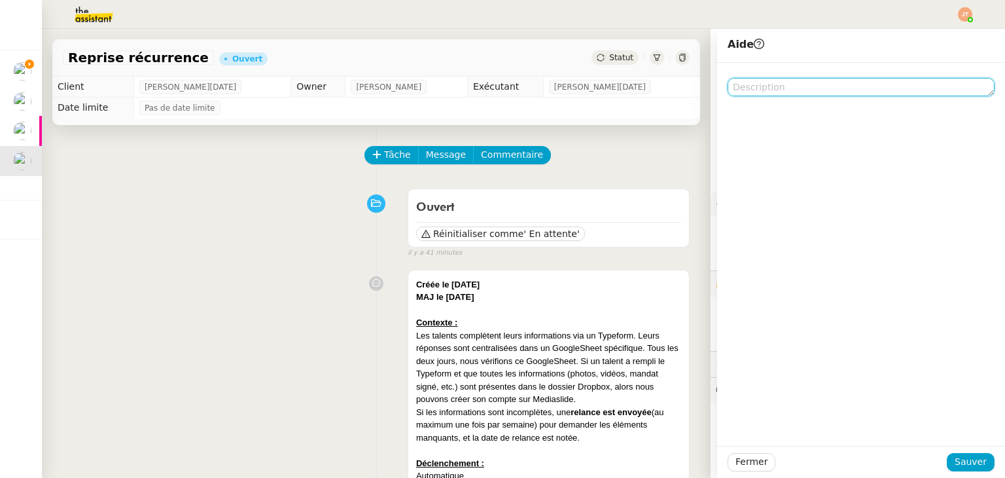
click at [745, 87] on textarea at bounding box center [861, 87] width 267 height 18
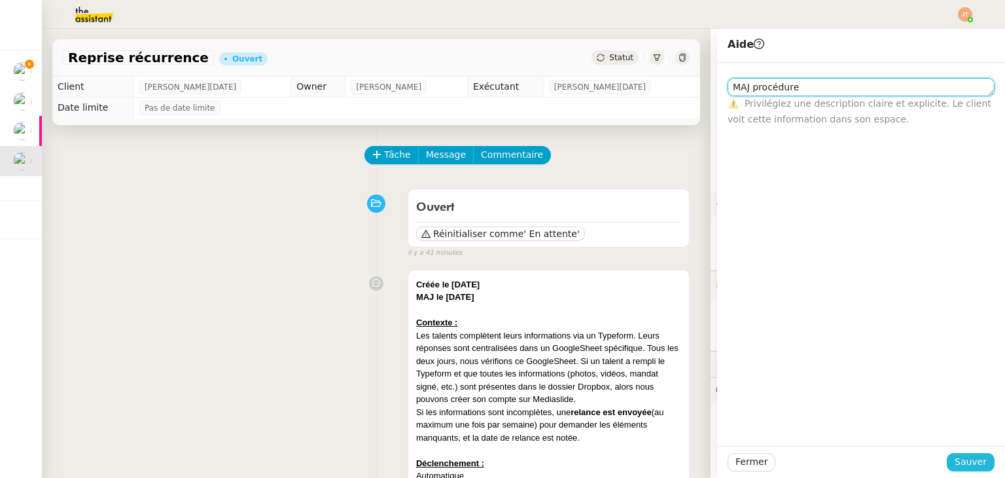
type textarea "MAJ procédure"
click at [966, 459] on span "Sauver" at bounding box center [971, 461] width 32 height 15
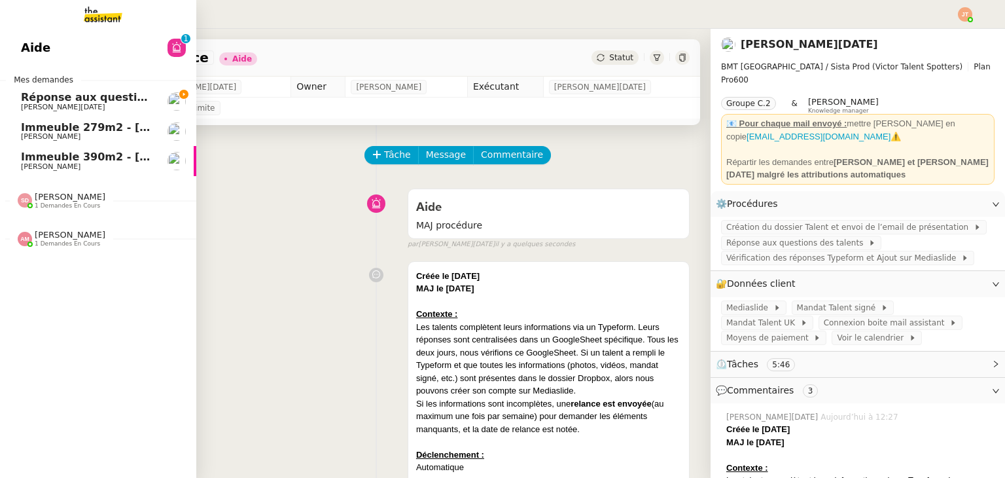
click at [94, 98] on span "Réponse aux questions des talents- 15 septembre 2025" at bounding box center [185, 97] width 329 height 12
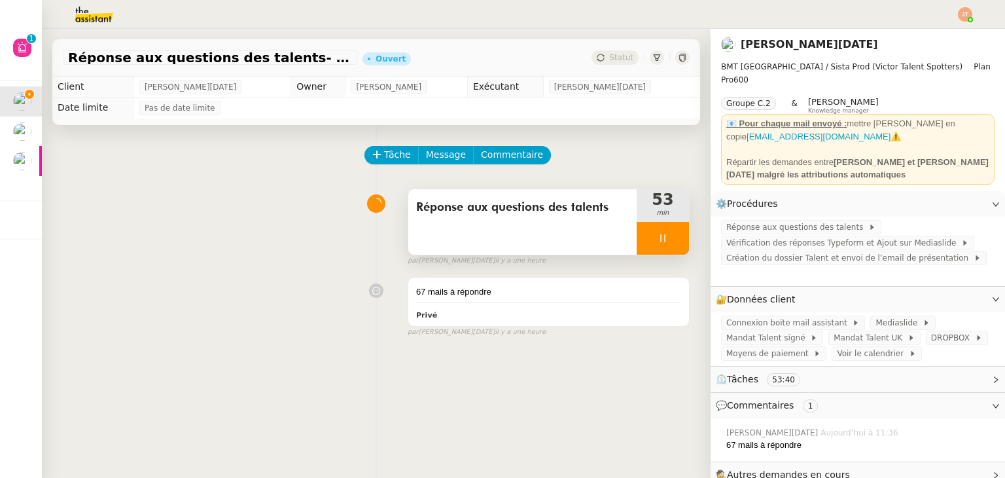
click at [489, 215] on span "Réponse aux questions des talents" at bounding box center [522, 208] width 213 height 20
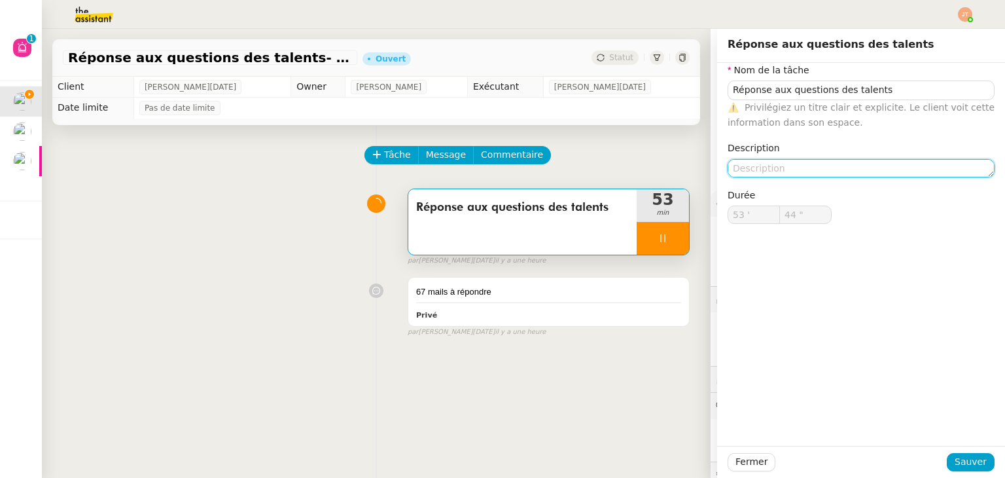
click at [745, 166] on textarea at bounding box center [861, 168] width 267 height 18
type input "47 ""
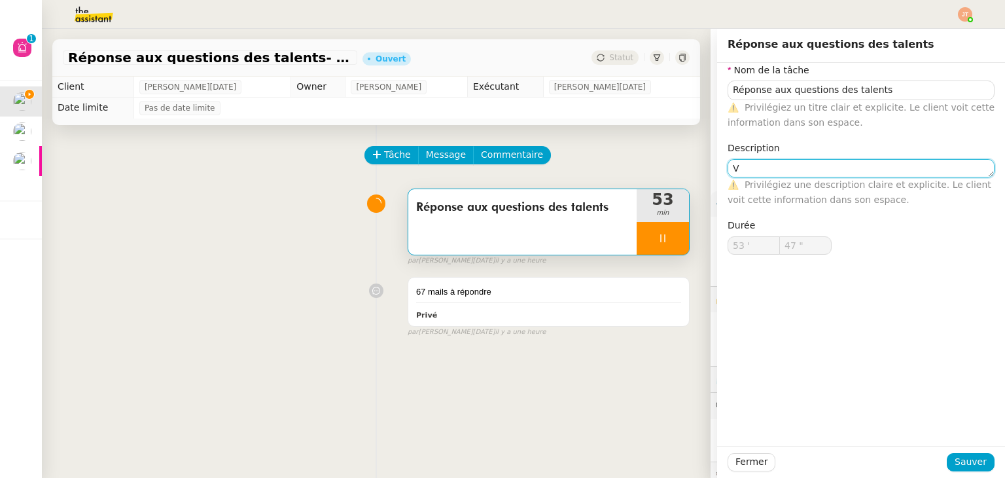
type textarea "Vé"
type input "48 ""
type textarea "Vérifi"
type input "49 ""
type textarea "Vérification"
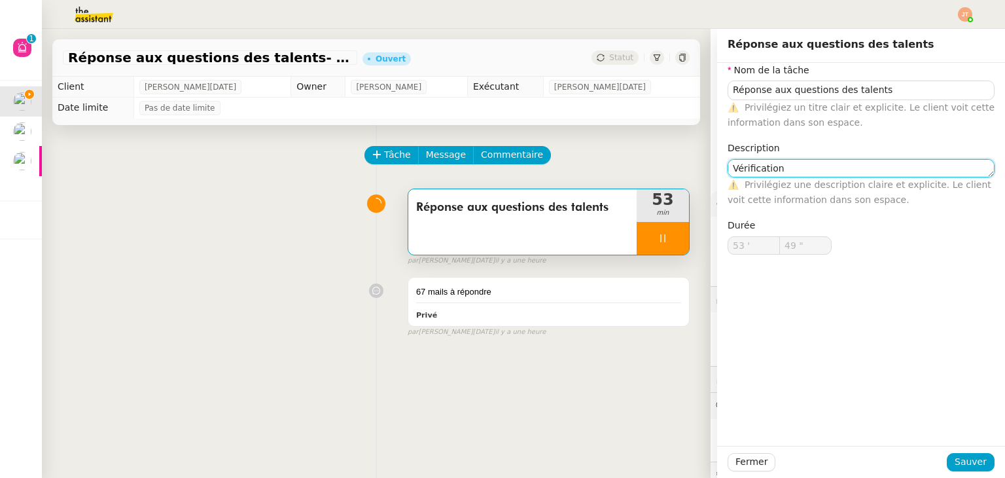
type input "50 ""
type textarea "Vérification média"
type input "51 ""
type textarea "Vérification médias"
type input "52 ""
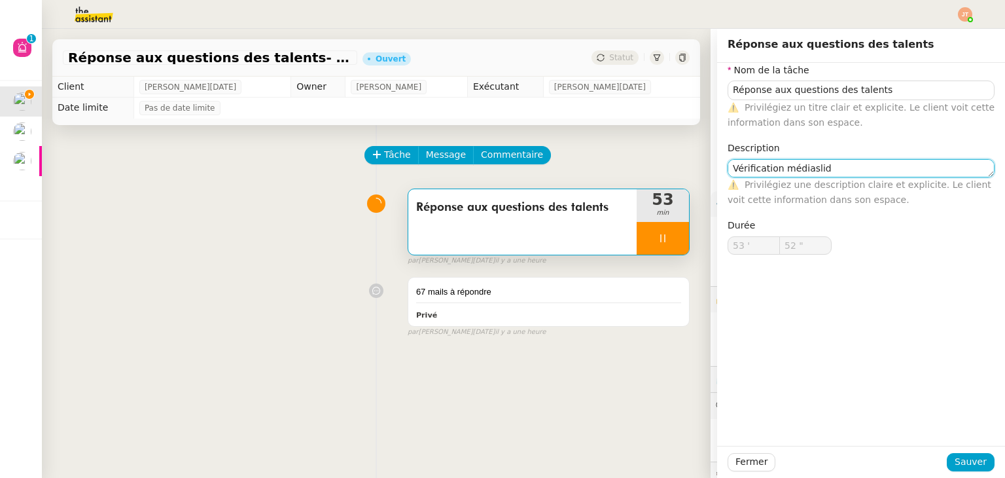
type textarea "Vérification médiaslide"
type input "53 ""
type textarea "Vérification médiaslide"
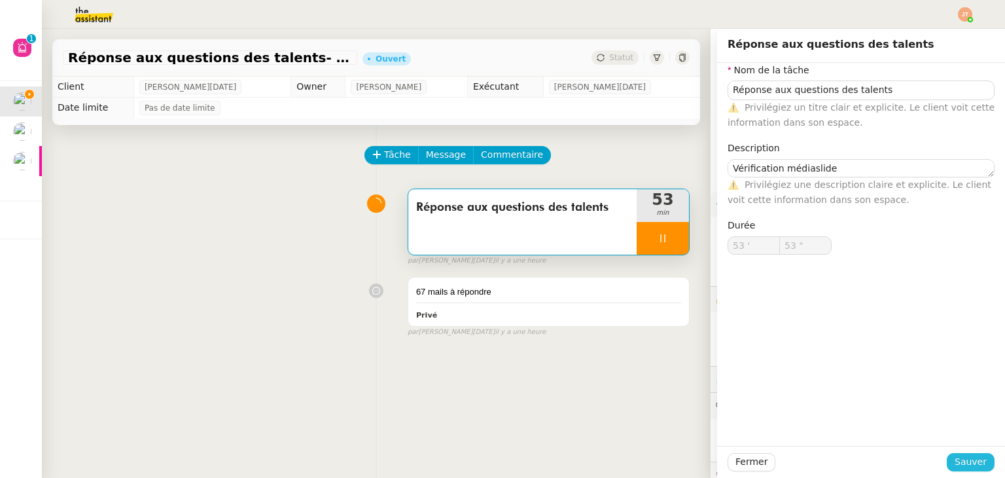
click at [961, 458] on span "Sauver" at bounding box center [971, 461] width 32 height 15
type input "54 ""
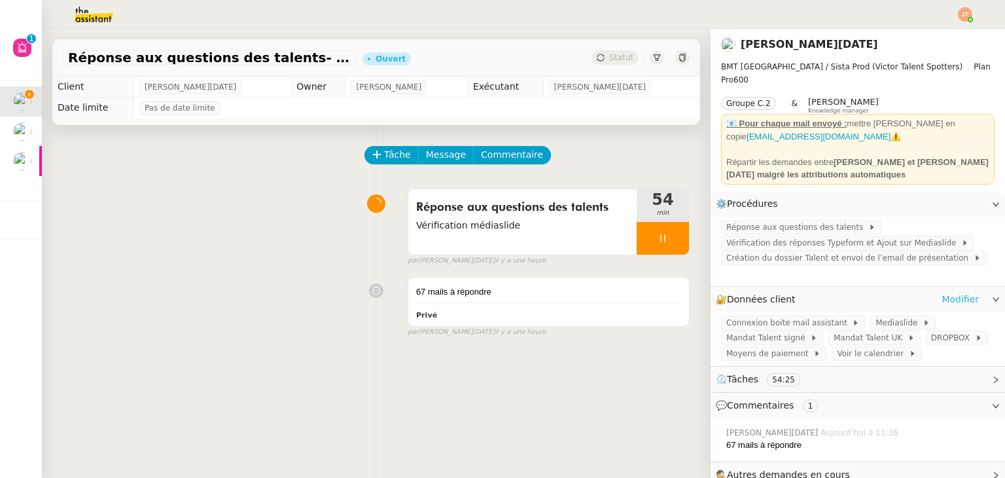
click at [944, 292] on link "Modifier" at bounding box center [960, 299] width 37 height 15
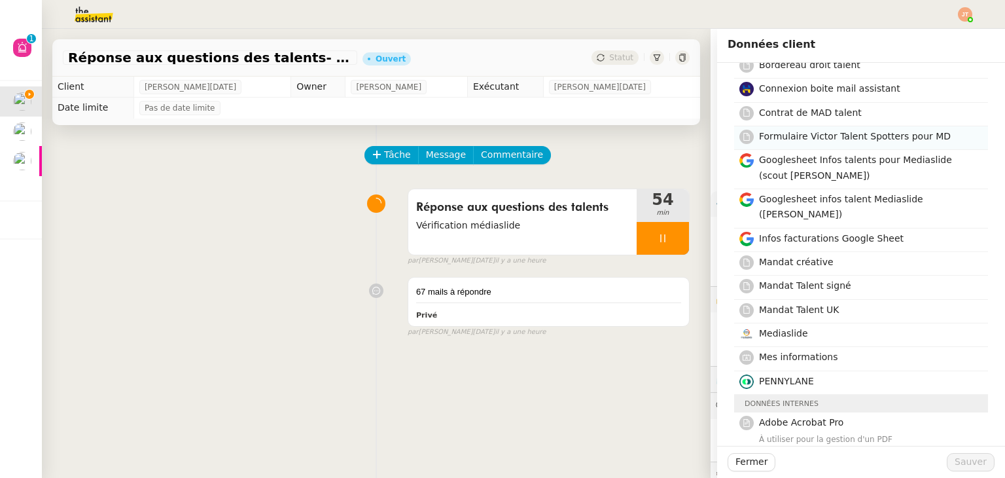
scroll to position [131, 0]
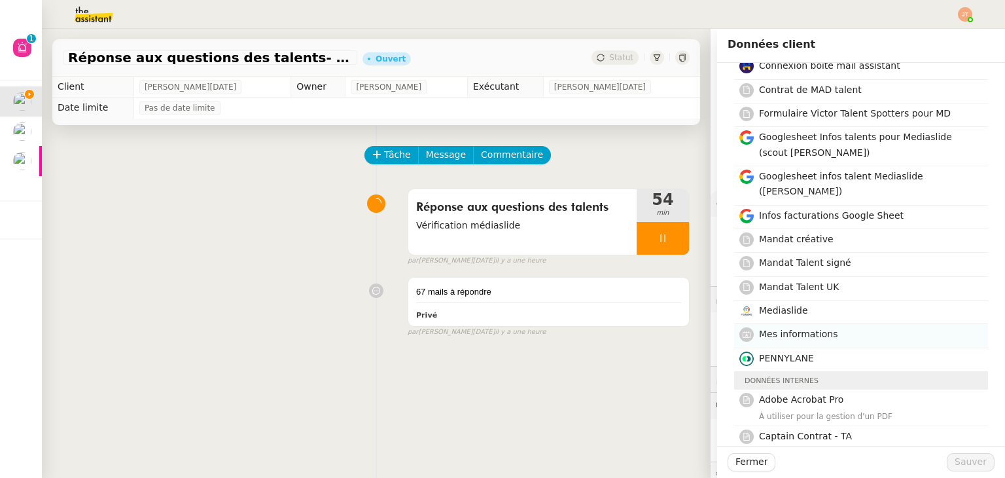
click at [790, 328] on span "Mes informations" at bounding box center [798, 333] width 79 height 10
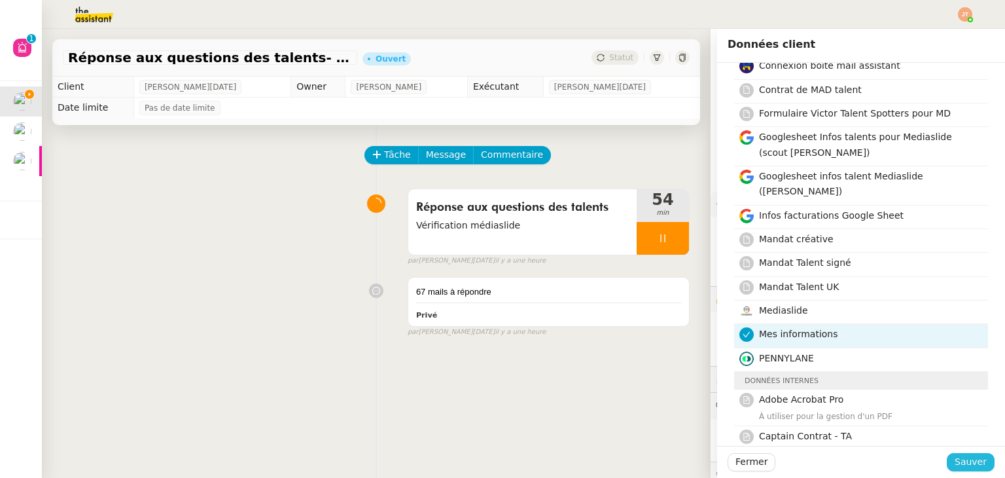
click at [955, 457] on span "Sauver" at bounding box center [971, 461] width 32 height 15
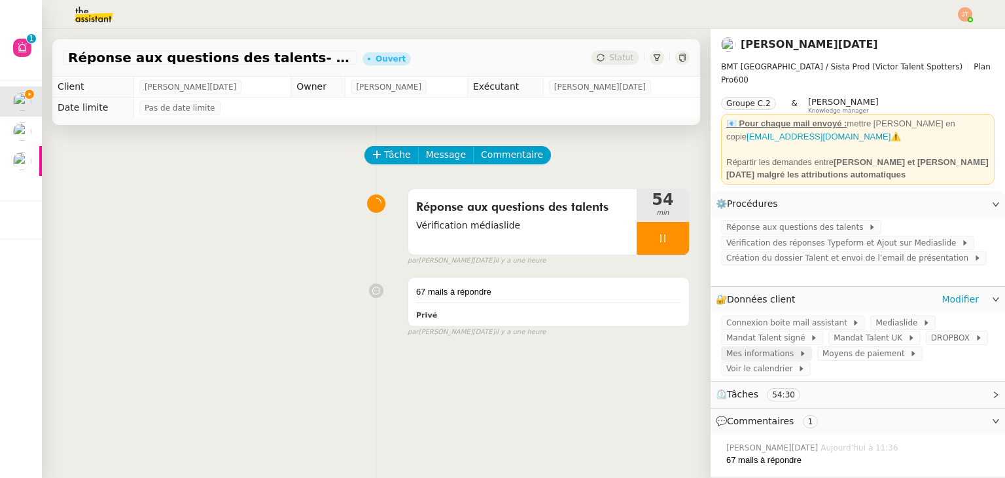
click at [756, 347] on span "Mes informations" at bounding box center [762, 353] width 73 height 13
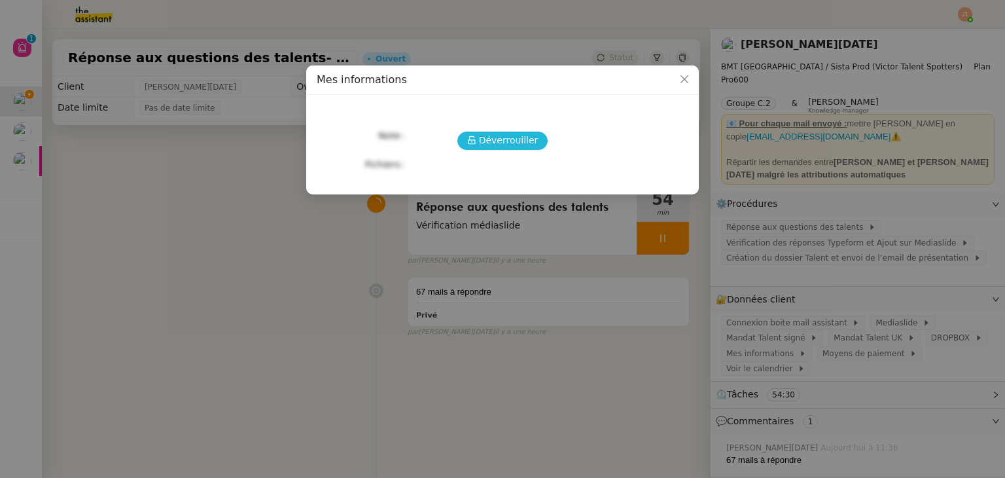
click at [511, 146] on span "Déverrouiller" at bounding box center [509, 140] width 60 height 15
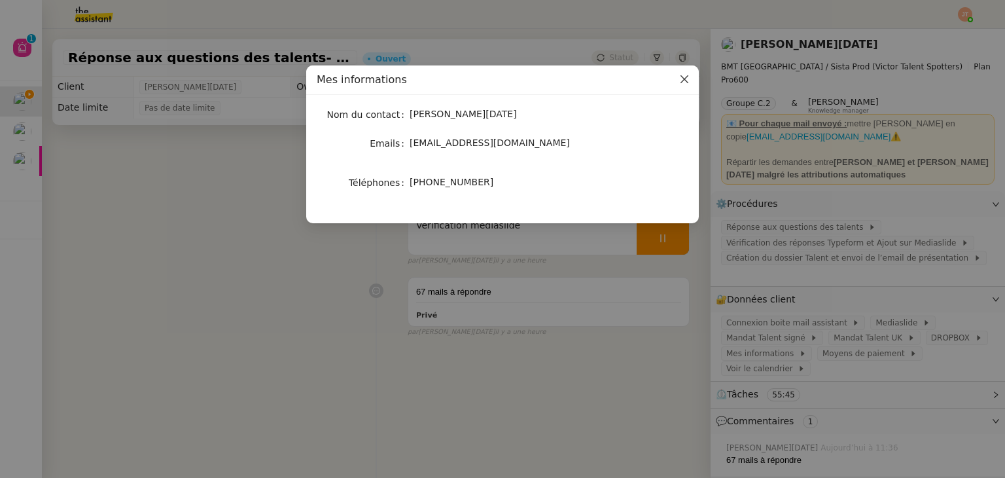
click at [685, 81] on icon "Close" at bounding box center [684, 79] width 8 height 8
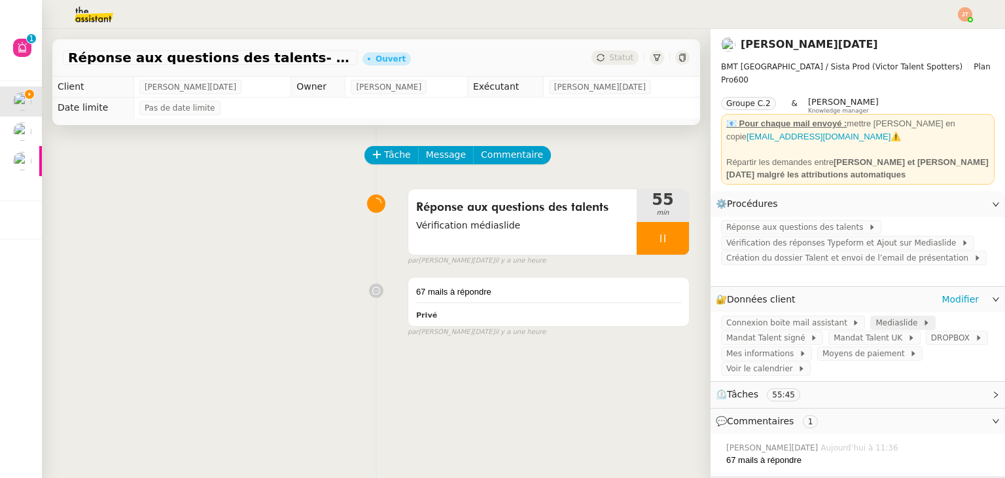
click at [875, 316] on span "Mediaslide" at bounding box center [898, 322] width 47 height 13
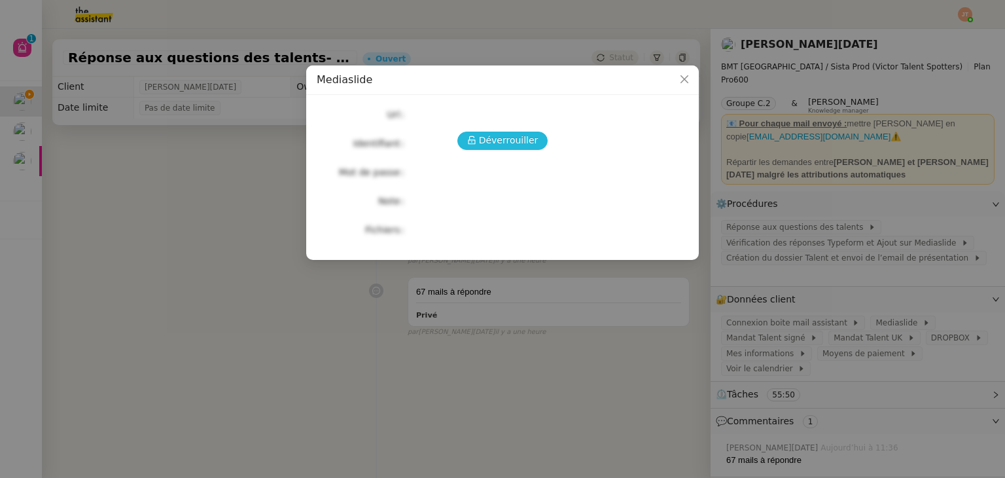
click at [499, 145] on span "Déverrouiller" at bounding box center [509, 140] width 60 height 15
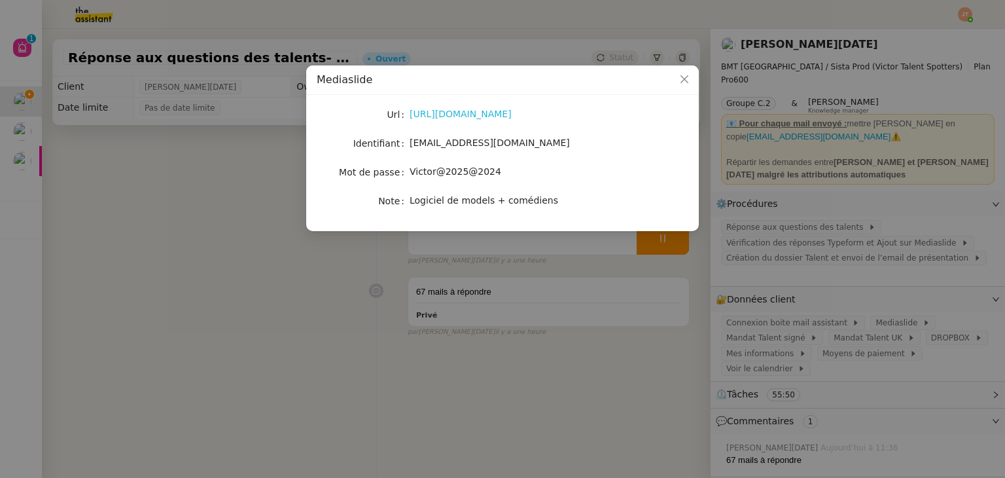
click at [445, 116] on link "https://victor-talent-spotters.mediaslide.com/site/login" at bounding box center [461, 114] width 102 height 10
click at [228, 294] on nz-modal-container "Mediaslide Url https://victor-talent-spotters.mediaslide.com/site/login Identif…" at bounding box center [502, 239] width 1005 height 478
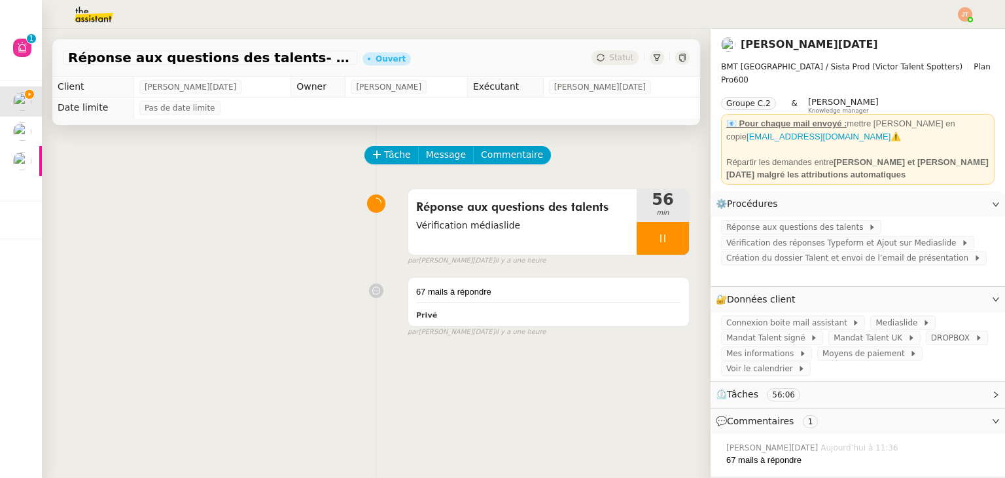
click at [241, 238] on div "Réponse aux questions des talents Vérification médiaslide 56 min false par Jean…" at bounding box center [376, 225] width 627 height 84
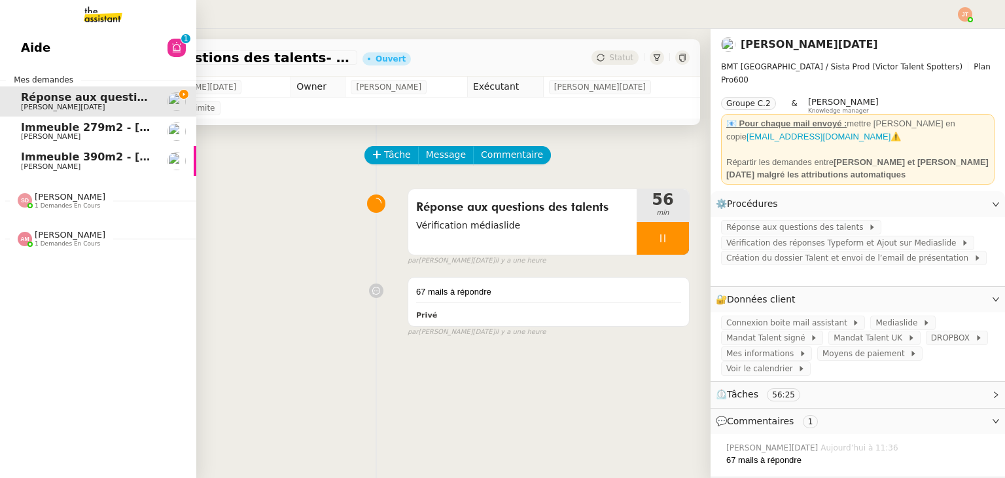
click at [46, 162] on span "Immeuble 390m2 - Marseille 13001 - 799 000€" at bounding box center [192, 156] width 343 height 12
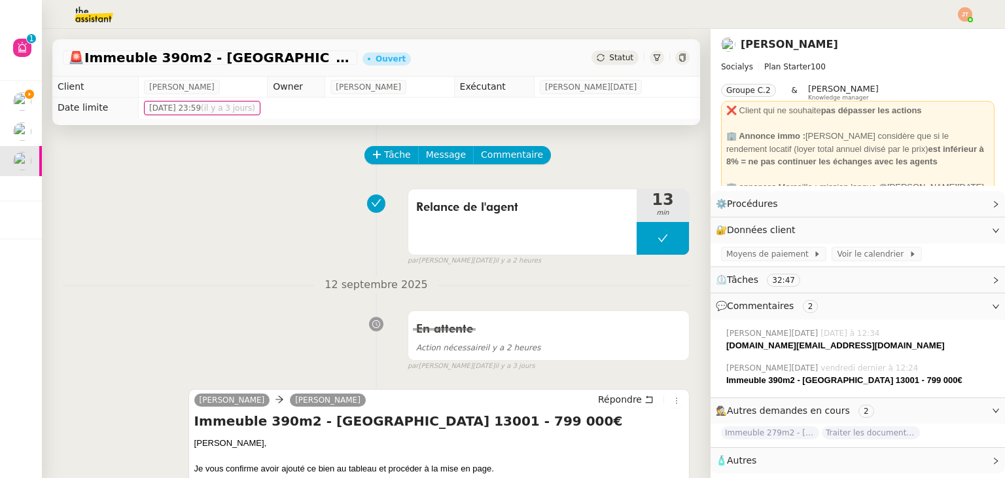
click at [842, 434] on span "Traiter les documents de l'immeuble" at bounding box center [871, 432] width 98 height 13
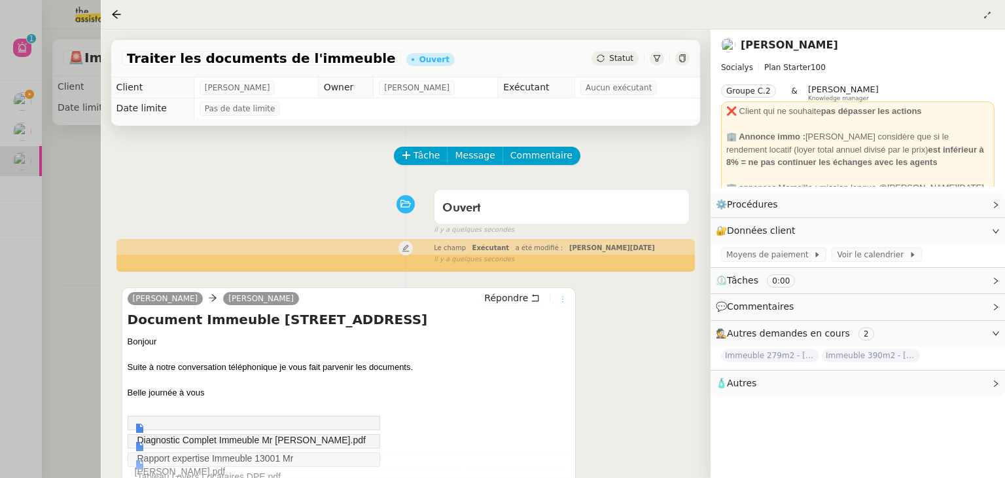
click at [559, 306] on button at bounding box center [563, 299] width 14 height 14
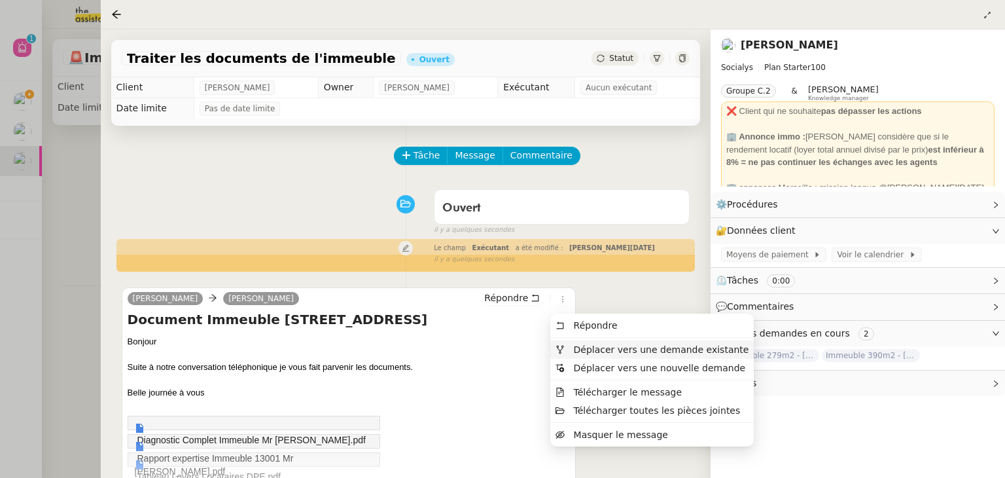
click at [593, 347] on span "Déplacer vers une demande existante" at bounding box center [661, 349] width 175 height 10
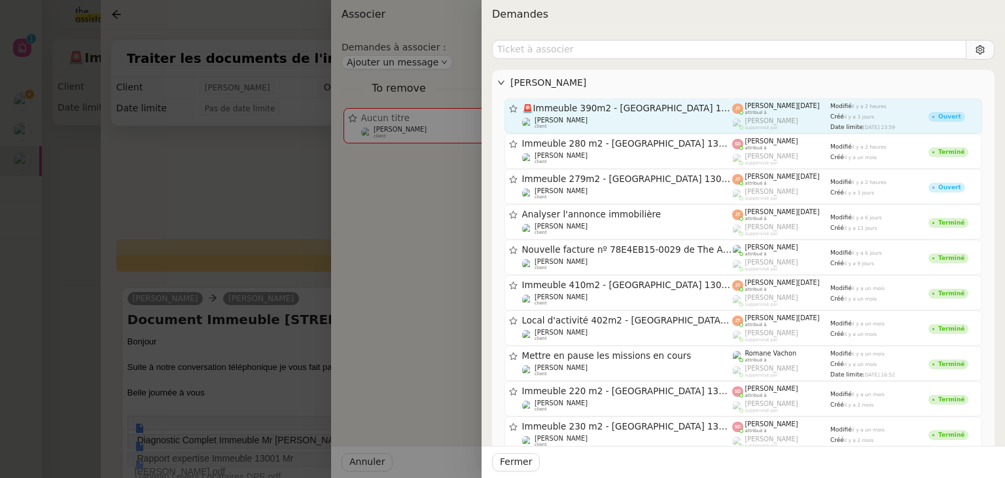
click at [618, 115] on div "🚨 Immeuble 390m2 - Marseille 13001 - 799 000€ Kevin AUBERT client" at bounding box center [627, 116] width 211 height 26
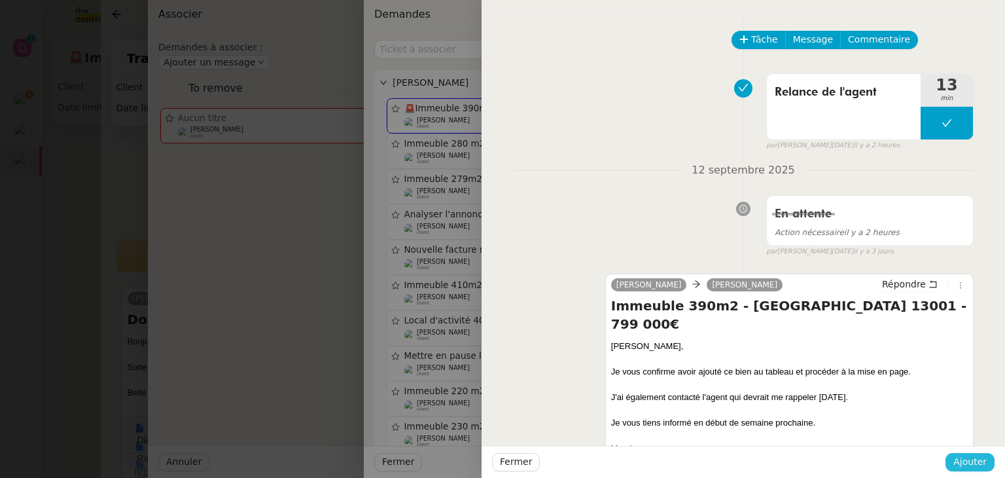
click at [963, 467] on span "Ajouter" at bounding box center [969, 461] width 33 height 15
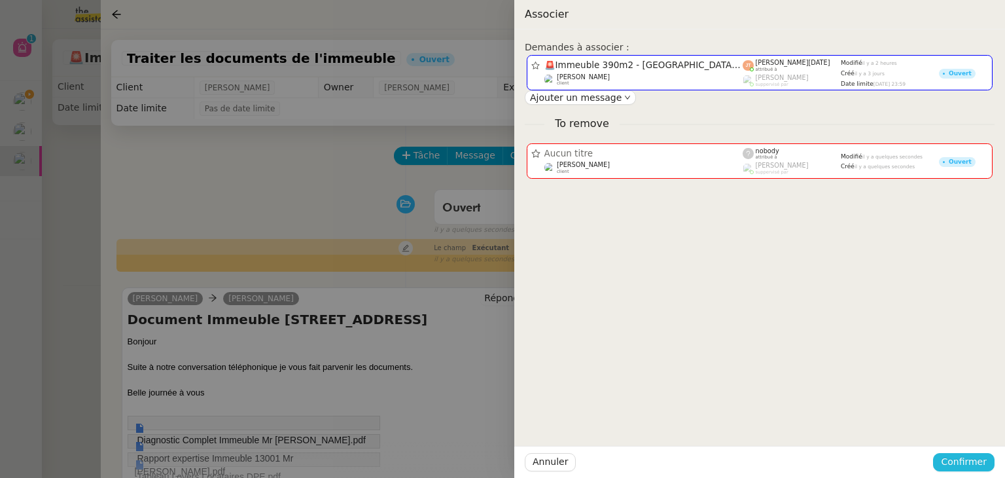
click at [957, 457] on span "Confirmer" at bounding box center [964, 461] width 46 height 15
click at [968, 420] on span "Ajouter" at bounding box center [964, 426] width 33 height 13
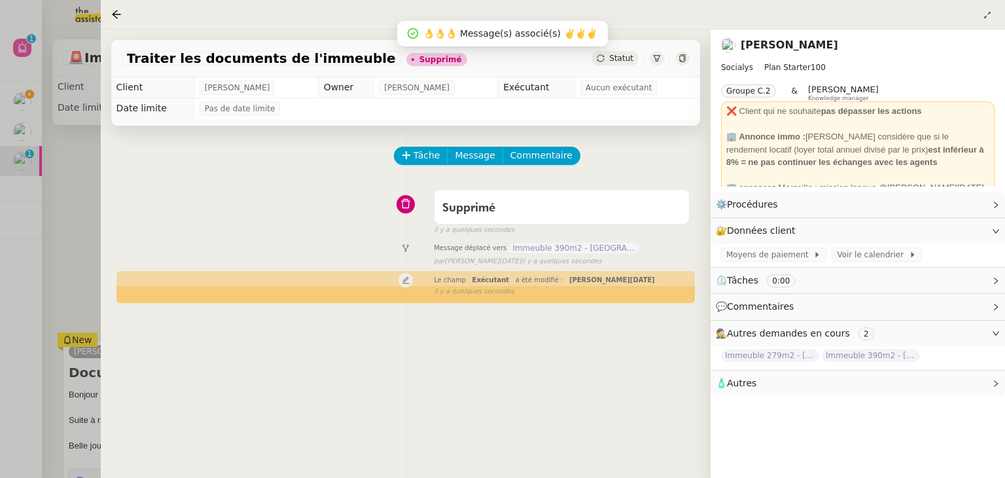
click at [83, 192] on div at bounding box center [502, 239] width 1005 height 478
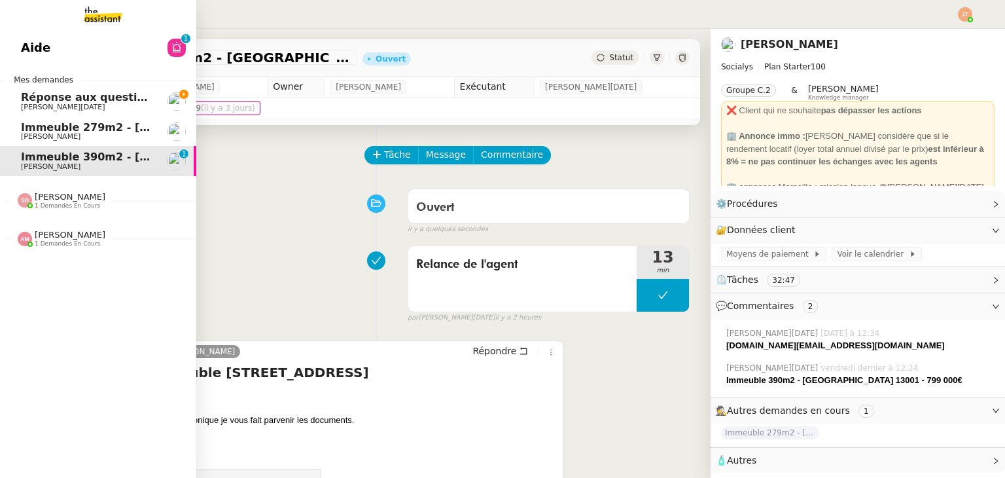
click at [100, 104] on span "[PERSON_NAME][DATE]" at bounding box center [87, 107] width 132 height 8
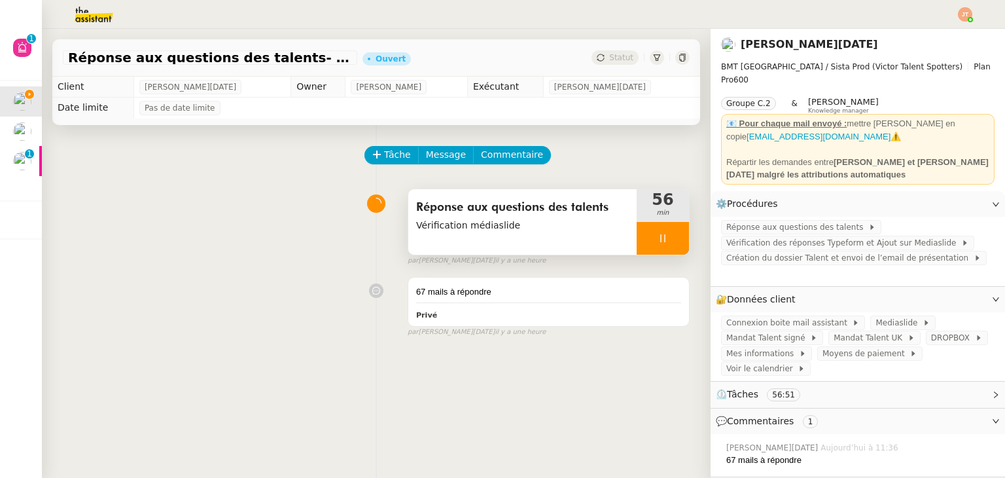
click at [658, 239] on icon at bounding box center [663, 238] width 10 height 10
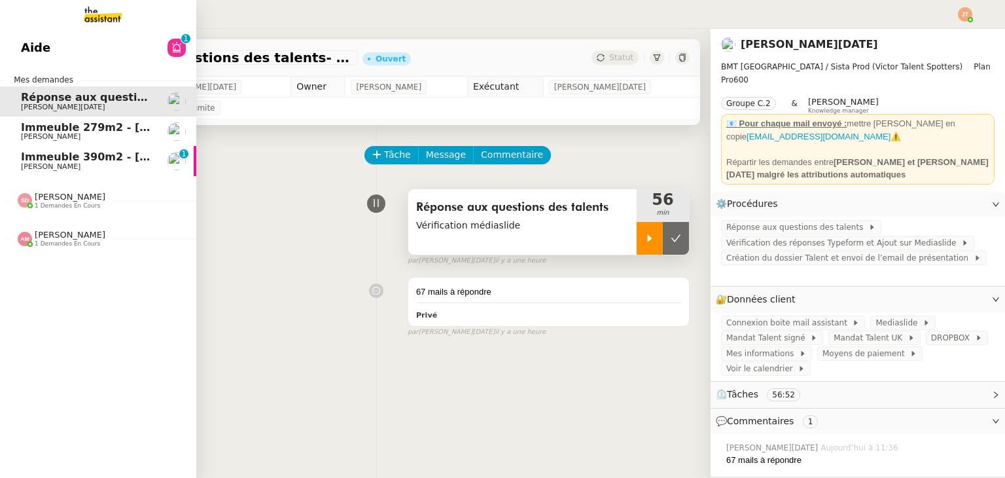
click at [57, 166] on span "[PERSON_NAME]" at bounding box center [51, 166] width 60 height 9
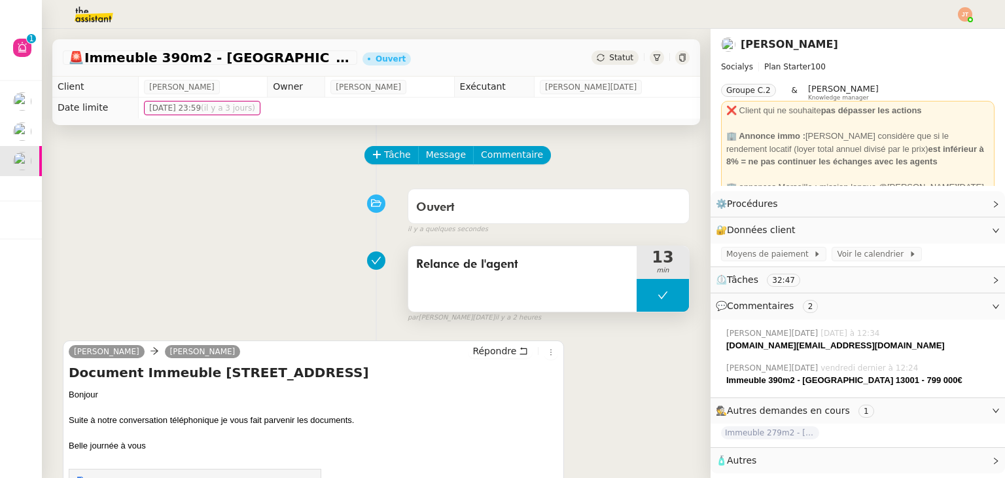
click at [638, 294] on button at bounding box center [663, 295] width 52 height 33
click at [648, 294] on icon at bounding box center [650, 295] width 5 height 7
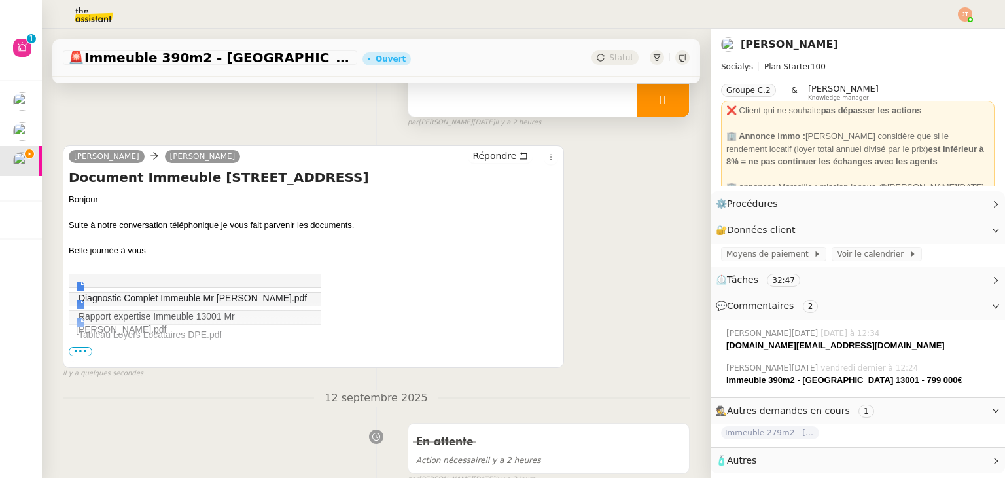
scroll to position [196, 0]
click at [84, 349] on span "•••" at bounding box center [81, 349] width 24 height 9
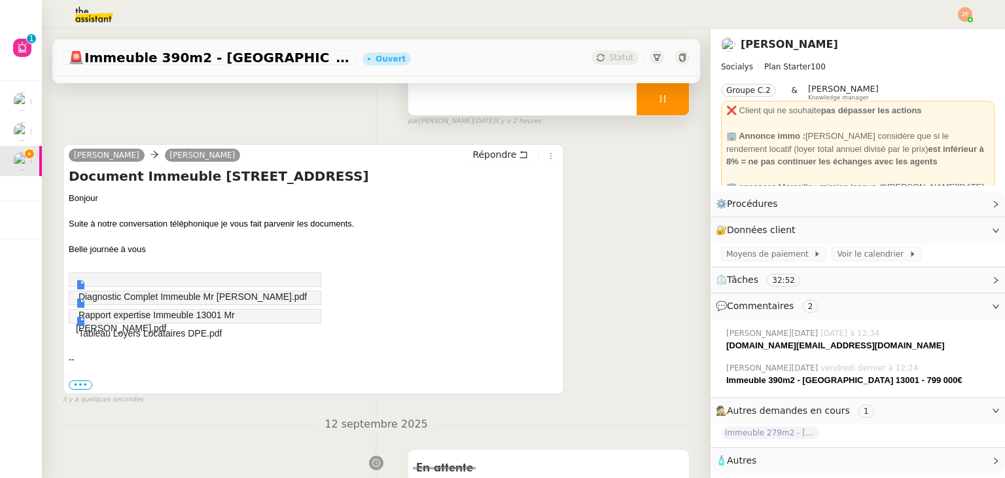
click at [156, 299] on link "Rapport expertise Immeuble 13001 Mr Azrou.pdf" at bounding box center [192, 316] width 233 height 37
click at [100, 336] on span "Tableau Loyers Locataires DPE.pdf" at bounding box center [150, 333] width 143 height 10
click at [92, 297] on span "Diagnostic Complet Immeuble Mr Azrou.pdf" at bounding box center [193, 296] width 228 height 10
click at [147, 315] on span "Rapport expertise Immeuble 13001 Mr Azrou.pdf" at bounding box center [155, 321] width 159 height 24
click at [162, 334] on span "Tableau Loyers Locataires DPE.pdf" at bounding box center [150, 333] width 143 height 10
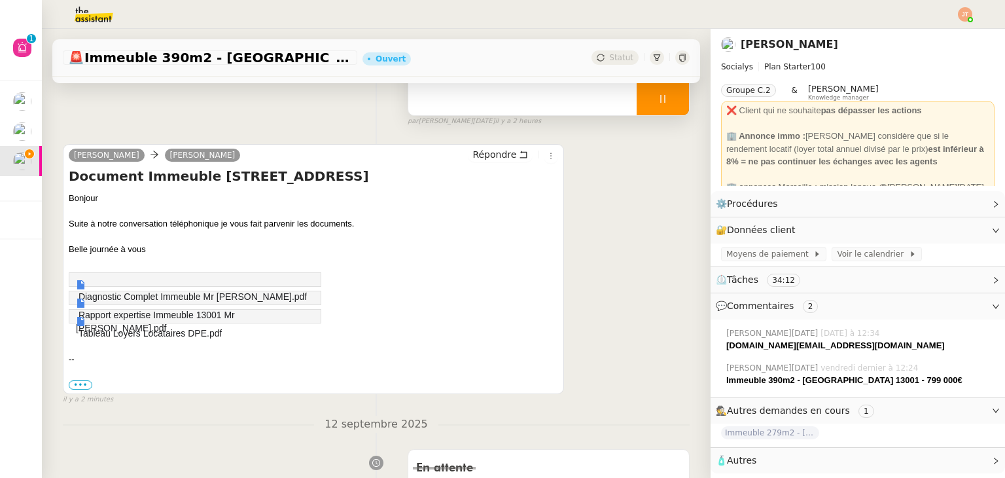
click at [203, 301] on link "Rapport expertise Immeuble 13001 Mr Azrou.pdf" at bounding box center [192, 316] width 233 height 37
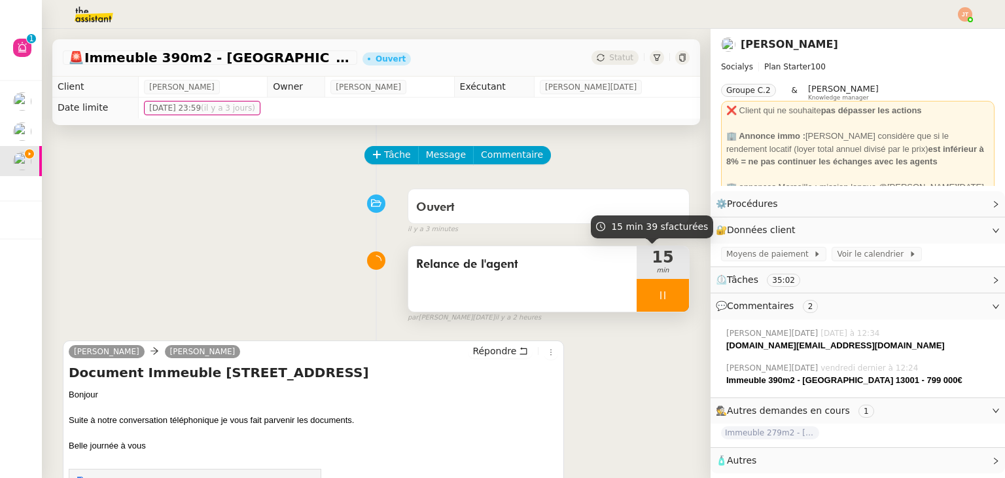
click at [658, 294] on icon at bounding box center [663, 295] width 10 height 10
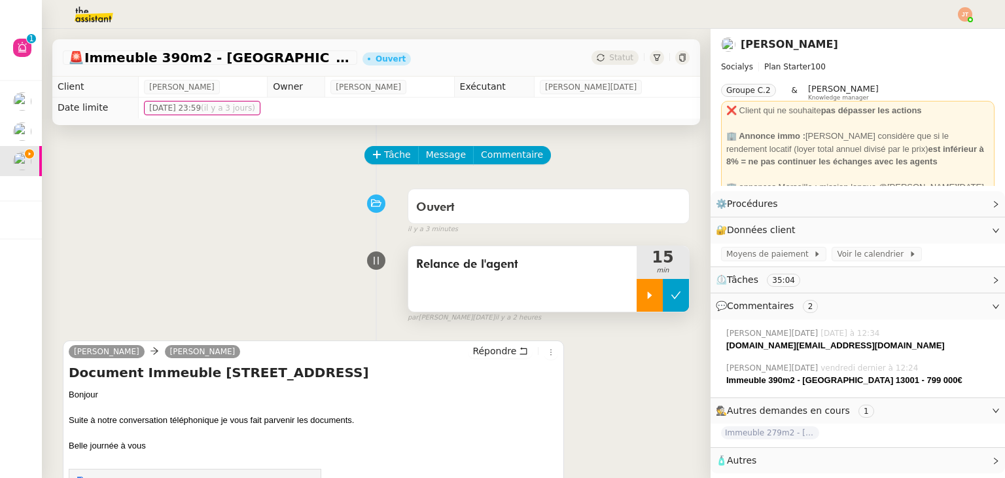
click at [671, 296] on icon at bounding box center [676, 295] width 10 height 10
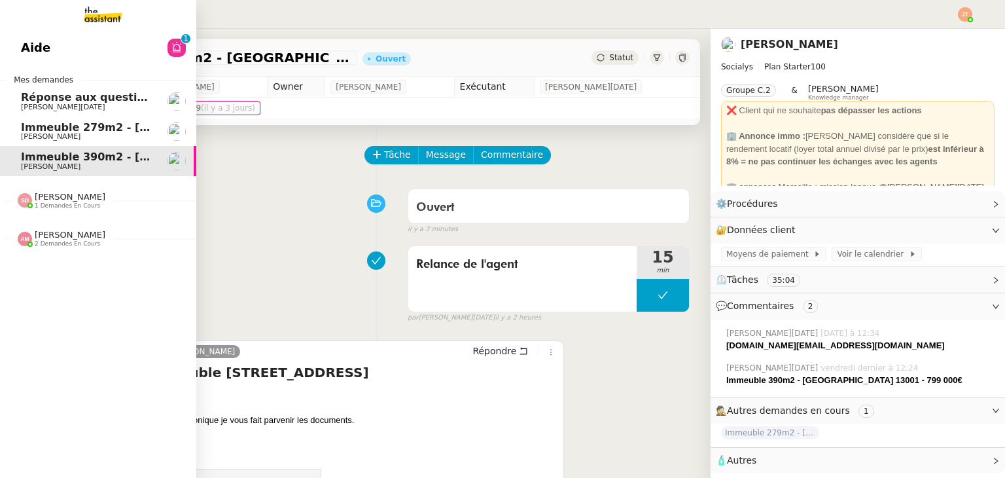
click at [99, 103] on span "[PERSON_NAME][DATE]" at bounding box center [87, 107] width 132 height 8
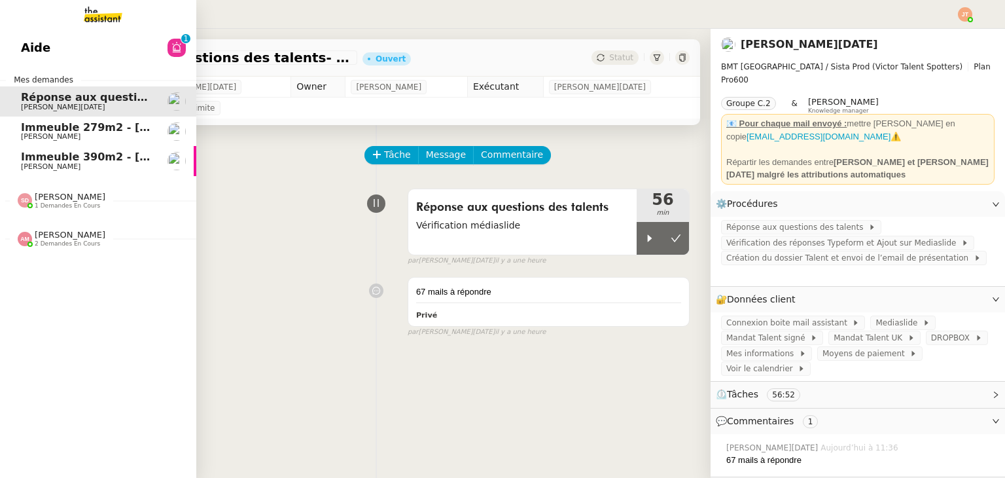
click at [73, 166] on span "[PERSON_NAME]" at bounding box center [87, 167] width 132 height 8
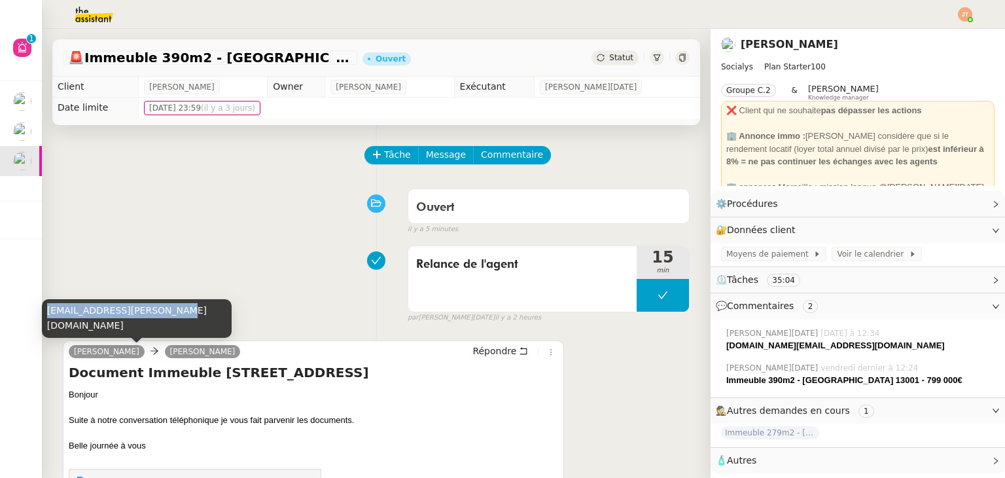
drag, startPoint x: 48, startPoint y: 325, endPoint x: 156, endPoint y: 325, distance: 107.3
click at [156, 325] on div "maya.williams@iadfrance.fr" at bounding box center [137, 318] width 190 height 39
copy div "maya.williams@iadfrance.fr"
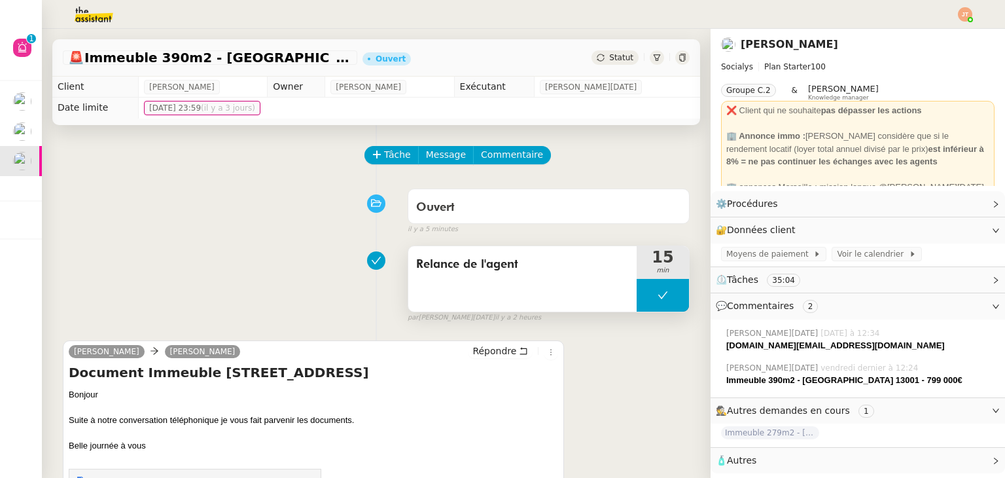
click at [658, 298] on icon at bounding box center [663, 295] width 10 height 10
click at [644, 298] on icon at bounding box center [649, 295] width 10 height 10
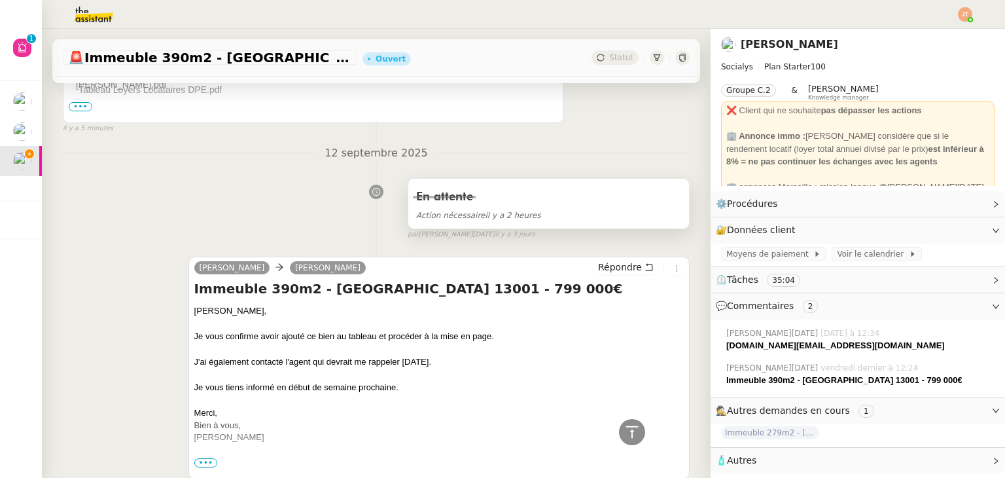
scroll to position [458, 0]
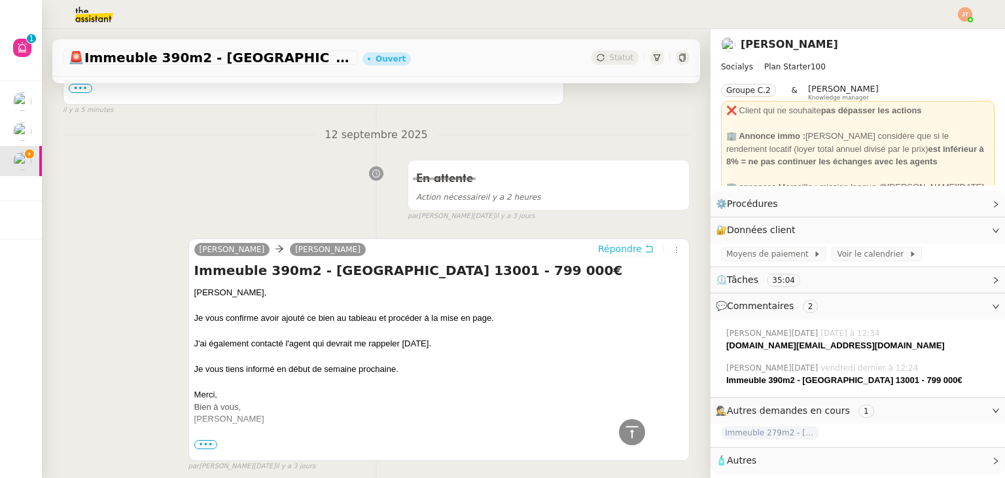
click at [601, 253] on span "Répondre" at bounding box center [620, 248] width 44 height 13
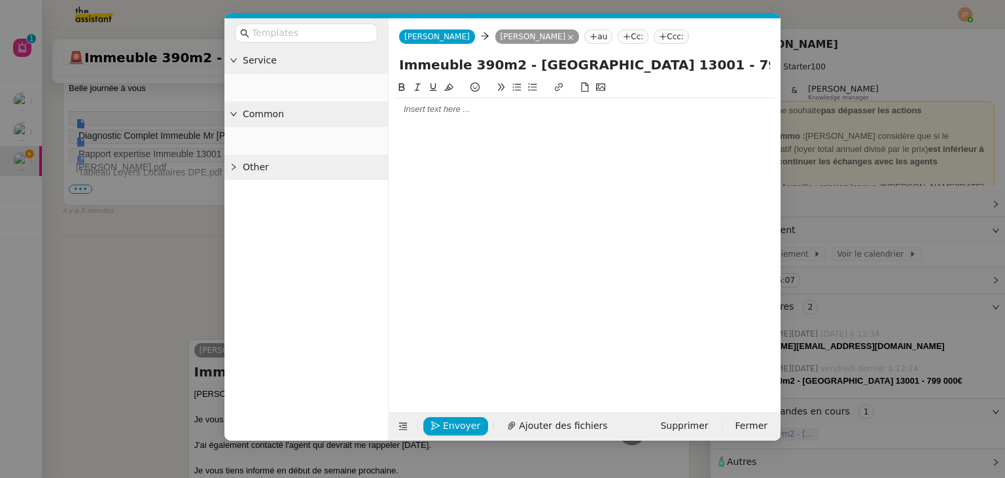
scroll to position [559, 0]
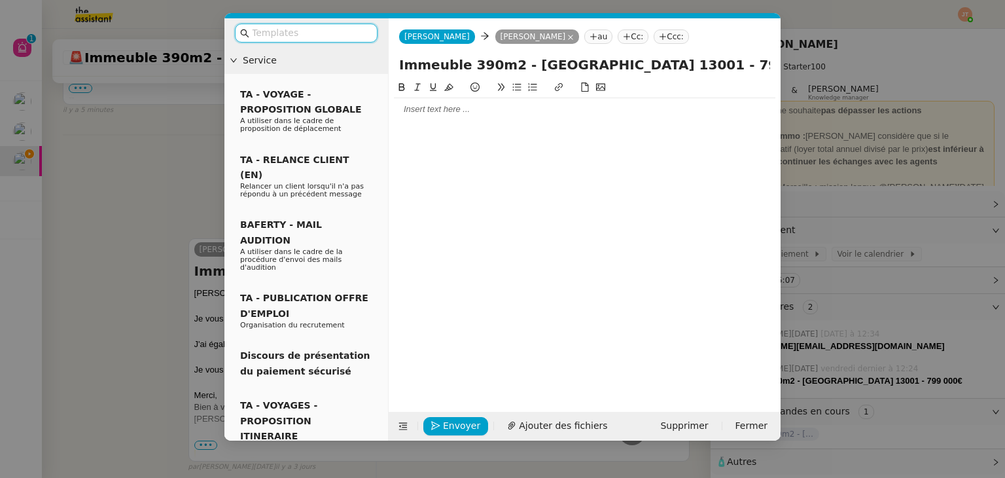
click at [429, 111] on div at bounding box center [584, 109] width 381 height 12
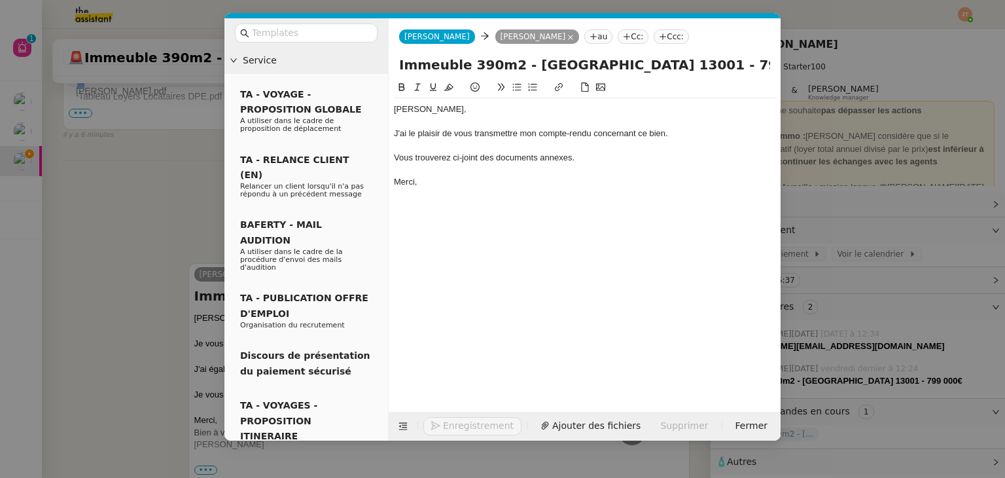
scroll to position [648, 0]
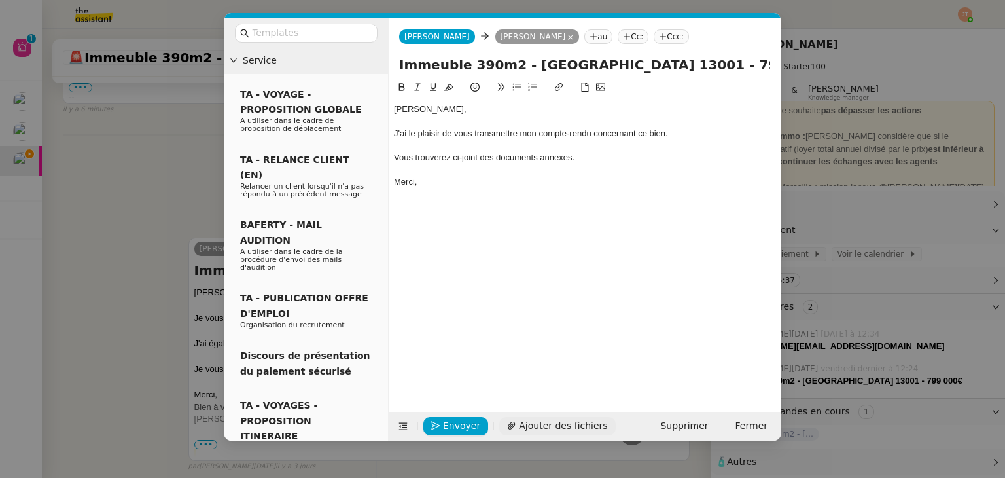
click at [560, 425] on span "Ajouter des fichiers" at bounding box center [563, 425] width 88 height 15
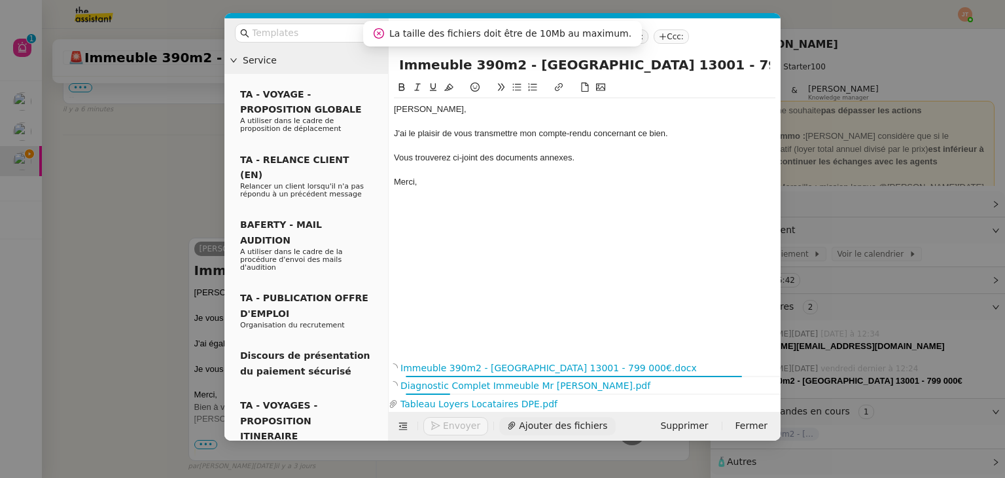
scroll to position [736, 0]
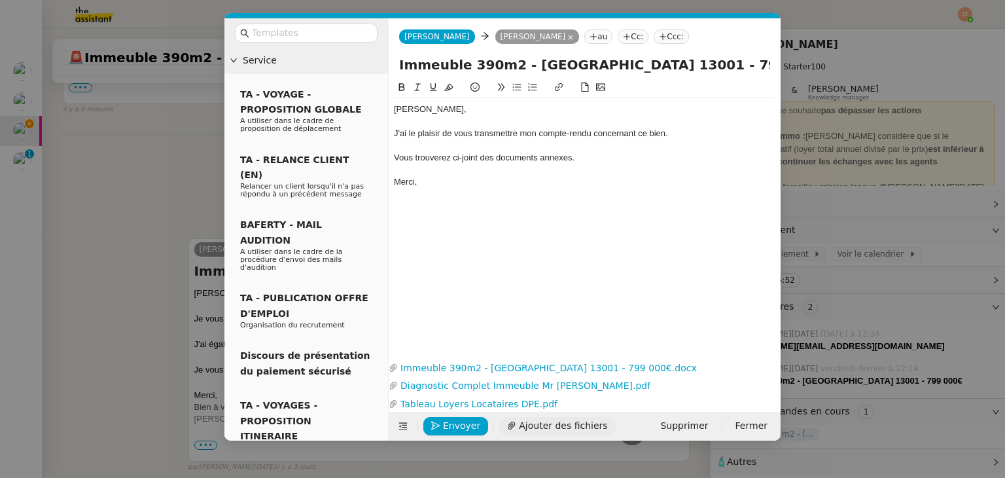
click at [523, 427] on span "Ajouter des fichiers" at bounding box center [563, 425] width 88 height 15
click at [550, 426] on span "Ajouter des fichiers" at bounding box center [563, 425] width 88 height 15
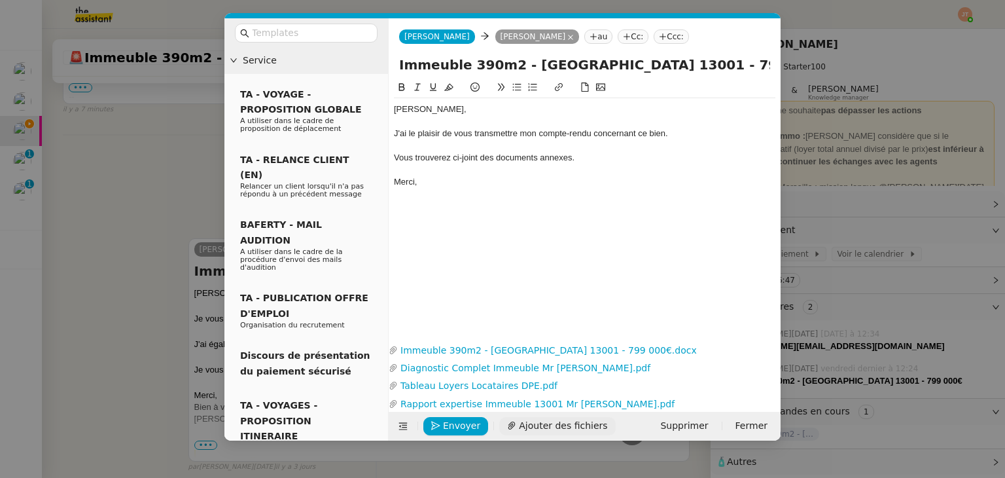
scroll to position [754, 0]
click at [461, 423] on span "Envoyer" at bounding box center [461, 425] width 37 height 15
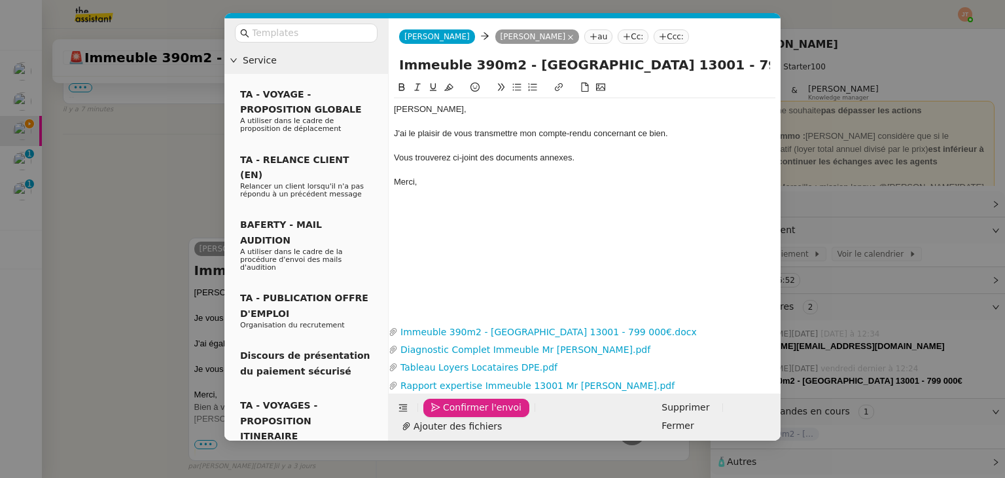
click at [461, 415] on span "Confirmer l'envoi" at bounding box center [482, 407] width 79 height 15
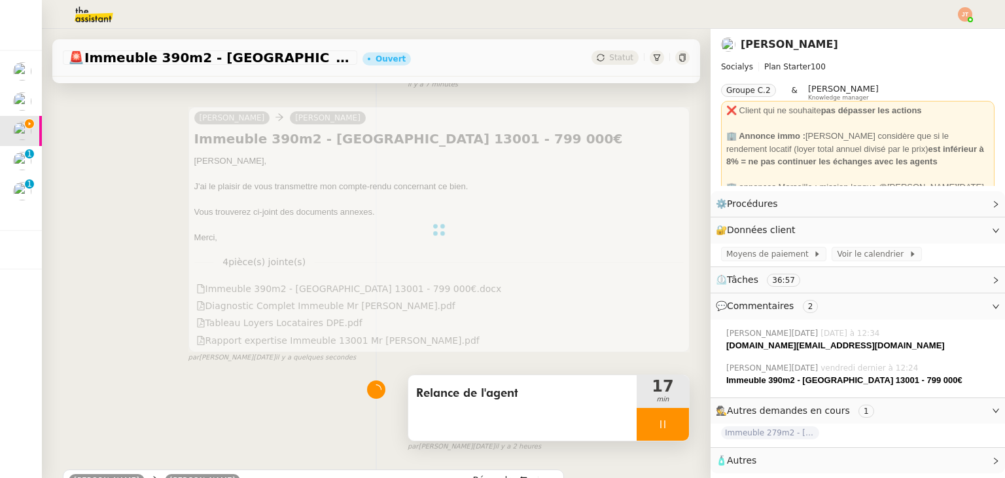
scroll to position [143, 0]
click at [637, 425] on div at bounding box center [663, 426] width 52 height 33
click at [671, 423] on icon at bounding box center [676, 426] width 10 height 10
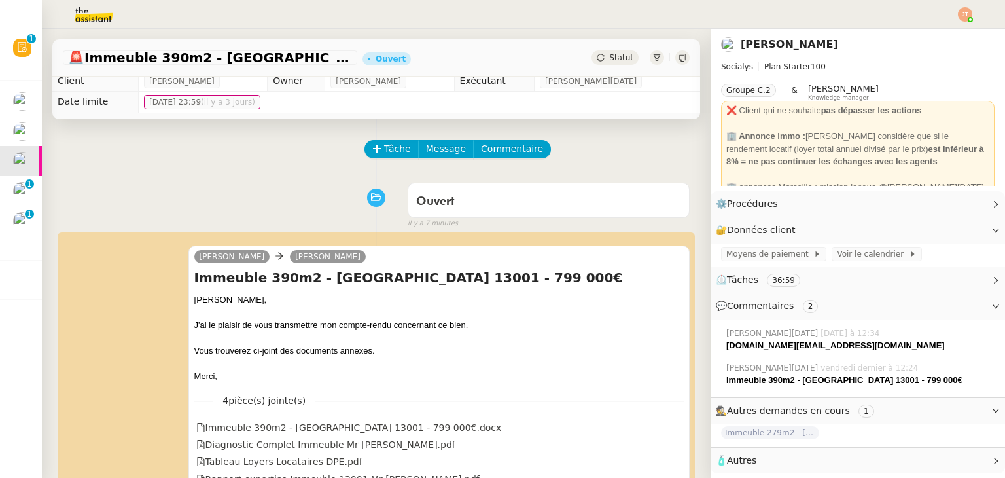
scroll to position [0, 0]
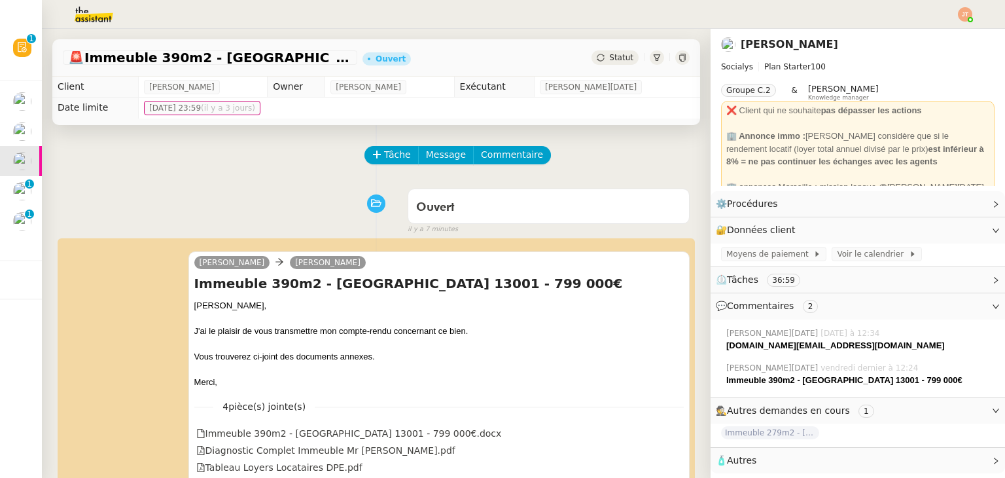
click at [609, 60] on span "Statut" at bounding box center [621, 57] width 24 height 9
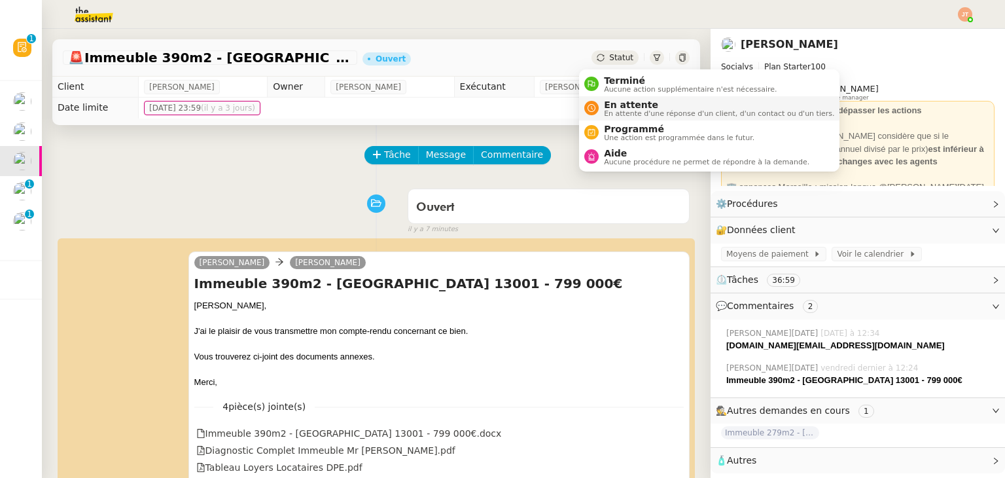
click at [618, 105] on span "En attente" at bounding box center [719, 104] width 230 height 10
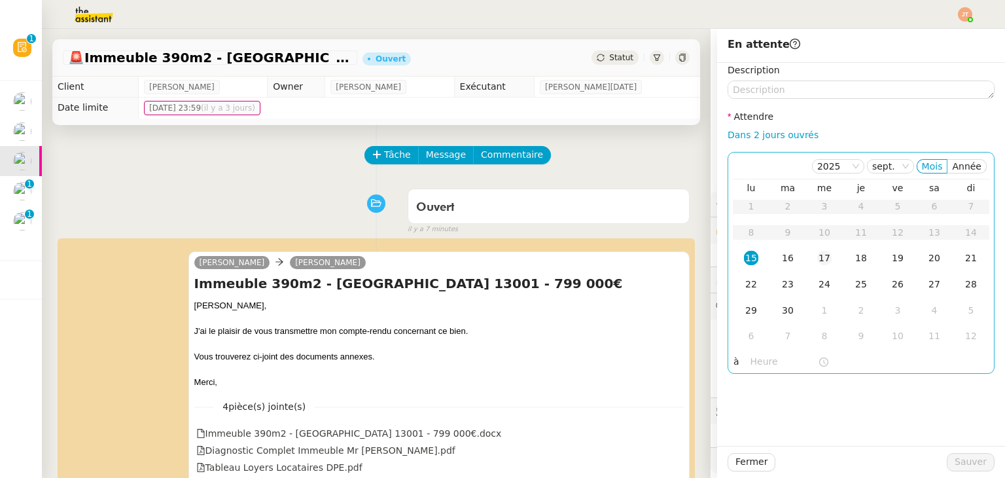
click at [817, 260] on div "17" at bounding box center [824, 258] width 14 height 14
click at [751, 368] on input "text" at bounding box center [783, 361] width 67 height 15
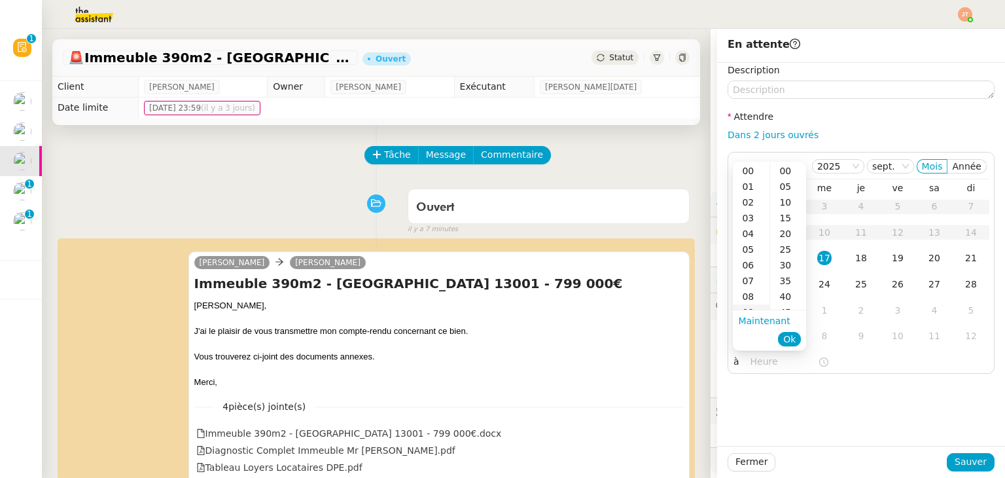
click at [752, 304] on div "09" at bounding box center [751, 312] width 37 height 16
click at [788, 171] on div "00" at bounding box center [788, 171] width 36 height 16
type input "09:00"
click at [786, 340] on span "Ok" at bounding box center [789, 338] width 12 height 13
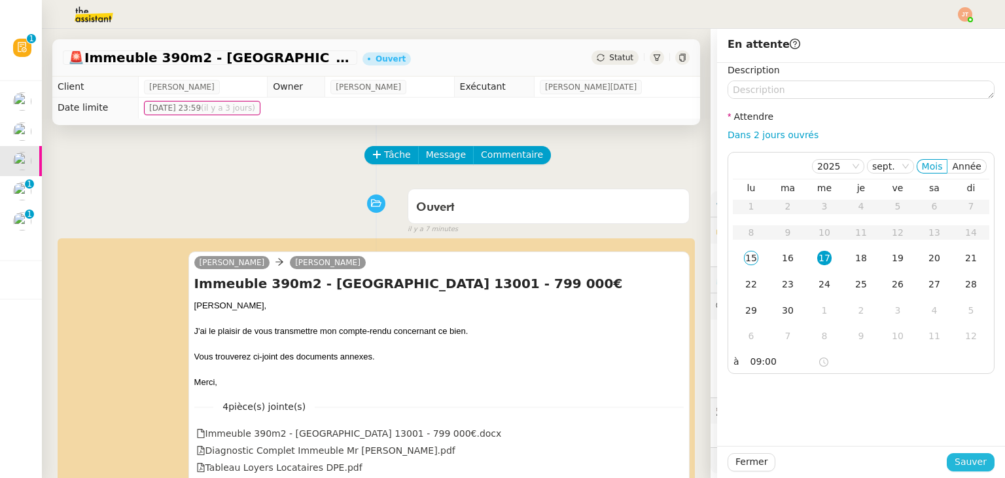
click at [961, 459] on span "Sauver" at bounding box center [971, 461] width 32 height 15
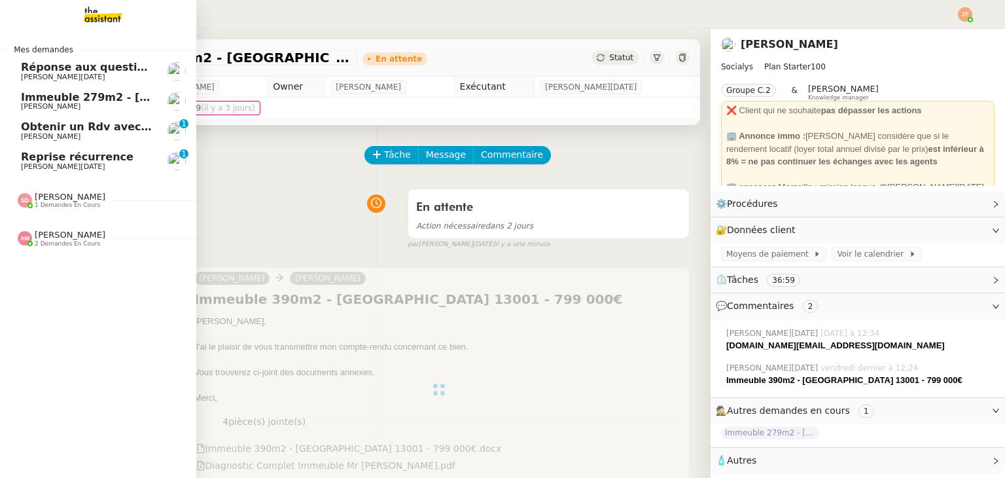
click at [90, 156] on span "Reprise récurrence" at bounding box center [77, 156] width 113 height 12
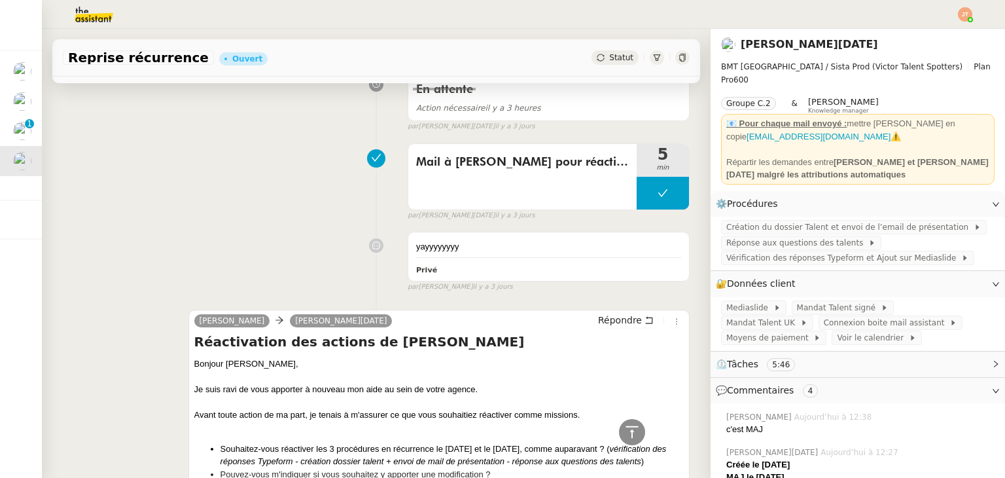
scroll to position [2486, 0]
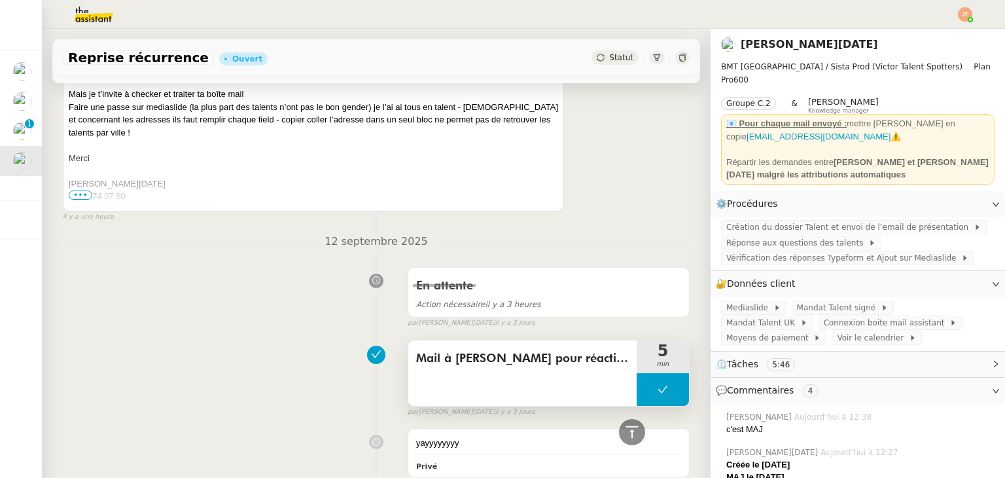
click at [637, 376] on button at bounding box center [663, 389] width 52 height 33
click at [648, 385] on icon at bounding box center [650, 388] width 5 height 7
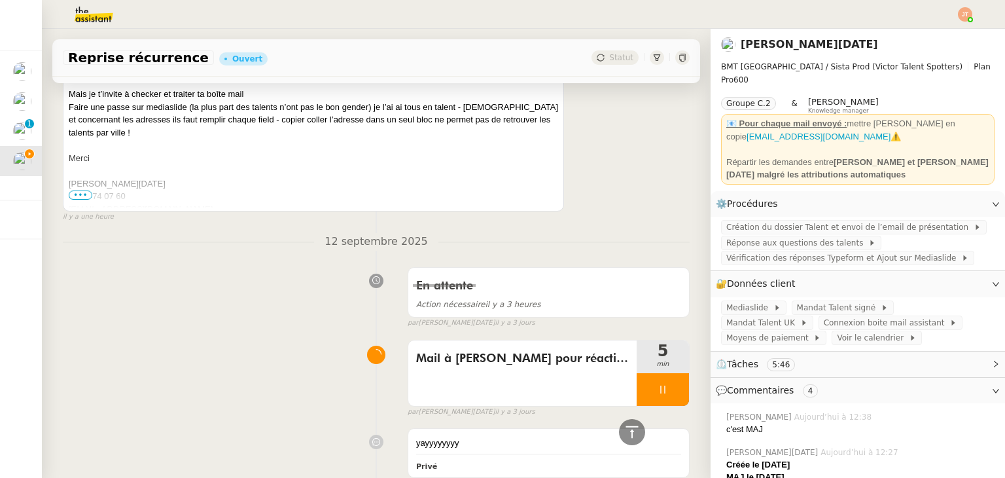
scroll to position [2225, 0]
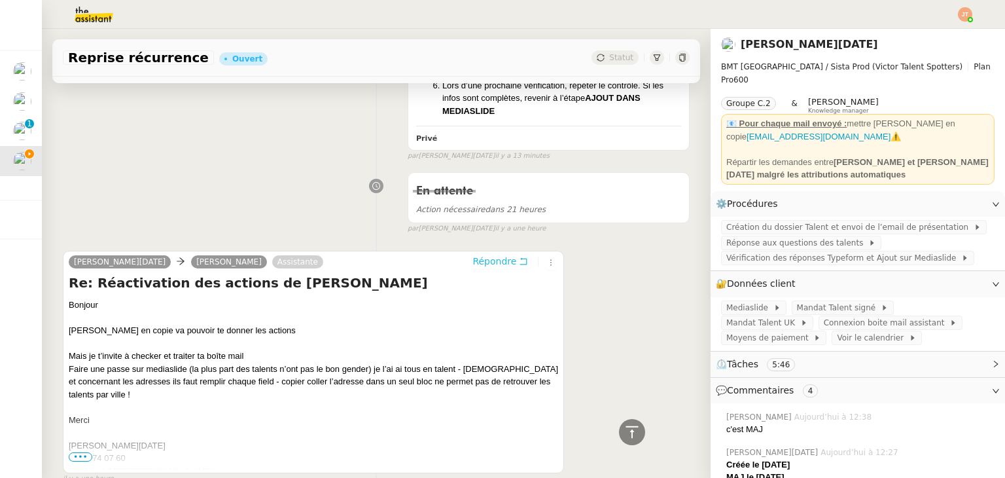
click at [474, 255] on span "Répondre" at bounding box center [494, 261] width 44 height 13
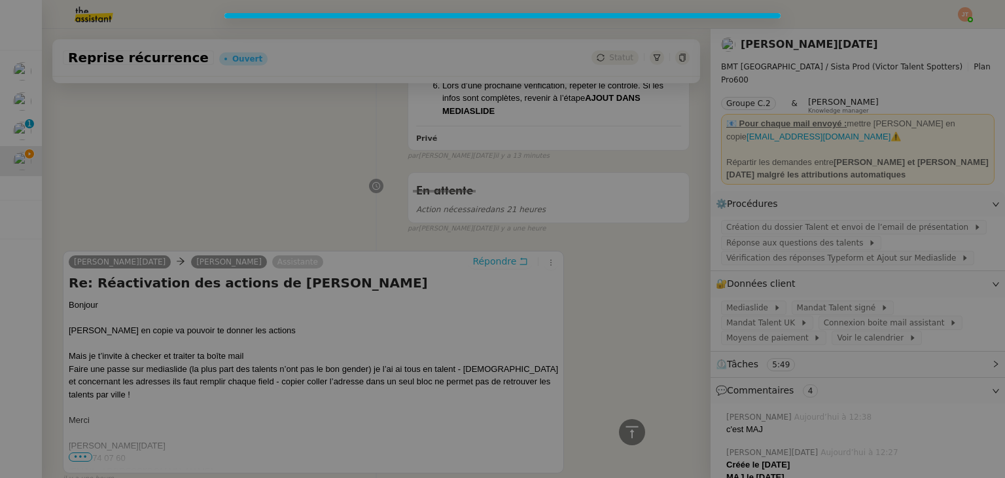
scroll to position [2325, 0]
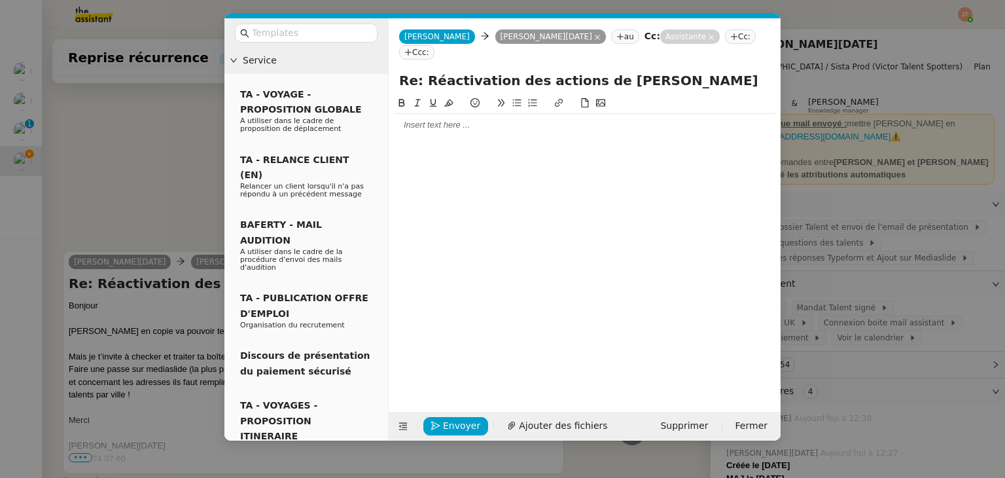
click at [434, 119] on div at bounding box center [584, 125] width 381 height 12
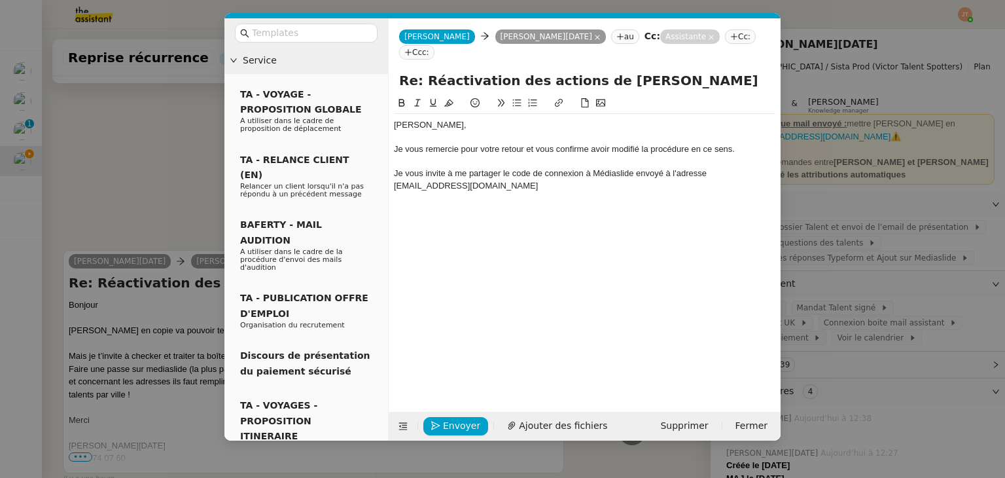
scroll to position [0, 0]
click at [709, 168] on div "Je vous invite à me partager le code de connexion à Médiaslide envoyé à l'adres…" at bounding box center [584, 180] width 381 height 24
click at [521, 175] on div "Je vous invite à me partager le code de connexion à Médiaslide envoyé à l'adres…" at bounding box center [584, 180] width 381 height 24
drag, startPoint x: 708, startPoint y: 156, endPoint x: 464, endPoint y: 171, distance: 244.5
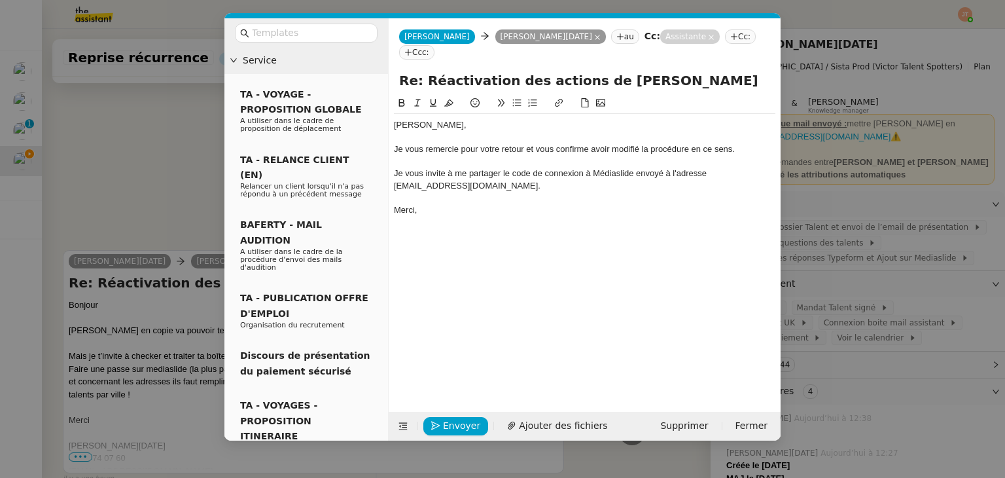
click at [464, 171] on div "Je vous invite à me partager le code de connexion à Médiaslide envoyé à l'adres…" at bounding box center [584, 180] width 381 height 24
click at [557, 99] on icon at bounding box center [559, 103] width 8 height 8
type input "mailto:hello@victor-talent-spotters.com"
click at [656, 204] on link at bounding box center [654, 209] width 30 height 10
click at [468, 168] on div "Je vous invite à me partager le code de connexion à Médiaslide envoyé à l'adres…" at bounding box center [584, 180] width 381 height 24
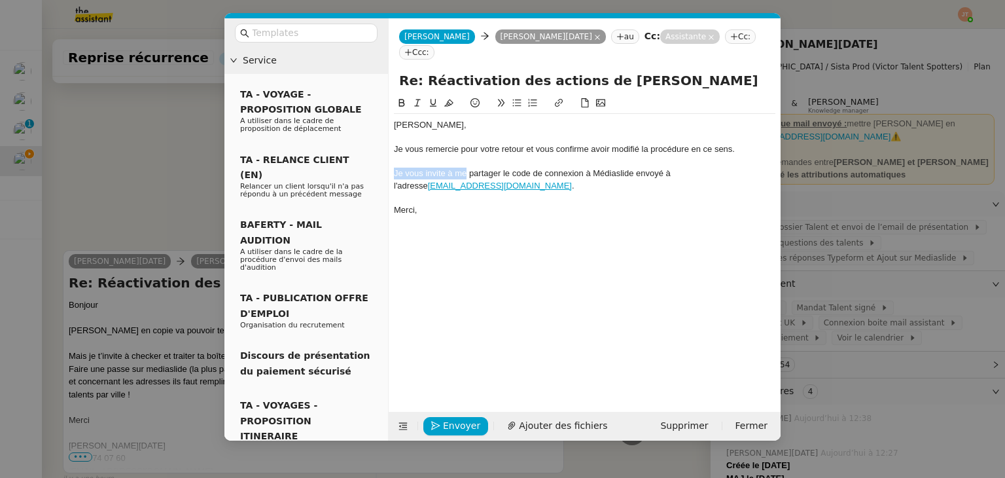
drag, startPoint x: 466, startPoint y: 158, endPoint x: 397, endPoint y: 159, distance: 68.7
click at [395, 168] on div "Je vous invite à me partager le code de connexion à Médiaslide envoyé à l'adres…" at bounding box center [584, 180] width 381 height 24
click at [394, 168] on div "Pourriez-vous me partager le code de connexion à Médiaslide envoyé à l'adresse …" at bounding box center [584, 180] width 381 height 24
click at [516, 98] on icon at bounding box center [516, 102] width 9 height 9
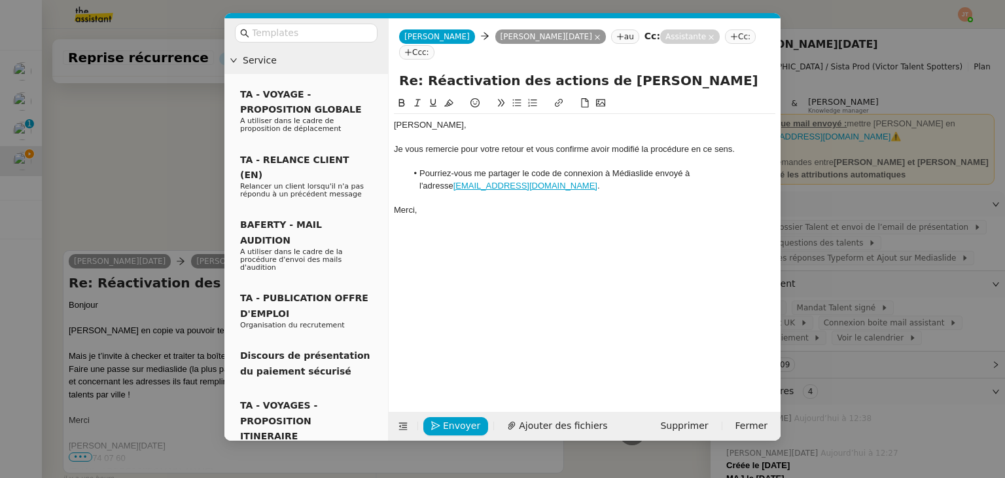
click at [123, 175] on nz-modal-container "Service TA - VOYAGE - PROPOSITION GLOBALE A utiliser dans le cadre de propositi…" at bounding box center [502, 239] width 1005 height 478
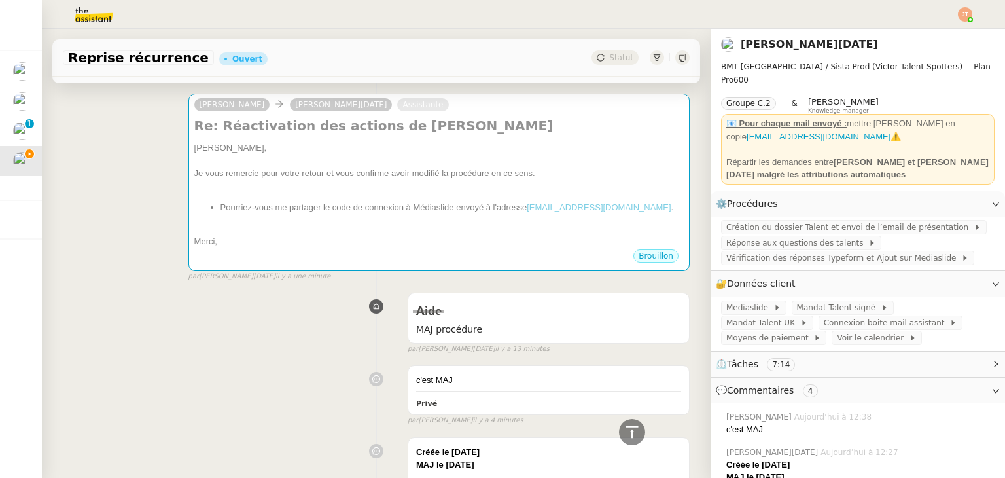
scroll to position [9, 0]
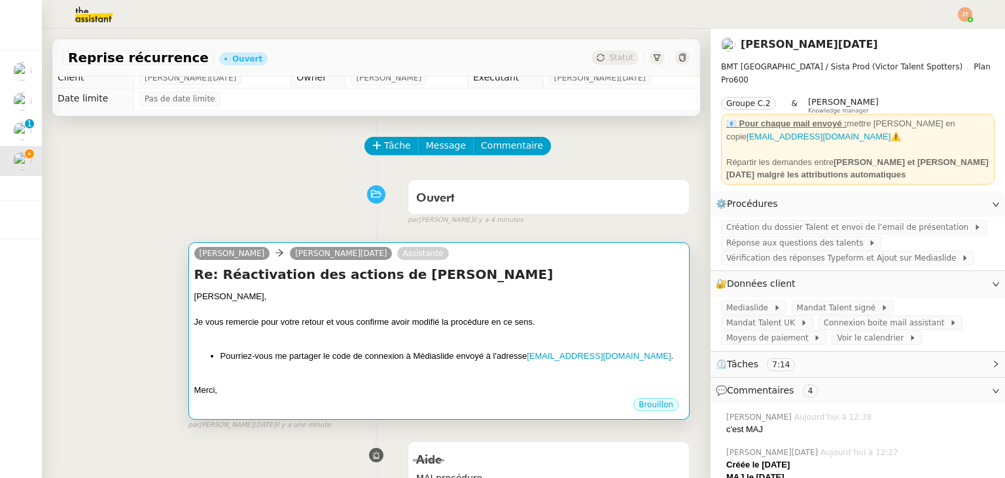
click at [348, 302] on div "Sandra," at bounding box center [438, 296] width 489 height 13
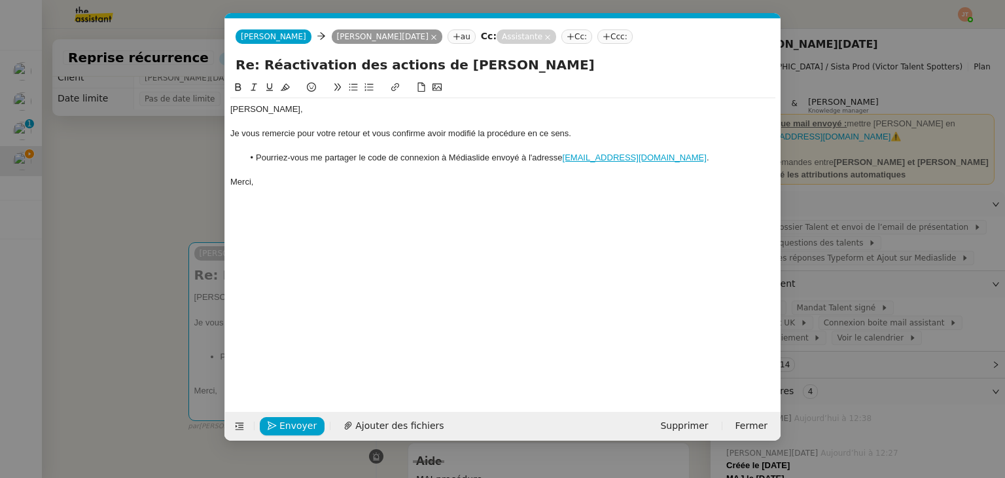
scroll to position [0, 27]
click at [324, 181] on div "Merci," at bounding box center [502, 182] width 545 height 12
click at [301, 426] on span "Envoyer" at bounding box center [297, 425] width 37 height 15
click at [301, 426] on span "Confirmer l'envoi" at bounding box center [318, 425] width 79 height 15
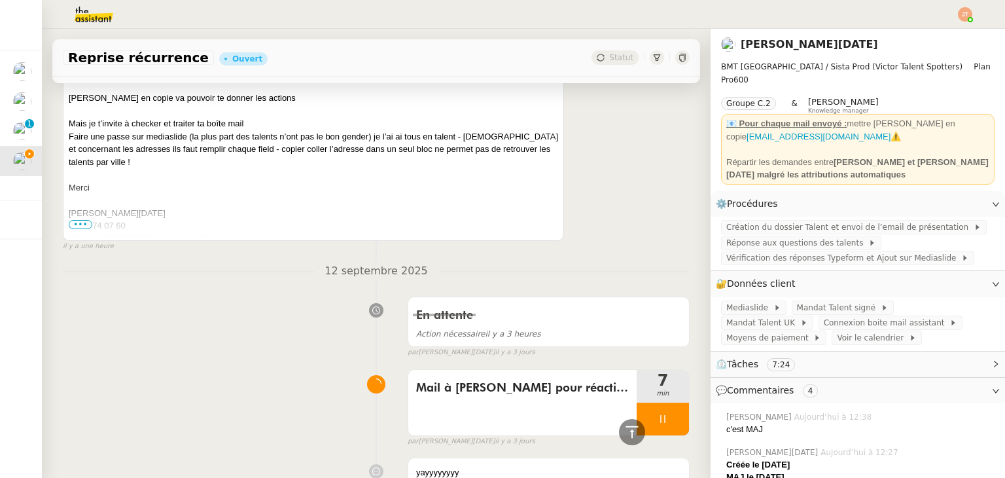
scroll to position [2823, 0]
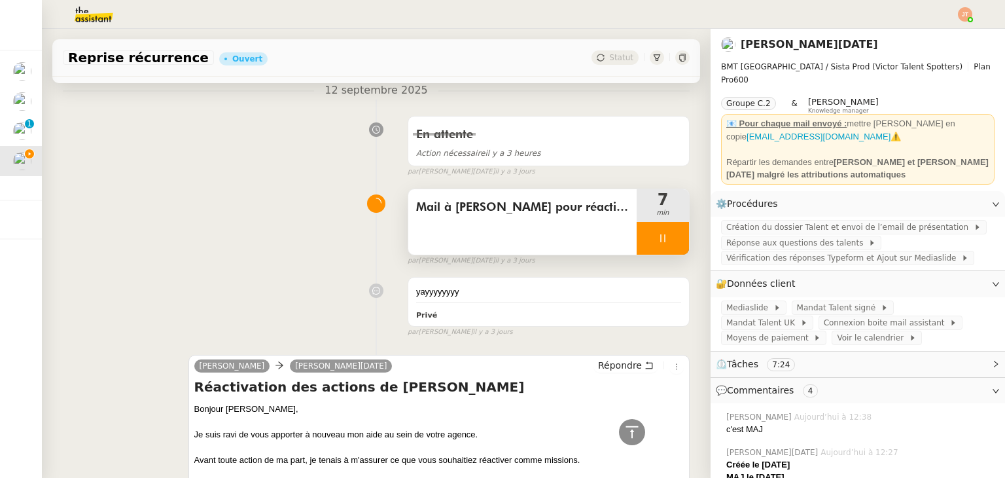
click at [658, 233] on icon at bounding box center [663, 238] width 10 height 10
click at [669, 228] on button at bounding box center [676, 238] width 26 height 33
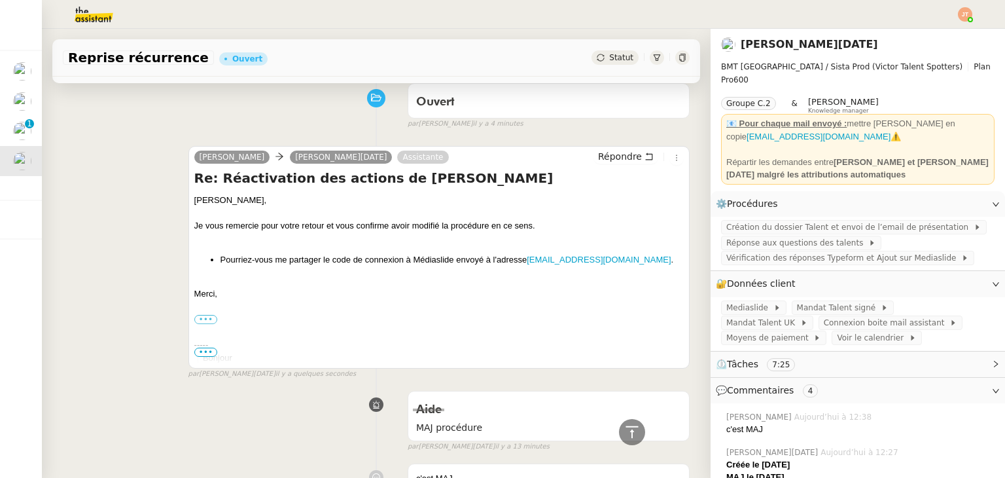
scroll to position [22, 0]
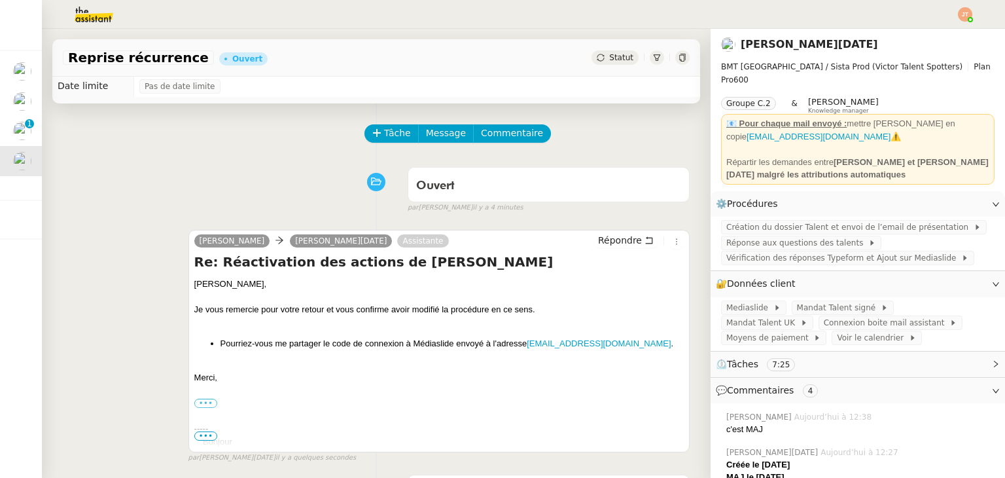
click at [609, 54] on span "Statut" at bounding box center [621, 57] width 24 height 9
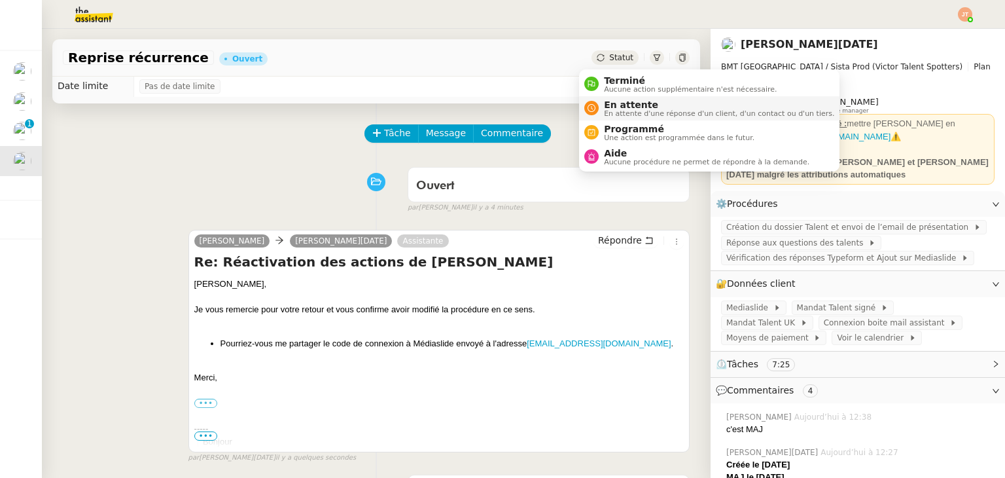
click at [644, 111] on span "En attente d'une réponse d'un client, d'un contact ou d'un tiers." at bounding box center [719, 113] width 230 height 7
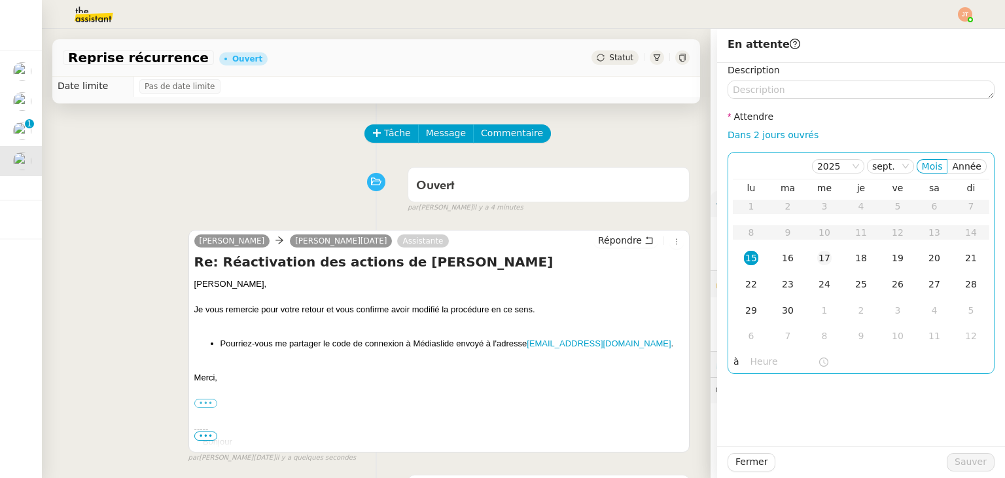
click at [817, 262] on div "17" at bounding box center [824, 258] width 14 height 14
click at [751, 359] on input "text" at bounding box center [783, 361] width 67 height 15
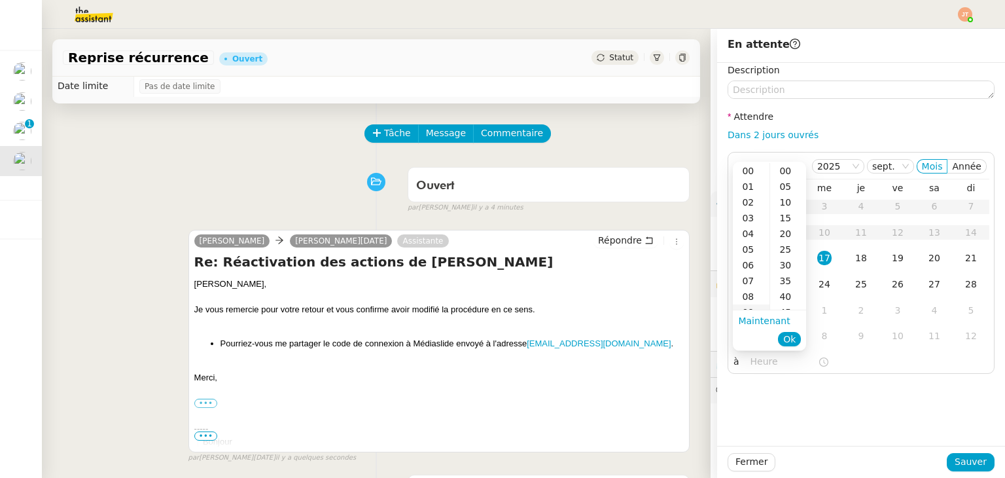
click at [750, 307] on div "09" at bounding box center [751, 312] width 37 height 16
click at [786, 265] on div "30" at bounding box center [788, 265] width 36 height 16
type input "09:30"
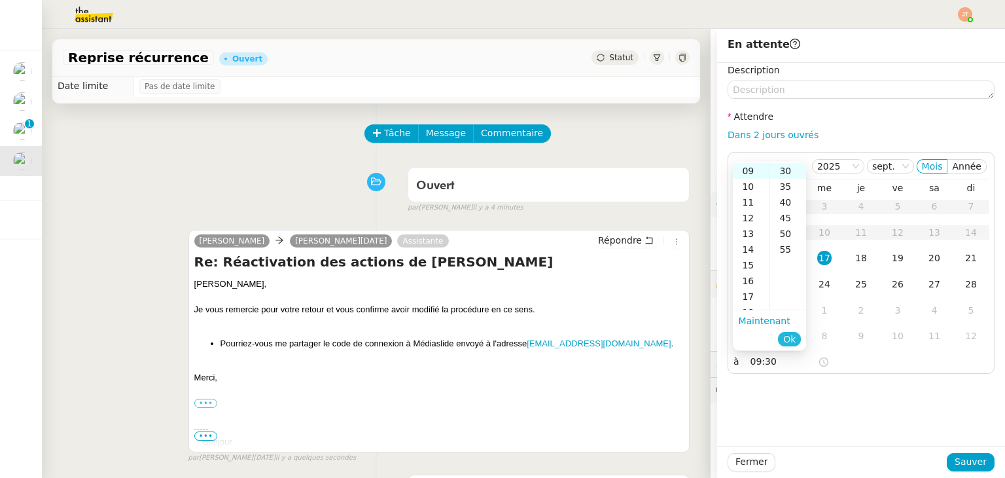
click at [792, 337] on span "Ok" at bounding box center [789, 338] width 12 height 13
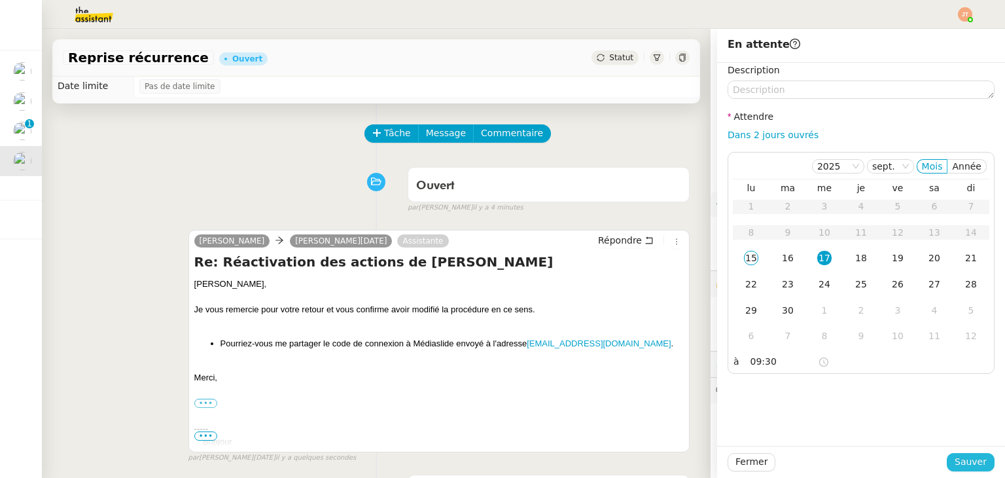
click at [963, 456] on span "Sauver" at bounding box center [971, 461] width 32 height 15
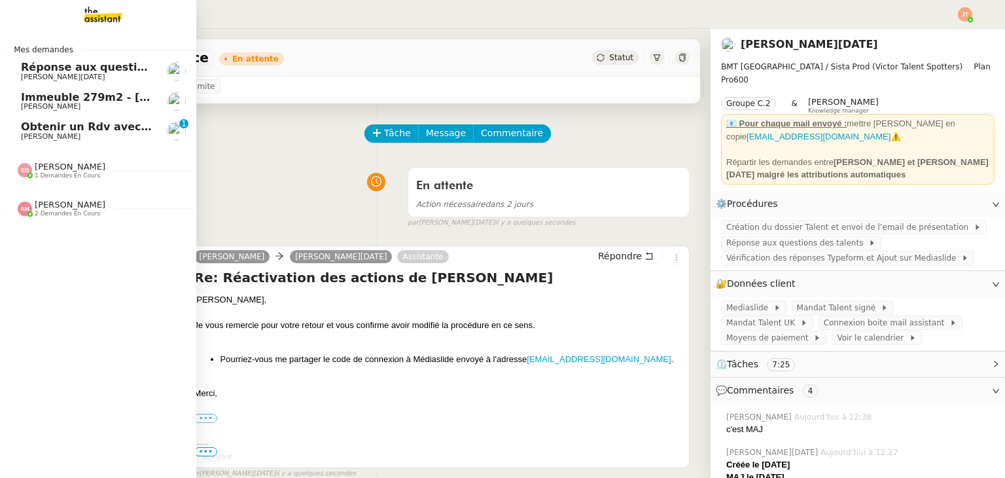
click at [85, 63] on span "Réponse aux questions des talents- 15 septembre 2025" at bounding box center [185, 67] width 329 height 12
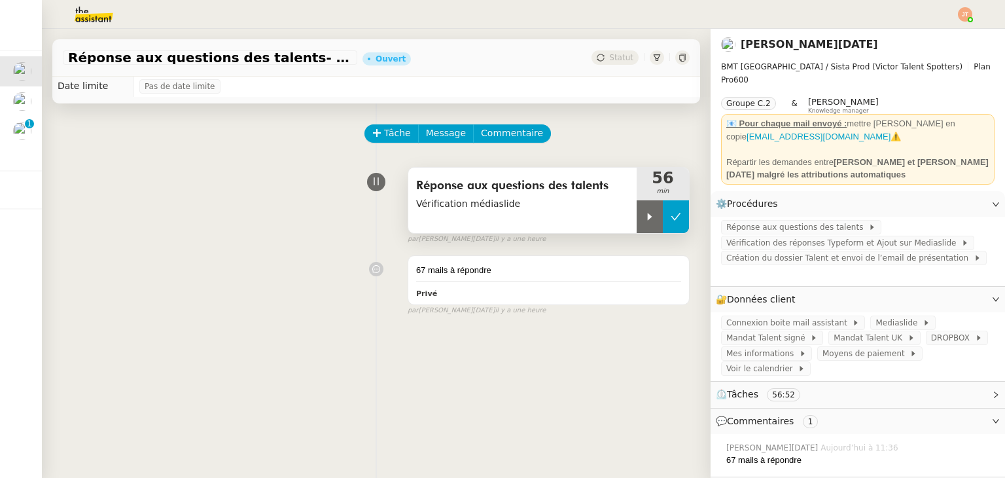
click at [671, 221] on icon at bounding box center [676, 216] width 10 height 10
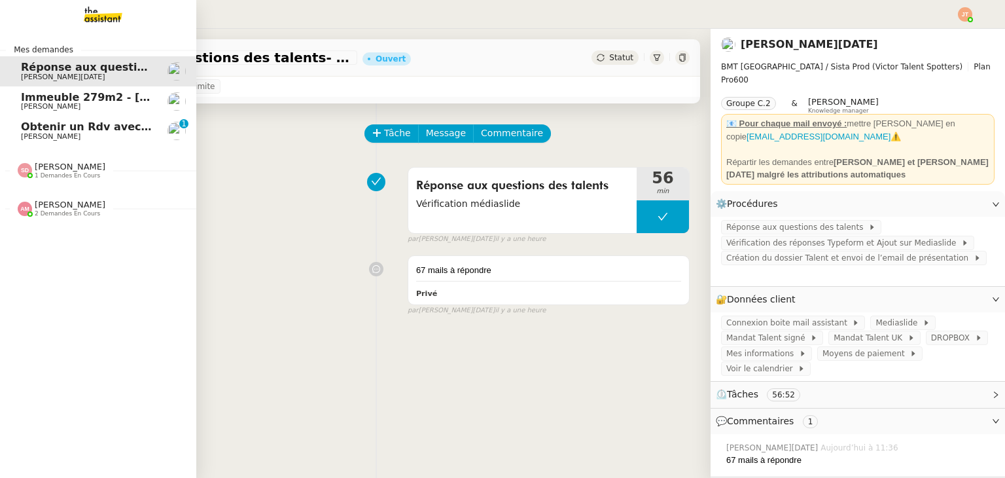
click at [101, 133] on span "[PERSON_NAME]" at bounding box center [87, 137] width 132 height 8
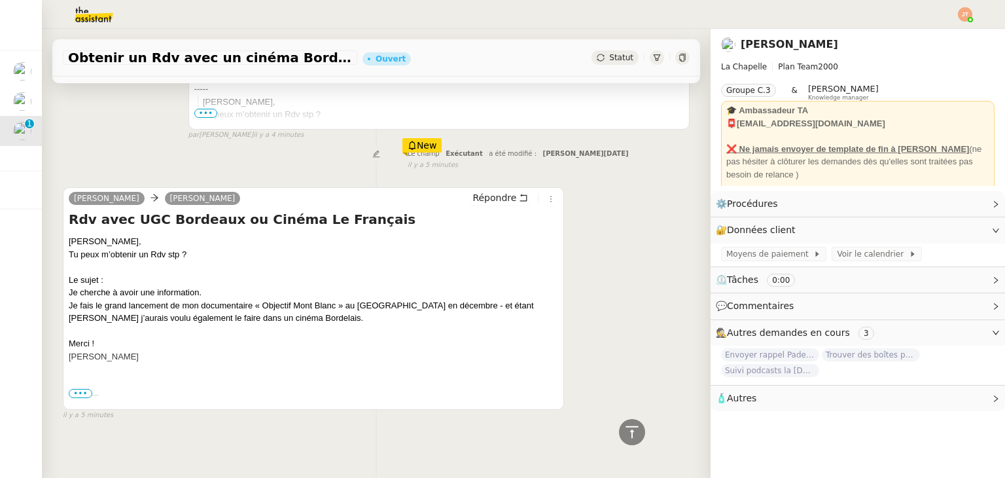
scroll to position [349, 0]
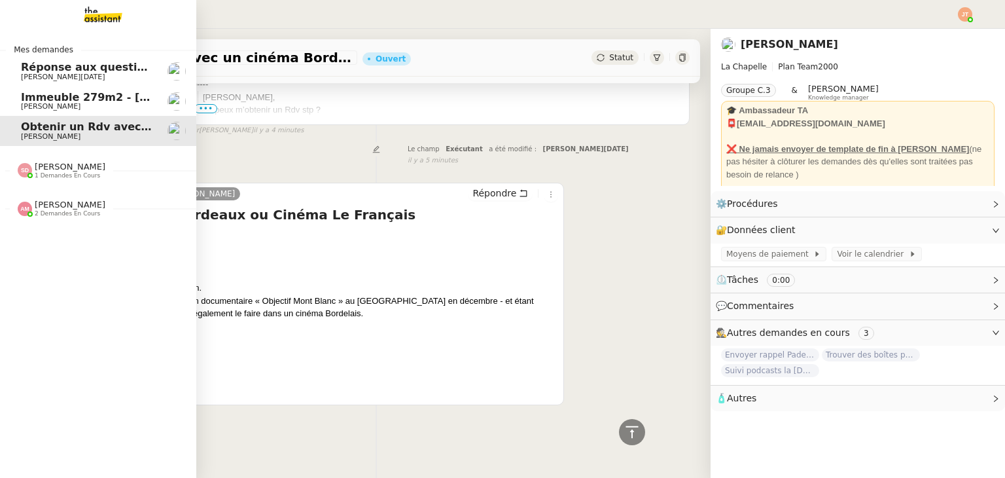
click at [55, 173] on span "1 demandes en cours" at bounding box center [67, 175] width 65 height 7
click at [60, 213] on span "2 demandes en cours" at bounding box center [67, 213] width 65 height 7
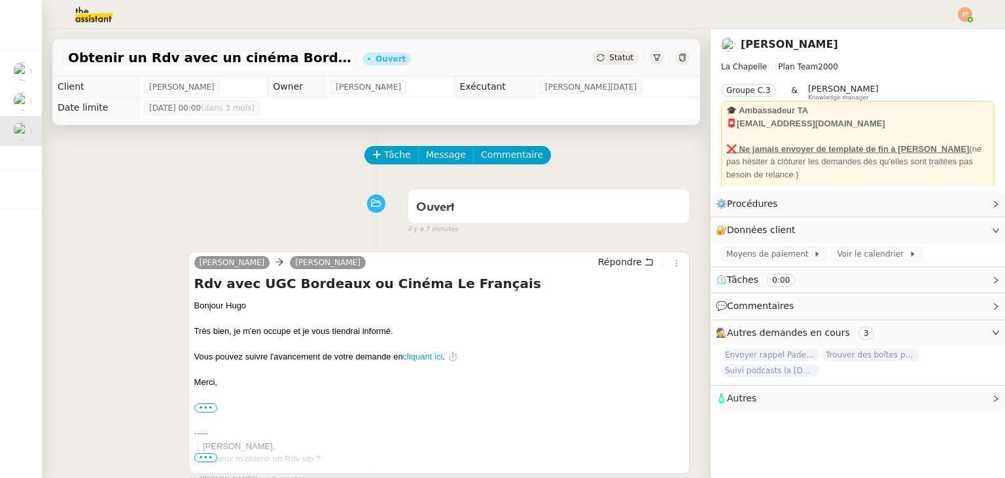
scroll to position [0, 0]
click at [387, 156] on span "Tâche" at bounding box center [397, 154] width 27 height 15
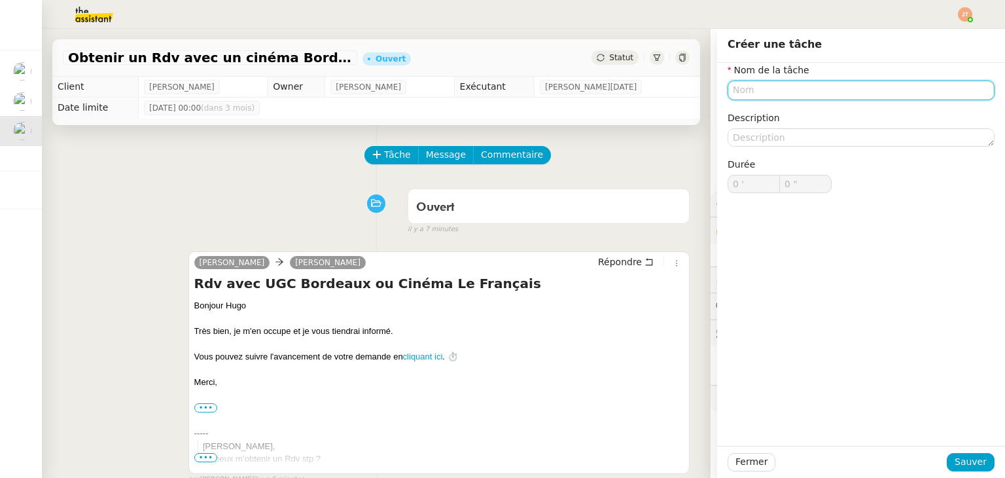
click at [758, 91] on input "text" at bounding box center [861, 89] width 267 height 19
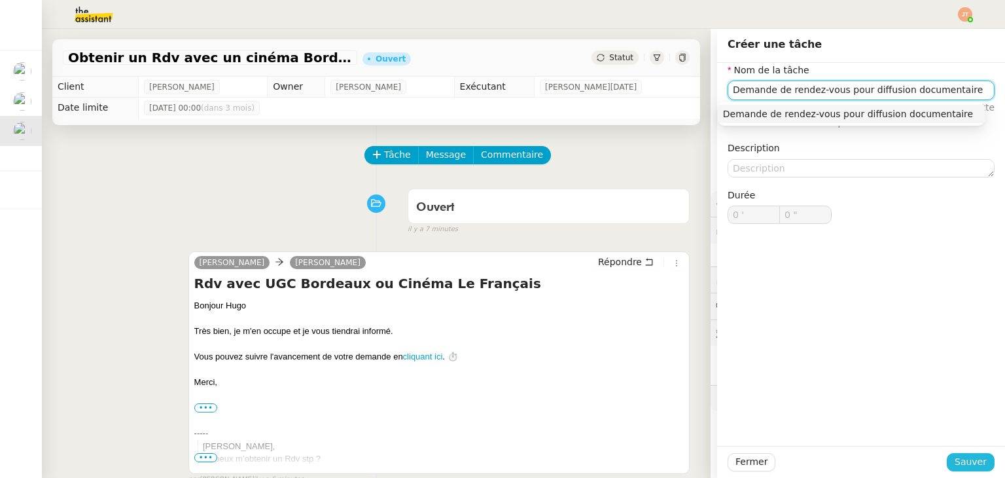
type input "Demande de rendez-vous pour diffusion documentaire"
click at [947, 464] on button "Sauver" at bounding box center [971, 462] width 48 height 18
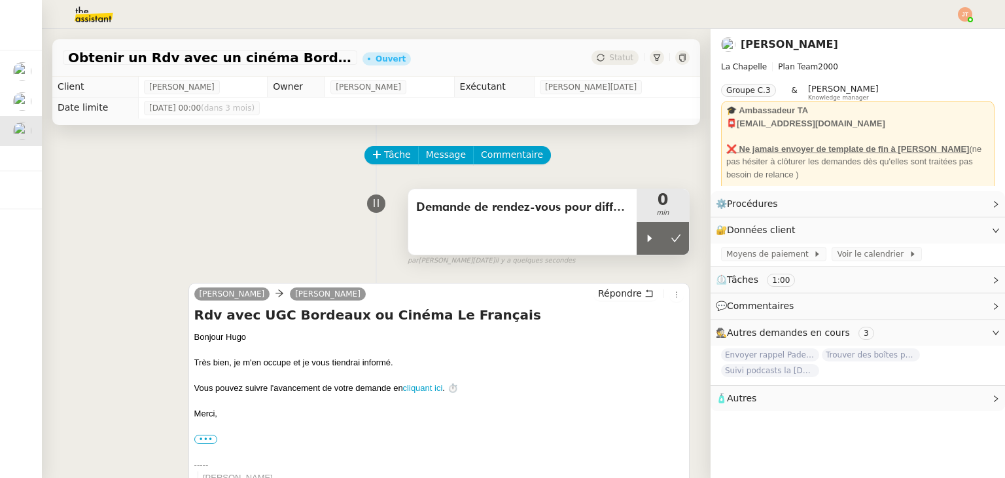
click at [618, 239] on div "Demande de rendez-vous pour diffusion documentaire" at bounding box center [522, 221] width 228 height 65
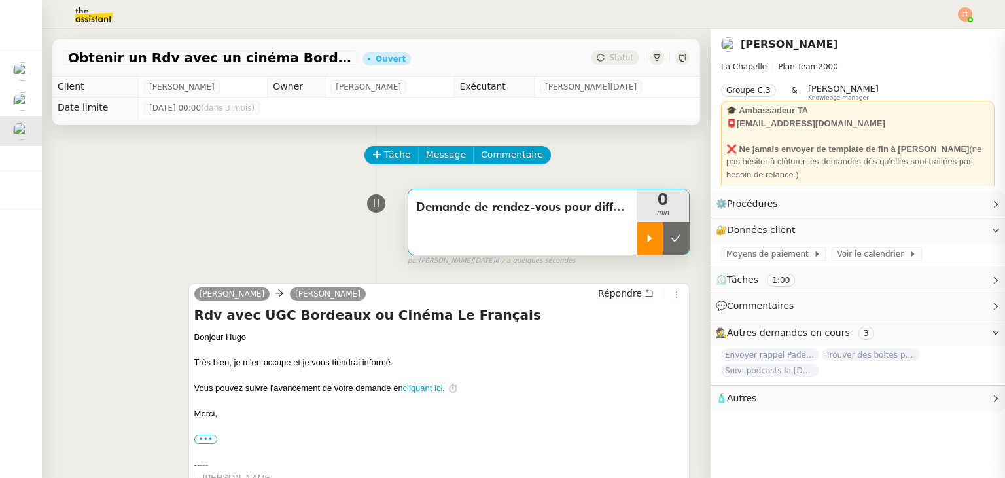
click at [637, 238] on div at bounding box center [650, 238] width 26 height 33
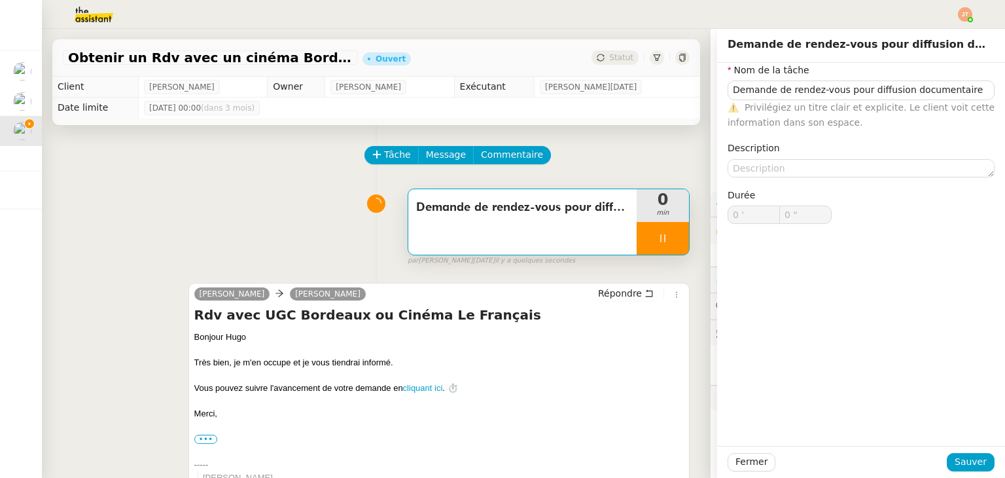
type input "Demande de rendez-vous pour diffusion documentaire"
type input "0 '"
type input "0 ""
type input "Demande de rendez-vous pour diffusion documentaire"
type input "0 '"
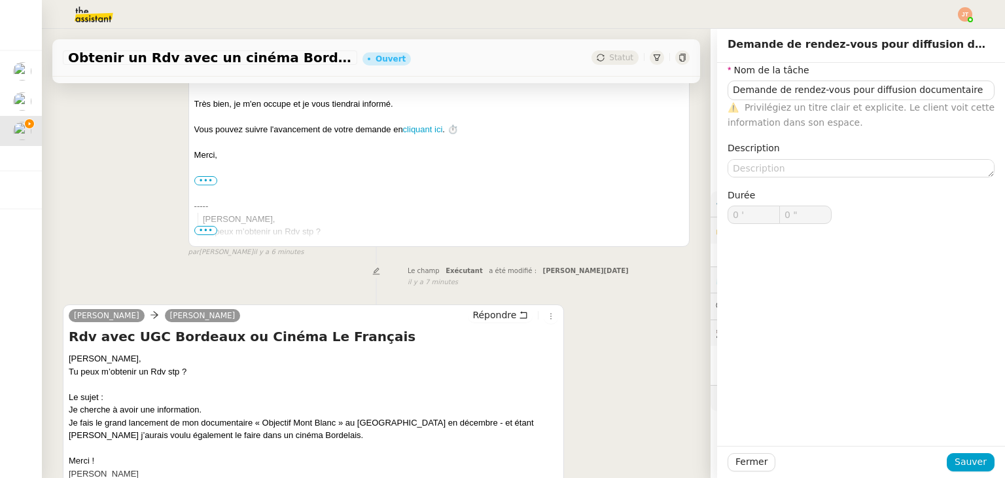
scroll to position [390, 0]
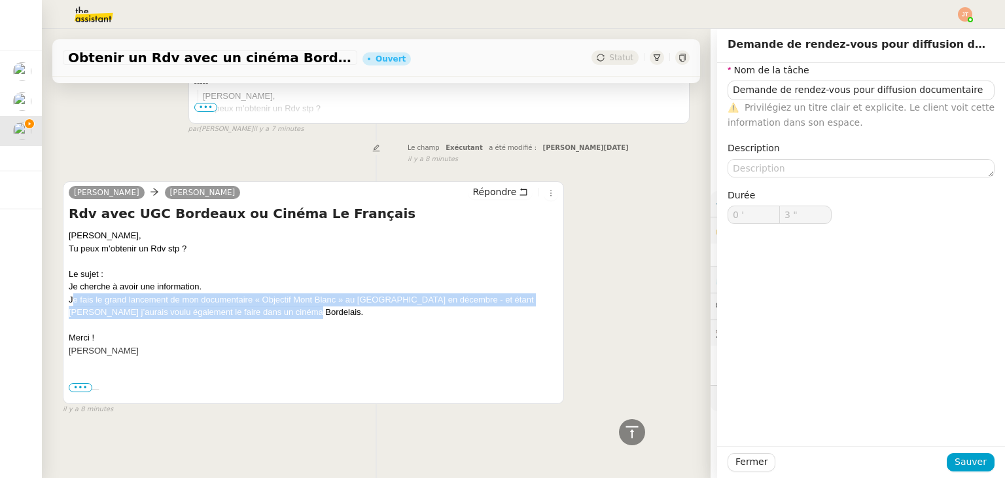
drag, startPoint x: 68, startPoint y: 291, endPoint x: 313, endPoint y: 304, distance: 245.1
click at [313, 304] on div "Camille, Tu peux m’obtenir un Rdv stp ? Le sujet : Je cherche à avoir une infor…" at bounding box center [313, 293] width 489 height 128
copy div "Je fais le grand lancement de mon documentaire « Objectif Mont Blanc » au Grand…"
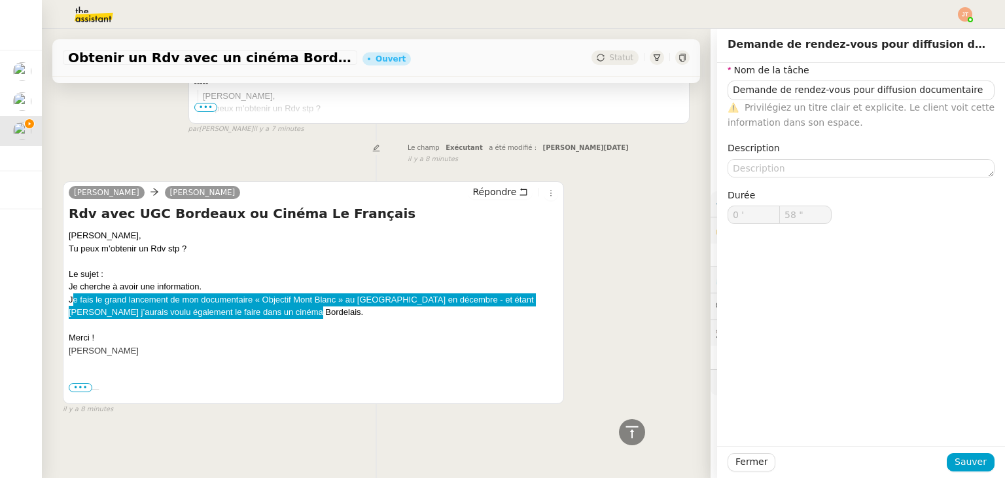
type input "59 ""
type input "1 '"
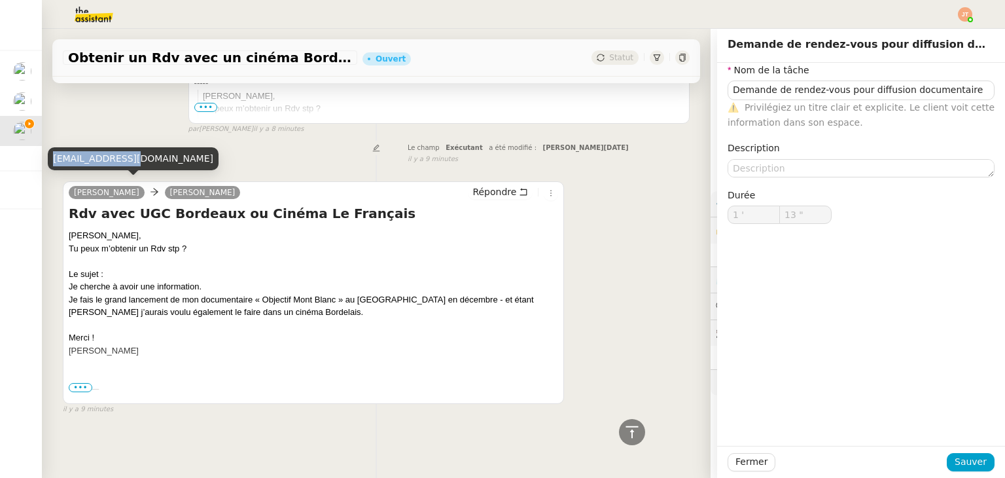
drag, startPoint x: 53, startPoint y: 159, endPoint x: 135, endPoint y: 160, distance: 82.5
click at [135, 160] on div "[EMAIL_ADDRESS][DOMAIN_NAME]" at bounding box center [133, 158] width 171 height 23
copy div "[EMAIL_ADDRESS][DOMAIN_NAME]"
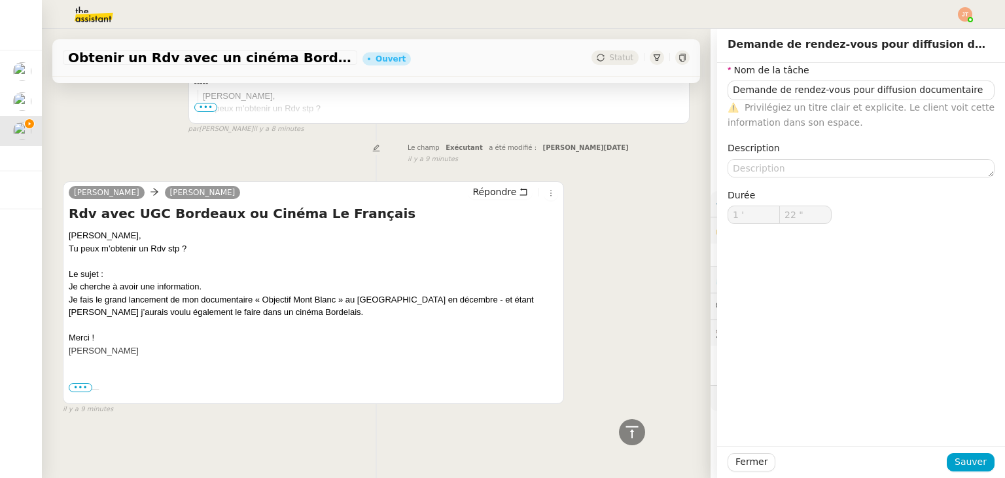
type input "23 ""
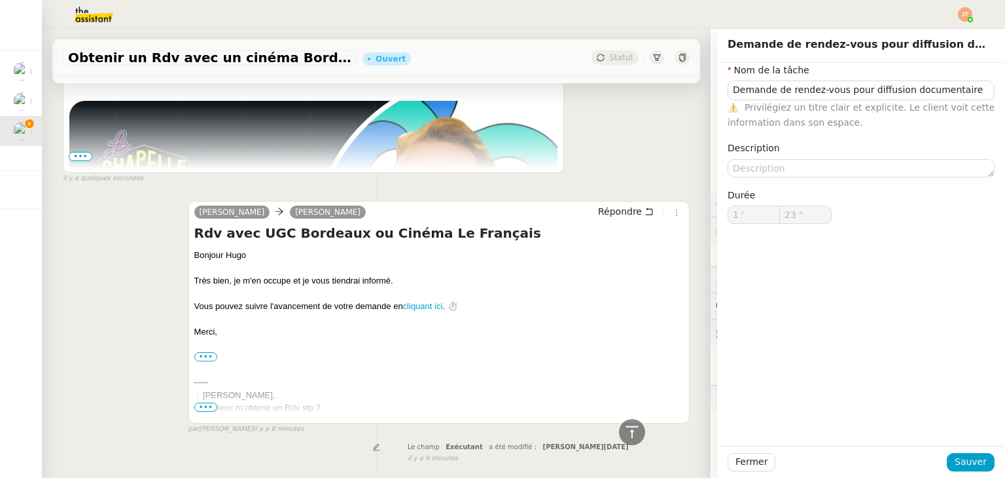
type input "Demande de rendez-vous pour diffusion documentaire"
type input "1 '"
type input "24 ""
type input "Demande de rendez-vous pour diffusion documentaire"
type input "1 '"
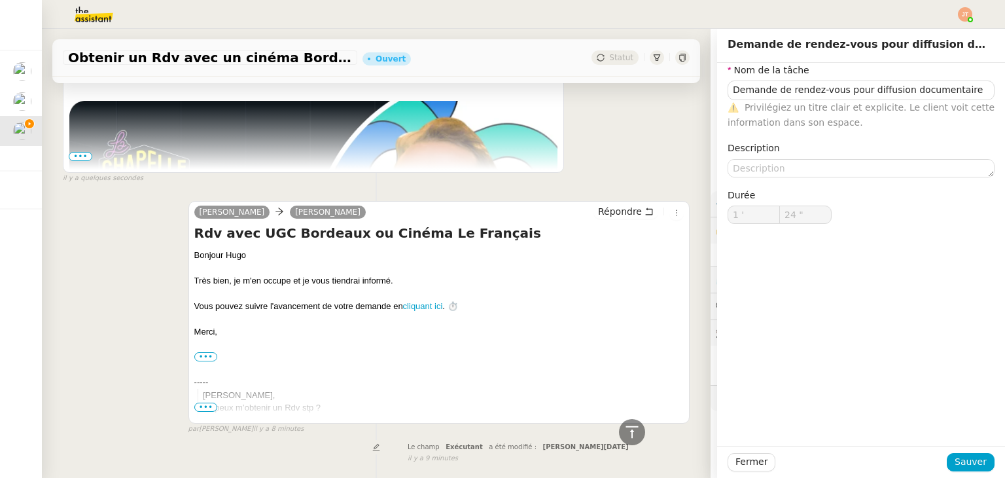
type input "24 ""
type input "Demande de rendez-vous pour diffusion documentaire"
type input "1 '"
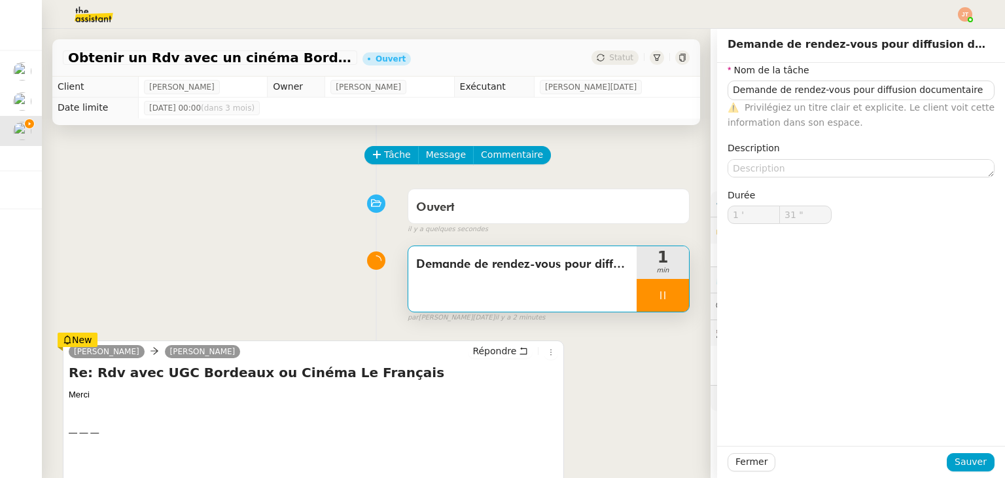
scroll to position [262, 0]
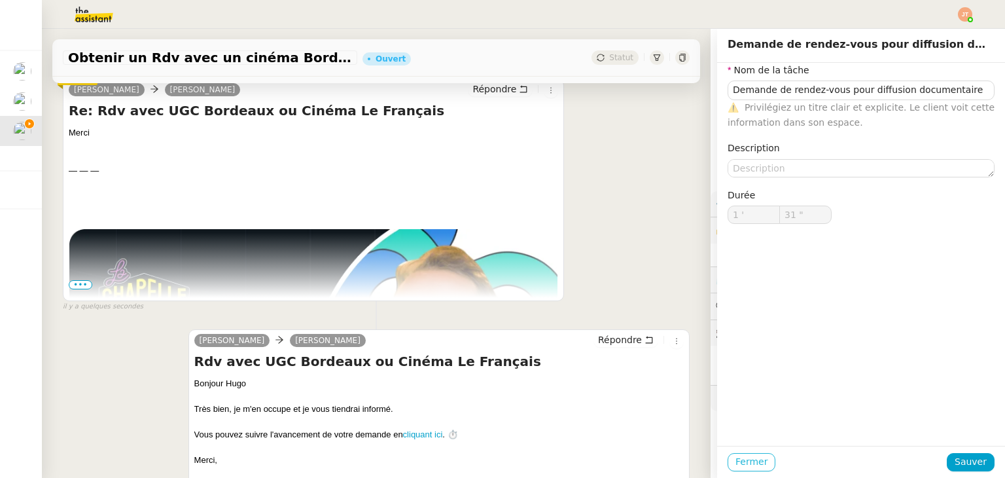
type input "32 ""
click at [735, 464] on span "Fermer" at bounding box center [751, 461] width 32 height 15
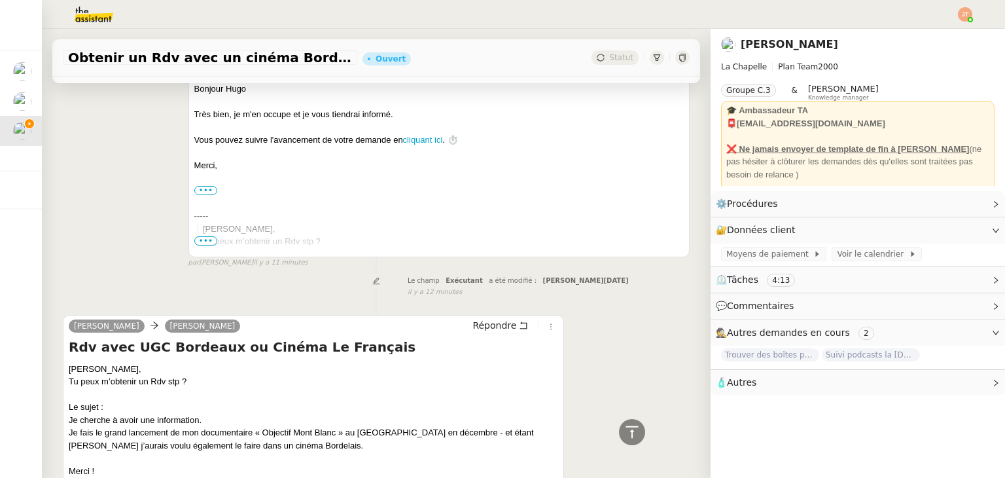
scroll to position [698, 0]
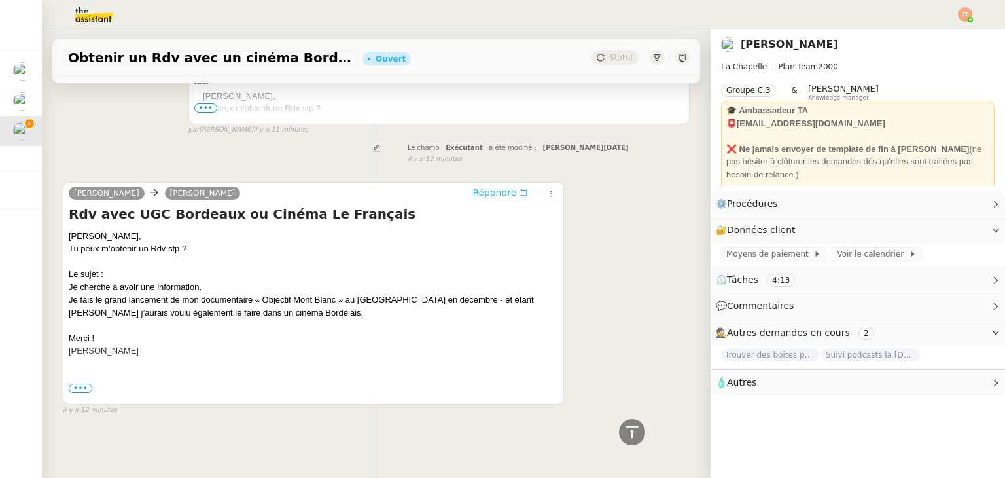
click at [477, 186] on span "Répondre" at bounding box center [494, 192] width 44 height 13
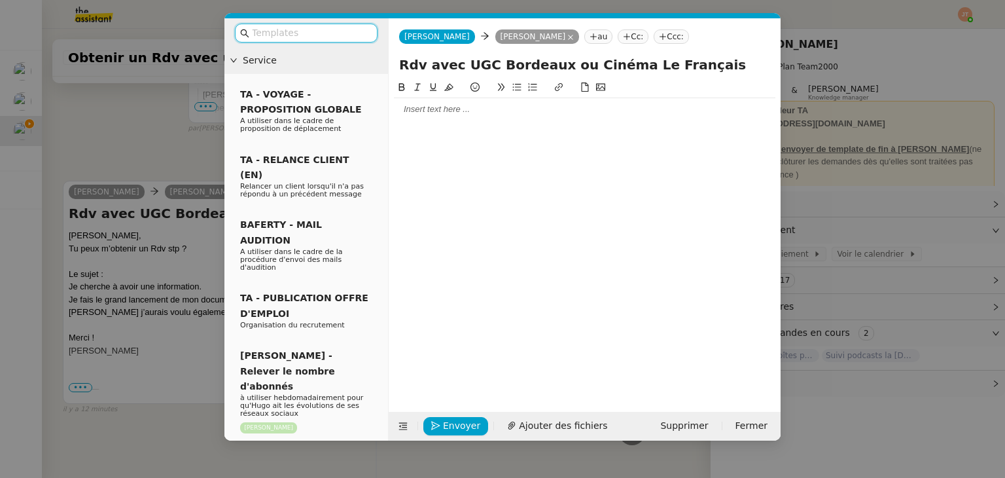
scroll to position [800, 0]
click at [439, 104] on div at bounding box center [584, 109] width 381 height 12
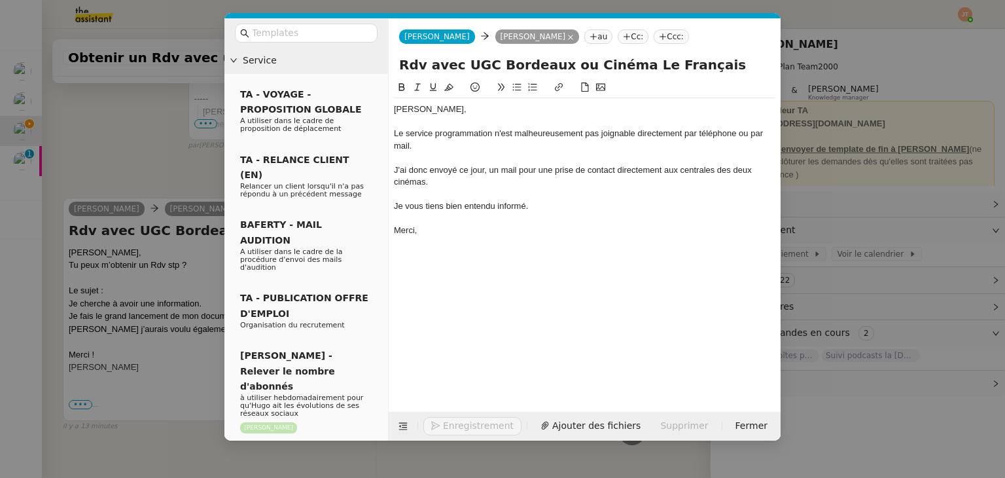
scroll to position [915, 0]
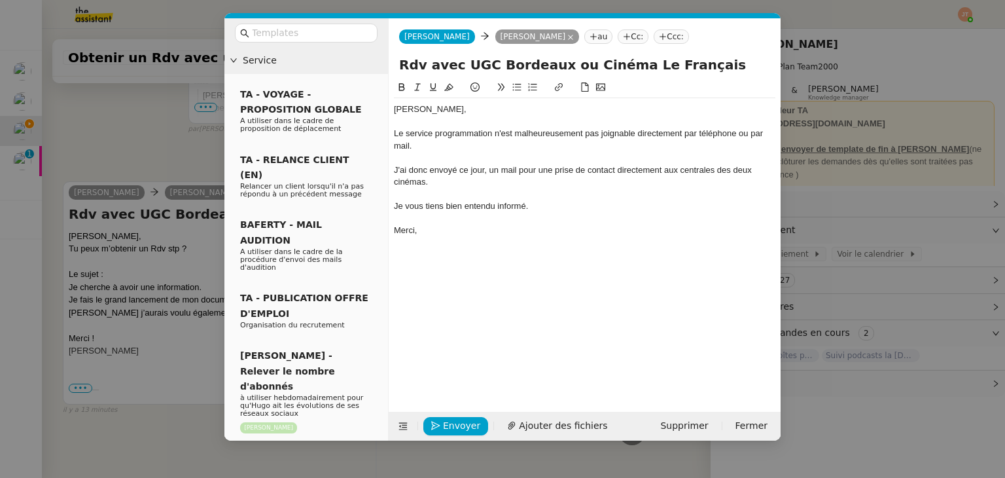
click at [483, 188] on div at bounding box center [584, 194] width 381 height 12
click at [537, 171] on div "J'ai donc envoyé ce jour, un mail pour une prise de contact directement aux cen…" at bounding box center [584, 176] width 381 height 24
click at [157, 131] on nz-modal-container "Service TA - VOYAGE - PROPOSITION GLOBALE A utiliser dans le cadre de propositi…" at bounding box center [502, 239] width 1005 height 478
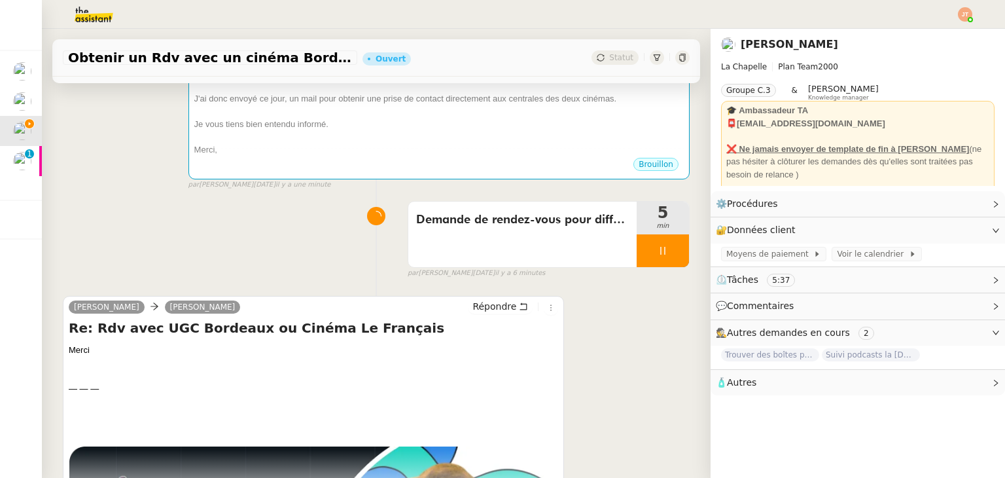
scroll to position [0, 0]
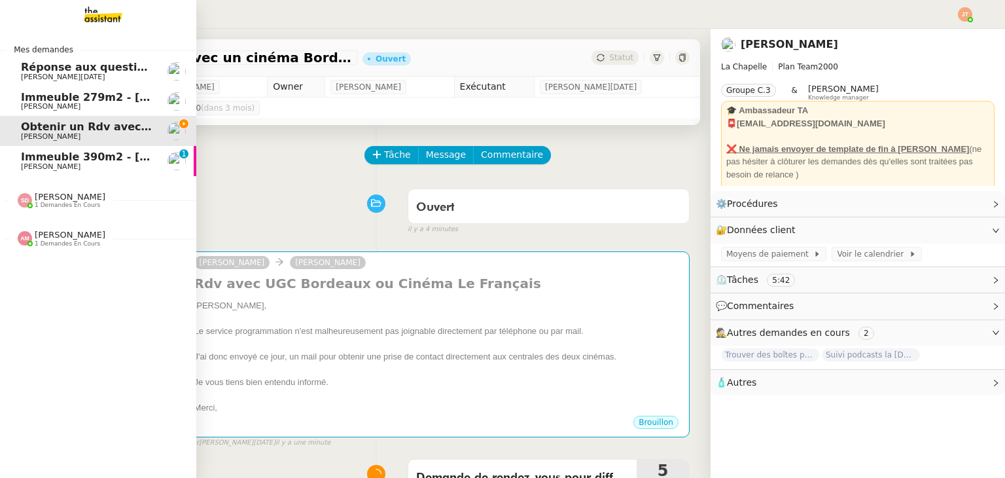
click at [50, 170] on span "[PERSON_NAME]" at bounding box center [51, 166] width 60 height 9
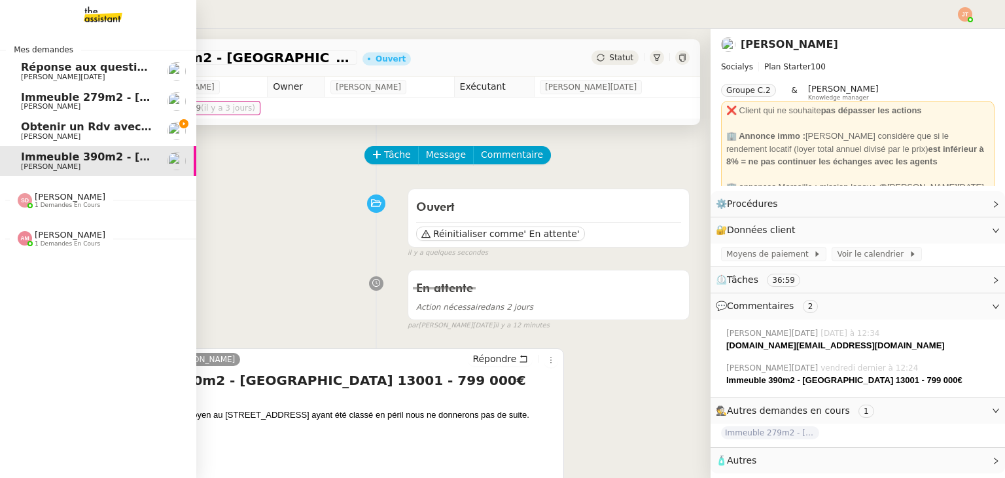
click at [68, 102] on span "Immeuble 279m2 - [GEOGRAPHIC_DATA] 13012 - 619 000€" at bounding box center [192, 97] width 343 height 12
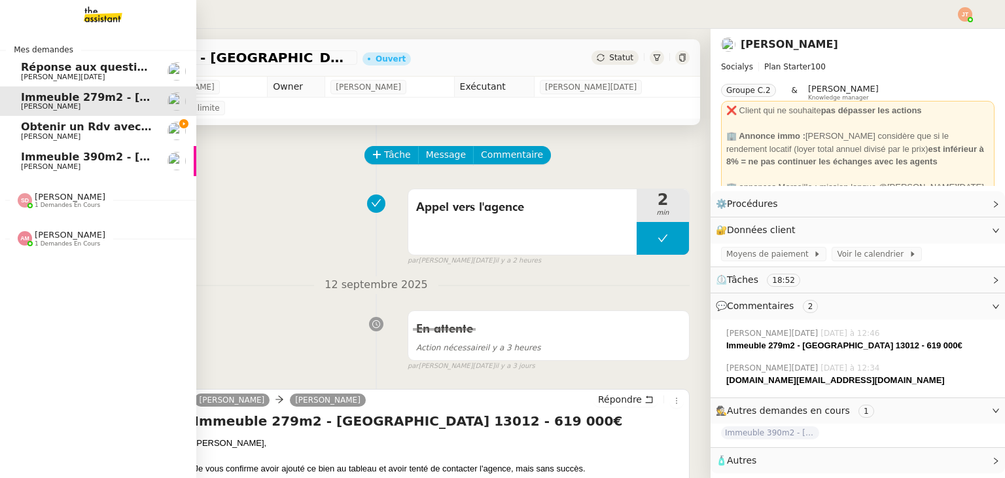
click at [97, 134] on span "[PERSON_NAME]" at bounding box center [87, 137] width 132 height 8
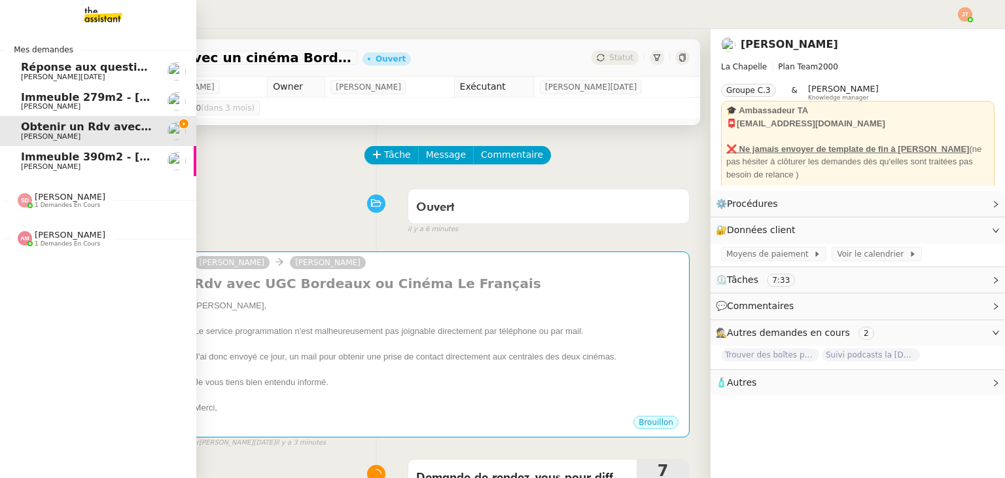
click at [50, 150] on link "Immeuble 390m2 - Marseille 13001 - 799 000€ Kevin AUBERT" at bounding box center [98, 161] width 196 height 30
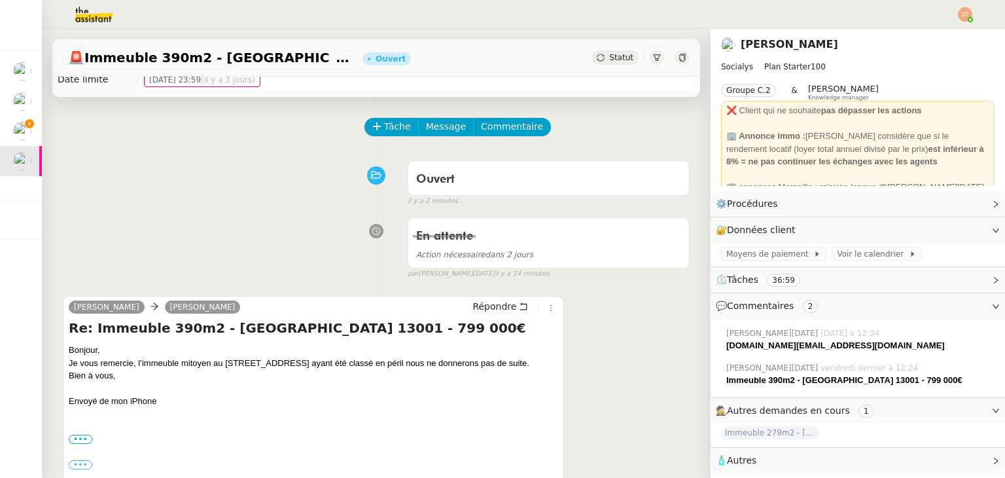
scroll to position [131, 0]
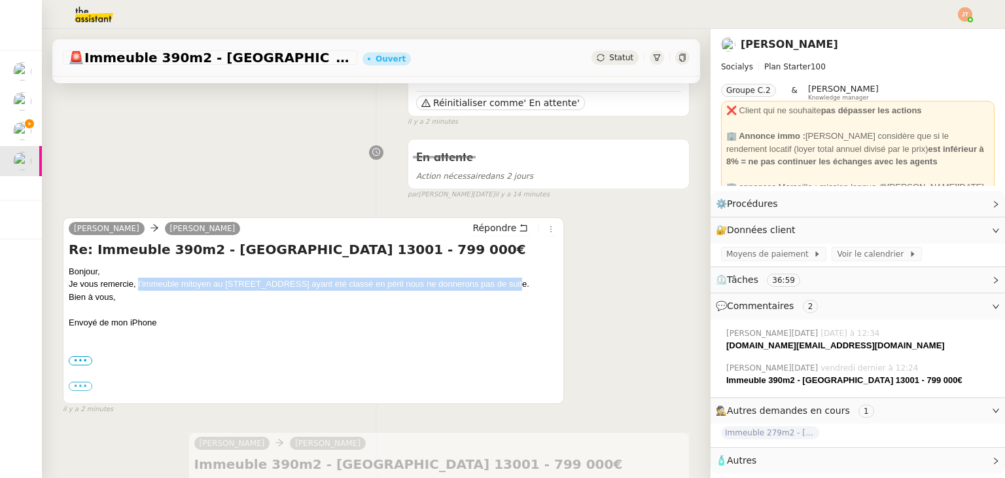
drag, startPoint x: 137, startPoint y: 284, endPoint x: 504, endPoint y: 283, distance: 367.1
click at [504, 283] on div "Je vous remercie, l’immeuble mitoyen au 20 rue du musée ayant été classé en pér…" at bounding box center [313, 283] width 489 height 13
copy div "l’immeuble mitoyen au 20 rue du musée ayant été classé en péril nous ne donnero…"
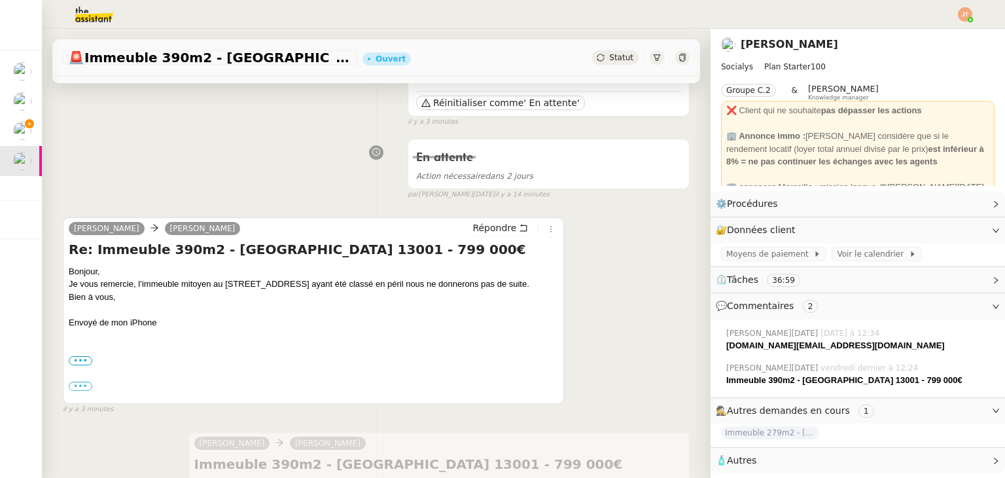
click at [357, 247] on h4 "Re: Immeuble 390m2 - Marseille 13001 - 799 000€" at bounding box center [313, 249] width 489 height 18
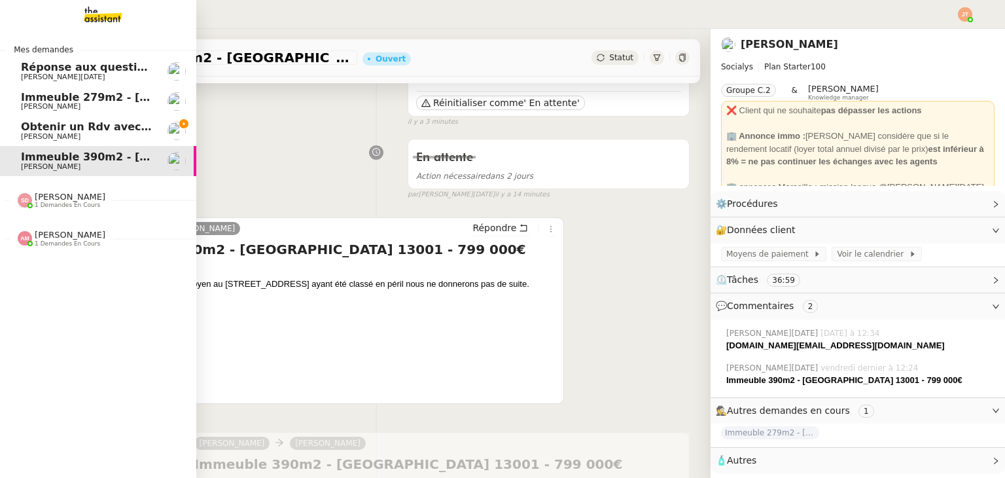
click at [76, 129] on span "Obtenir un Rdv avec un cinéma Bordelais" at bounding box center [142, 126] width 243 height 12
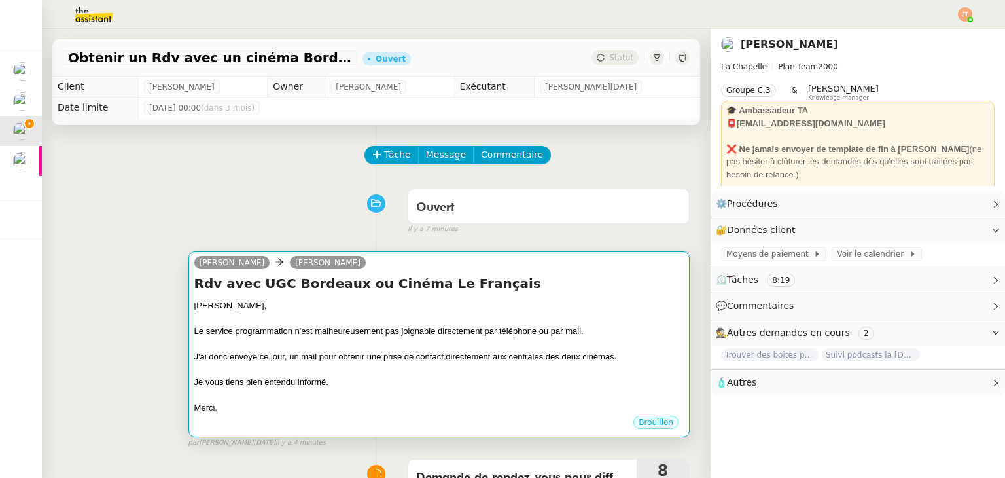
click at [309, 361] on div "J'ai donc envoyé ce jour, un mail pour obtenir une prise de contact directement…" at bounding box center [438, 356] width 489 height 13
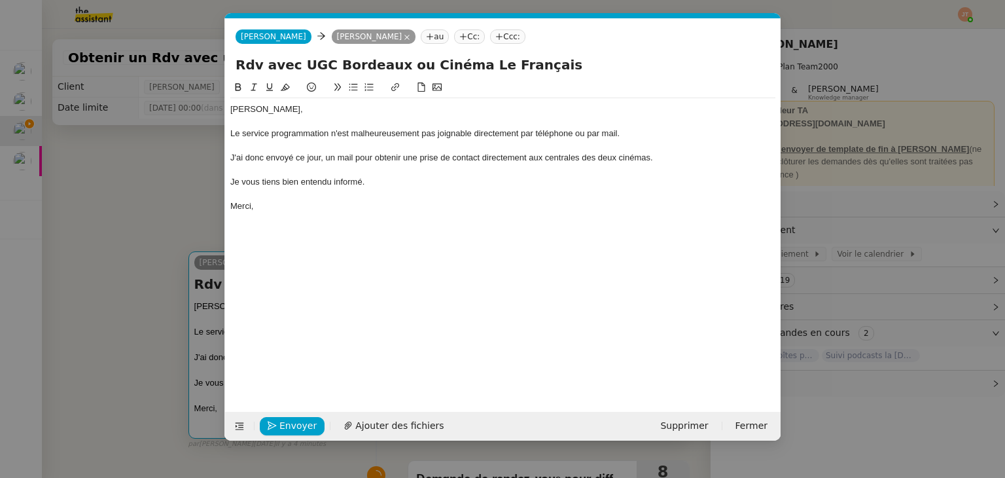
scroll to position [0, 27]
click at [355, 158] on div "J'ai donc envoyé ce jour, un mail pour obtenir une prise de contact directement…" at bounding box center [502, 158] width 545 height 12
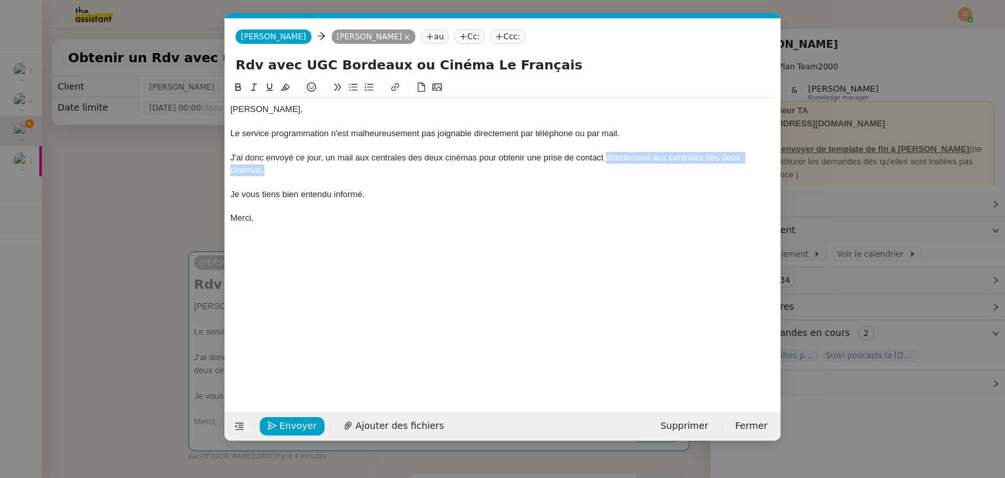
drag, startPoint x: 620, startPoint y: 171, endPoint x: 607, endPoint y: 156, distance: 19.5
click at [607, 156] on div "J'ai donc envoyé ce jour, un mail aux centrales des deux cinémas pour obtenir u…" at bounding box center [502, 164] width 545 height 24
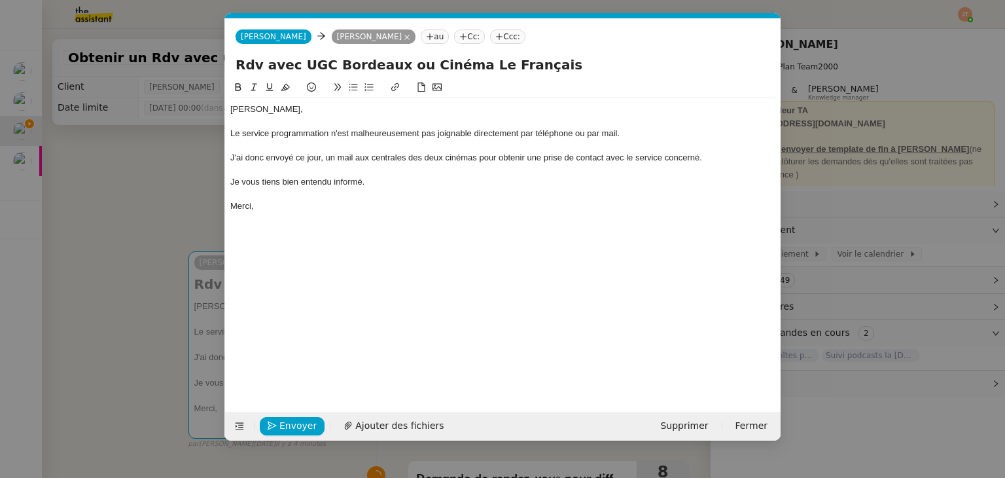
click at [460, 183] on div "Je vous tiens bien entendu informé." at bounding box center [502, 182] width 545 height 12
click at [101, 192] on nz-modal-container "Service TA - VOYAGE - PROPOSITION GLOBALE A utiliser dans le cadre de propositi…" at bounding box center [502, 239] width 1005 height 478
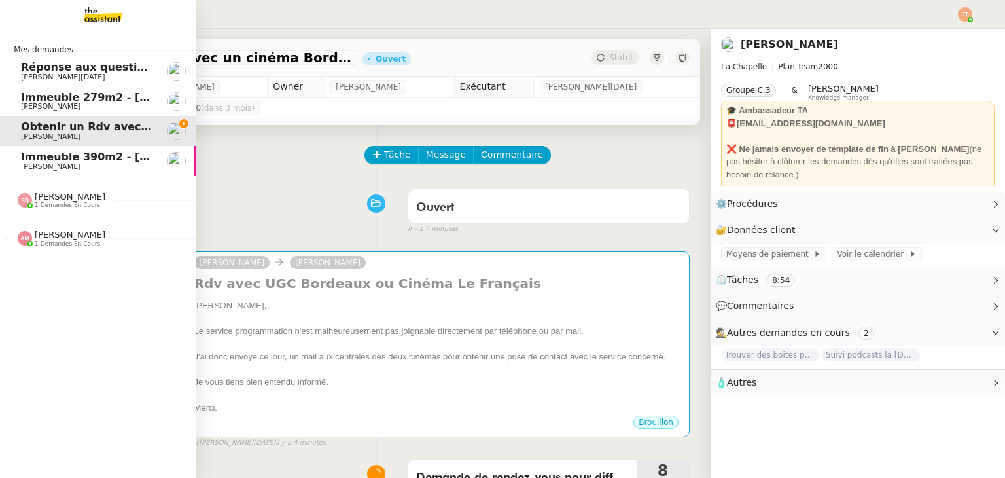
click at [64, 168] on span "[PERSON_NAME]" at bounding box center [51, 166] width 60 height 9
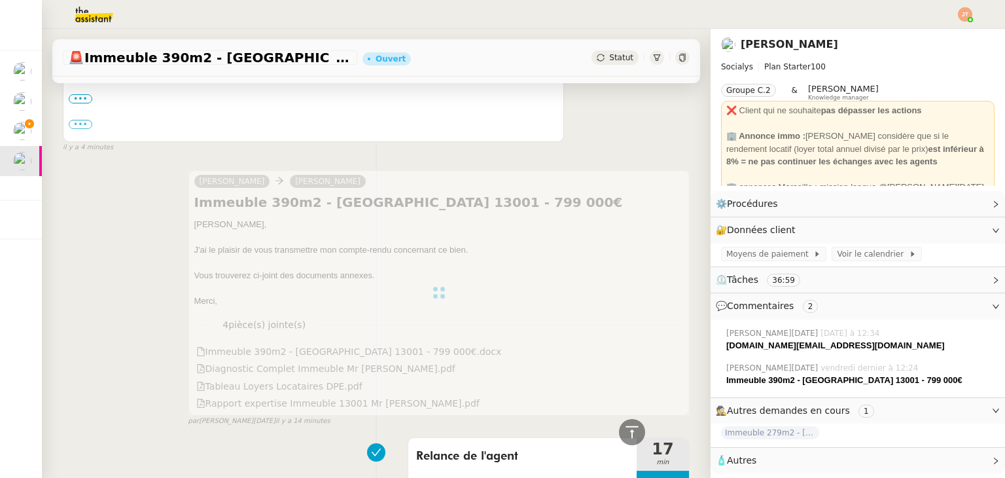
scroll to position [131, 0]
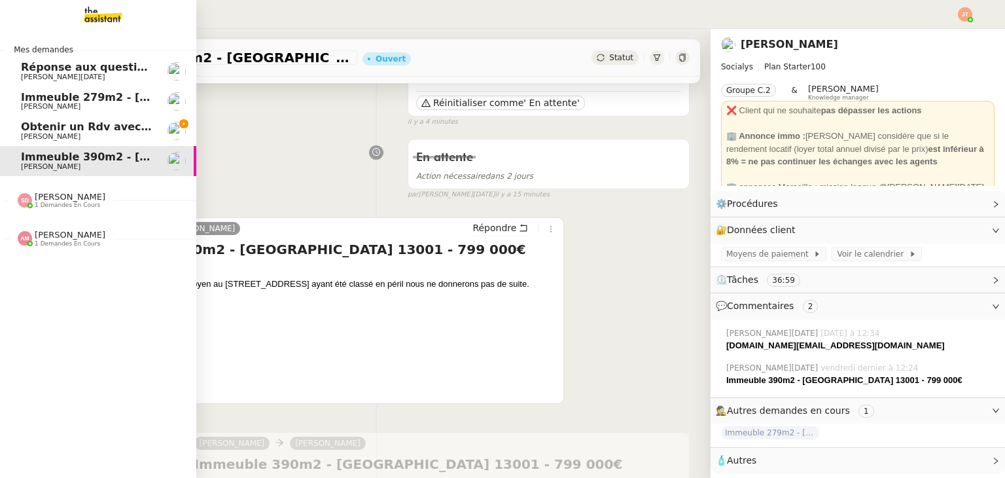
click at [49, 96] on span "Immeuble 279m2 - [GEOGRAPHIC_DATA] 13012 - 619 000€" at bounding box center [192, 97] width 343 height 12
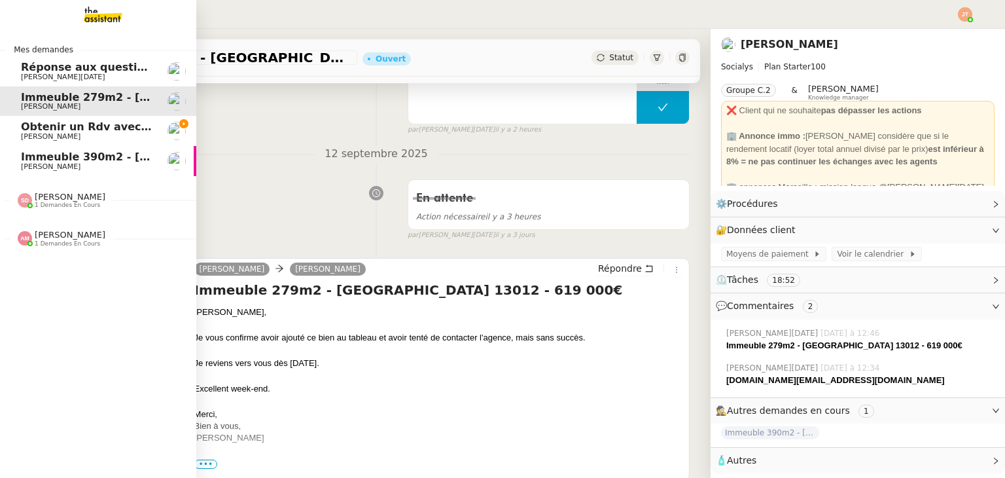
click at [78, 154] on span "Immeuble 390m2 - Marseille 13001 - 799 000€" at bounding box center [192, 156] width 343 height 12
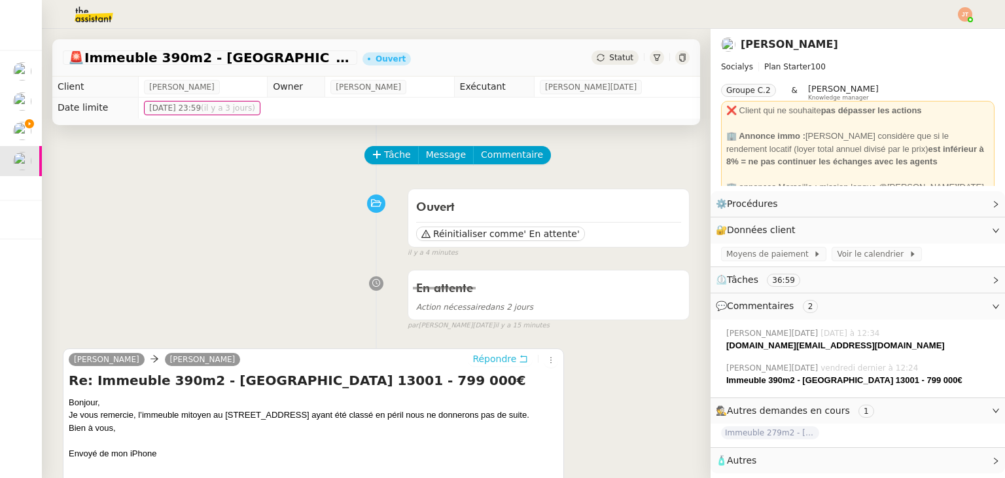
click at [491, 362] on span "Répondre" at bounding box center [494, 358] width 44 height 13
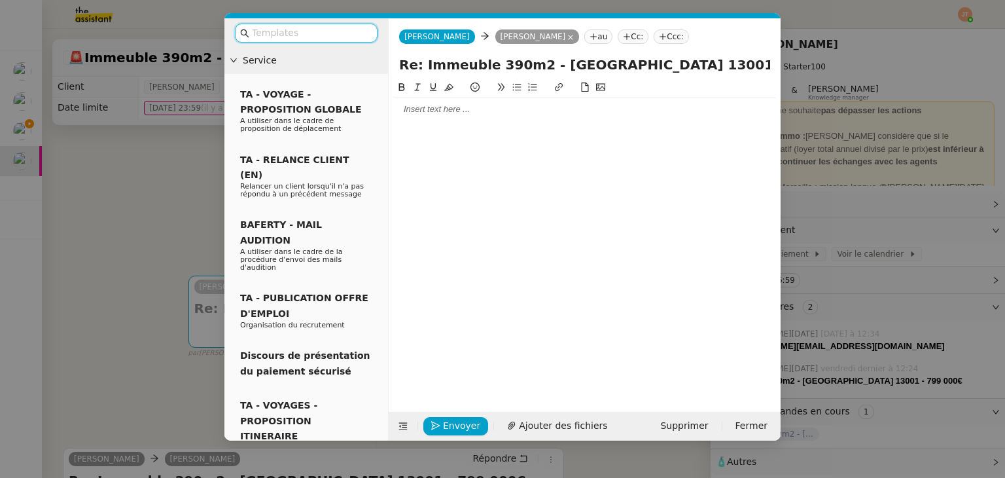
click at [431, 114] on div at bounding box center [584, 109] width 381 height 12
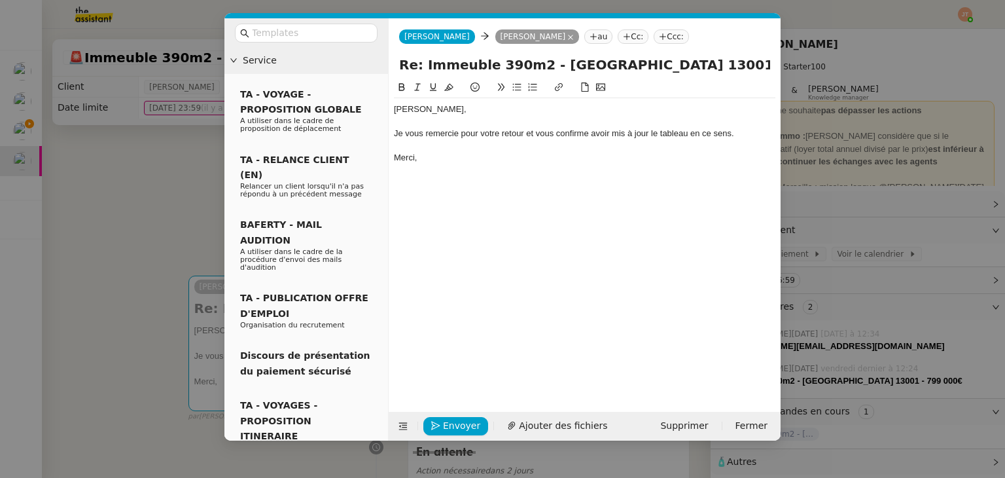
click at [436, 162] on div "Merci," at bounding box center [584, 158] width 381 height 12
click at [442, 419] on button "Envoyer" at bounding box center [455, 426] width 65 height 18
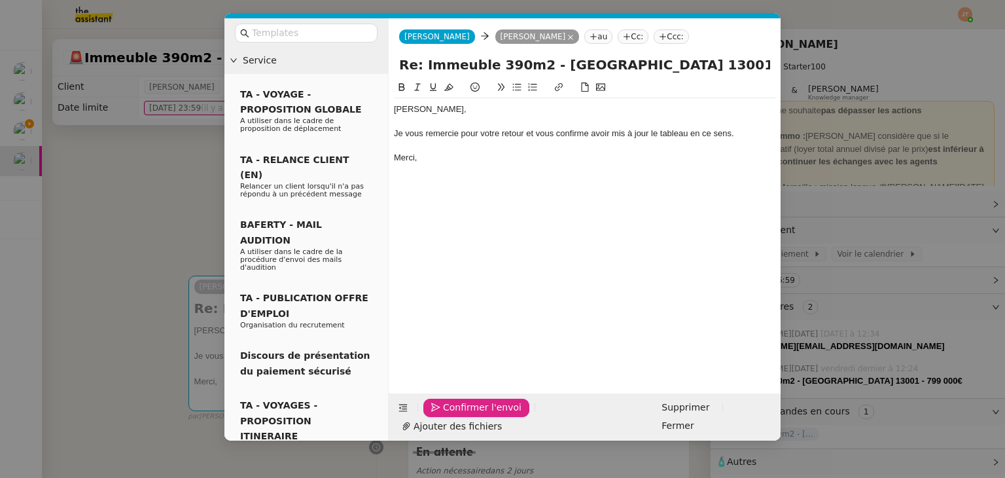
click at [442, 417] on button "Confirmer l'envoi" at bounding box center [476, 407] width 106 height 18
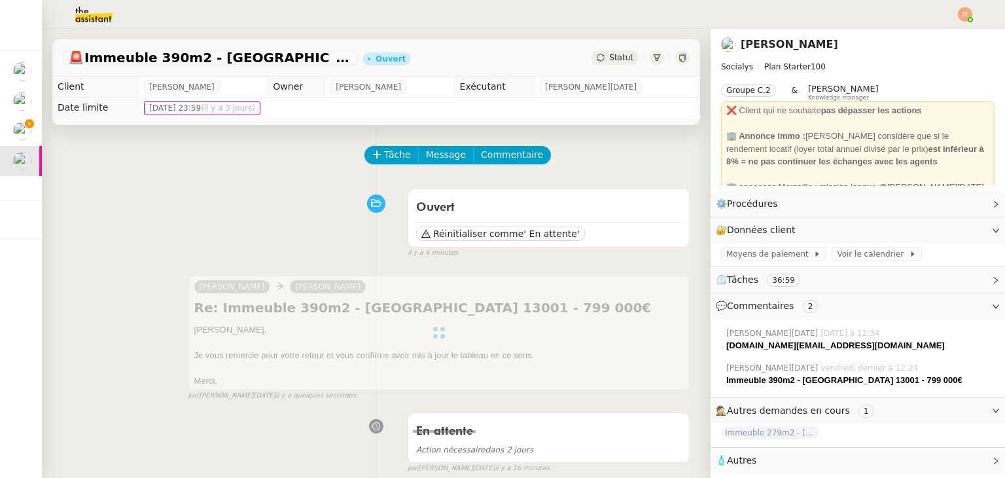
click at [598, 63] on div "Statut" at bounding box center [614, 57] width 47 height 14
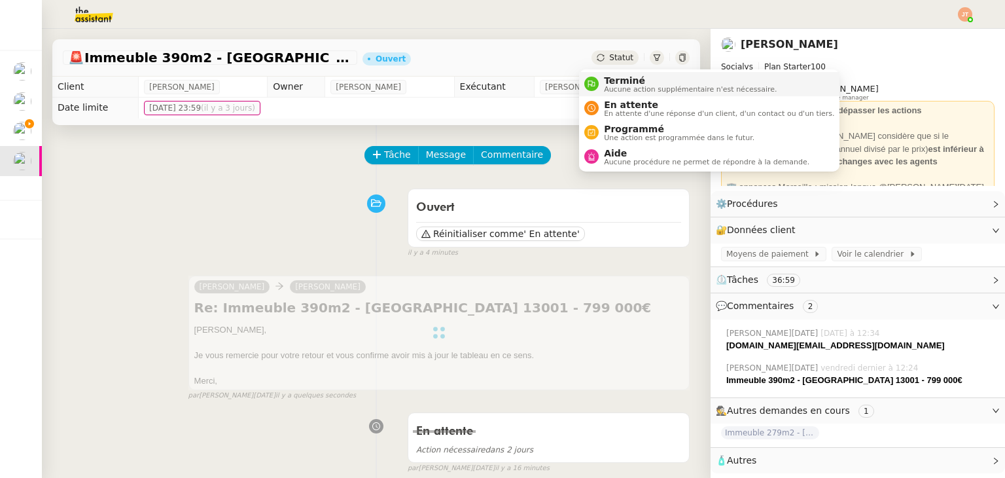
click at [606, 82] on span "Terminé" at bounding box center [690, 80] width 173 height 10
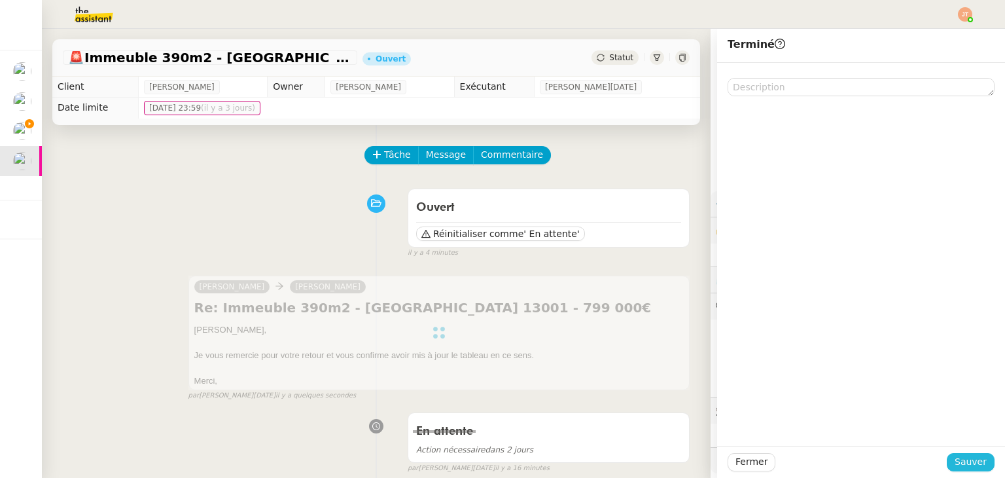
click at [958, 466] on span "Sauver" at bounding box center [971, 461] width 32 height 15
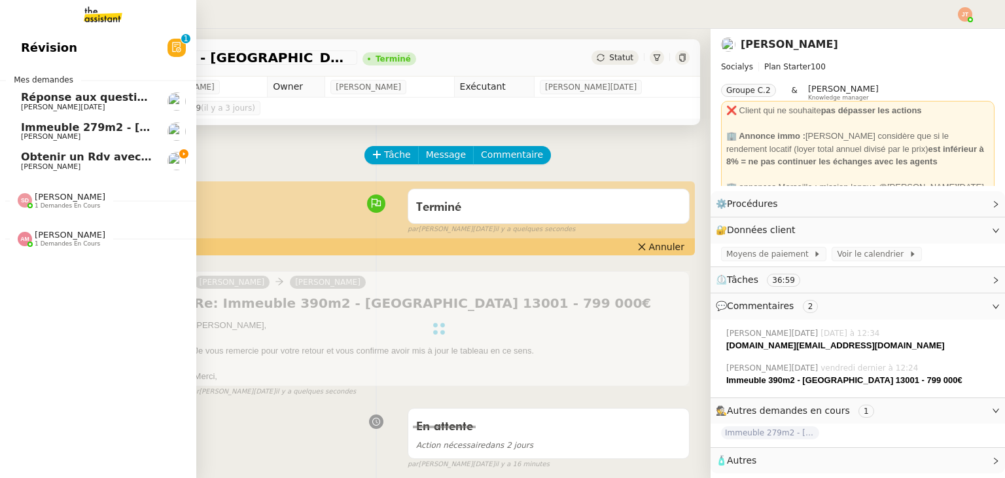
click at [35, 156] on span "Obtenir un Rdv avec un cinéma Bordelais" at bounding box center [142, 156] width 243 height 12
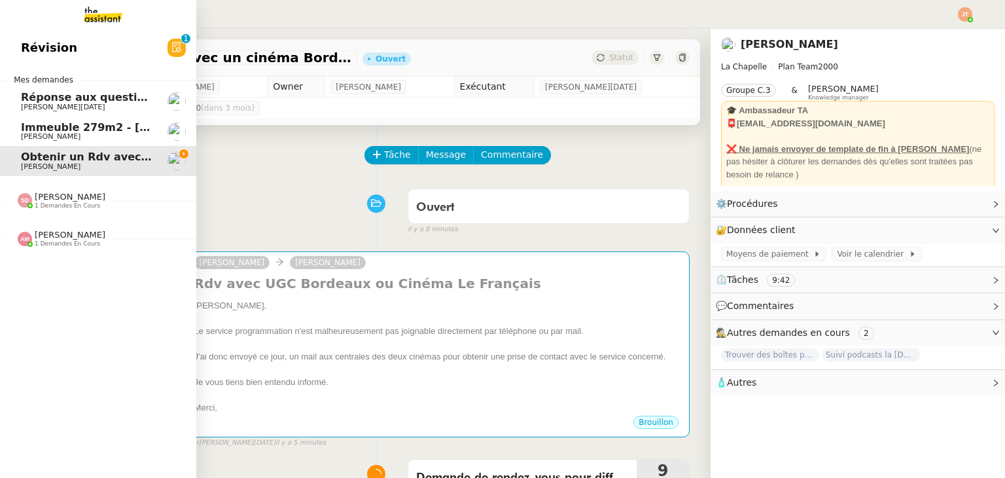
click at [18, 35] on link "Révision 0 1 2 3 4 5 6 7 8 9" at bounding box center [98, 48] width 196 height 30
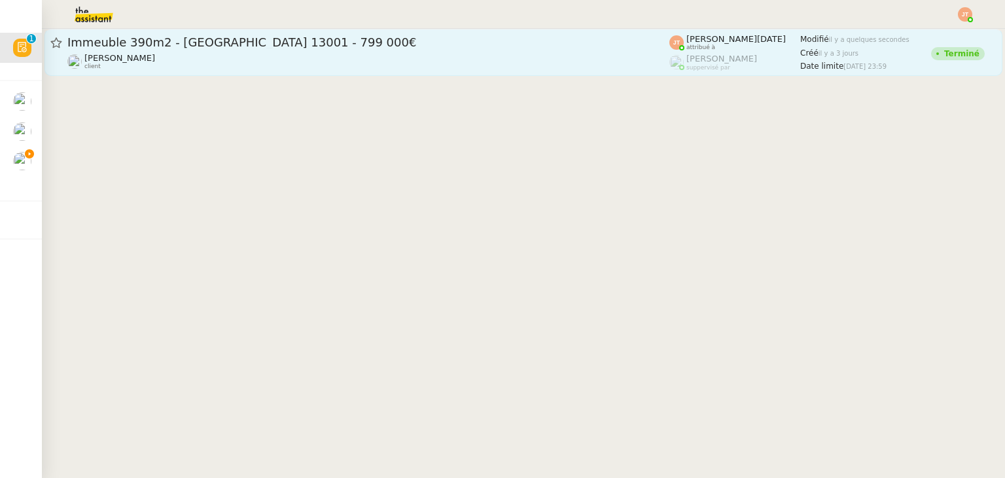
click at [207, 50] on div "Immeuble 390m2 - Marseille 13001 - 799 000€ Kevin AUBERT client" at bounding box center [368, 52] width 602 height 35
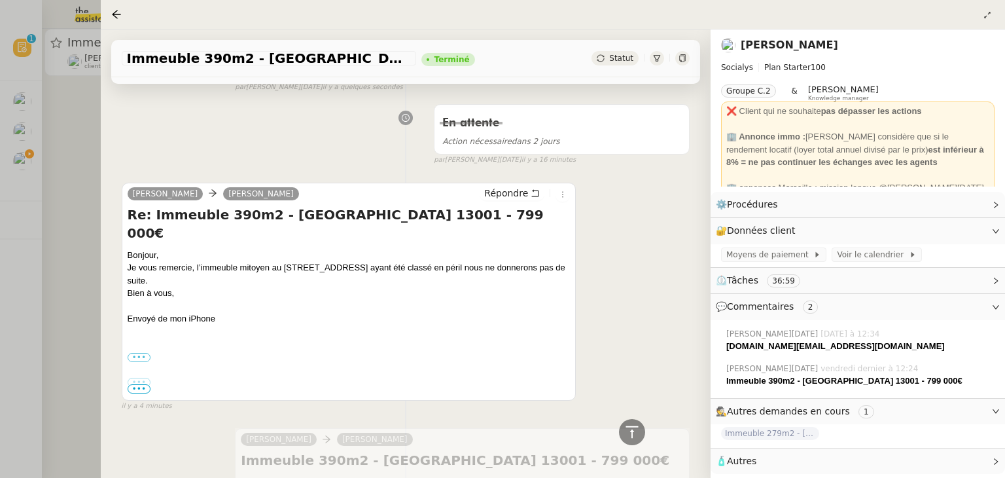
scroll to position [372, 0]
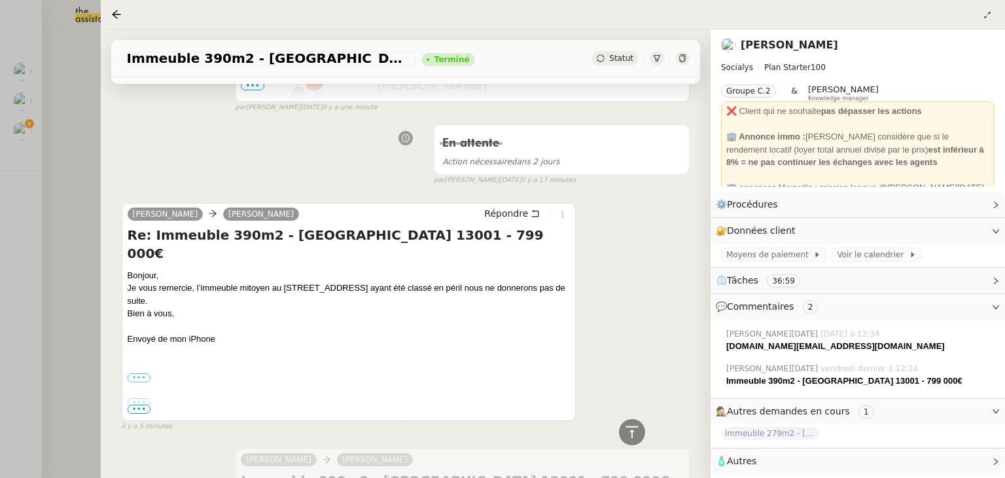
click at [69, 181] on div at bounding box center [502, 239] width 1005 height 478
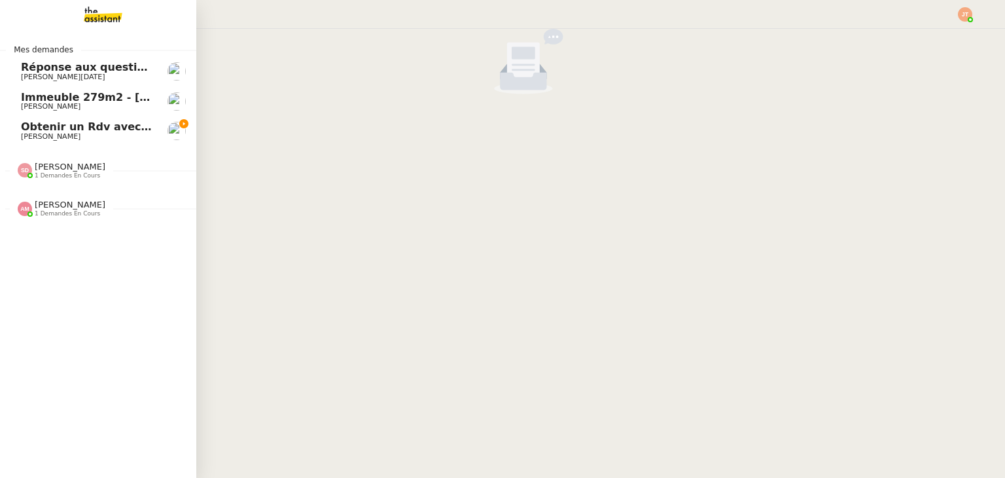
click at [28, 137] on span "[PERSON_NAME]" at bounding box center [51, 136] width 60 height 9
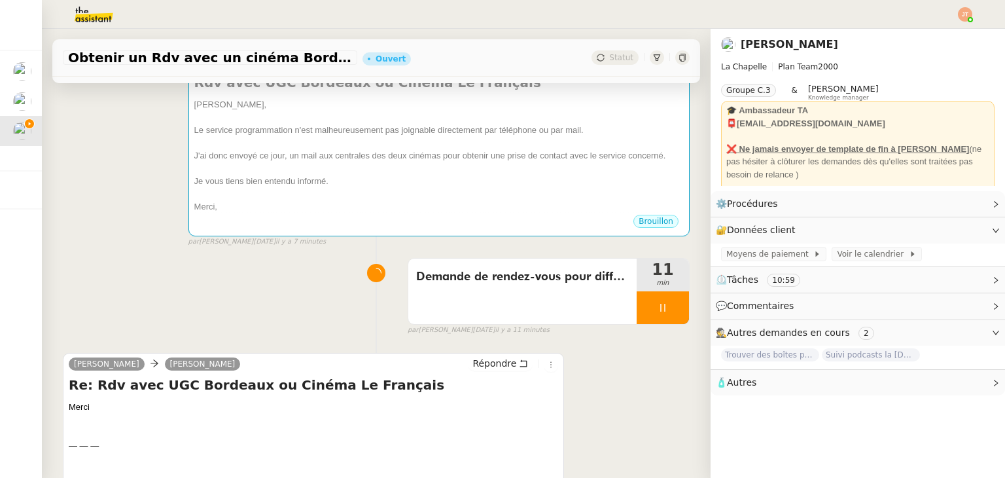
scroll to position [196, 0]
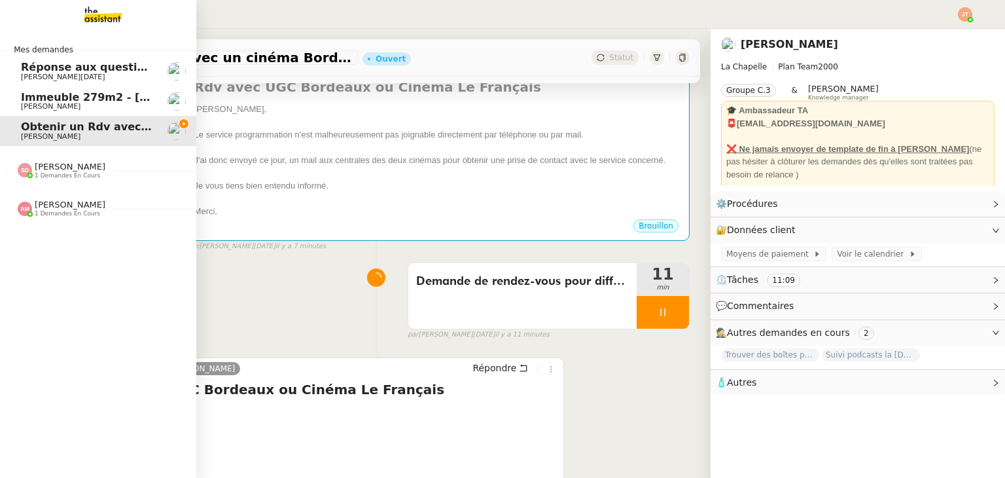
click at [67, 179] on span "1 demandes en cours" at bounding box center [67, 175] width 65 height 7
click at [73, 177] on span "1 demandes en cours" at bounding box center [67, 175] width 65 height 7
click at [107, 101] on span "Immeuble 279m2 - [GEOGRAPHIC_DATA] 13012 - 619 000€" at bounding box center [192, 97] width 343 height 12
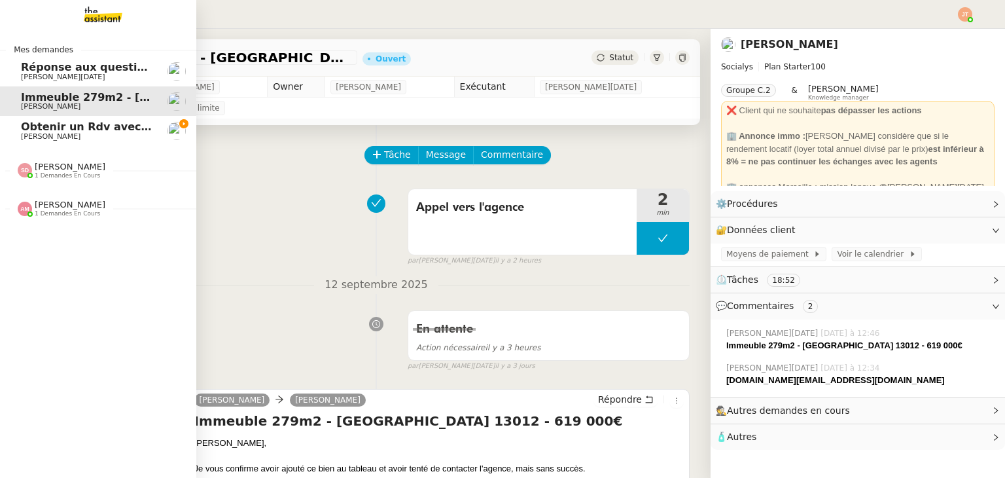
click at [66, 134] on span "[PERSON_NAME]" at bounding box center [87, 137] width 132 height 8
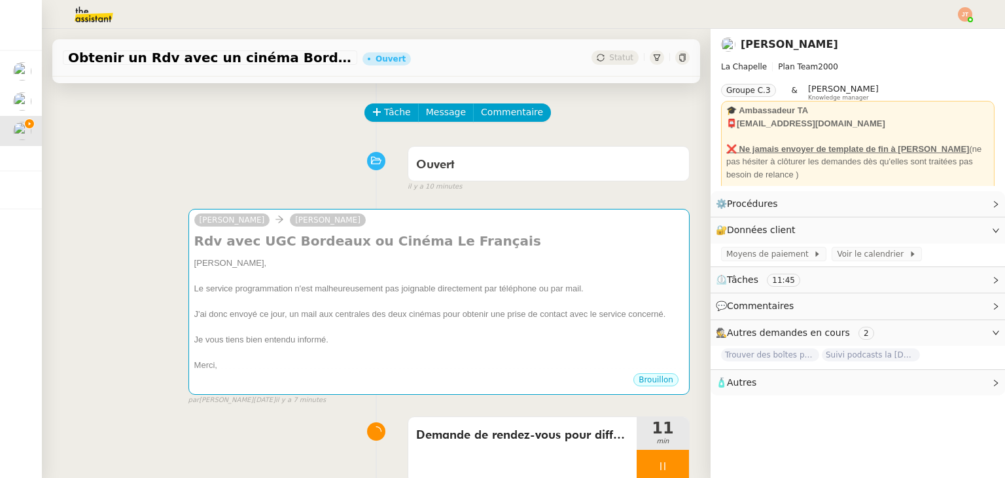
scroll to position [131, 0]
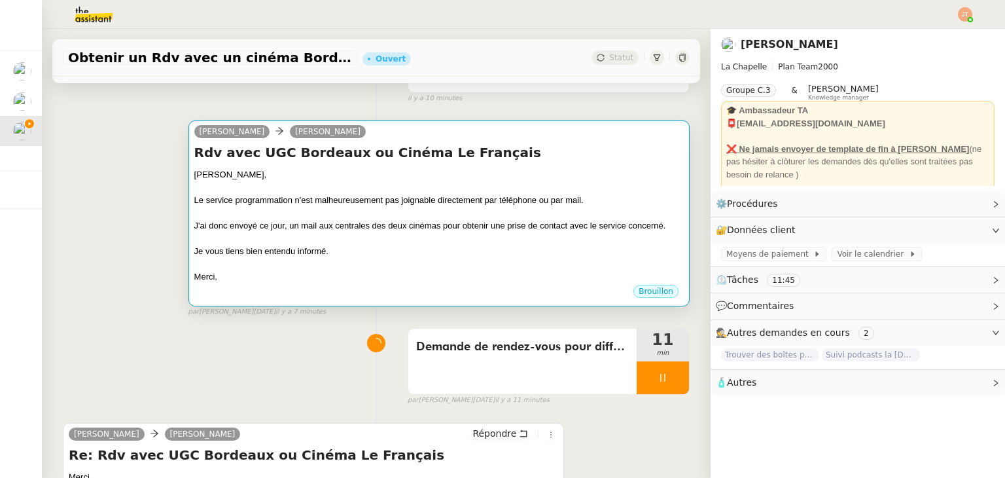
click at [310, 229] on div "J'ai donc envoyé ce jour, un mail aux centrales des deux cinémas pour obtenir u…" at bounding box center [438, 225] width 489 height 13
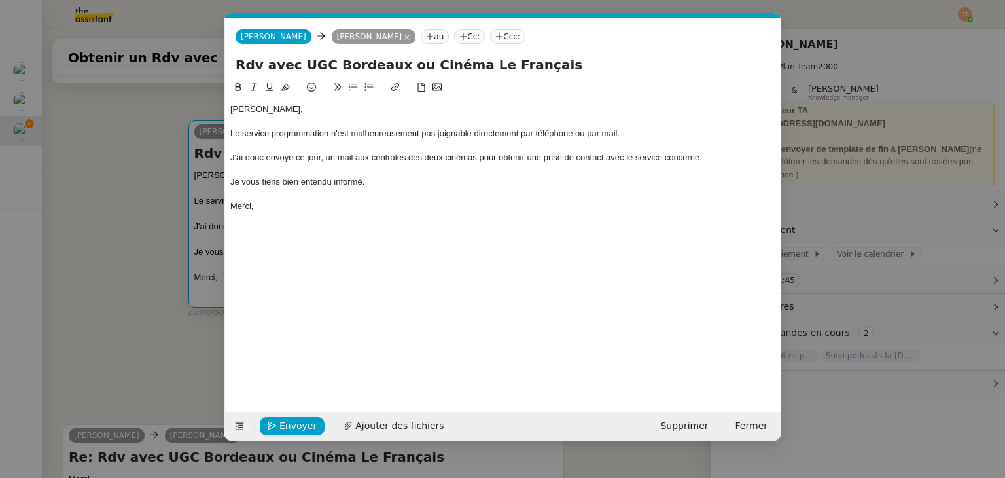
scroll to position [0, 27]
click at [369, 425] on span "Ajouter des fichiers" at bounding box center [399, 425] width 88 height 15
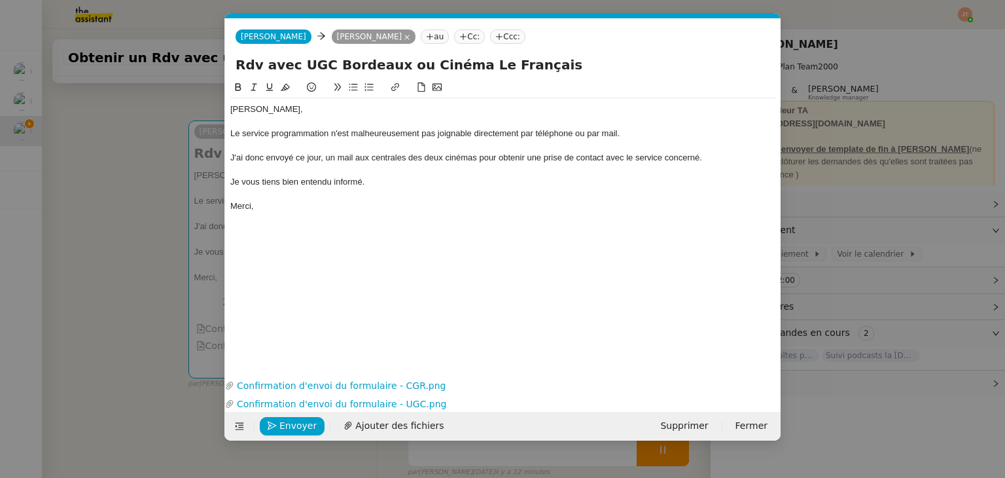
click at [115, 193] on nz-modal-container "Service TA - VOYAGE - PROPOSITION GLOBALE A utiliser dans le cadre de propositi…" at bounding box center [502, 239] width 1005 height 478
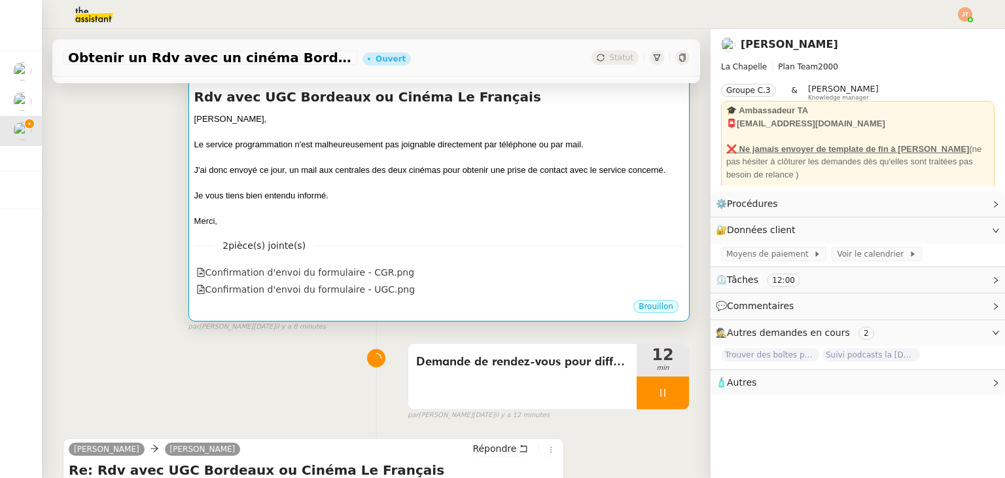
scroll to position [196, 0]
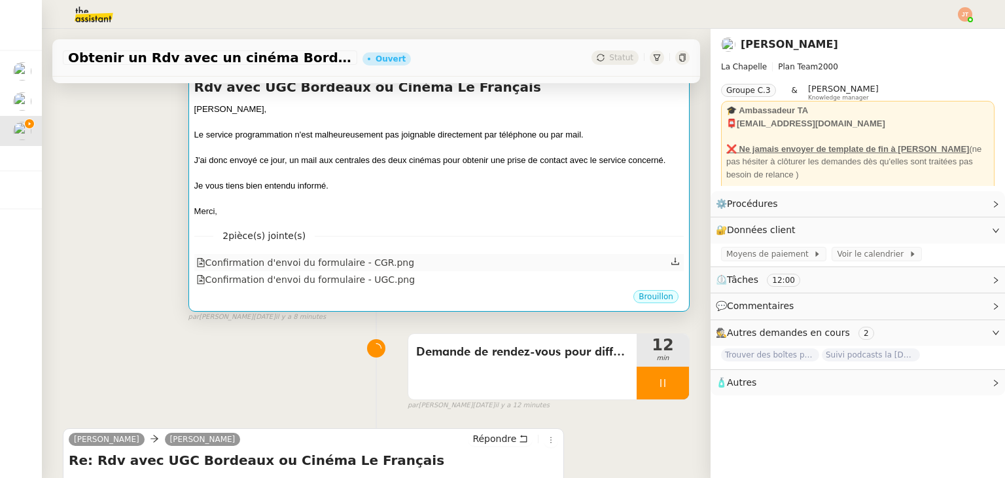
click at [368, 268] on div "Confirmation d'envoi du formulaire - CGR.png" at bounding box center [305, 262] width 218 height 15
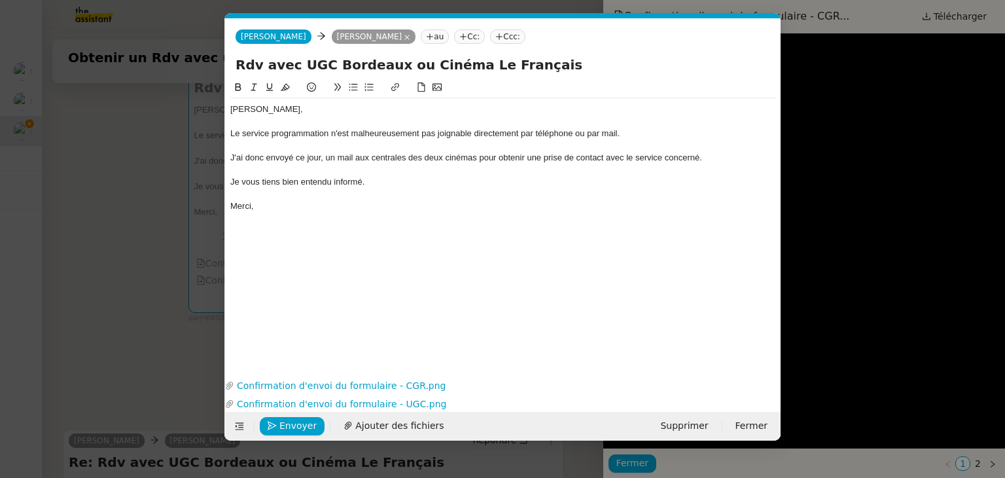
scroll to position [0, 27]
click at [298, 419] on span "Envoyer" at bounding box center [297, 425] width 37 height 15
click at [298, 419] on span "Confirmer l'envoi" at bounding box center [318, 425] width 79 height 15
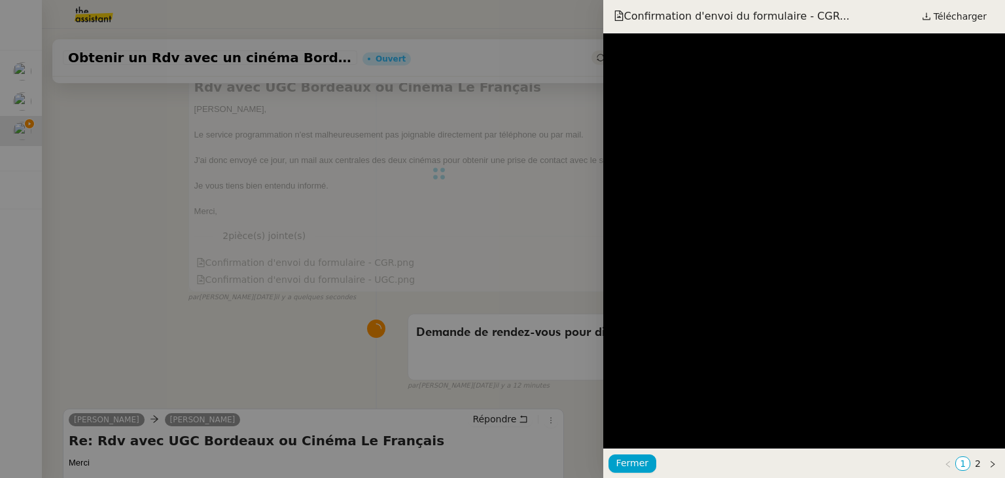
click at [121, 270] on div at bounding box center [502, 239] width 1005 height 478
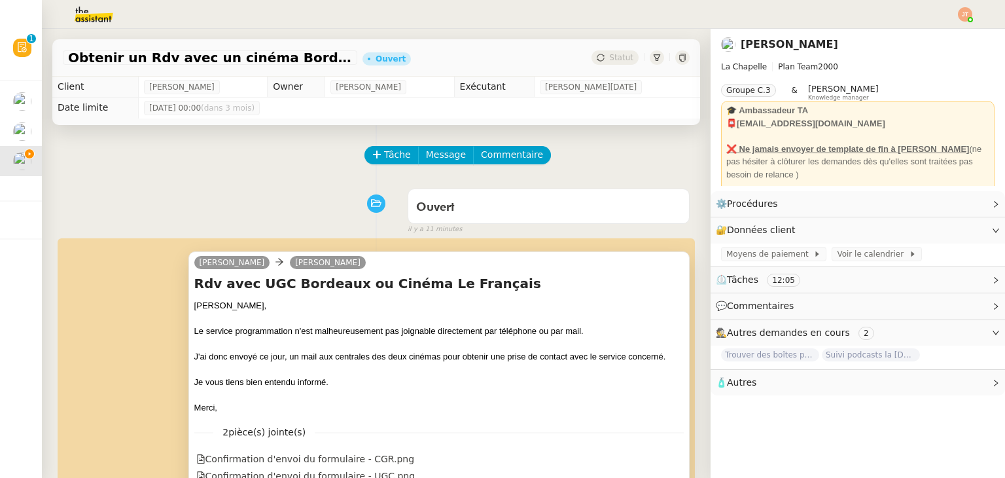
scroll to position [131, 0]
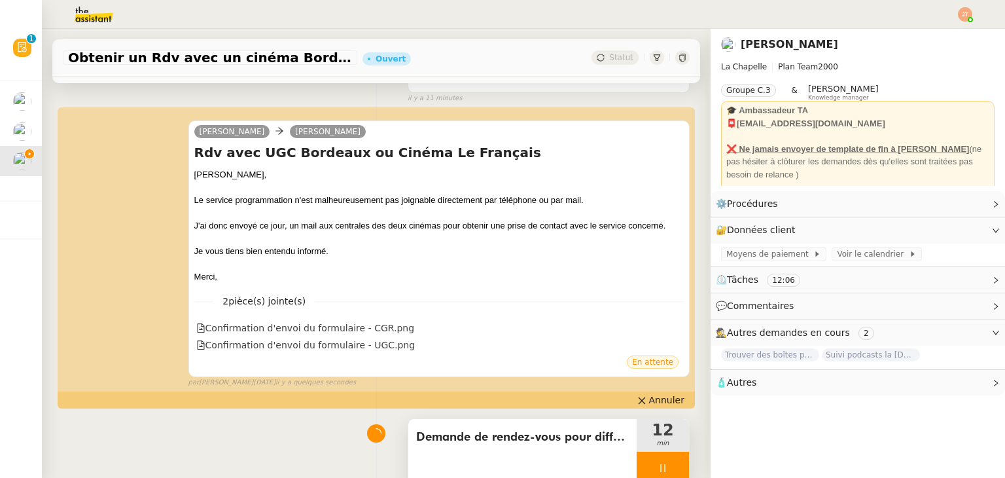
click at [641, 463] on div at bounding box center [663, 467] width 52 height 33
click at [663, 464] on button at bounding box center [676, 467] width 26 height 33
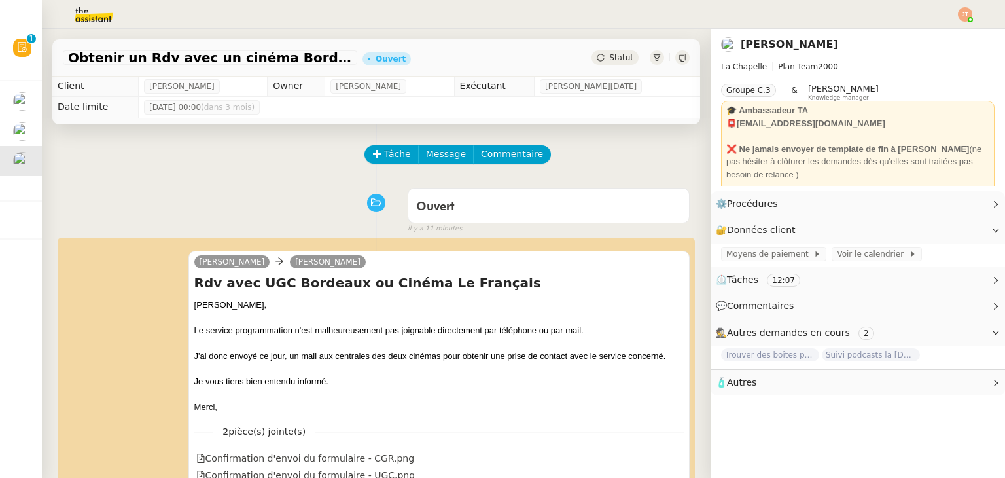
scroll to position [0, 0]
click at [609, 60] on span "Statut" at bounding box center [621, 57] width 24 height 9
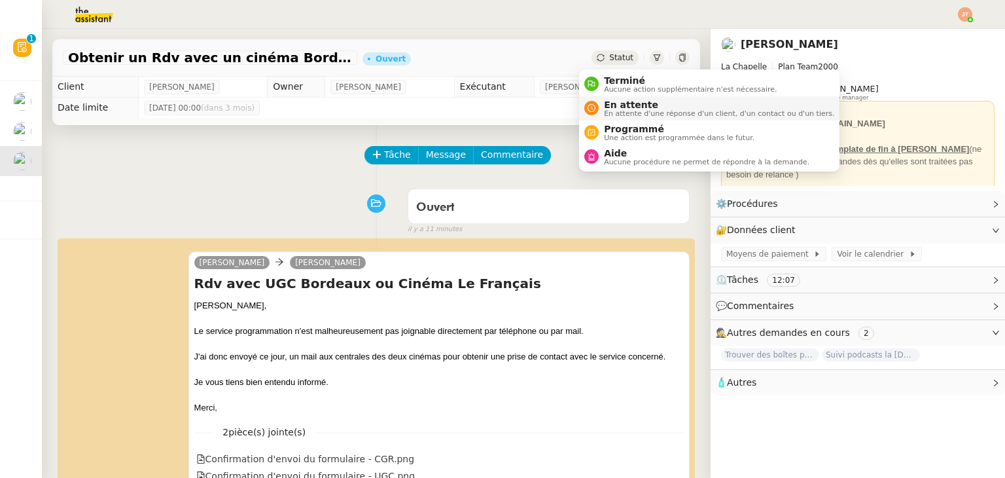
click at [610, 99] on span "En attente" at bounding box center [719, 104] width 230 height 10
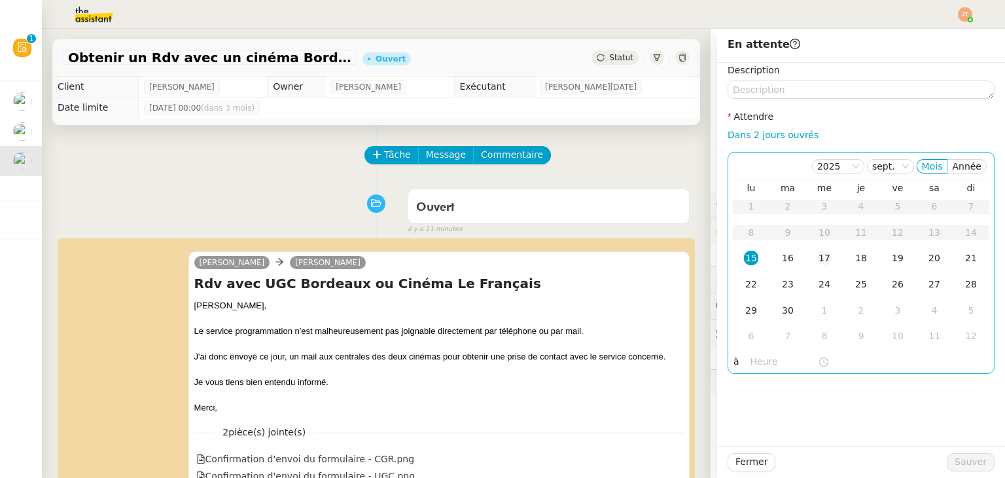
click at [817, 255] on div "17" at bounding box center [824, 258] width 14 height 14
click at [762, 355] on input "text" at bounding box center [783, 361] width 67 height 15
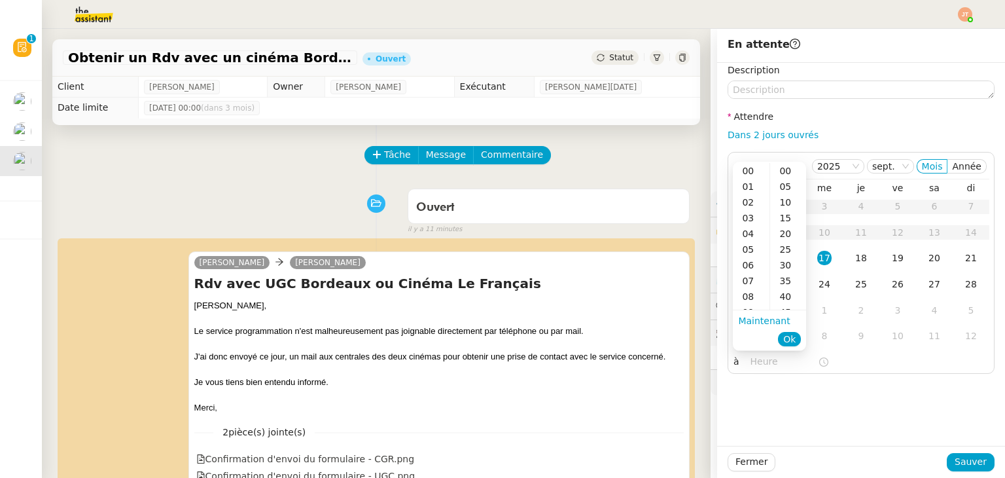
click at [751, 310] on ul "Maintenant Ok" at bounding box center [769, 329] width 73 height 39
click at [751, 306] on div "09" at bounding box center [751, 312] width 37 height 16
click at [779, 294] on div "40" at bounding box center [788, 297] width 36 height 16
type input "09:40"
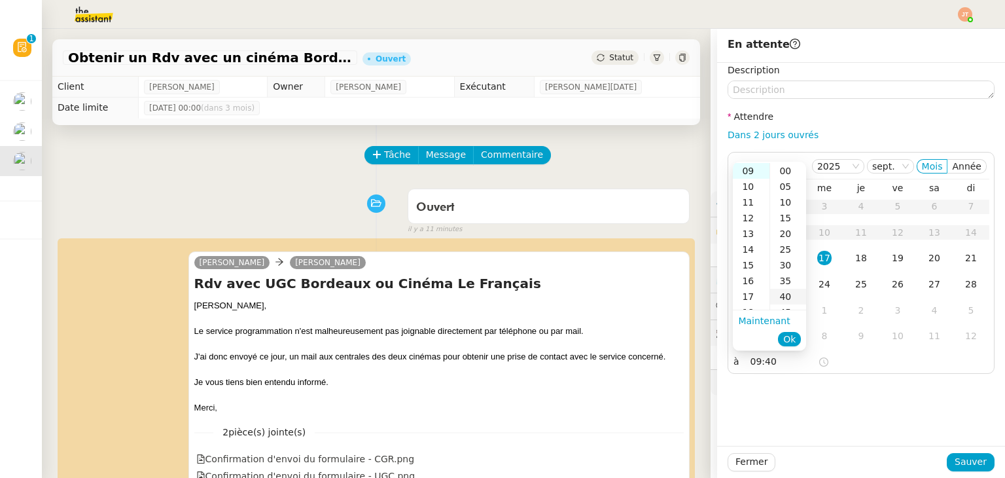
scroll to position [126, 0]
click at [793, 344] on span "Ok" at bounding box center [789, 338] width 12 height 13
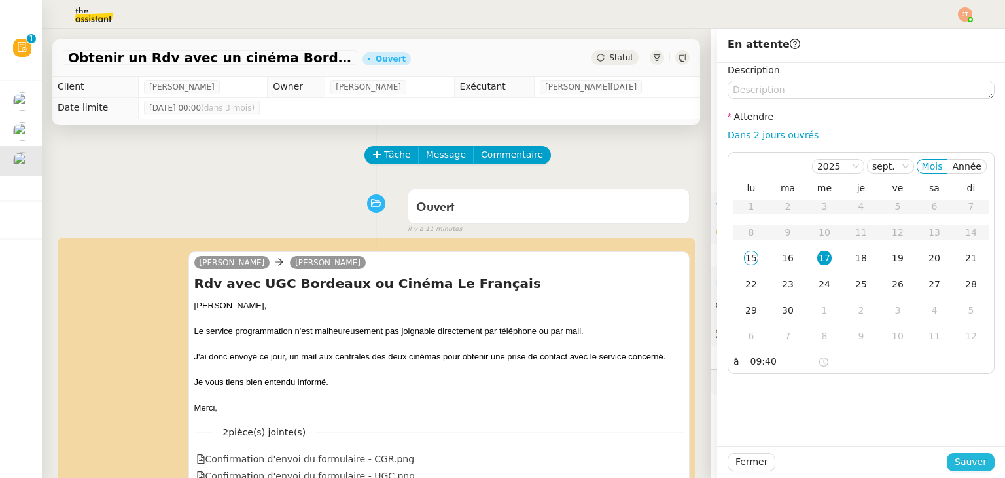
click at [957, 460] on span "Sauver" at bounding box center [971, 461] width 32 height 15
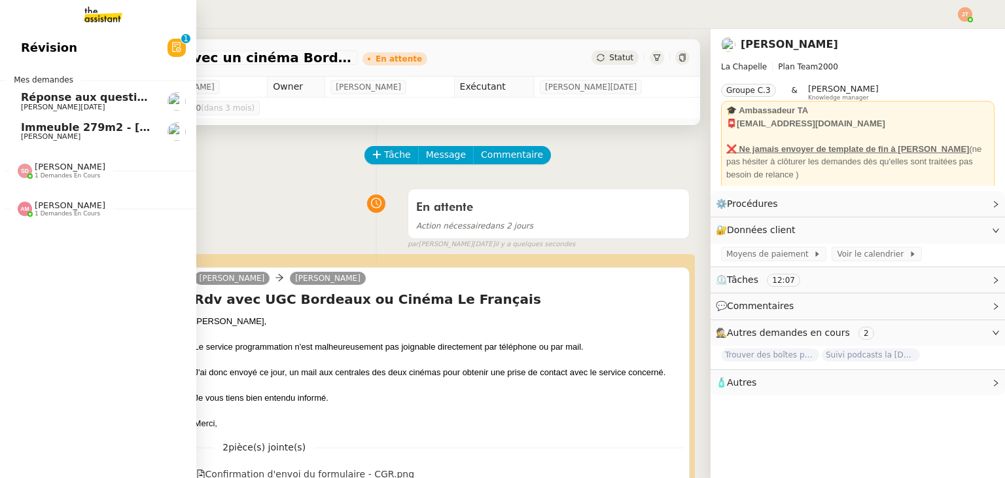
click at [86, 103] on span "[PERSON_NAME][DATE]" at bounding box center [87, 107] width 132 height 8
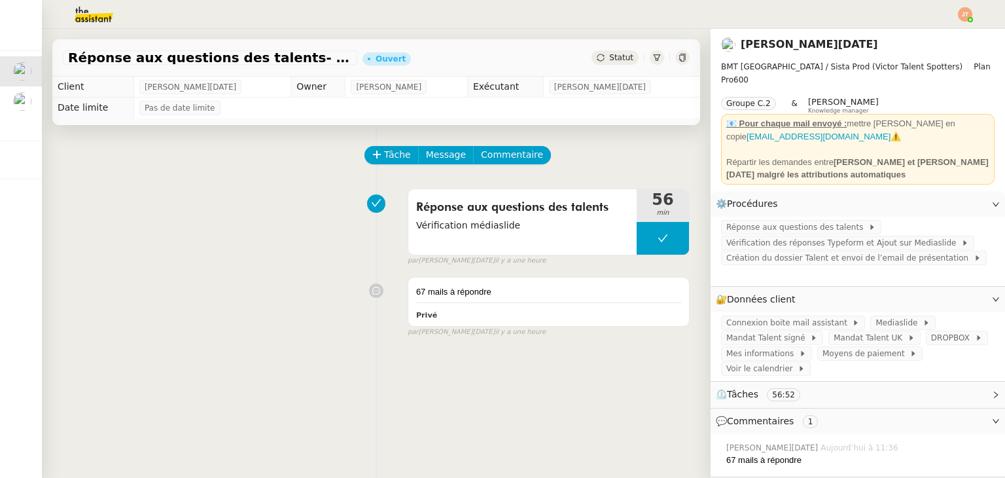
click at [184, 218] on div "Réponse aux questions des talents Vérification médiaslide 56 min false par Jean…" at bounding box center [376, 225] width 627 height 84
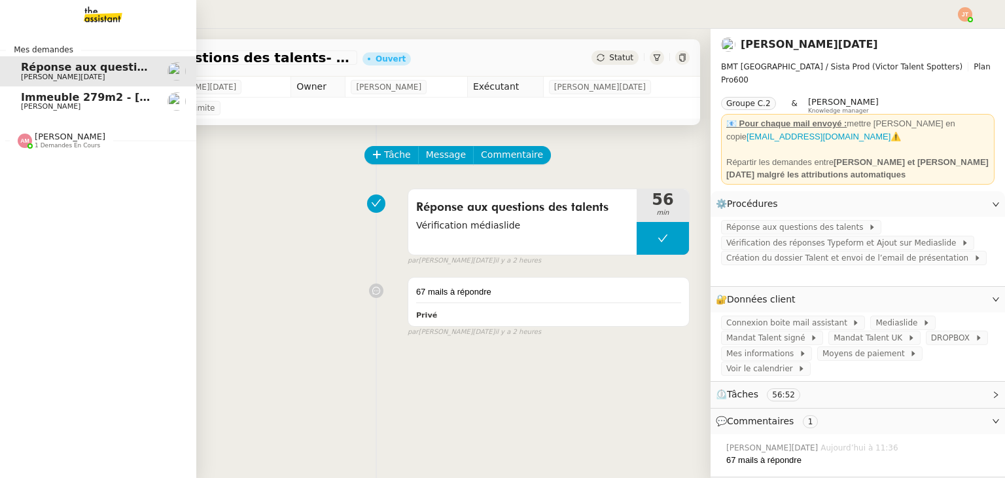
click at [84, 137] on span "[PERSON_NAME]" at bounding box center [70, 137] width 71 height 10
click at [85, 164] on span "Trouver des boîtes pour louer un détecteur" at bounding box center [152, 165] width 262 height 12
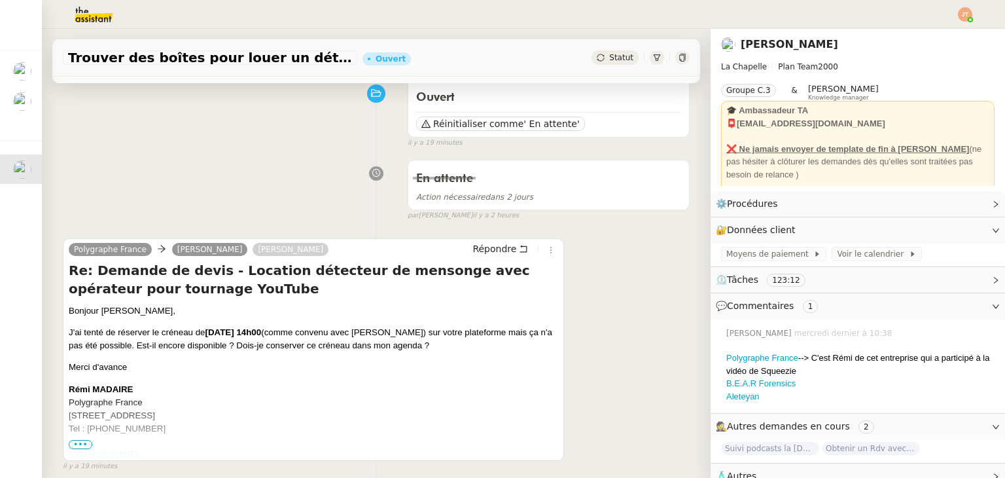
scroll to position [131, 0]
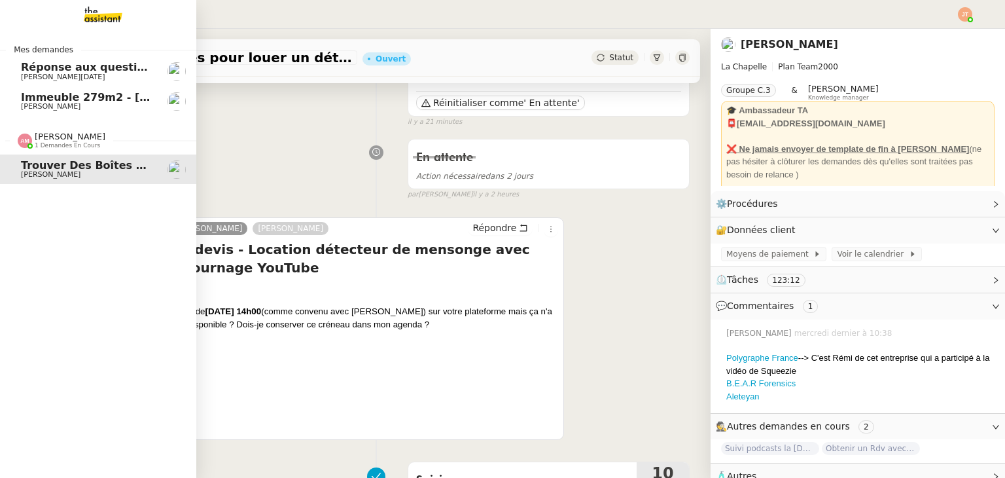
click at [90, 71] on span "Réponse aux questions des talents- 15 septembre 2025" at bounding box center [185, 67] width 329 height 12
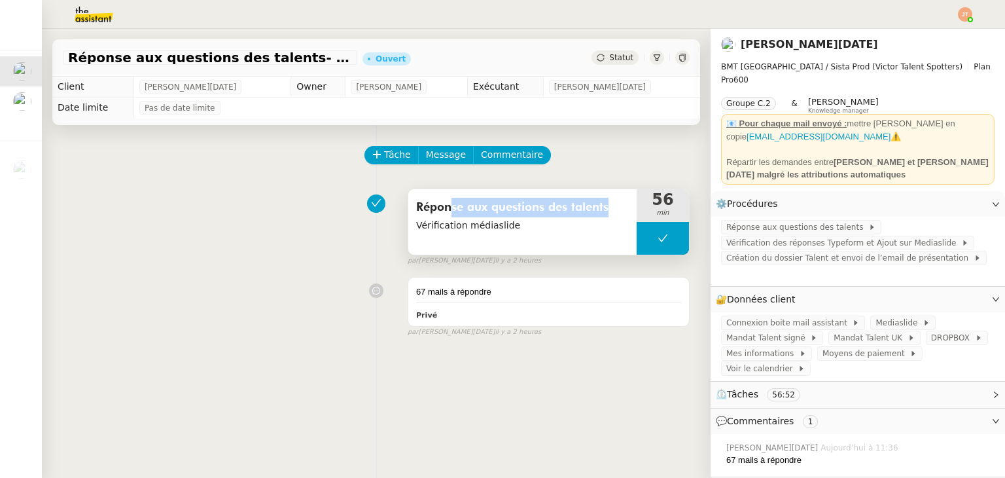
click at [438, 219] on div "Réponse aux questions des talents Vérification médiaslide" at bounding box center [522, 215] width 213 height 36
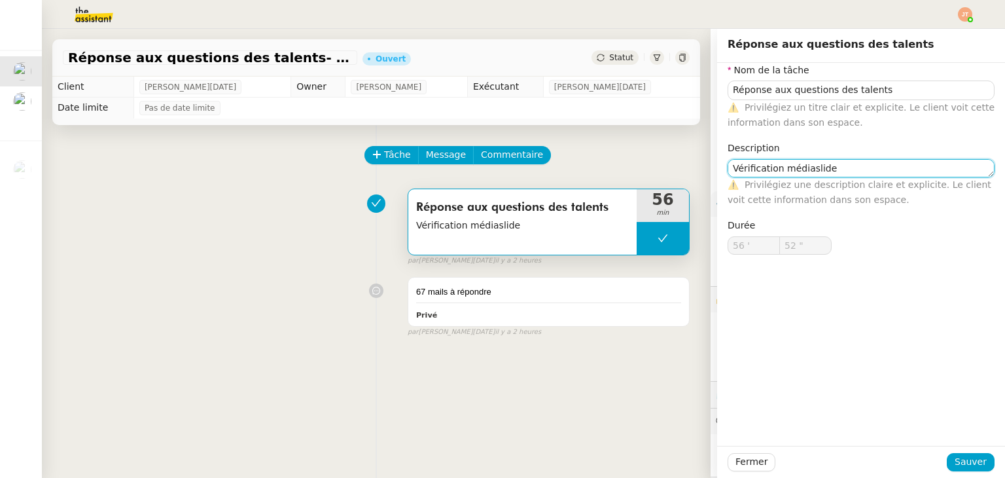
drag, startPoint x: 823, startPoint y: 162, endPoint x: 701, endPoint y: 177, distance: 122.5
click at [701, 177] on app-ticket "Réponse aux questions des talents- 15 septembre 2025 Ouvert Statut Client Sandr…" at bounding box center [523, 253] width 963 height 449
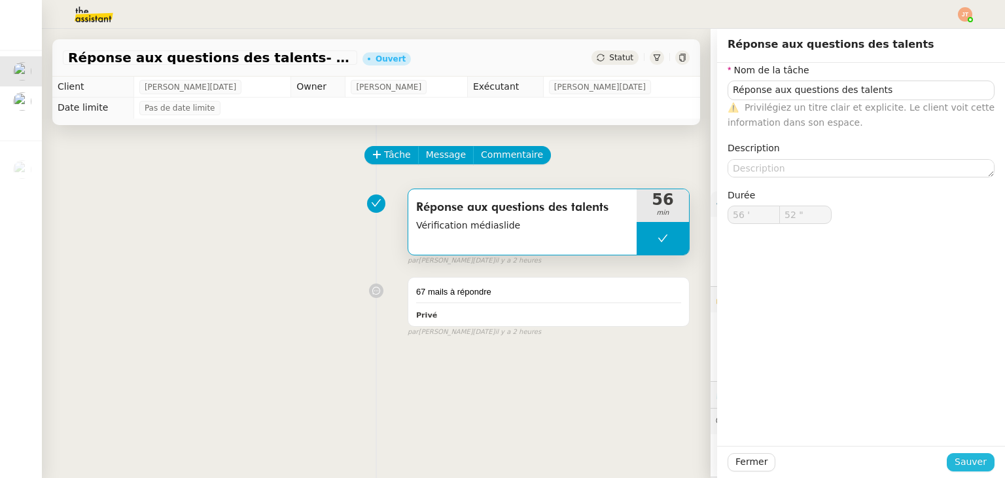
click at [962, 463] on span "Sauver" at bounding box center [971, 461] width 32 height 15
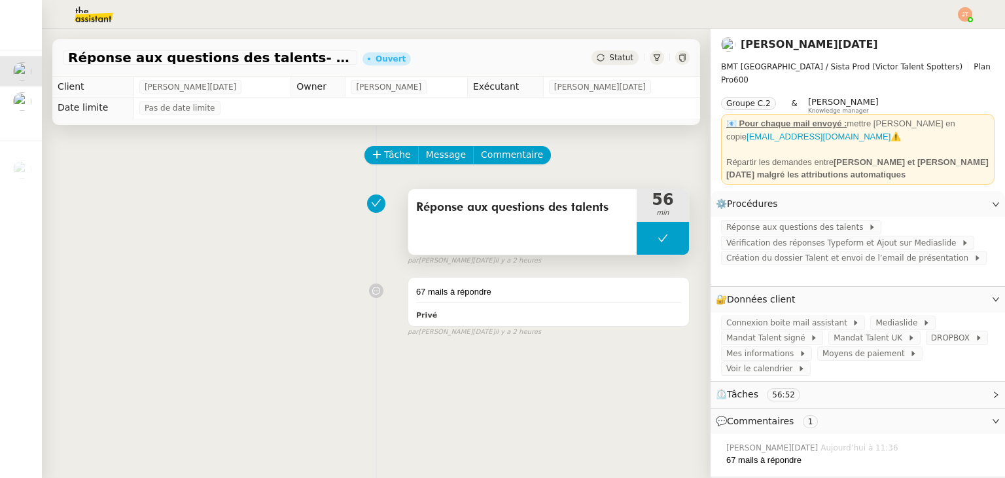
click at [637, 234] on button at bounding box center [663, 238] width 52 height 33
click at [644, 236] on icon at bounding box center [649, 238] width 10 height 10
click at [638, 238] on div at bounding box center [663, 238] width 52 height 33
click at [671, 241] on icon at bounding box center [676, 238] width 10 height 10
click at [439, 156] on span "Message" at bounding box center [446, 154] width 40 height 15
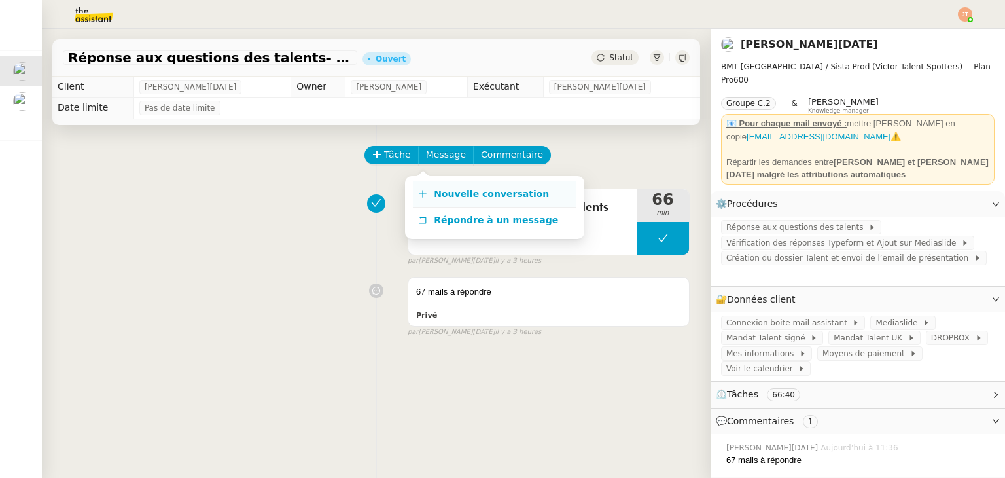
click at [462, 189] on span "Nouvelle conversation" at bounding box center [491, 193] width 115 height 10
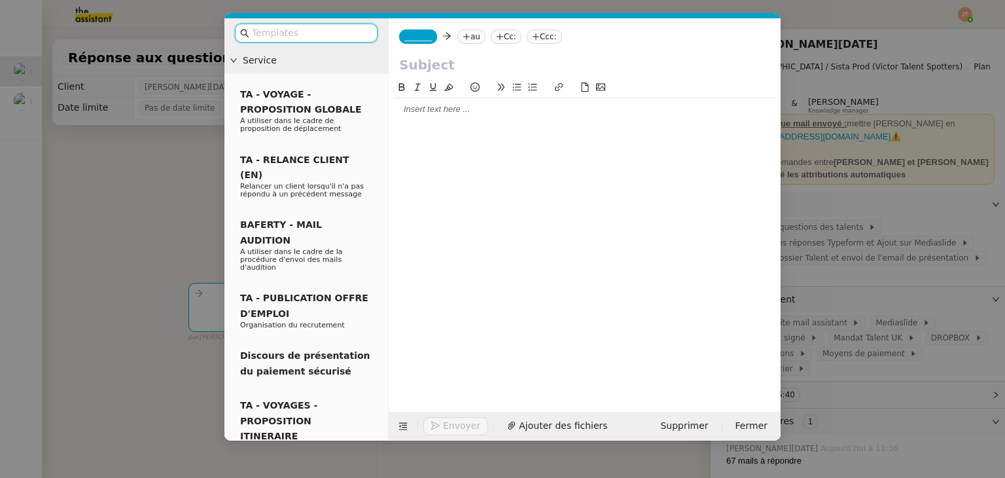
click at [431, 113] on div at bounding box center [584, 109] width 381 height 12
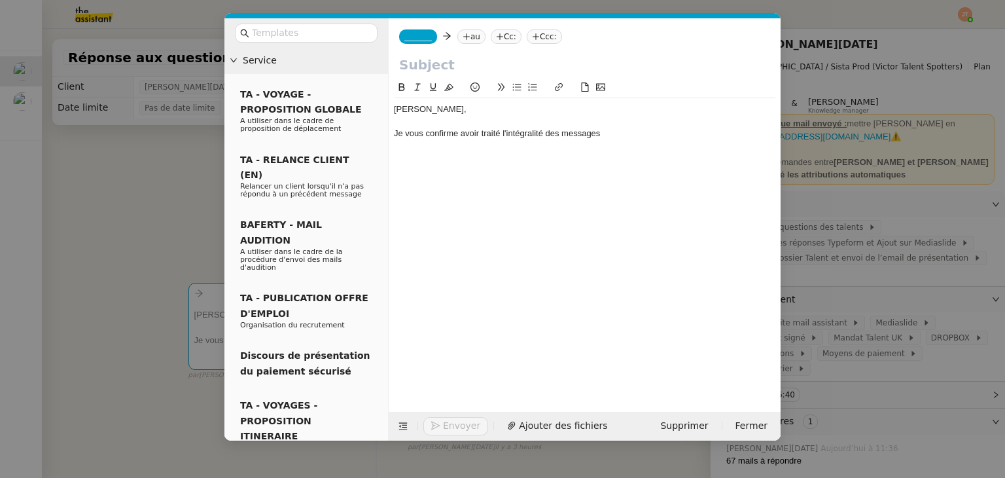
drag, startPoint x: 123, startPoint y: 134, endPoint x: 79, endPoint y: 75, distance: 73.9
click at [123, 134] on nz-modal-container "Service TA - VOYAGE - PROPOSITION GLOBALE A utiliser dans le cadre de propositi…" at bounding box center [502, 239] width 1005 height 478
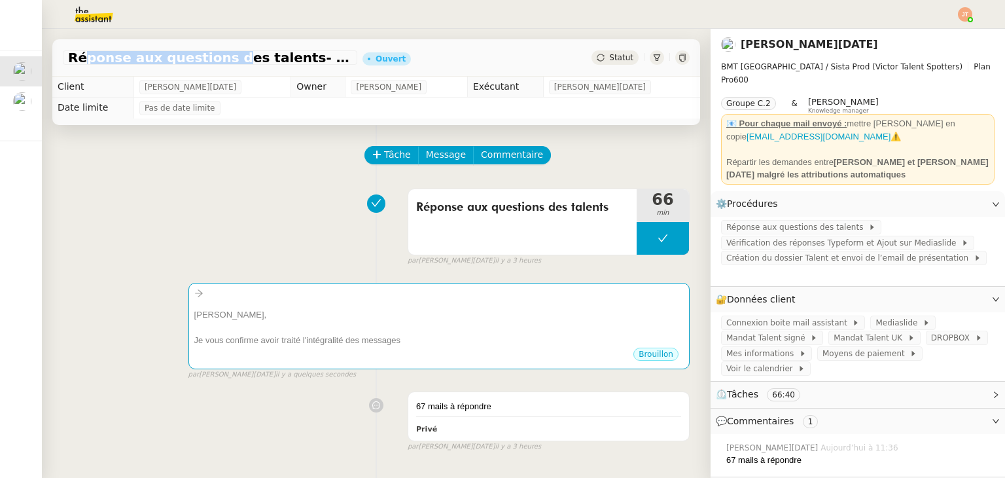
drag, startPoint x: 72, startPoint y: 56, endPoint x: 116, endPoint y: 62, distance: 44.2
click at [203, 61] on span "Réponse aux questions des talents- 15 septembre 2025" at bounding box center [210, 57] width 284 height 13
drag, startPoint x: 69, startPoint y: 58, endPoint x: 270, endPoint y: 61, distance: 201.6
click at [270, 61] on span "Réponse aux questions des talents- 15 septembre 2025" at bounding box center [210, 57] width 284 height 13
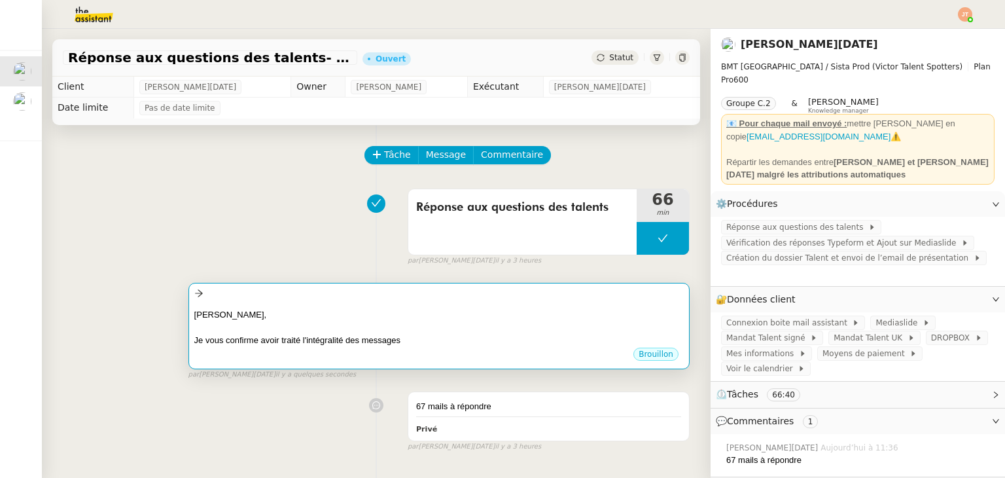
click at [311, 309] on div "Sandra," at bounding box center [438, 314] width 489 height 13
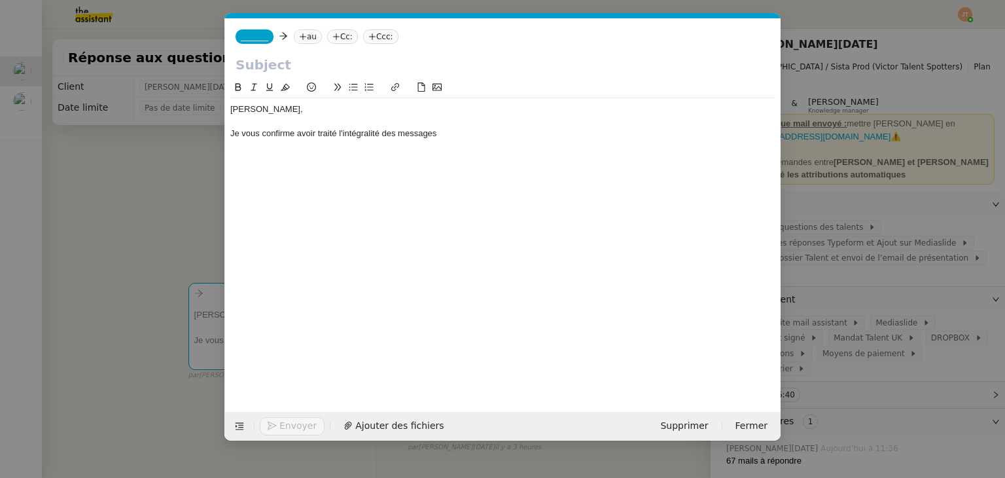
scroll to position [0, 27]
click at [305, 61] on input "text" at bounding box center [503, 65] width 535 height 20
paste input "Réponse aux questions des talents"
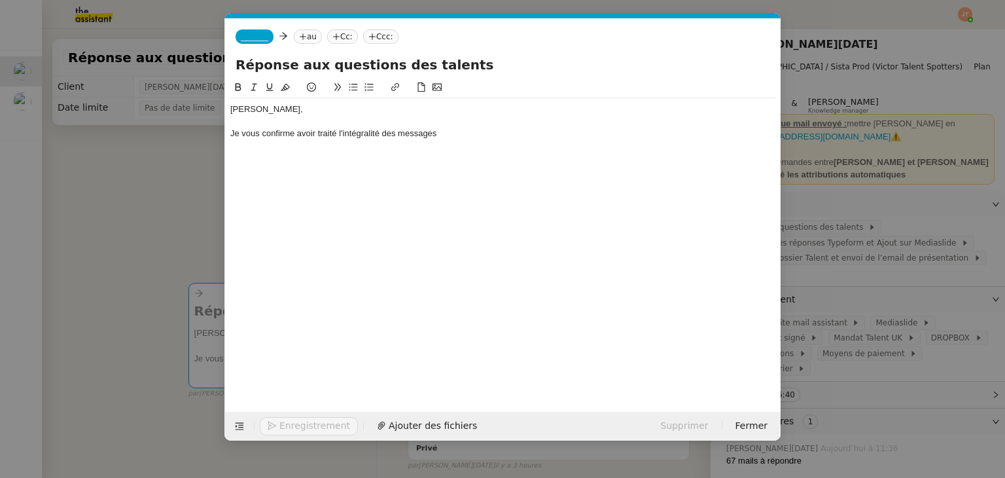
type input "Réponse aux questions des talents"
click at [448, 137] on div "Je vous confirme avoir traité l'intégralité des messages" at bounding box center [502, 134] width 545 height 12
click at [338, 131] on div "Je vous confirme avoir traité l'intégralité des messages." at bounding box center [502, 134] width 545 height 12
click at [484, 134] on div "Je vous confirme avoir traité ce jour l'intégralité des messages." at bounding box center [502, 134] width 545 height 12
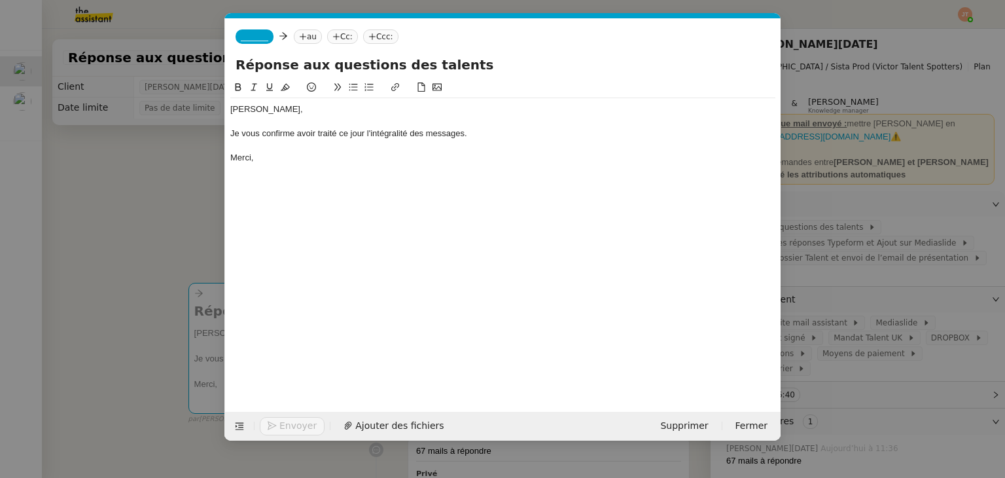
click at [162, 186] on nz-modal-container "Service TA - VOYAGE - PROPOSITION GLOBALE A utiliser dans le cadre de propositi…" at bounding box center [502, 239] width 1005 height 478
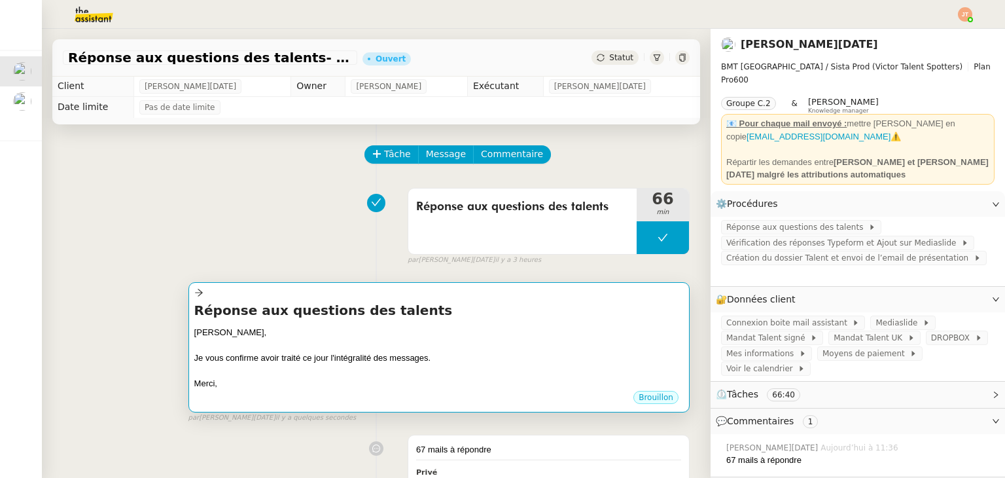
scroll to position [0, 0]
click at [344, 309] on h4 "Réponse aux questions des talents" at bounding box center [438, 311] width 489 height 18
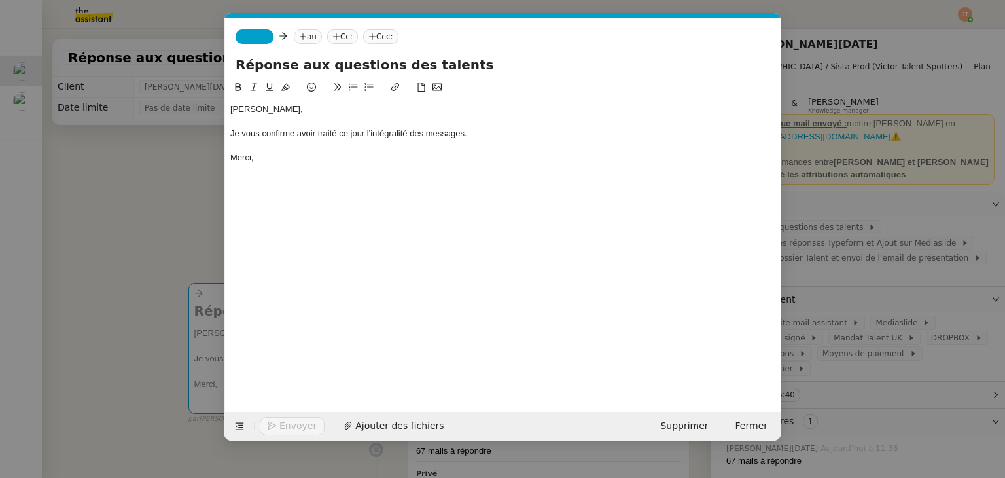
scroll to position [0, 27]
click at [309, 36] on nz-tag "au" at bounding box center [308, 36] width 28 height 14
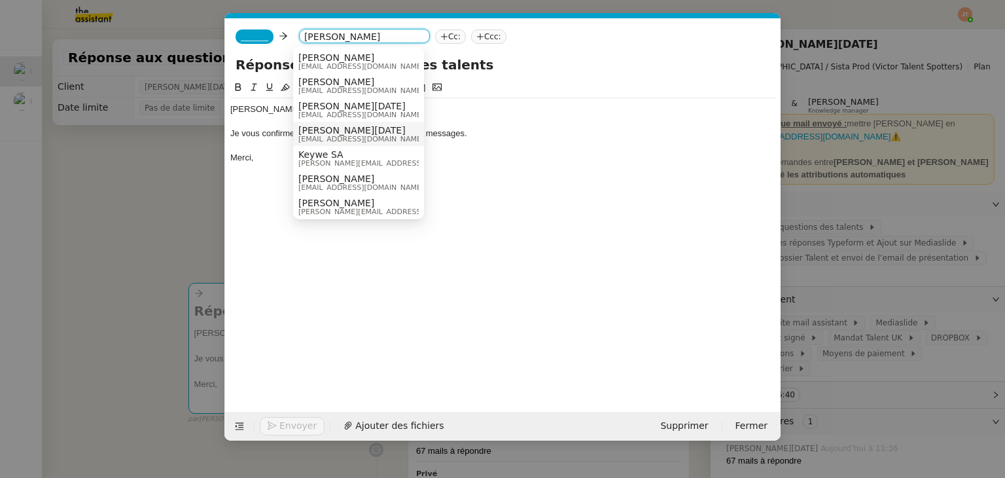
type input "sandra"
click at [345, 141] on span "sandratoussaint@ymail.com" at bounding box center [361, 138] width 126 height 7
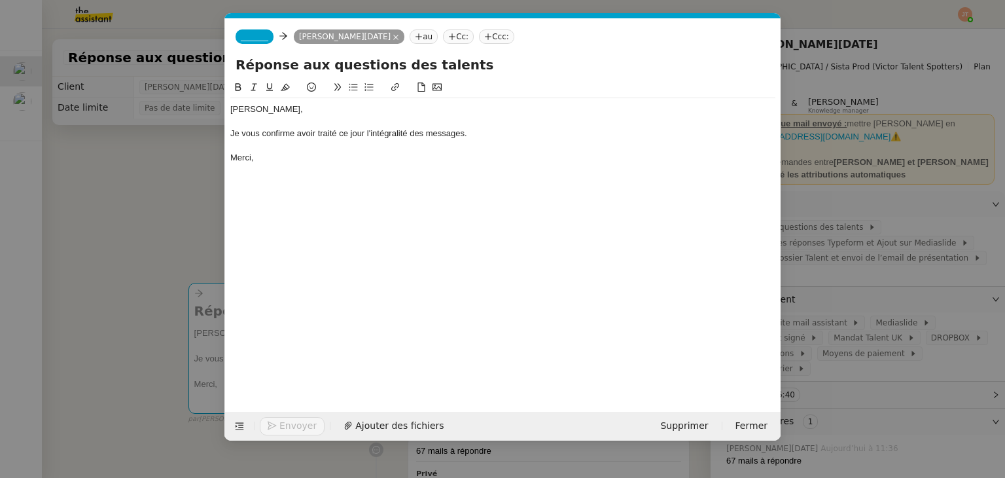
click at [262, 37] on span "_______" at bounding box center [254, 36] width 27 height 9
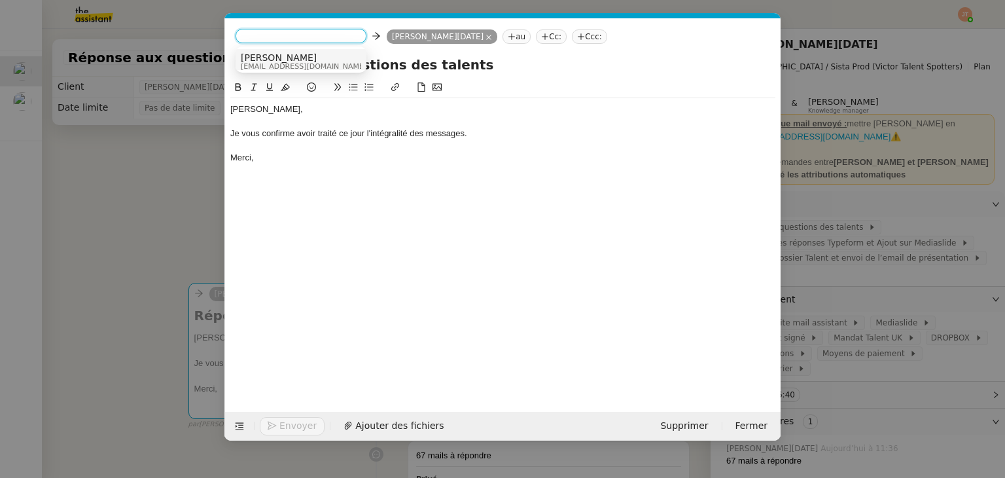
click at [264, 63] on span "charlie@theassistant.com" at bounding box center [304, 66] width 126 height 7
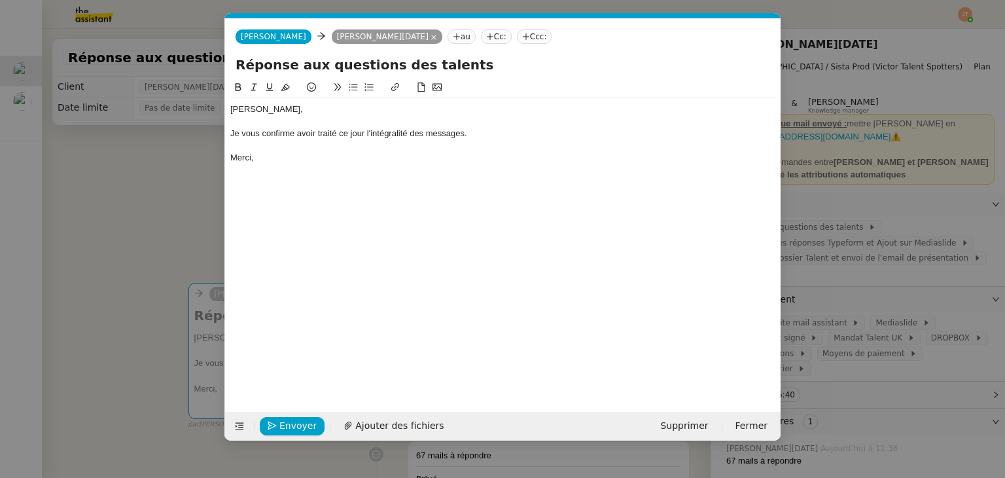
click at [325, 135] on div "Je vous confirme avoir traité ce jour l'intégralité des messages." at bounding box center [502, 134] width 545 height 12
click at [297, 168] on div "Sandra, Je vous confirme avoir traité ce jour l'intégralité des messages. Merci," at bounding box center [502, 133] width 545 height 71
click at [299, 426] on span "Envoyer" at bounding box center [297, 425] width 37 height 15
click at [299, 426] on span "Confirmer l'envoi" at bounding box center [318, 425] width 79 height 15
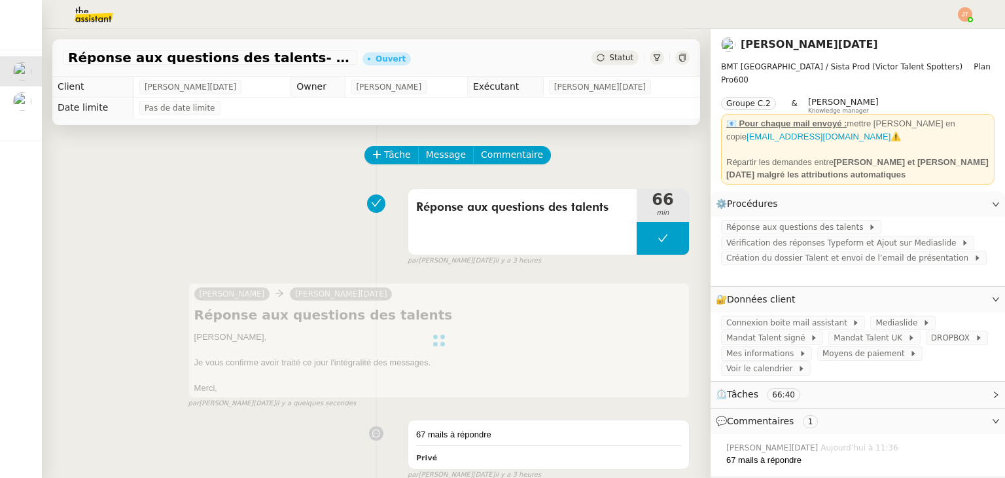
click at [610, 61] on span "Statut" at bounding box center [621, 57] width 24 height 9
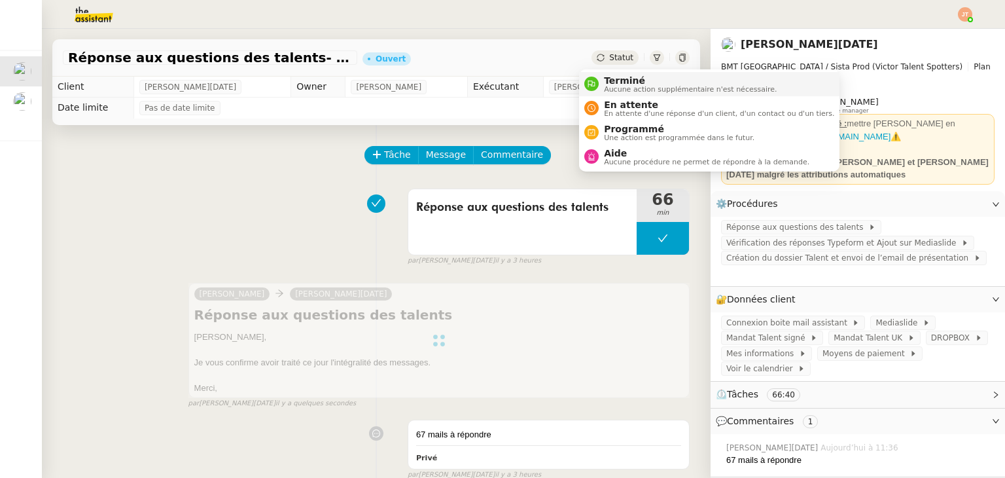
click at [614, 77] on span "Terminé" at bounding box center [690, 80] width 173 height 10
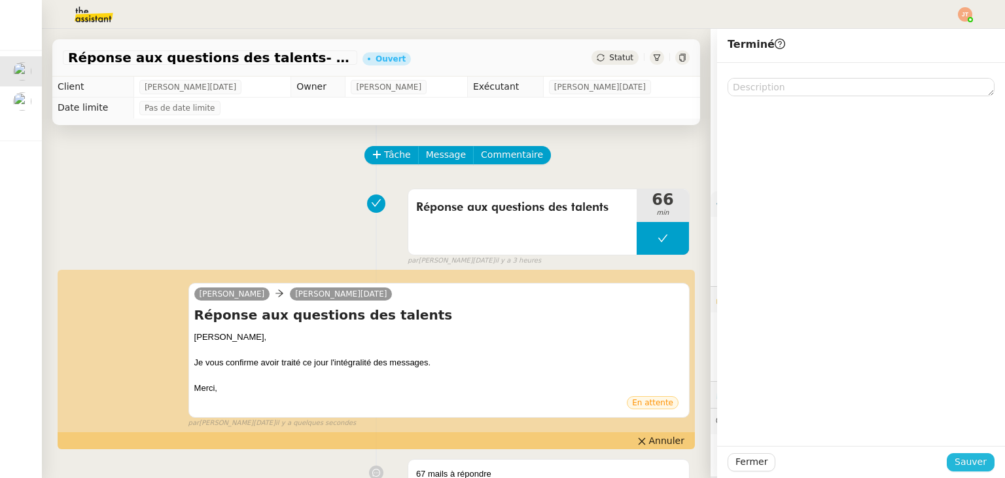
click at [977, 459] on button "Sauver" at bounding box center [971, 462] width 48 height 18
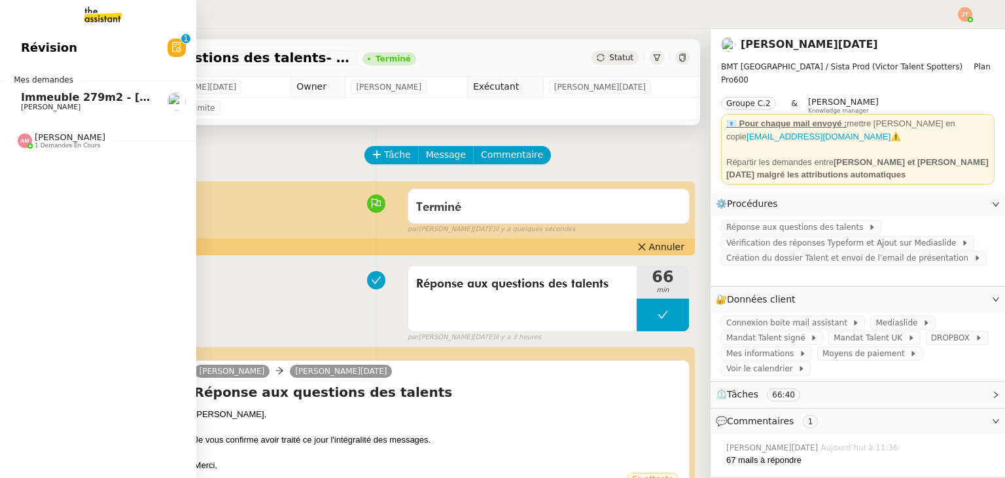
click at [85, 142] on span "1 demandes en cours" at bounding box center [67, 145] width 65 height 7
click at [86, 142] on span "1 demandes en cours" at bounding box center [67, 145] width 65 height 7
click at [100, 103] on span "[PERSON_NAME]" at bounding box center [87, 107] width 132 height 8
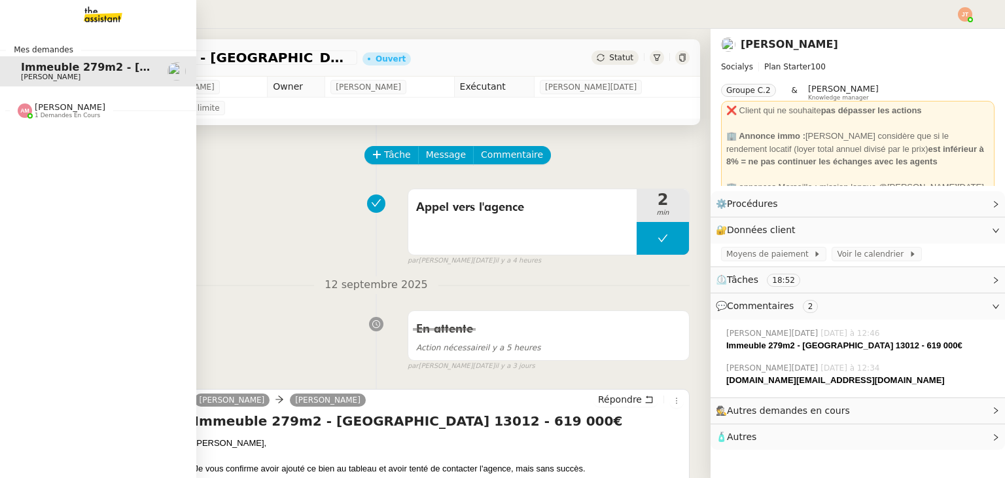
click at [58, 118] on span "1 demandes en cours" at bounding box center [67, 115] width 65 height 7
click at [64, 109] on span "[PERSON_NAME]" at bounding box center [70, 107] width 71 height 10
click at [65, 114] on span "1 demandes en cours" at bounding box center [67, 115] width 65 height 7
click at [65, 126] on link "Trouver des boîtes pour louer un détecteur Hugo Bentz" at bounding box center [98, 139] width 196 height 30
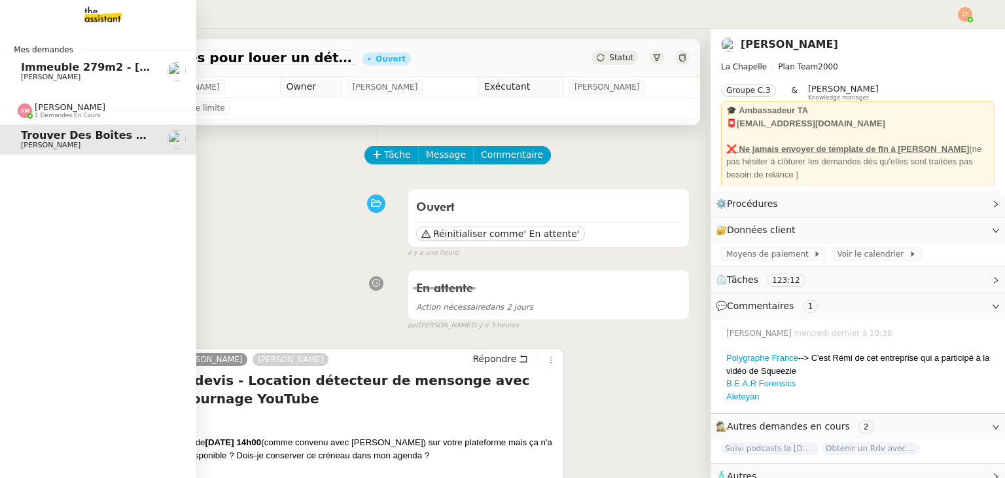
click at [22, 109] on img at bounding box center [25, 110] width 14 height 14
click at [63, 71] on span "Immeuble 279m2 - [GEOGRAPHIC_DATA] 13012 - 619 000€" at bounding box center [192, 67] width 343 height 12
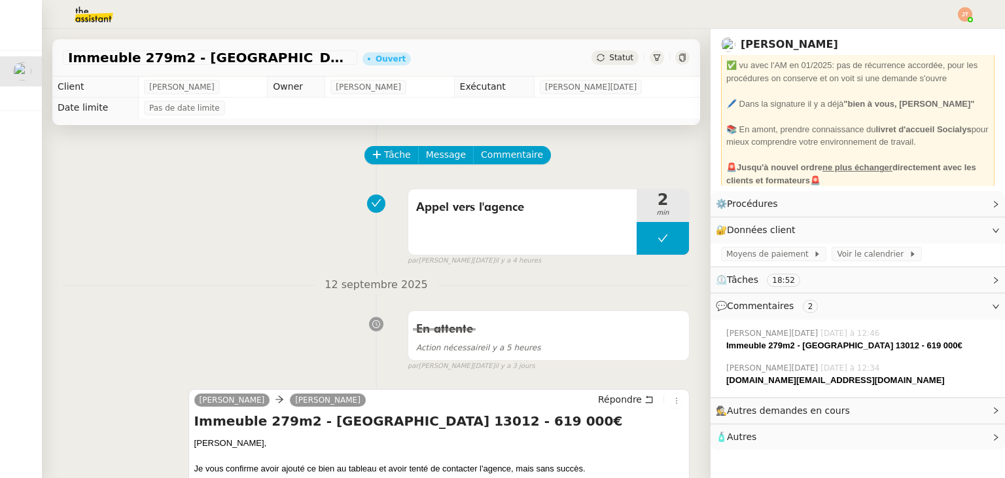
scroll to position [157, 0]
